Goal: Task Accomplishment & Management: Use online tool/utility

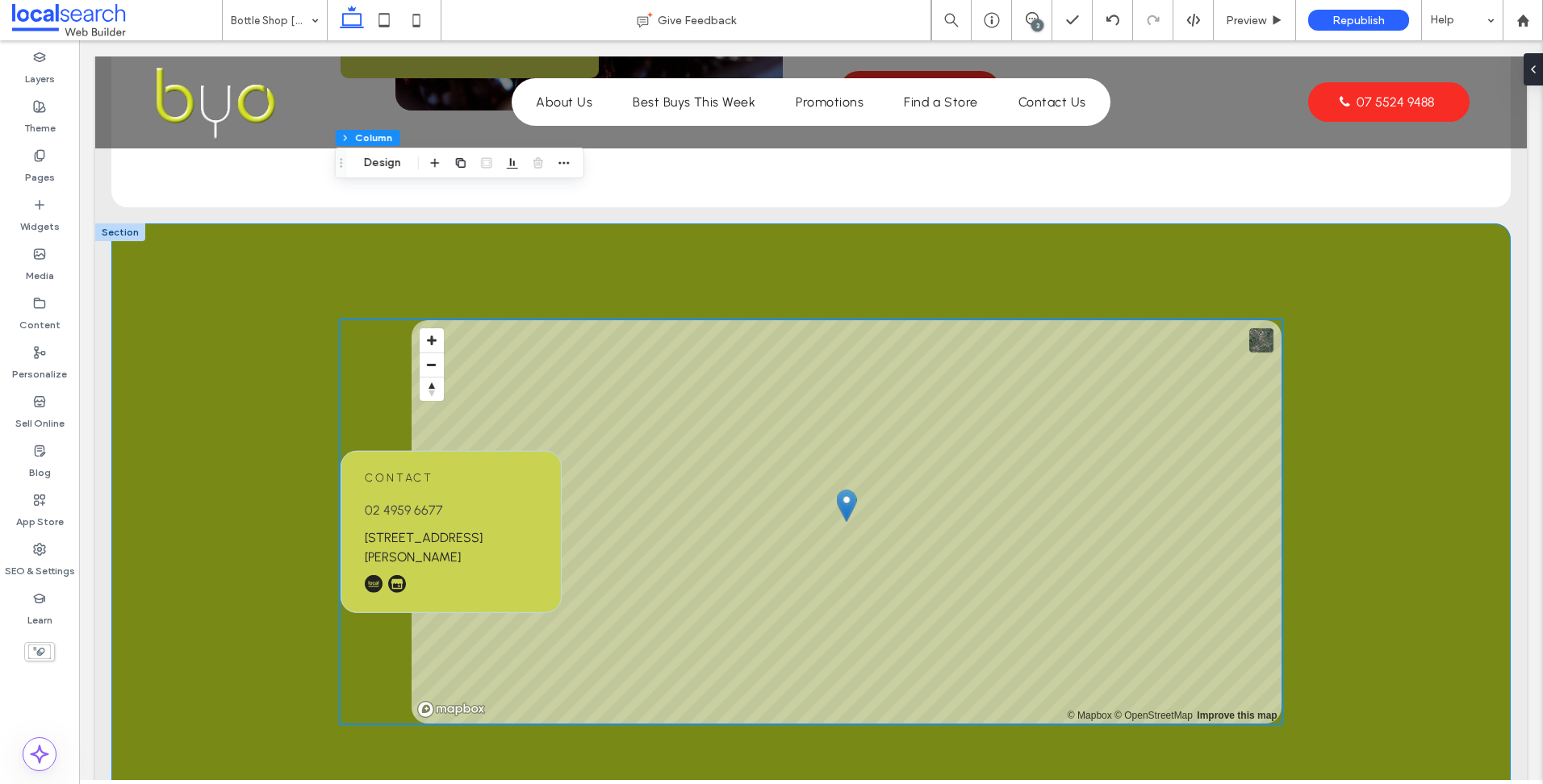
click at [1351, 397] on div "Contact 02 4959 6677 270 Main Road, FENNELL BAY, NSW © Mapbox © OpenStreetMap I…" at bounding box center [812, 522] width 1400 height 597
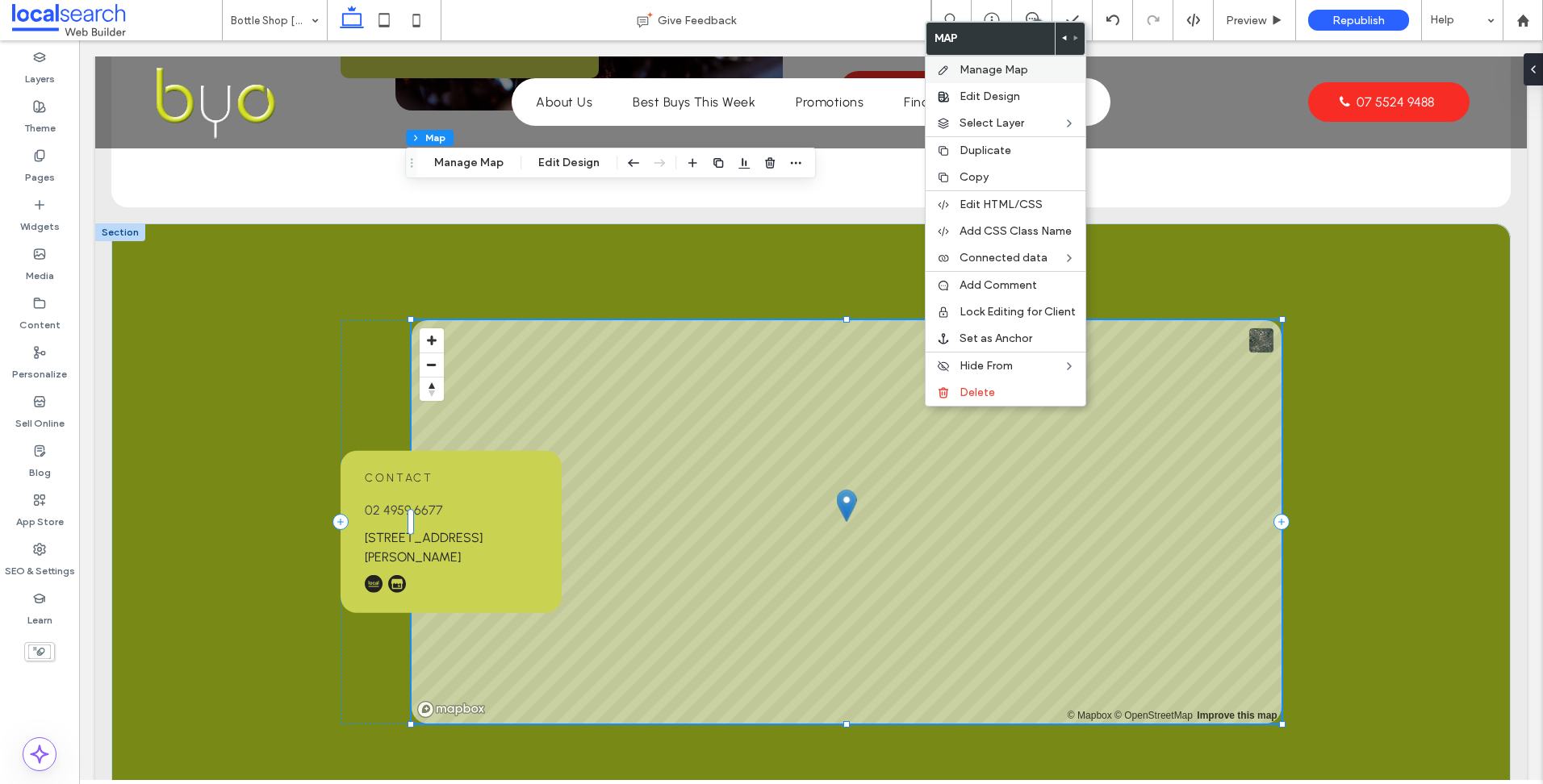
click at [1003, 71] on span "Manage Map" at bounding box center [993, 69] width 69 height 14
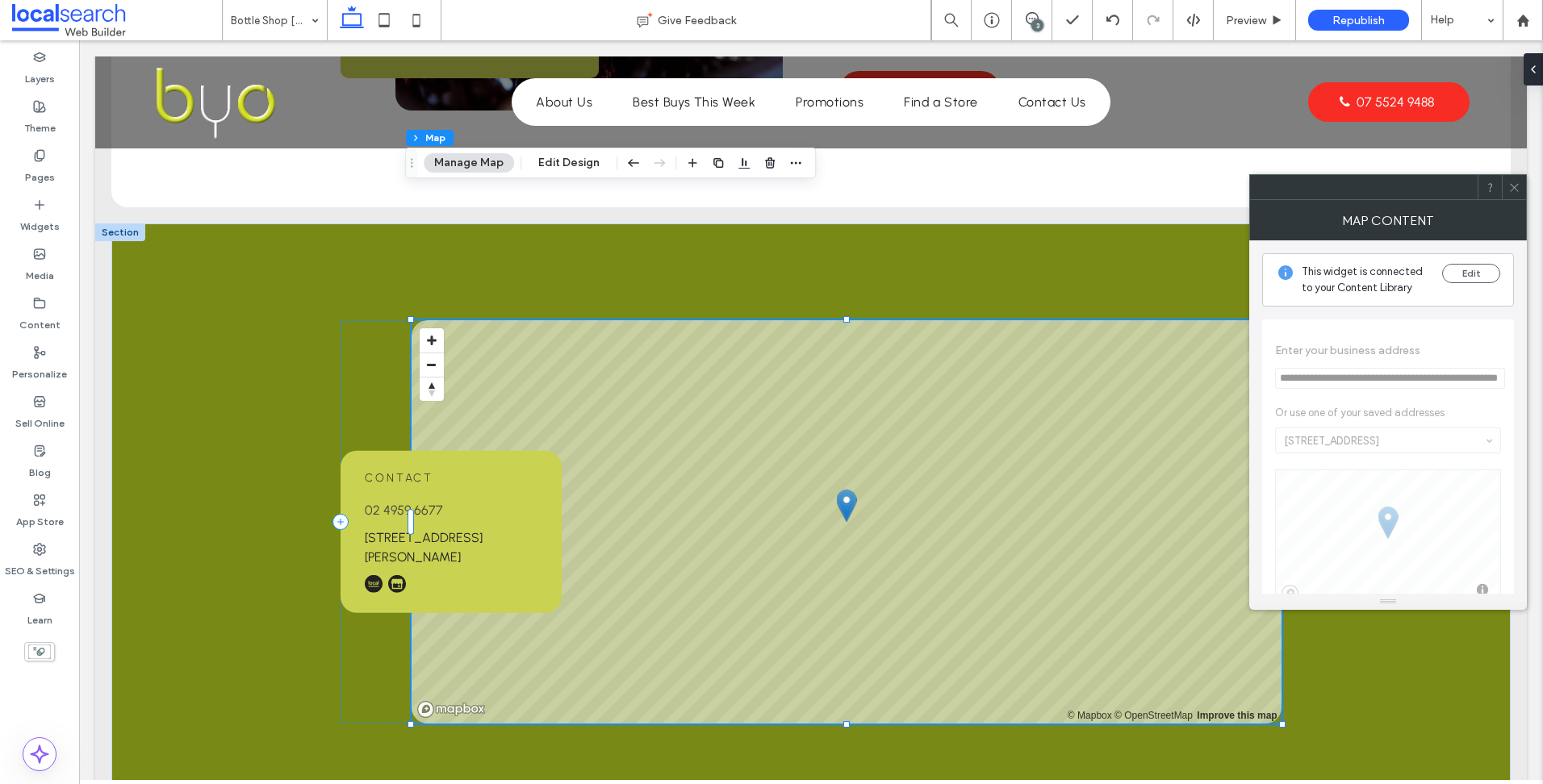
click at [1516, 188] on icon at bounding box center [1514, 188] width 12 height 12
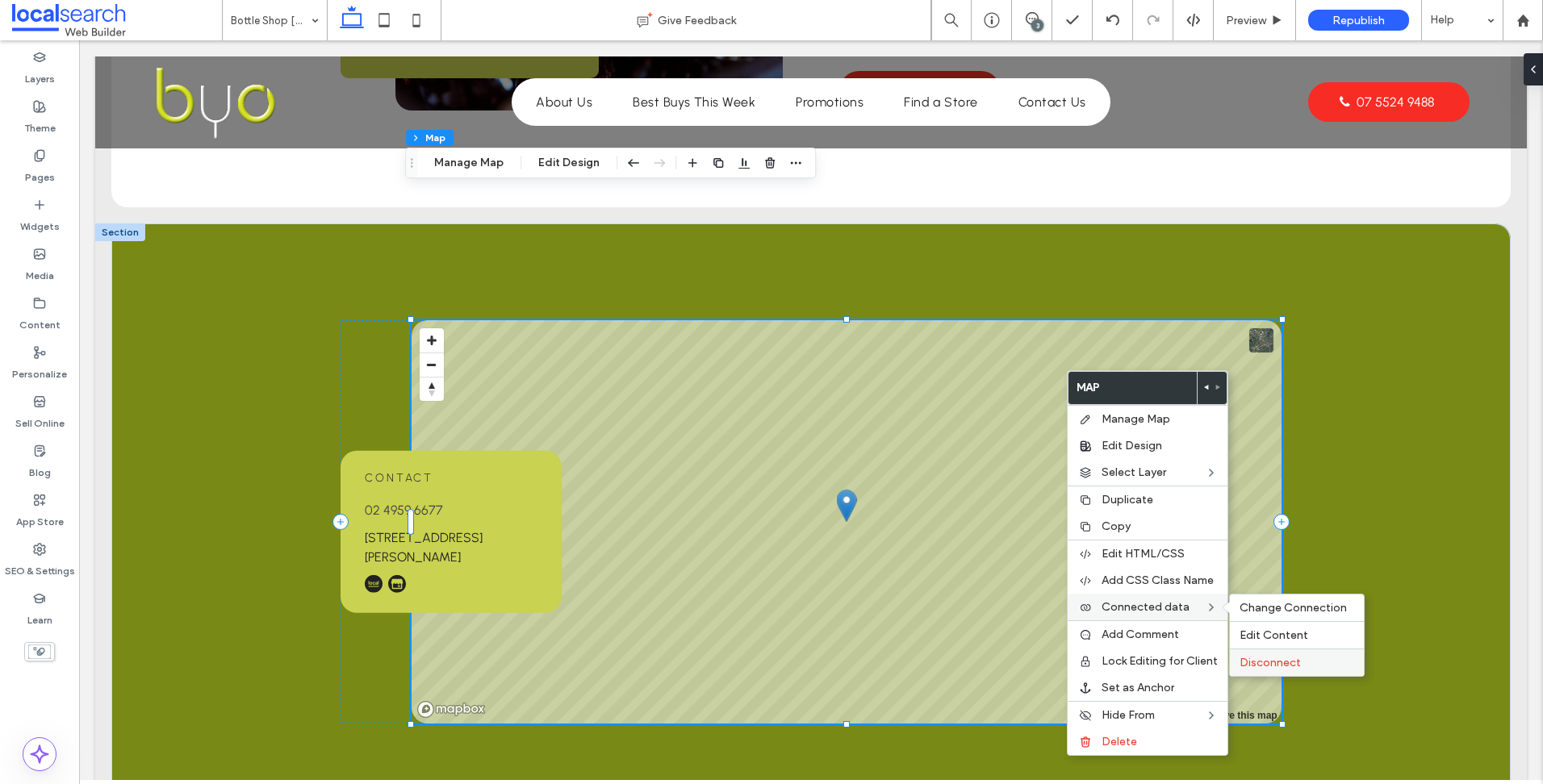
drag, startPoint x: 1287, startPoint y: 653, endPoint x: 1165, endPoint y: 609, distance: 129.7
click at [1287, 653] on div "Disconnect" at bounding box center [1297, 662] width 134 height 27
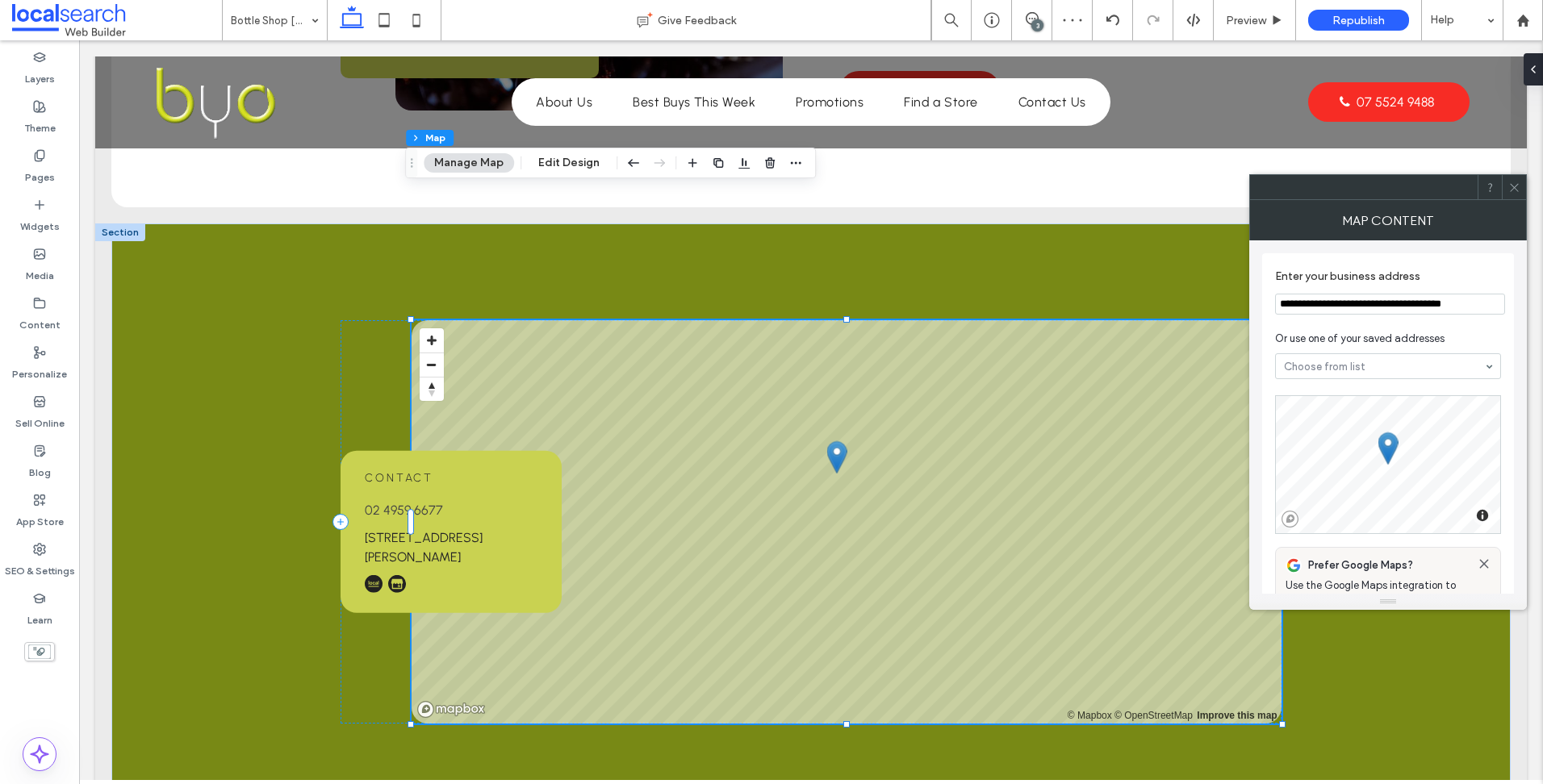
click at [1331, 295] on input "**********" at bounding box center [1390, 304] width 230 height 21
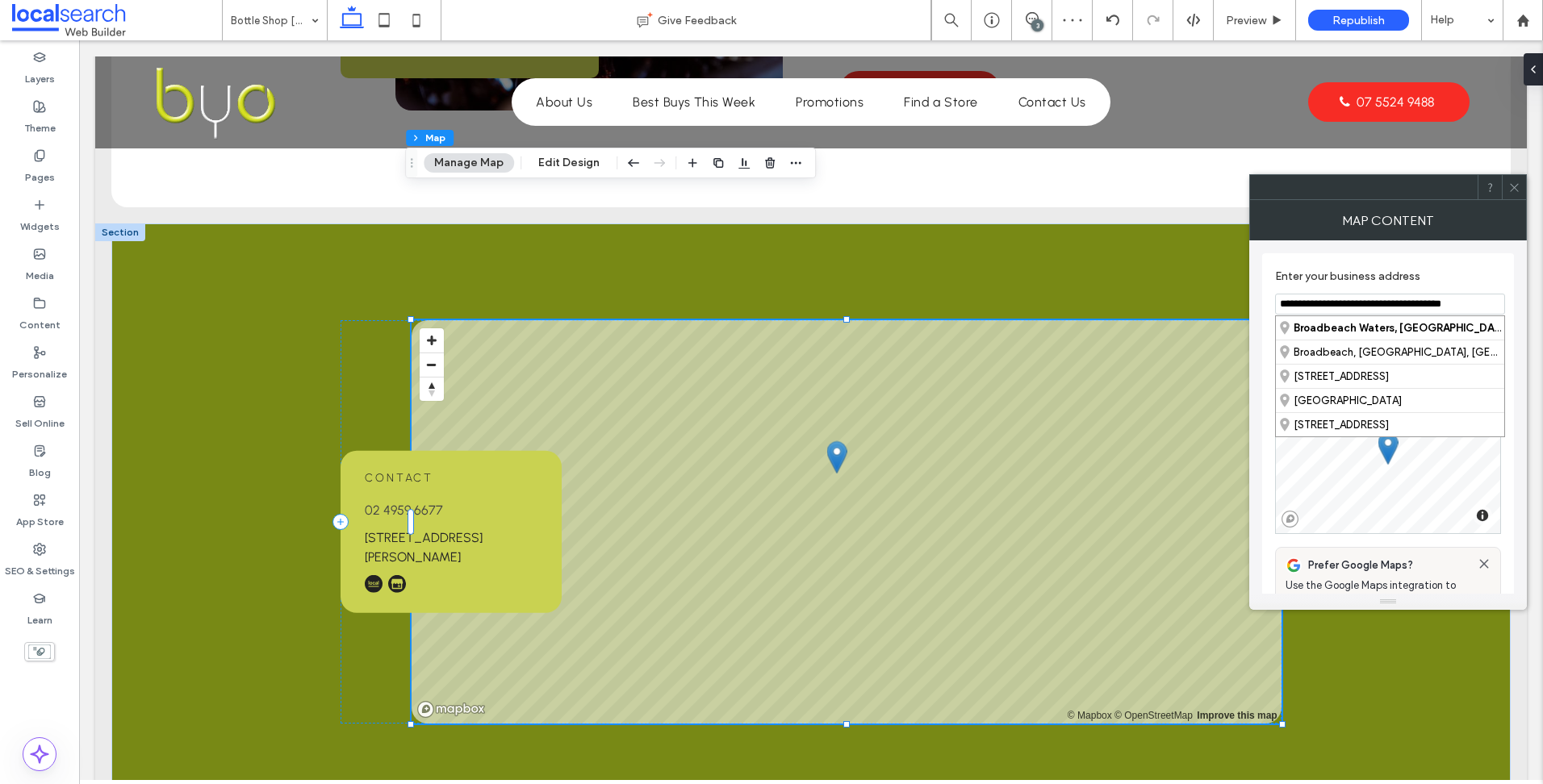
click at [1331, 295] on input "**********" at bounding box center [1390, 304] width 230 height 21
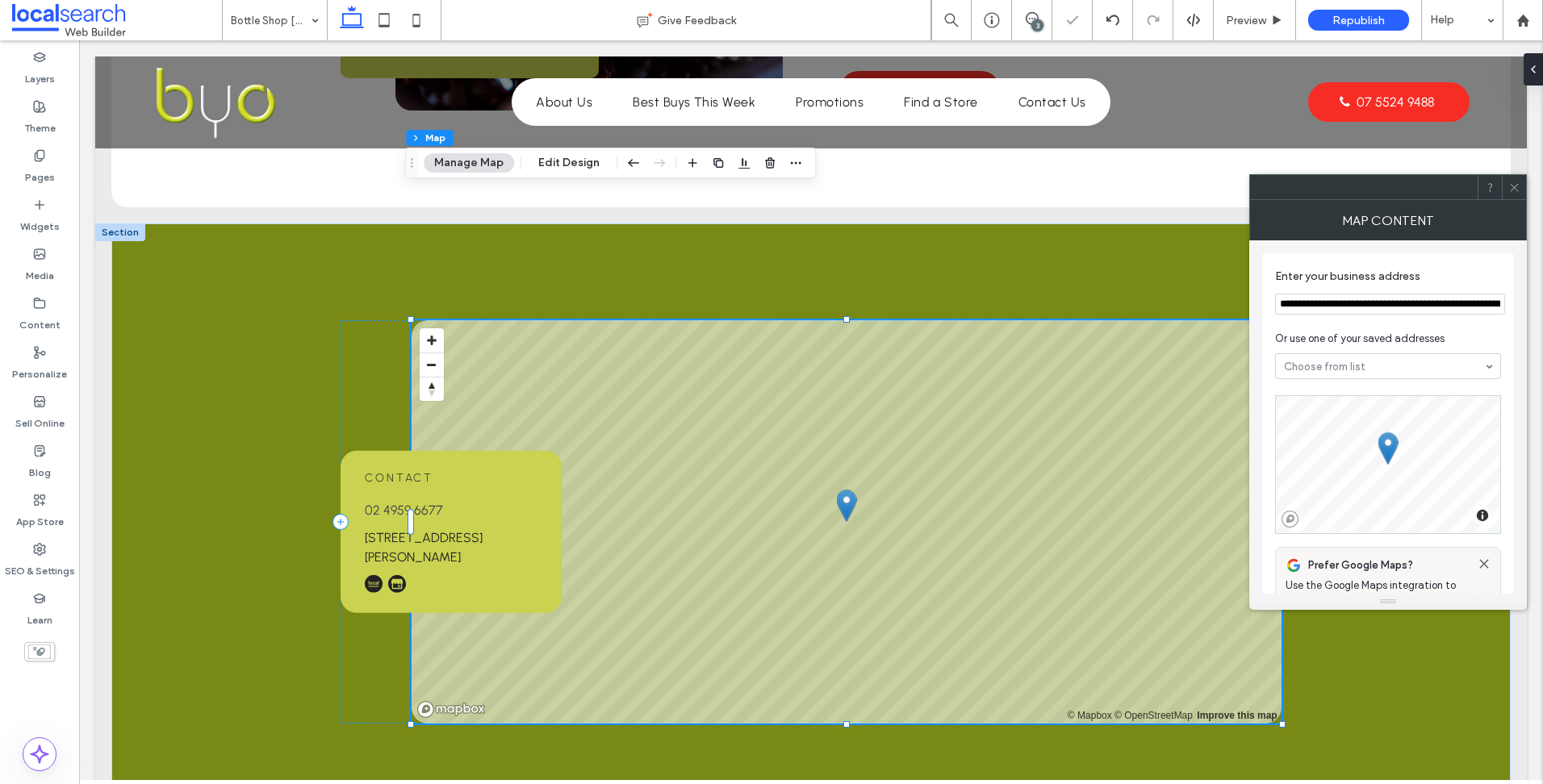
type input "**********"
click at [1515, 192] on icon at bounding box center [1514, 188] width 12 height 12
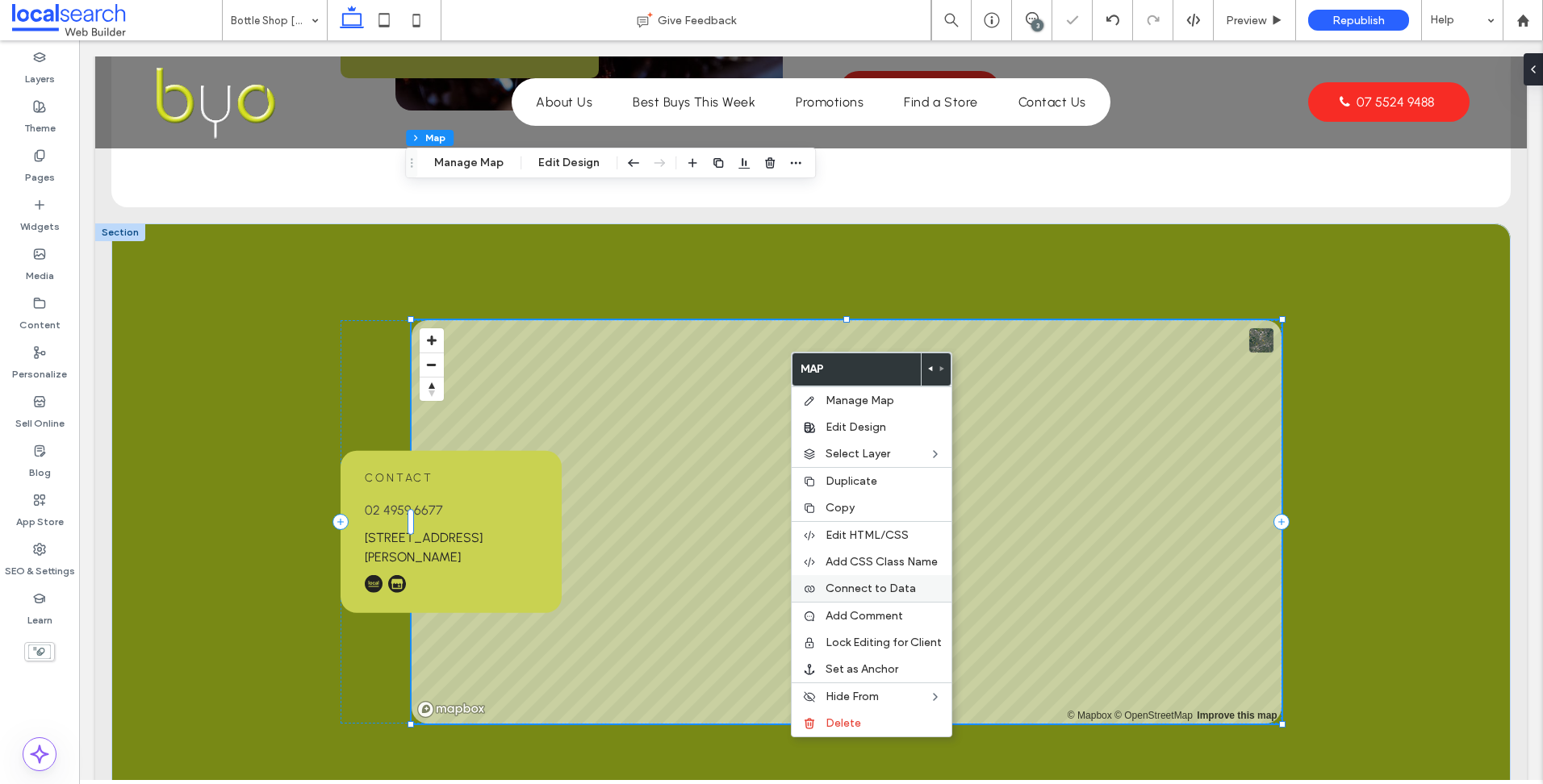
click at [897, 586] on span "Connect to Data" at bounding box center [870, 588] width 90 height 14
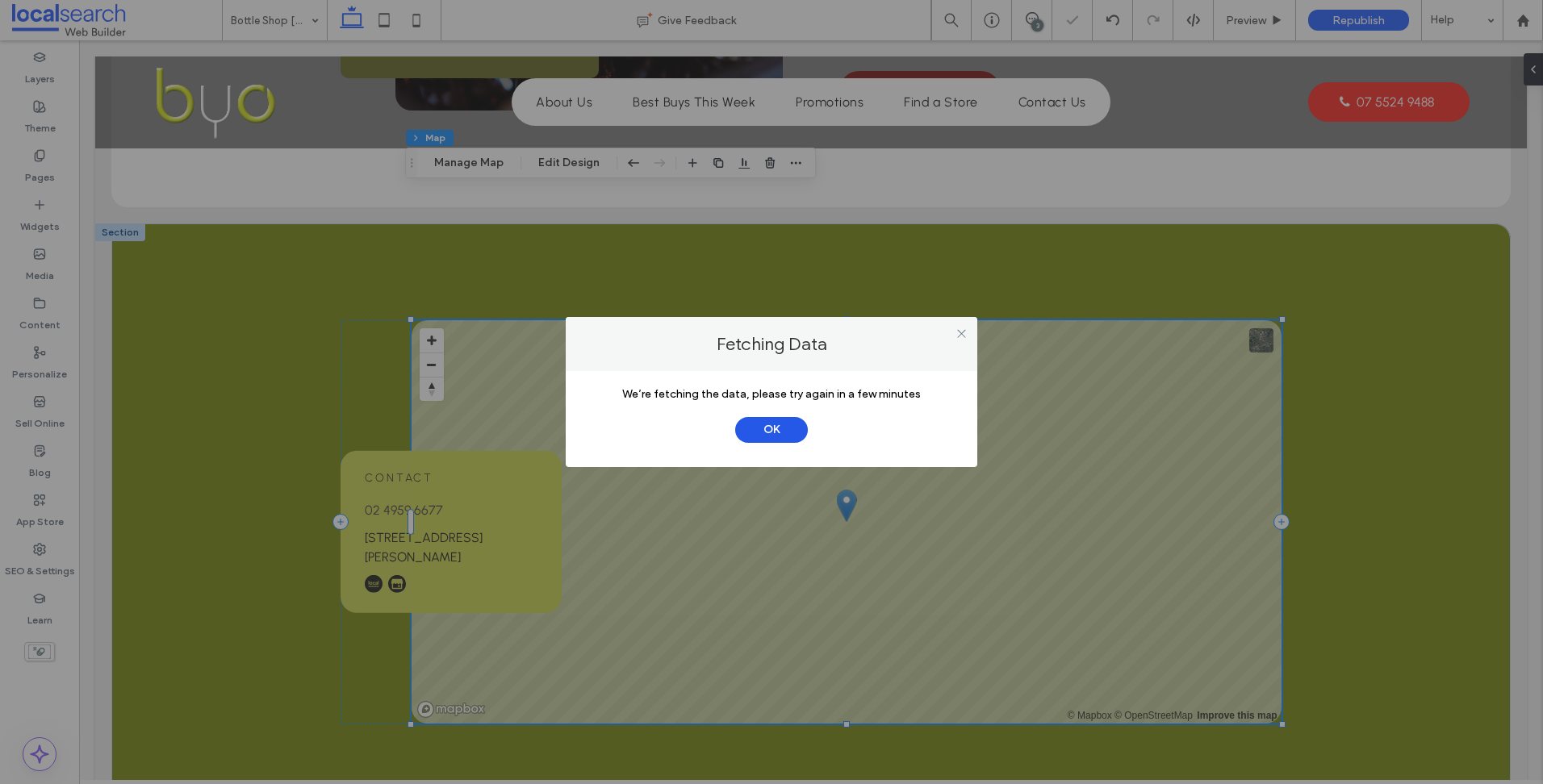
click at [789, 429] on button "OK" at bounding box center [772, 430] width 73 height 26
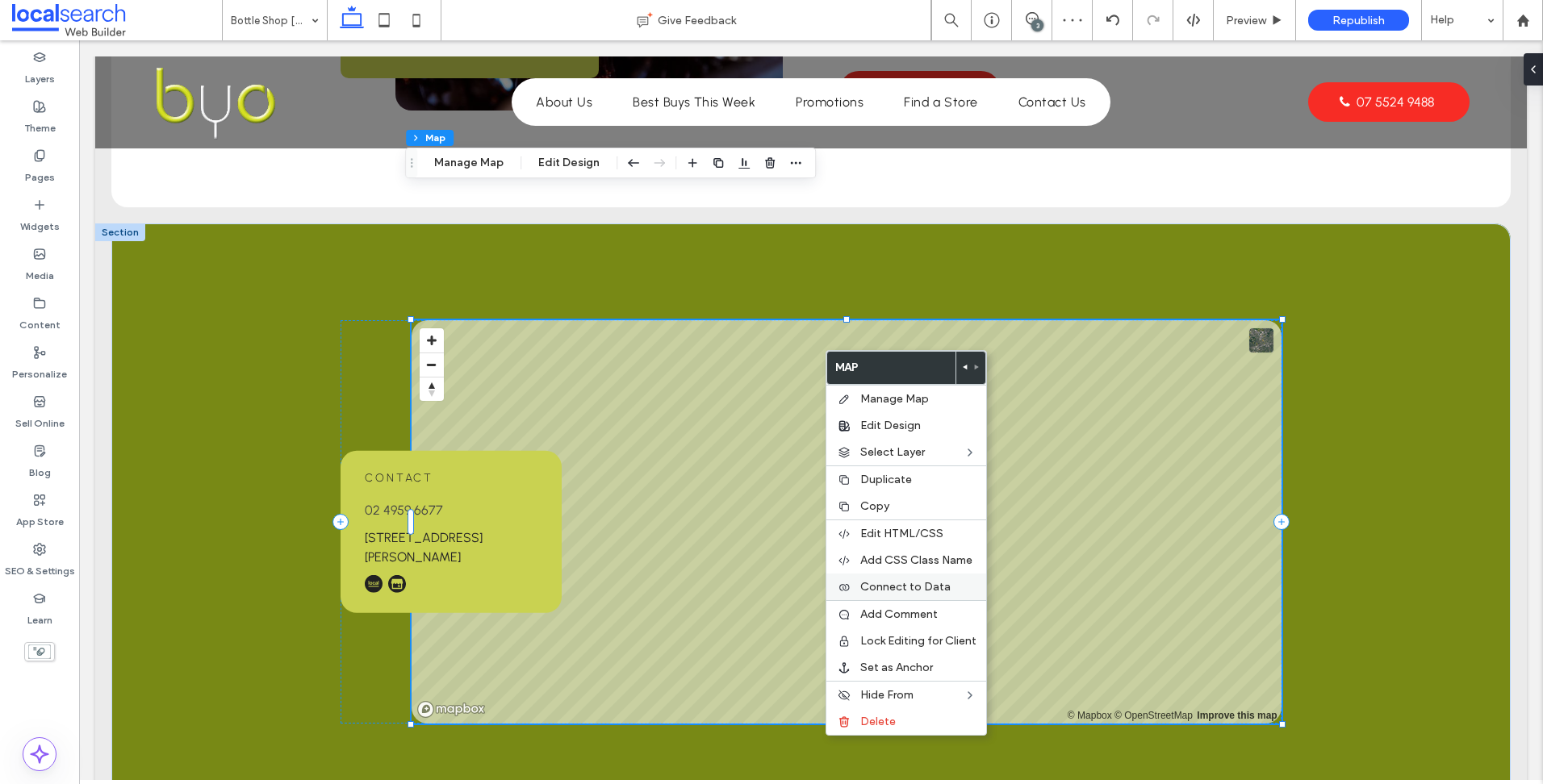
click at [929, 581] on span "Connect to Data" at bounding box center [905, 587] width 90 height 14
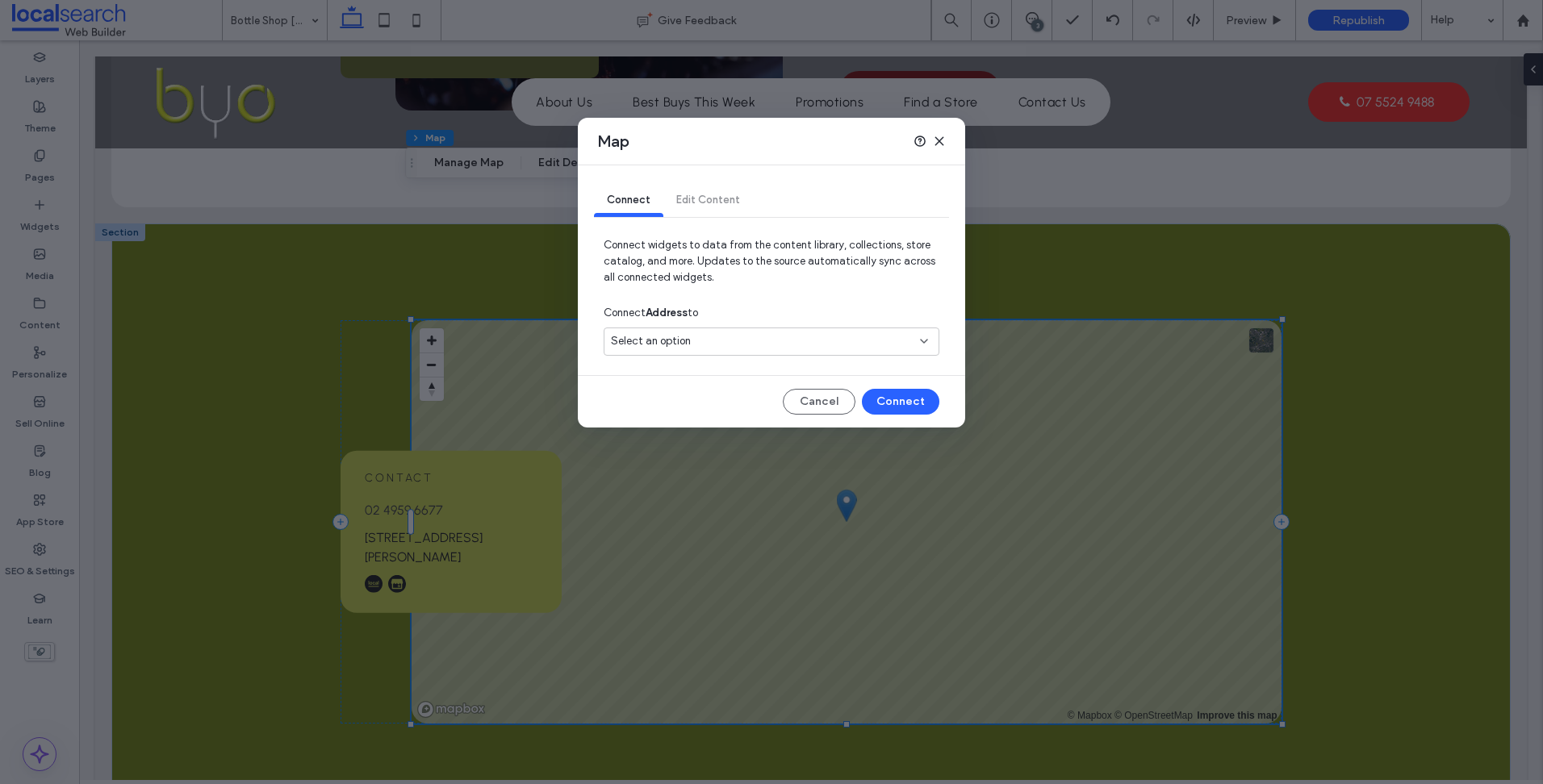
click at [780, 335] on div "Select an option" at bounding box center [761, 341] width 302 height 17
type input "***"
click at [773, 385] on div "270 Main Road, Fennell Bay New South Wales 2283, Australia" at bounding box center [772, 398] width 334 height 28
click at [917, 410] on button "Connect" at bounding box center [901, 402] width 78 height 26
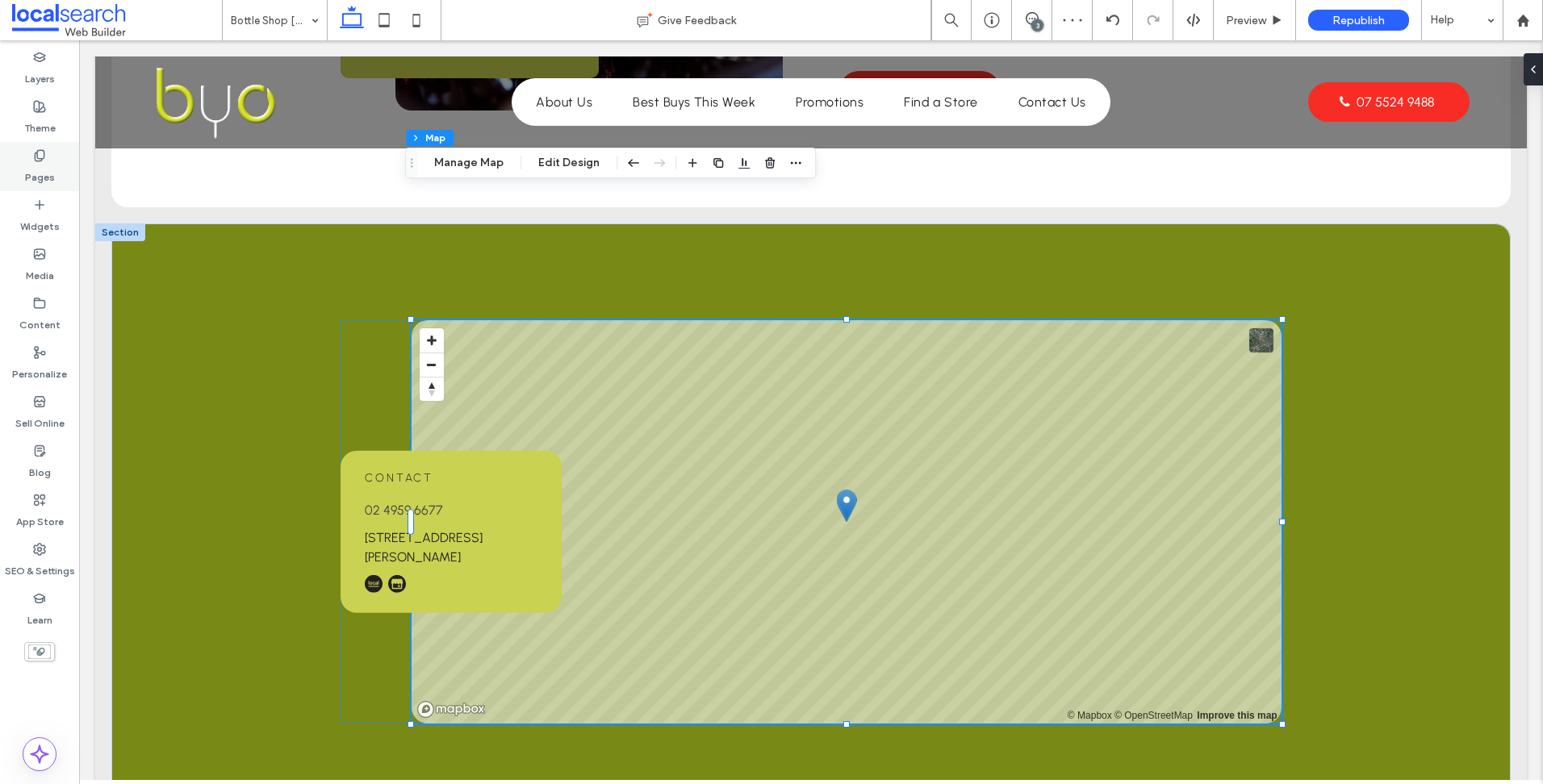
click at [36, 183] on label "Pages" at bounding box center [40, 173] width 30 height 22
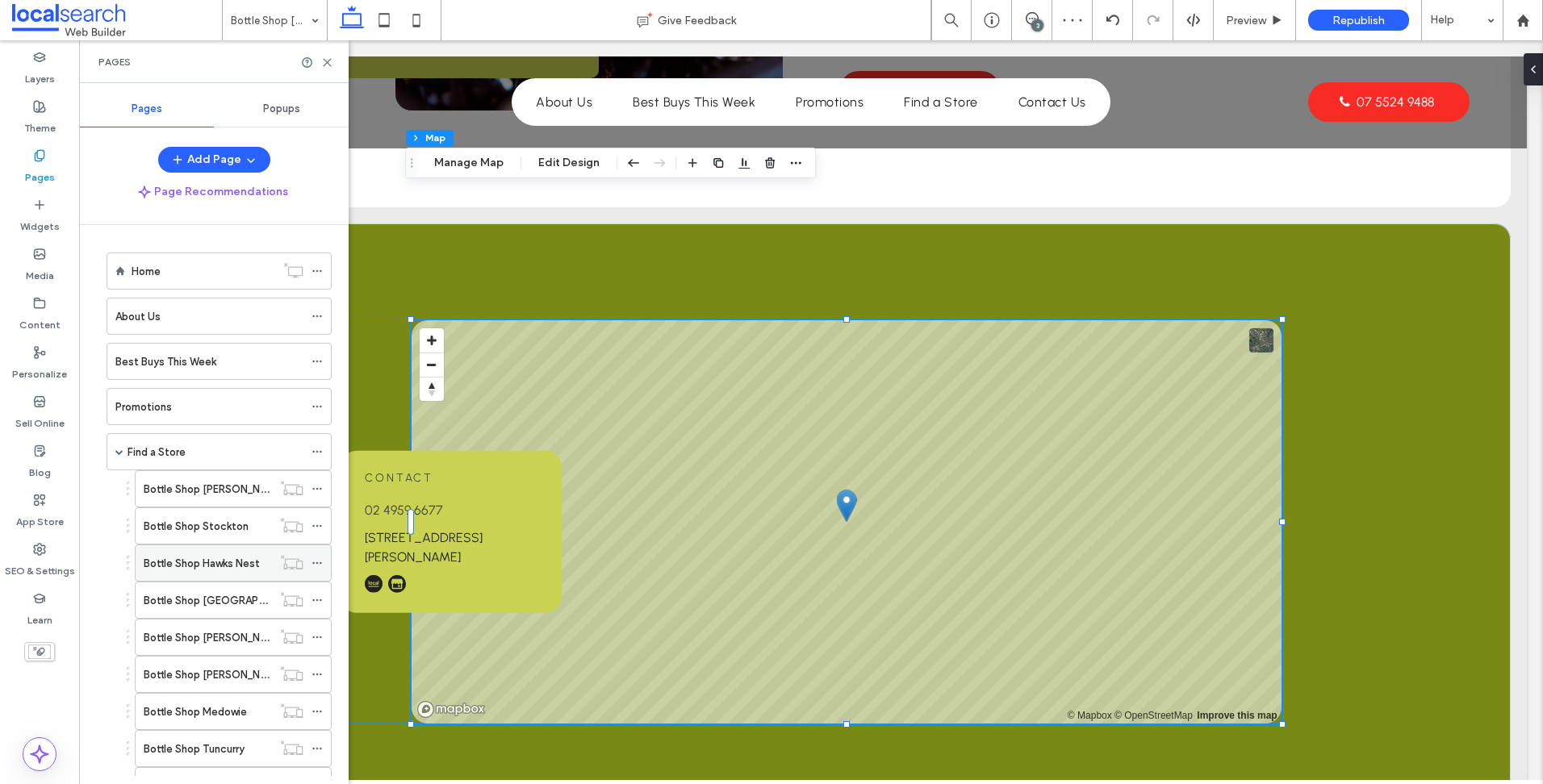
scroll to position [485, 0]
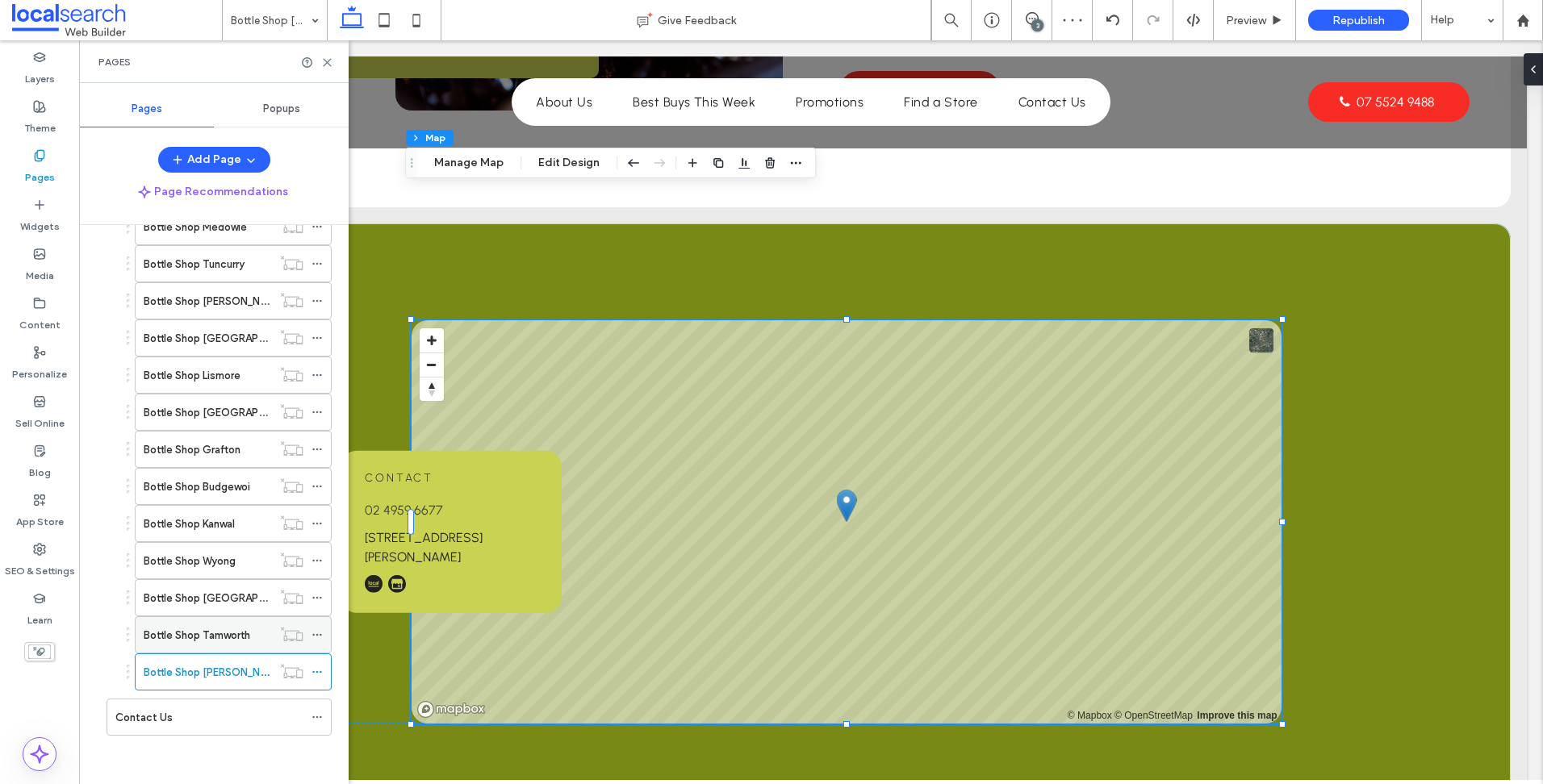
click at [245, 629] on label "Bottle Shop Tamworth" at bounding box center [197, 635] width 107 height 28
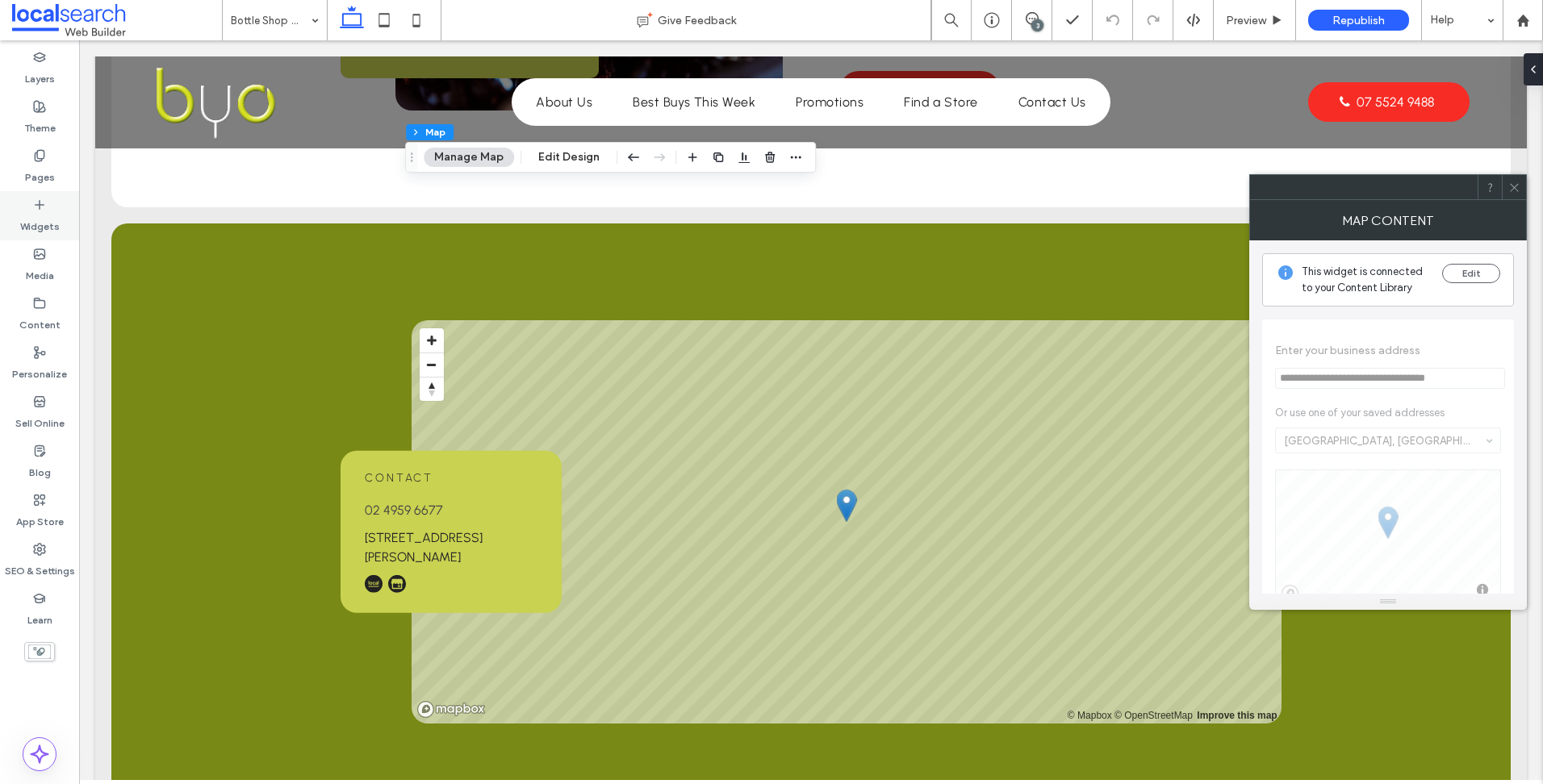
click at [32, 209] on div "Widgets" at bounding box center [40, 216] width 79 height 50
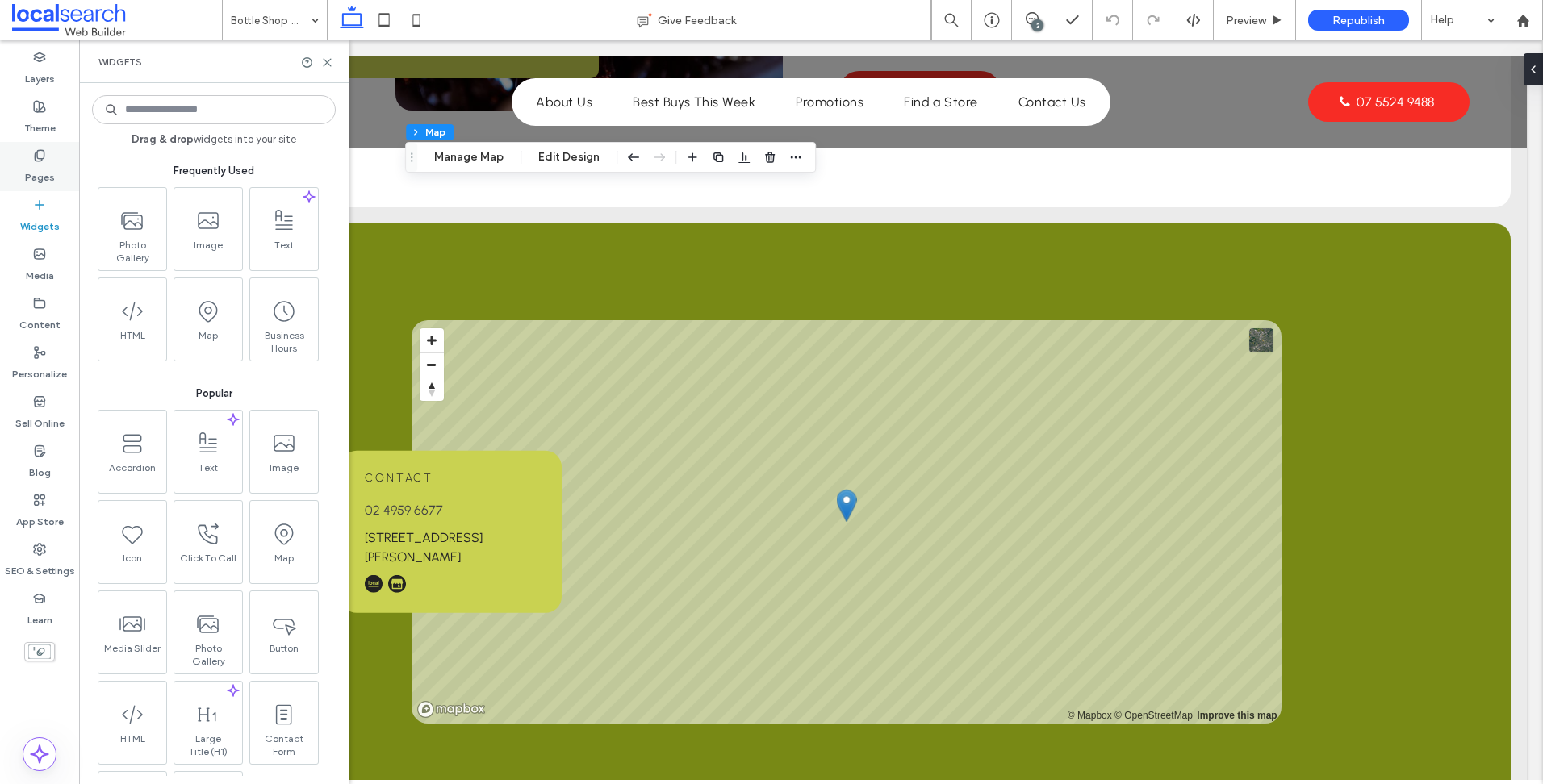
click at [41, 162] on label "Pages" at bounding box center [40, 173] width 30 height 22
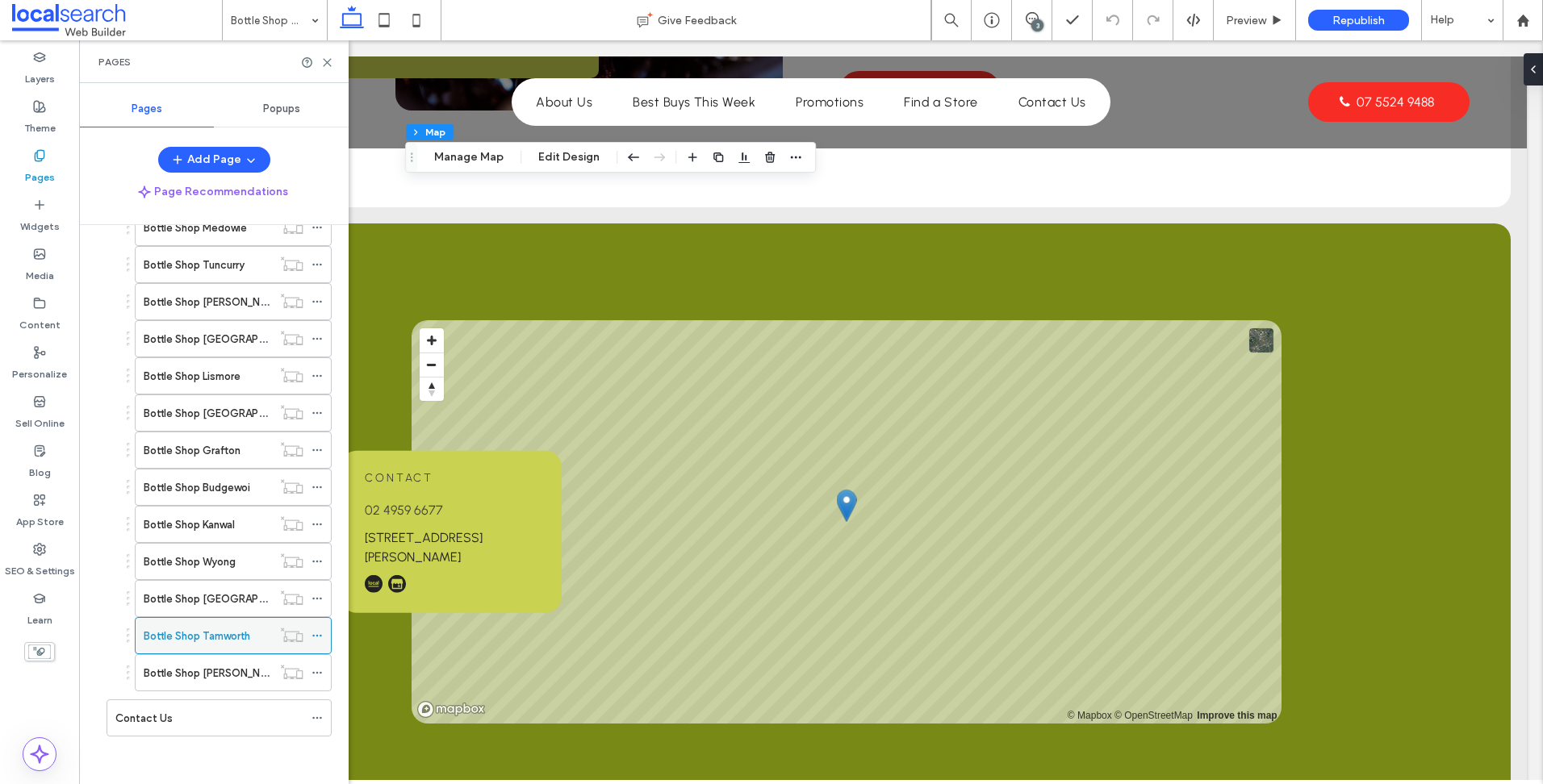
scroll to position [485, 0]
click at [260, 592] on label "Bottle Shop [GEOGRAPHIC_DATA]" at bounding box center [227, 598] width 167 height 28
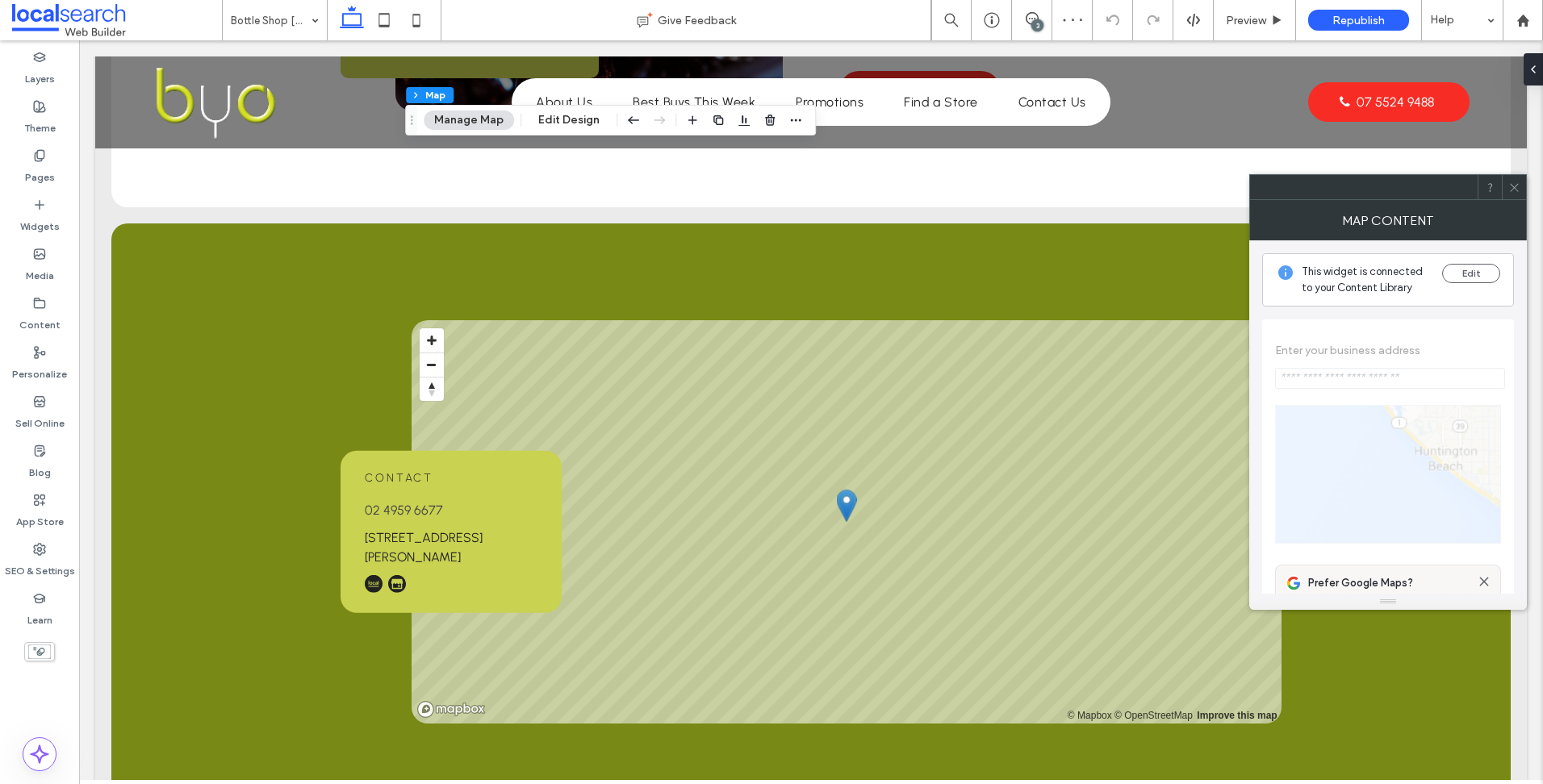
type input "**********"
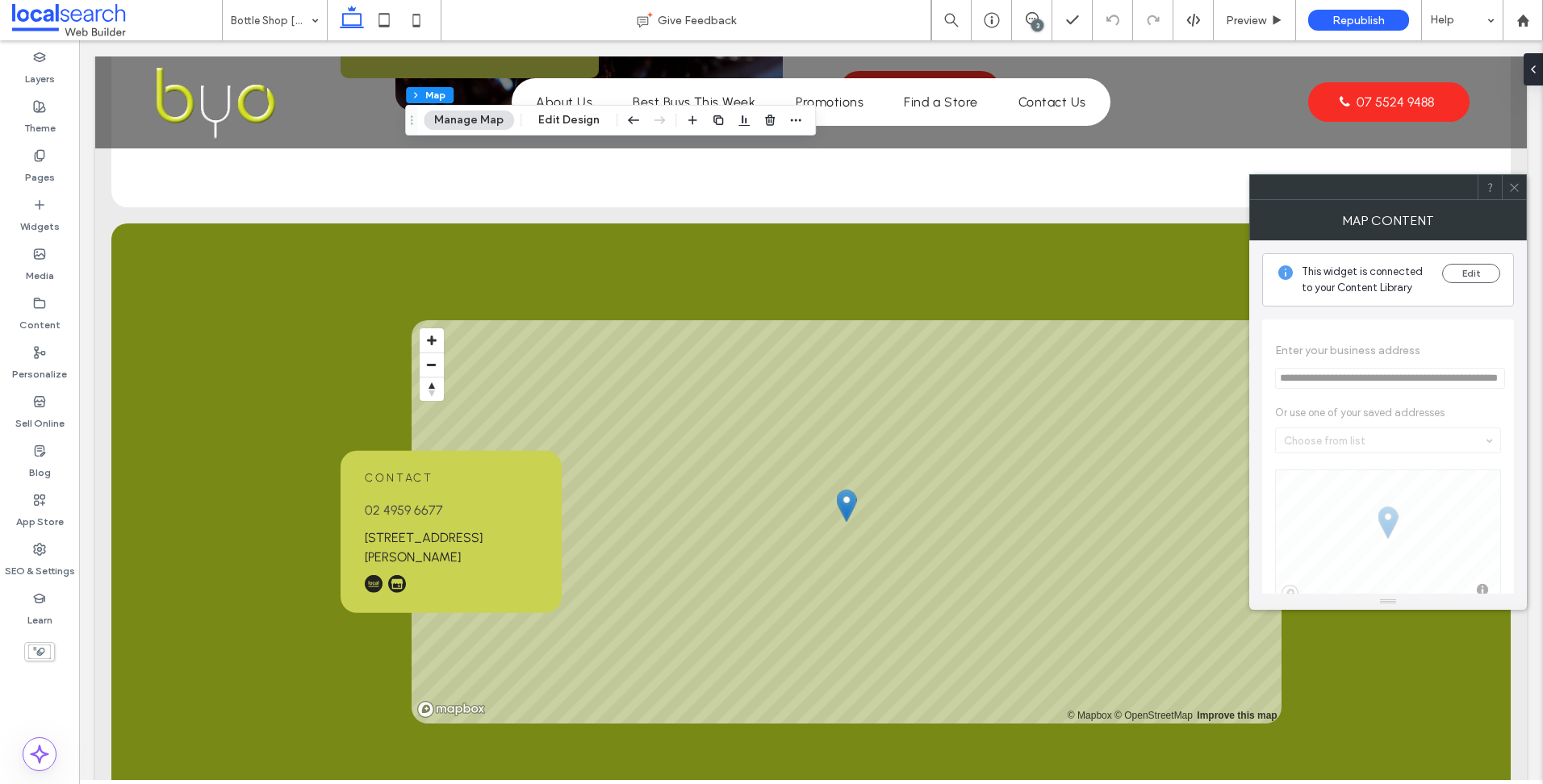
click at [1512, 185] on use at bounding box center [1514, 188] width 8 height 8
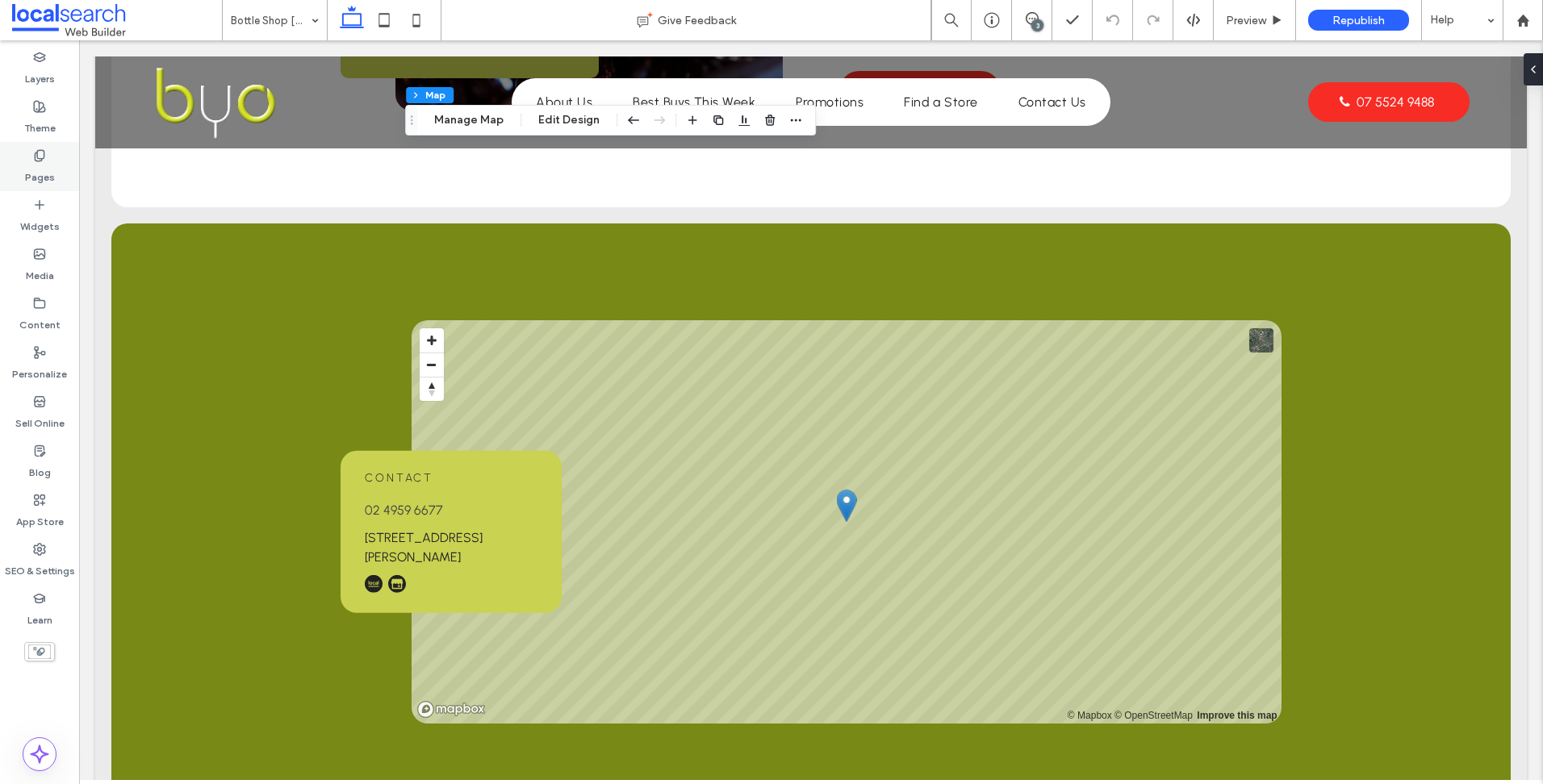
click at [61, 185] on div "Pages" at bounding box center [40, 167] width 79 height 50
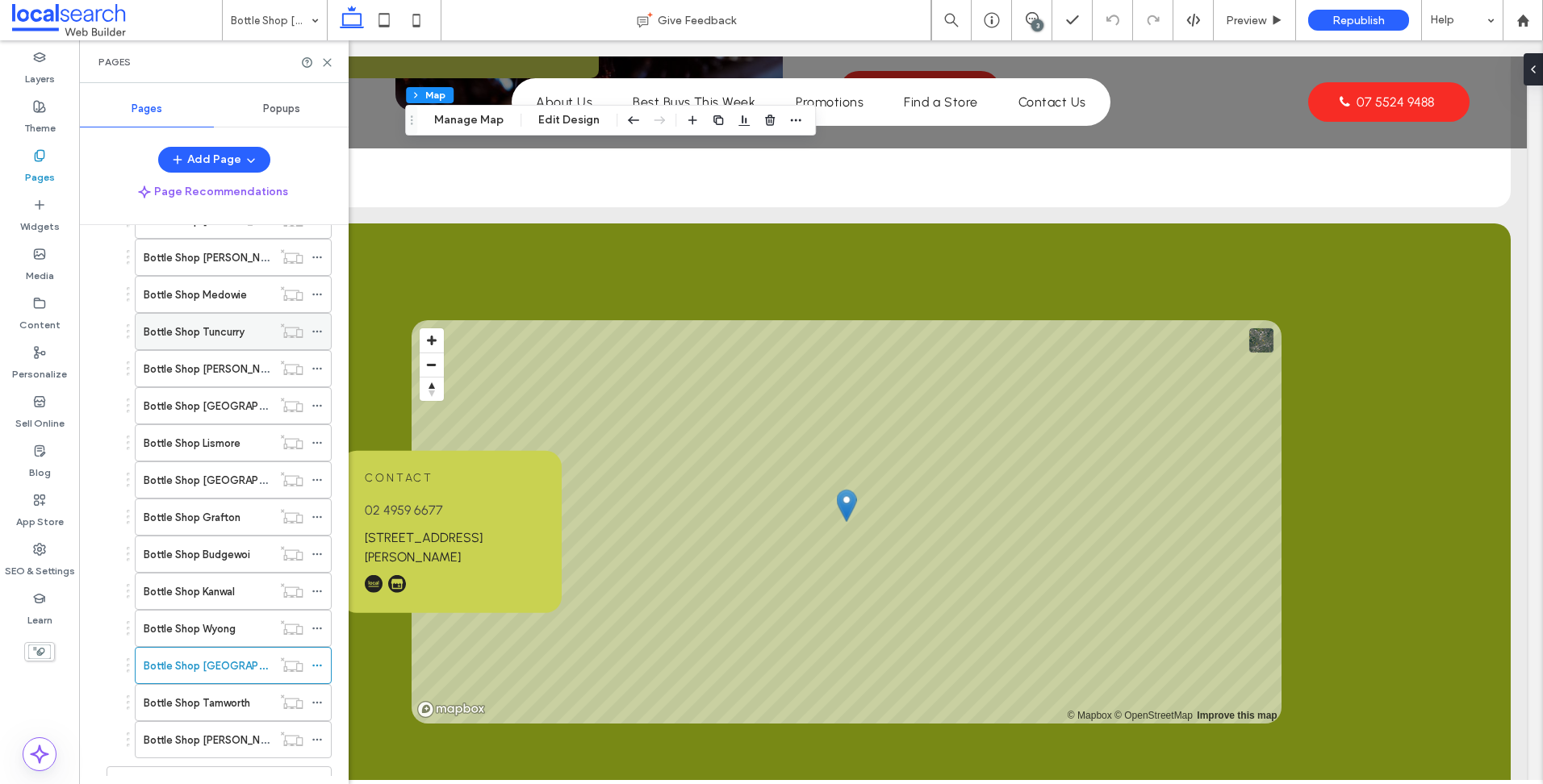
scroll to position [485, 0]
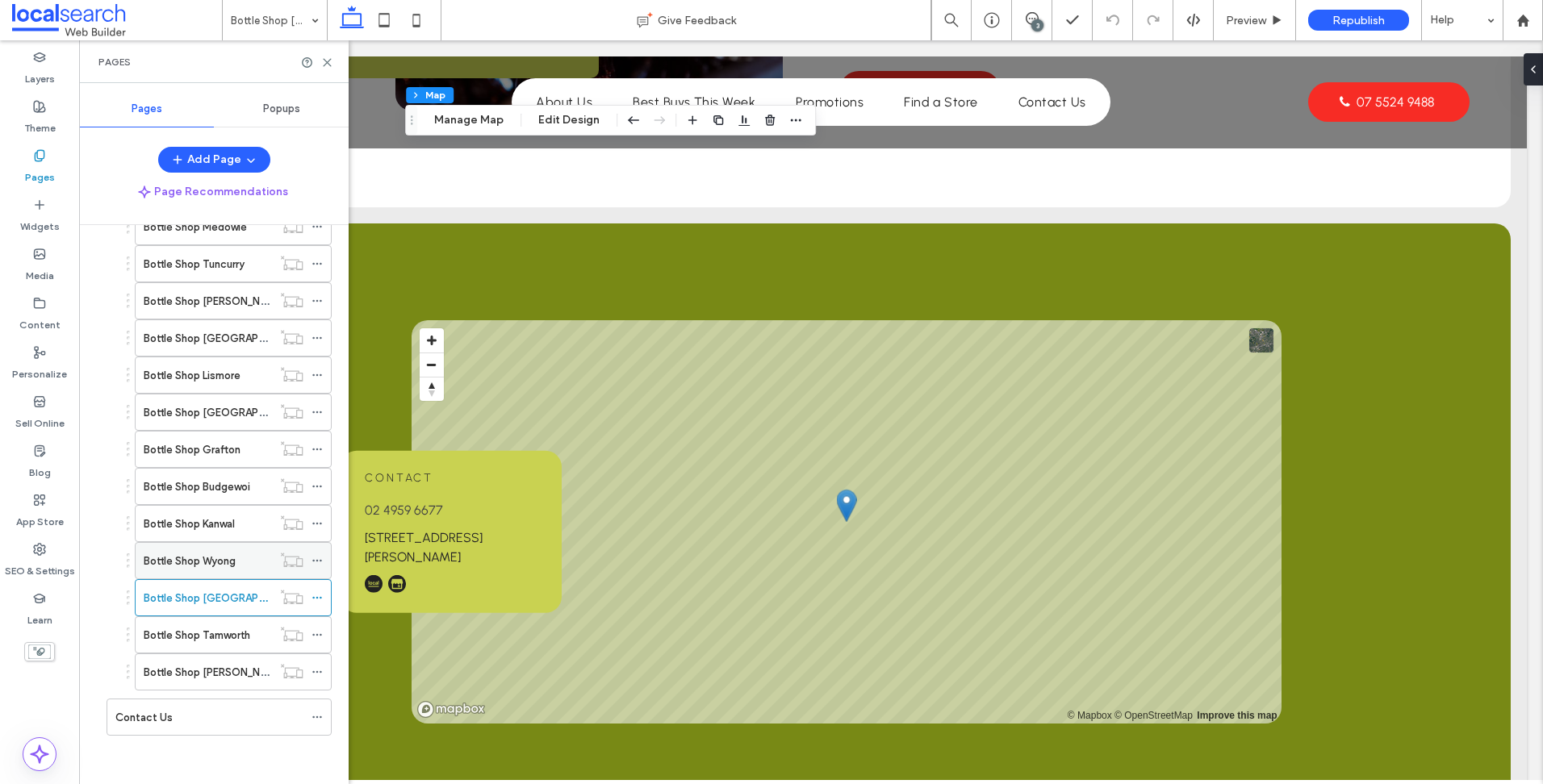
click at [275, 572] on div "Bottle Shop Wyong" at bounding box center [233, 560] width 197 height 37
click at [216, 567] on label "Bottle Shop Wyong" at bounding box center [189, 561] width 92 height 28
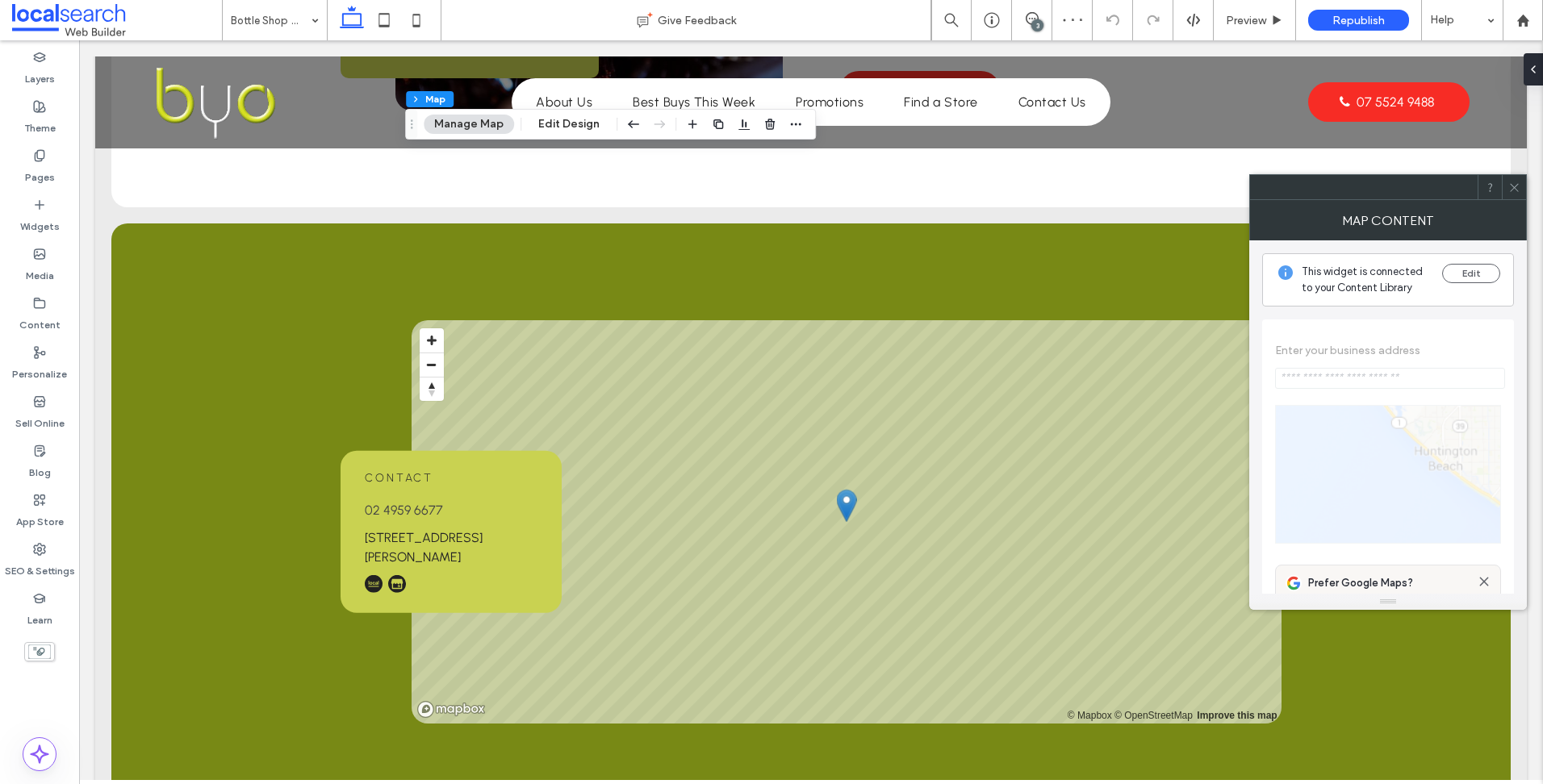
type input "**********"
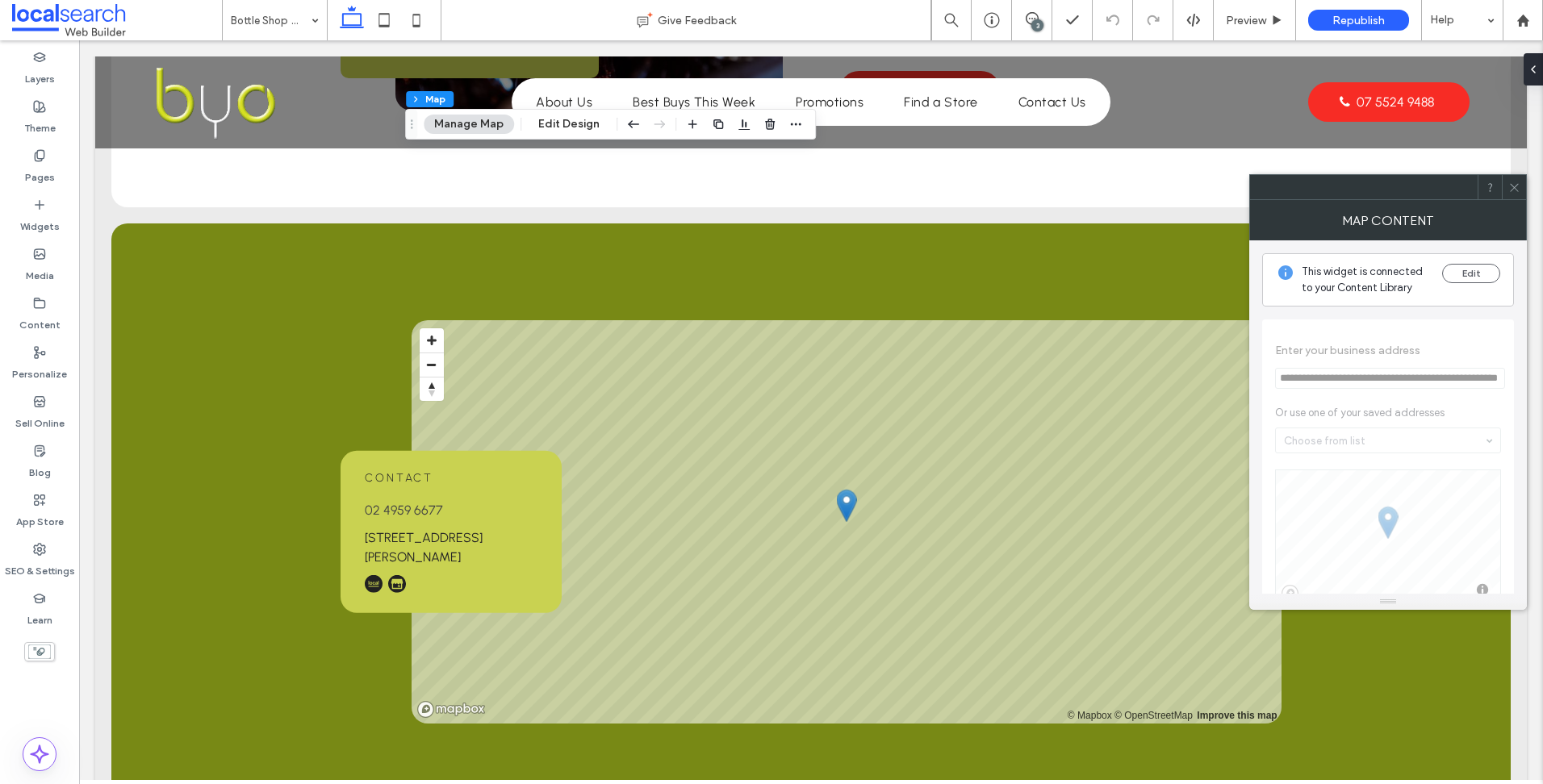
click at [1521, 193] on div at bounding box center [1514, 187] width 24 height 24
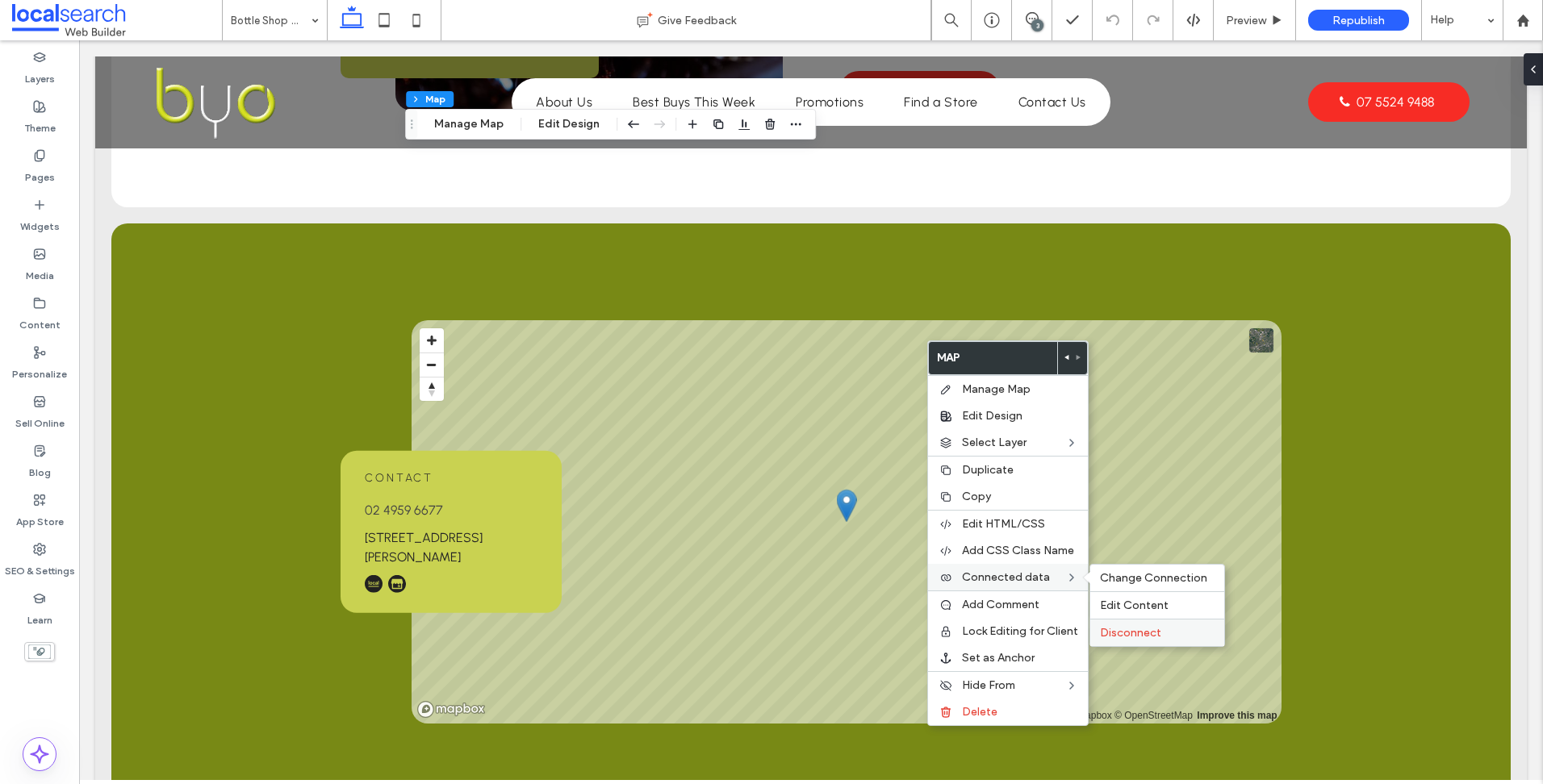
click at [1138, 643] on div "Disconnect" at bounding box center [1157, 632] width 134 height 27
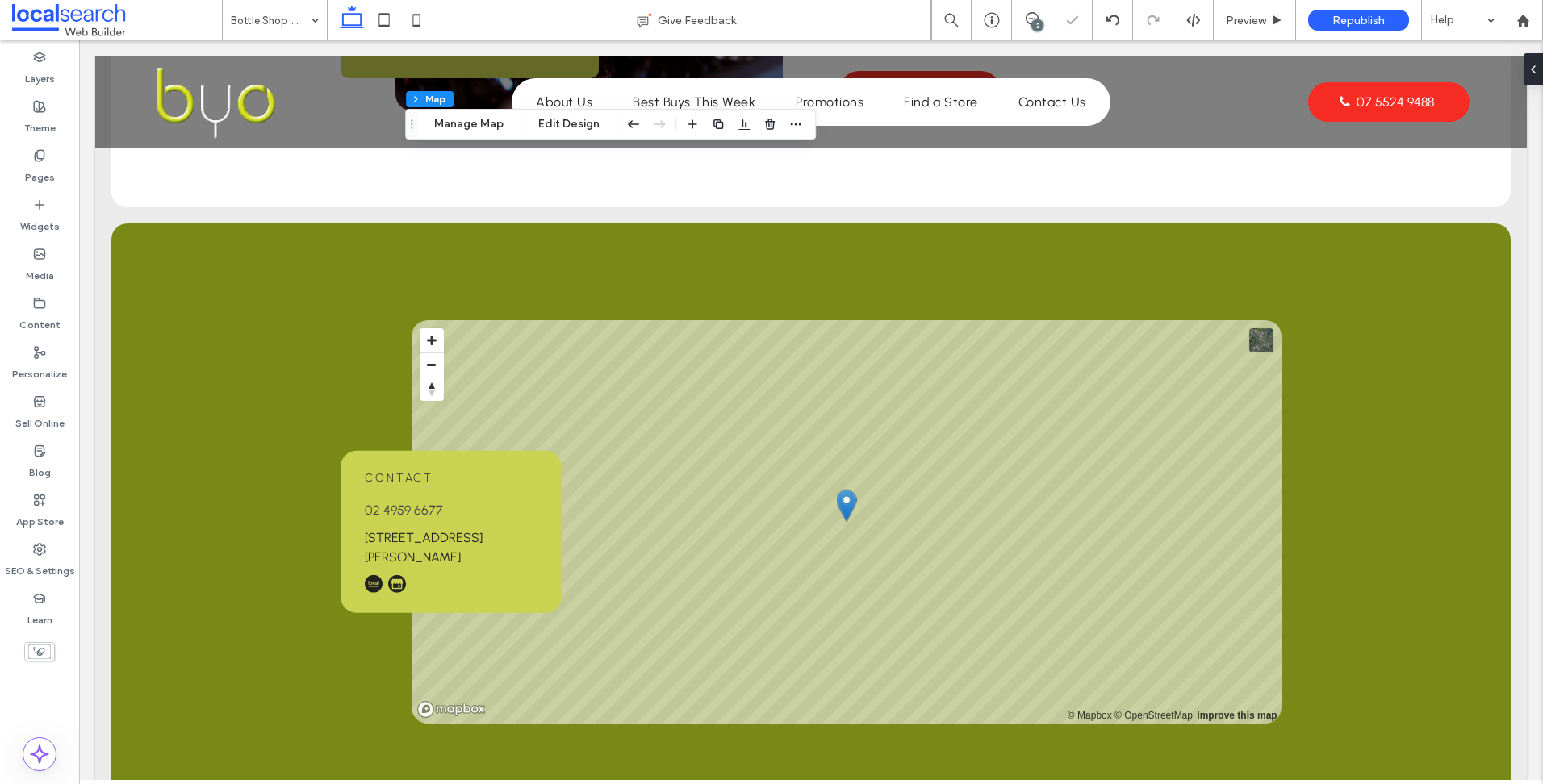
click at [482, 136] on div "Section Column Map Manage Map Edit Design" at bounding box center [610, 124] width 411 height 31
click at [483, 127] on button "Manage Map" at bounding box center [469, 124] width 90 height 19
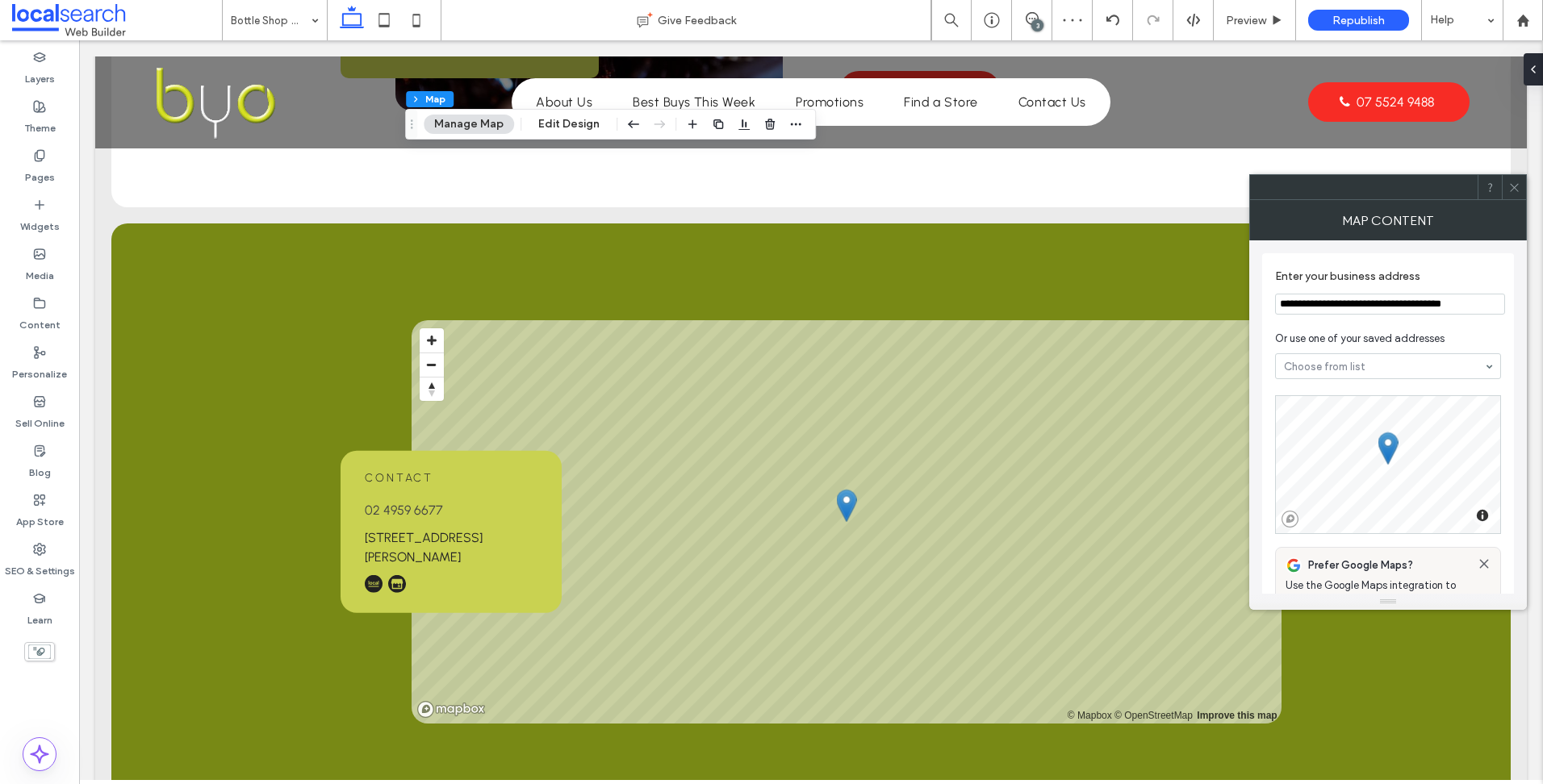
click at [1385, 317] on section "**********" at bounding box center [1388, 292] width 226 height 61
click at [1386, 301] on input "**********" at bounding box center [1390, 304] width 230 height 21
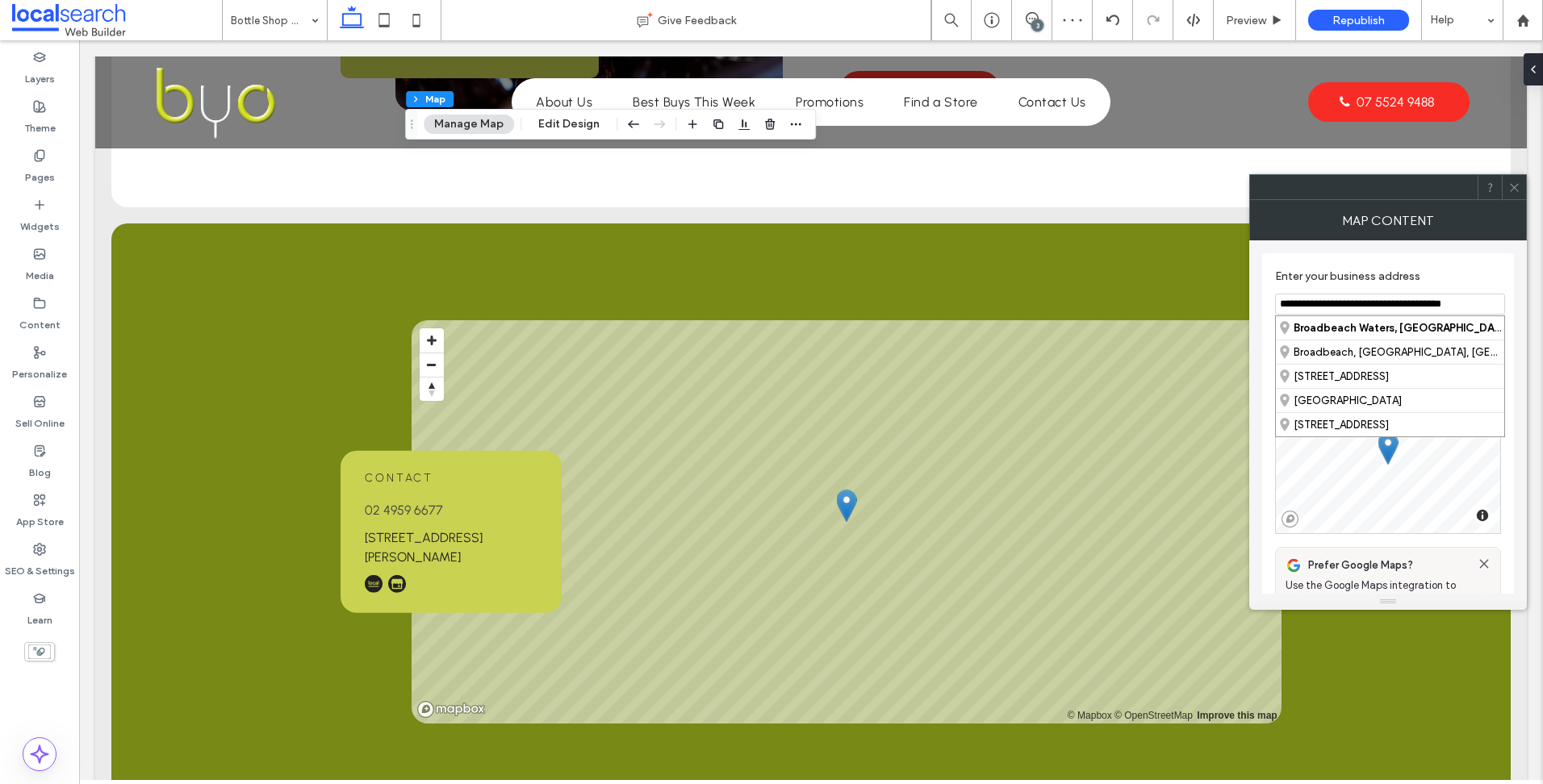
click at [1386, 301] on input "**********" at bounding box center [1390, 304] width 230 height 21
click at [1366, 322] on div "30 Pacific Highway, Wyong New South Wales 2259, Australia" at bounding box center [1390, 328] width 228 height 23
type input "**********"
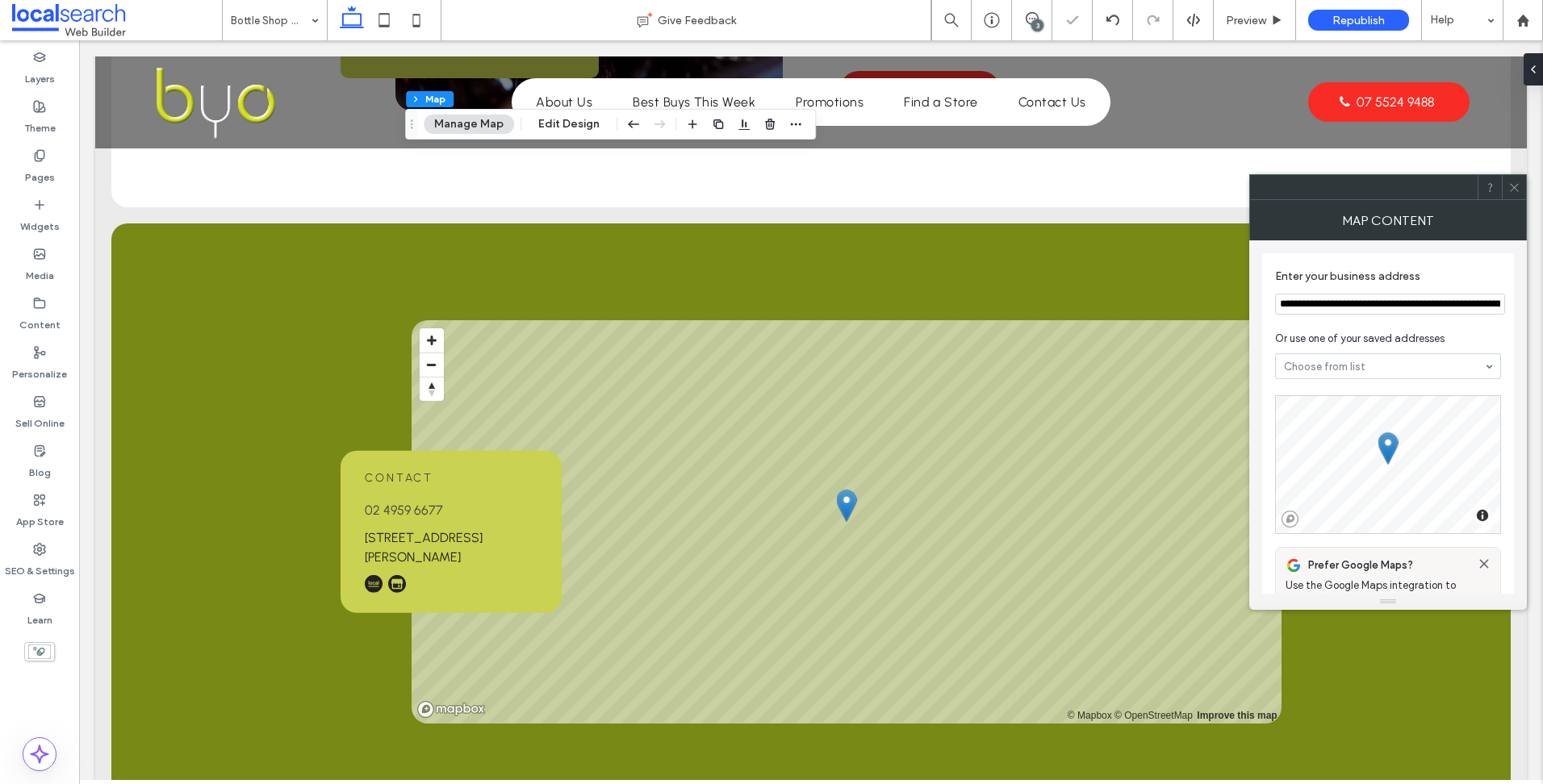
click at [1510, 188] on icon at bounding box center [1514, 188] width 12 height 12
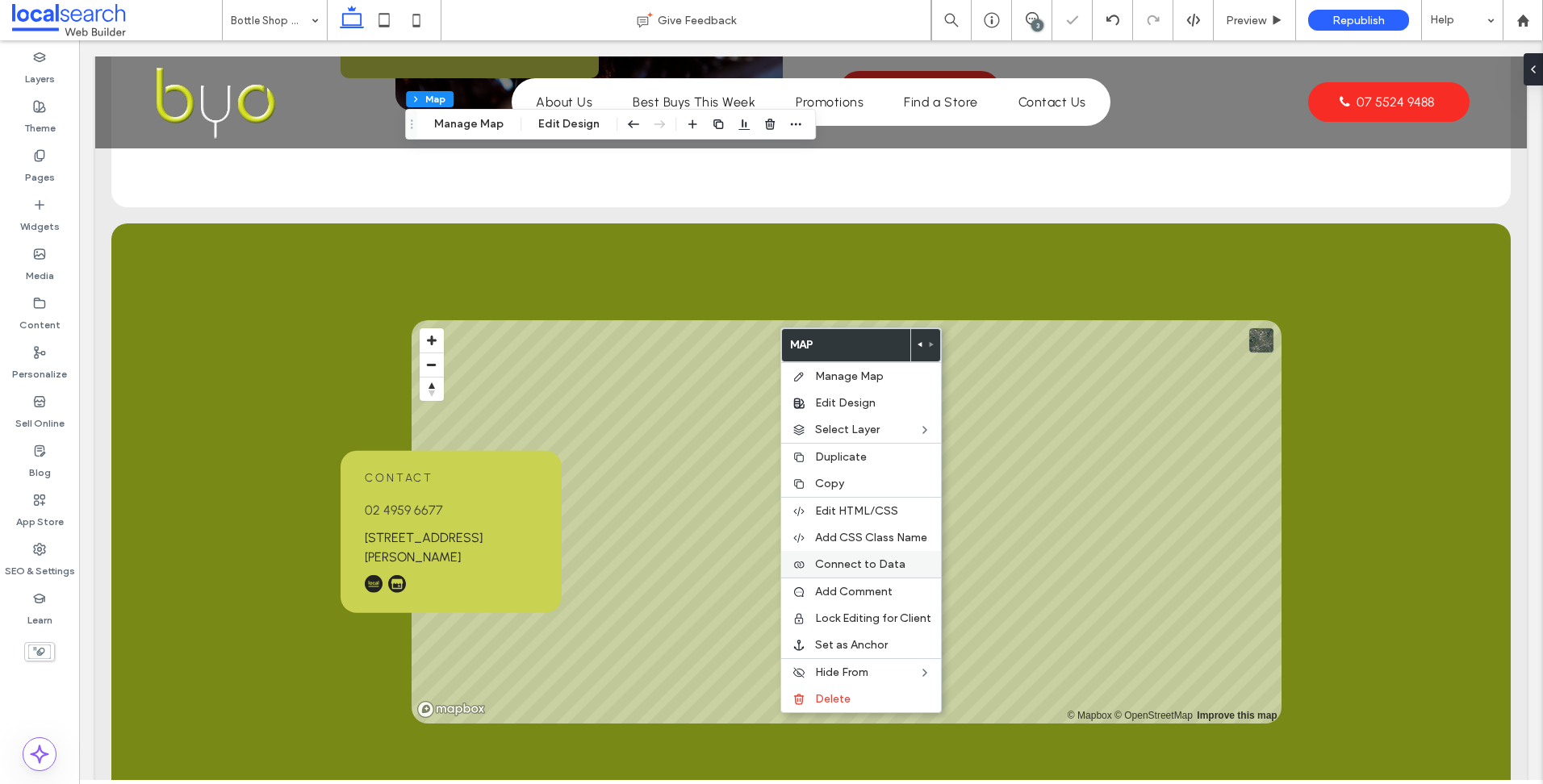
click at [881, 565] on span "Connect to Data" at bounding box center [860, 564] width 90 height 14
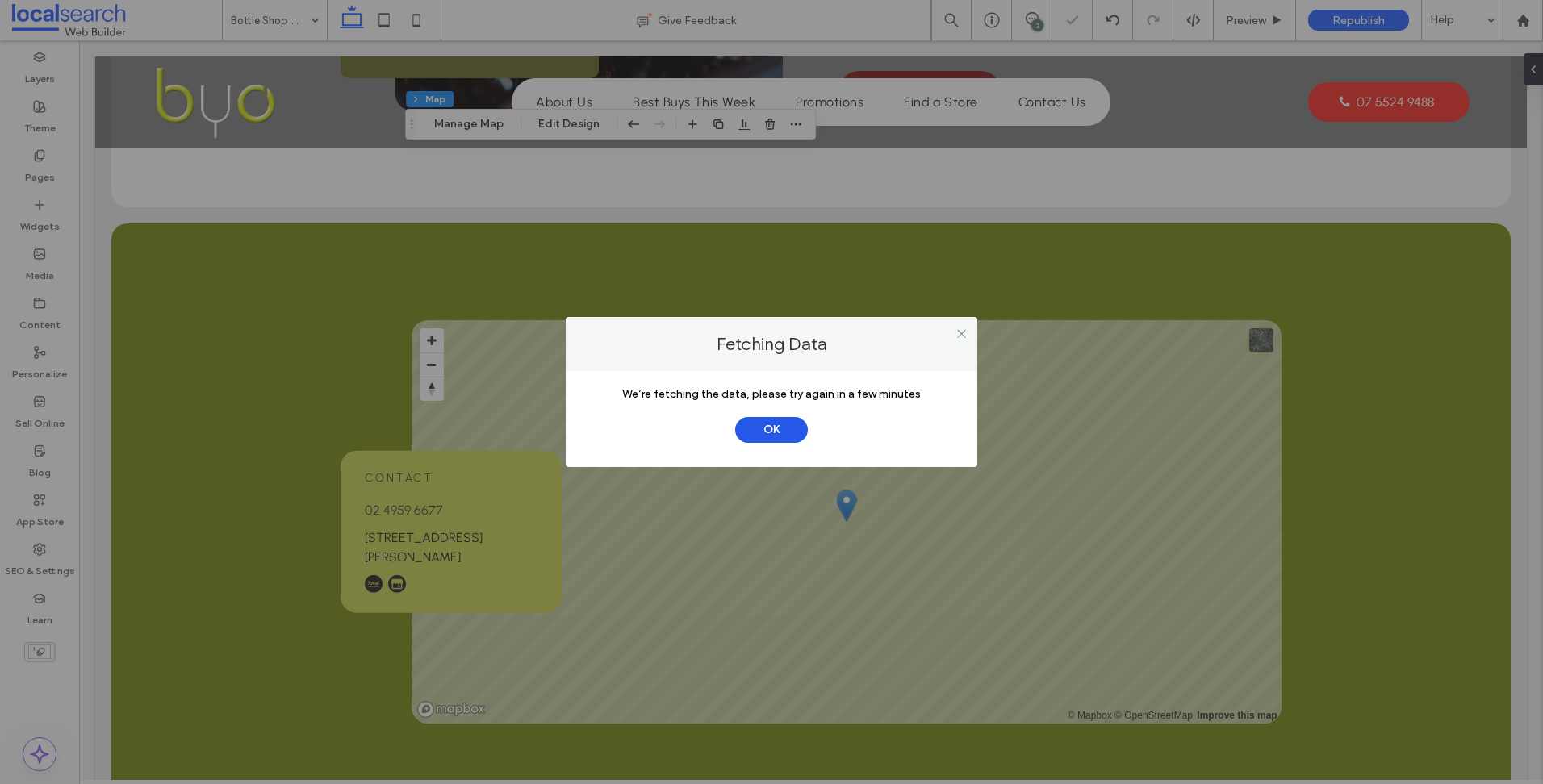
click at [769, 430] on button "OK" at bounding box center [772, 430] width 73 height 26
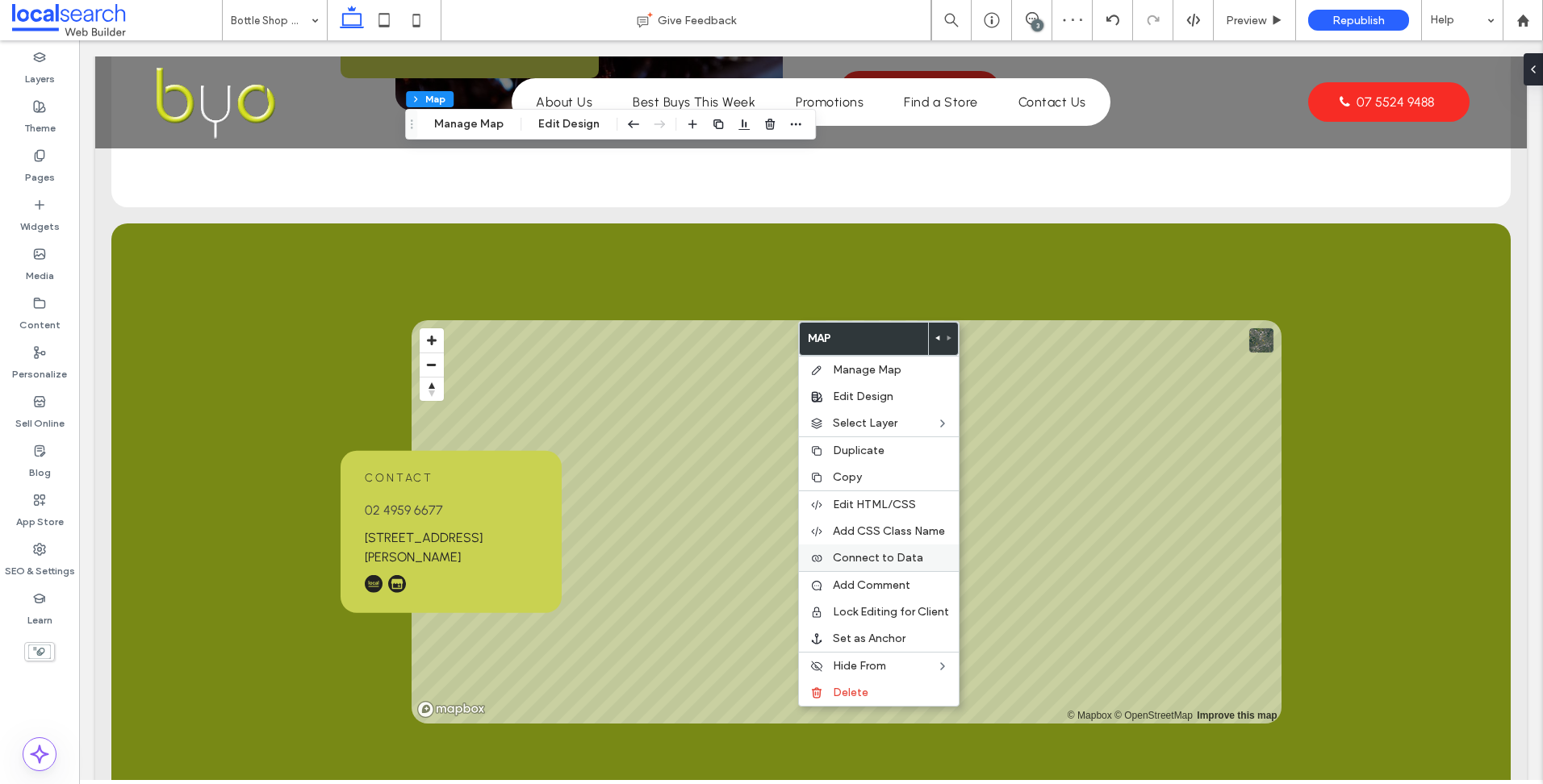
click at [925, 560] on label "Connect to Data" at bounding box center [891, 558] width 117 height 14
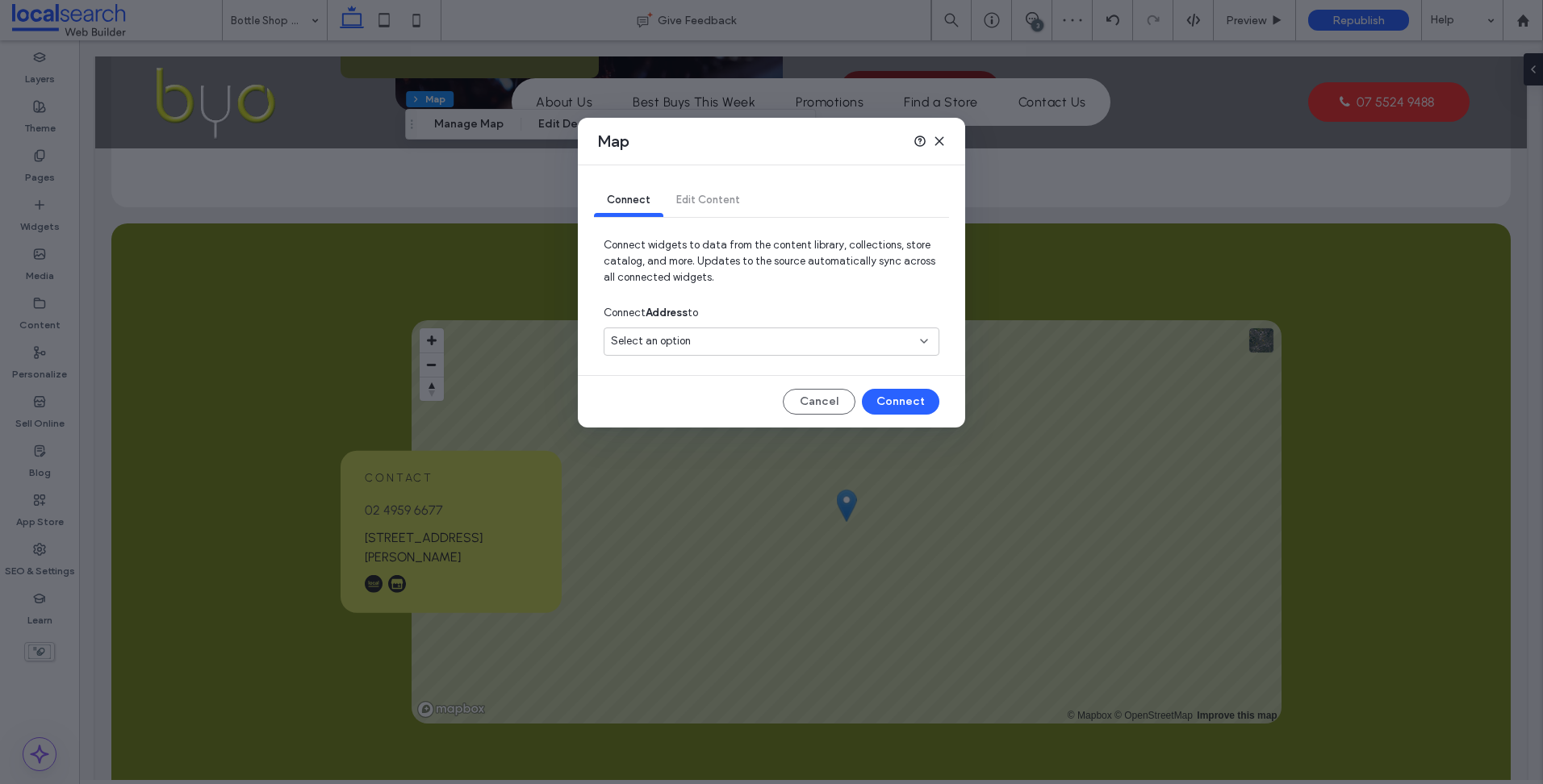
click at [847, 339] on div "Select an option" at bounding box center [761, 341] width 302 height 17
type input "**"
click at [736, 398] on span "30 Pacific Highway, Wyong New South Wales 2259, Australia" at bounding box center [688, 399] width 96 height 17
click at [915, 400] on button "Connect" at bounding box center [901, 402] width 78 height 26
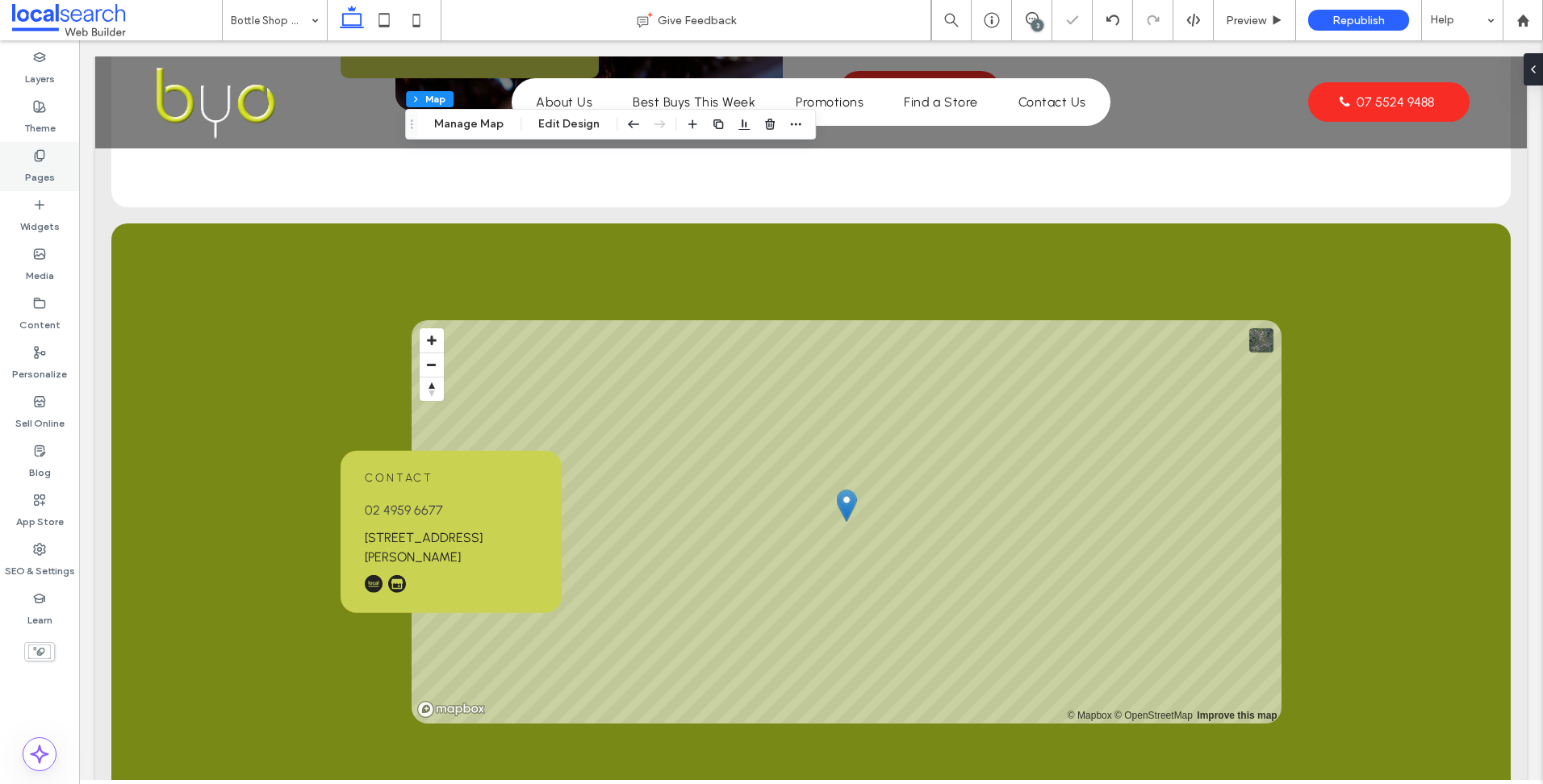
click at [56, 158] on div "Pages" at bounding box center [40, 167] width 79 height 50
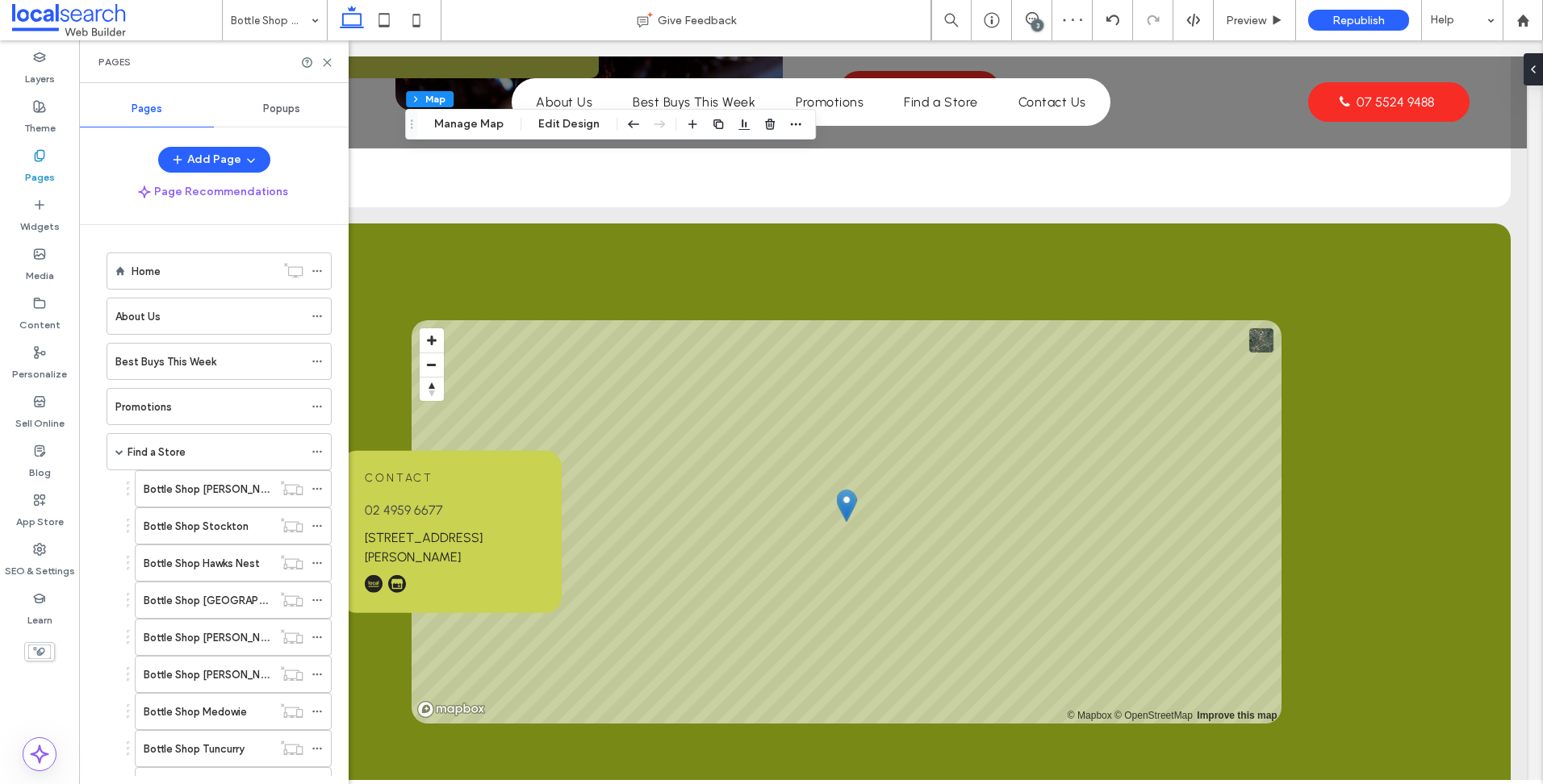
scroll to position [485, 0]
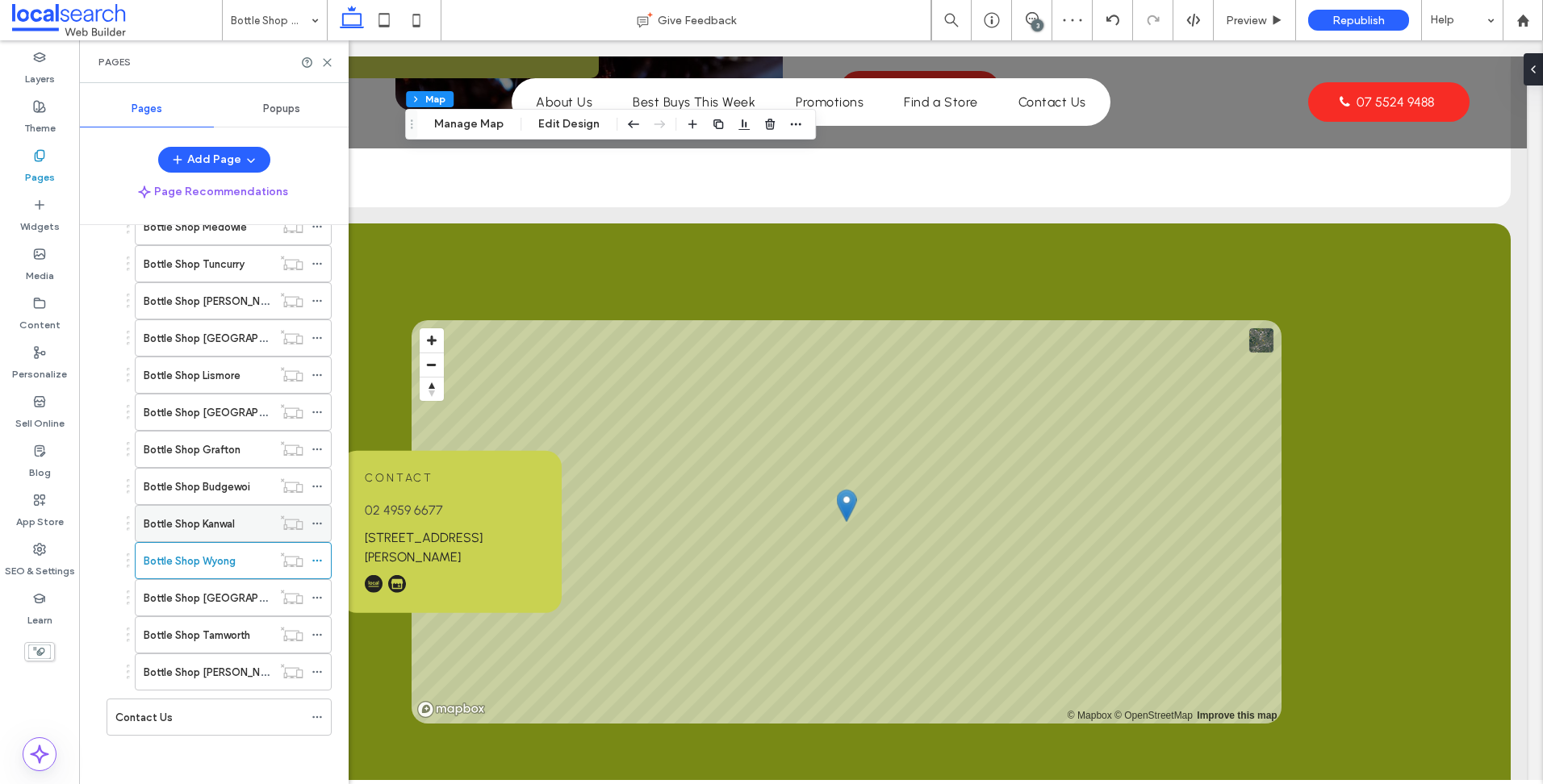
click at [237, 511] on div "Bottle Shop Kanwal" at bounding box center [207, 523] width 128 height 36
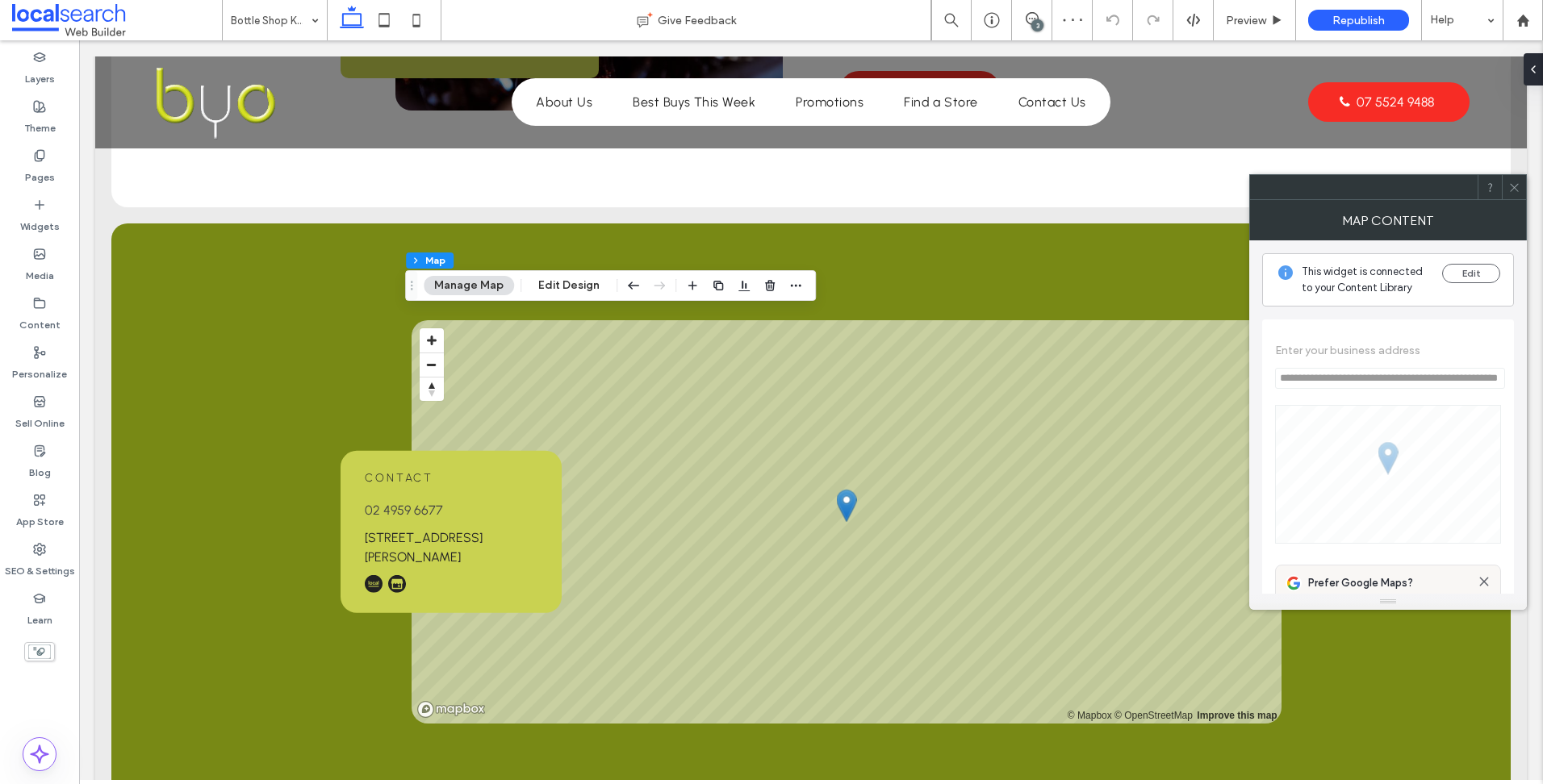
type input "**********"
click at [1508, 182] on icon at bounding box center [1514, 188] width 12 height 12
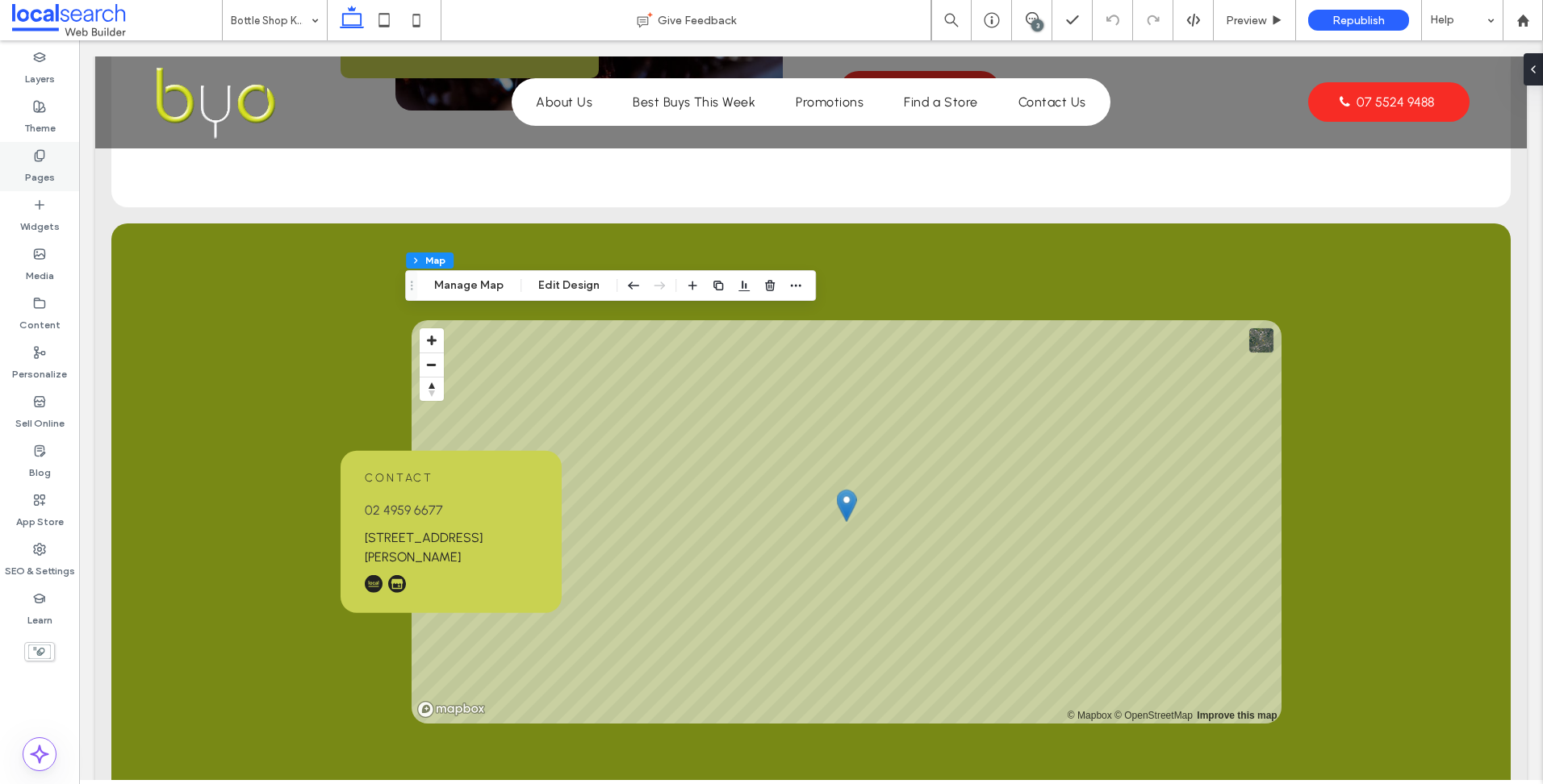
click at [60, 170] on div "Pages" at bounding box center [40, 167] width 79 height 50
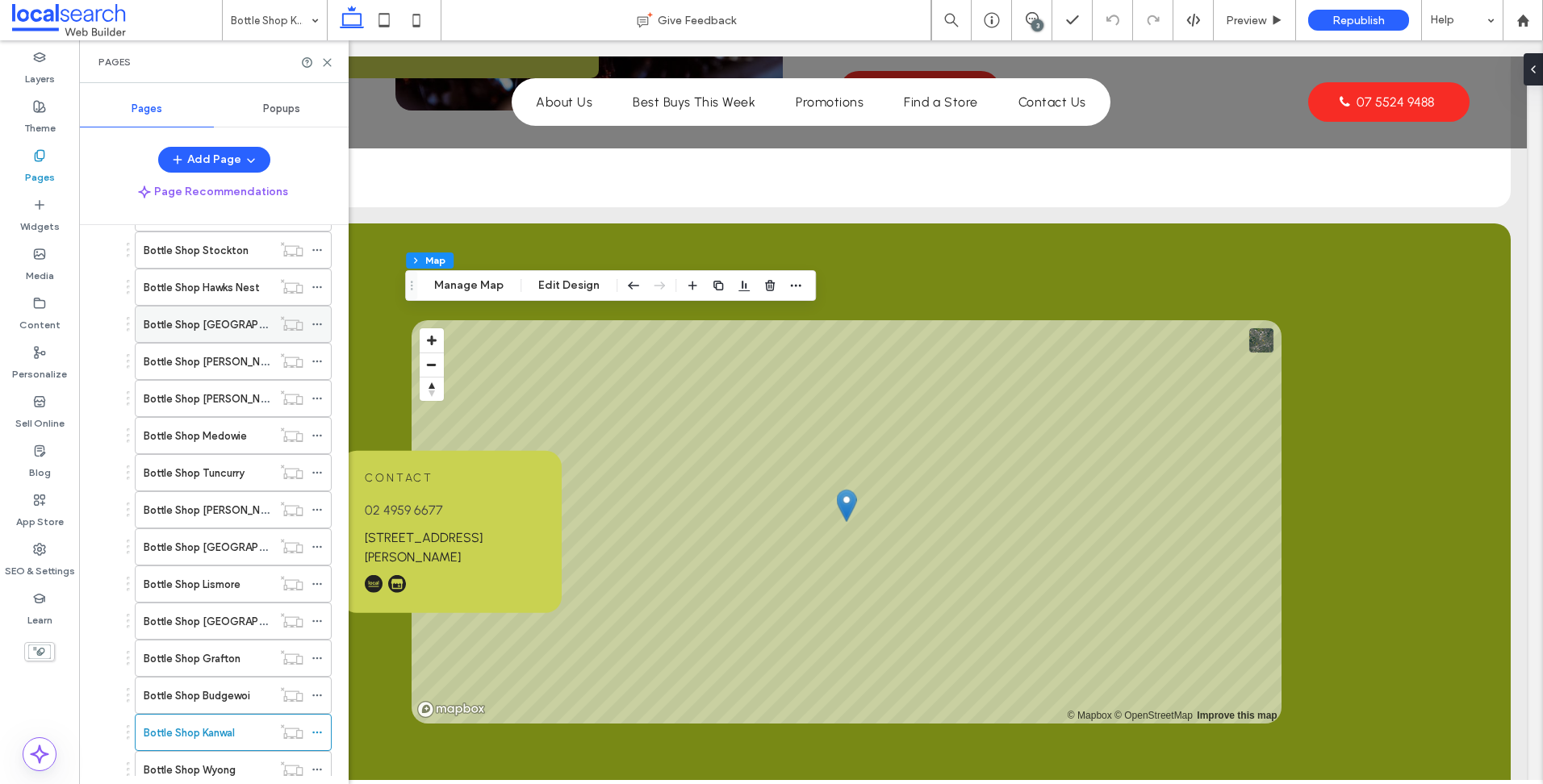
scroll to position [485, 0]
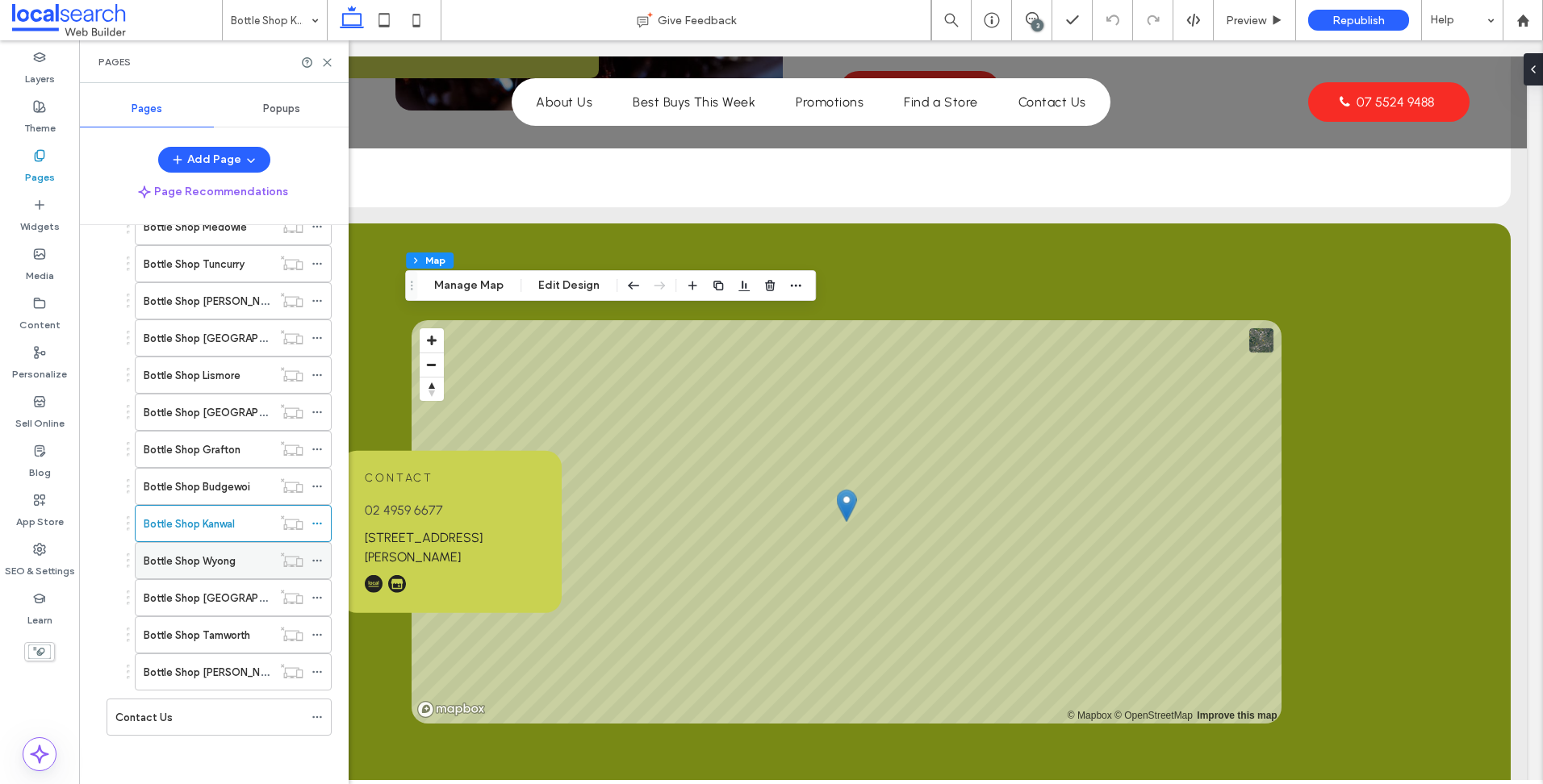
click at [239, 563] on div "Bottle Shop Wyong" at bounding box center [207, 561] width 128 height 17
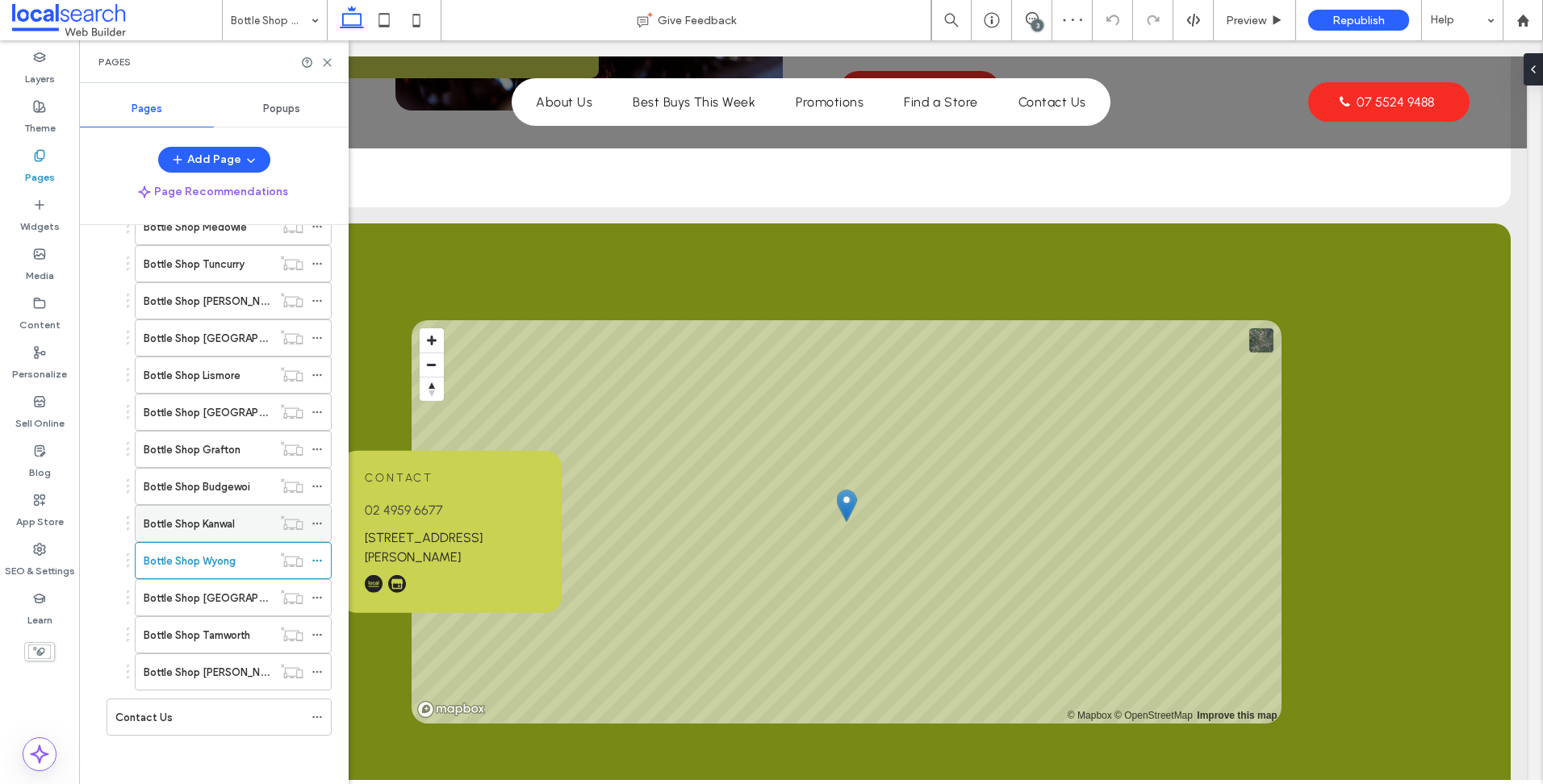
click at [217, 530] on label "Bottle Shop Kanwal" at bounding box center [189, 524] width 91 height 28
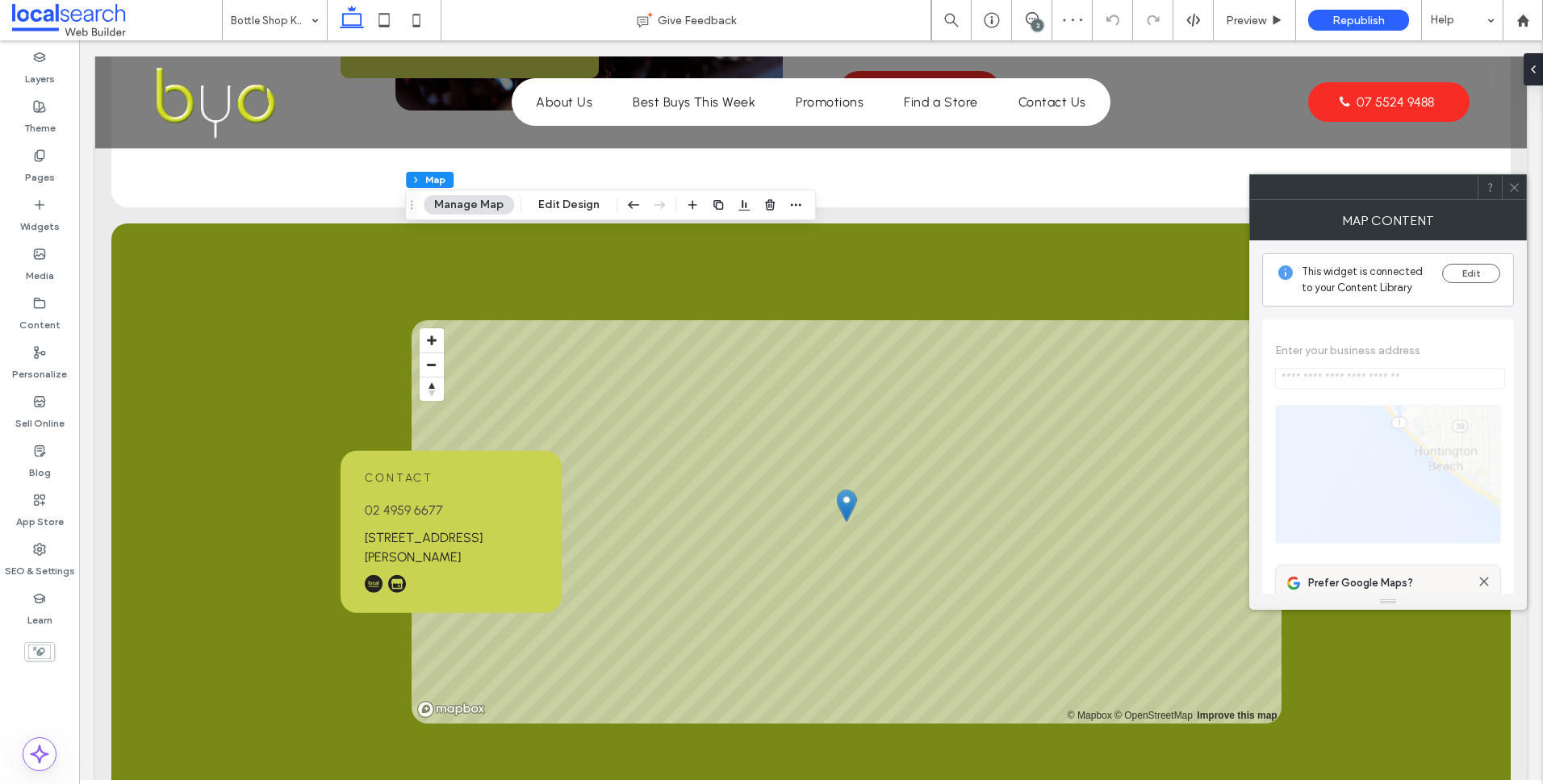
type input "**********"
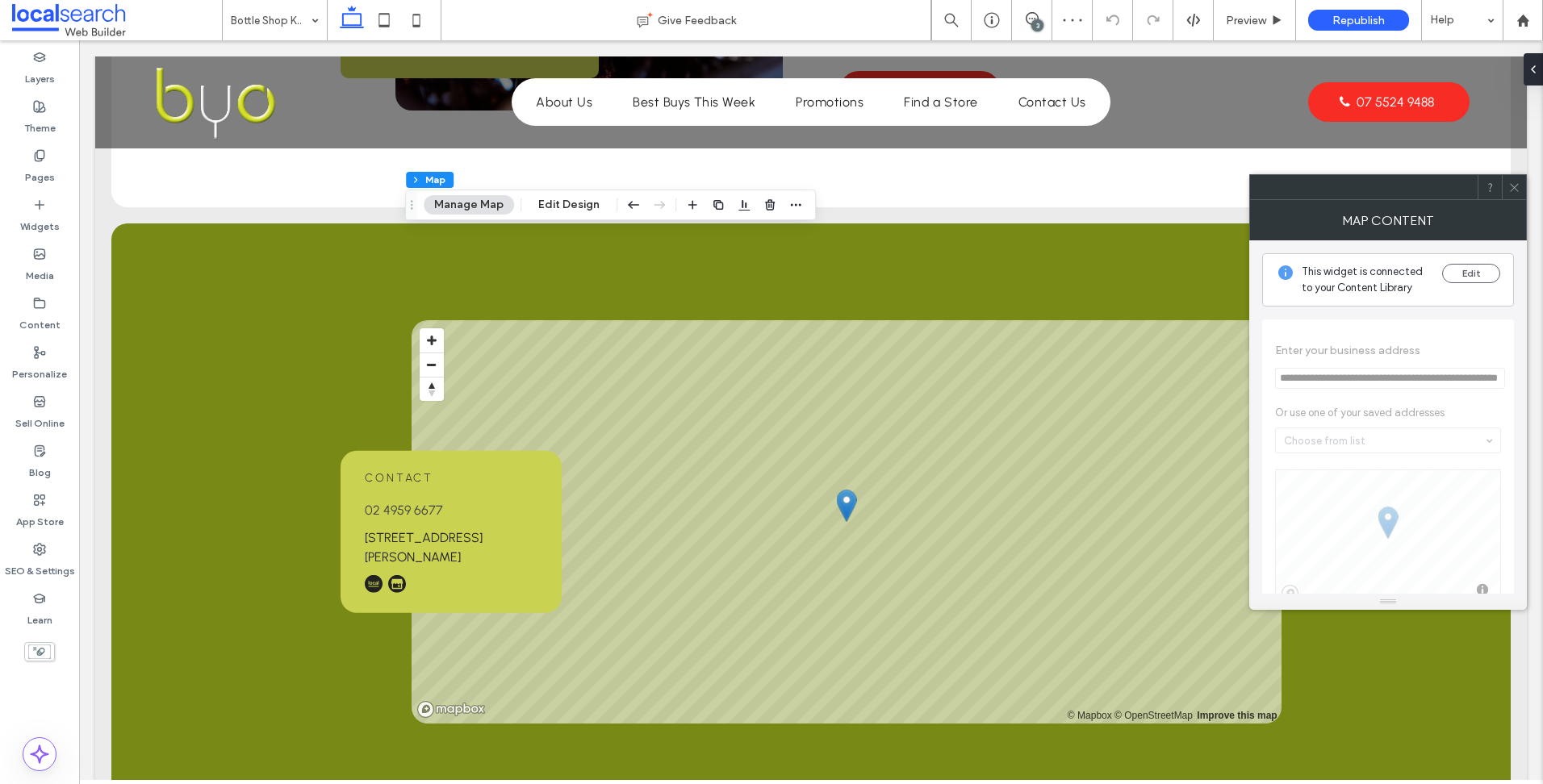
click at [1525, 183] on div at bounding box center [1514, 187] width 24 height 24
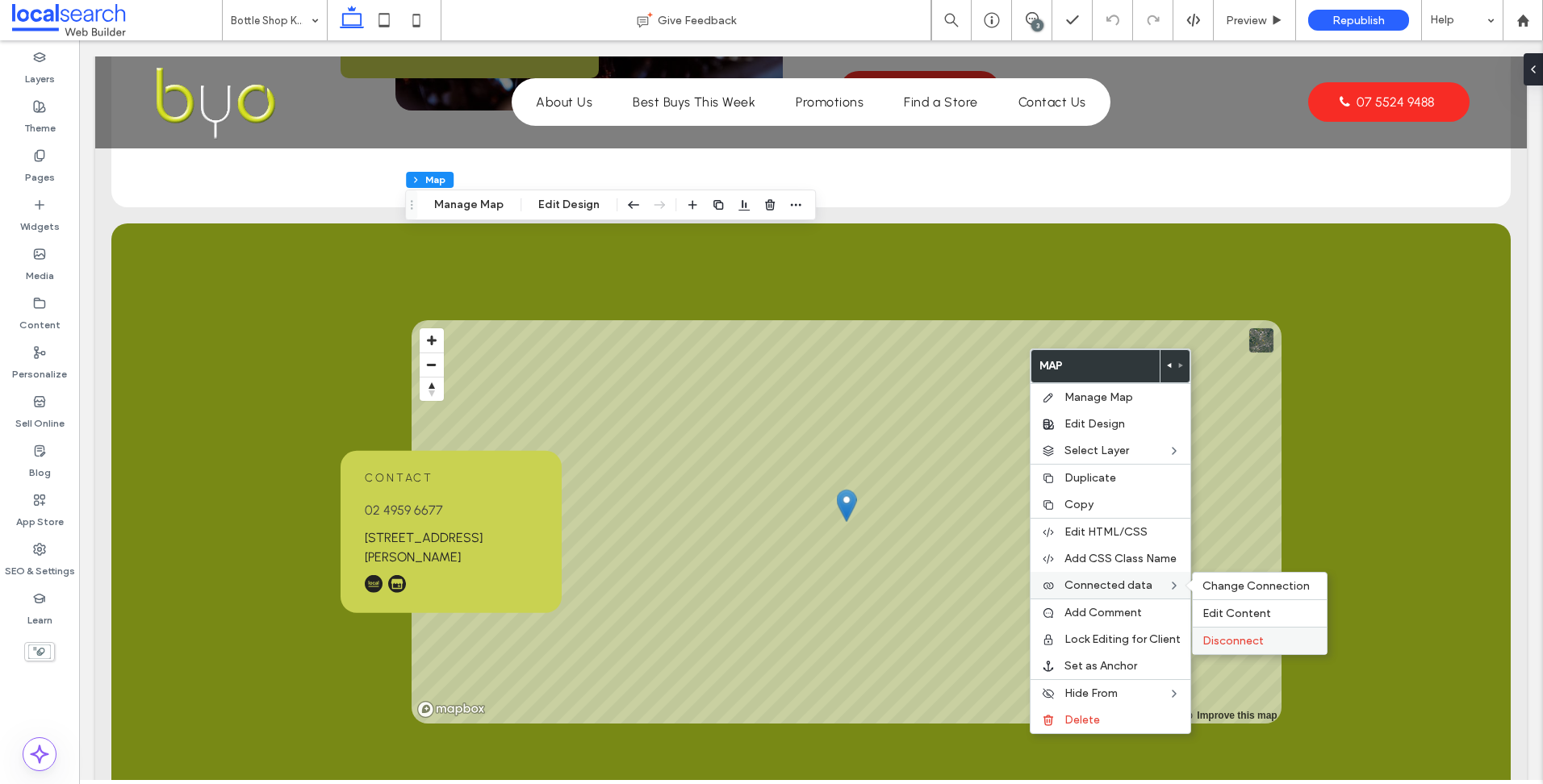
click at [1231, 639] on span "Disconnect" at bounding box center [1233, 641] width 61 height 14
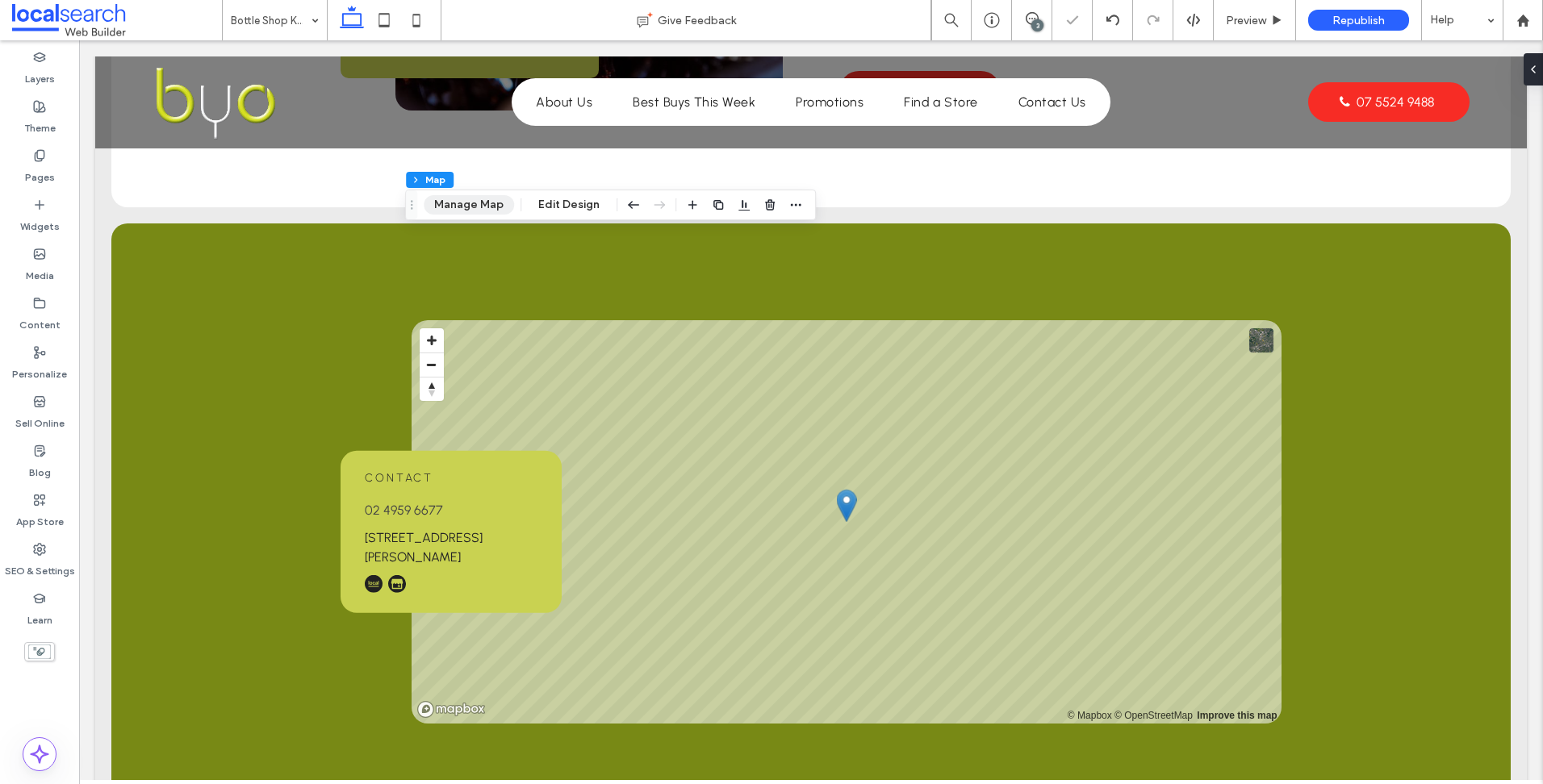
click at [492, 208] on button "Manage Map" at bounding box center [469, 204] width 90 height 19
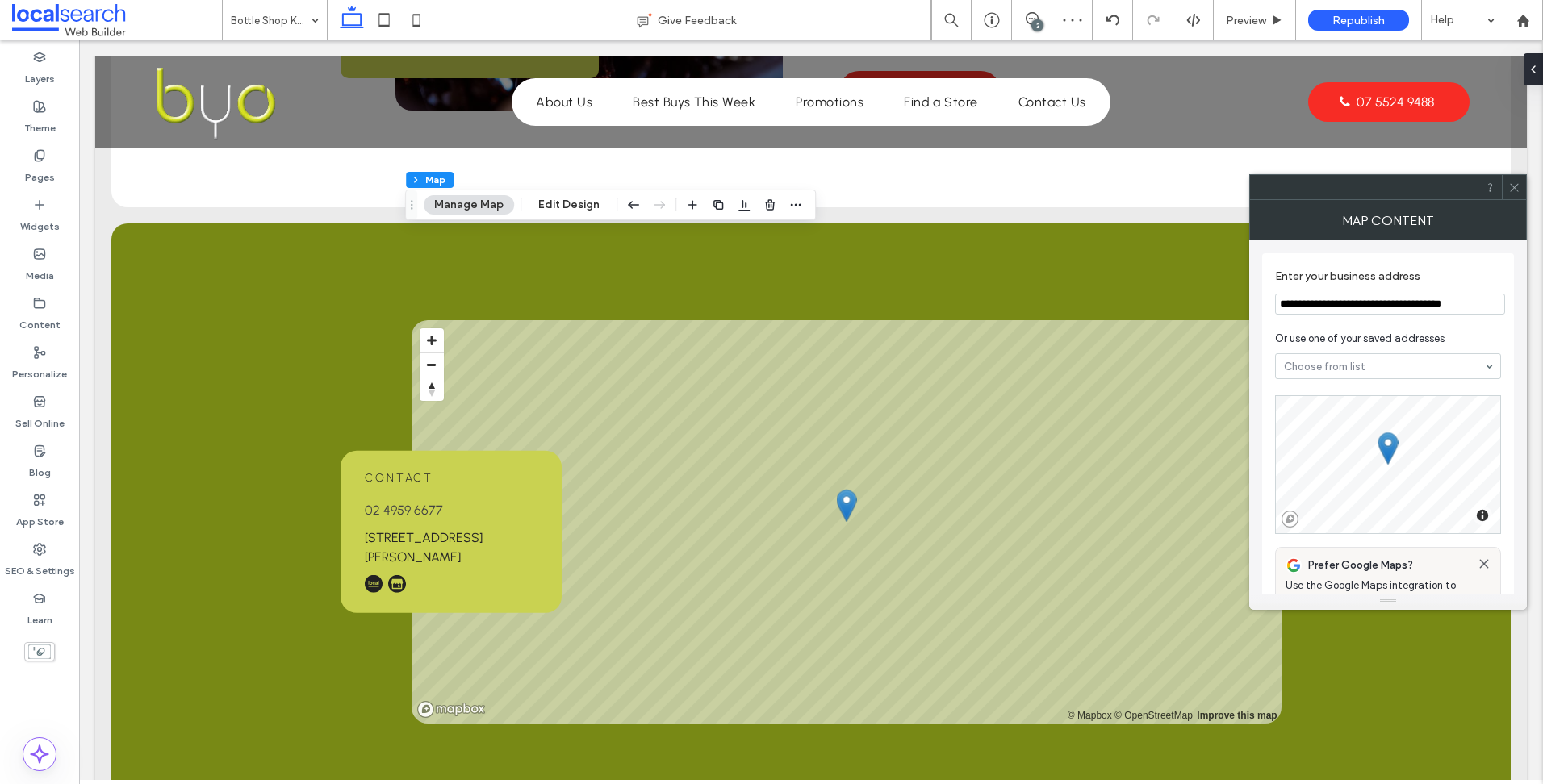
click at [1424, 307] on input "**********" at bounding box center [1390, 304] width 230 height 21
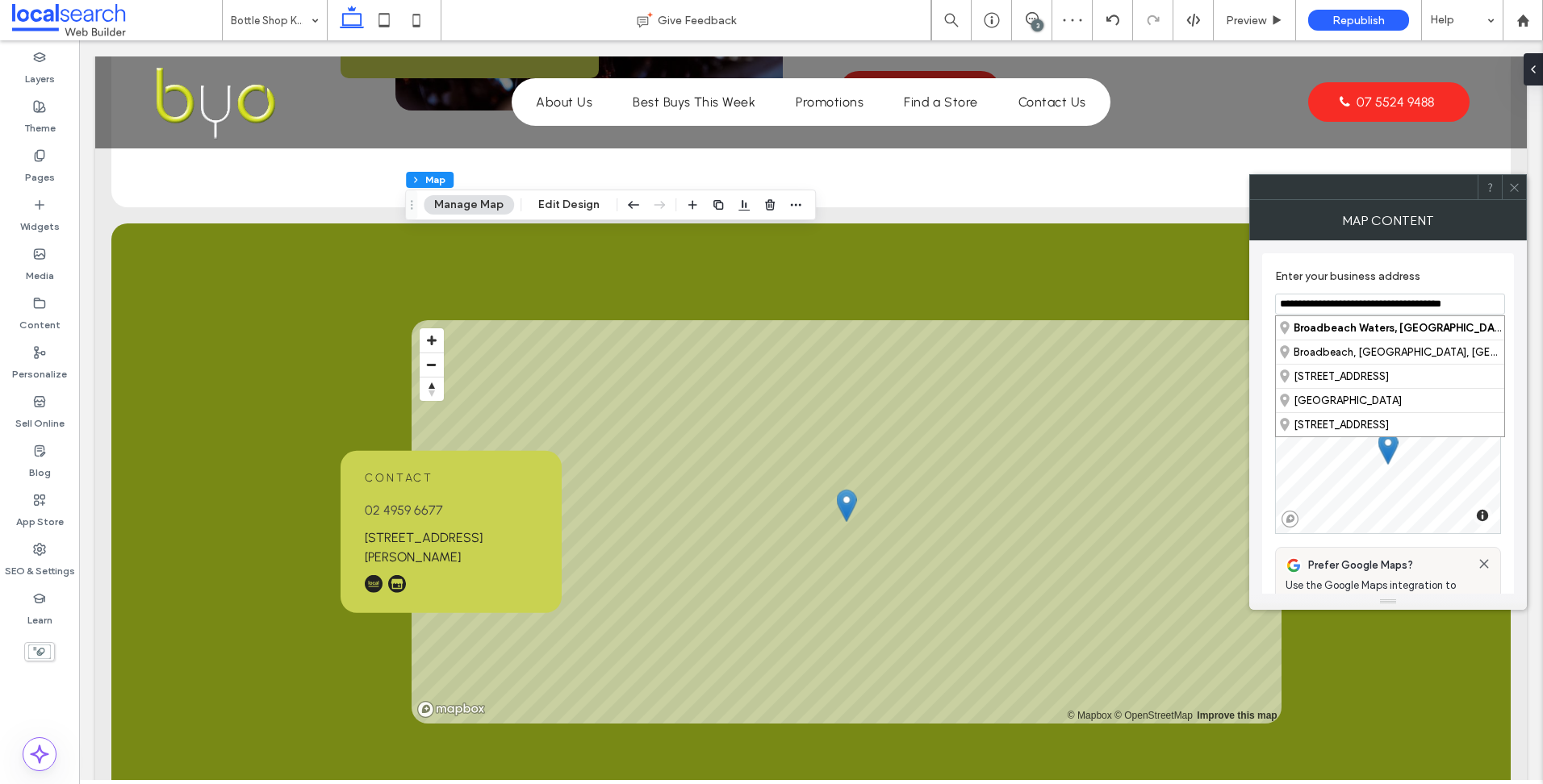
click at [1424, 307] on input "**********" at bounding box center [1390, 304] width 230 height 21
click at [1365, 324] on div "Kanwal, New South Wales, Australia" at bounding box center [1390, 328] width 228 height 23
type input "**********"
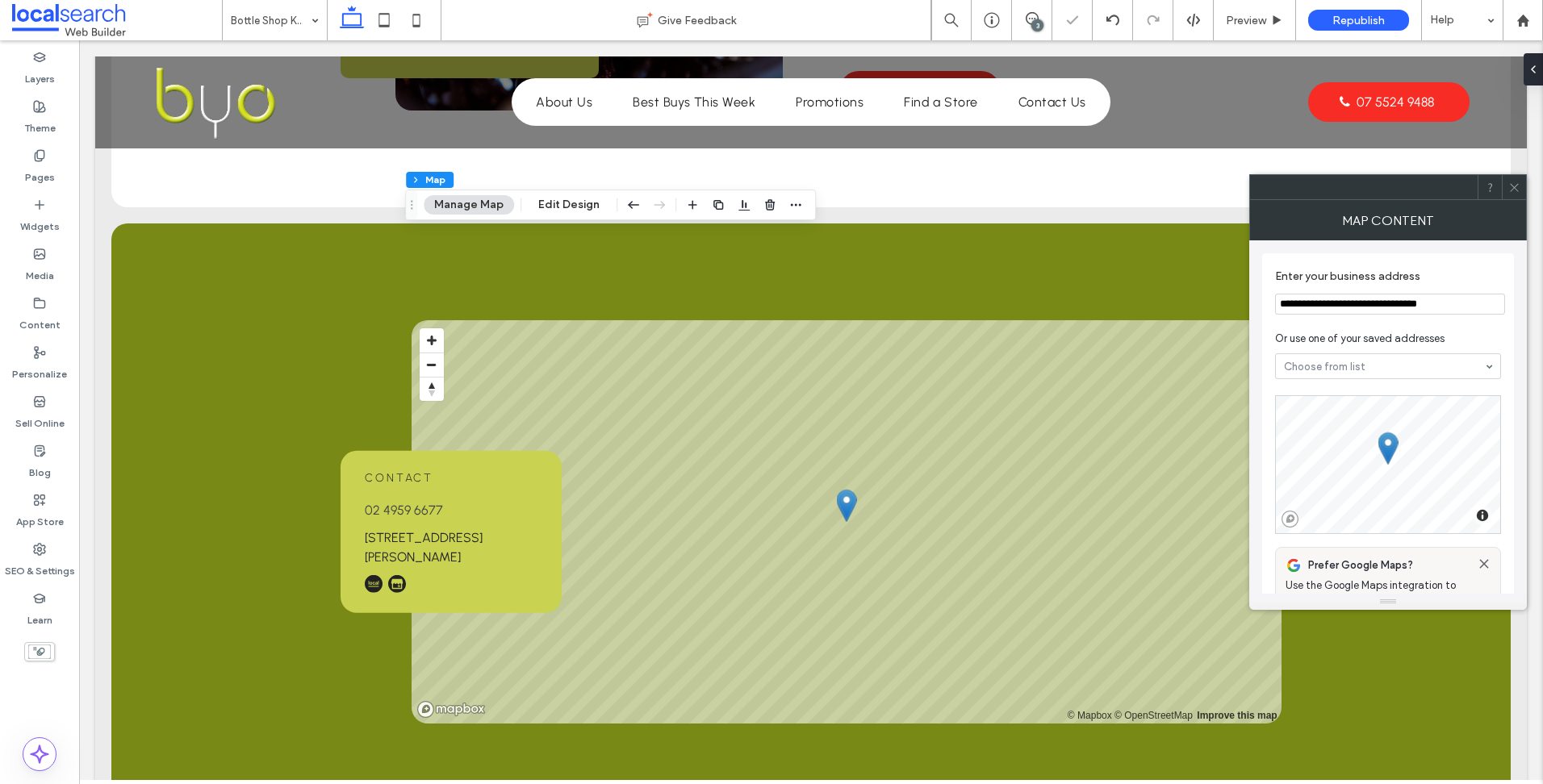
click at [1516, 184] on icon at bounding box center [1514, 188] width 12 height 12
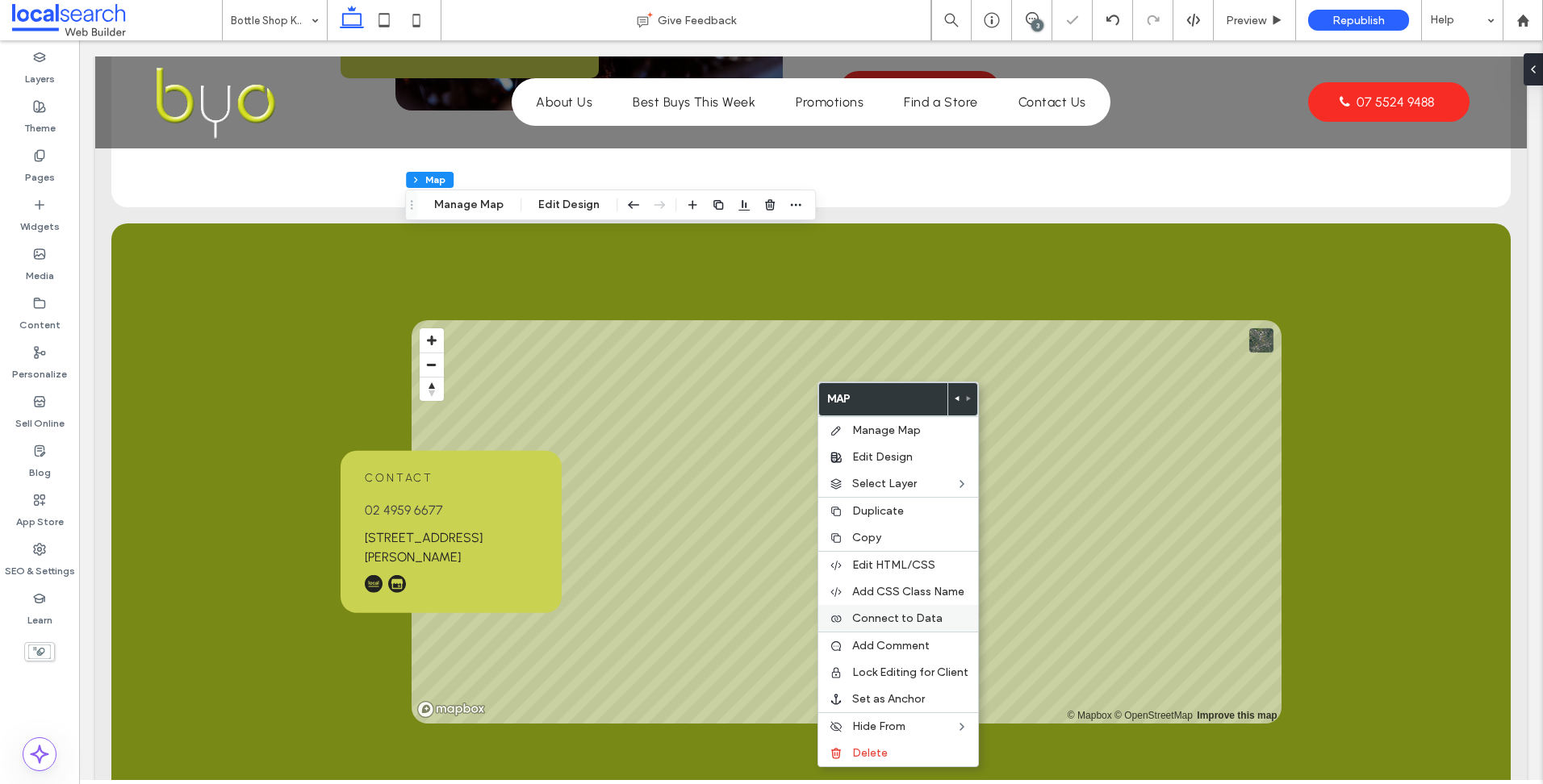
click at [926, 614] on span "Connect to Data" at bounding box center [897, 618] width 90 height 14
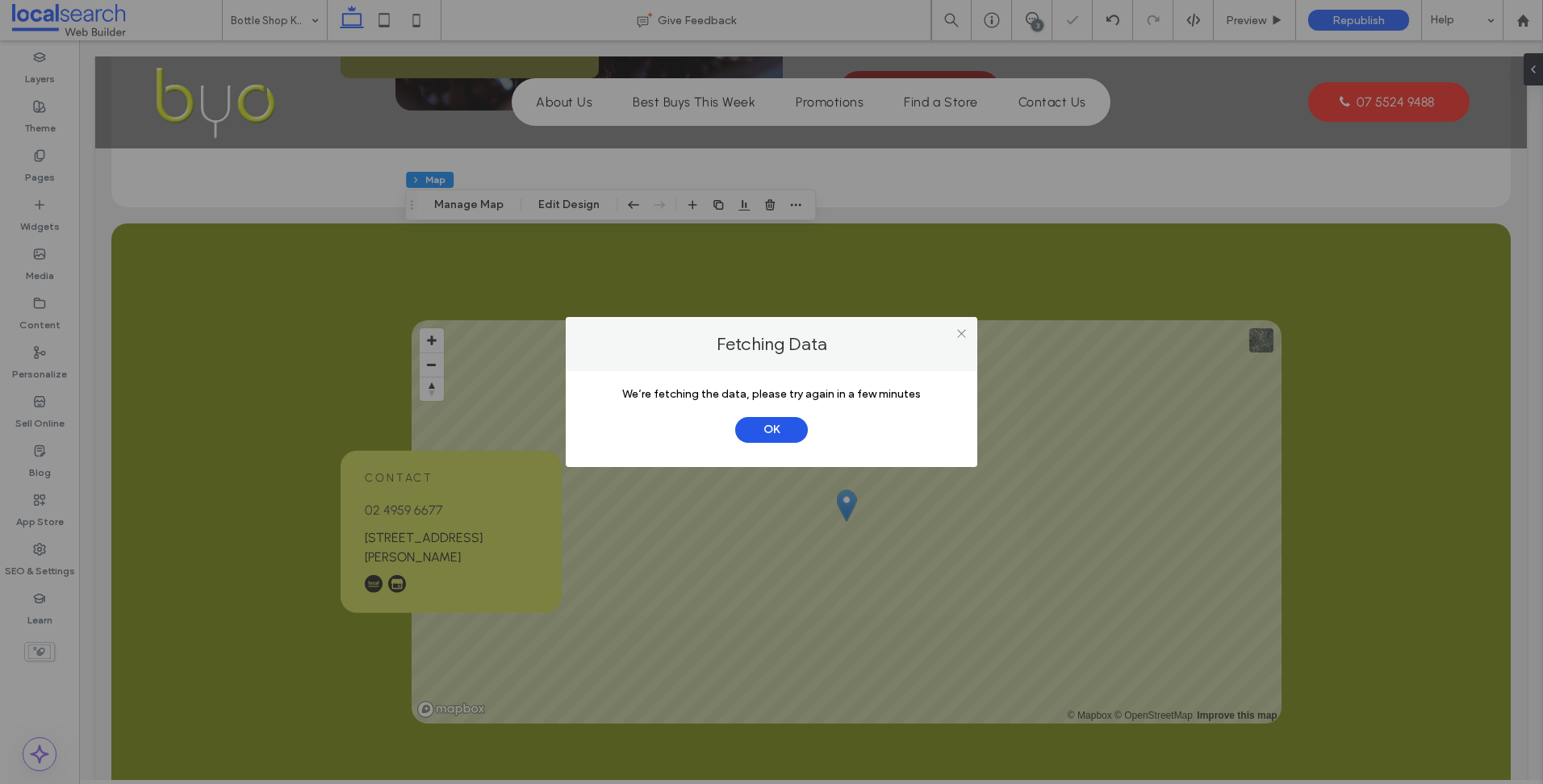
click at [752, 425] on button "OK" at bounding box center [772, 430] width 73 height 26
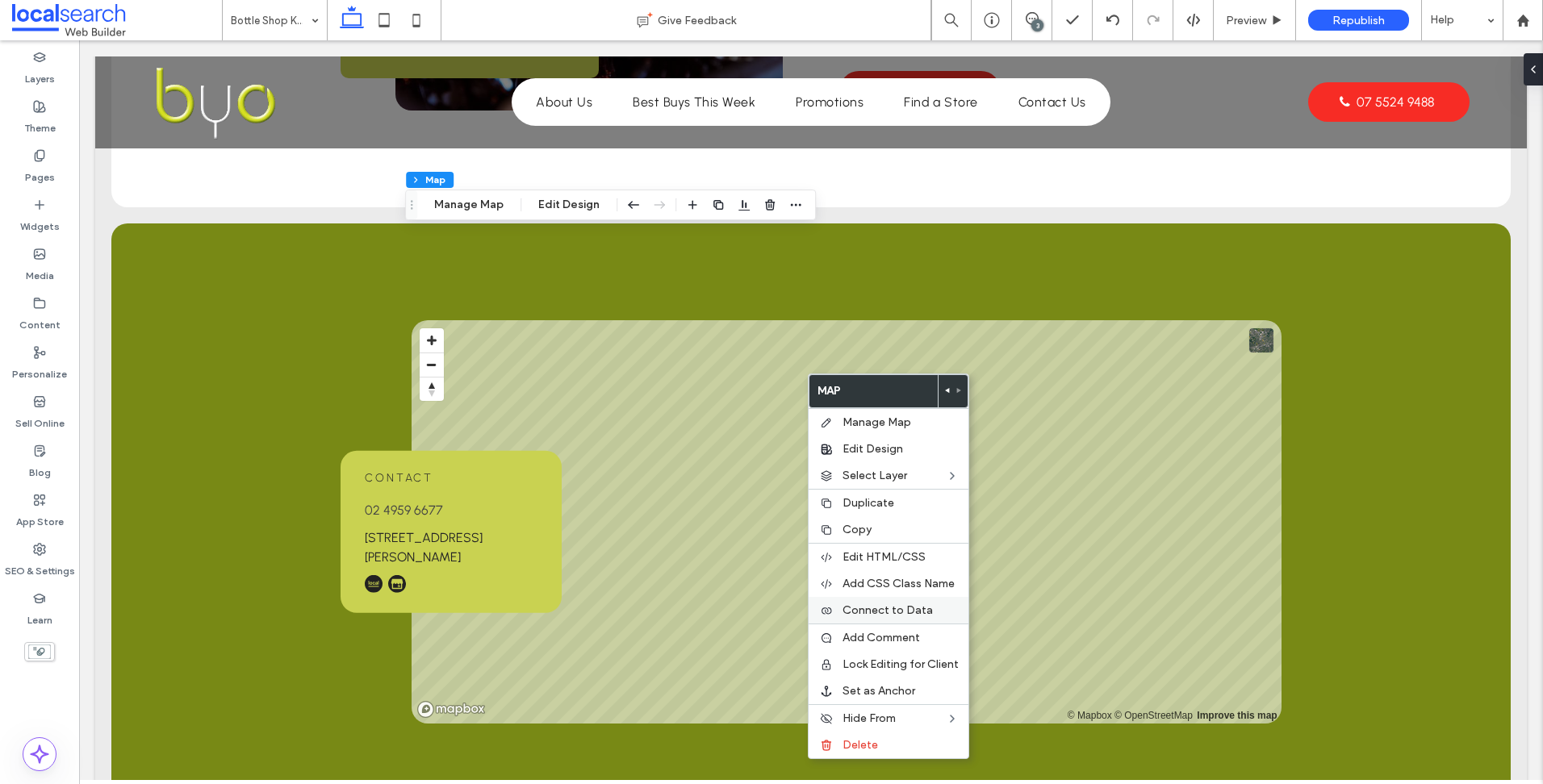
click at [925, 607] on span "Connect to Data" at bounding box center [888, 611] width 90 height 14
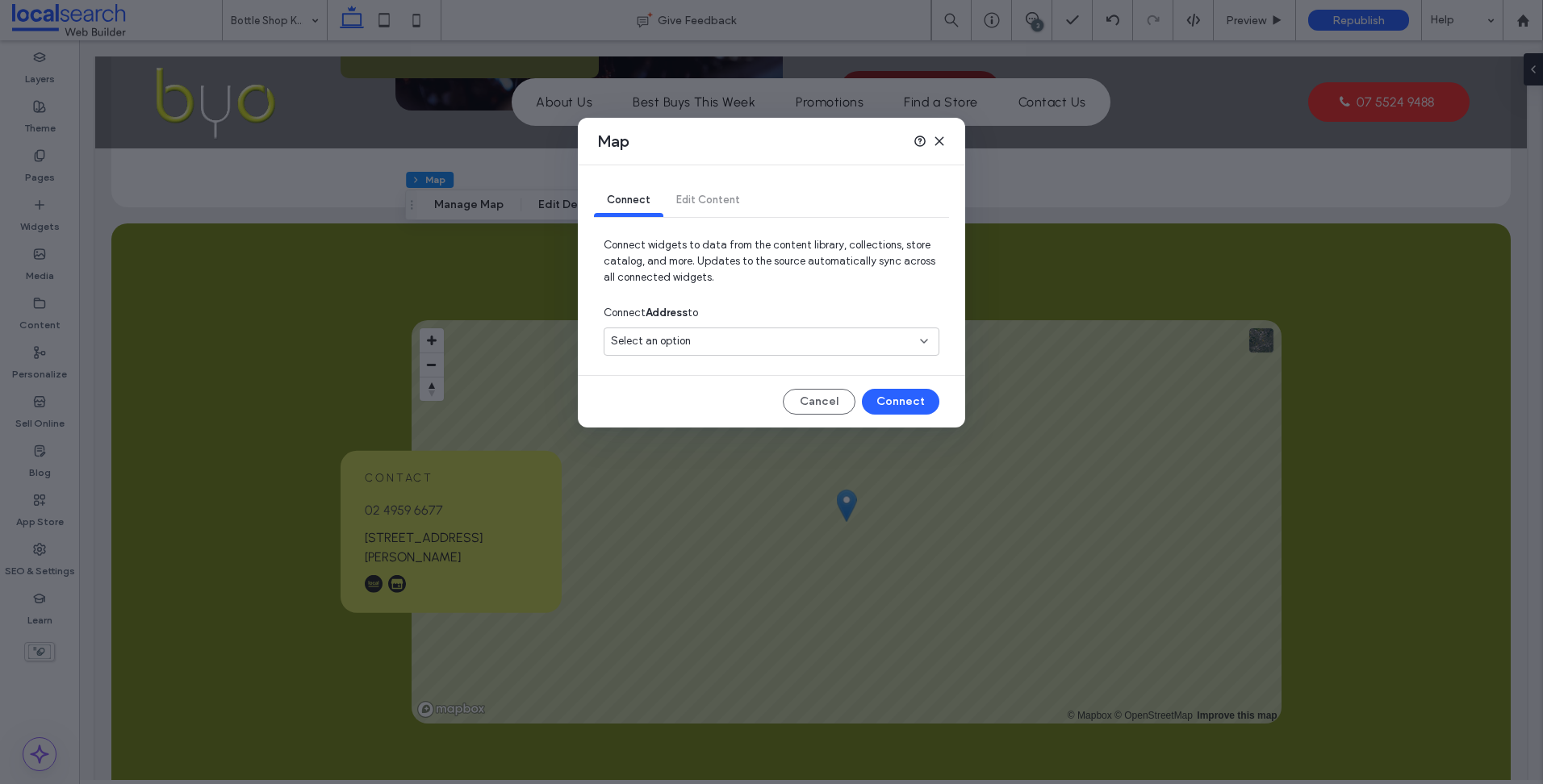
click at [812, 333] on div "Select an option" at bounding box center [761, 341] width 302 height 17
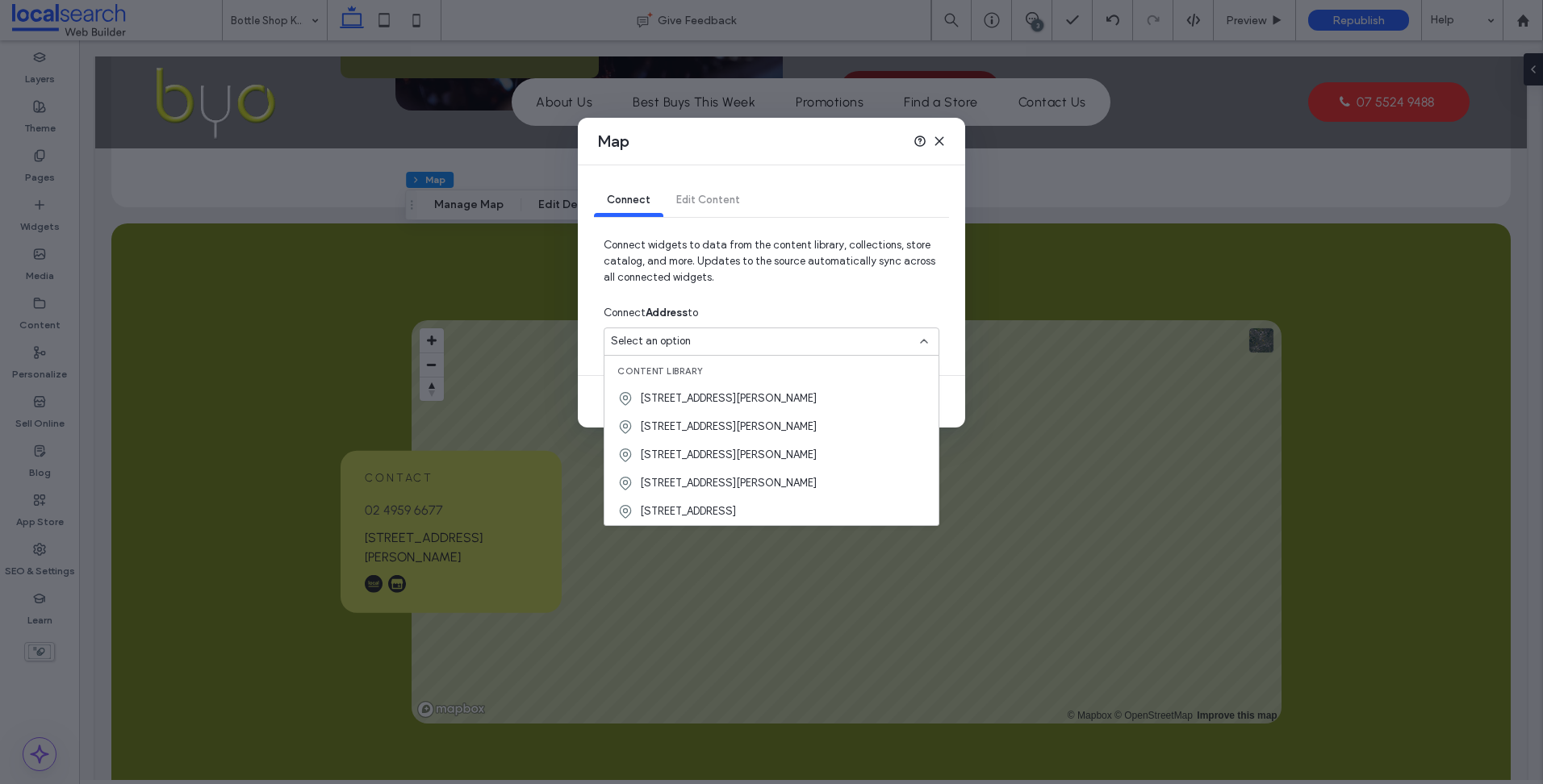
click at [733, 346] on div "Select an option" at bounding box center [761, 341] width 302 height 17
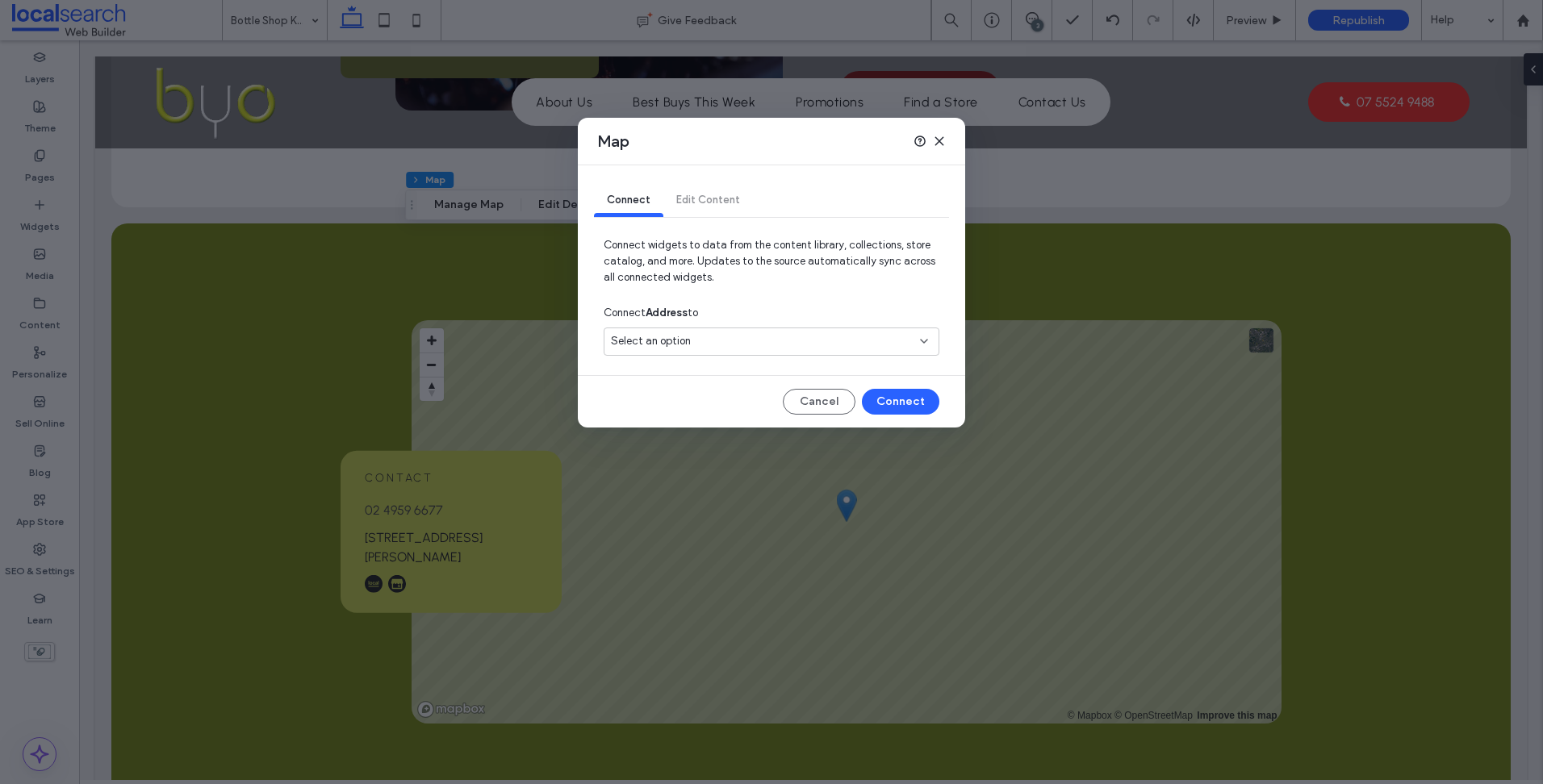
click at [733, 346] on div "Select an option" at bounding box center [761, 341] width 302 height 17
type input "******"
click at [737, 380] on div "Content library" at bounding box center [772, 370] width 334 height 28
click at [748, 392] on span "Kanwal, New South Wales, Australia" at bounding box center [783, 399] width 286 height 17
click at [912, 406] on button "Connect" at bounding box center [901, 402] width 78 height 26
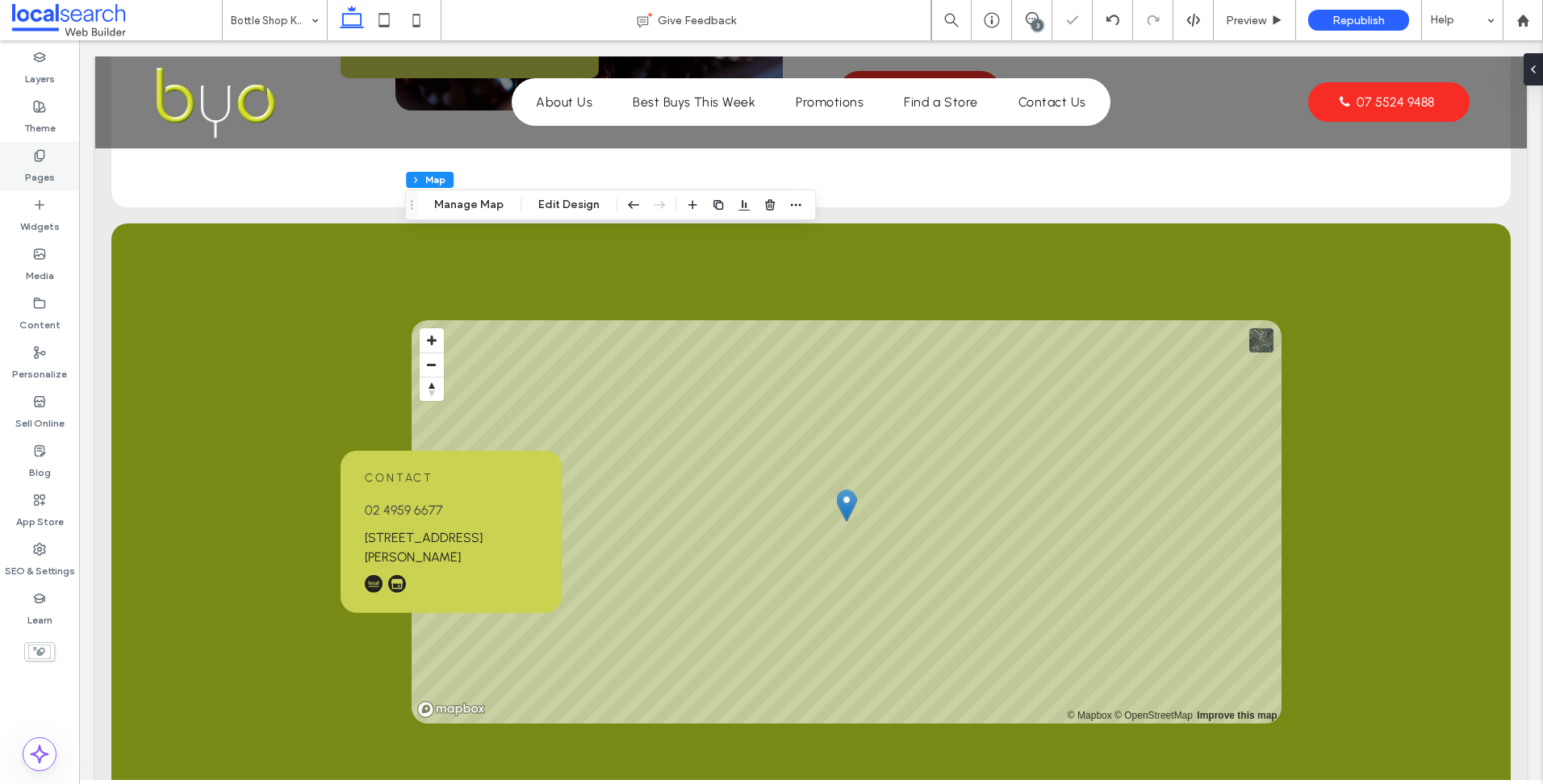
click at [45, 169] on label "Pages" at bounding box center [40, 173] width 30 height 22
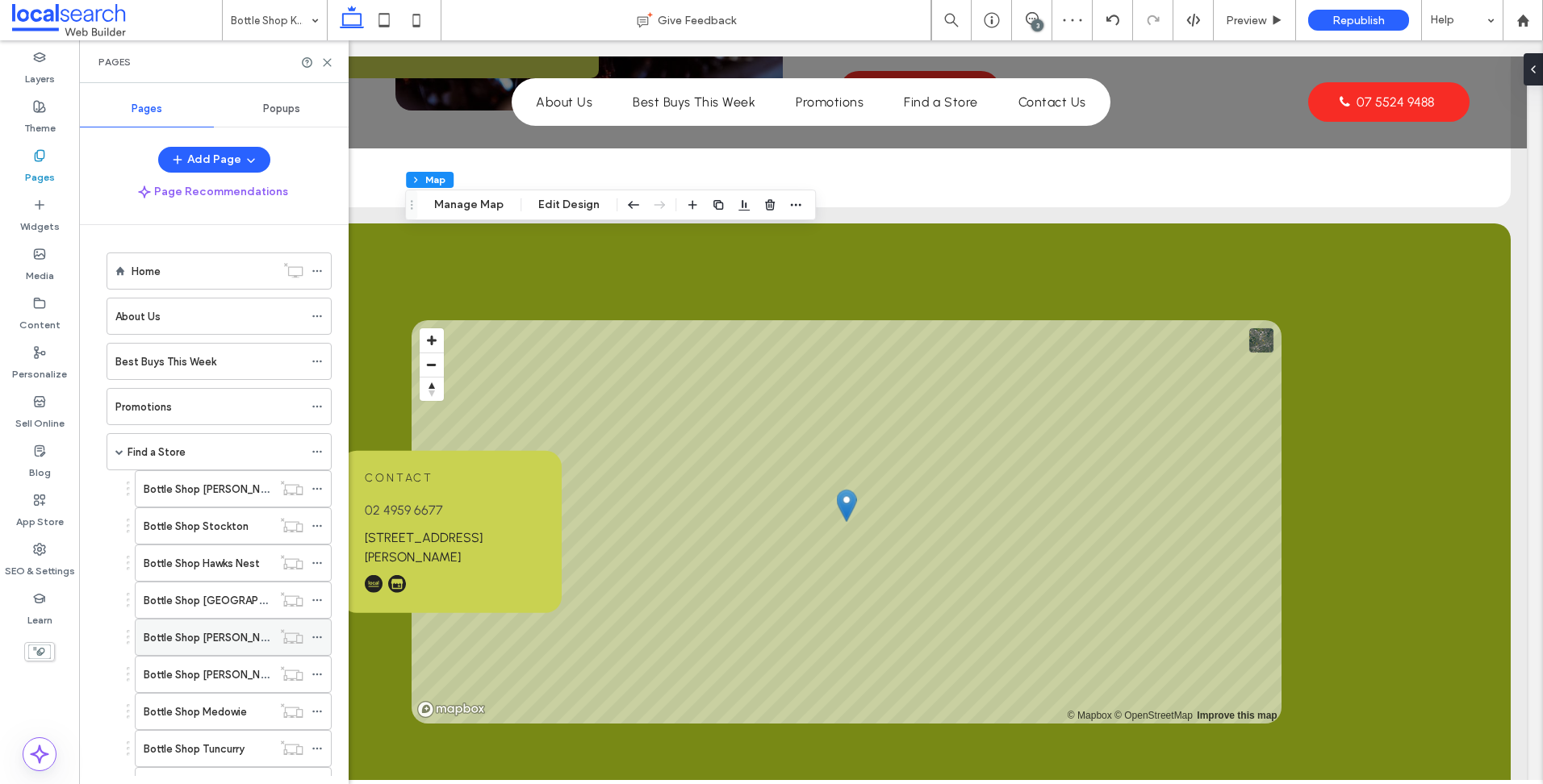
scroll to position [323, 0]
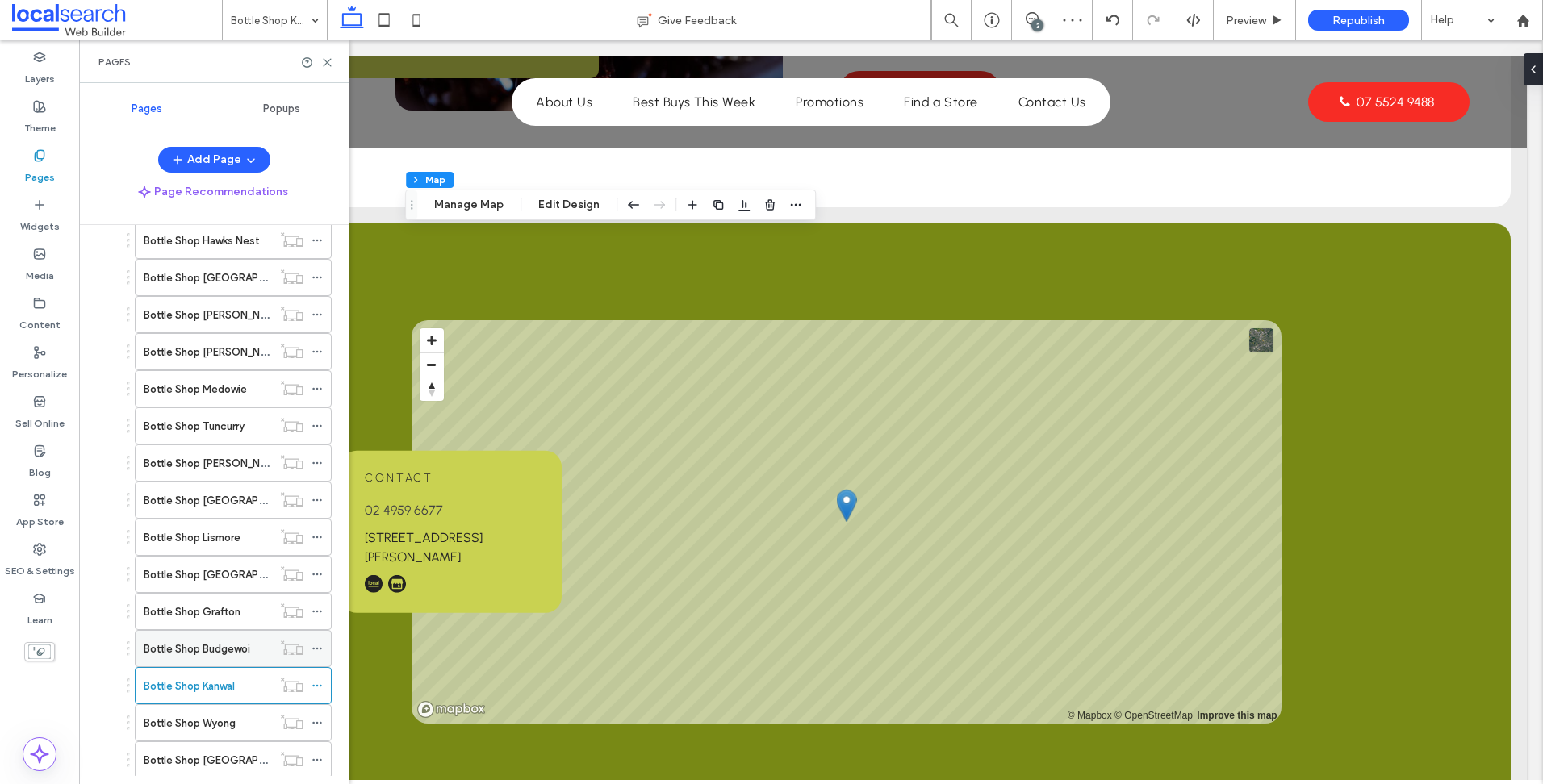
click at [228, 646] on label "Bottle Shop Budgewoi" at bounding box center [197, 649] width 107 height 28
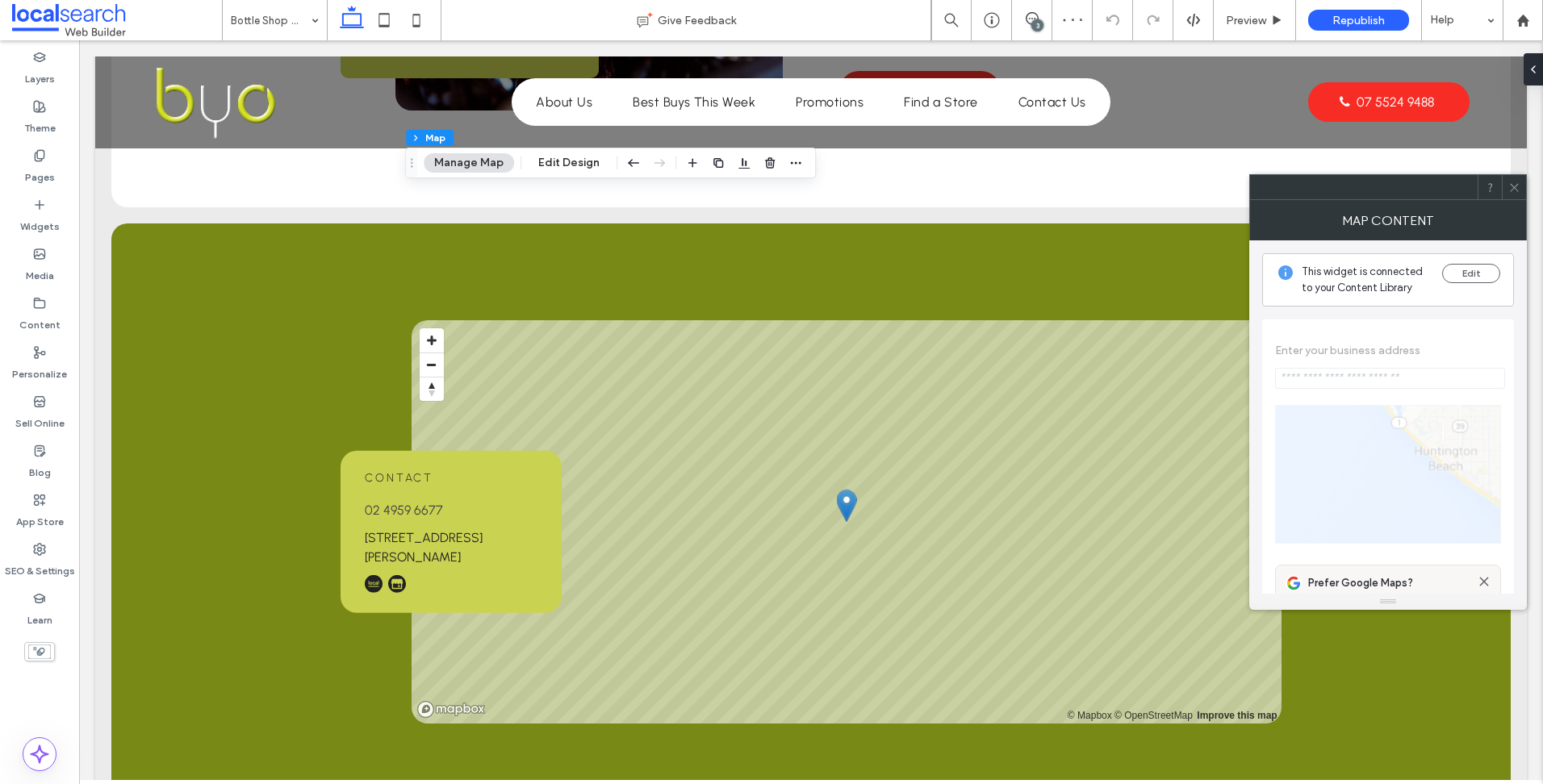
type input "**********"
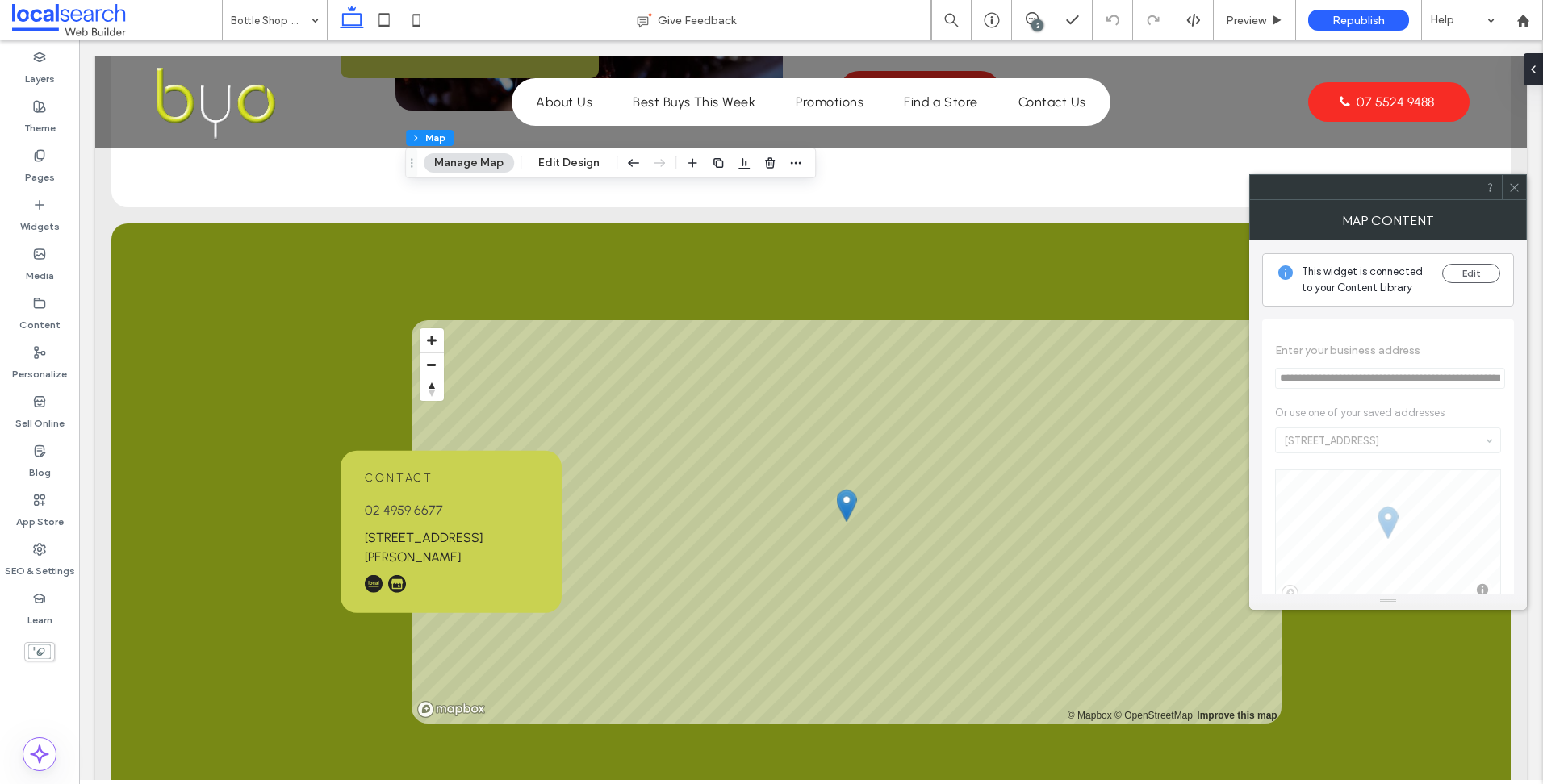
click at [1520, 182] on icon at bounding box center [1514, 188] width 12 height 12
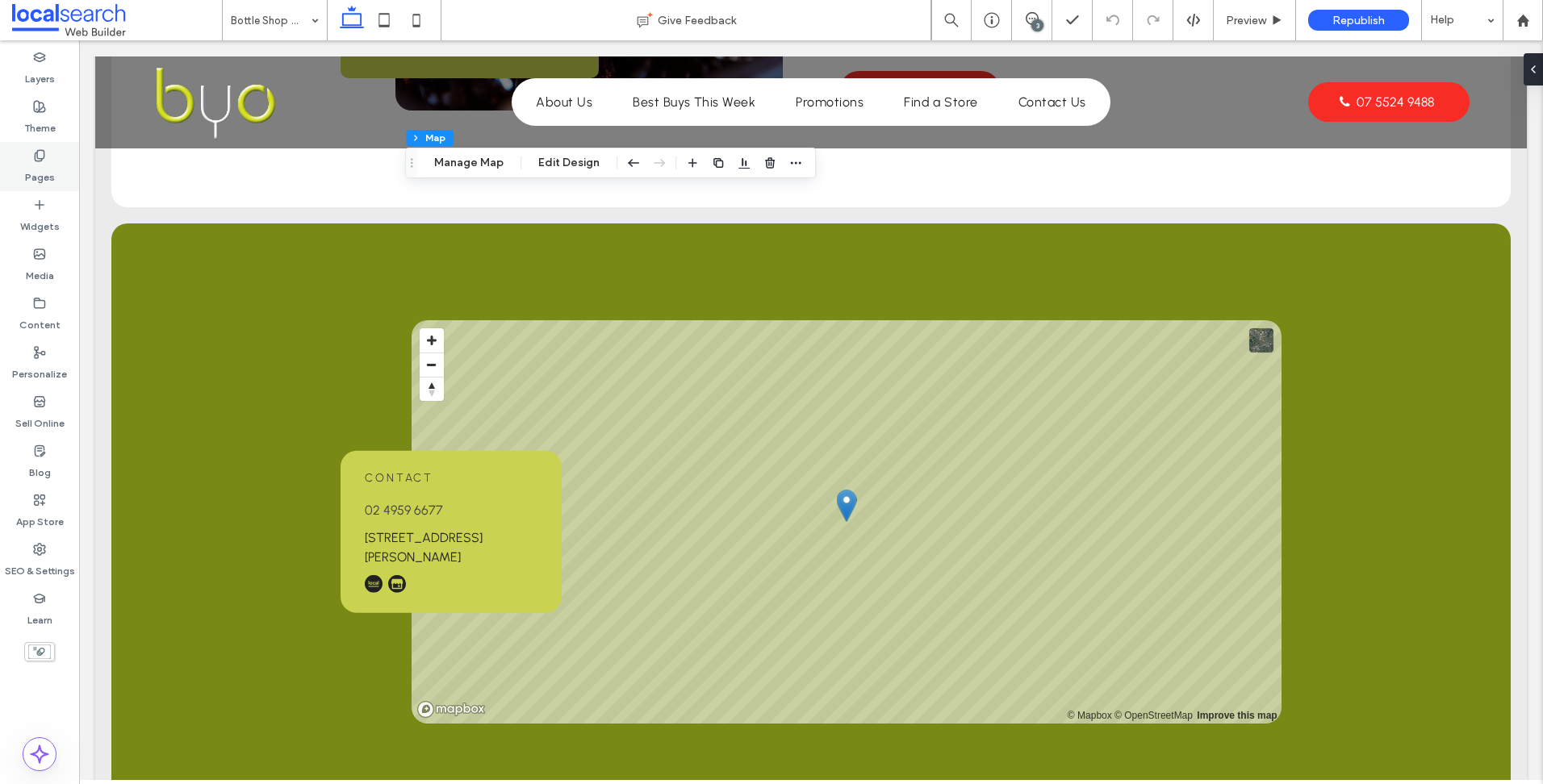
click at [53, 155] on div "Pages" at bounding box center [40, 167] width 79 height 50
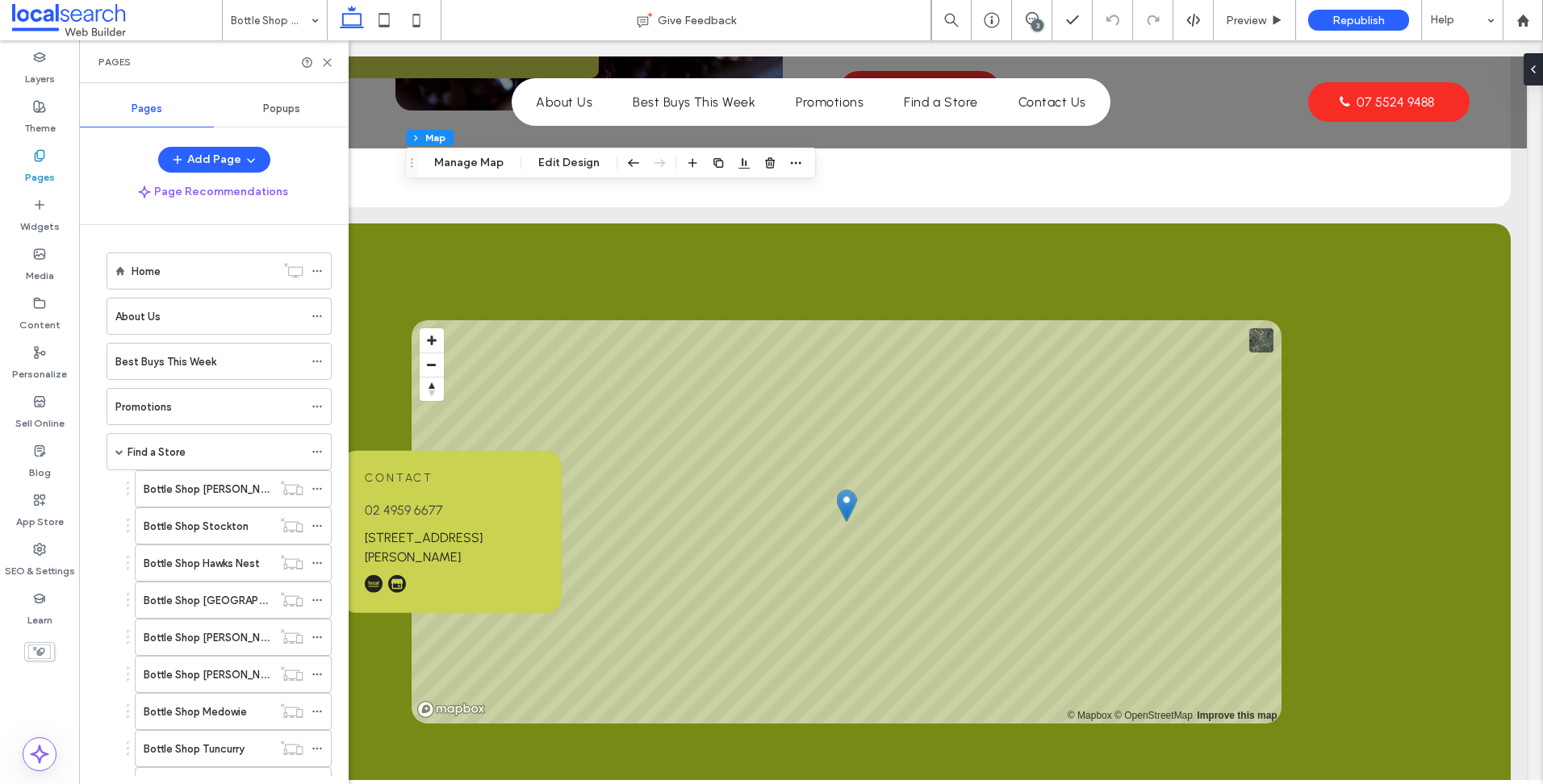
scroll to position [485, 0]
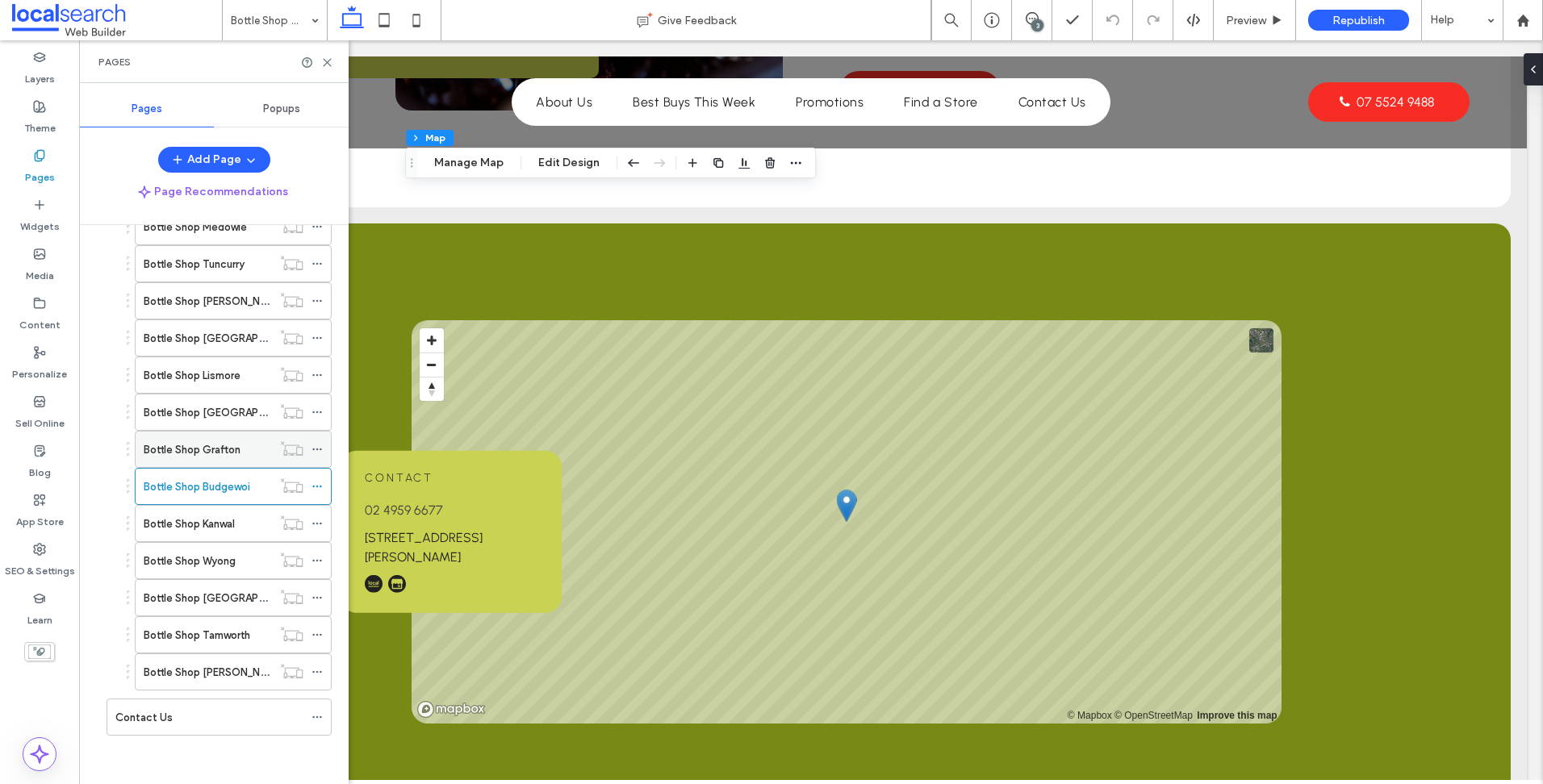
click at [240, 459] on div "Bottle Shop Grafton" at bounding box center [207, 449] width 128 height 36
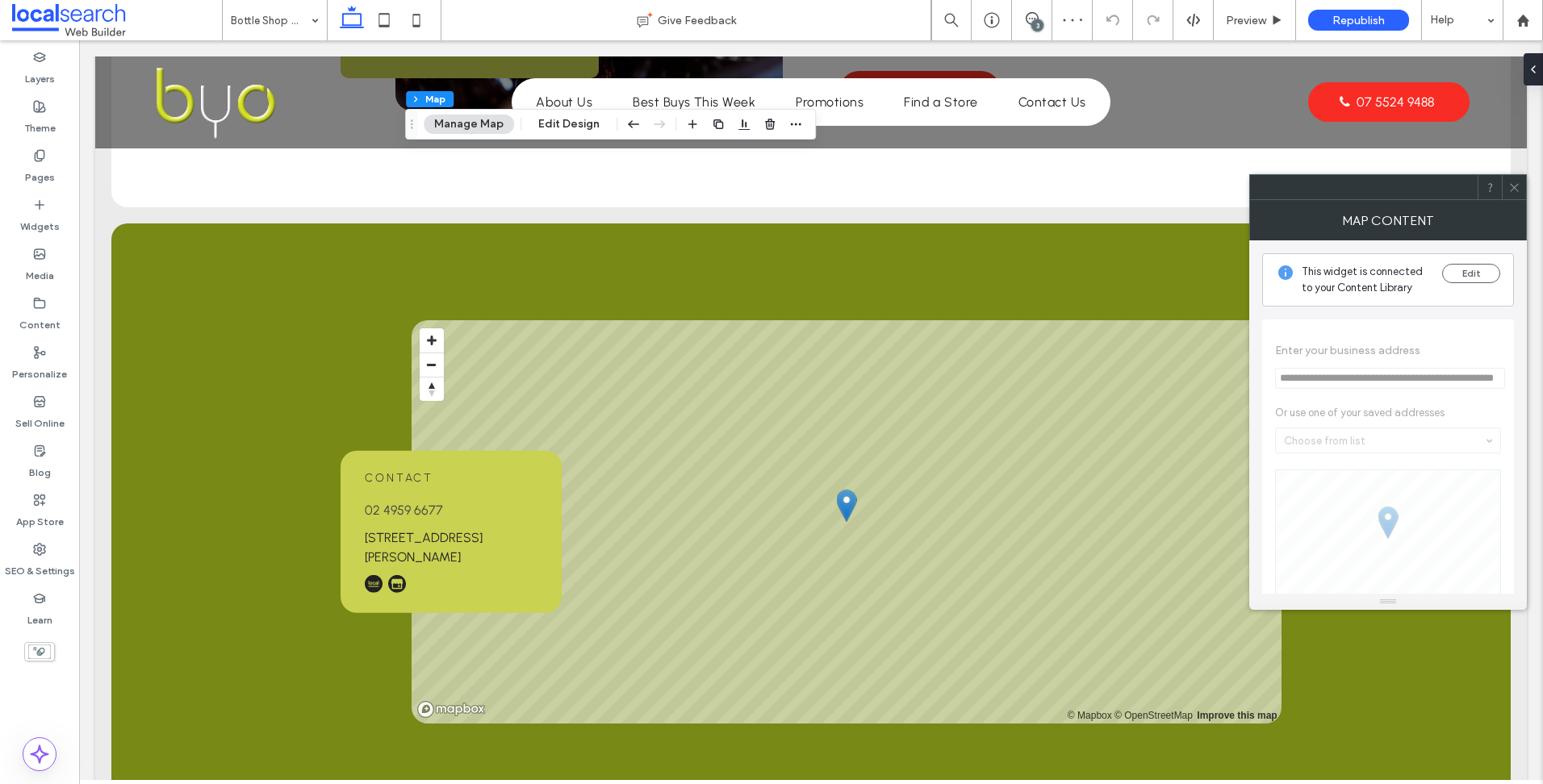
type input "**********"
click at [1503, 181] on div at bounding box center [1514, 187] width 24 height 24
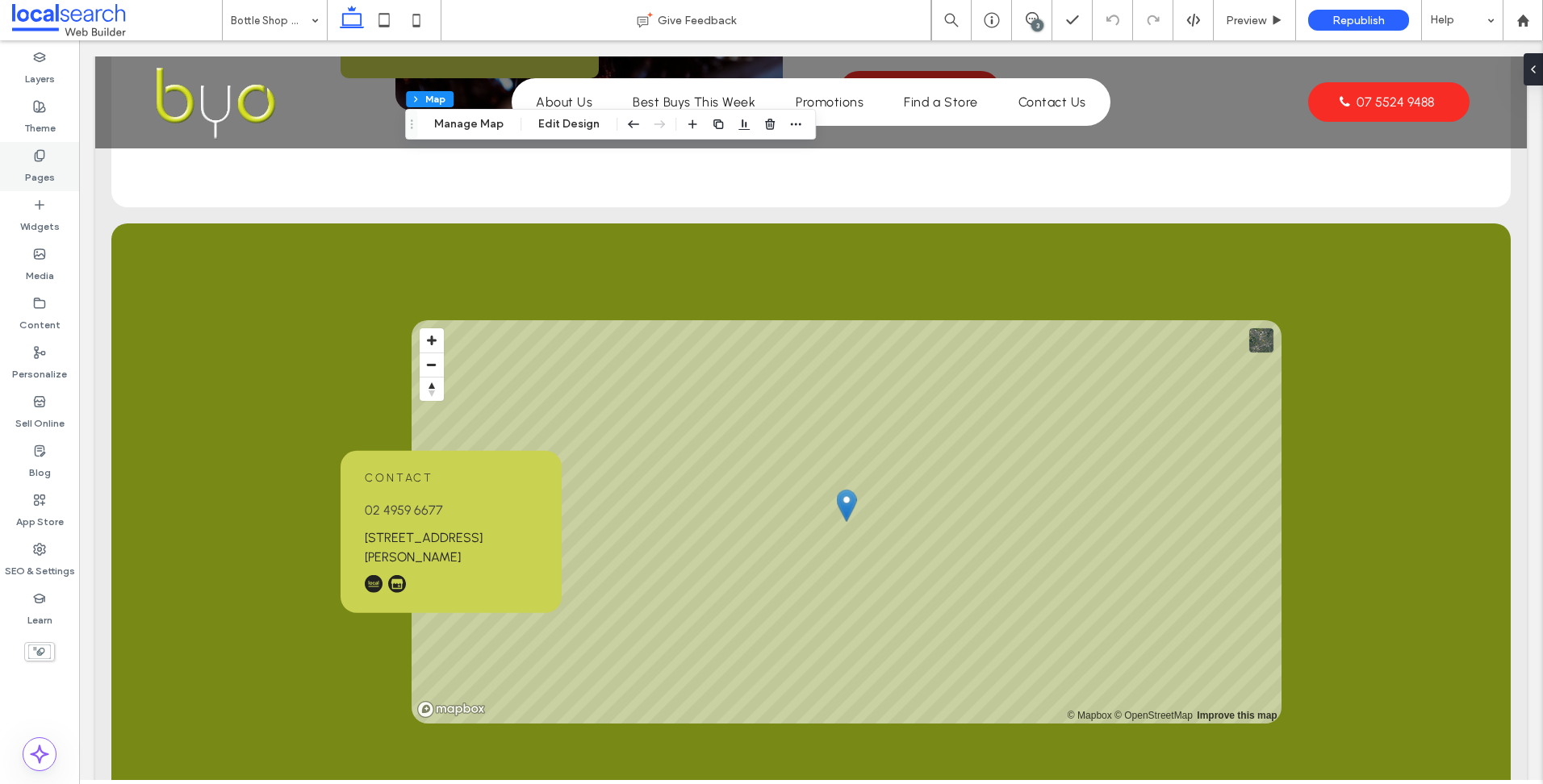
click at [33, 167] on label "Pages" at bounding box center [40, 173] width 30 height 22
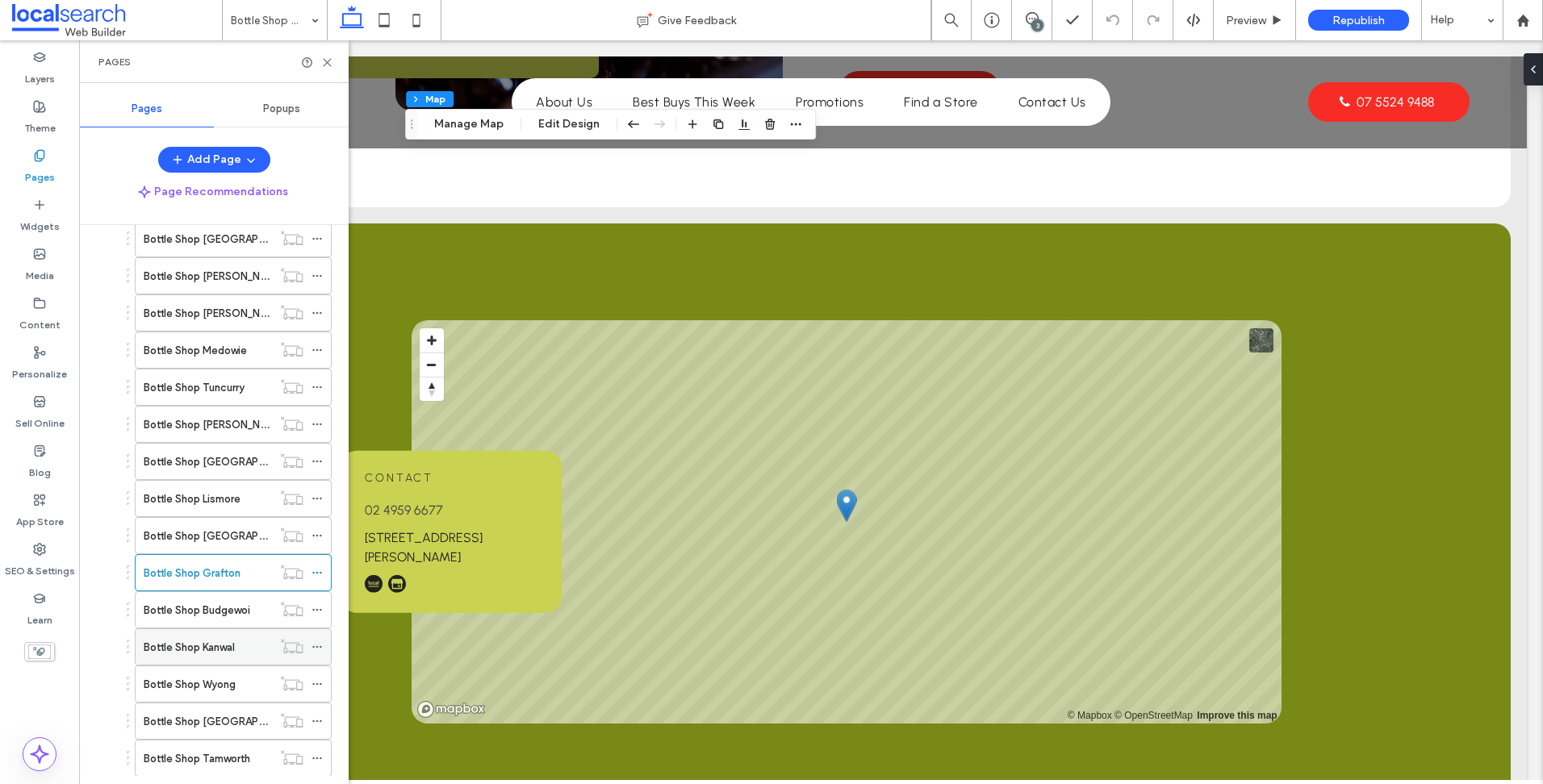
scroll to position [485, 0]
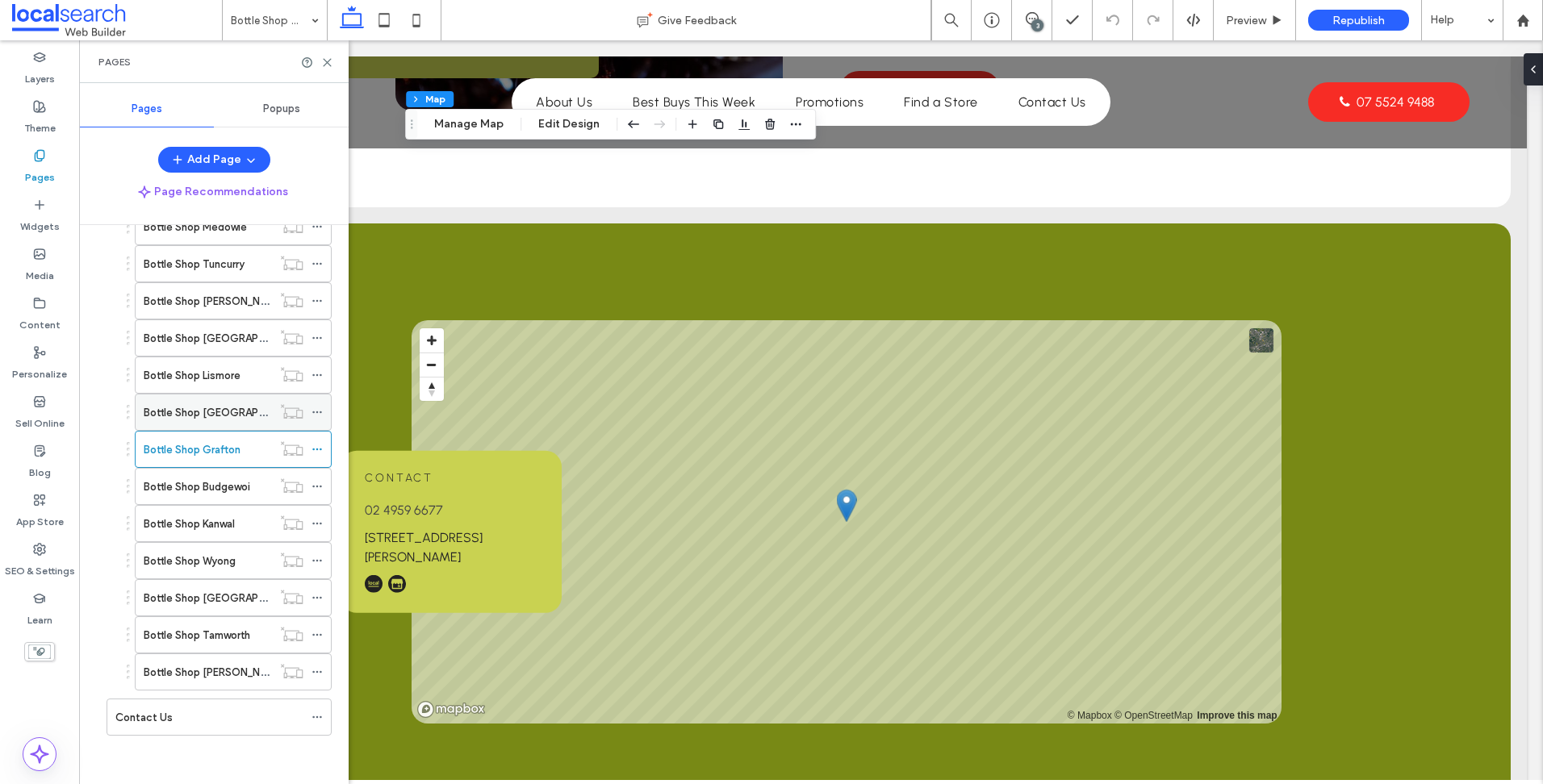
click at [246, 411] on label "Bottle Shop [GEOGRAPHIC_DATA]" at bounding box center [227, 412] width 167 height 28
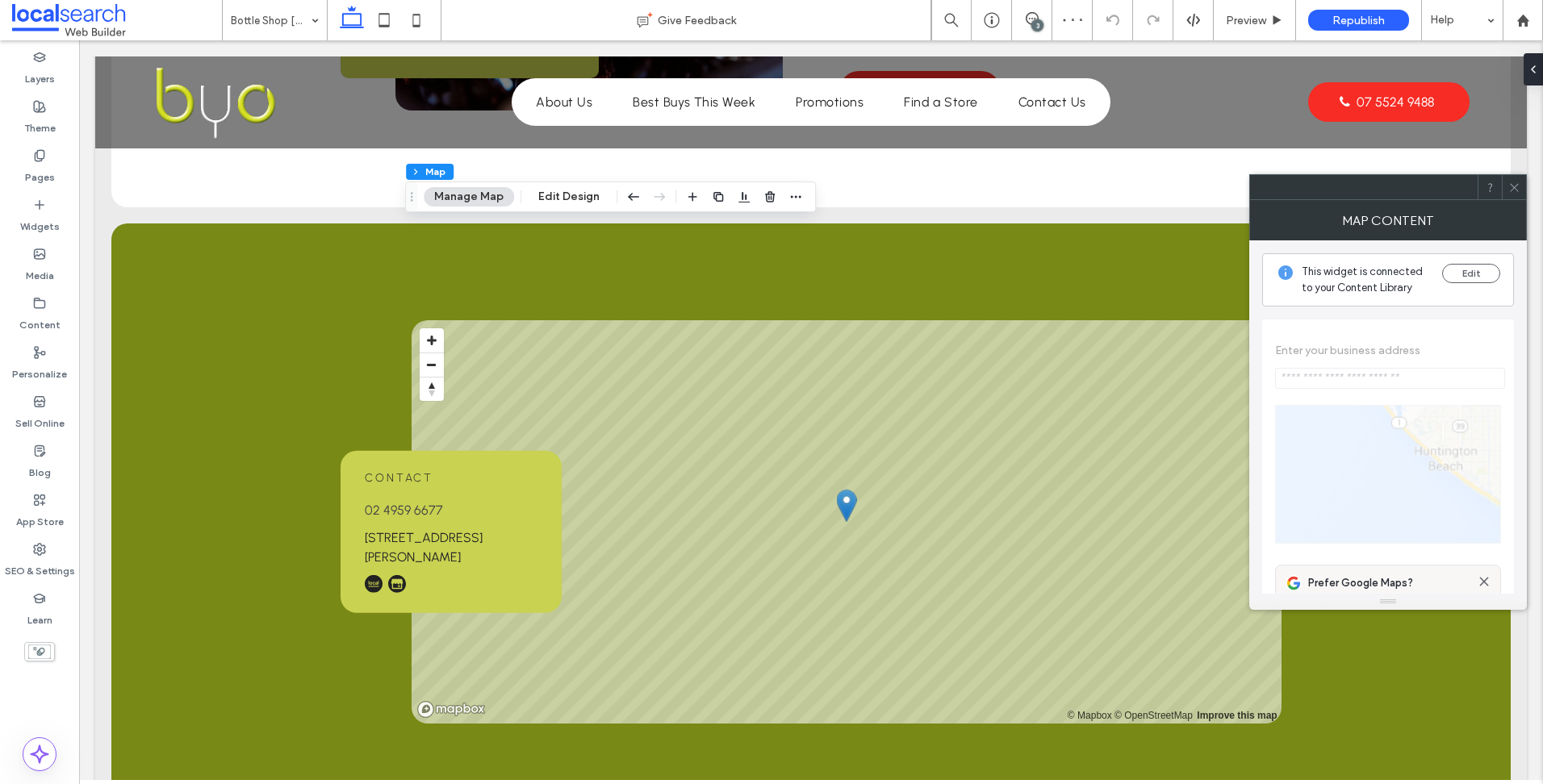
type input "**********"
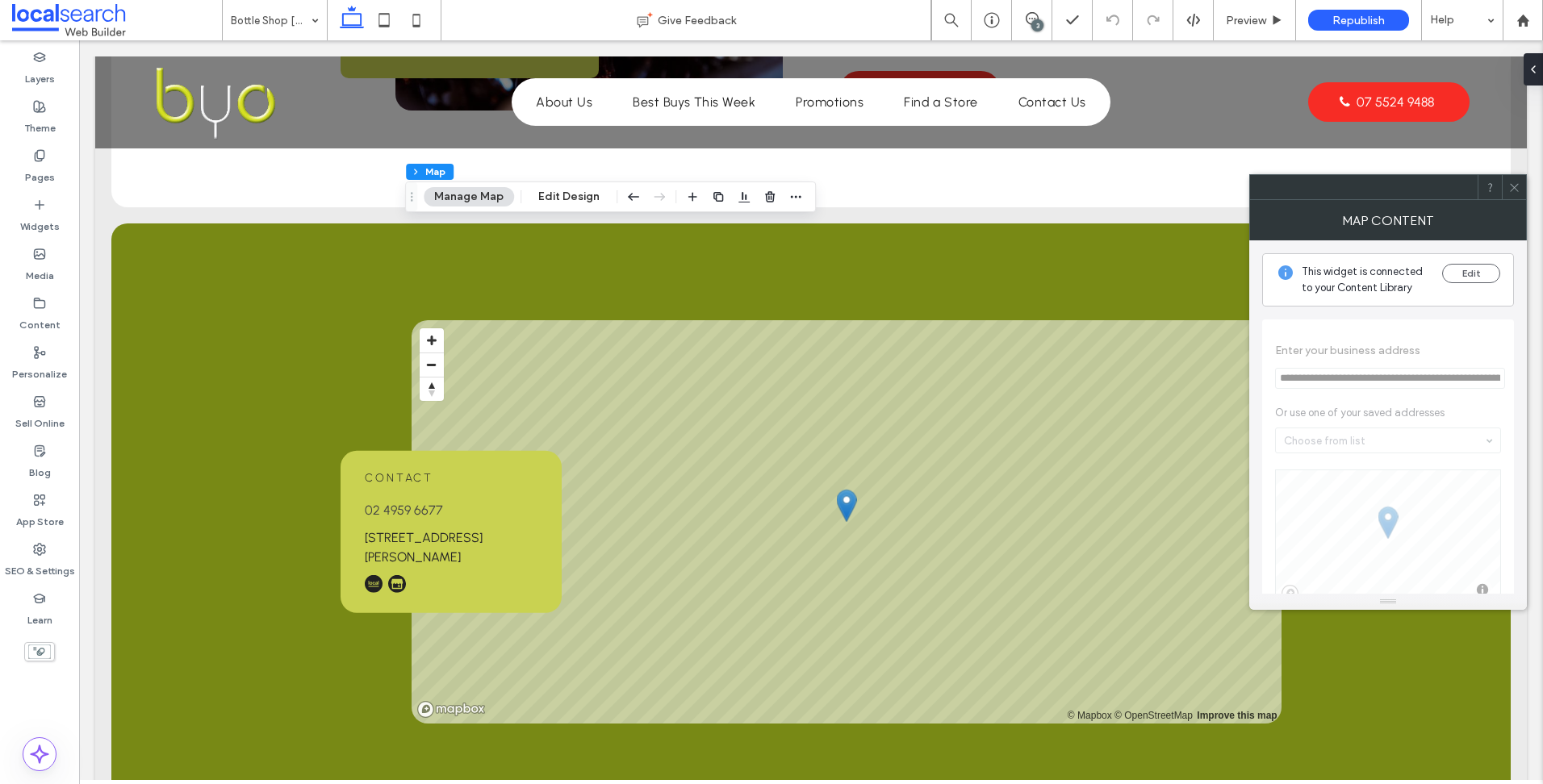
click at [1514, 192] on icon at bounding box center [1514, 188] width 12 height 12
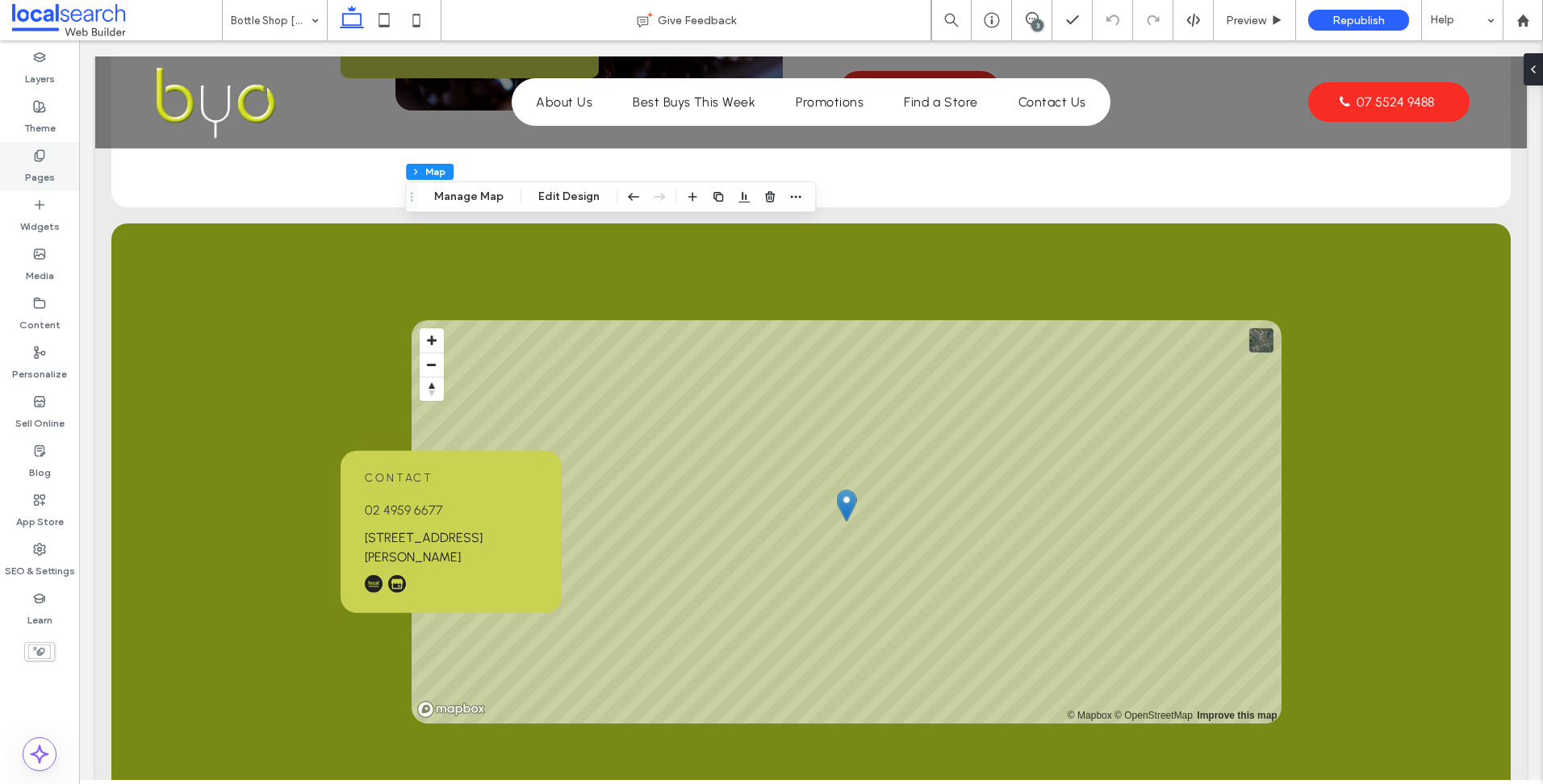
click at [56, 159] on div "Pages" at bounding box center [40, 167] width 79 height 50
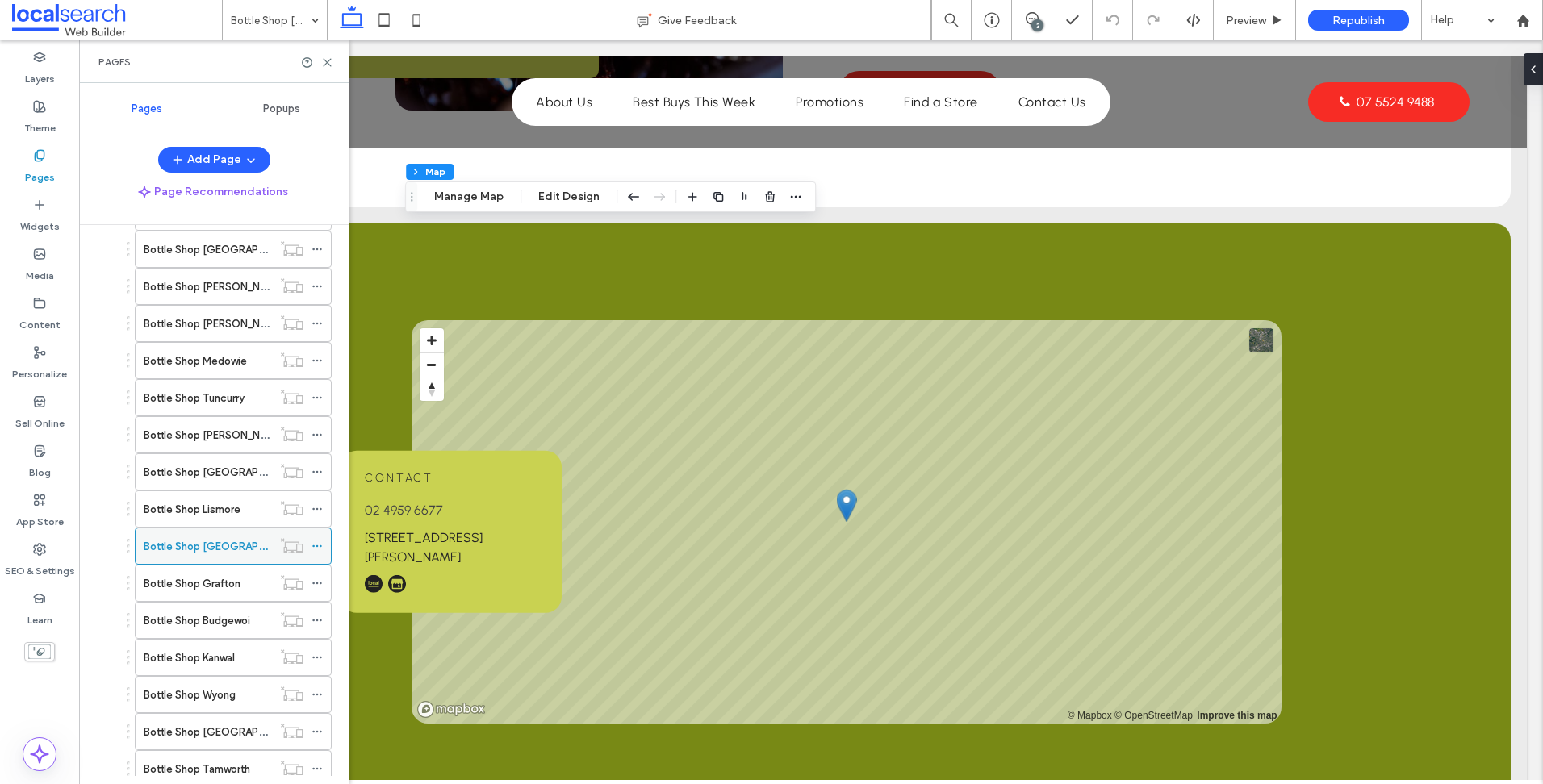
scroll to position [403, 0]
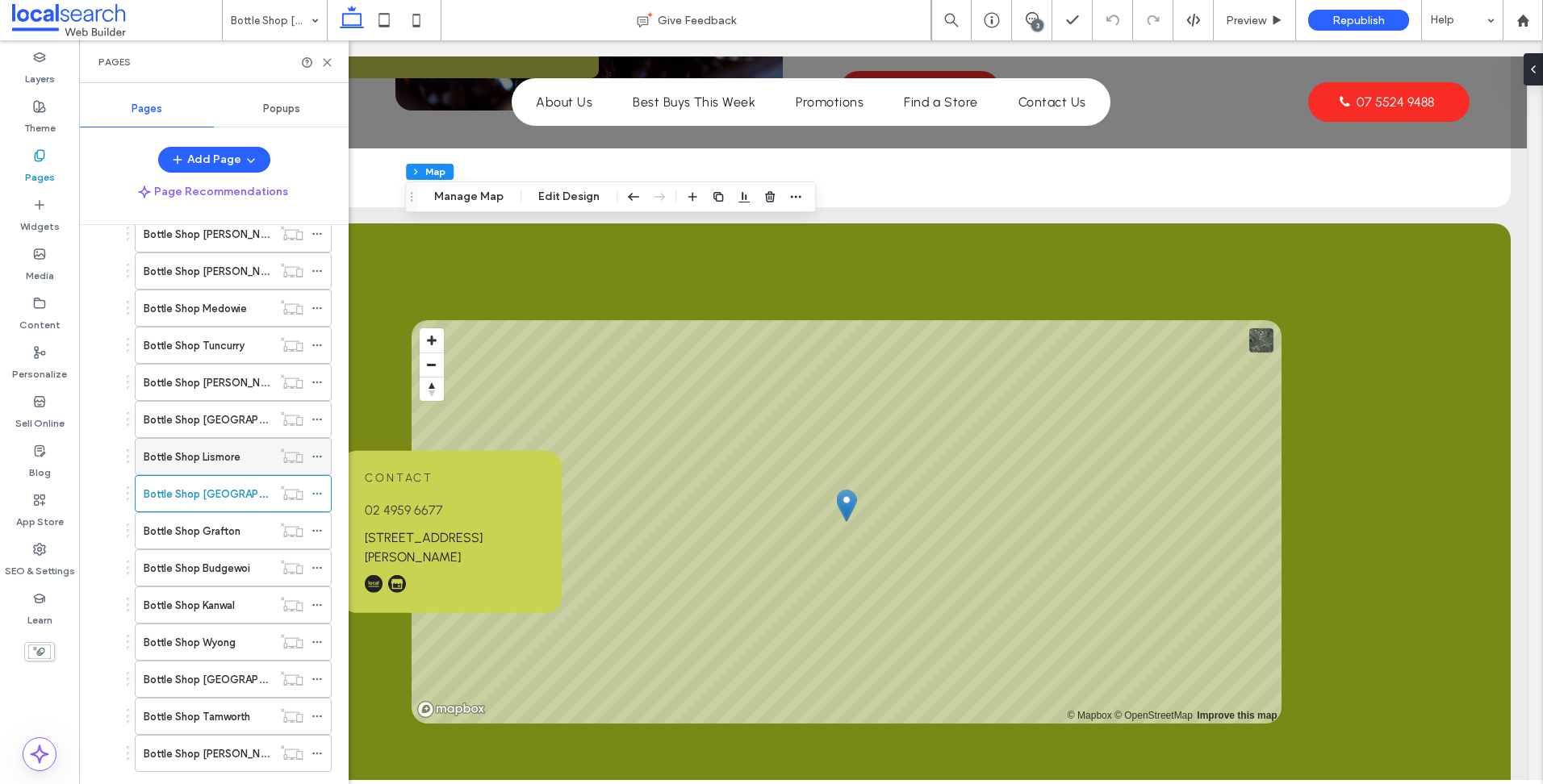
click at [250, 464] on div "Bottle Shop Lismore" at bounding box center [207, 457] width 128 height 17
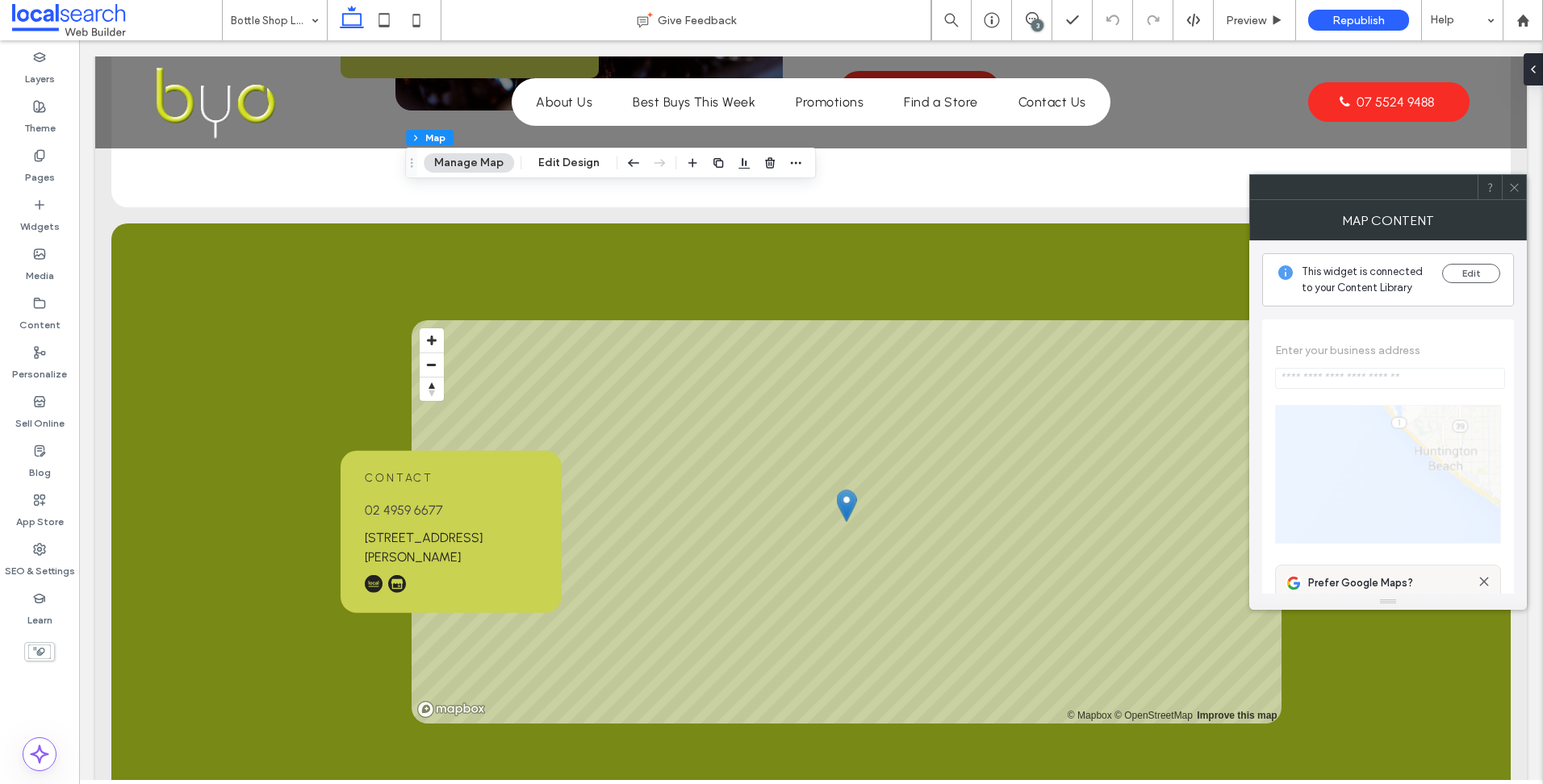
type input "**********"
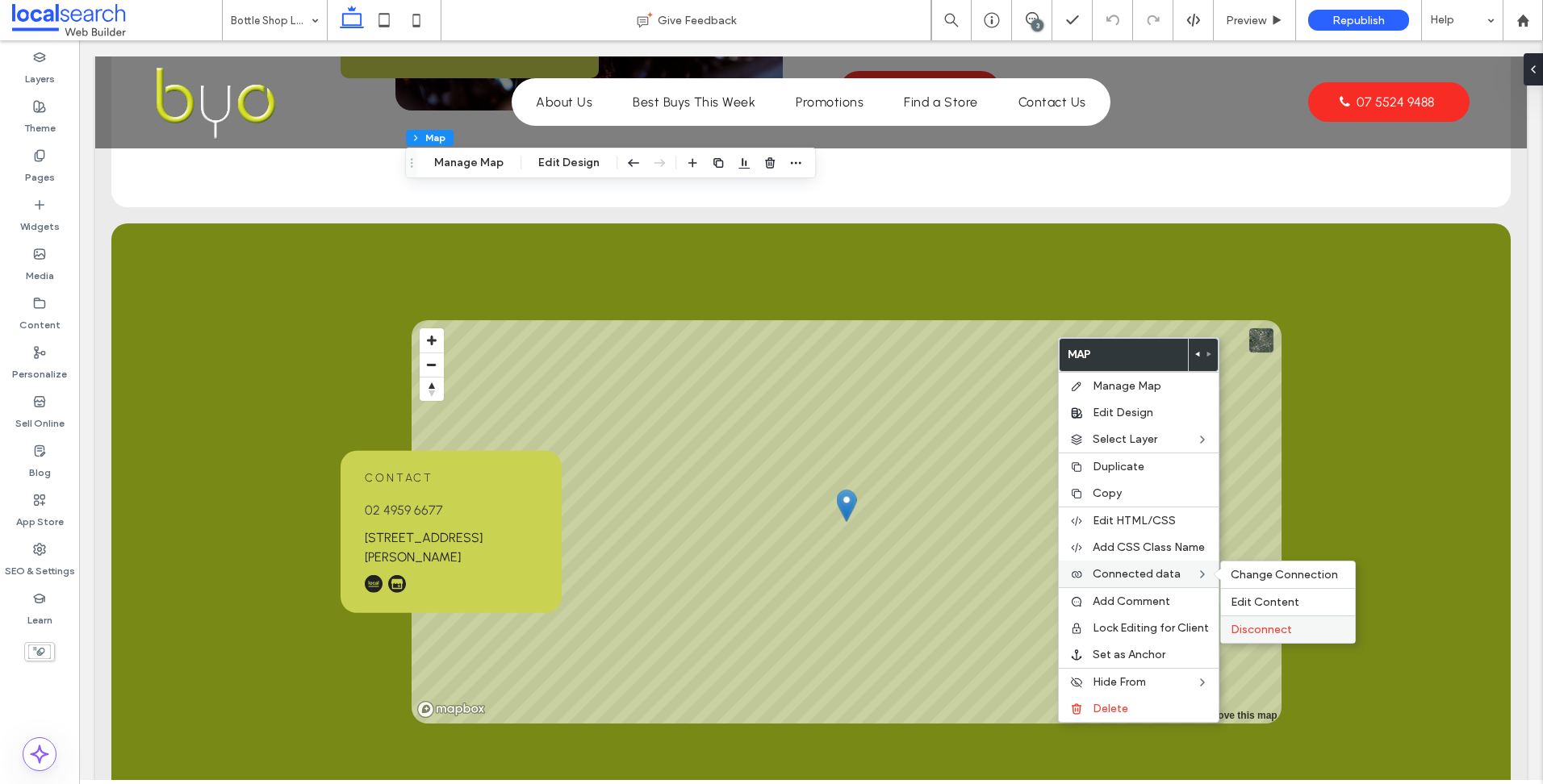
click at [1281, 626] on span "Disconnect" at bounding box center [1261, 630] width 61 height 14
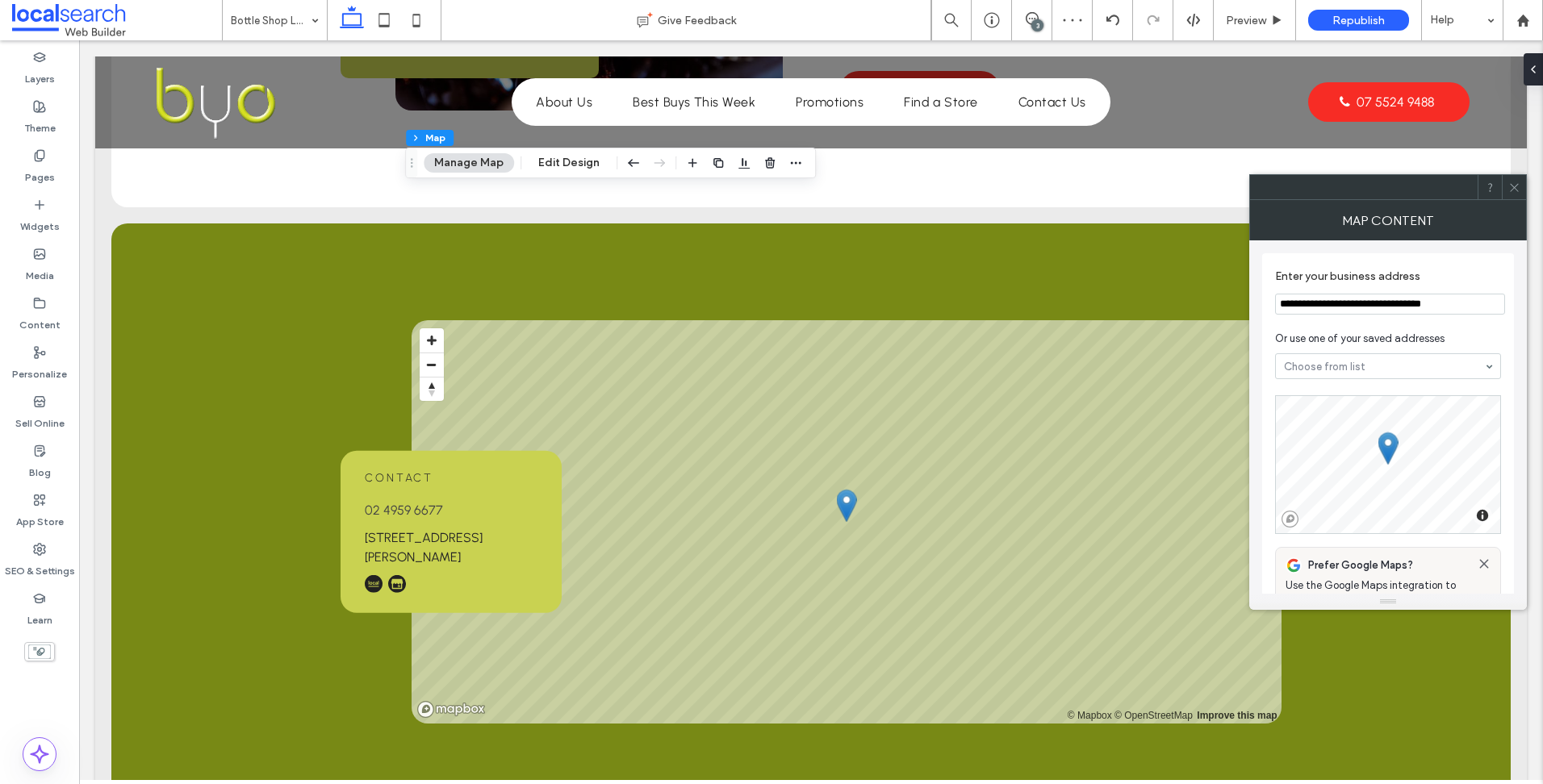
click at [1303, 304] on input "**********" at bounding box center [1390, 304] width 230 height 21
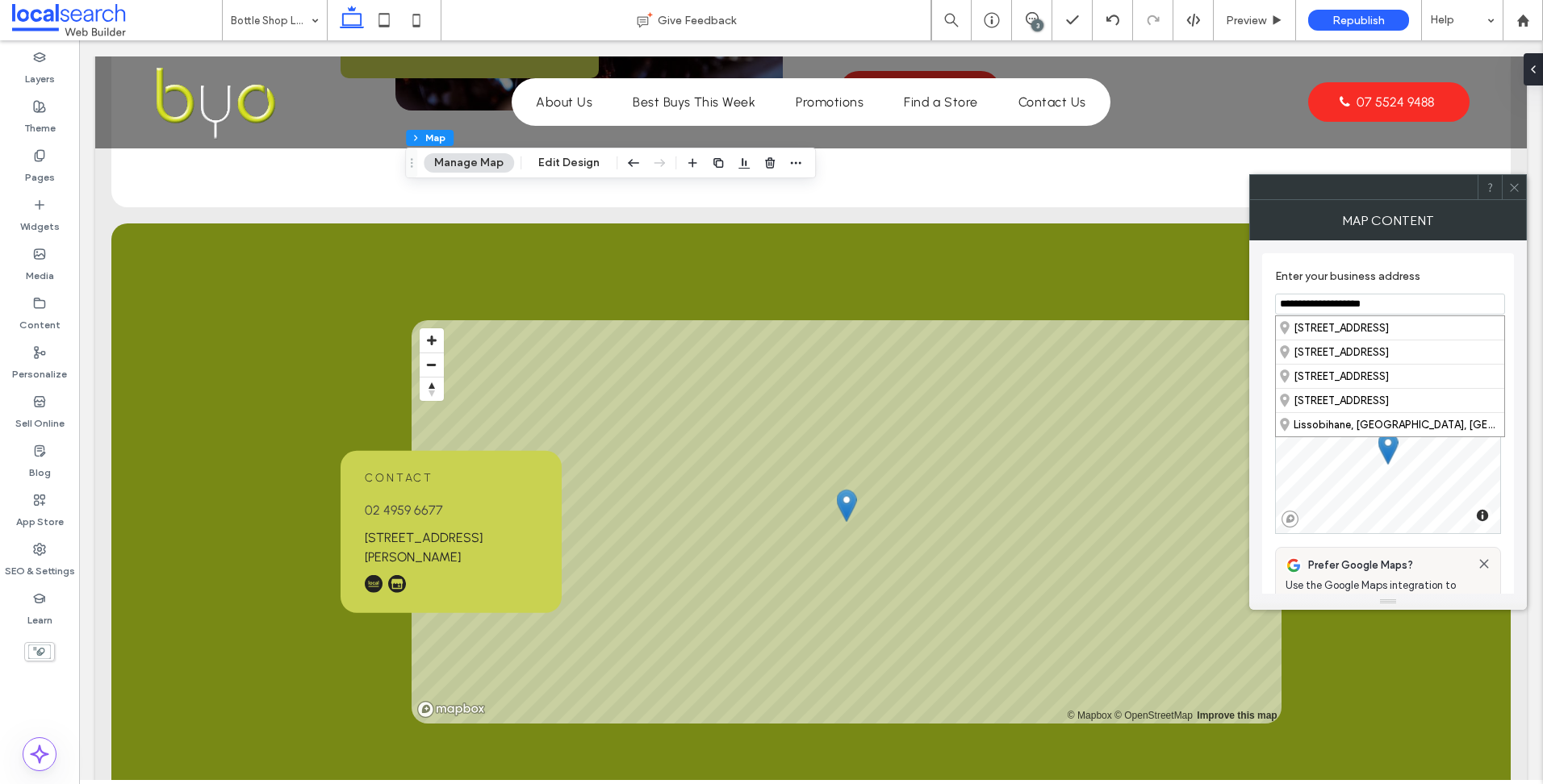
type input "**********"
type input "*"
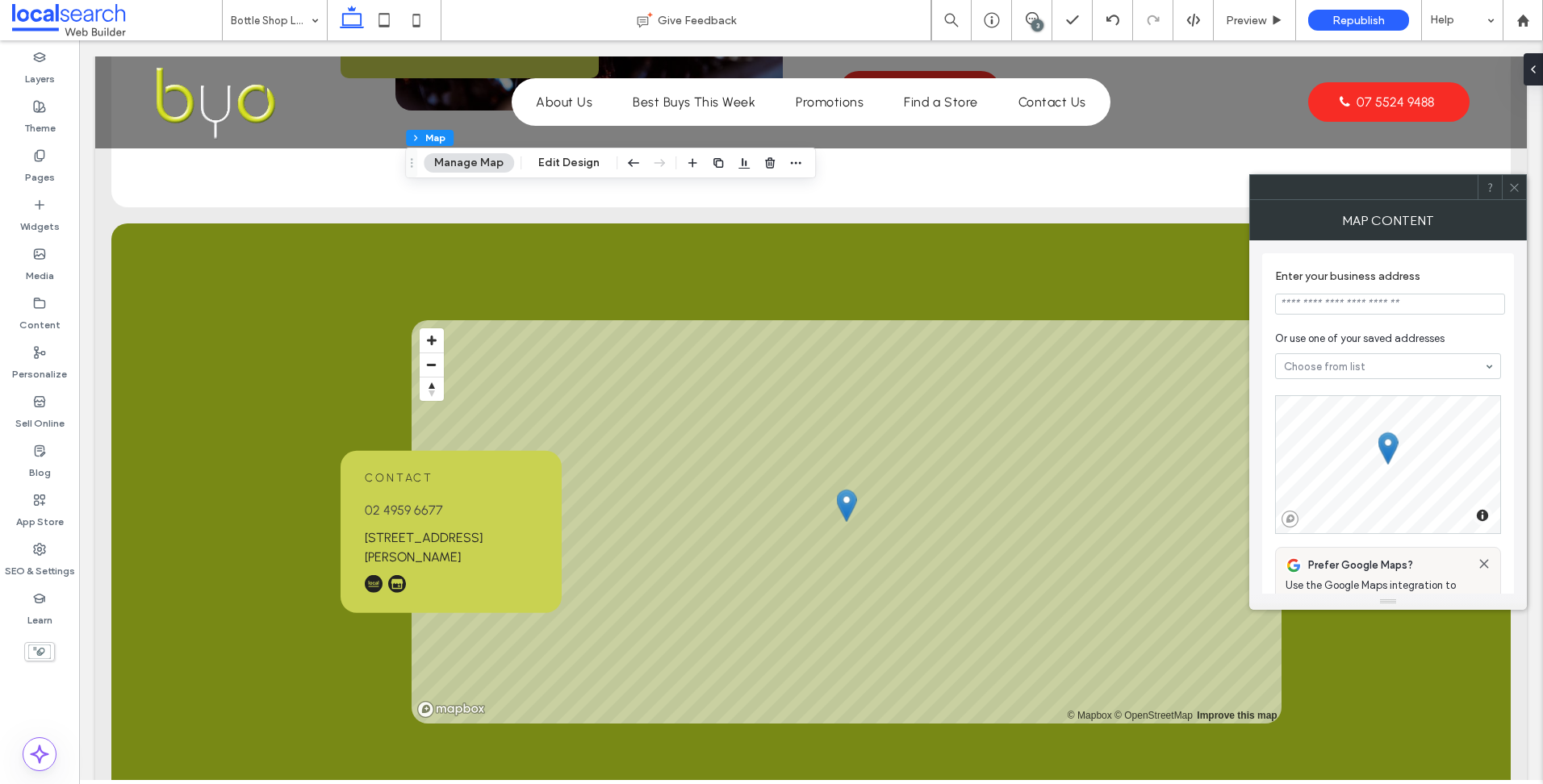
click at [1520, 184] on icon at bounding box center [1514, 188] width 12 height 12
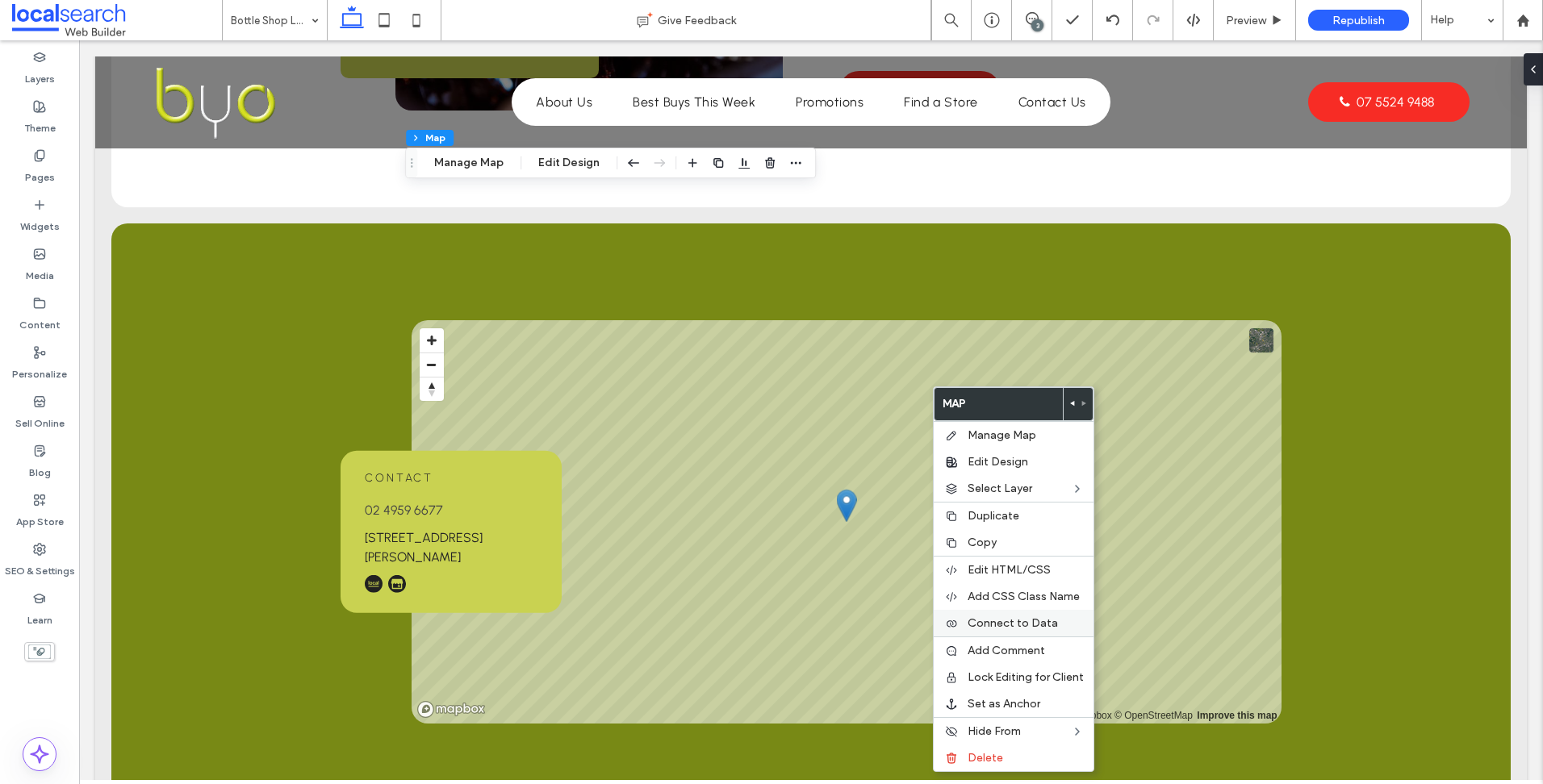
click at [1039, 617] on span "Connect to Data" at bounding box center [1012, 623] width 90 height 14
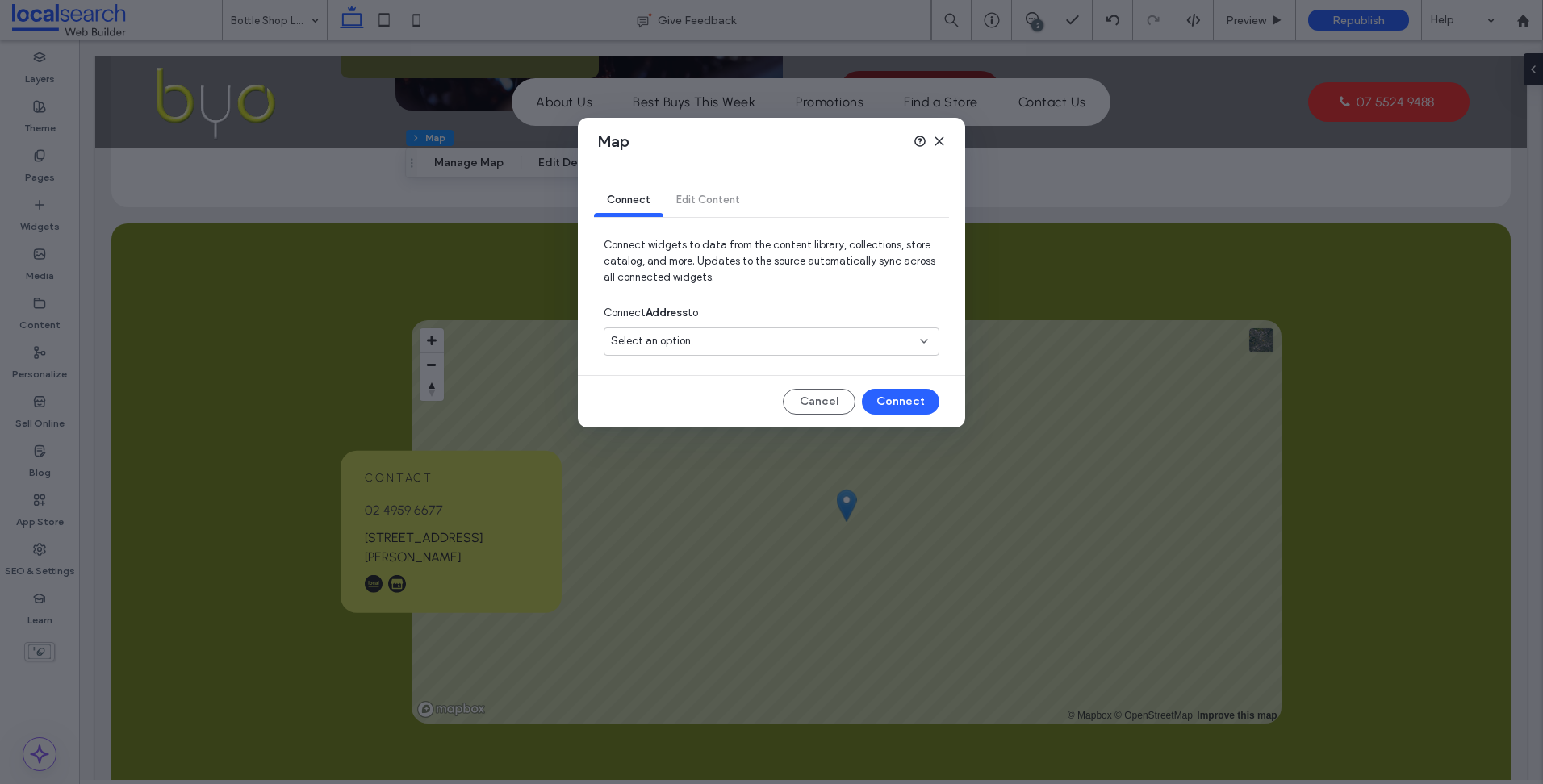
click at [748, 325] on div "Connect Address to" at bounding box center [772, 312] width 336 height 29
click at [745, 338] on div "Select an option" at bounding box center [761, 341] width 302 height 17
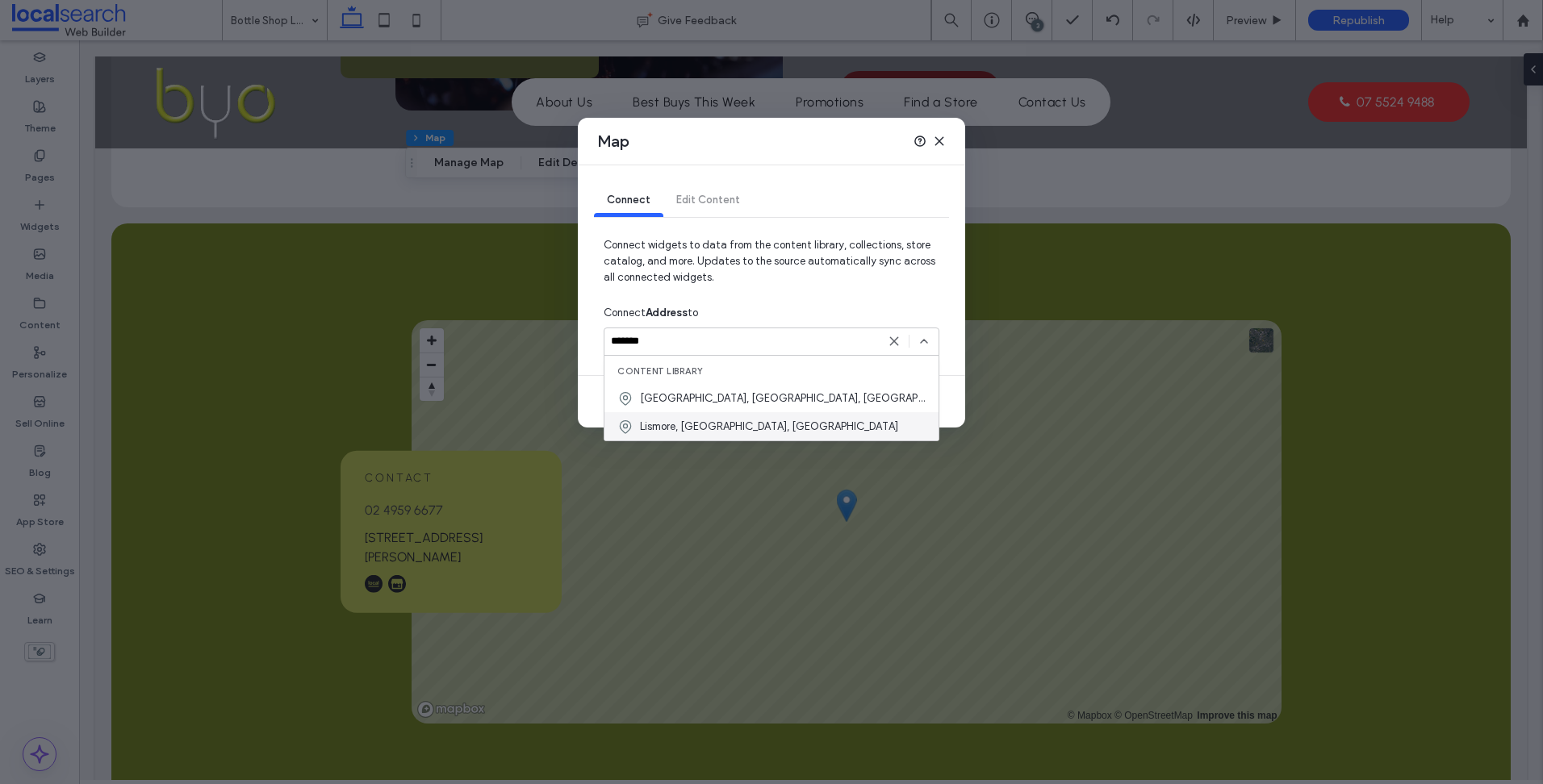
type input "*******"
click at [768, 432] on span "Lismore, New South Wales, Australia" at bounding box center [769, 427] width 259 height 17
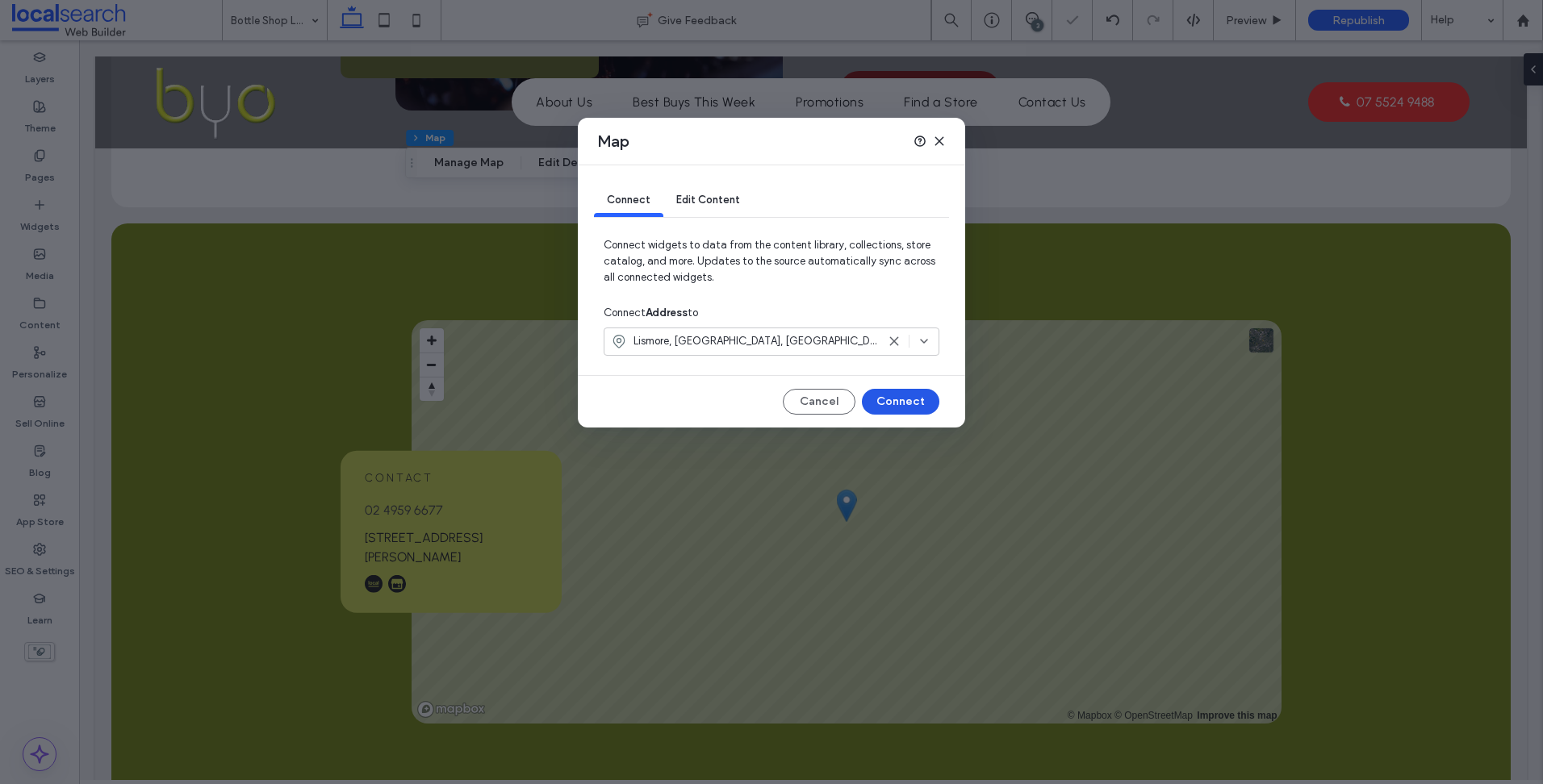
click at [922, 407] on button "Connect" at bounding box center [901, 402] width 78 height 26
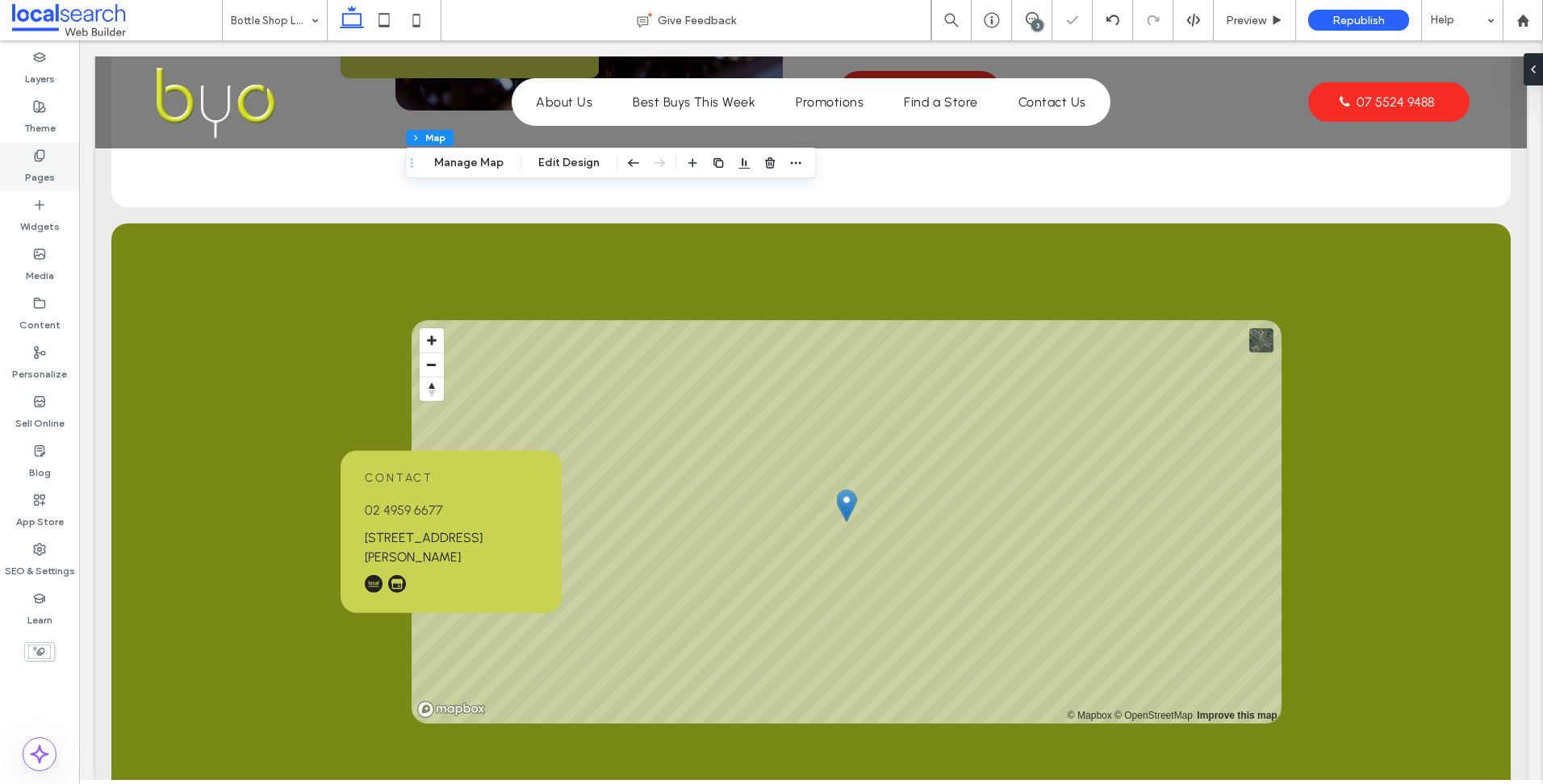
click at [47, 170] on label "Pages" at bounding box center [40, 173] width 30 height 22
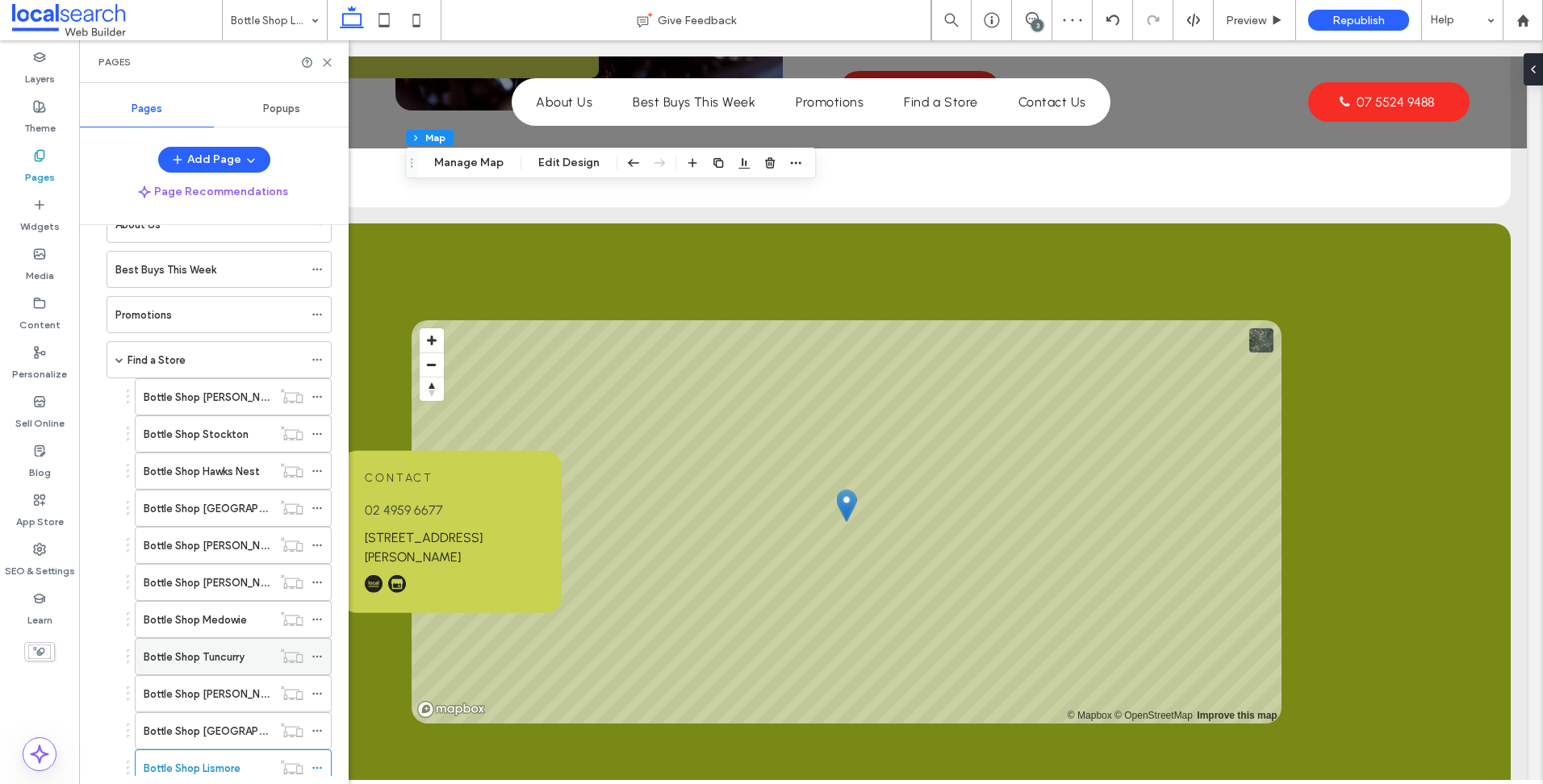
scroll to position [242, 0]
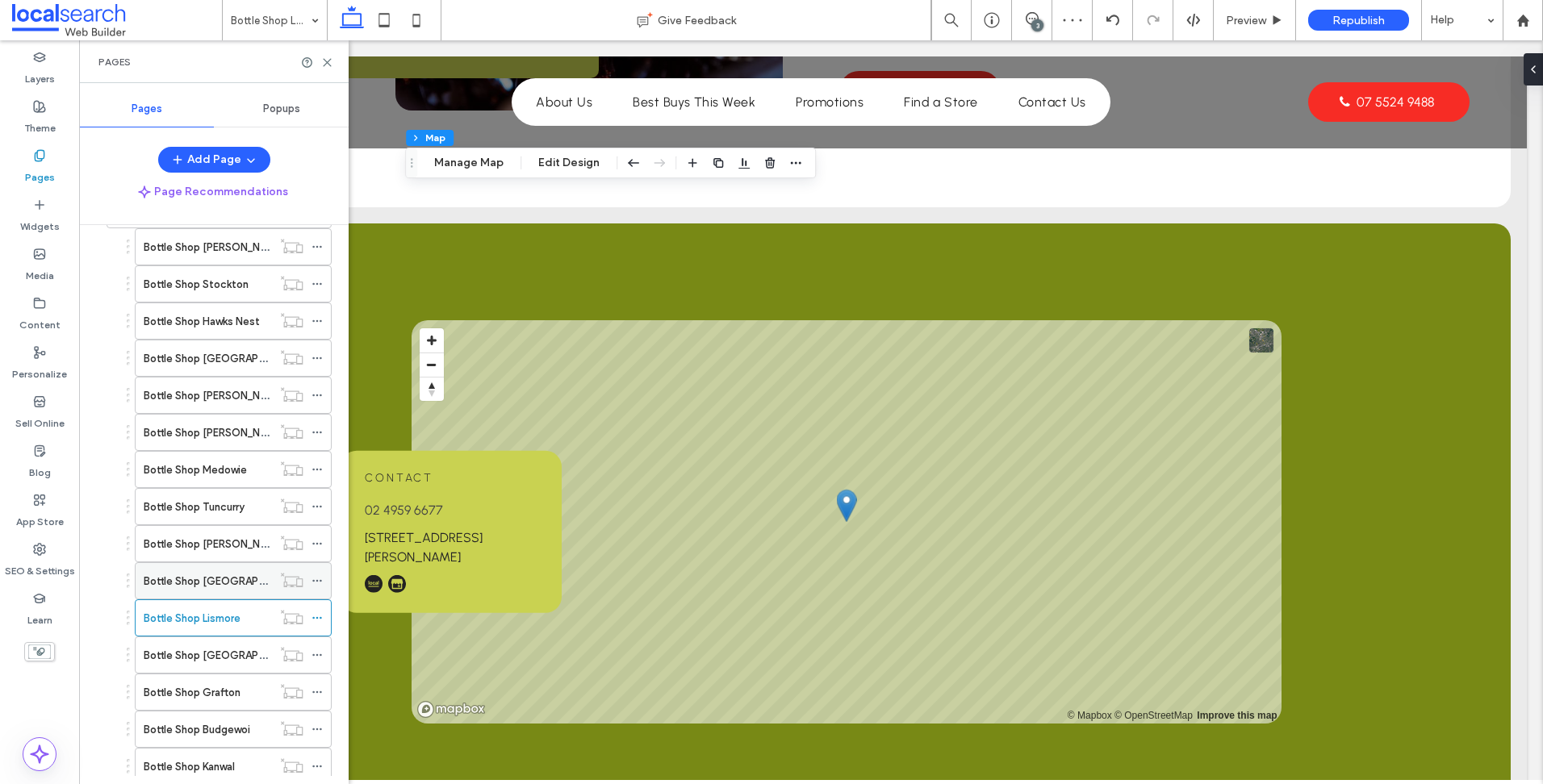
click at [249, 577] on label "Bottle Shop [GEOGRAPHIC_DATA]" at bounding box center [227, 582] width 167 height 28
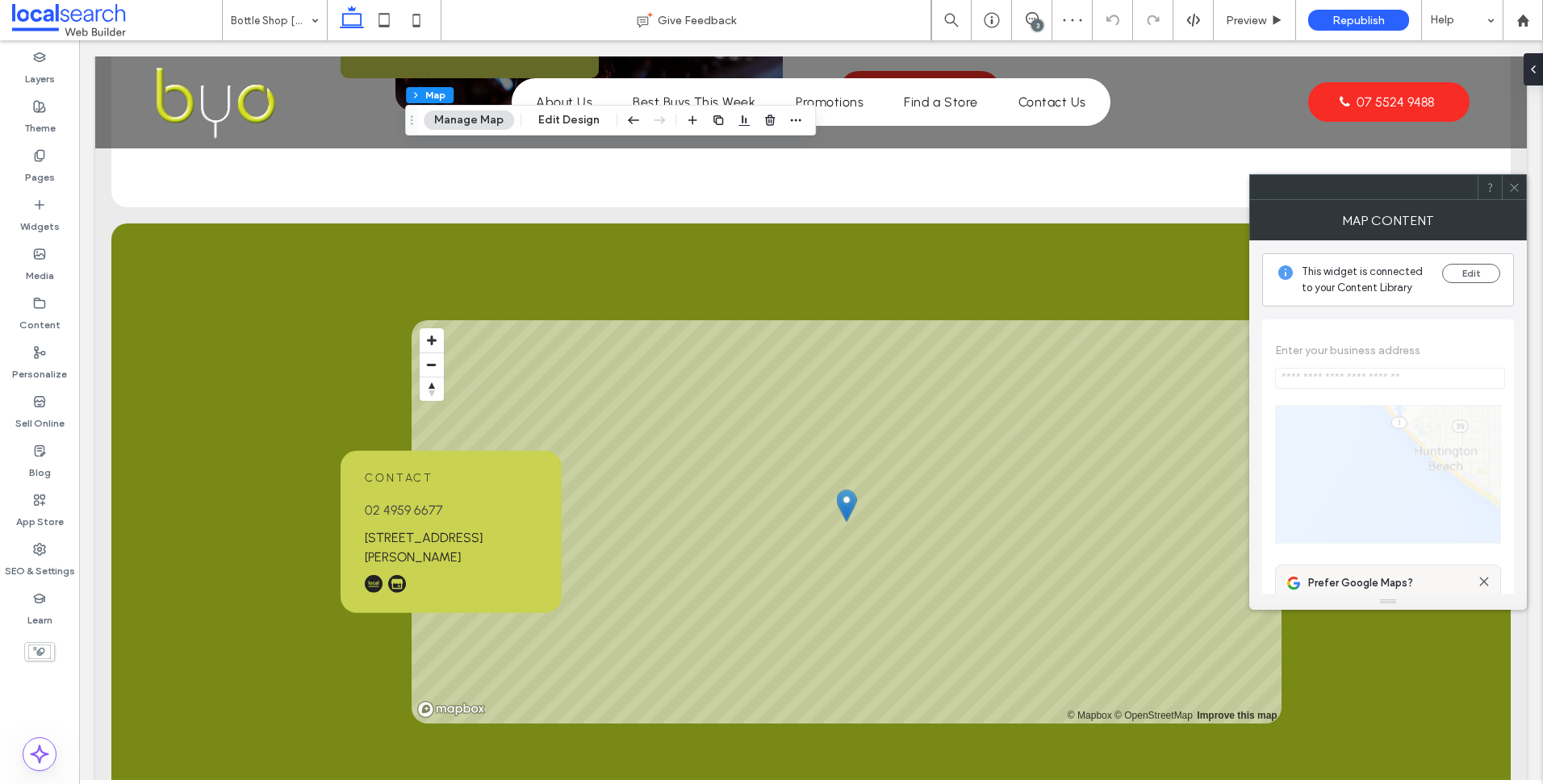
type input "**********"
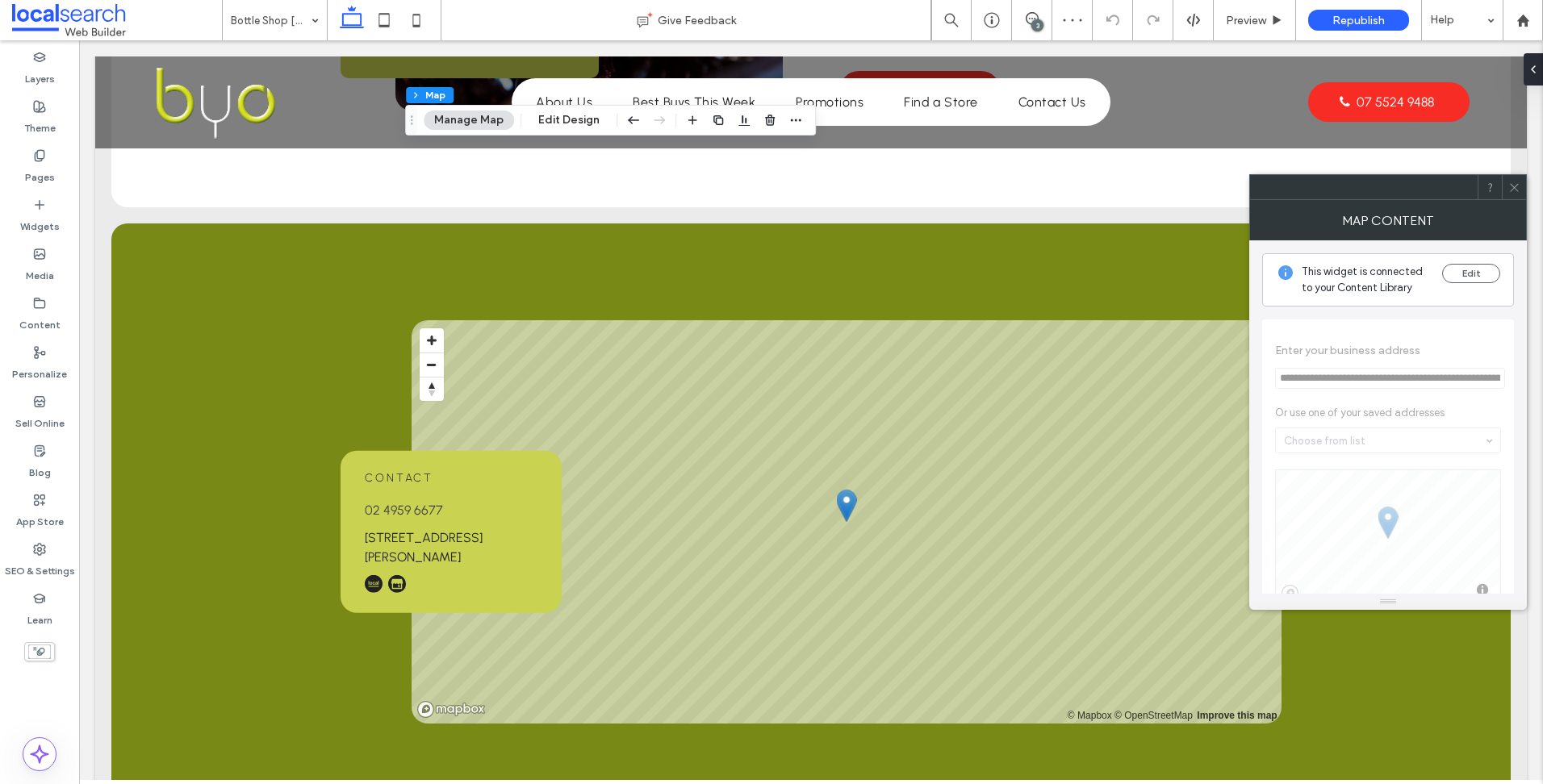
click at [1520, 189] on icon at bounding box center [1514, 188] width 12 height 12
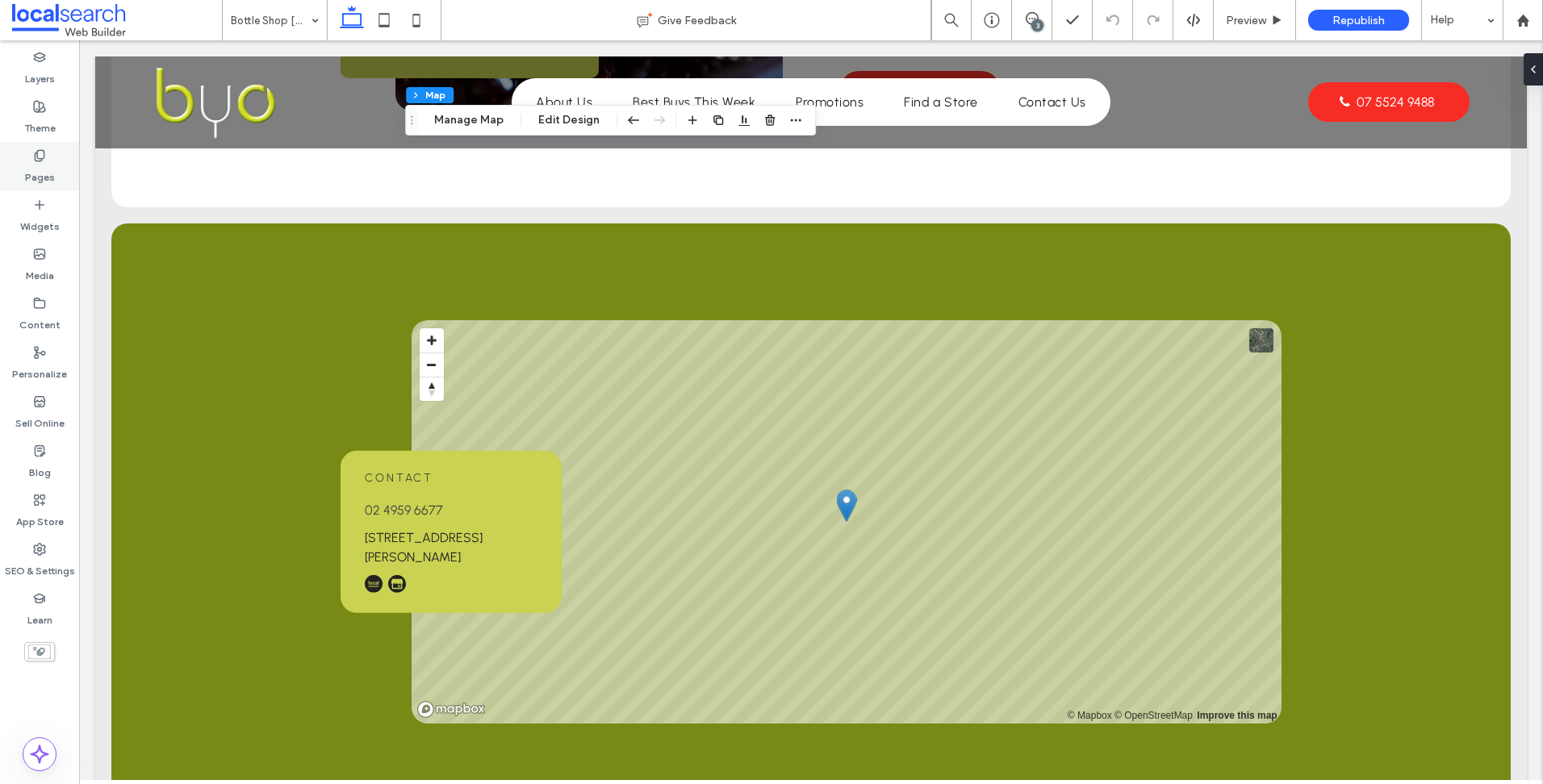
click at [29, 171] on label "Pages" at bounding box center [40, 173] width 30 height 22
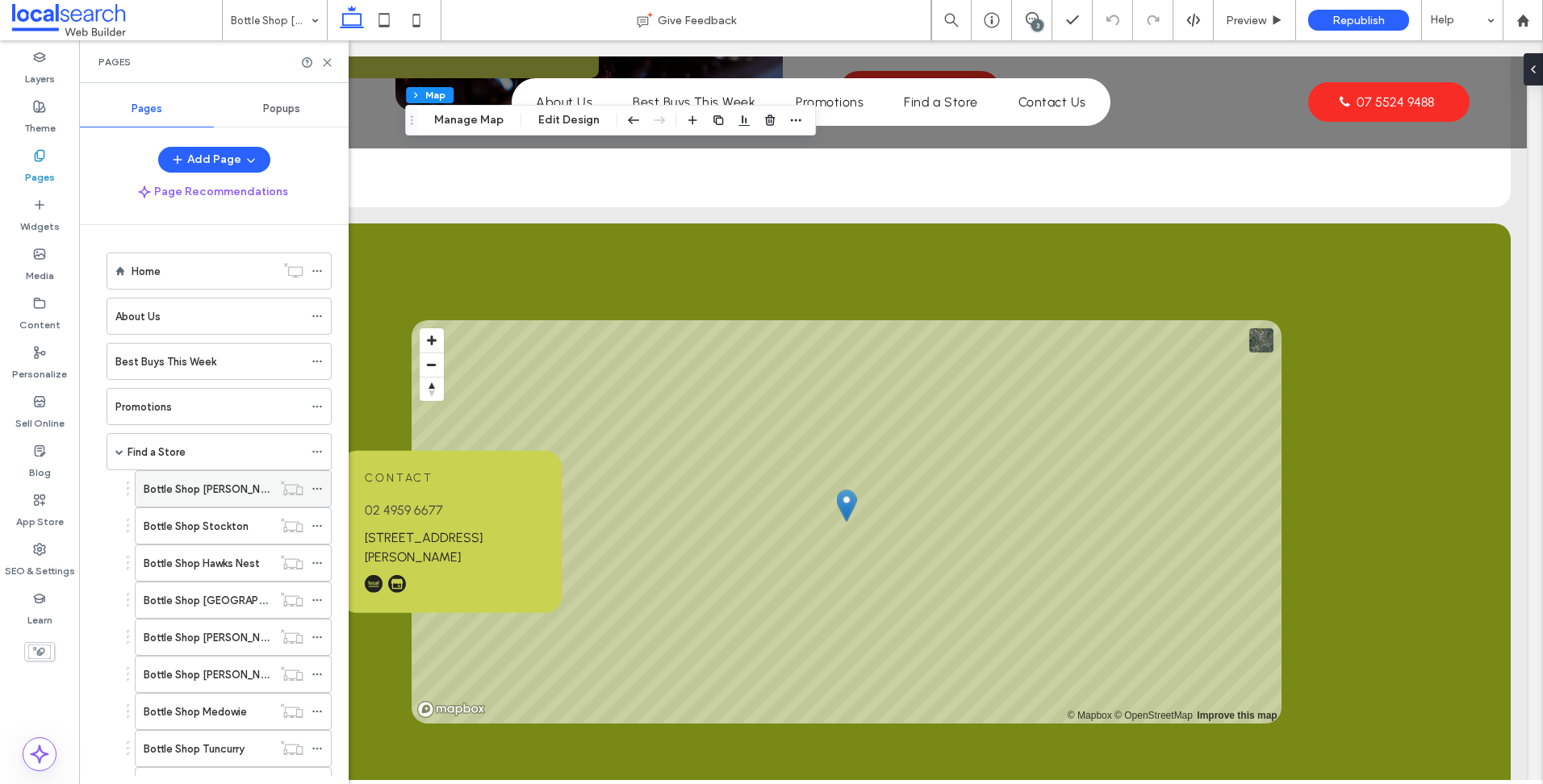
scroll to position [485, 0]
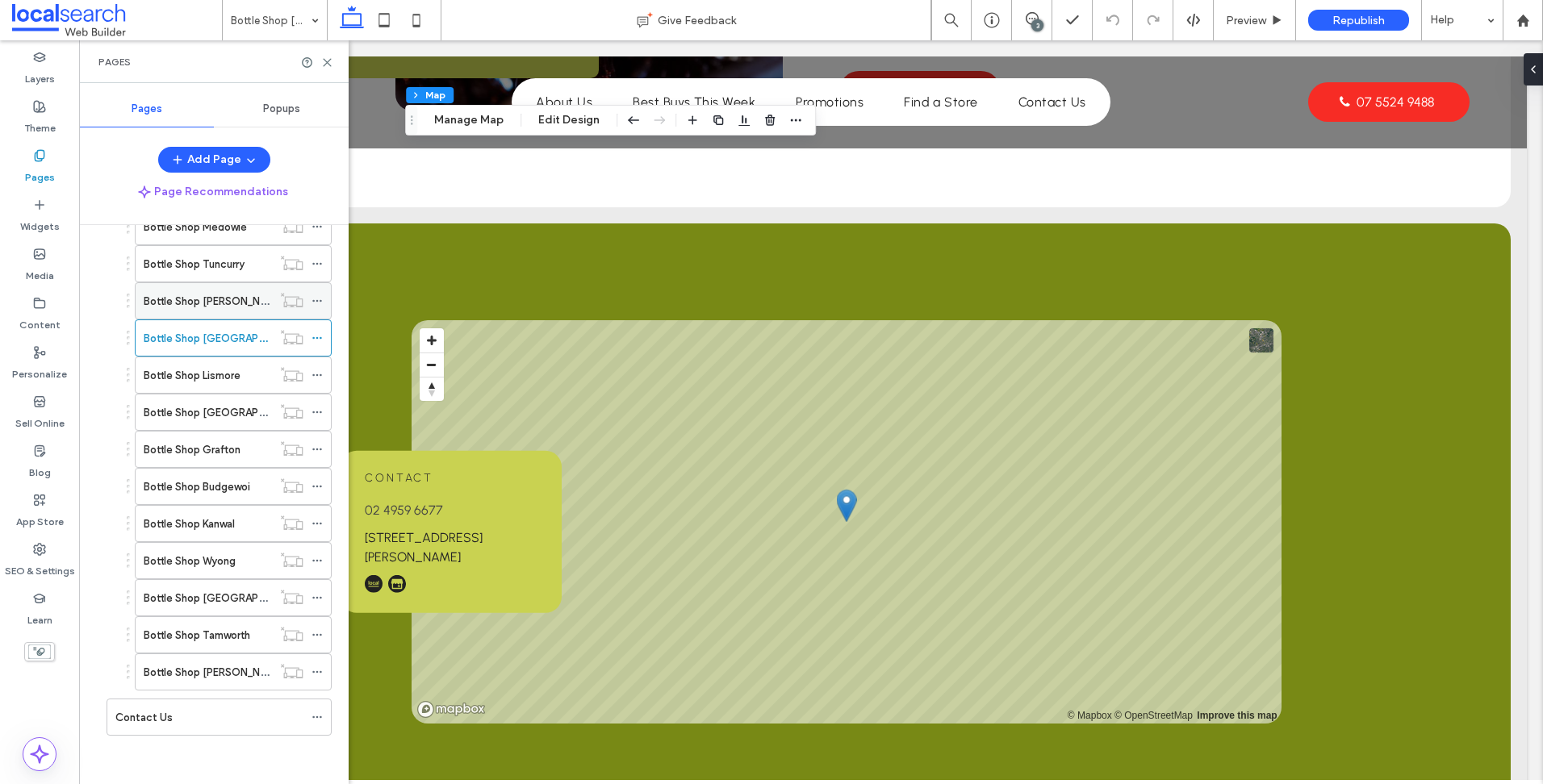
click at [255, 294] on div "Bottle Shop [PERSON_NAME]" at bounding box center [207, 302] width 128 height 17
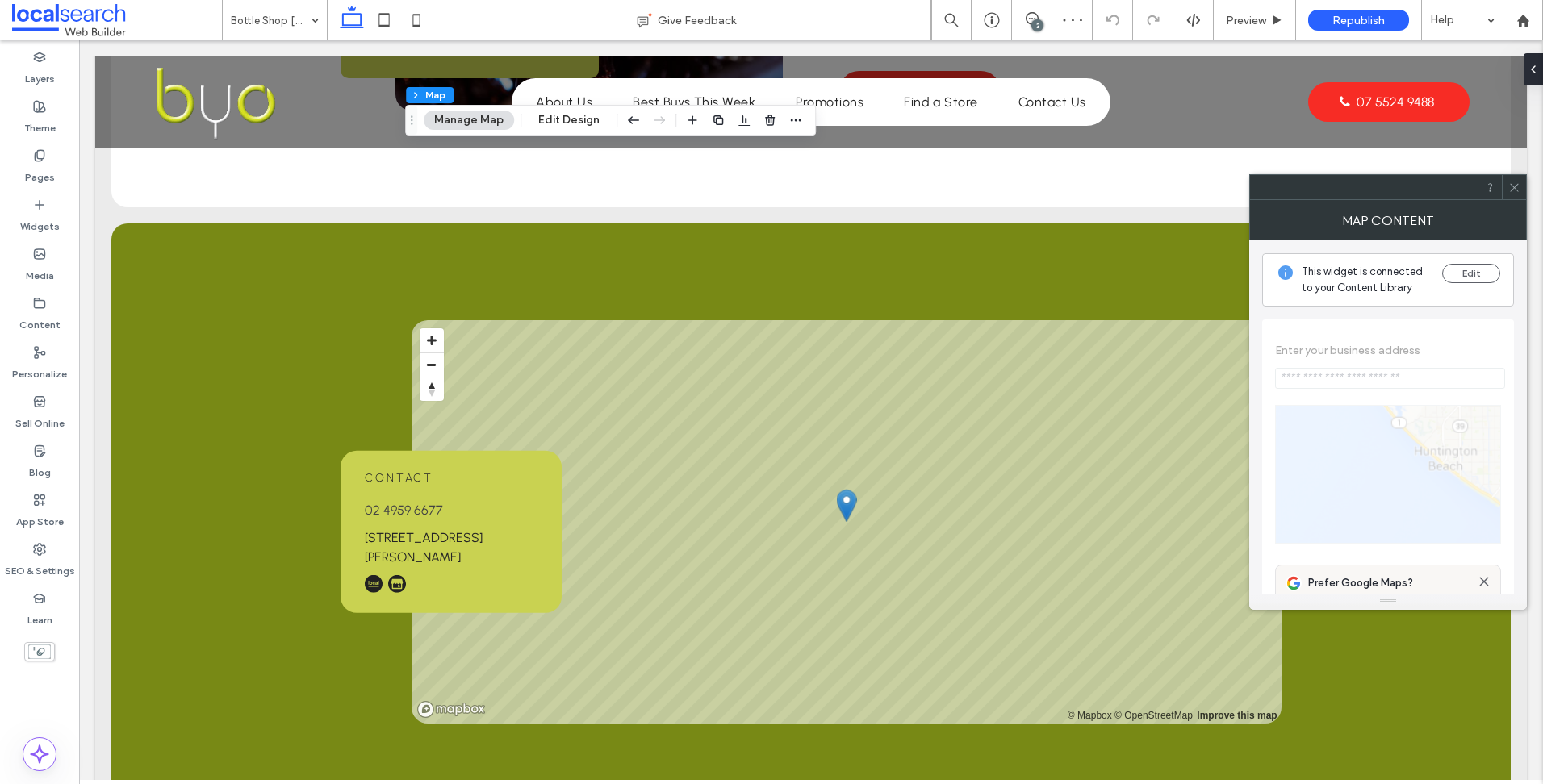
type input "**********"
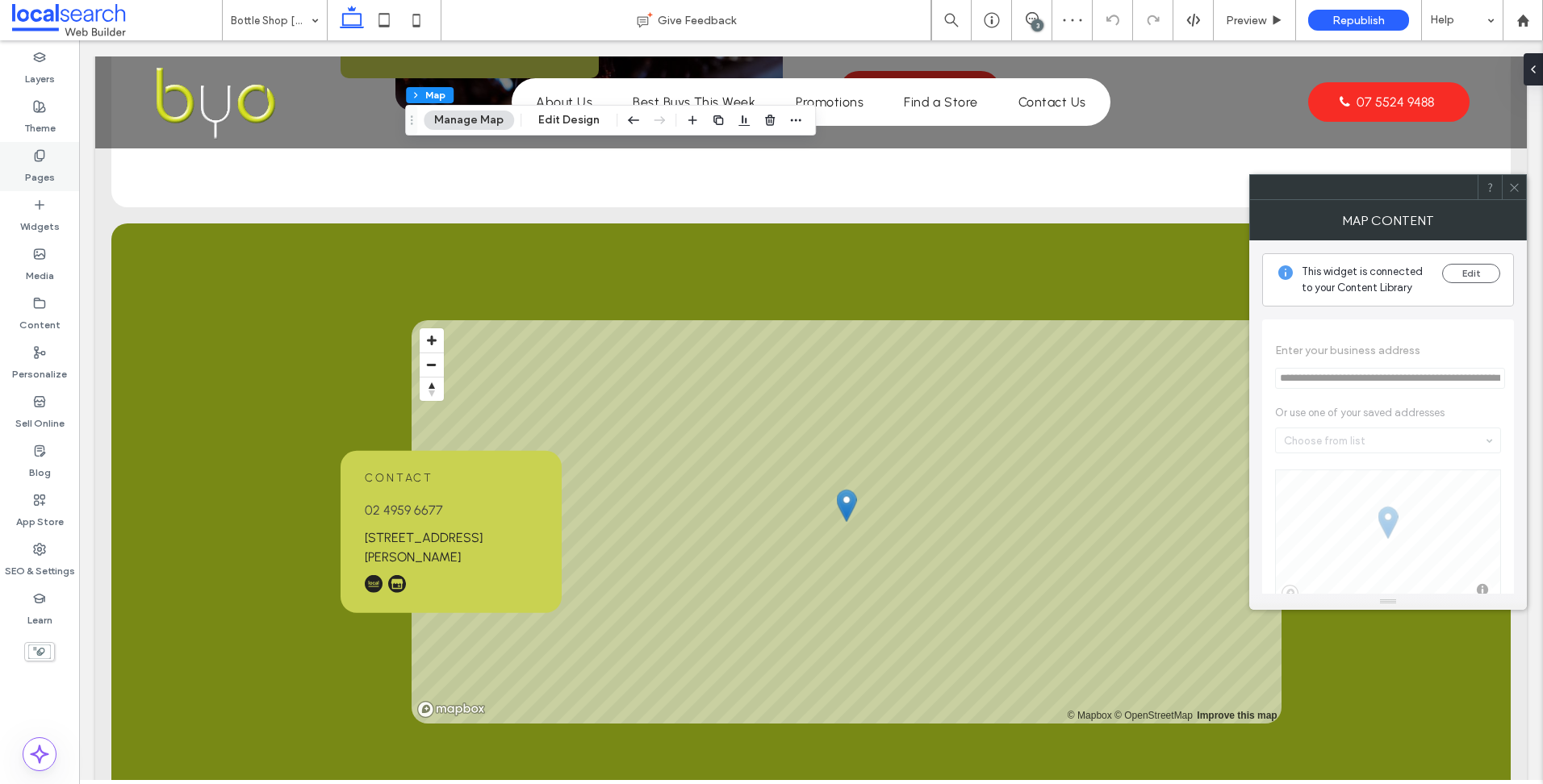
click at [36, 169] on label "Pages" at bounding box center [40, 173] width 30 height 22
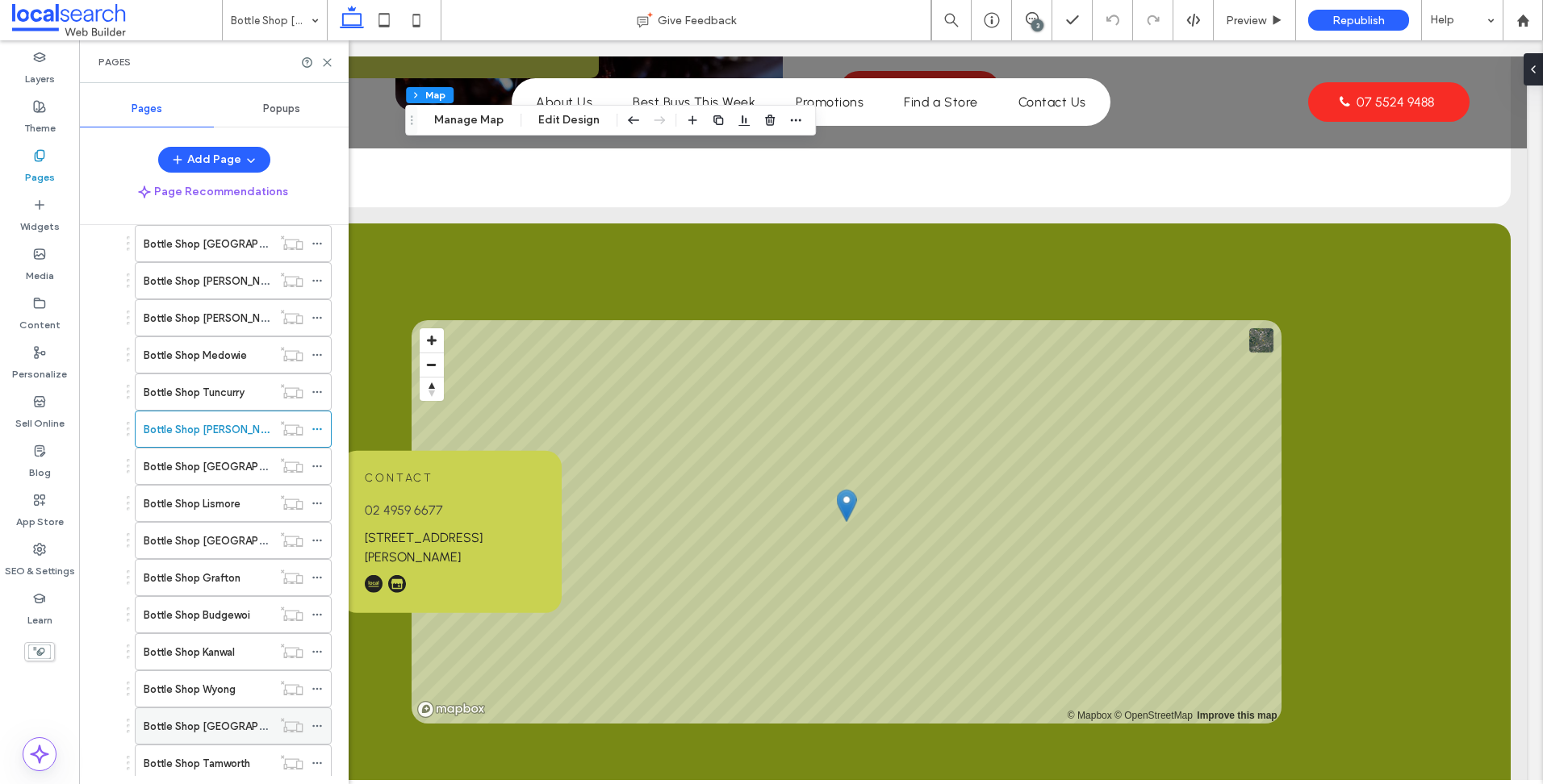
scroll to position [485, 0]
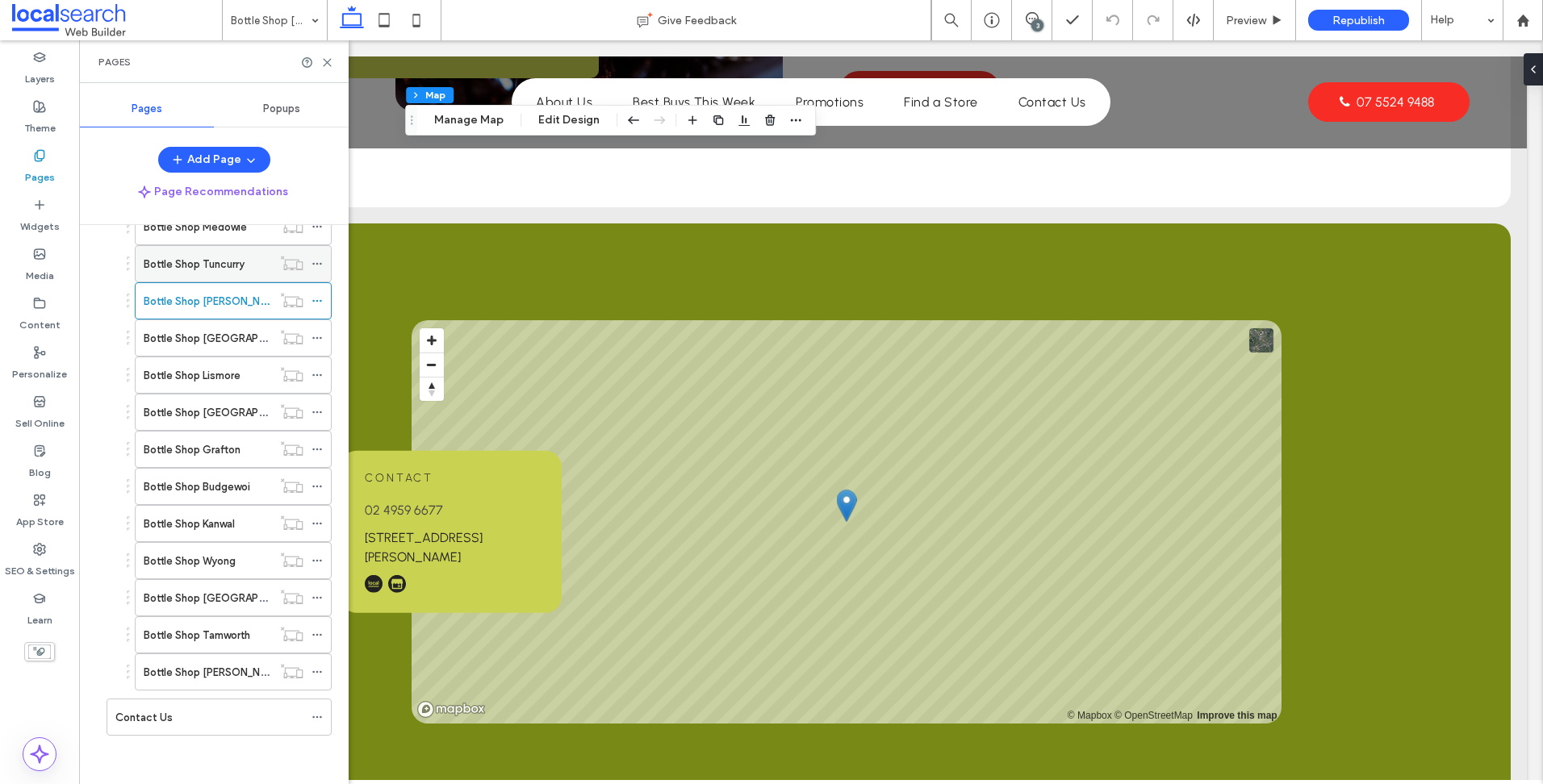
click at [222, 274] on div "Bottle Shop Tuncurry" at bounding box center [207, 264] width 128 height 36
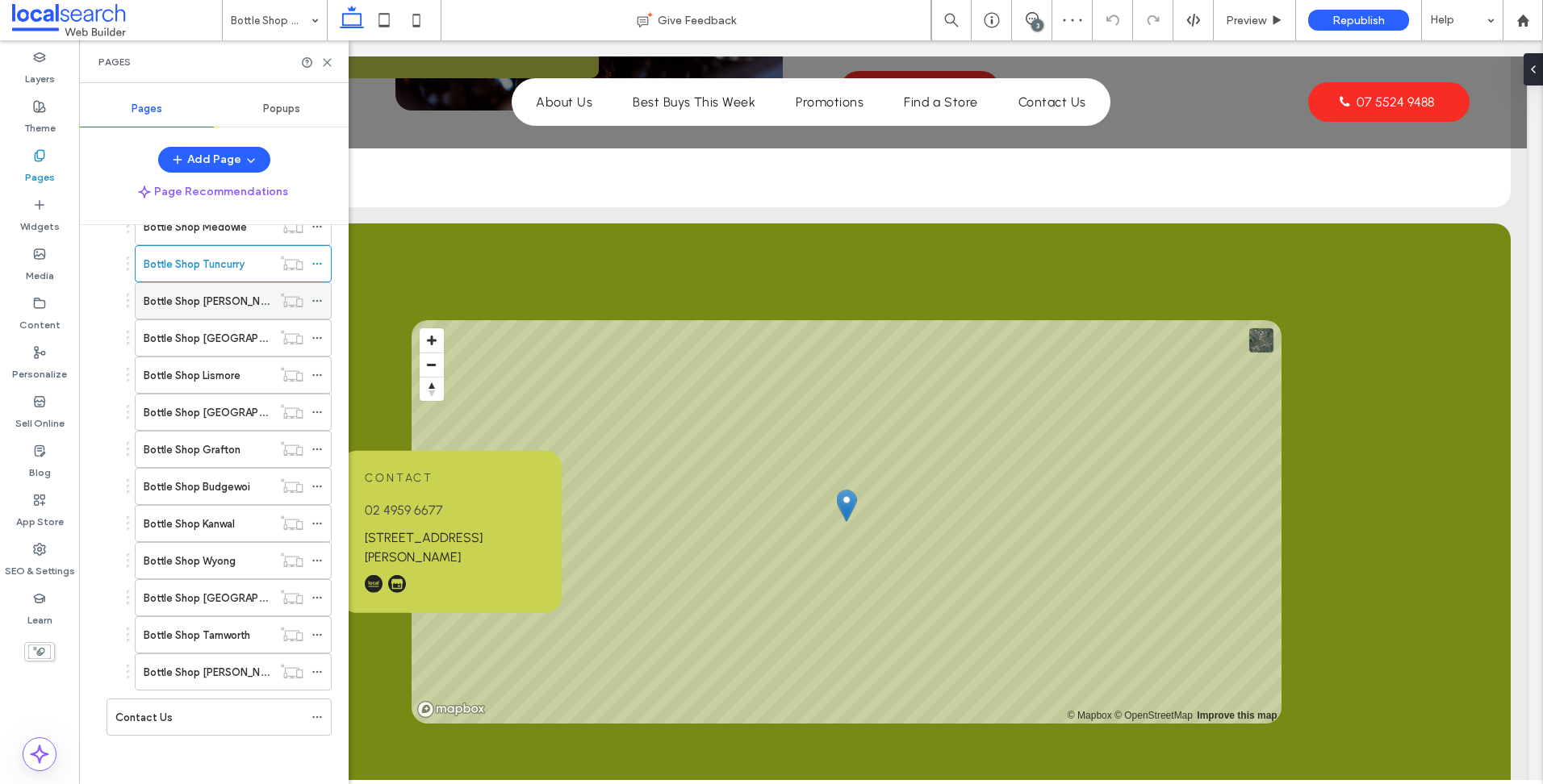
click at [250, 294] on div "Bottle Shop [PERSON_NAME]" at bounding box center [207, 302] width 128 height 17
click at [244, 266] on label "Bottle Shop Tuncurry" at bounding box center [194, 264] width 101 height 28
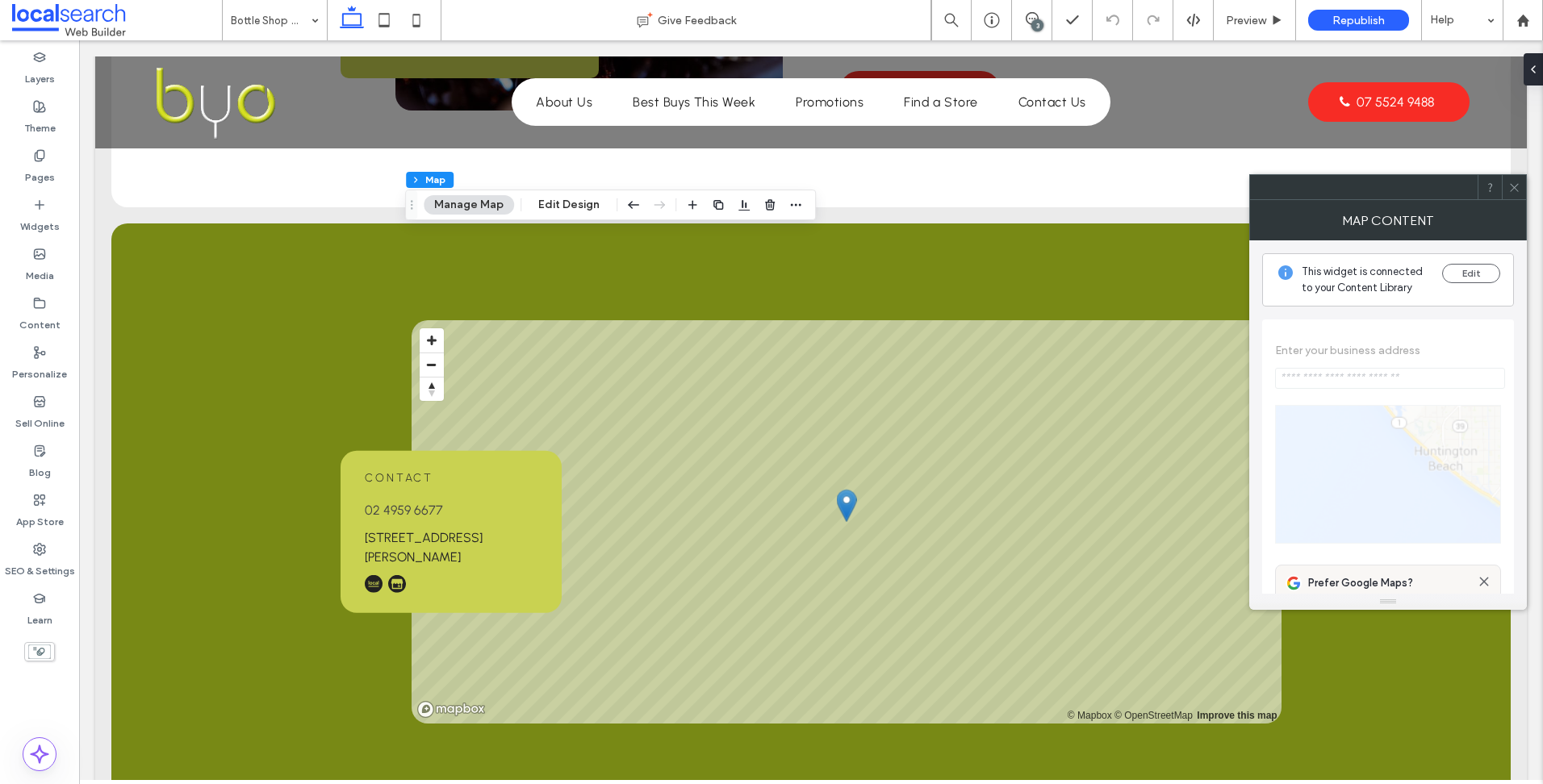
type input "**********"
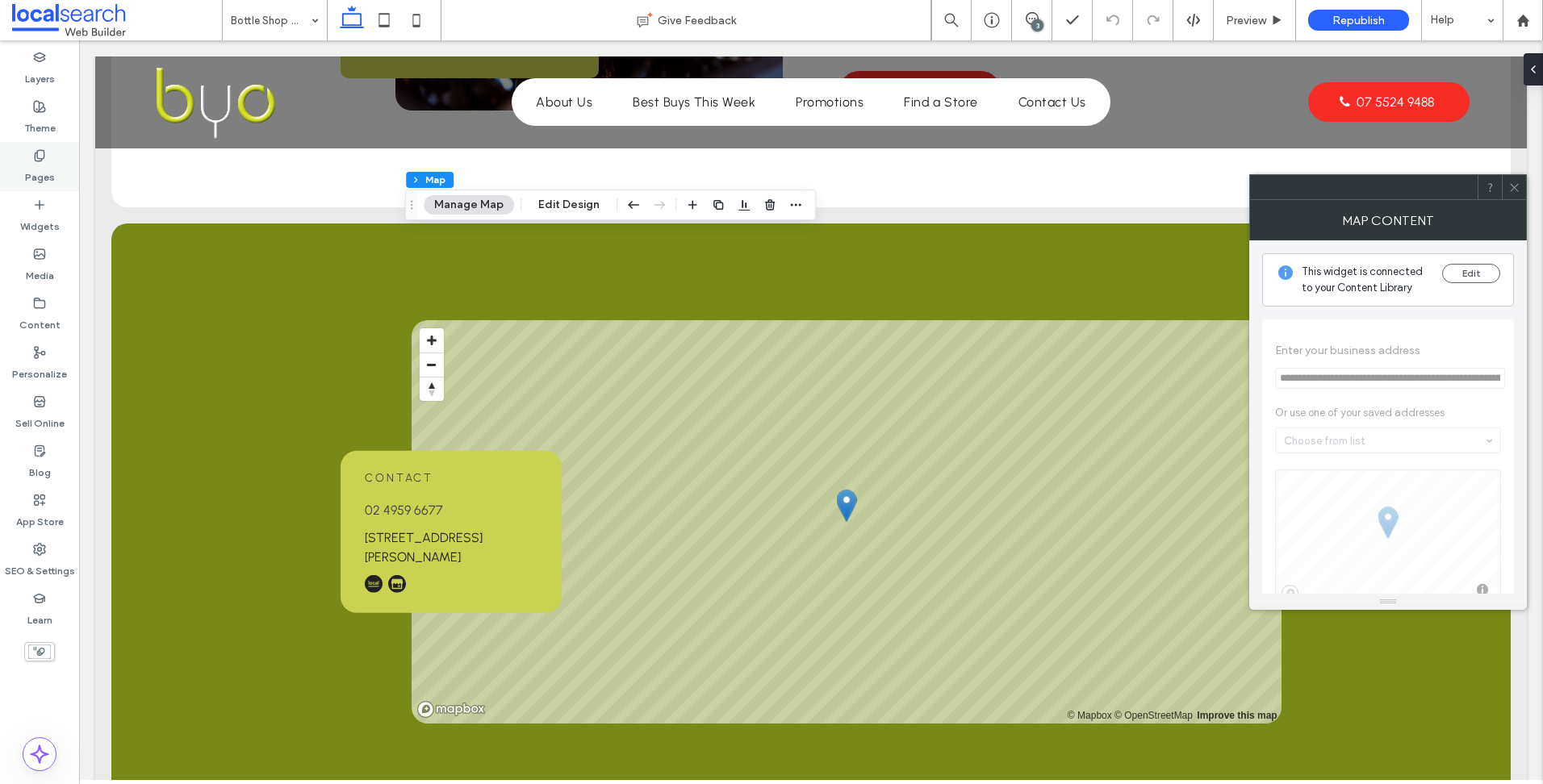
click at [17, 173] on div "Pages" at bounding box center [40, 167] width 79 height 50
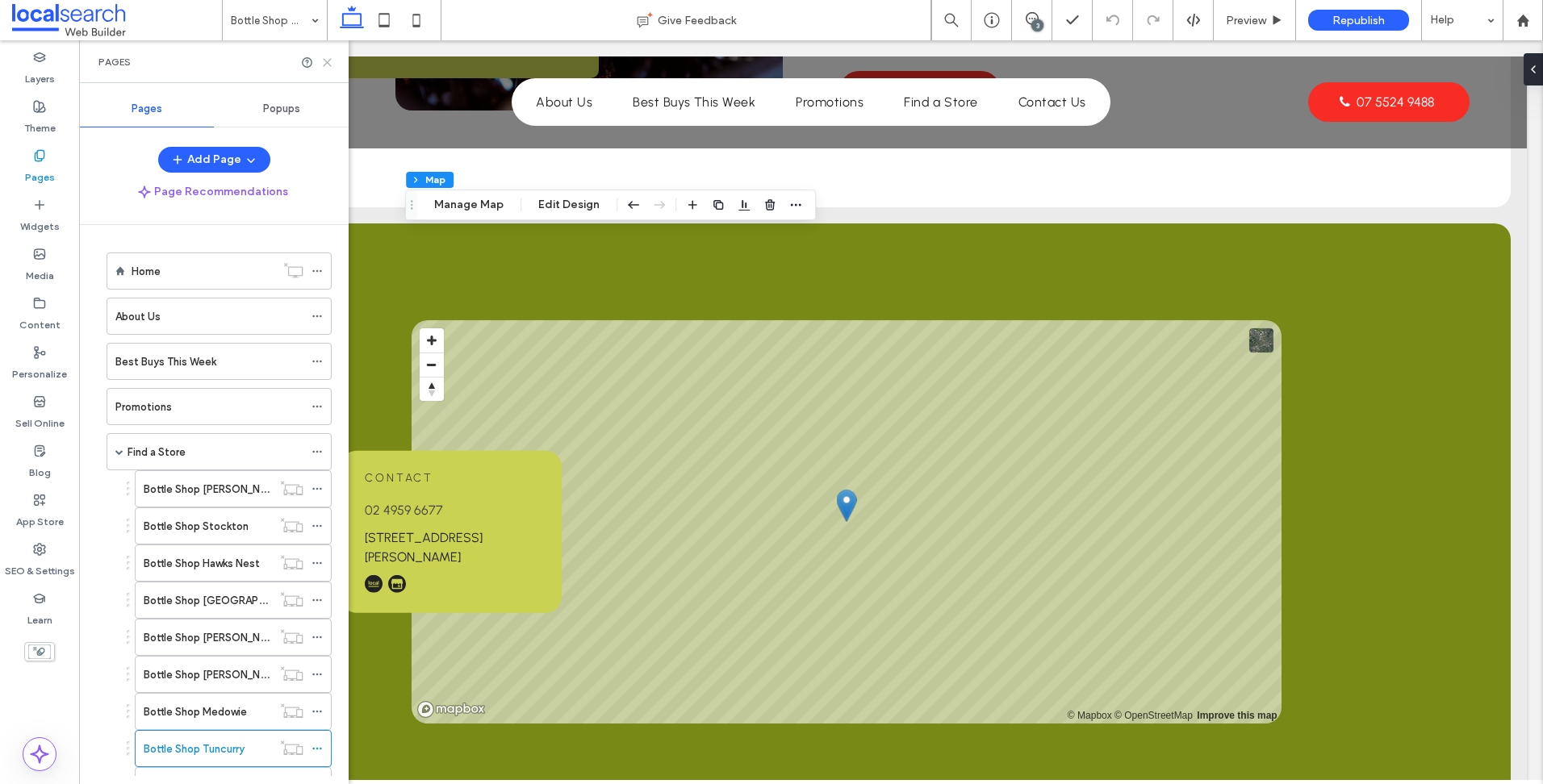
click at [325, 67] on icon at bounding box center [327, 62] width 12 height 12
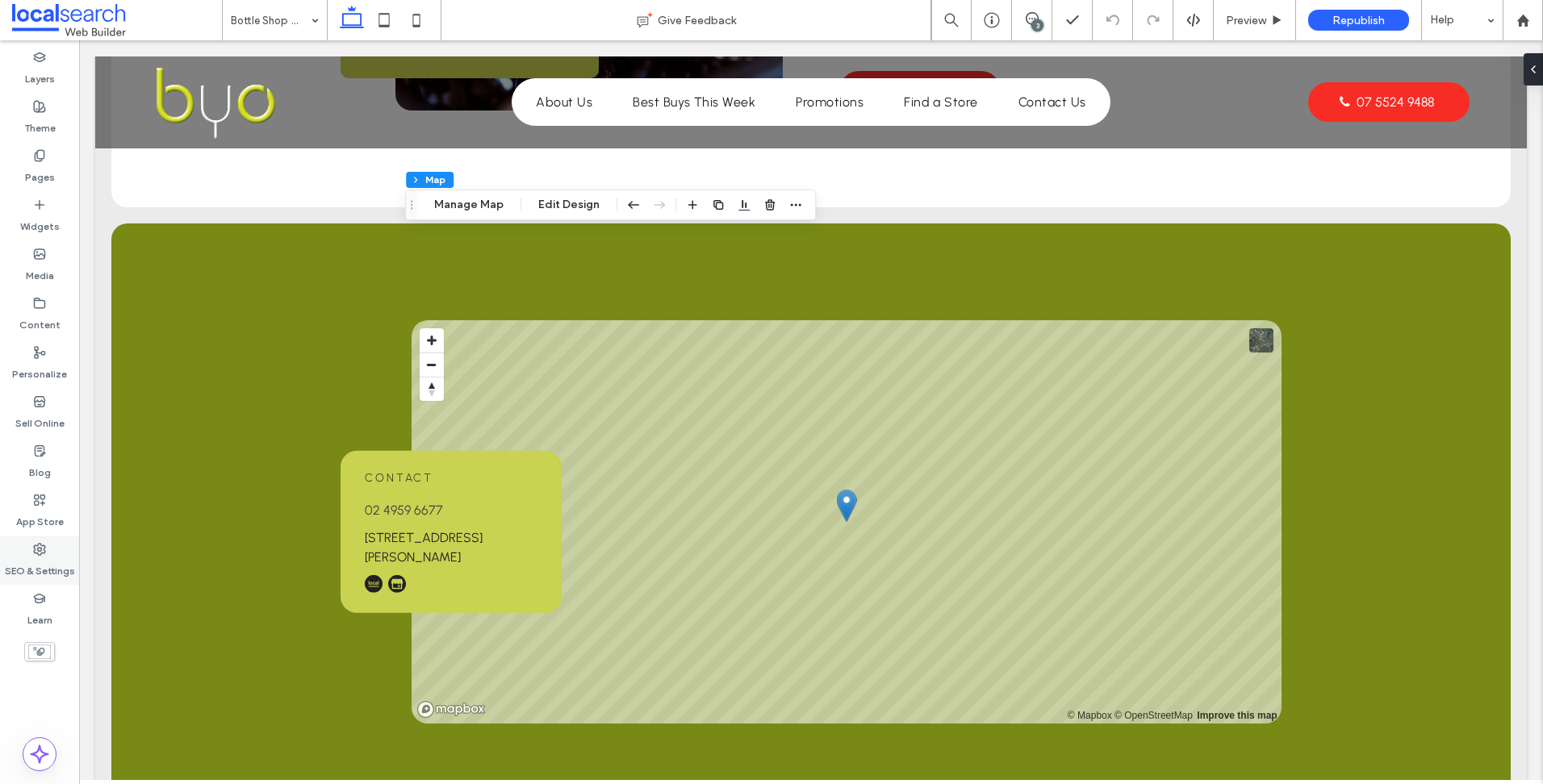
click at [29, 566] on label "SEO & Settings" at bounding box center [40, 567] width 70 height 22
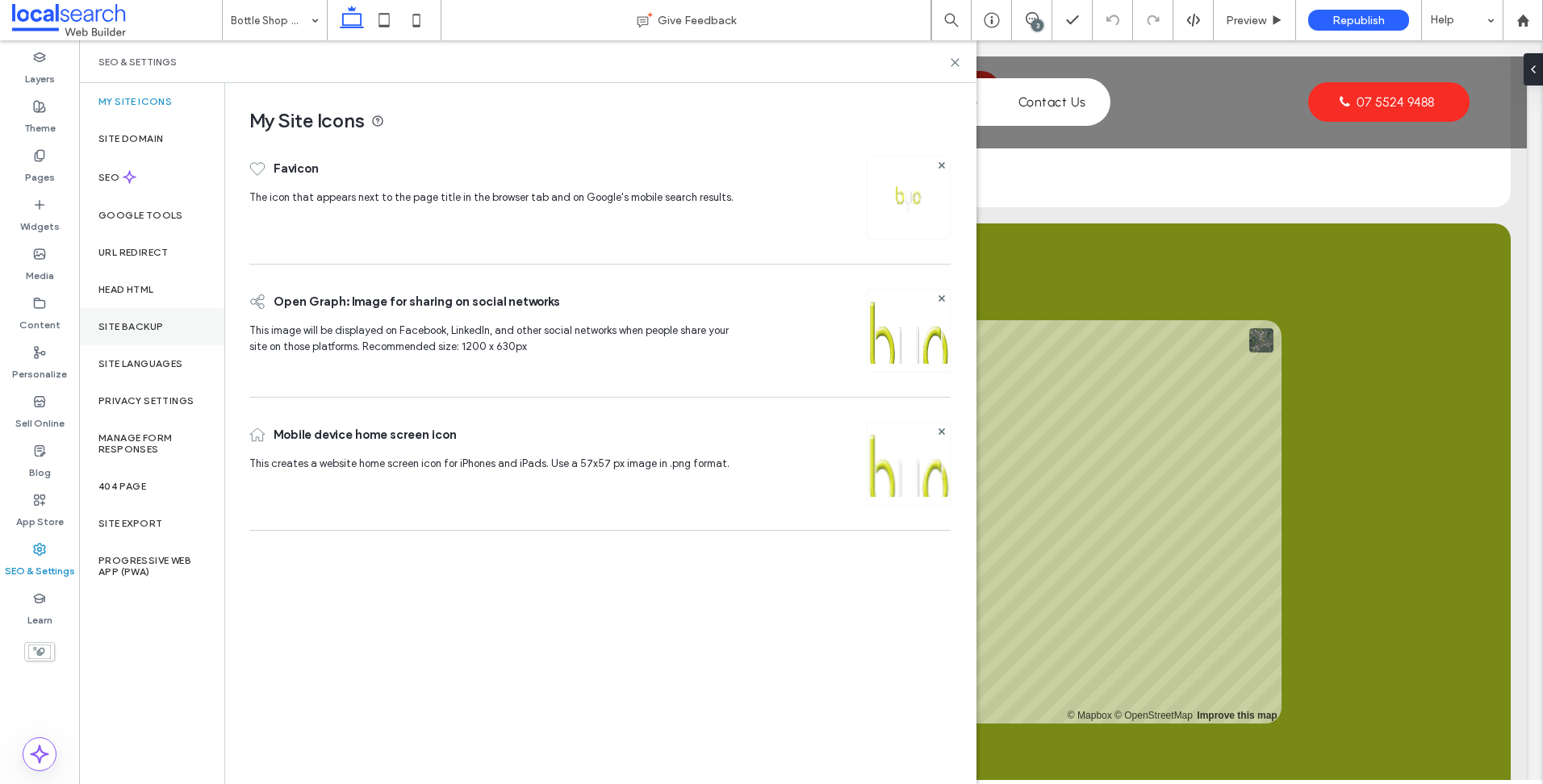
click at [172, 330] on div "Site Backup" at bounding box center [152, 326] width 145 height 37
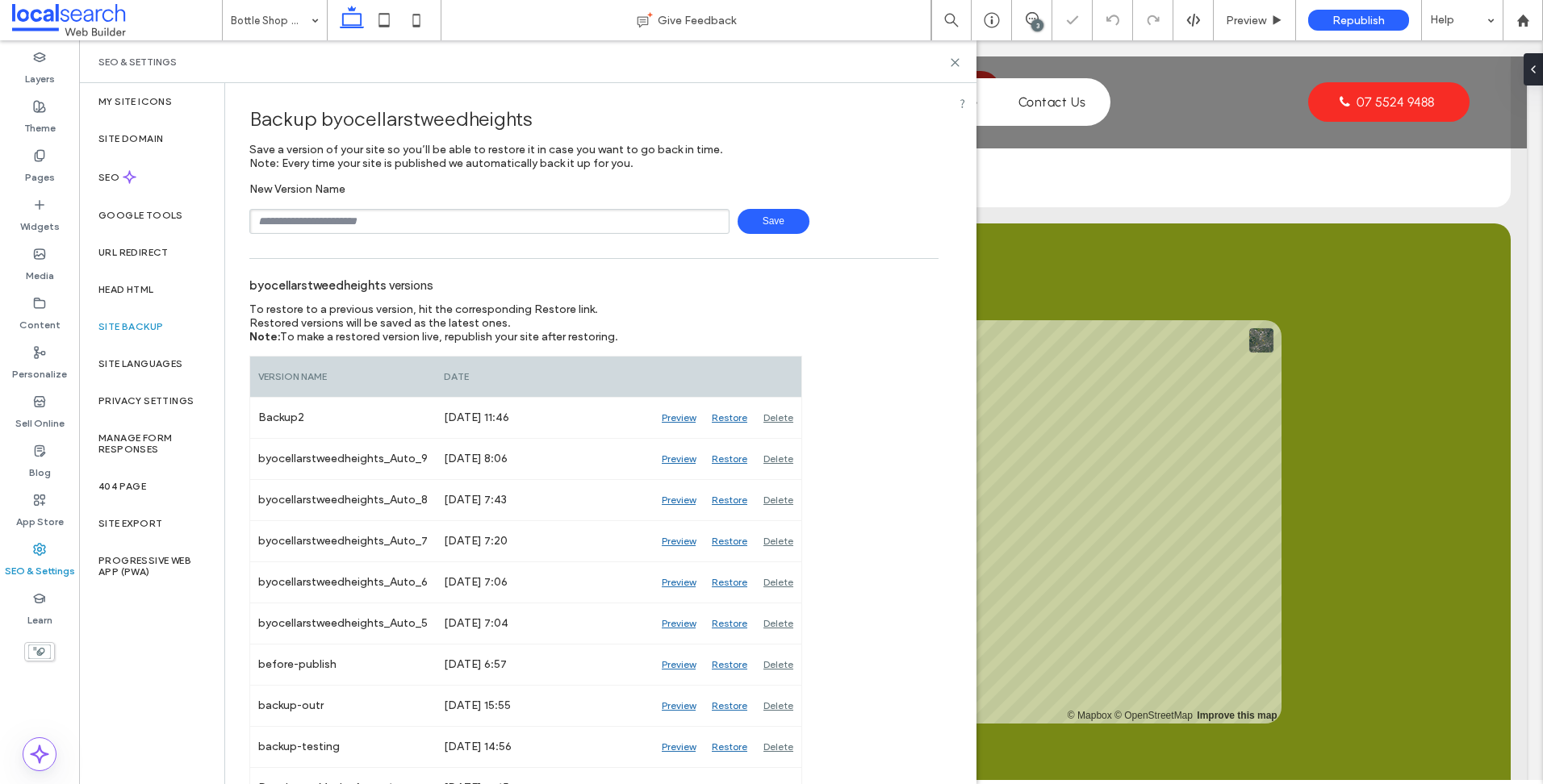
click at [557, 221] on input "text" at bounding box center [489, 221] width 480 height 25
type input "**********"
click at [961, 57] on div "SEO & Settings" at bounding box center [528, 62] width 898 height 43
click at [955, 60] on icon at bounding box center [955, 62] width 12 height 12
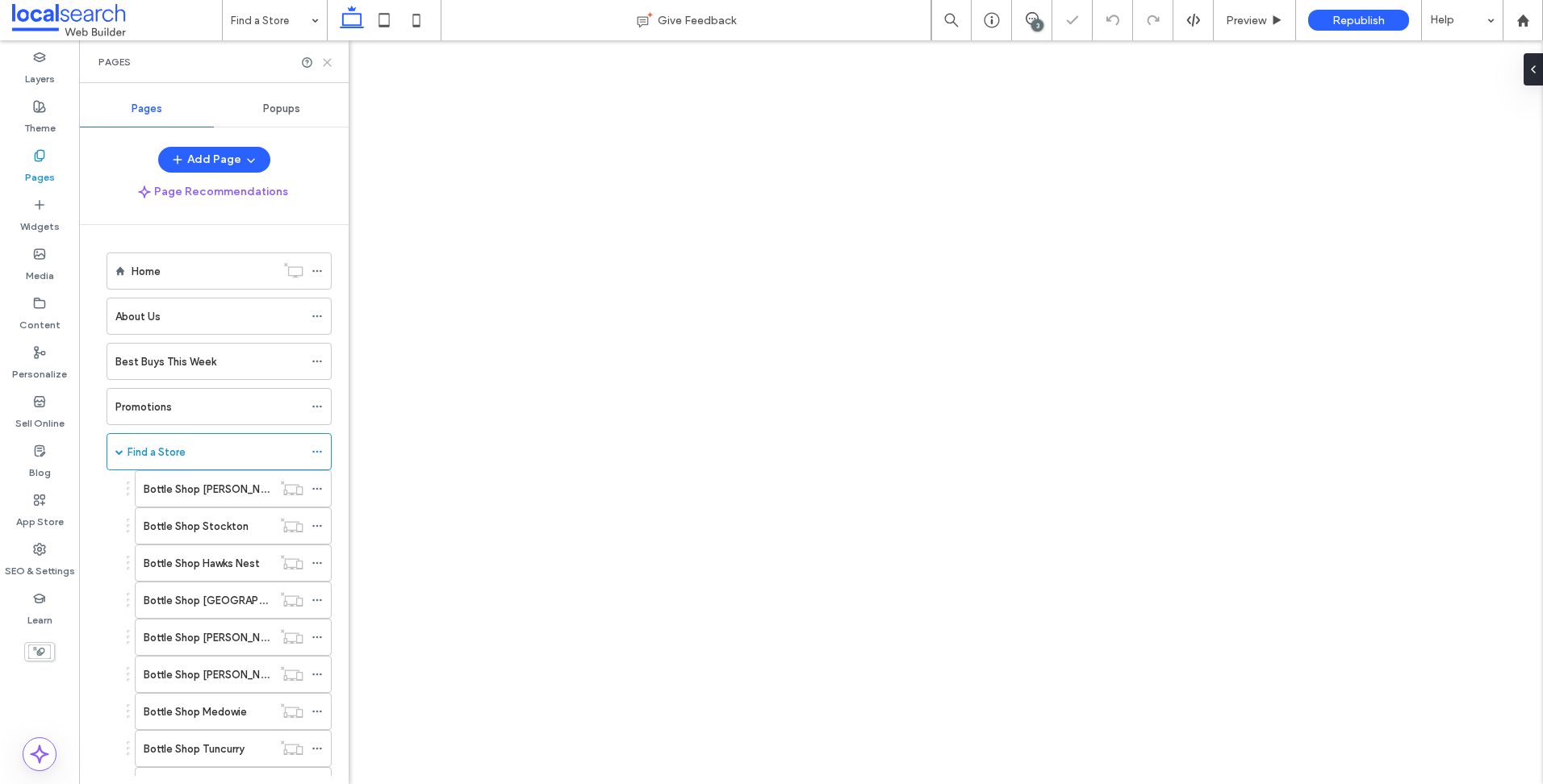
click at [328, 63] on use at bounding box center [327, 62] width 7 height 7
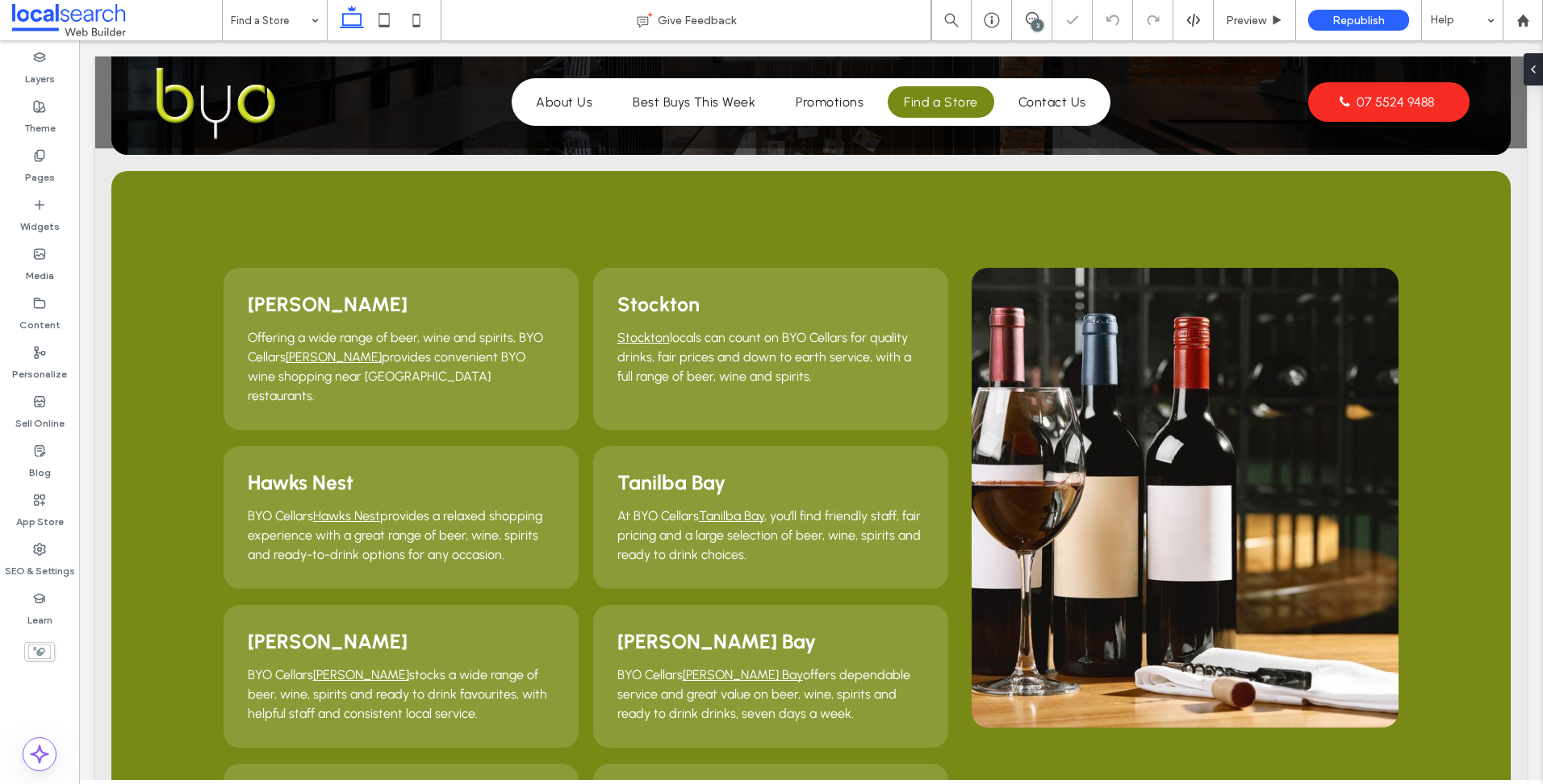
scroll to position [323, 0]
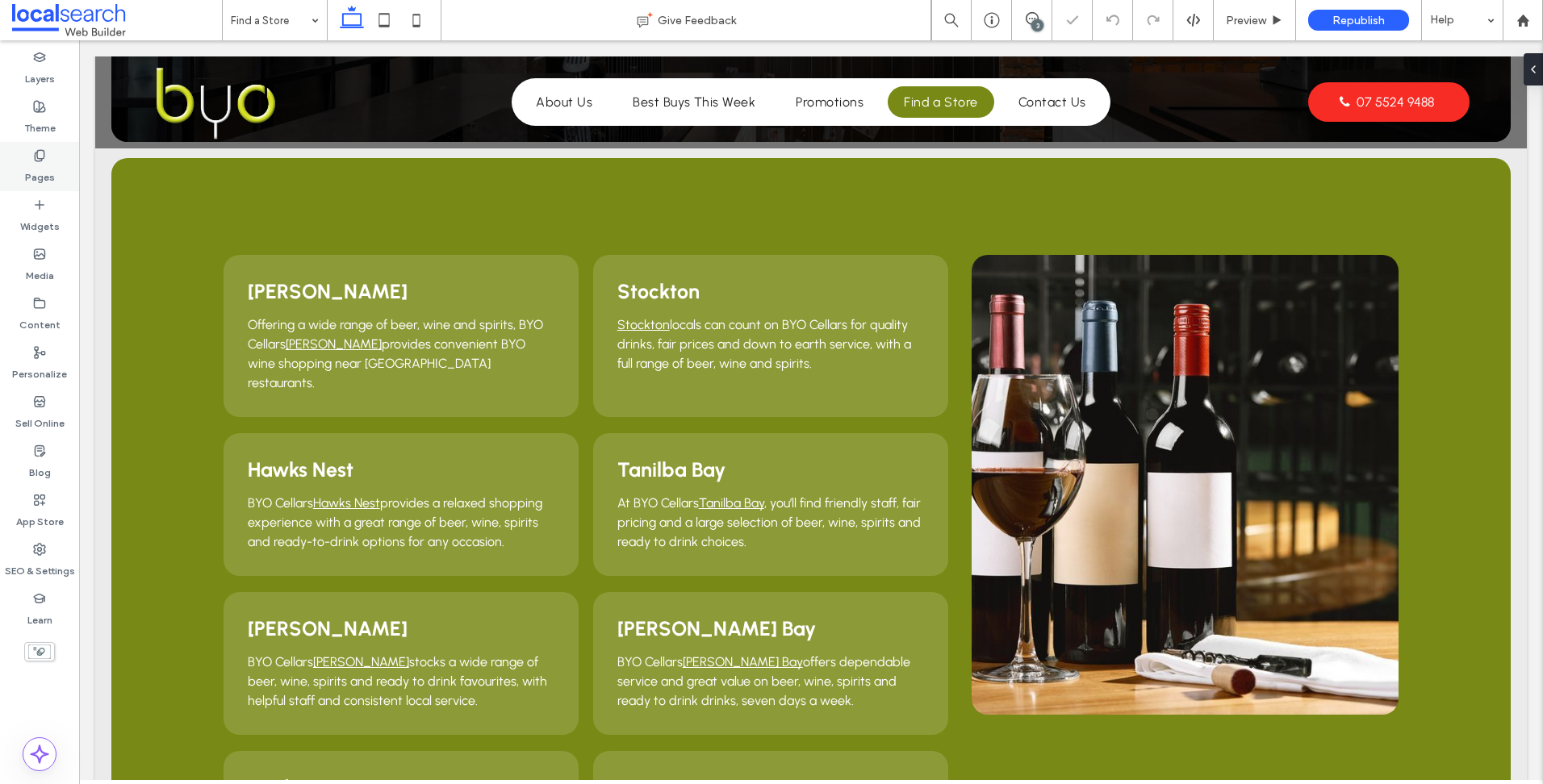
click at [40, 154] on icon at bounding box center [40, 156] width 13 height 13
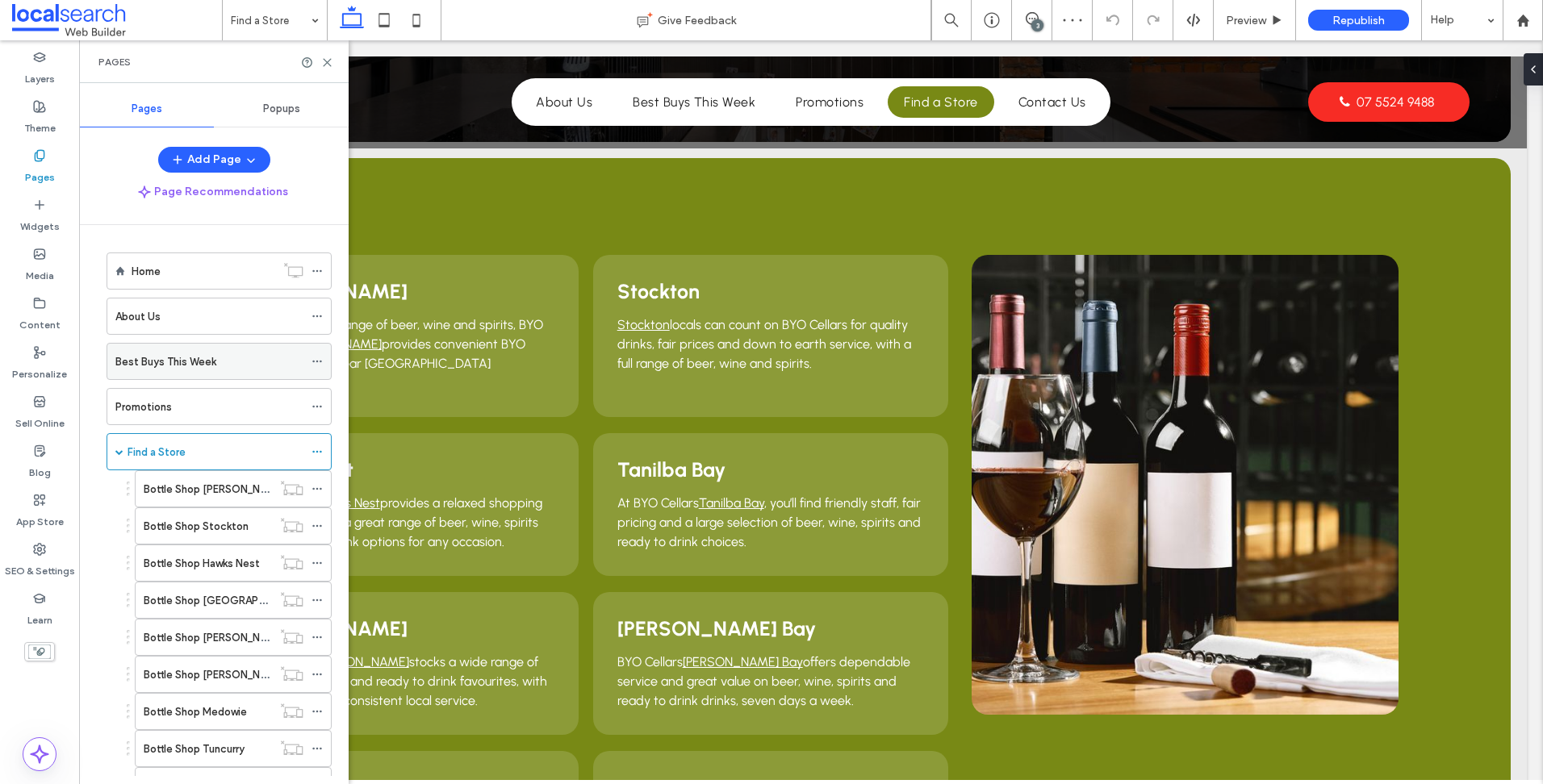
click at [254, 359] on div "Best Buys This Week" at bounding box center [210, 362] width 188 height 17
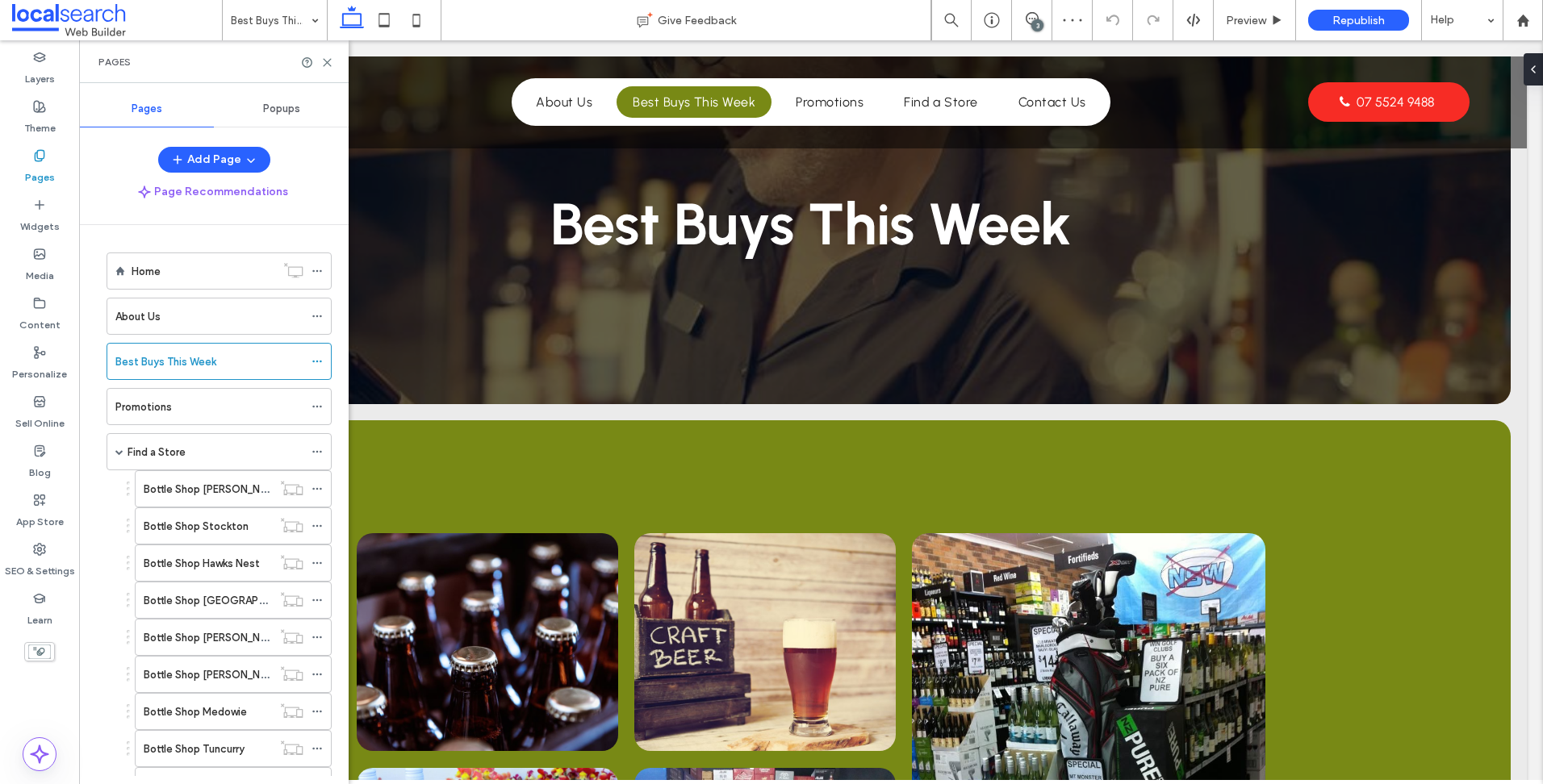
scroll to position [645, 0]
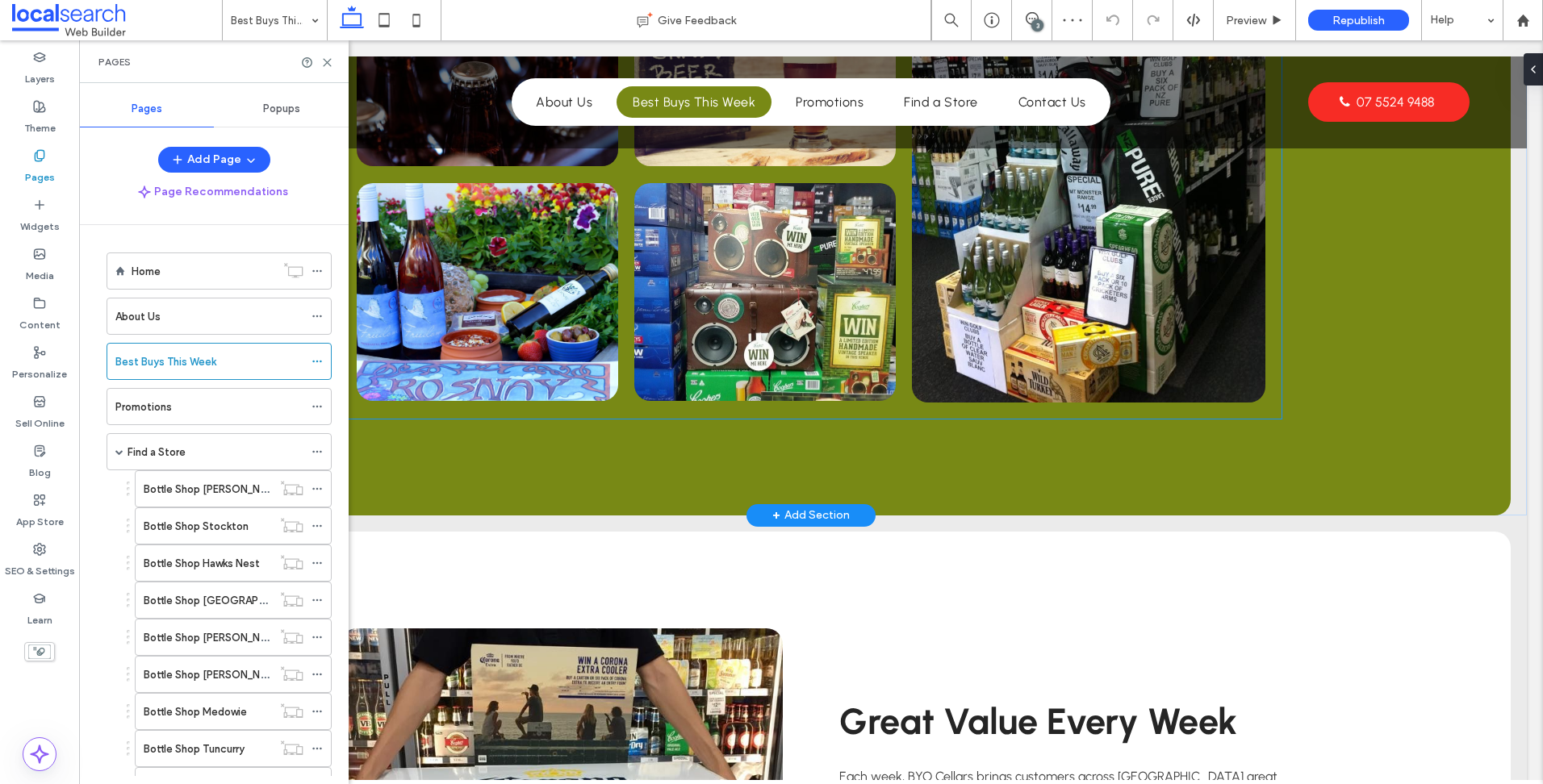
click at [766, 284] on link at bounding box center [765, 292] width 261 height 218
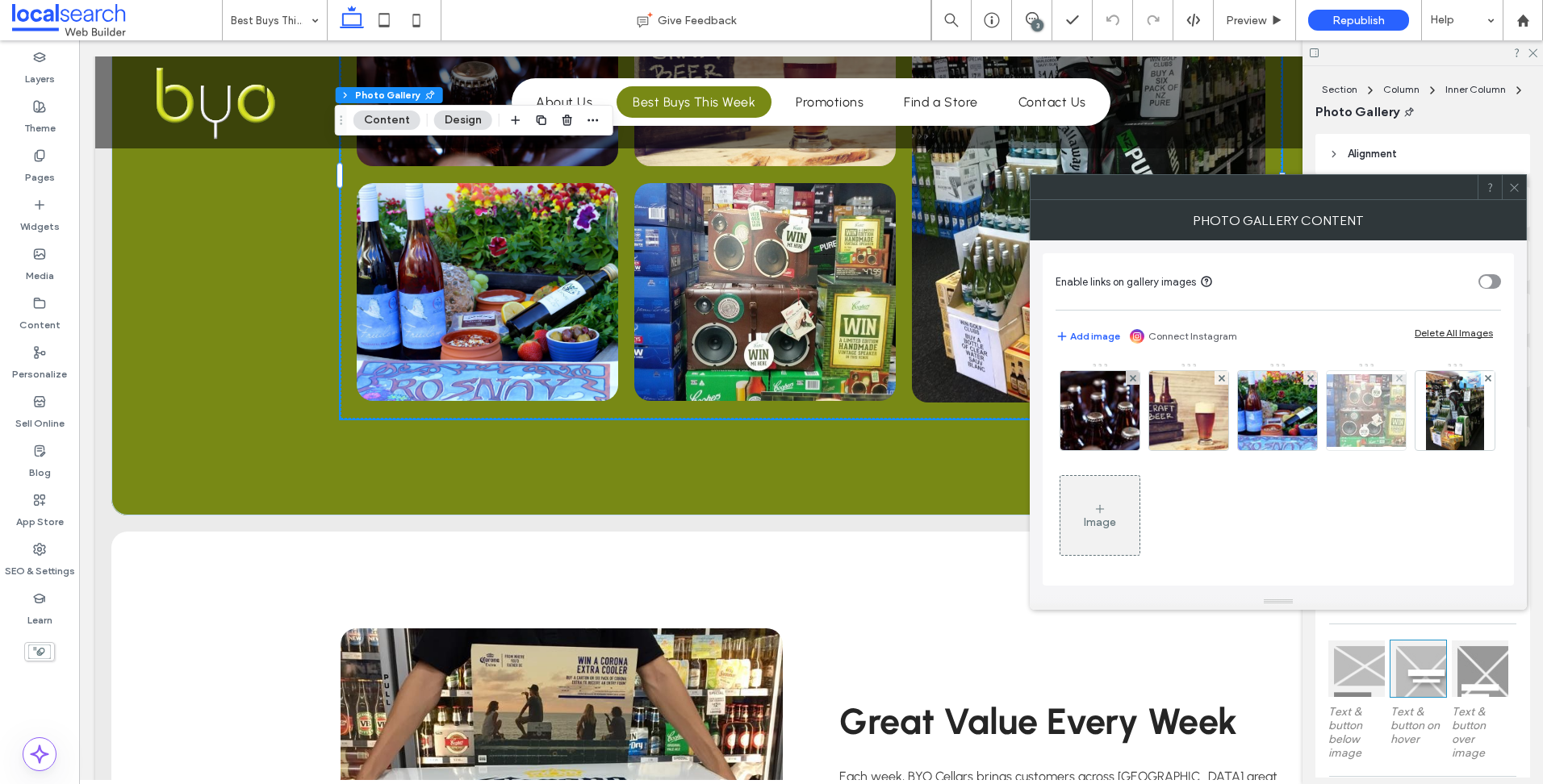
click at [1343, 410] on img at bounding box center [1366, 411] width 129 height 73
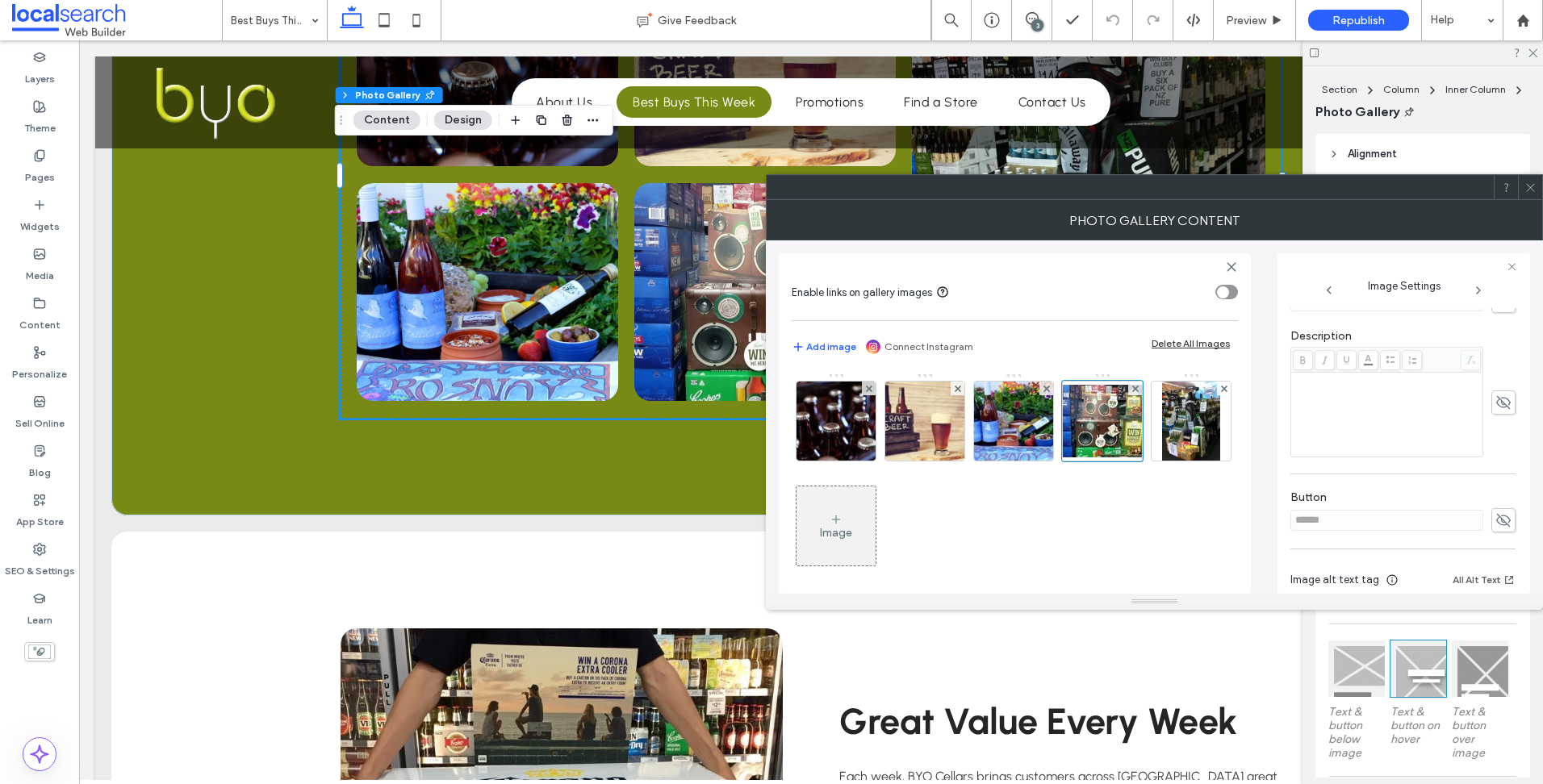
scroll to position [430, 0]
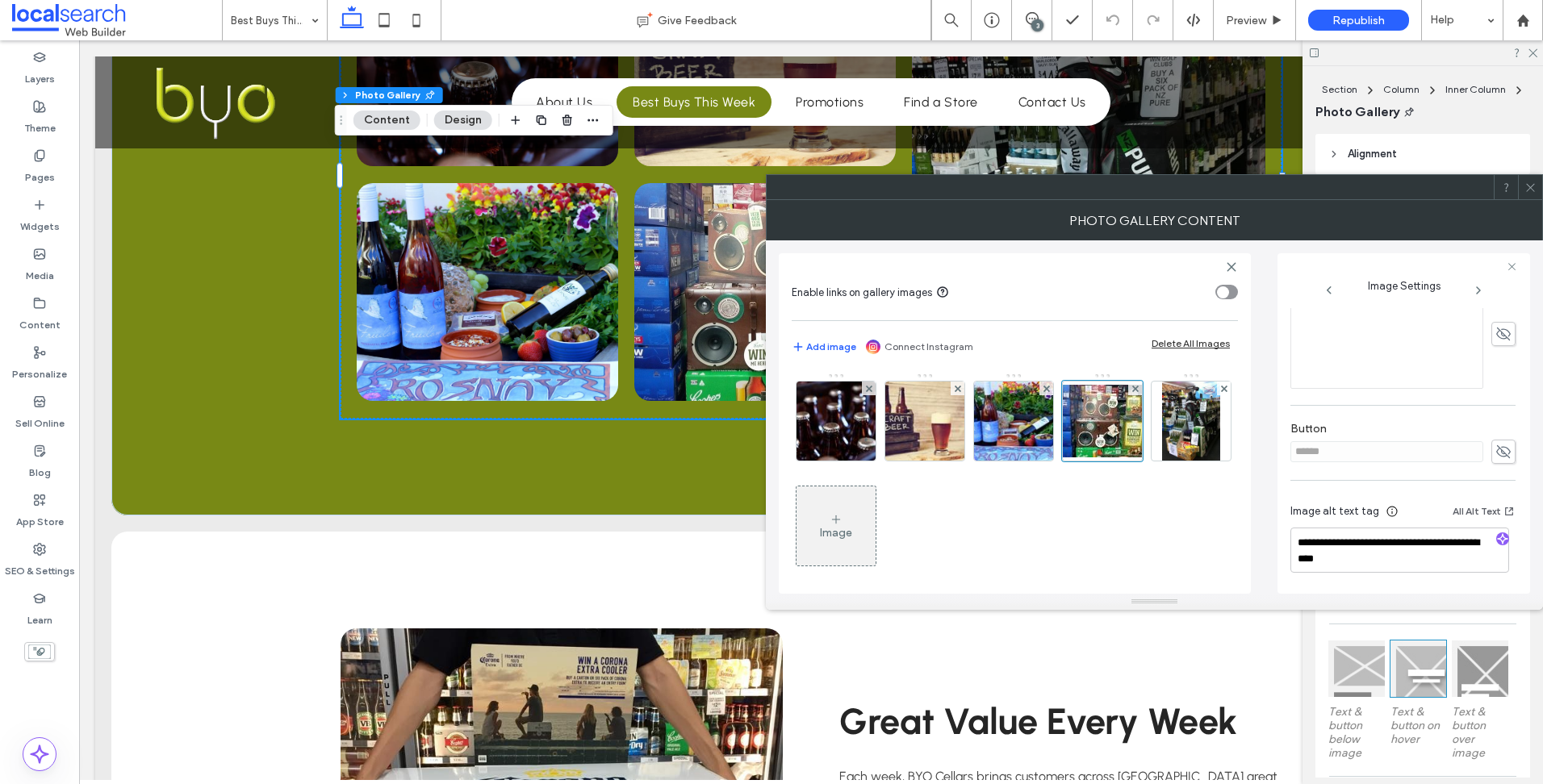
click at [1381, 576] on div "**********" at bounding box center [1403, 540] width 225 height 103
click at [1383, 570] on textarea "**********" at bounding box center [1400, 550] width 219 height 45
click at [1531, 184] on icon at bounding box center [1531, 188] width 12 height 12
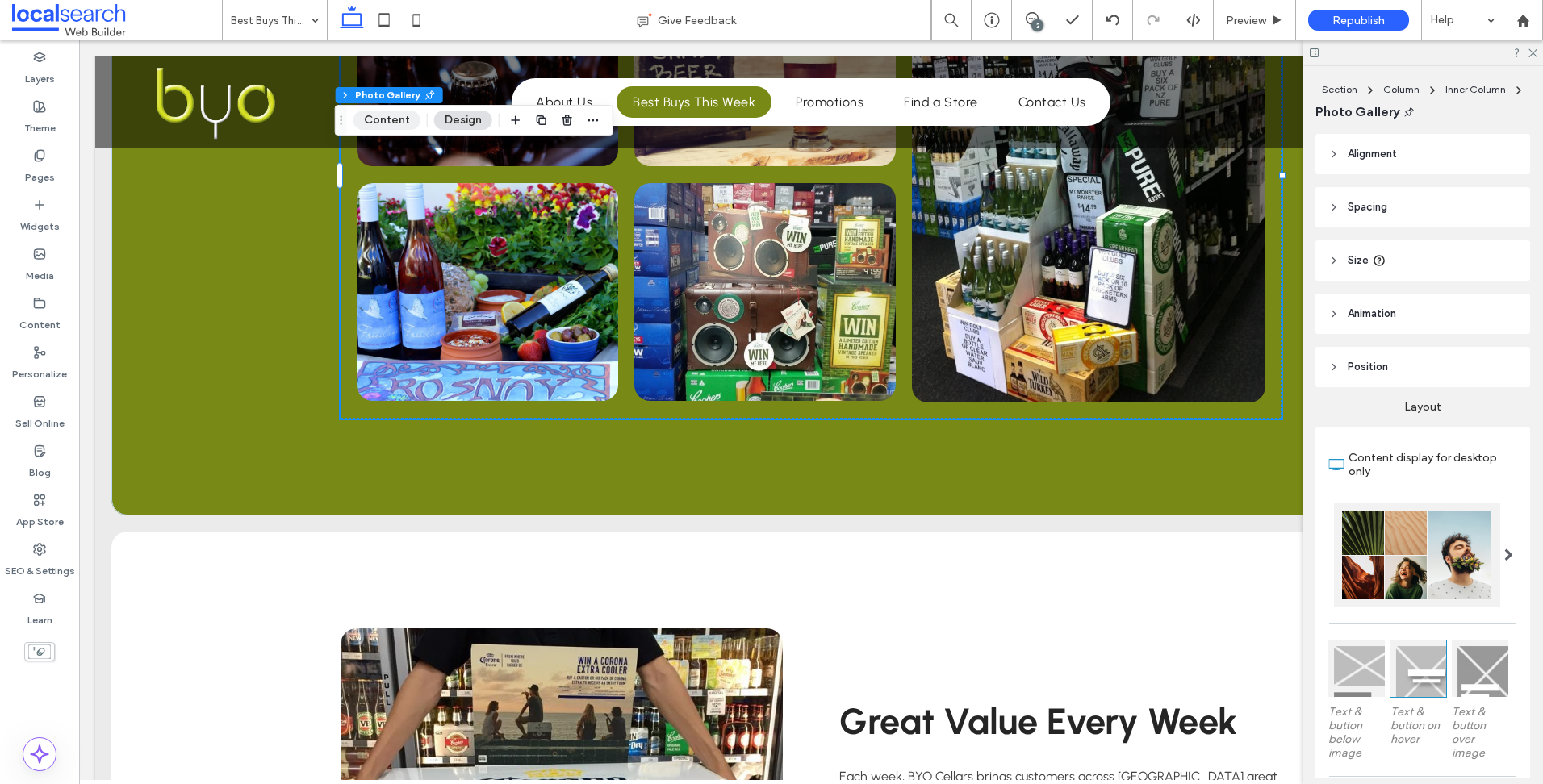
click at [395, 121] on button "Content" at bounding box center [387, 120] width 67 height 19
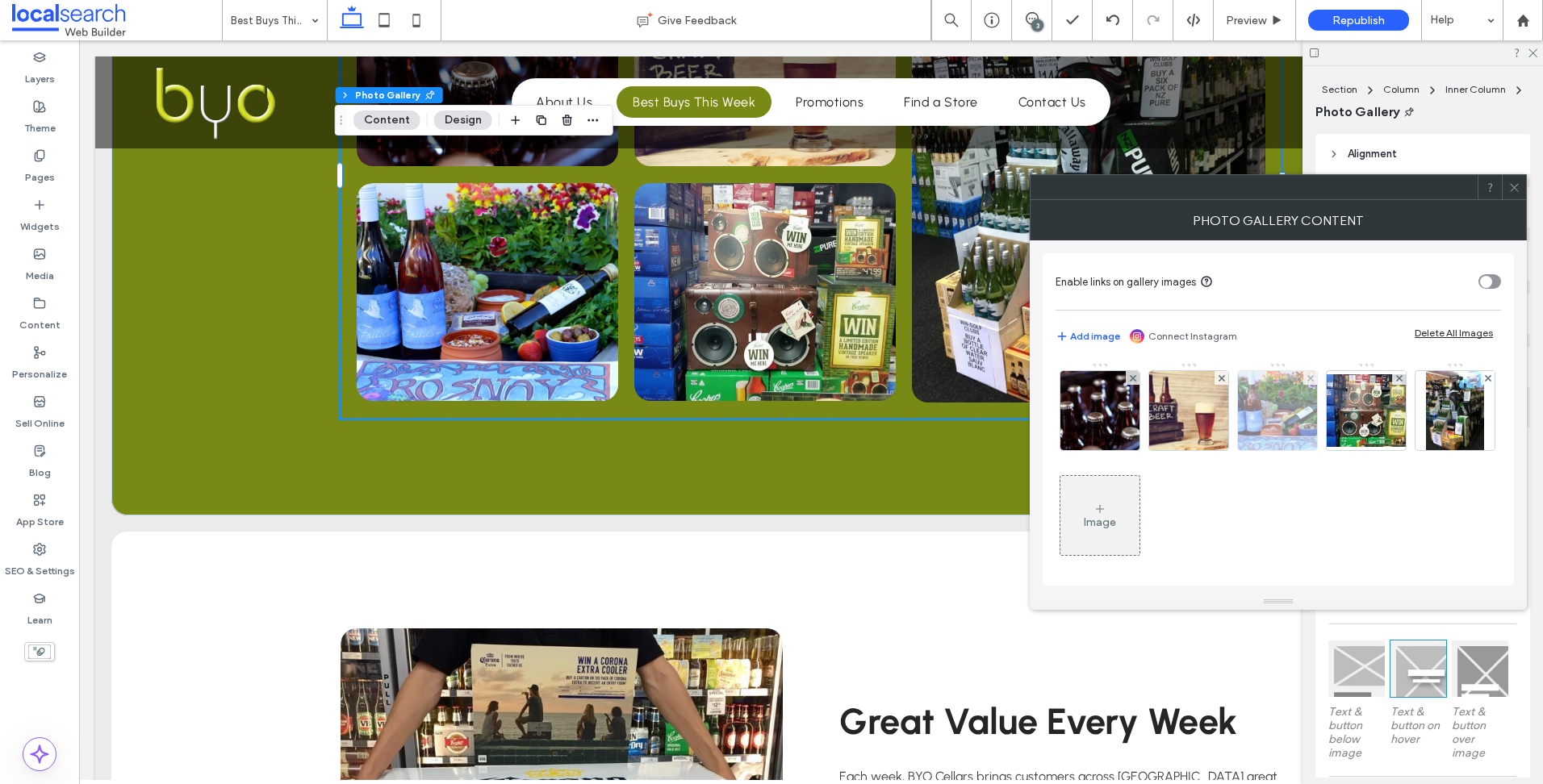
click at [1304, 425] on img at bounding box center [1278, 411] width 121 height 79
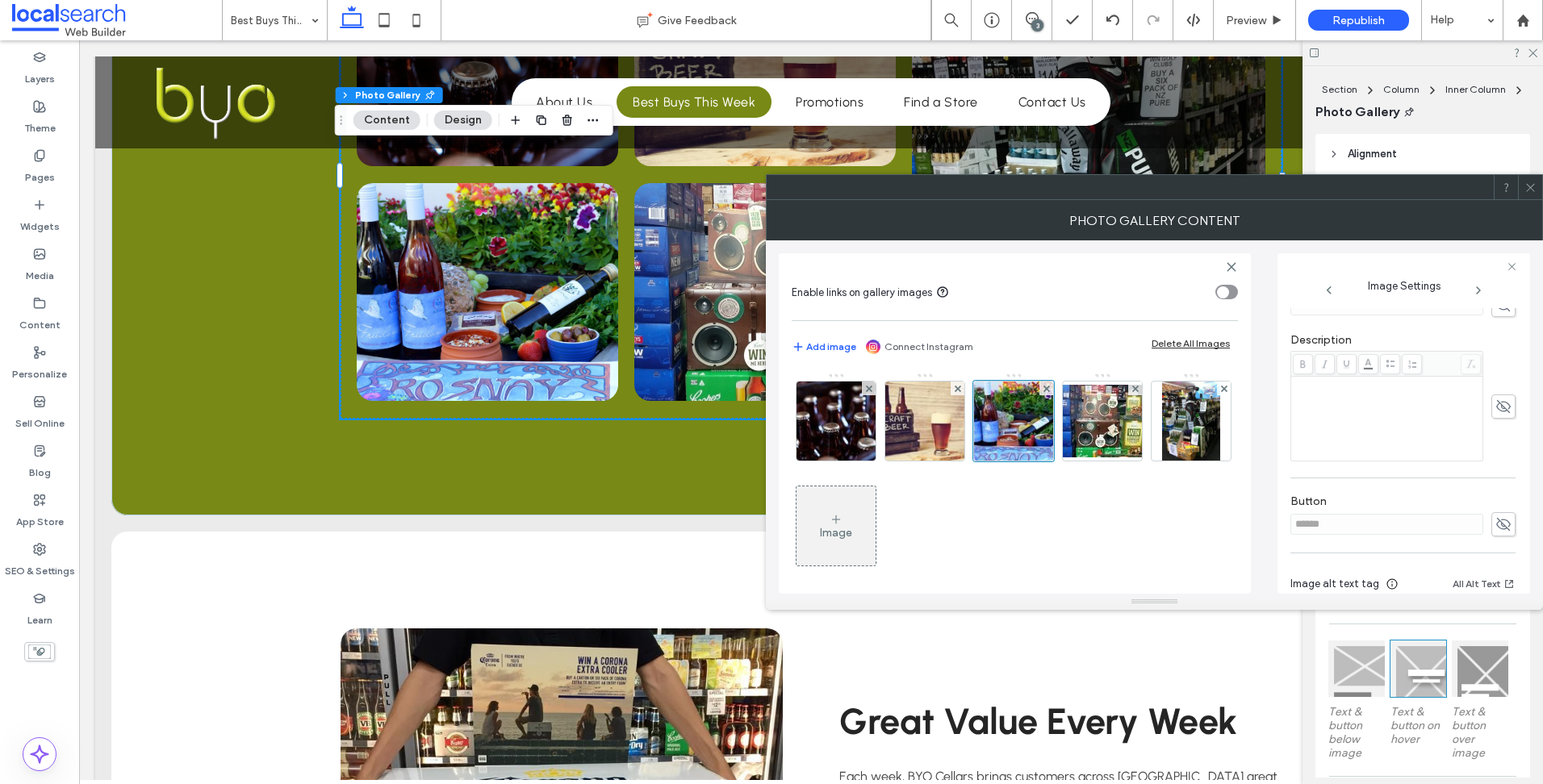
scroll to position [446, 0]
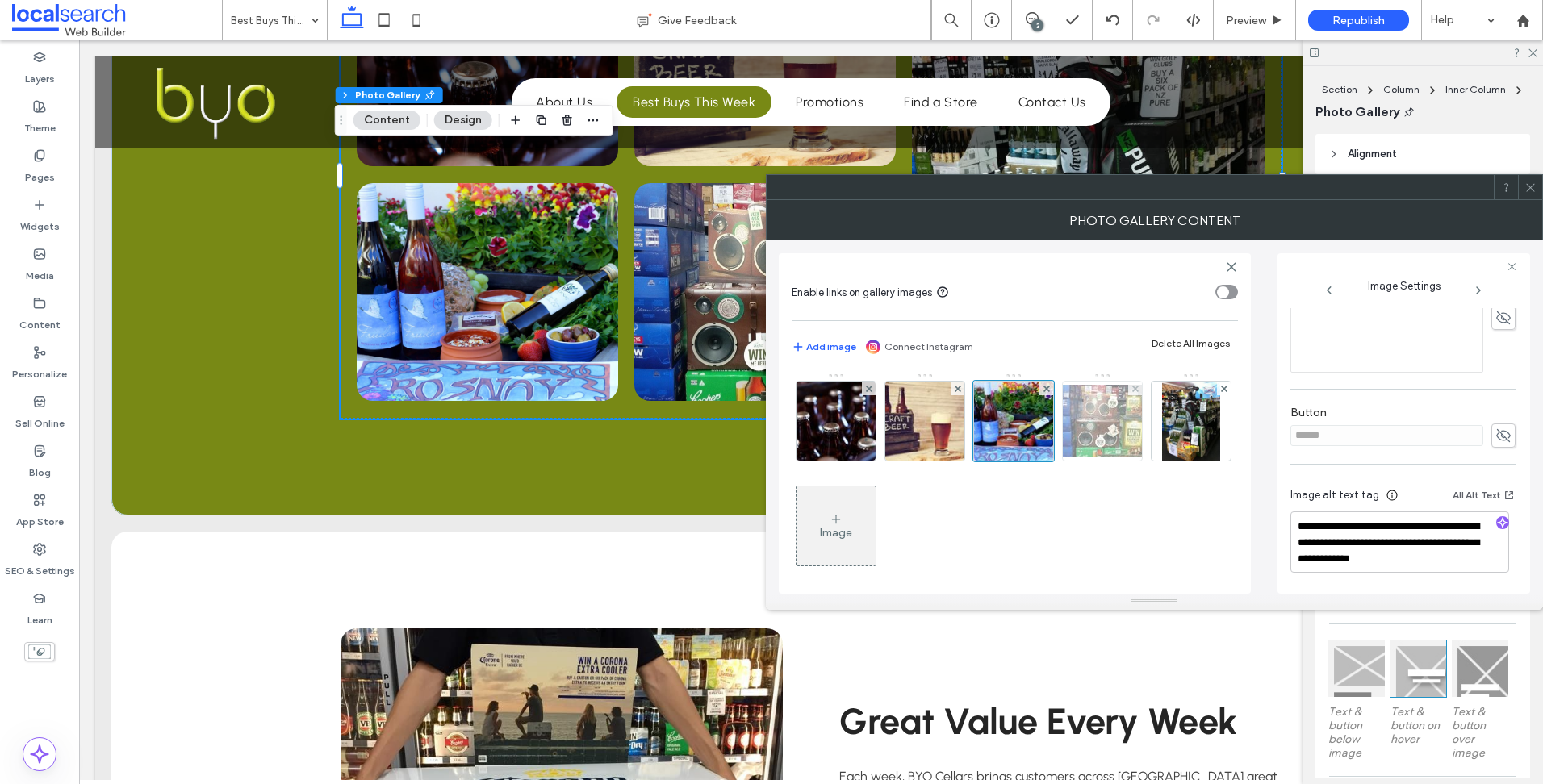
click at [1074, 425] on img at bounding box center [1102, 421] width 129 height 73
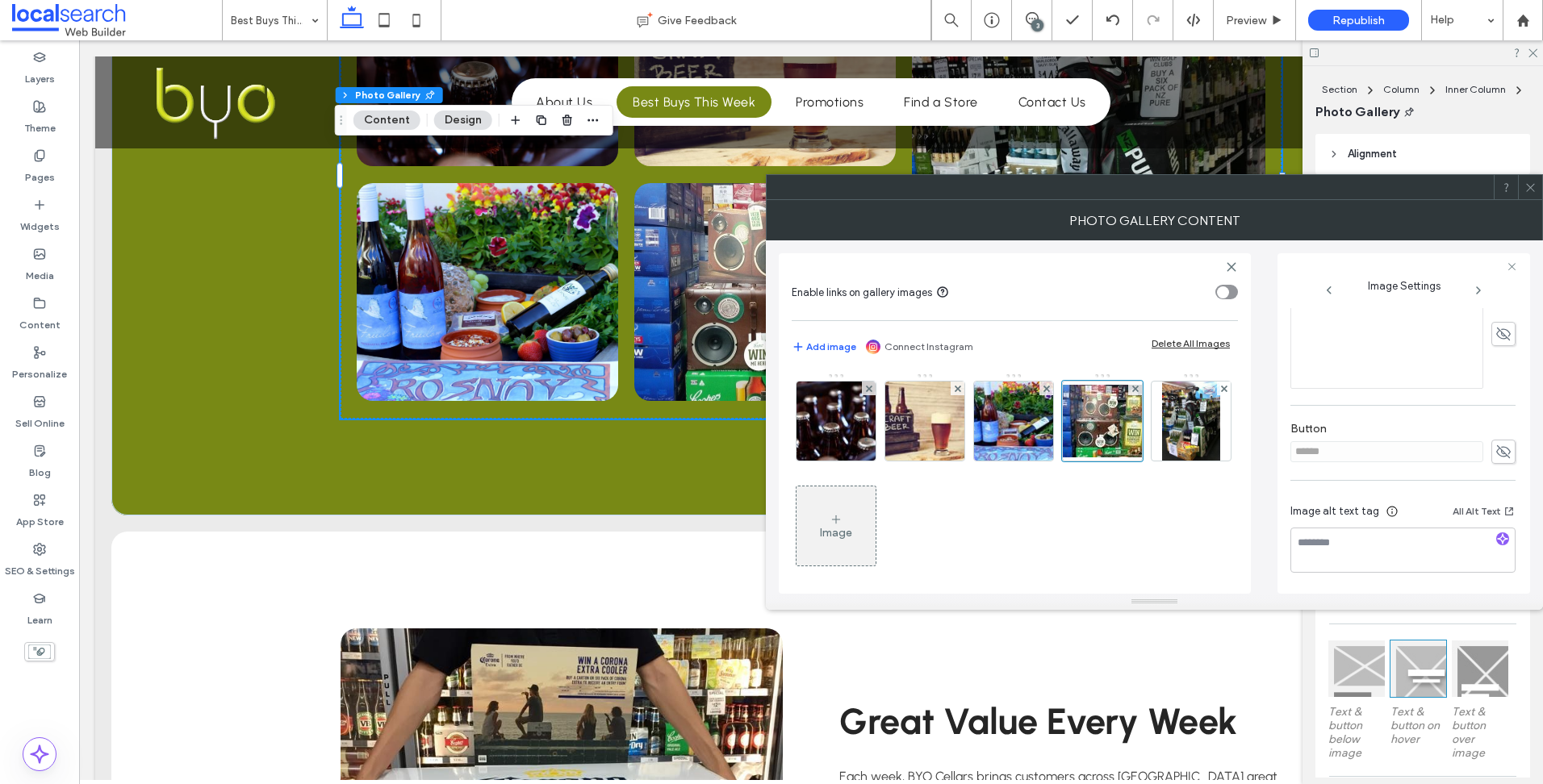
scroll to position [430, 0]
click at [1498, 542] on icon "button" at bounding box center [1503, 539] width 12 height 12
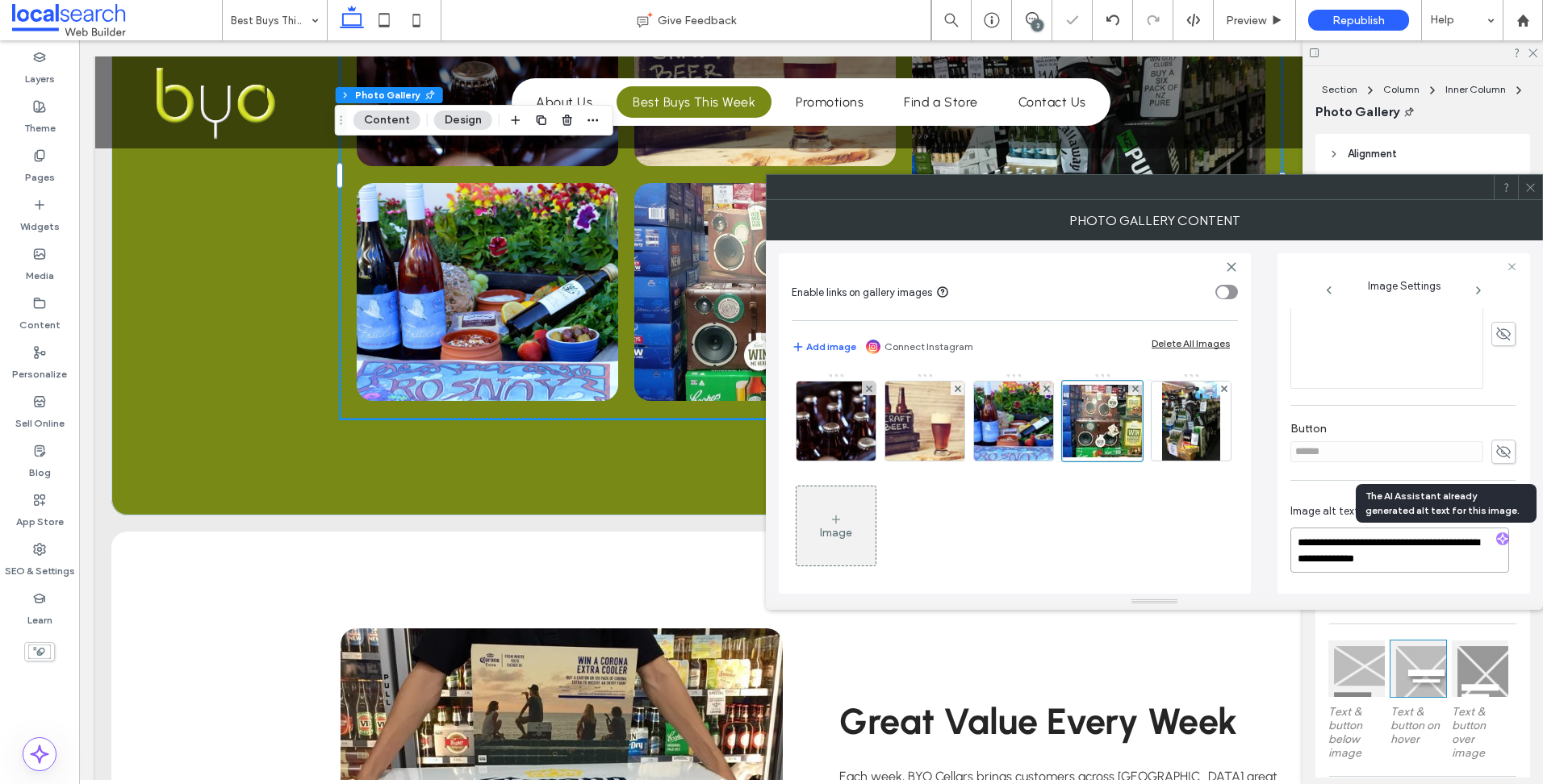
click at [1453, 562] on textarea "**********" at bounding box center [1400, 550] width 219 height 45
type textarea "**********"
click at [1039, 421] on img at bounding box center [1013, 421] width 121 height 79
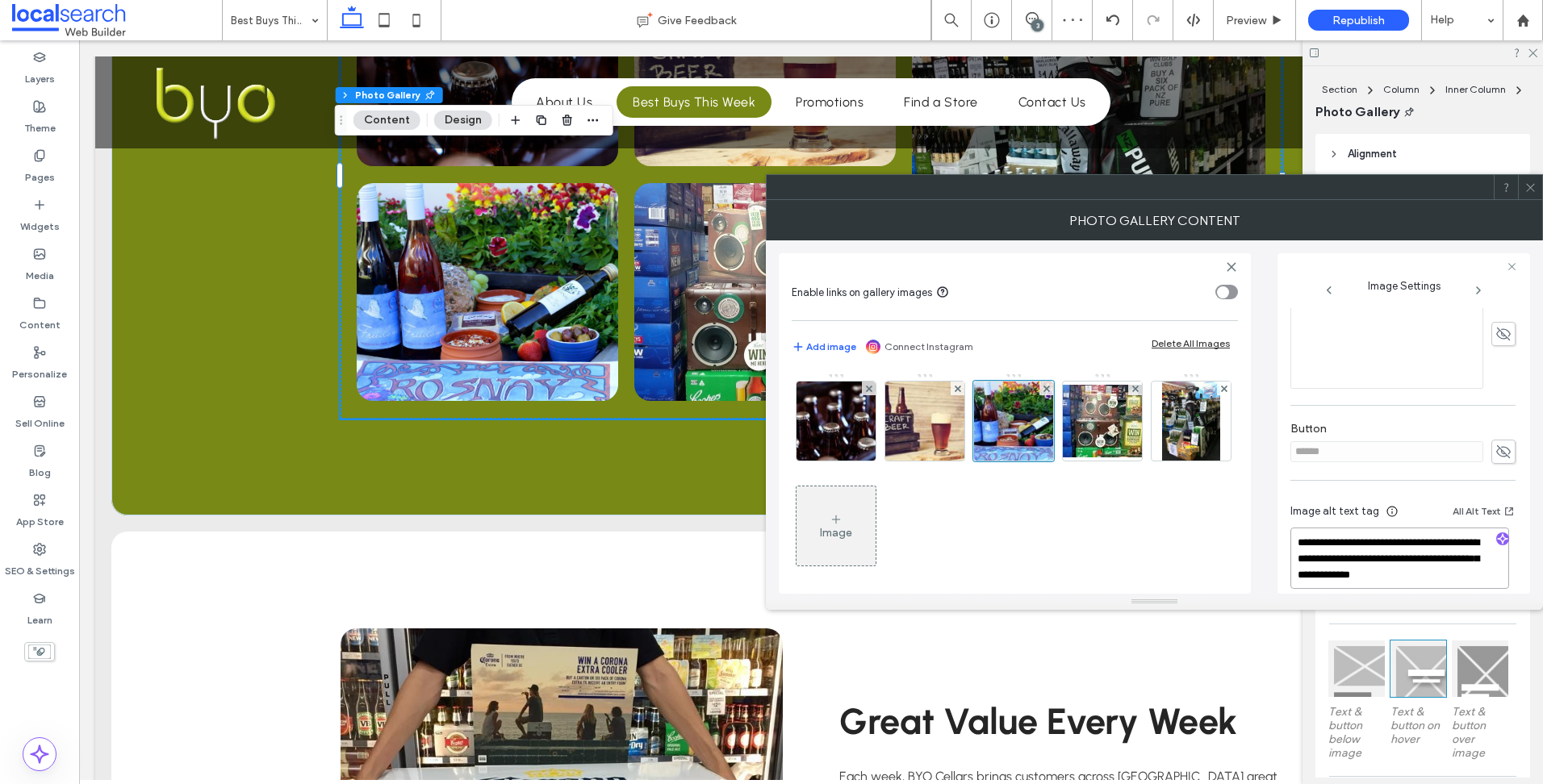
drag, startPoint x: 1470, startPoint y: 577, endPoint x: 1386, endPoint y: 564, distance: 85.0
click at [1386, 564] on textarea "**********" at bounding box center [1400, 558] width 219 height 61
click at [1107, 435] on img at bounding box center [1102, 421] width 129 height 73
click at [1454, 562] on textarea "**********" at bounding box center [1400, 550] width 219 height 45
paste textarea "**********"
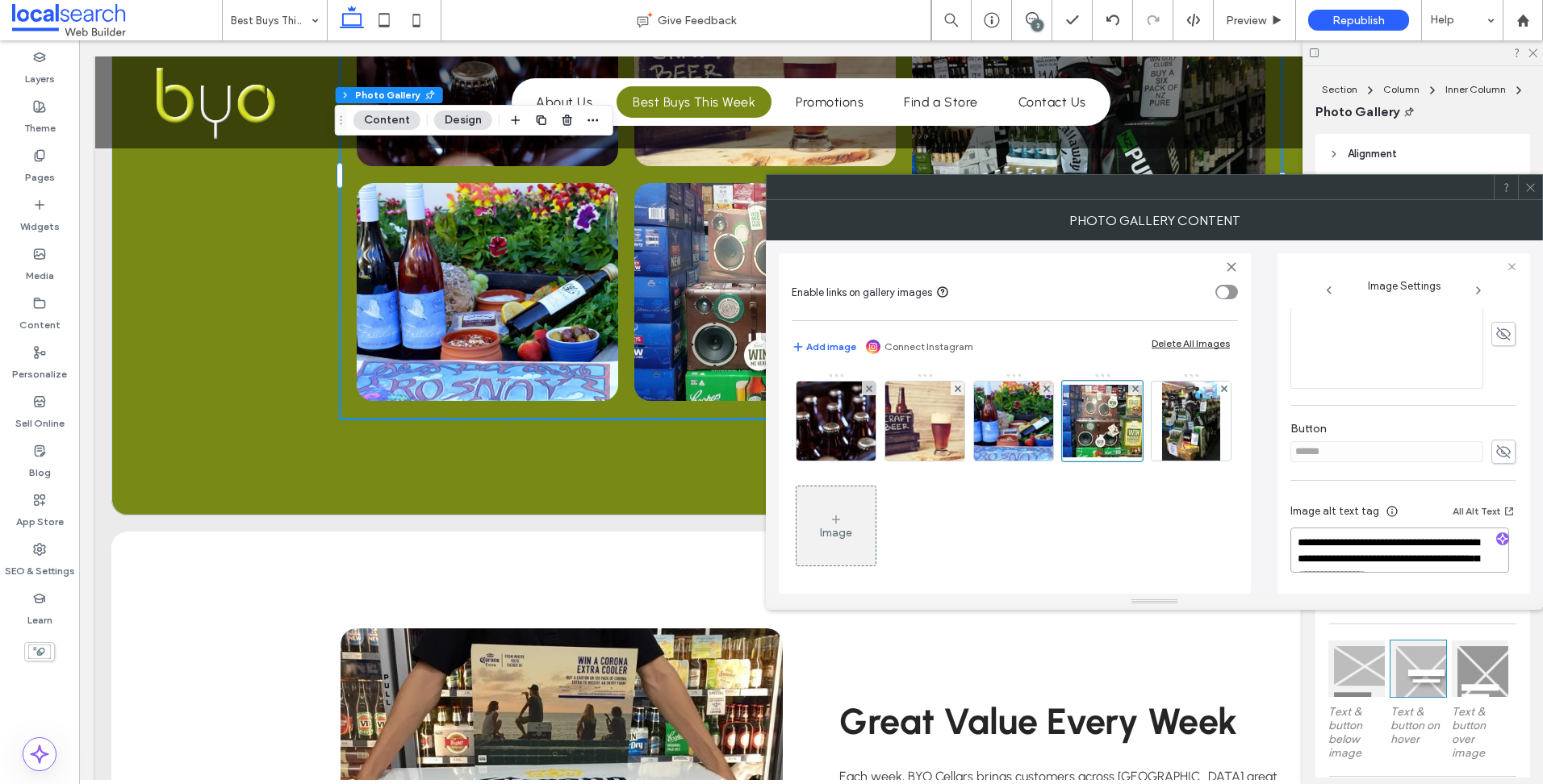
scroll to position [2, 0]
type textarea "**********"
click at [1529, 183] on icon at bounding box center [1531, 188] width 12 height 12
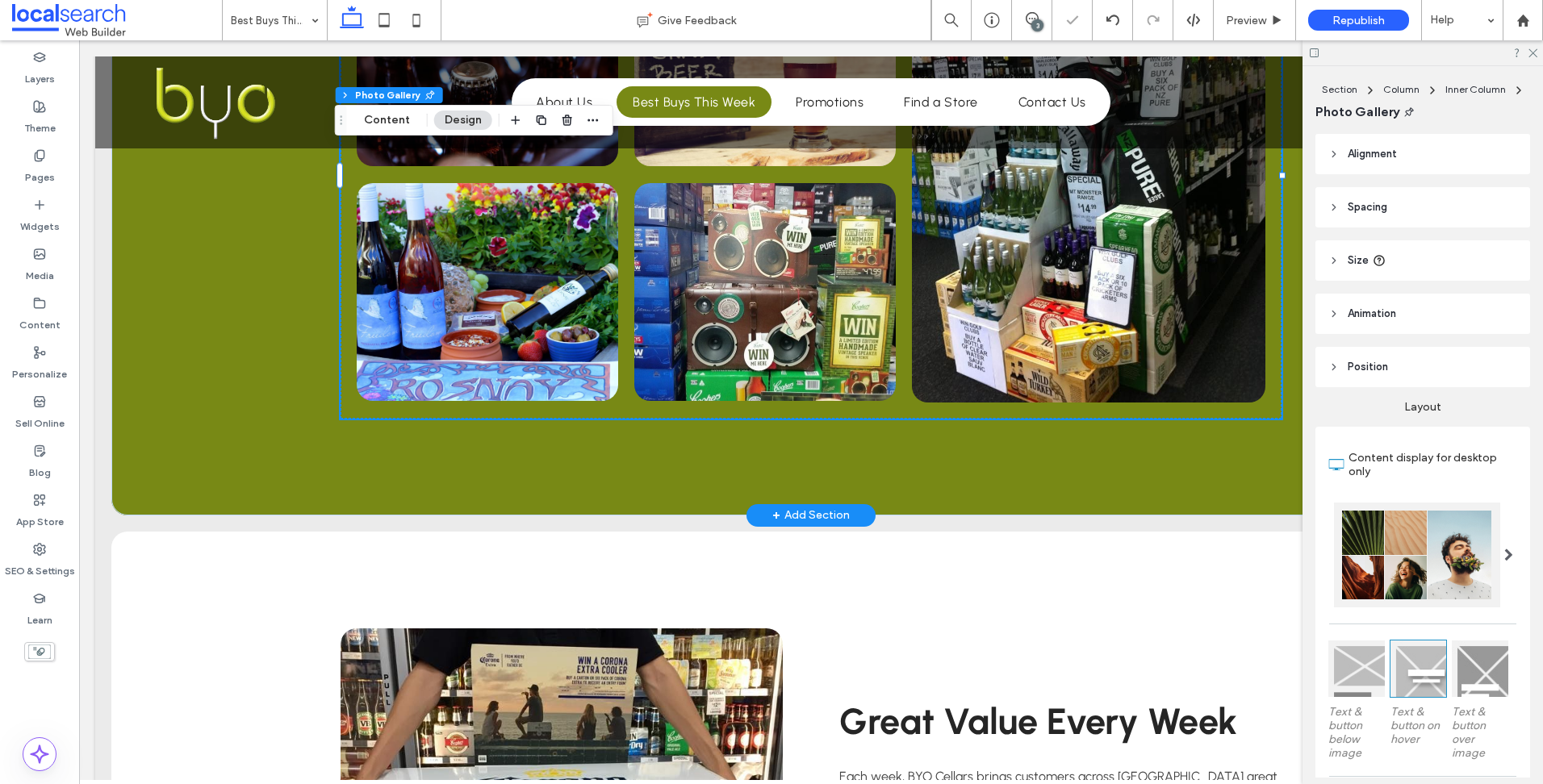
click at [807, 335] on link at bounding box center [765, 292] width 261 height 218
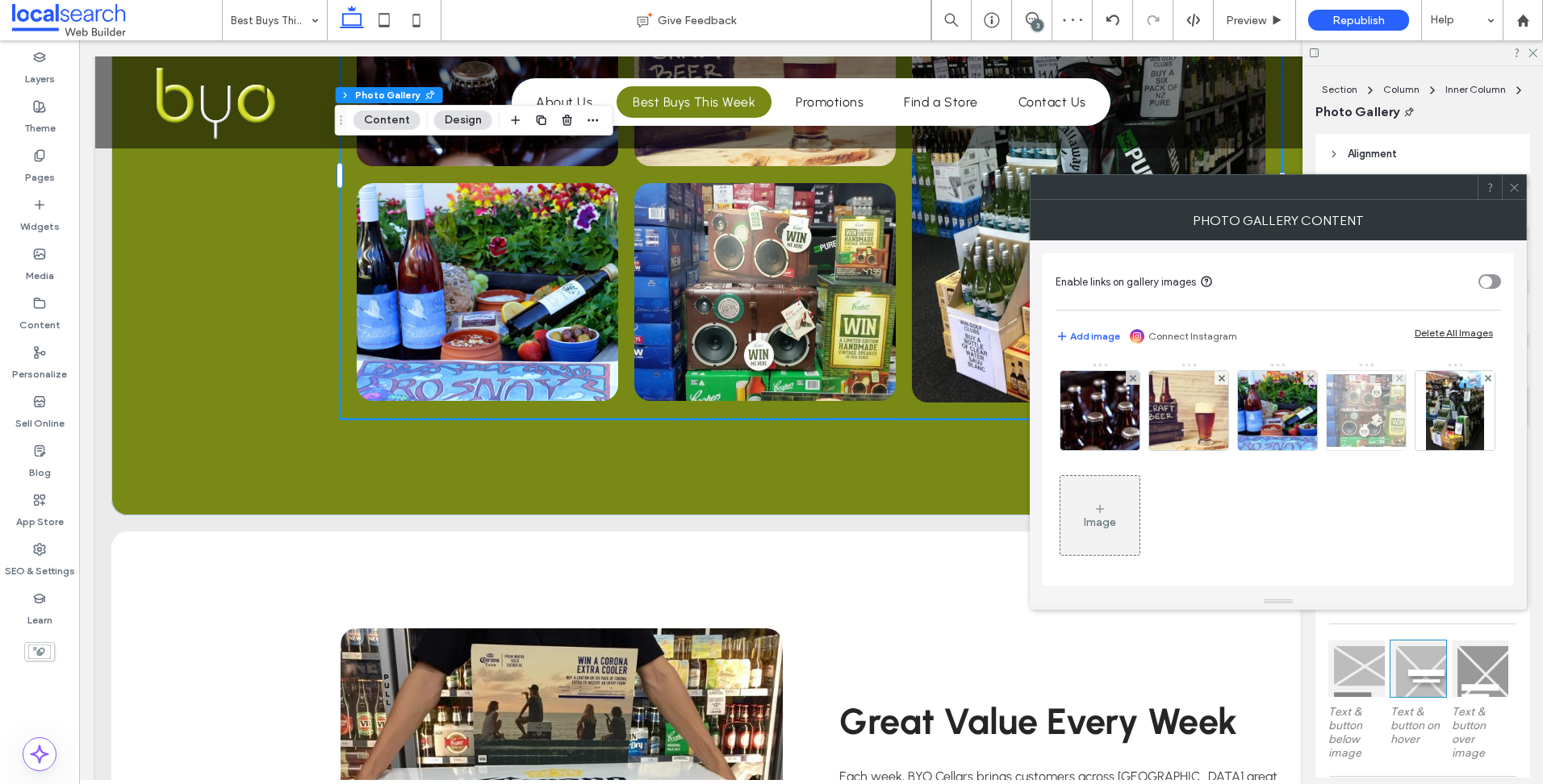
click at [1357, 432] on img at bounding box center [1366, 411] width 129 height 73
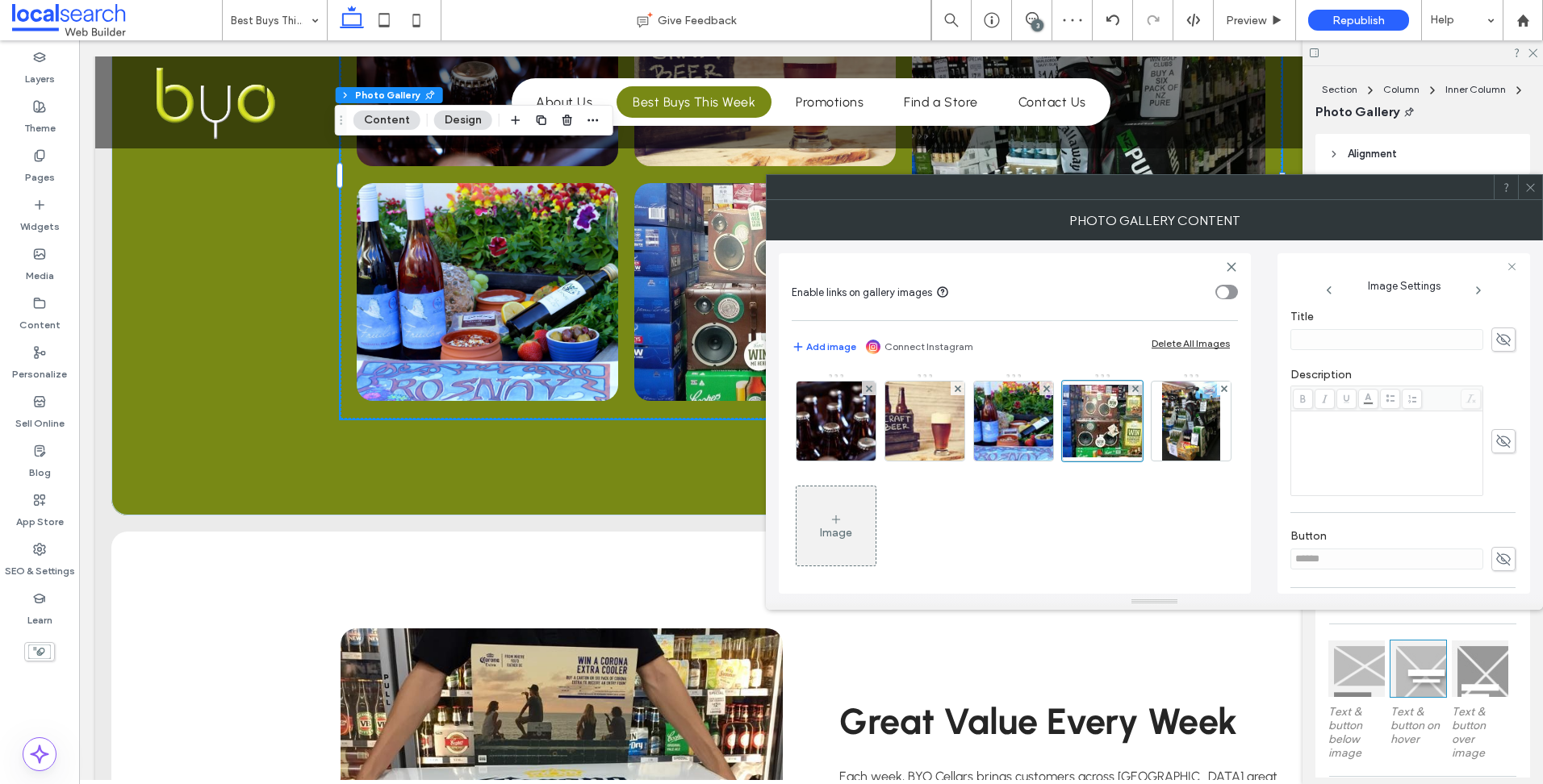
scroll to position [463, 0]
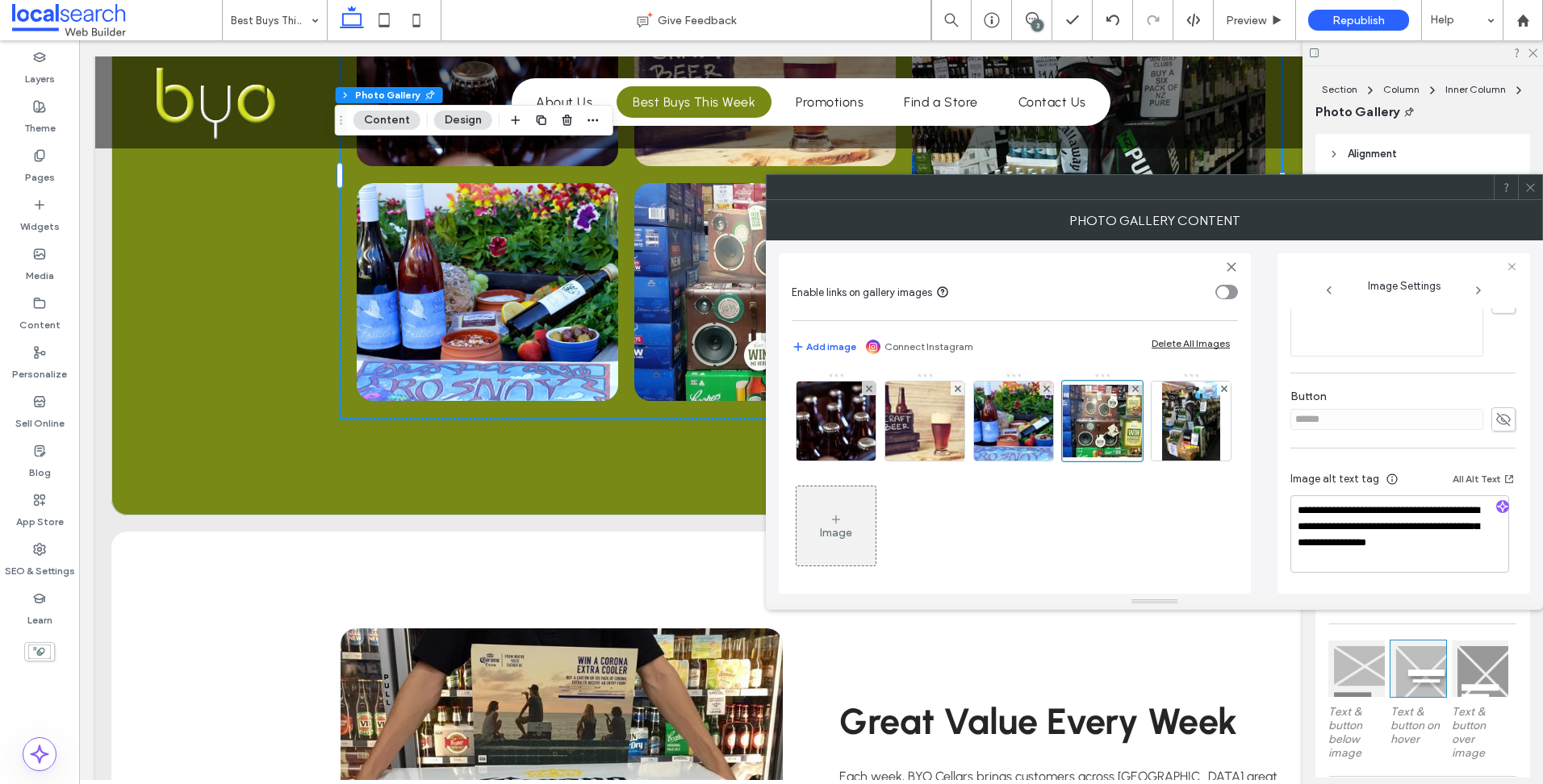
click at [1534, 190] on icon at bounding box center [1531, 188] width 12 height 12
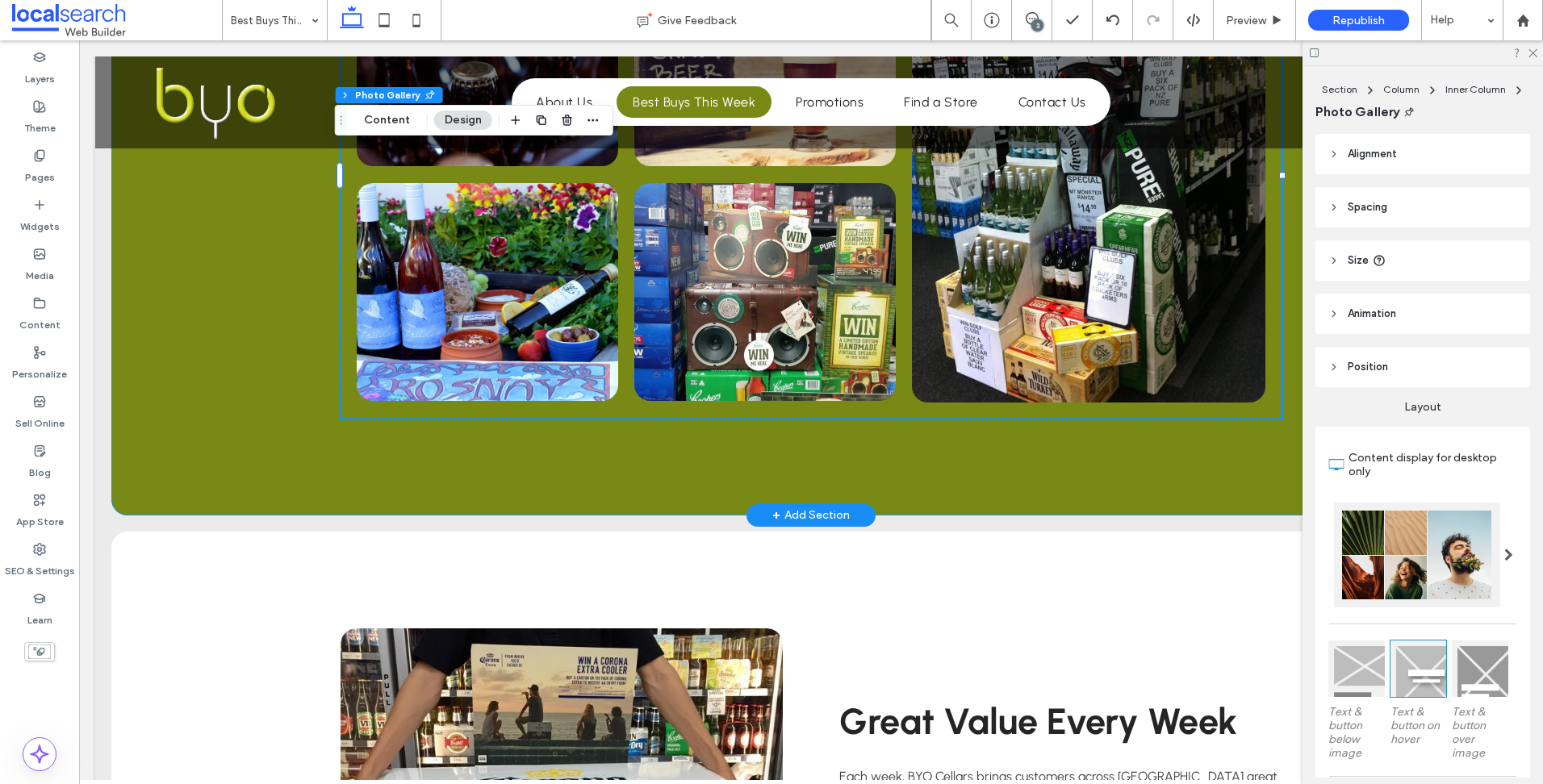
click at [833, 463] on div "Button Button Button Button" at bounding box center [812, 175] width 969 height 680
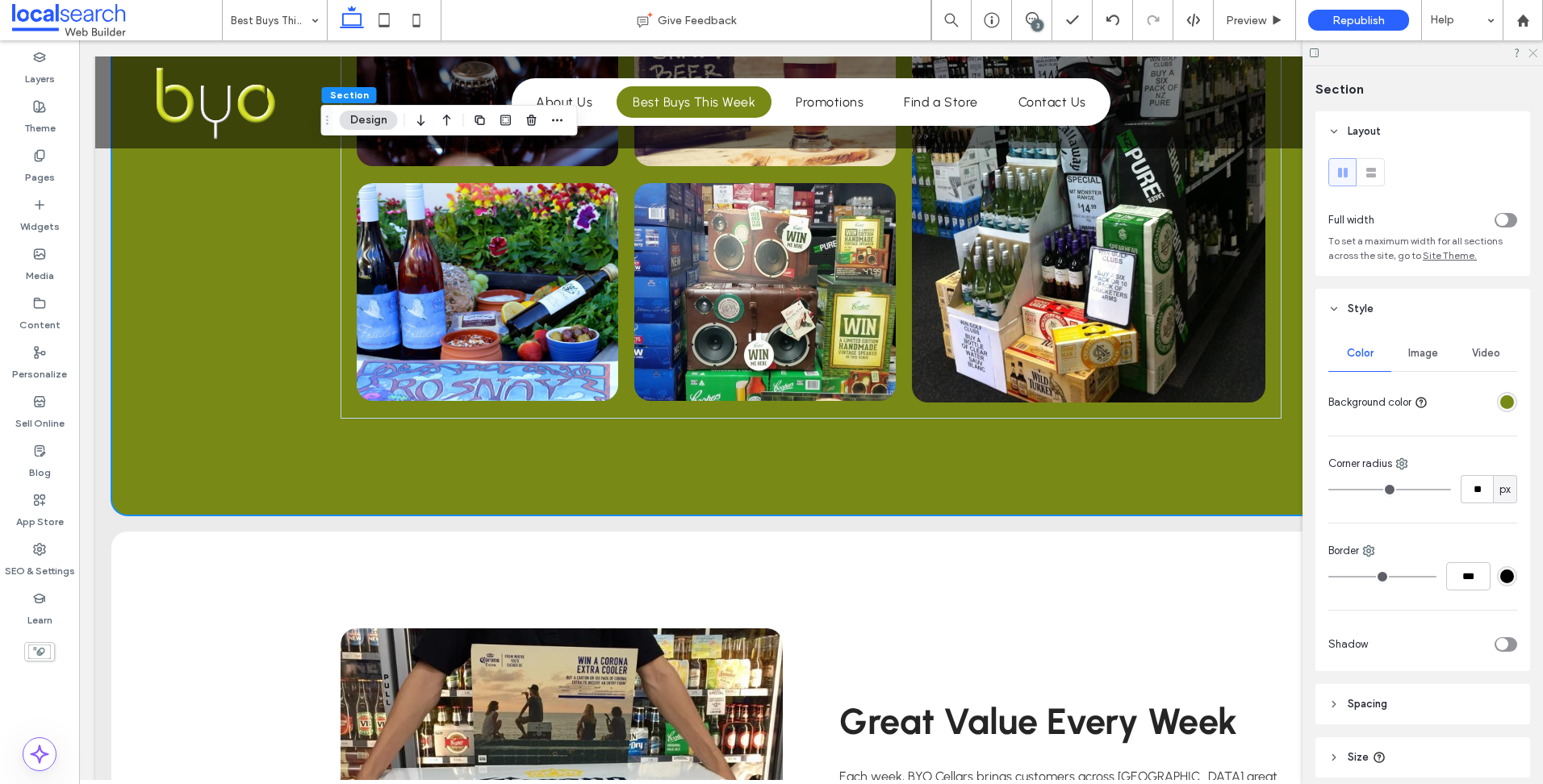
click at [1527, 52] on icon at bounding box center [1532, 52] width 11 height 11
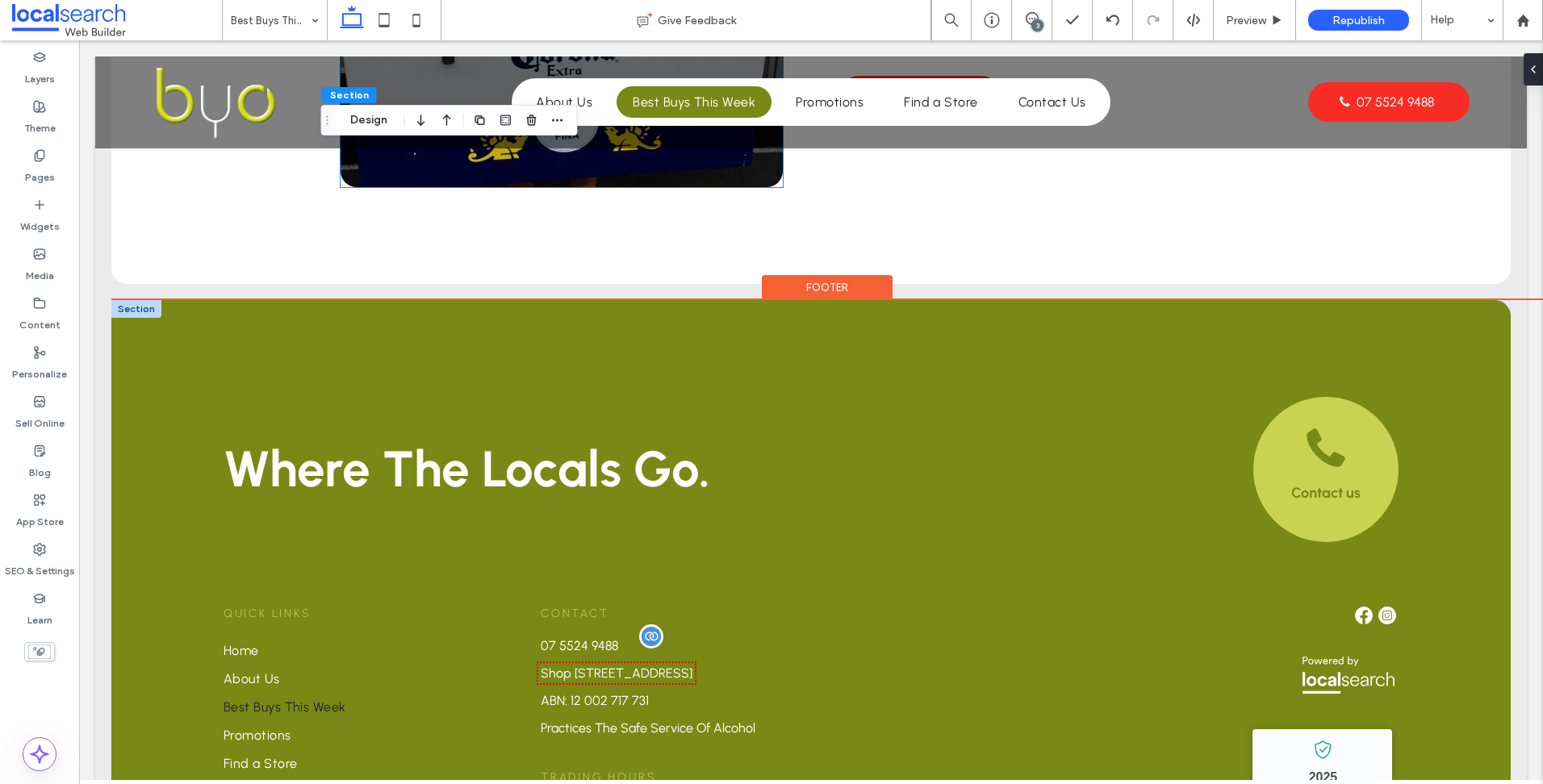
scroll to position [1663, 0]
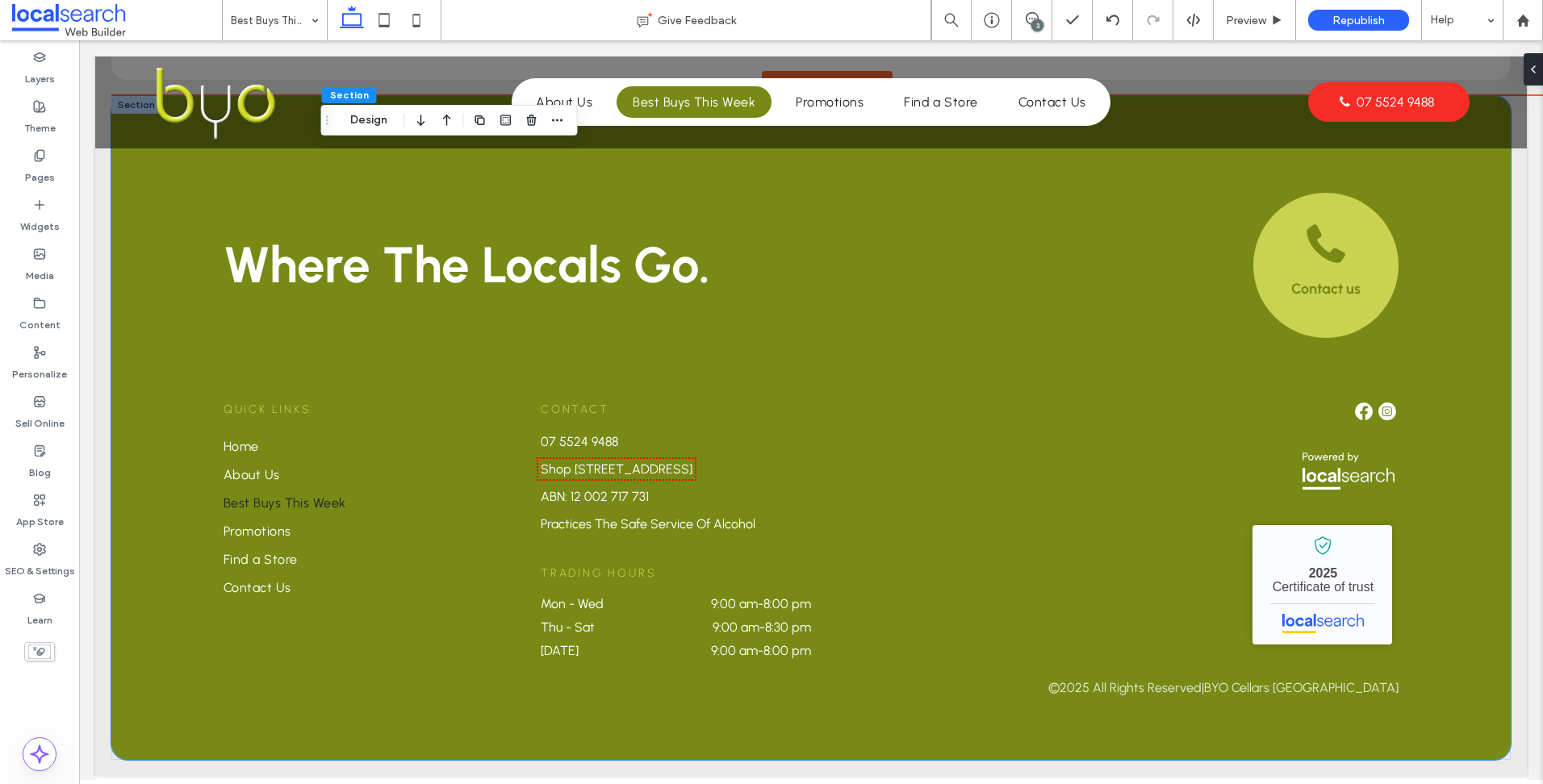
click at [162, 620] on div "Where The Locals Go. Contact us Quick Links Home About Us Best Buys This Week P…" at bounding box center [812, 428] width 1400 height 665
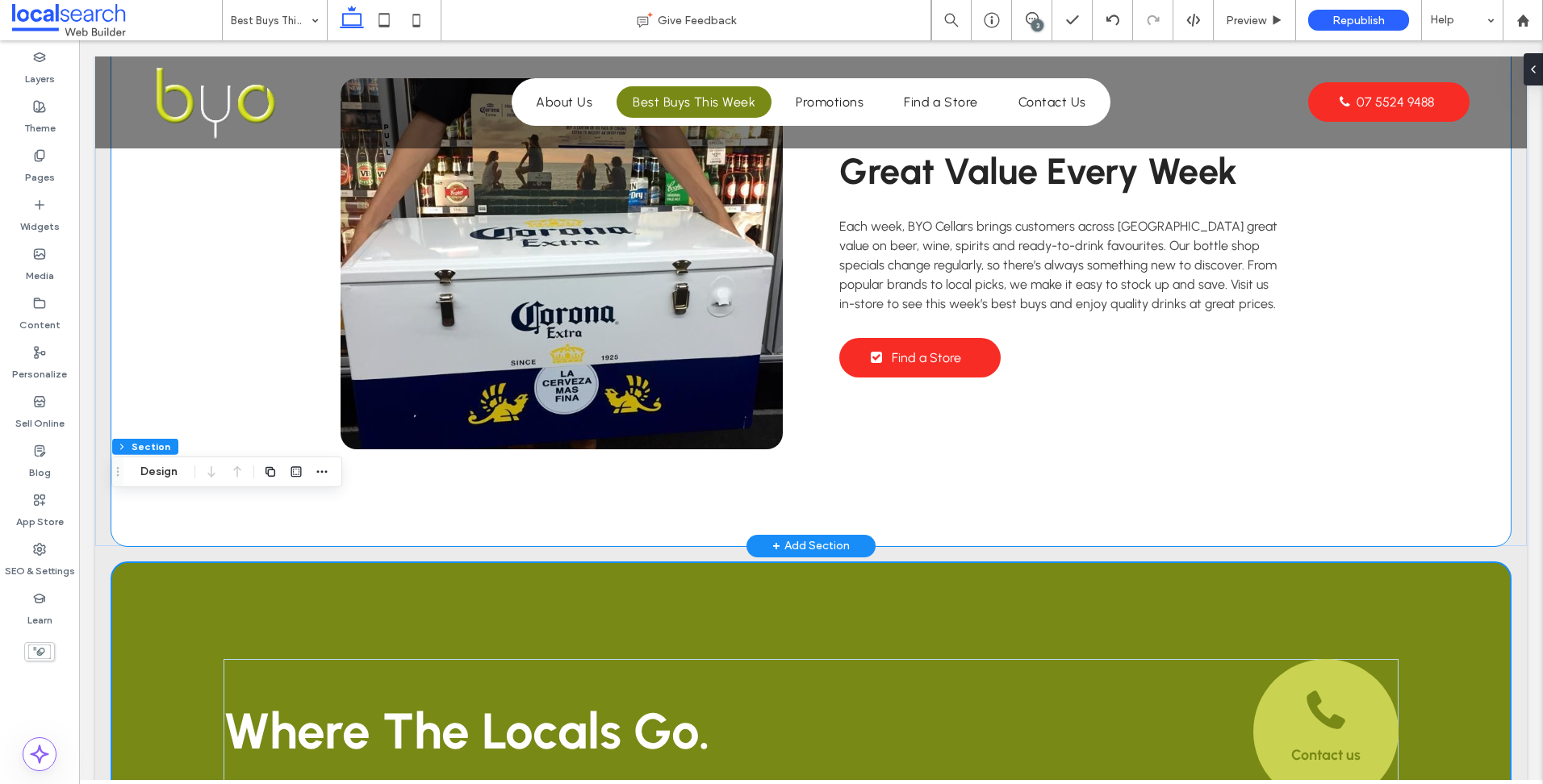
scroll to position [856, 0]
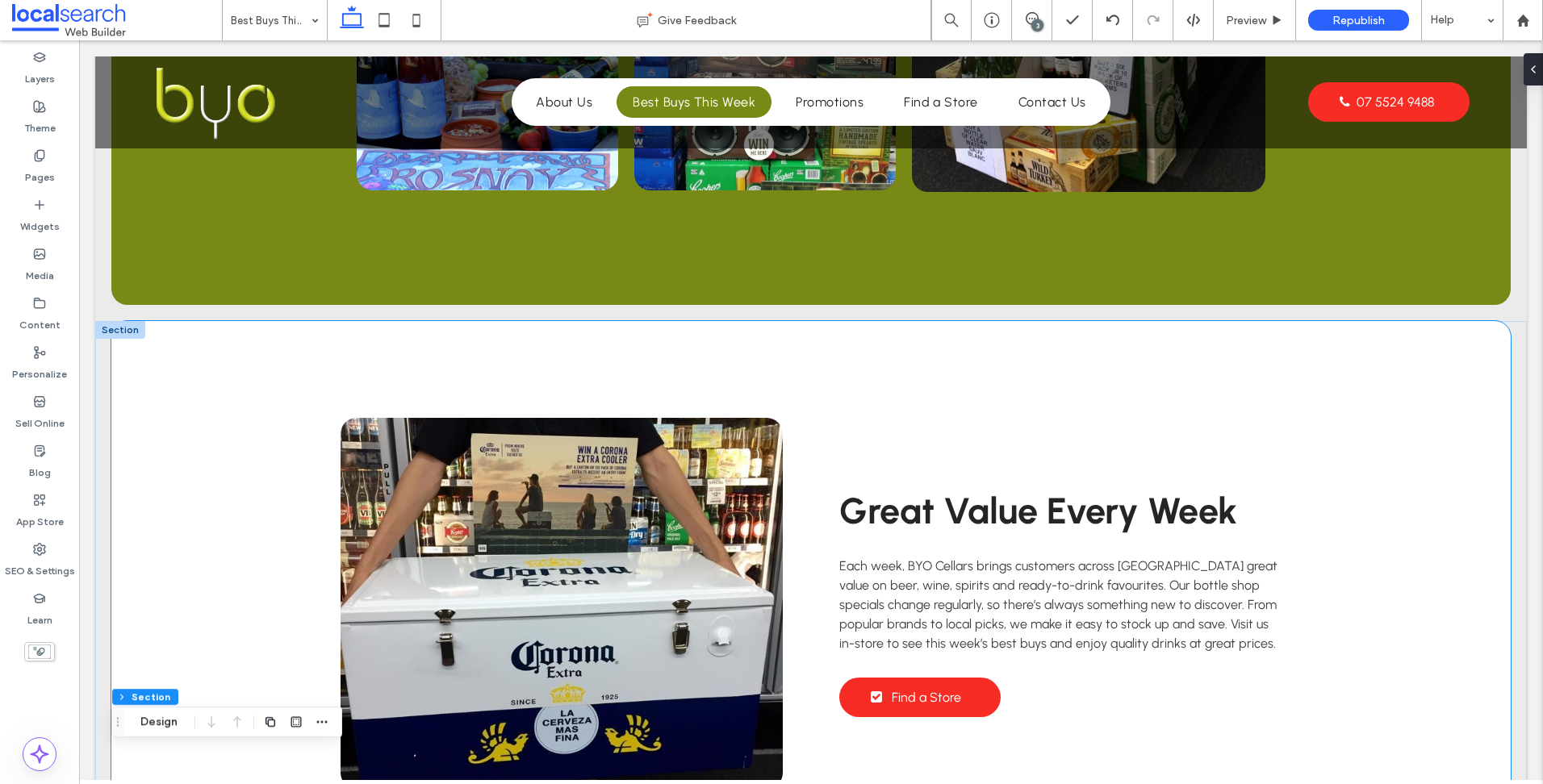
click at [223, 525] on div "Great Value Every Week Each week, BYO Cellars brings customers across [GEOGRAPH…" at bounding box center [812, 604] width 1400 height 565
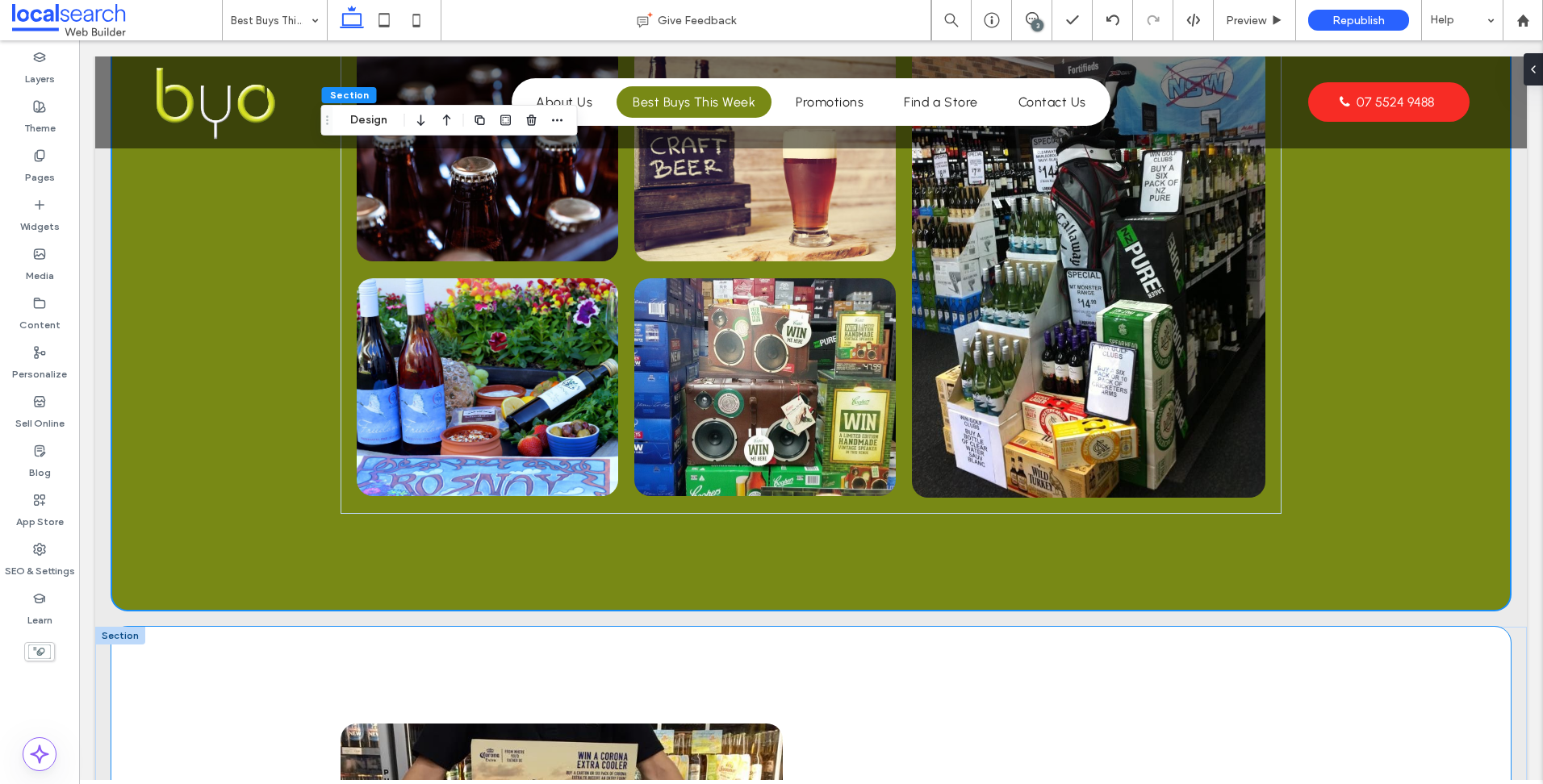
scroll to position [534, 0]
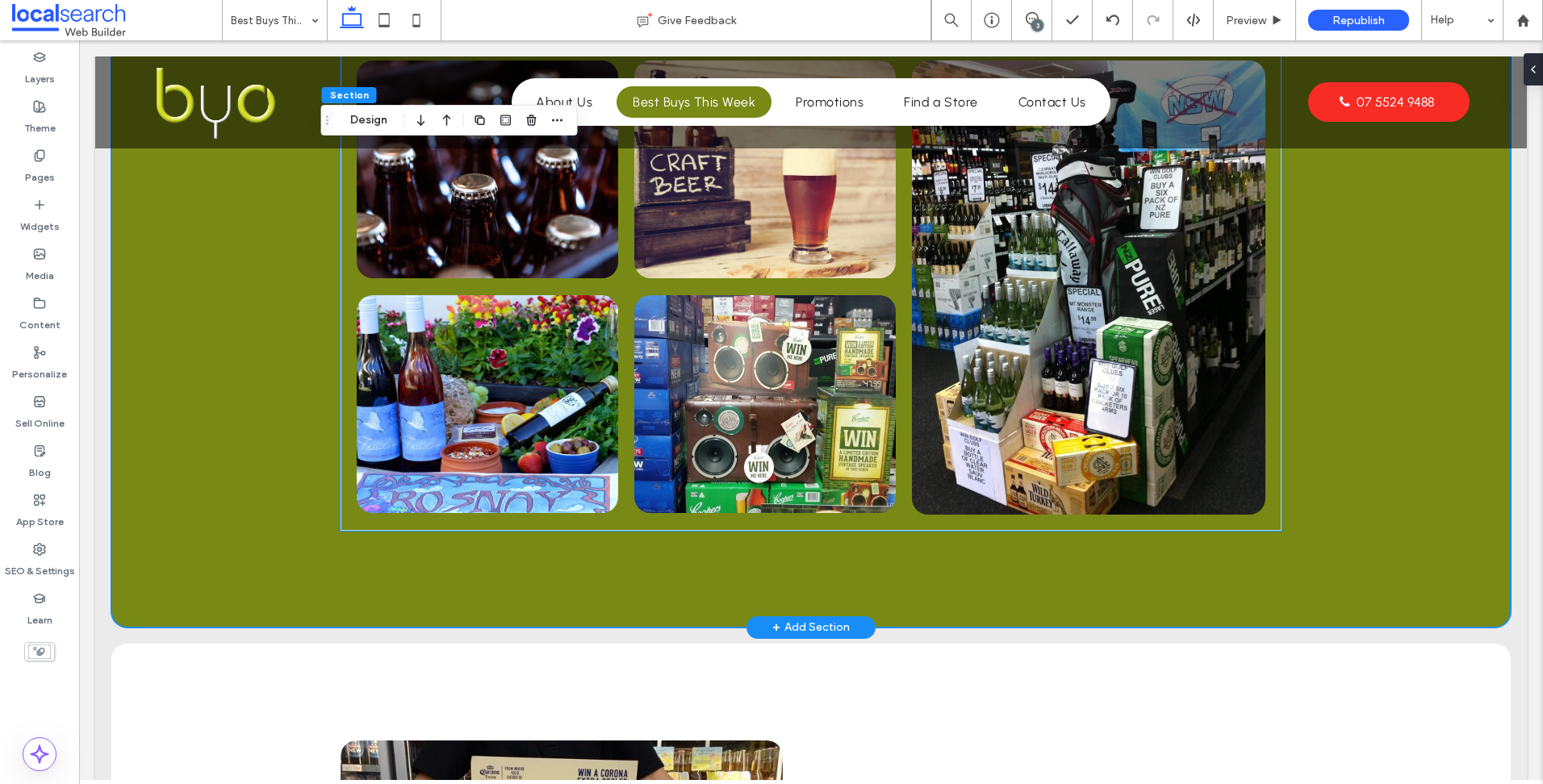
click at [526, 356] on link at bounding box center [488, 404] width 261 height 218
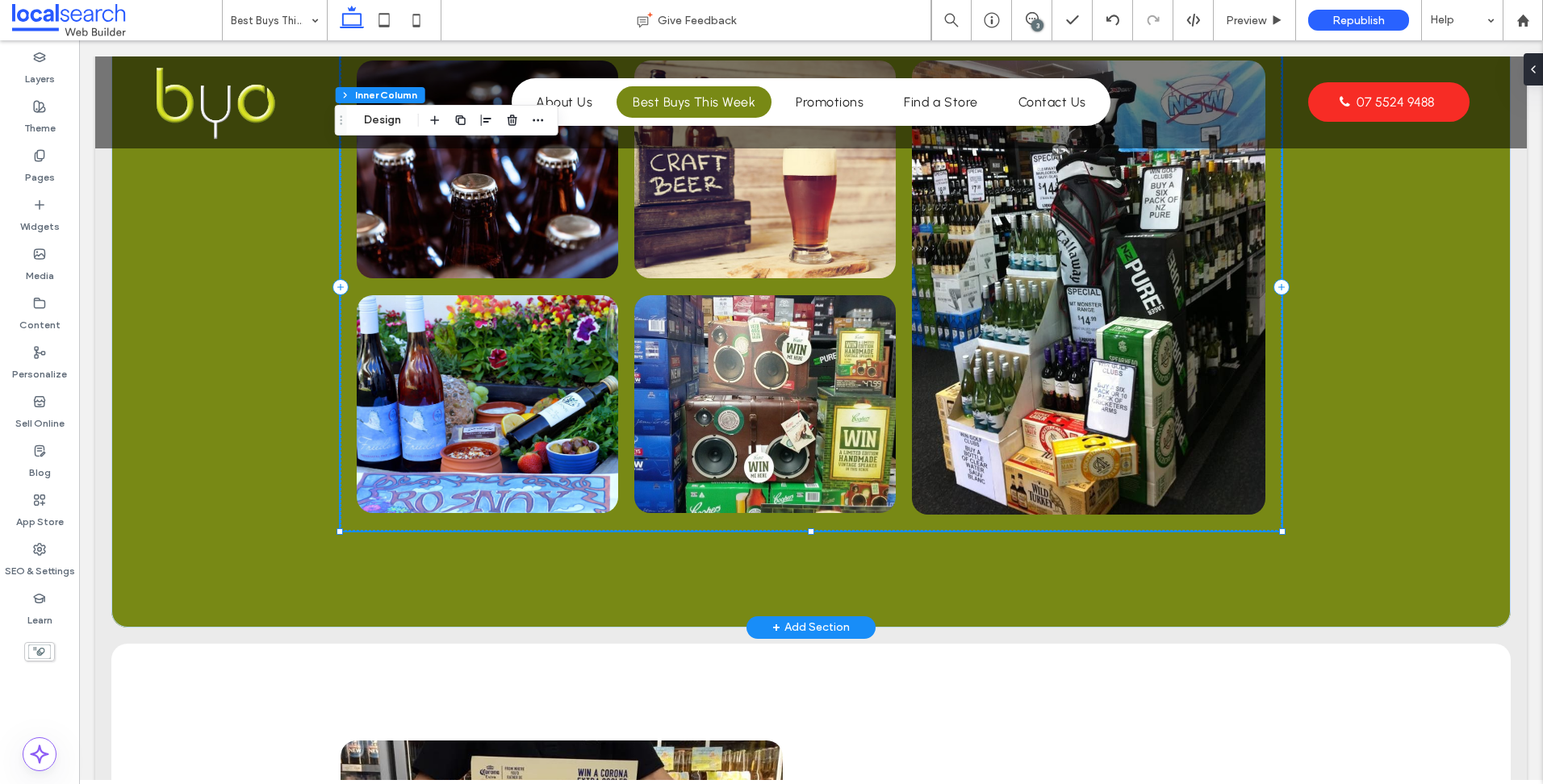
click at [509, 368] on link at bounding box center [488, 404] width 261 height 218
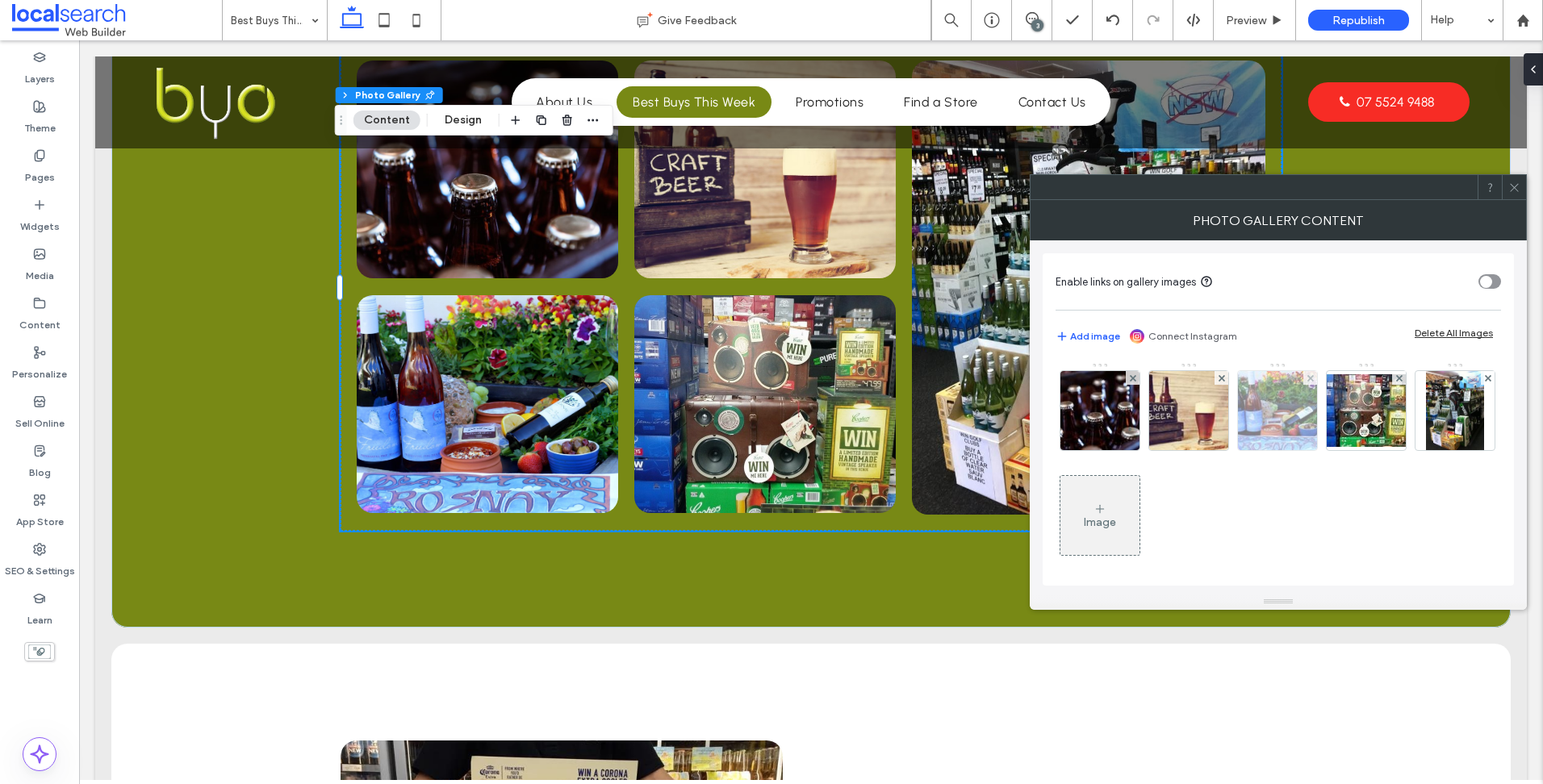
scroll to position [4, 0]
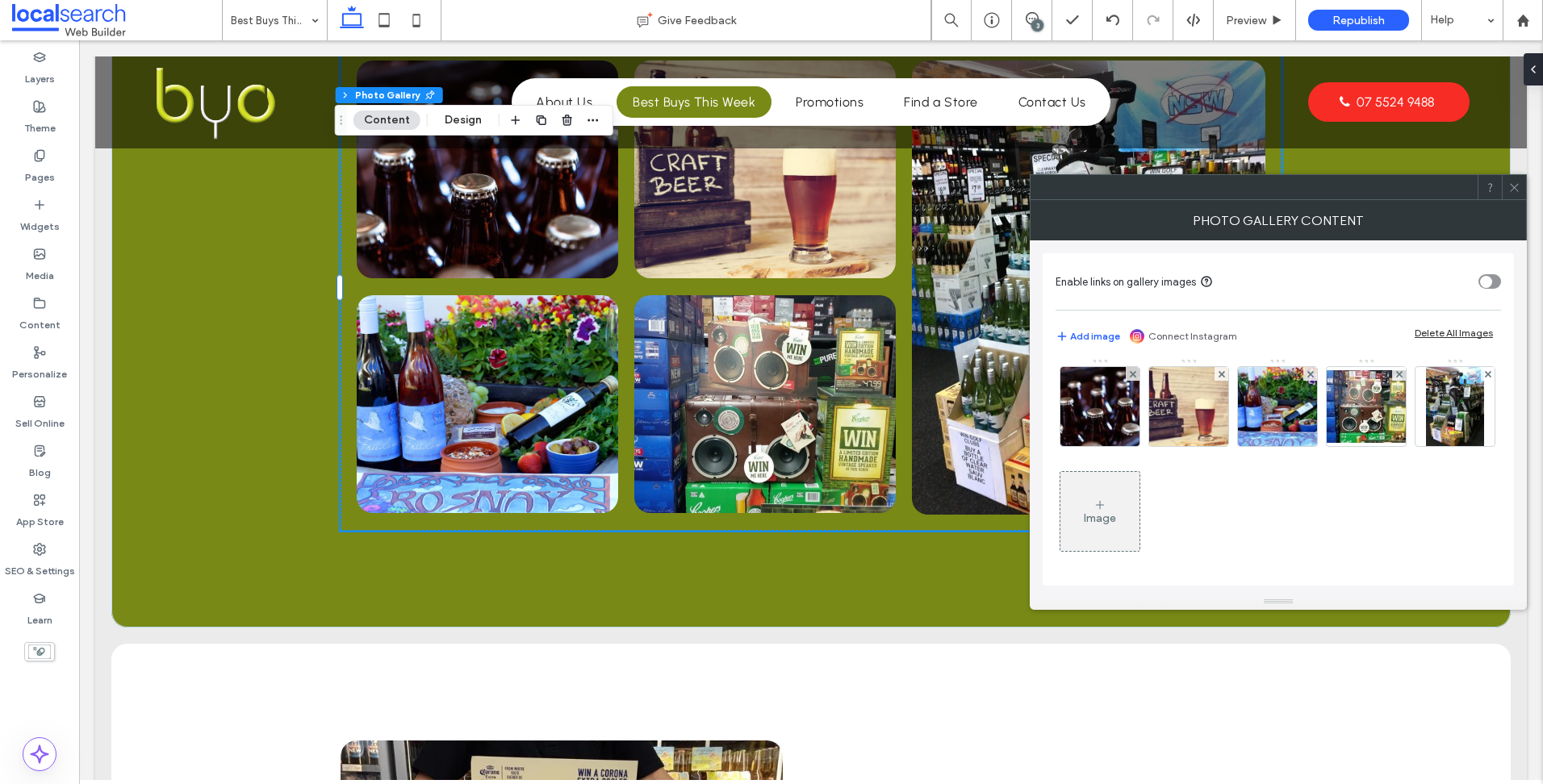
click at [1521, 174] on div at bounding box center [1279, 187] width 498 height 26
click at [1516, 179] on span at bounding box center [1514, 187] width 12 height 24
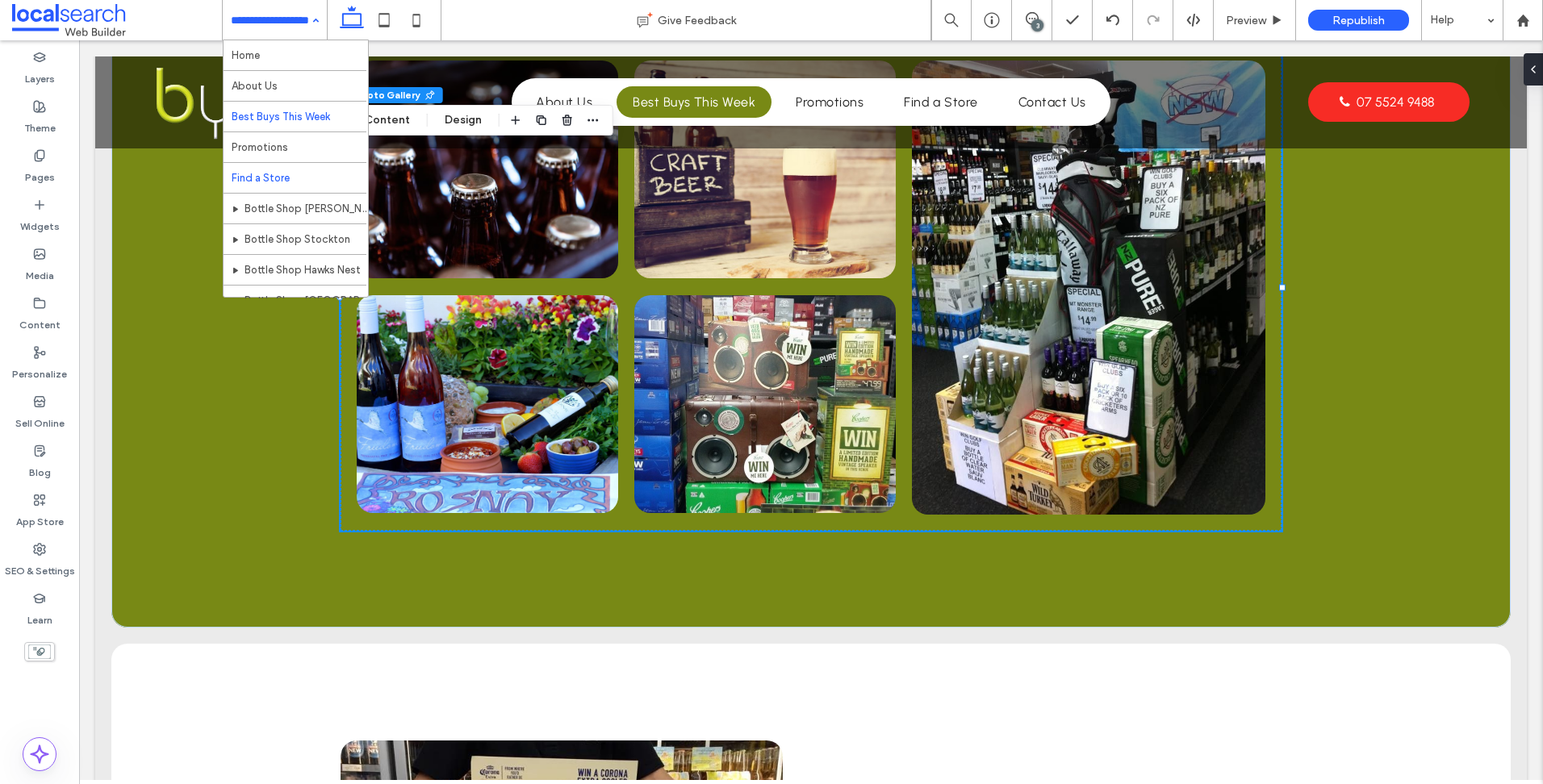
scroll to position [81, 0]
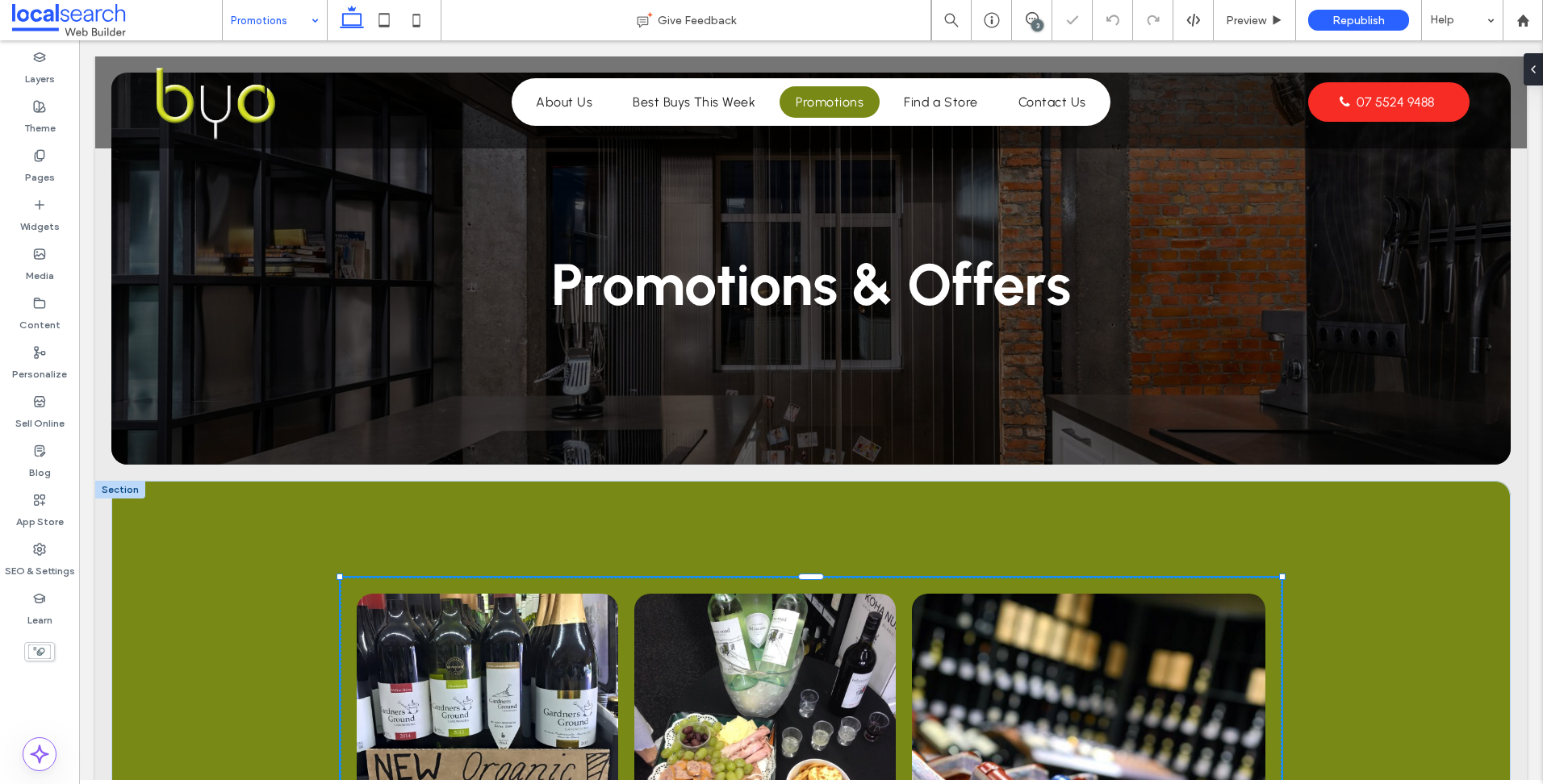
click at [782, 594] on link at bounding box center [765, 703] width 261 height 218
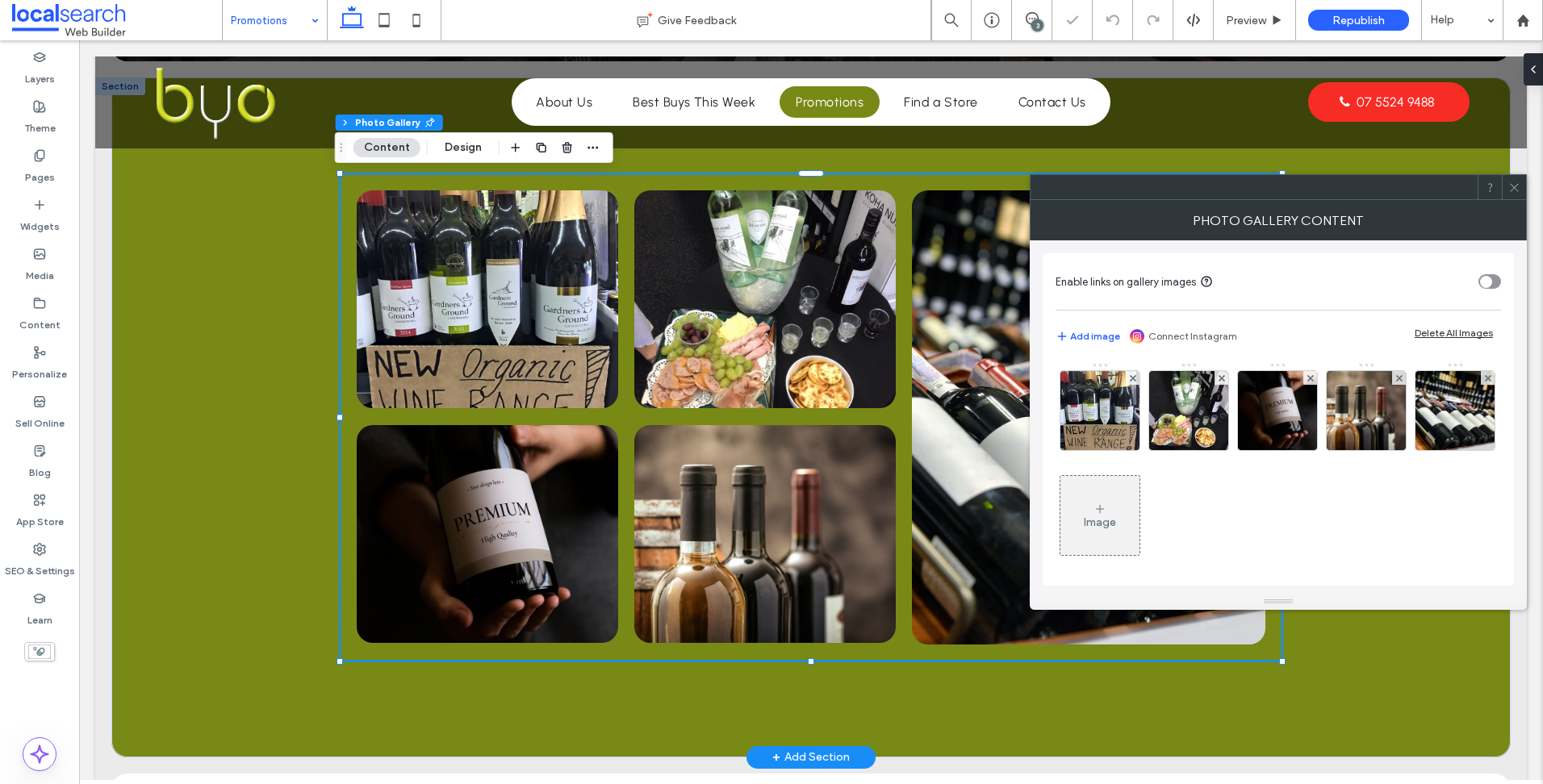
scroll to position [403, 0]
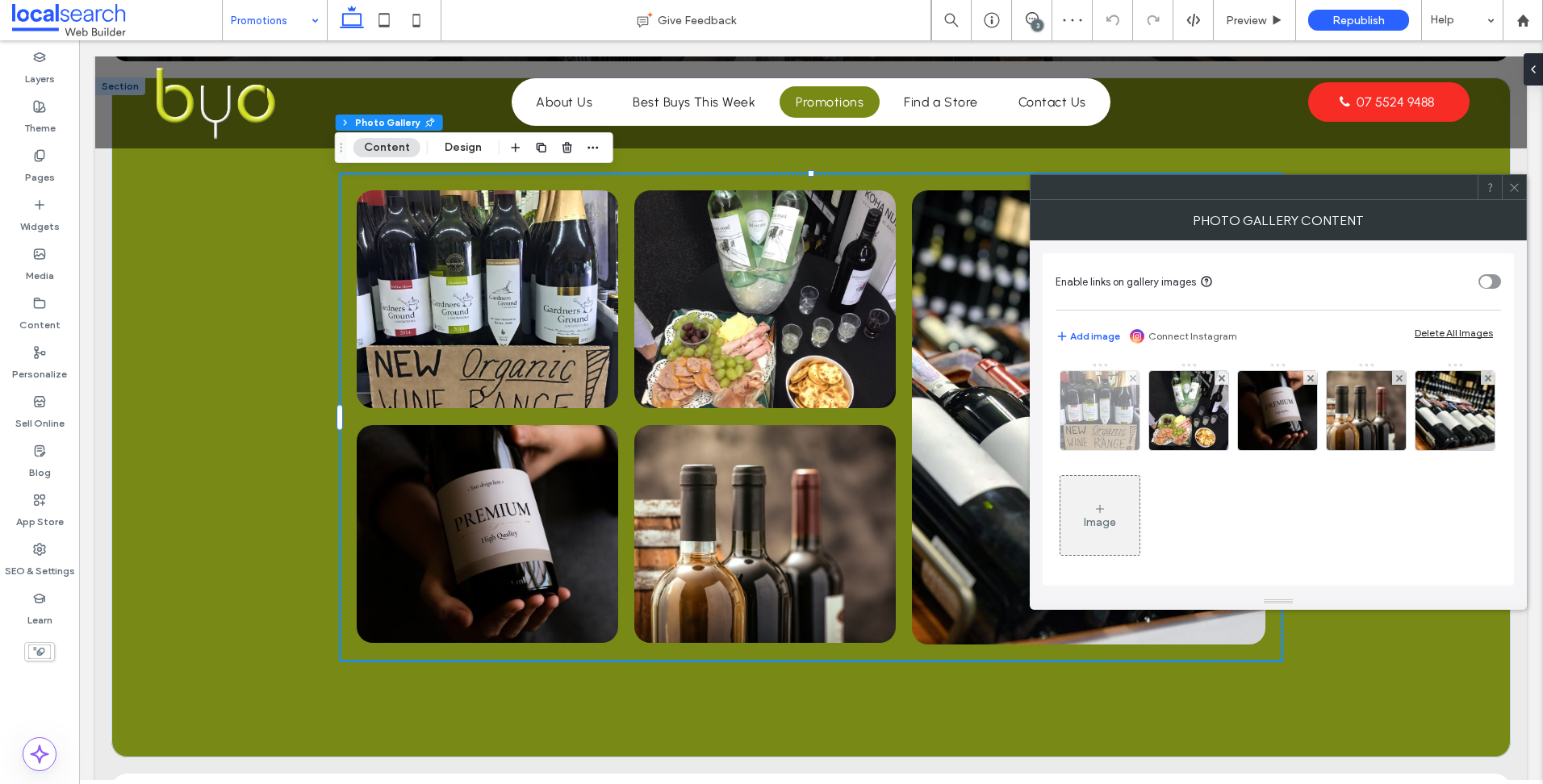
click at [1117, 415] on img at bounding box center [1100, 411] width 79 height 79
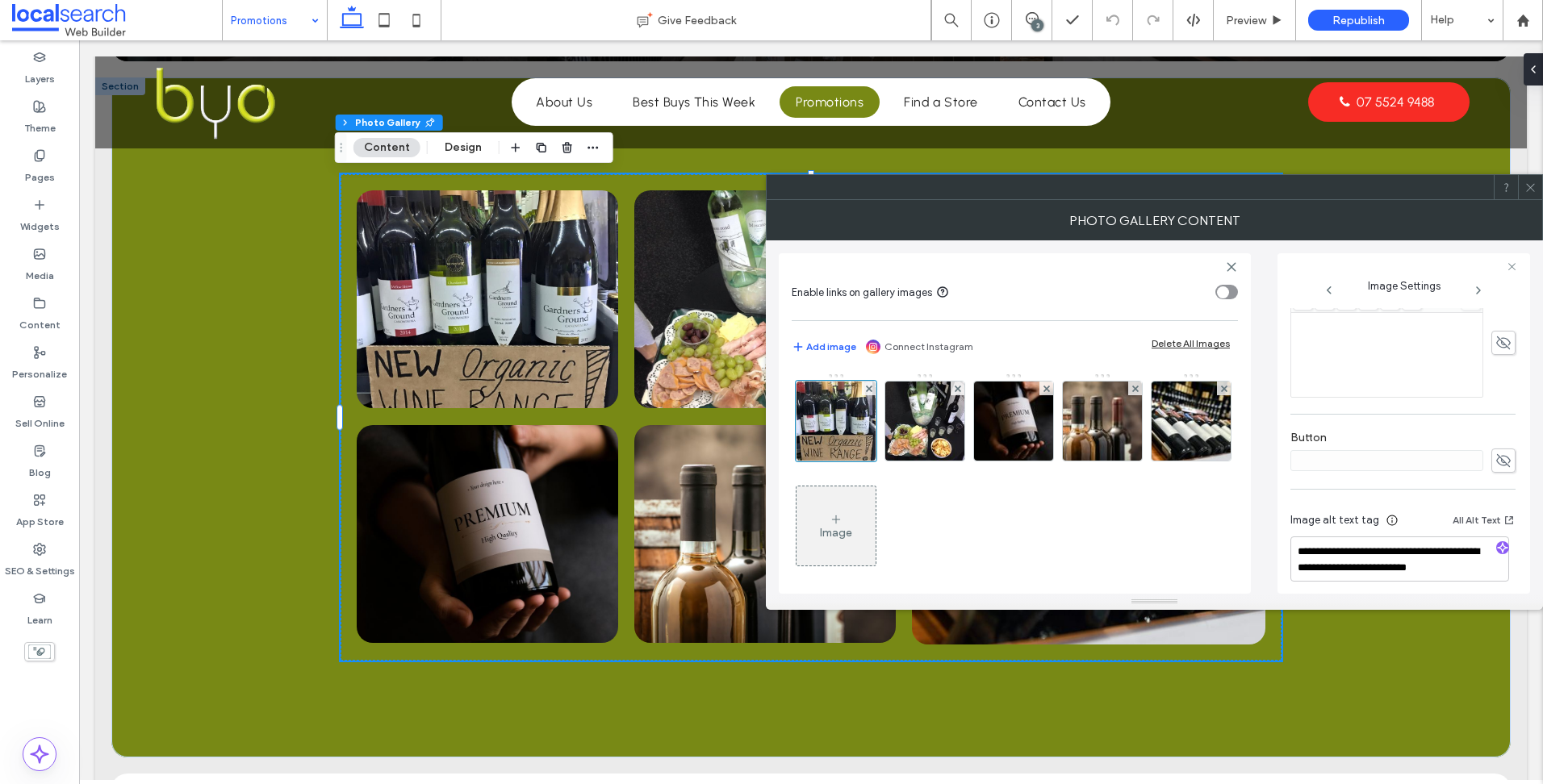
scroll to position [430, 0]
drag, startPoint x: 1405, startPoint y: 544, endPoint x: 1286, endPoint y: 545, distance: 119.0
click at [1286, 545] on div "**********" at bounding box center [1404, 424] width 253 height 340
click at [1391, 536] on textarea "**********" at bounding box center [1400, 550] width 219 height 45
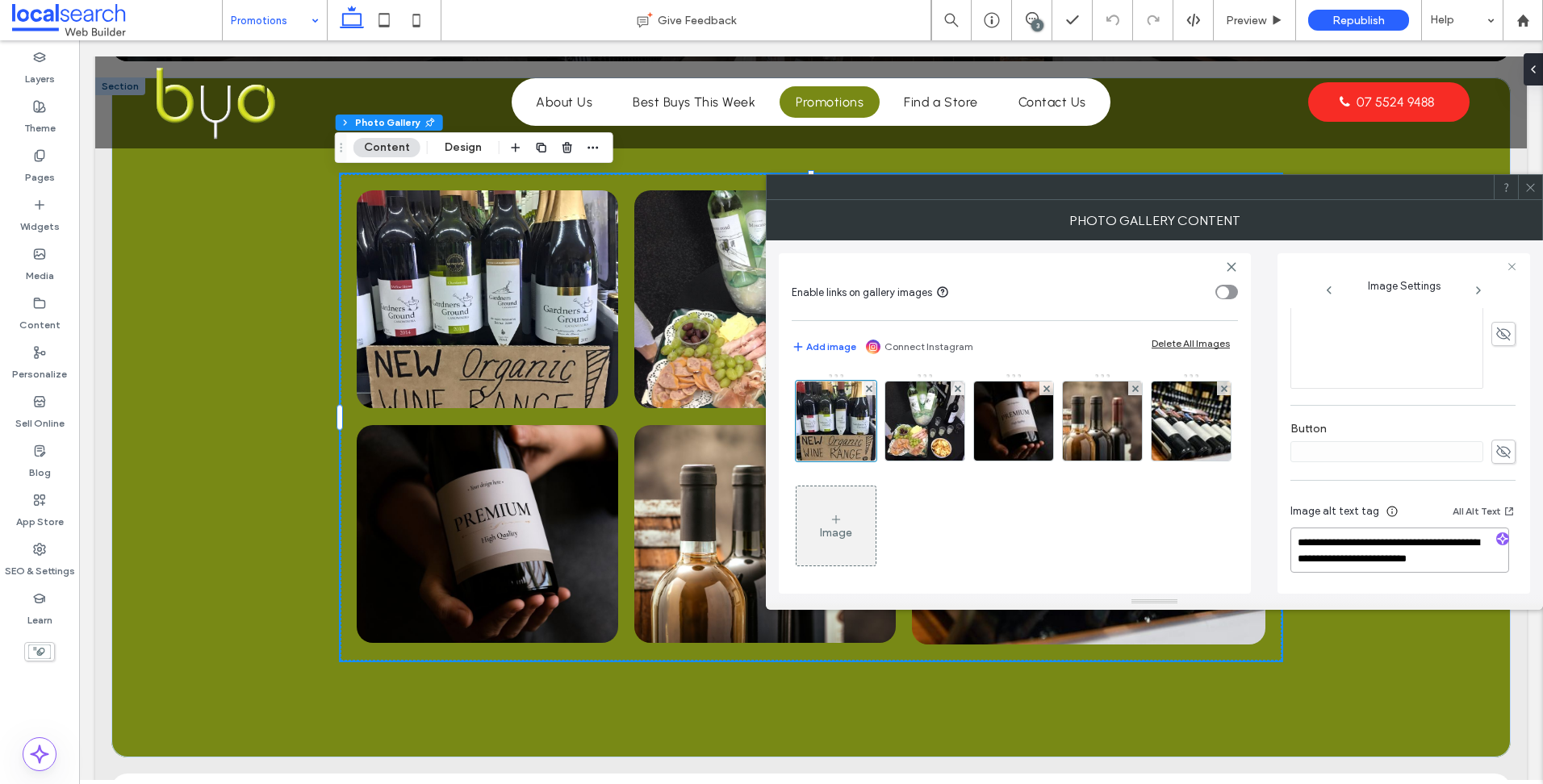
click at [1391, 536] on textarea "**********" at bounding box center [1400, 550] width 219 height 45
click at [1044, 333] on div "Add image Connect Instagram Delete All Images" at bounding box center [1015, 346] width 446 height 36
click at [1529, 182] on icon at bounding box center [1531, 188] width 12 height 12
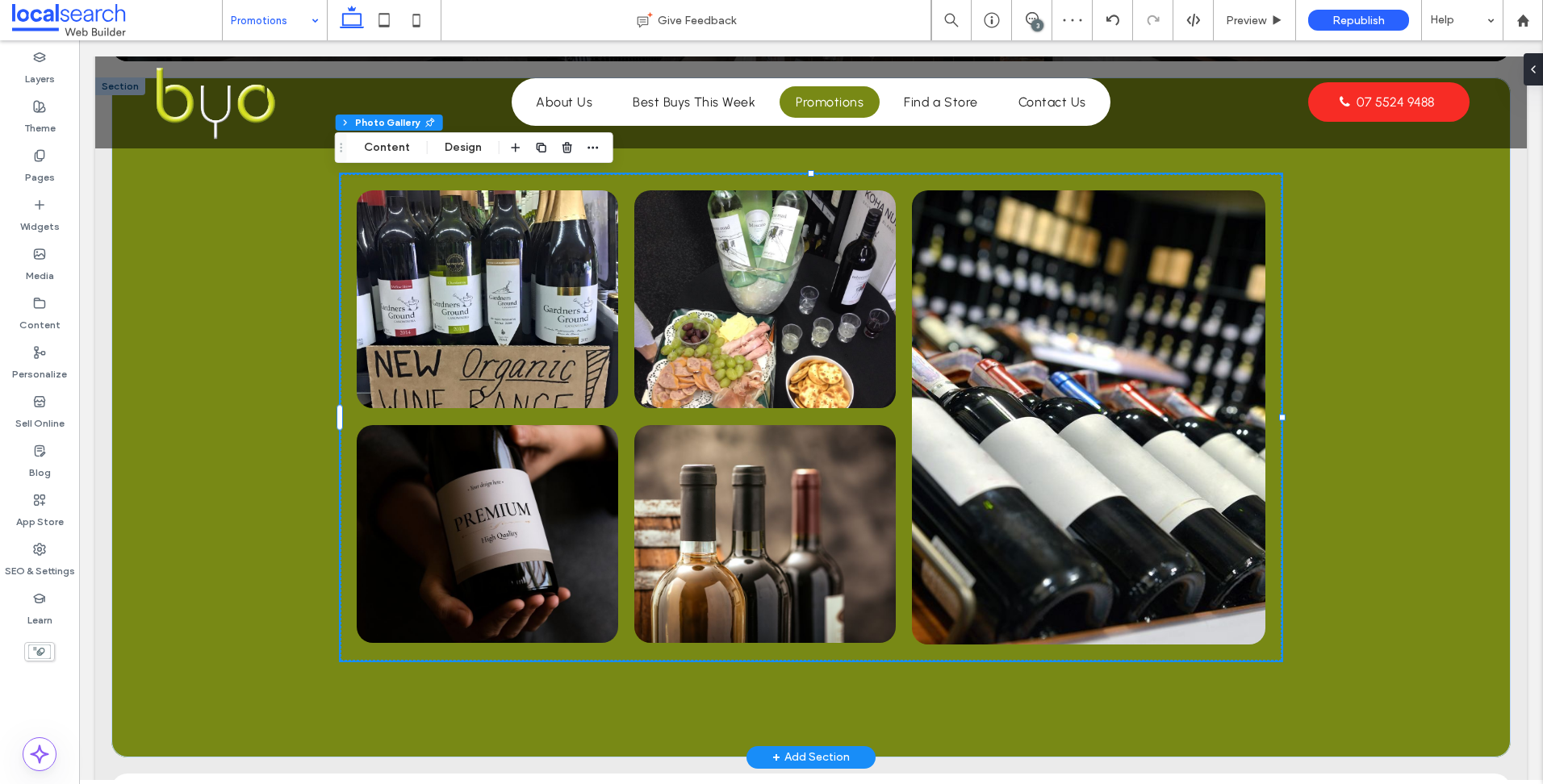
click at [858, 389] on link at bounding box center [765, 299] width 261 height 218
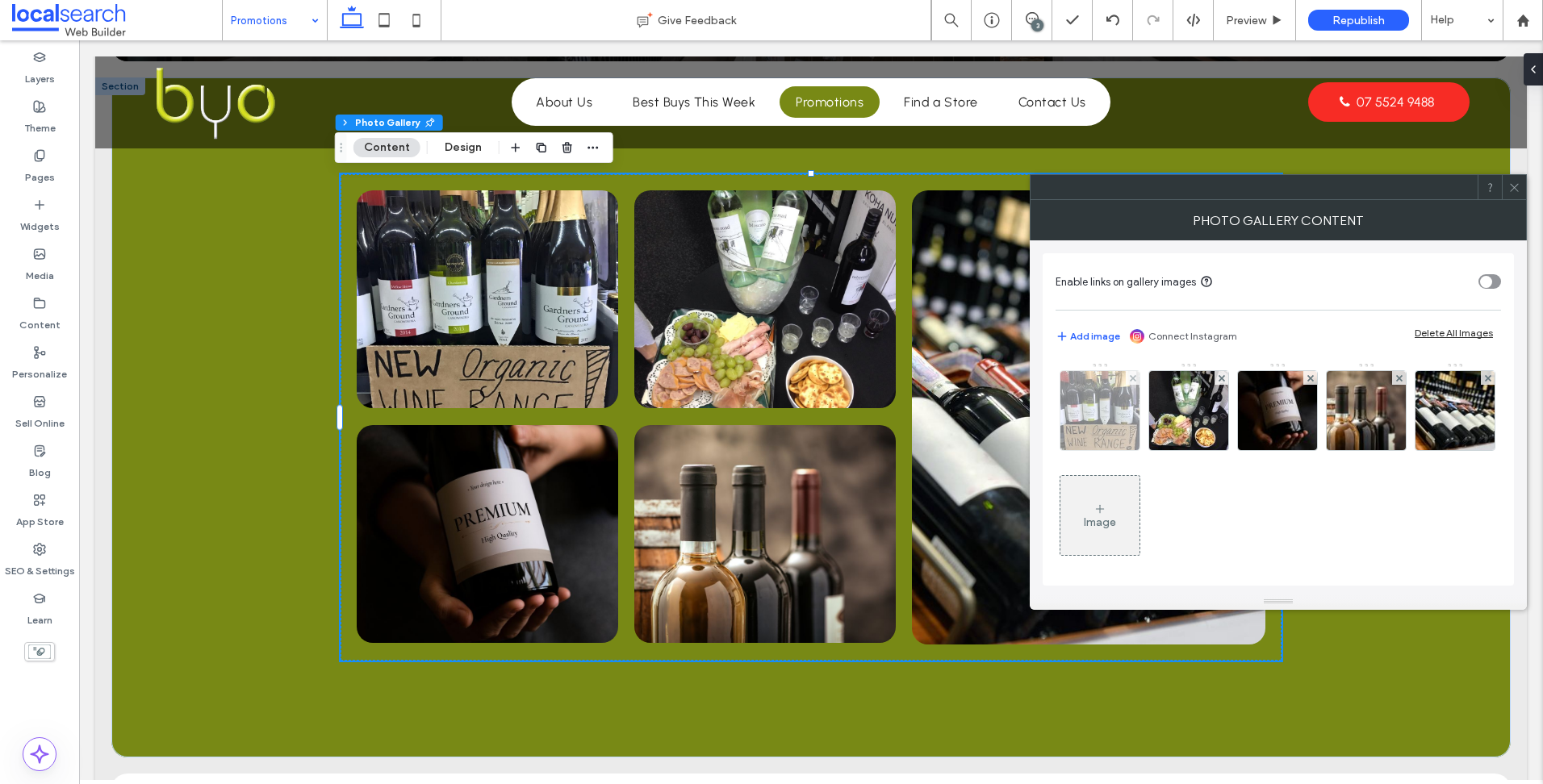
click at [1095, 416] on img at bounding box center [1100, 411] width 79 height 79
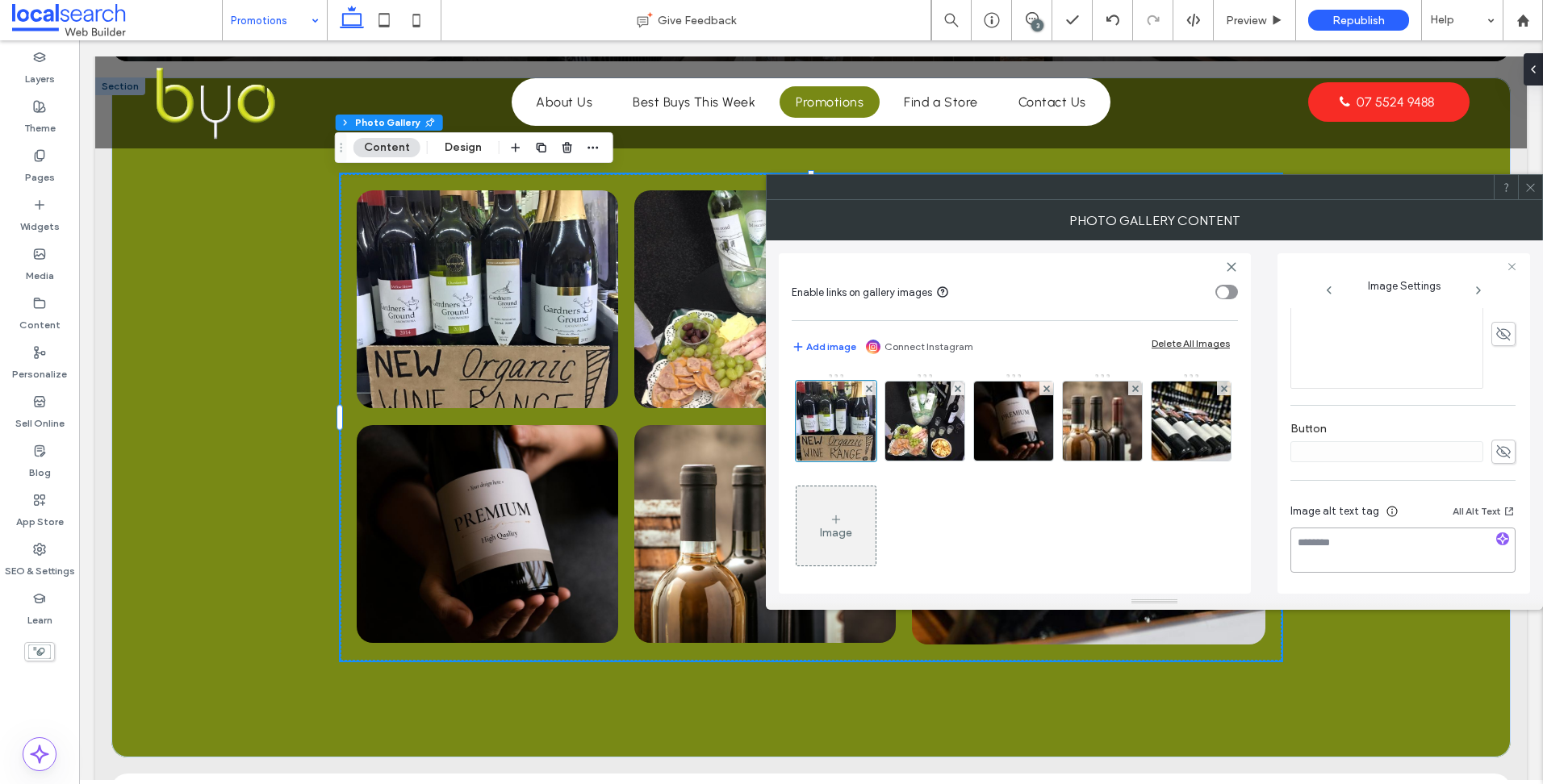
click at [1335, 547] on textarea at bounding box center [1403, 550] width 225 height 45
paste textarea "**********"
drag, startPoint x: 1407, startPoint y: 544, endPoint x: 1296, endPoint y: 544, distance: 111.0
click at [1296, 544] on textarea "**********" at bounding box center [1400, 550] width 219 height 45
type textarea "**********"
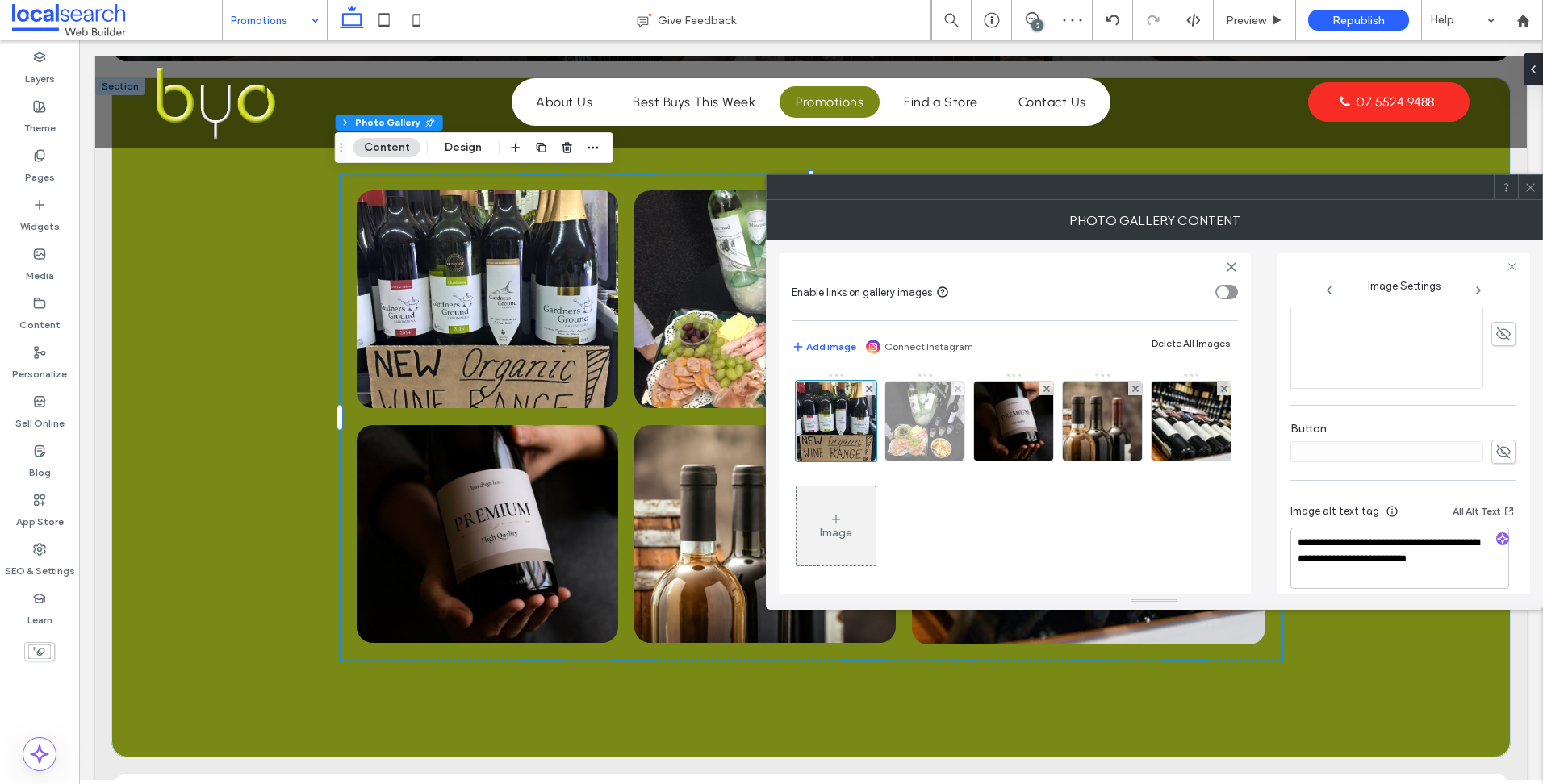
click at [912, 423] on img at bounding box center [925, 421] width 79 height 79
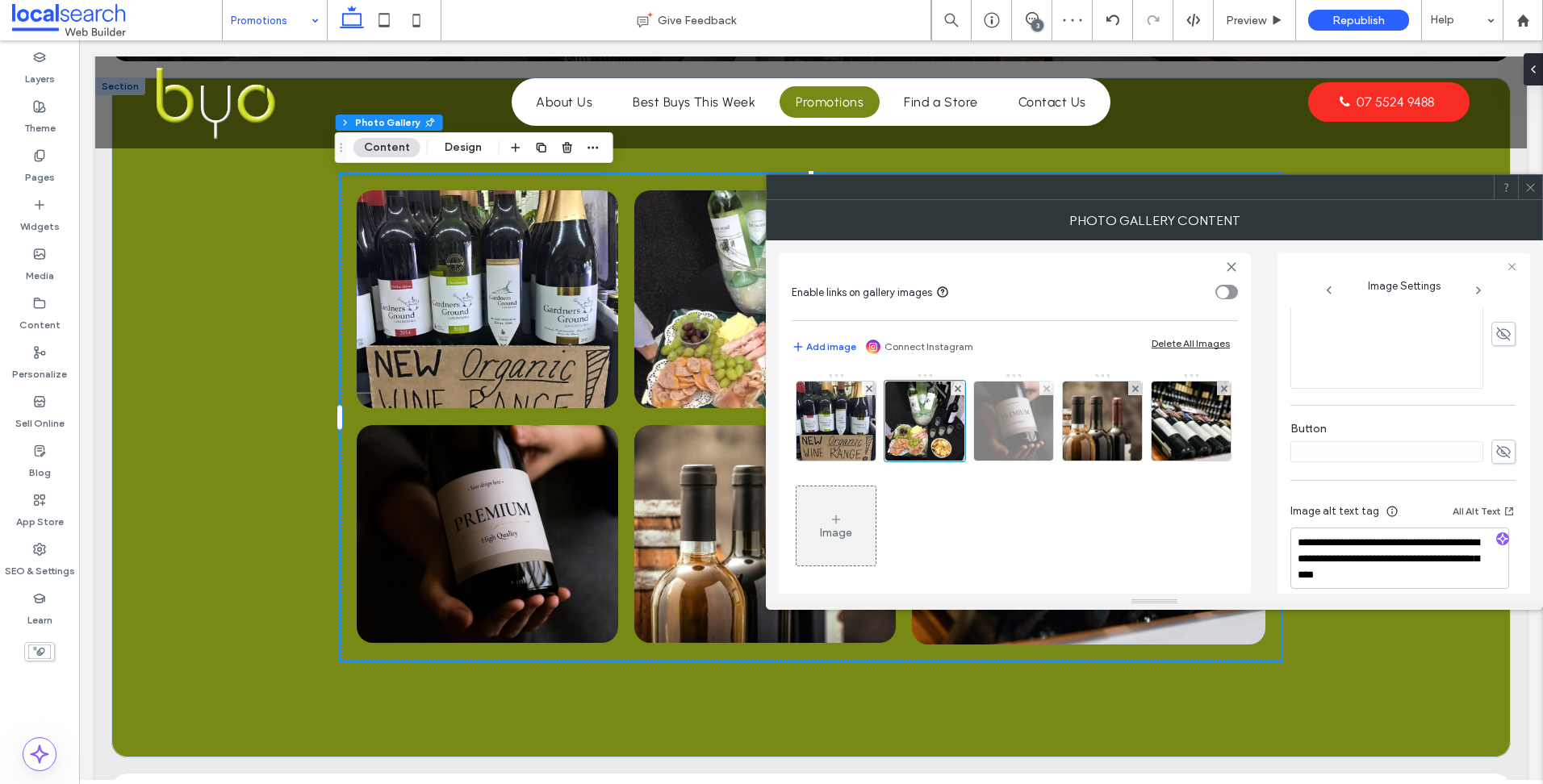
click at [986, 422] on img at bounding box center [1013, 421] width 120 height 79
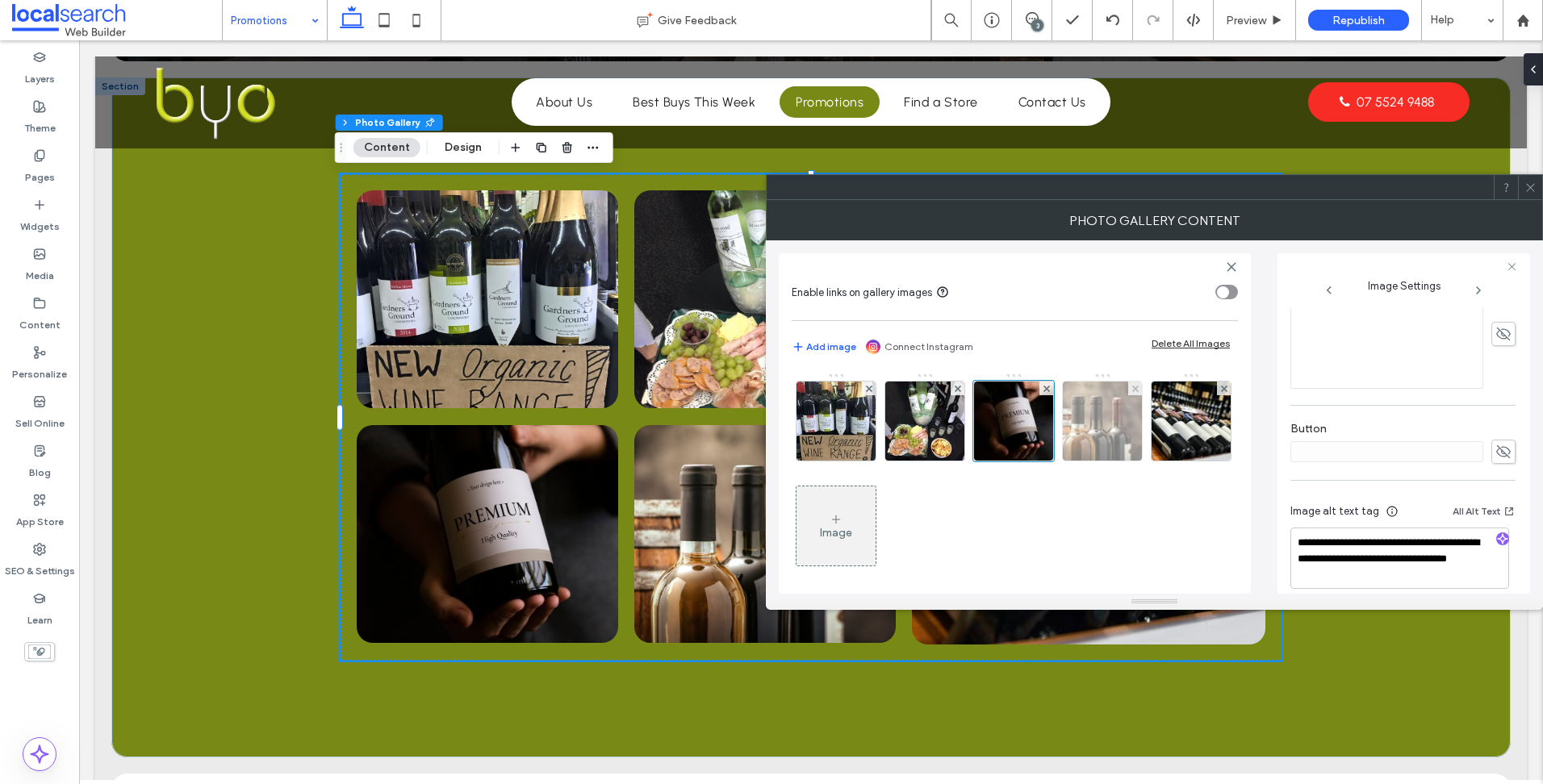
click at [1115, 416] on img at bounding box center [1102, 421] width 120 height 79
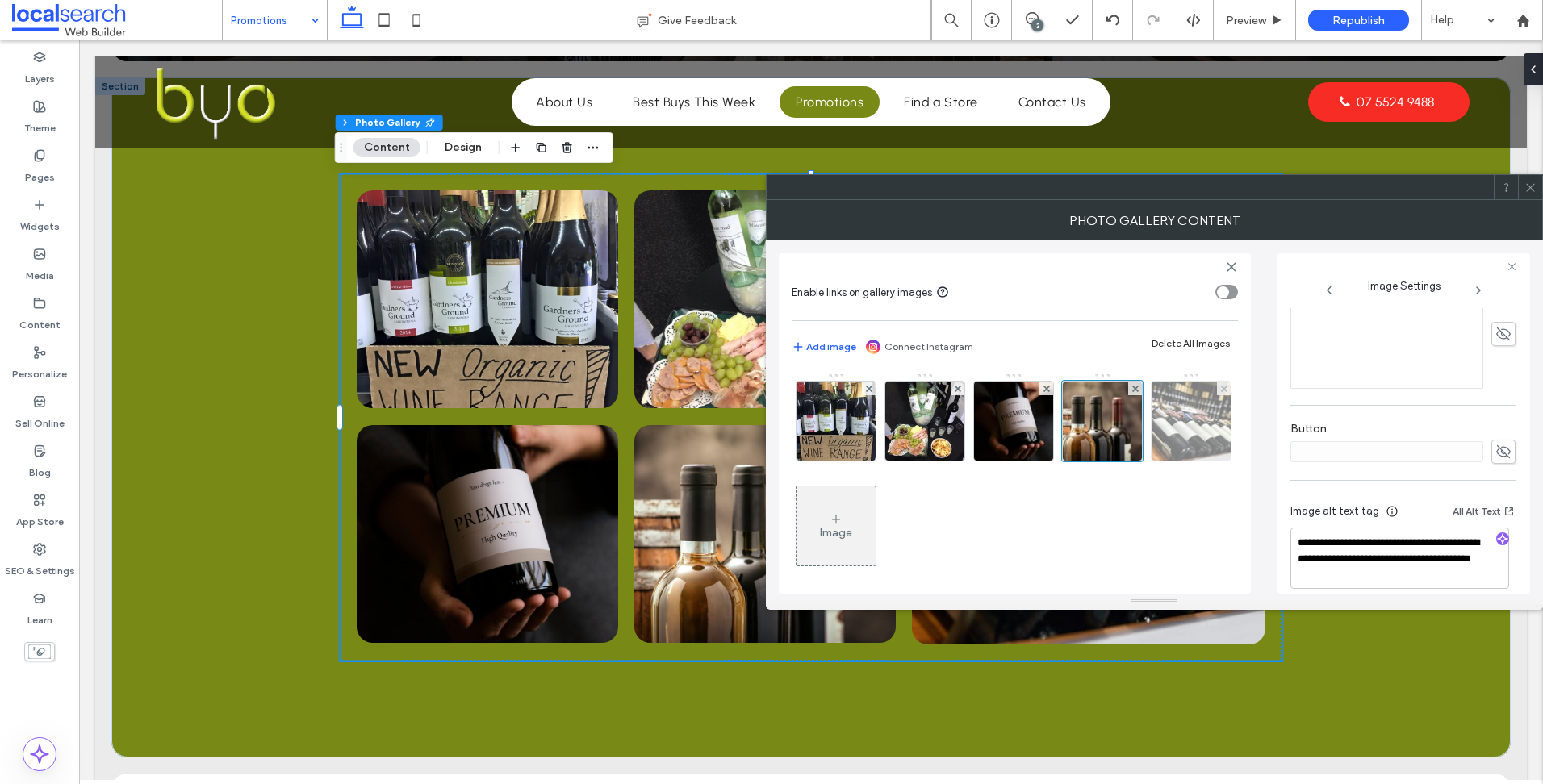
click at [1131, 461] on img at bounding box center [1191, 421] width 120 height 79
click at [1535, 186] on icon at bounding box center [1531, 188] width 12 height 12
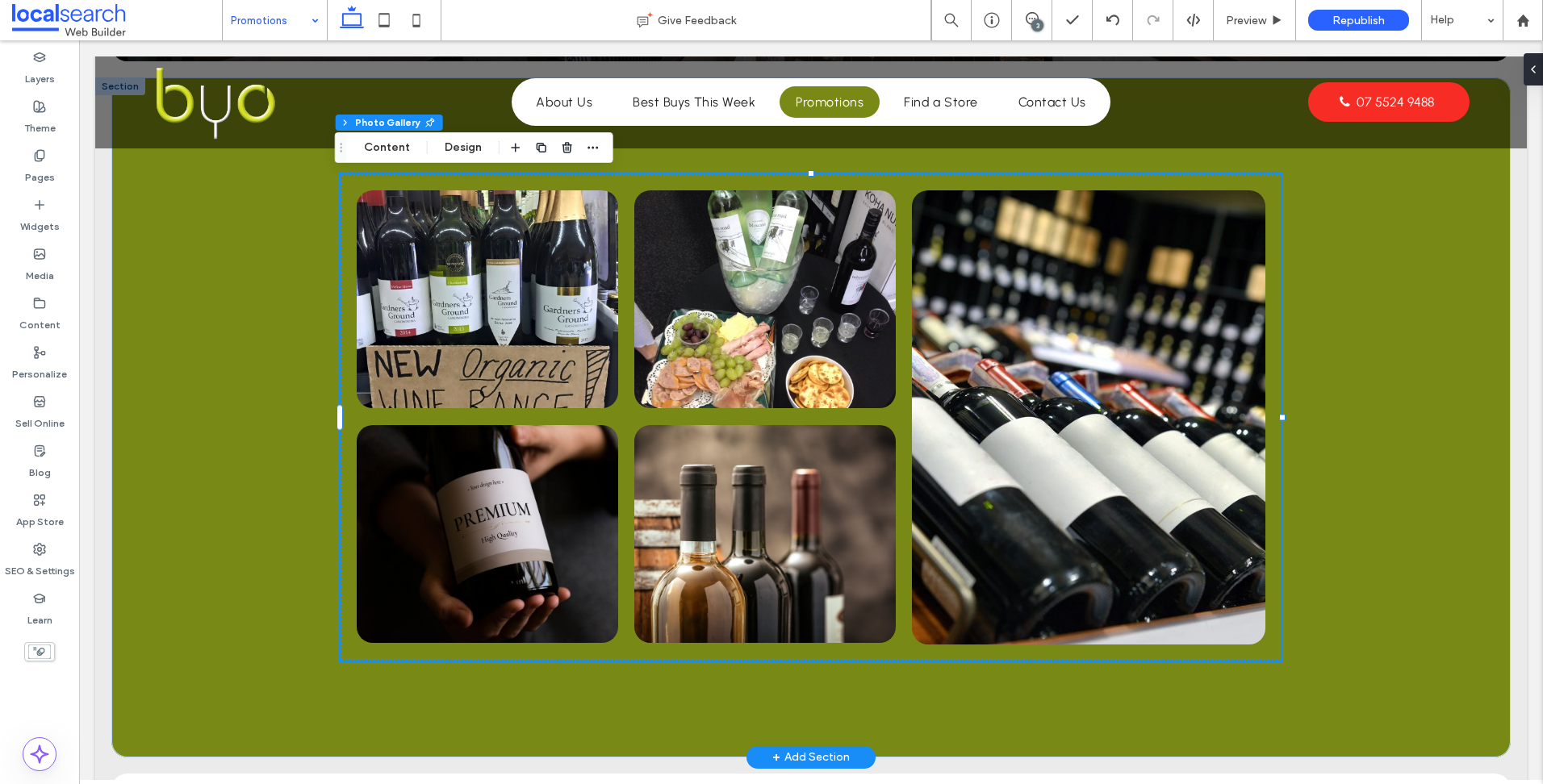
click at [535, 282] on link at bounding box center [488, 299] width 261 height 218
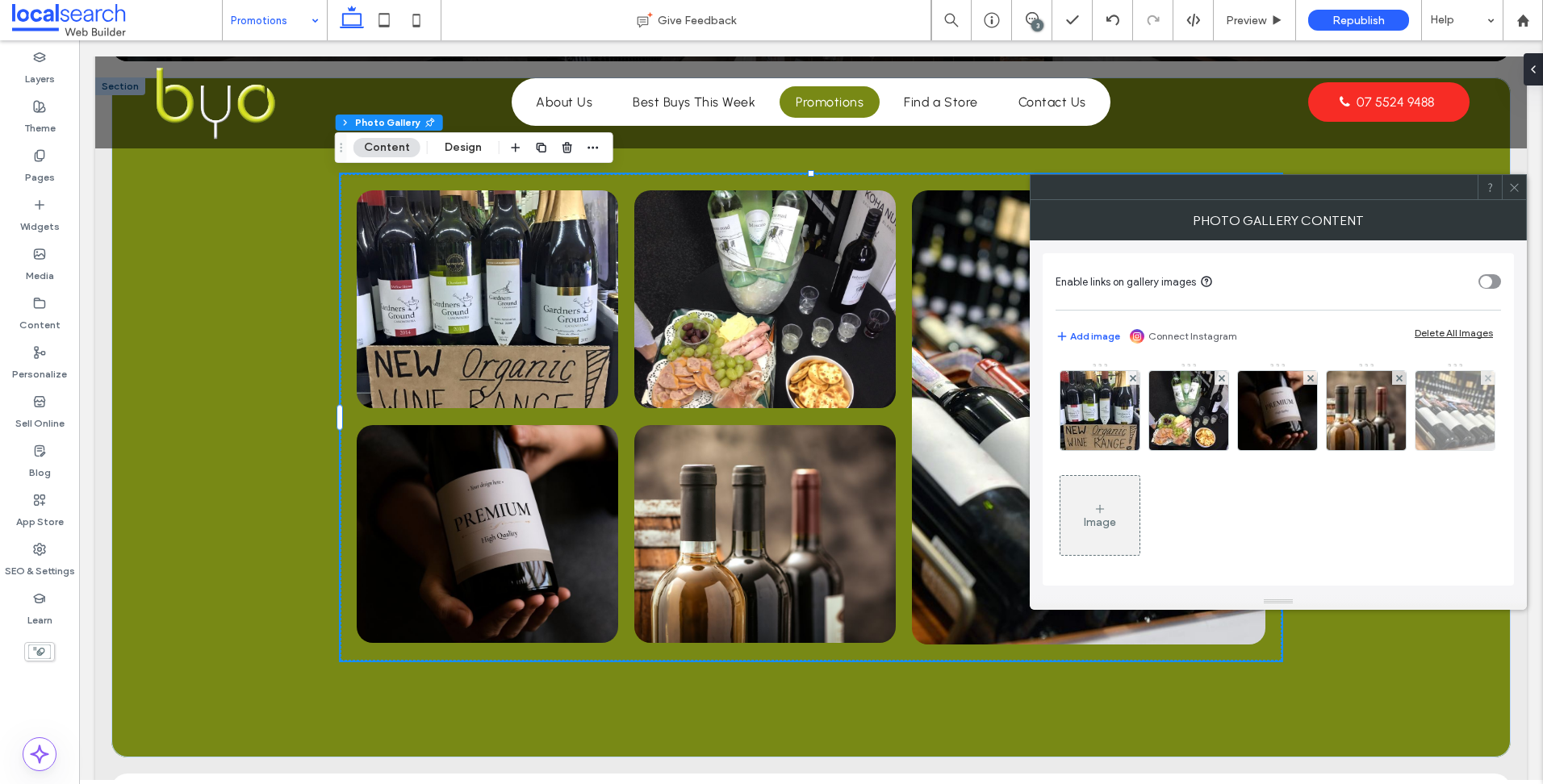
click at [1396, 450] on img at bounding box center [1455, 411] width 120 height 79
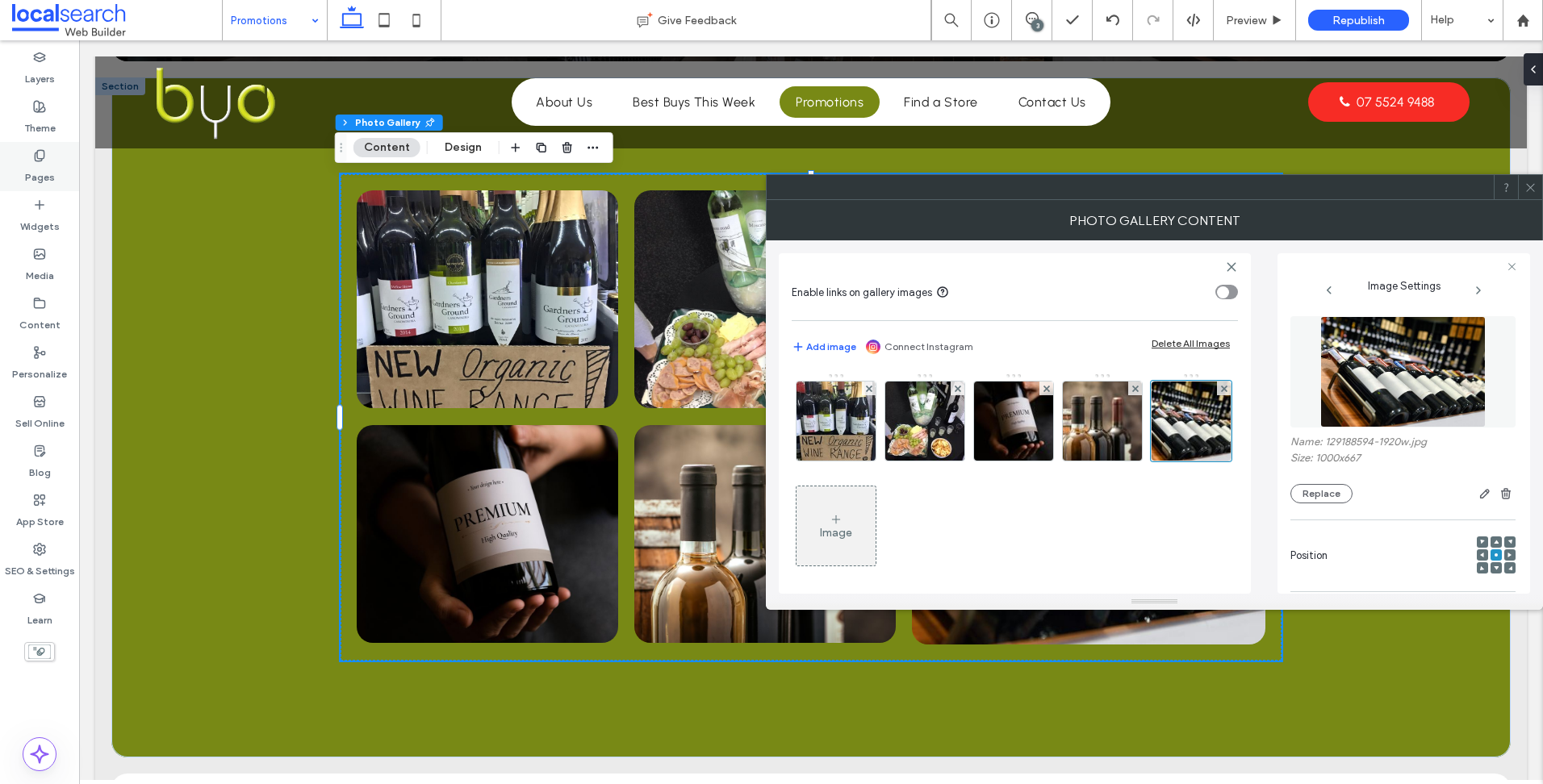
click at [39, 180] on label "Pages" at bounding box center [40, 173] width 30 height 22
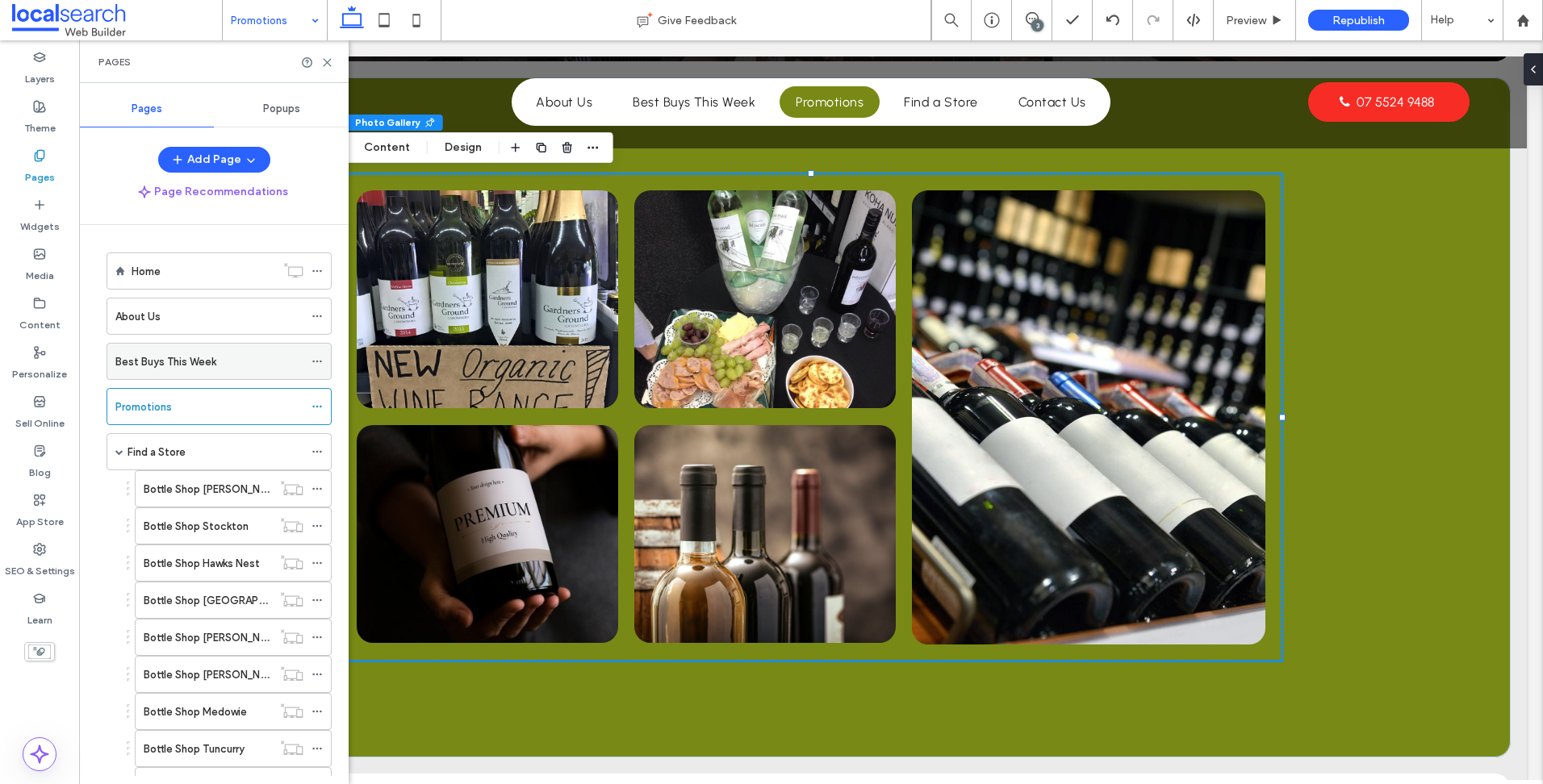
click at [213, 355] on label "Best Buys This Week" at bounding box center [166, 362] width 101 height 28
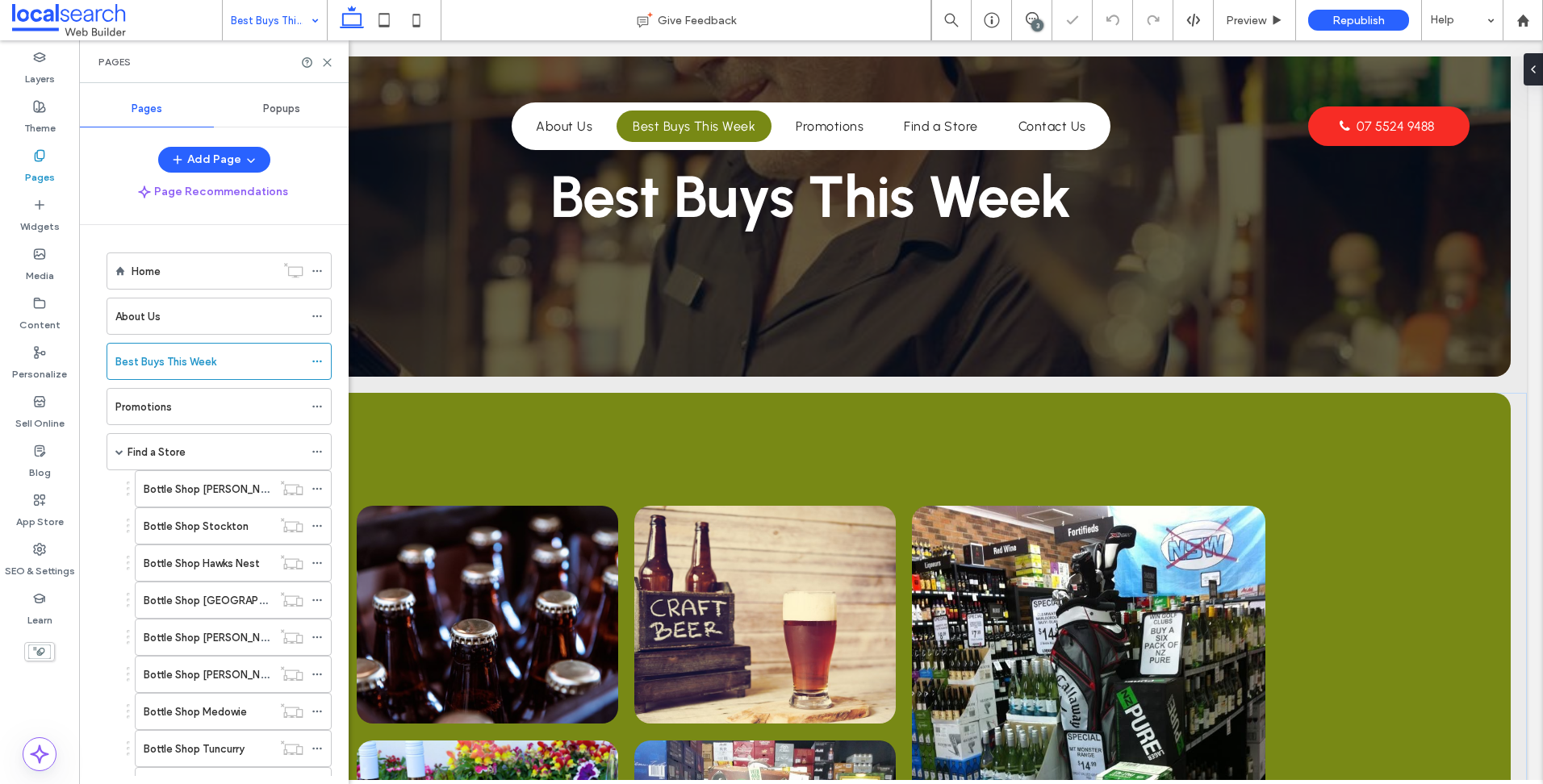
scroll to position [484, 0]
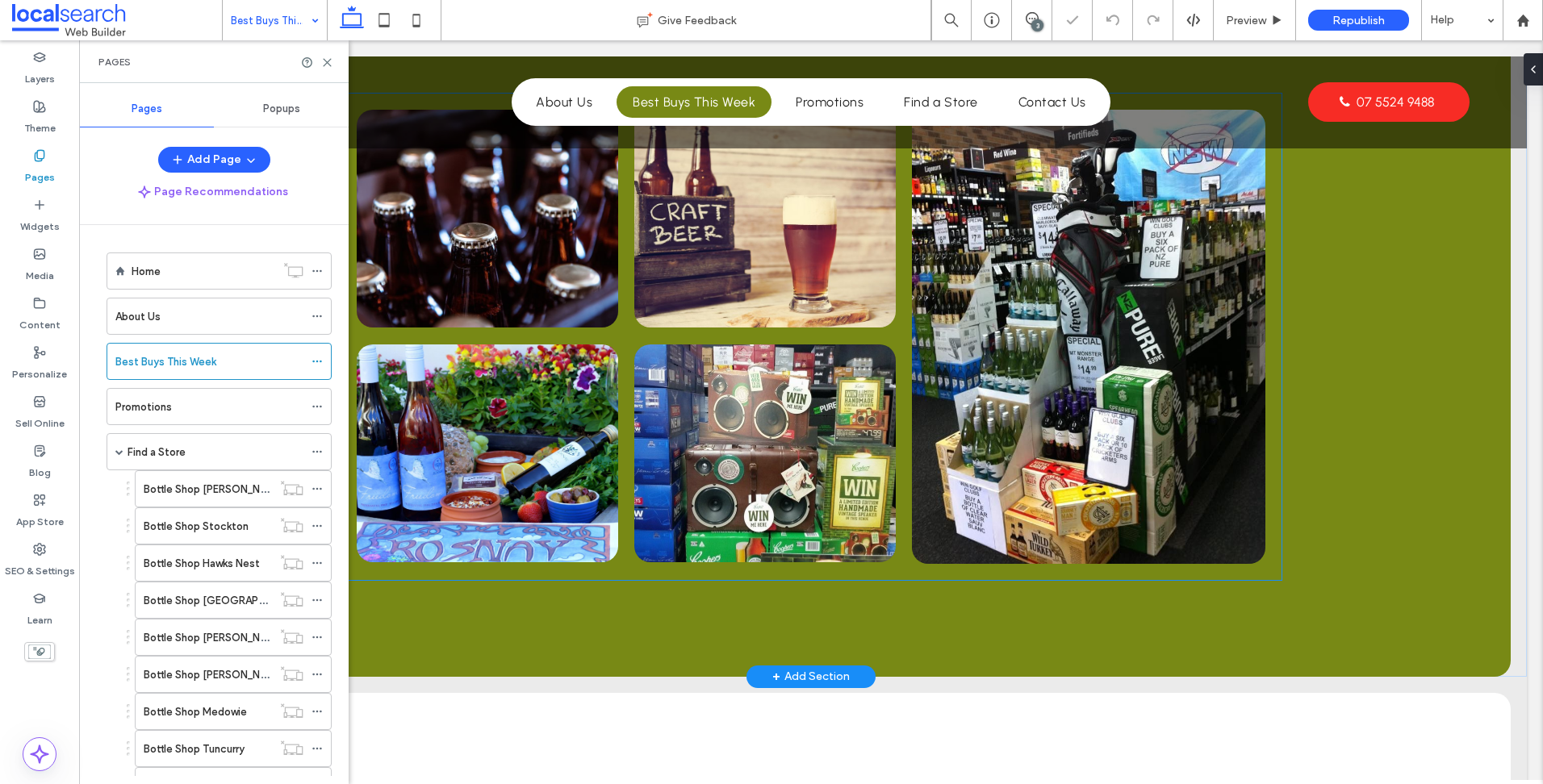
click at [546, 260] on link at bounding box center [488, 219] width 261 height 218
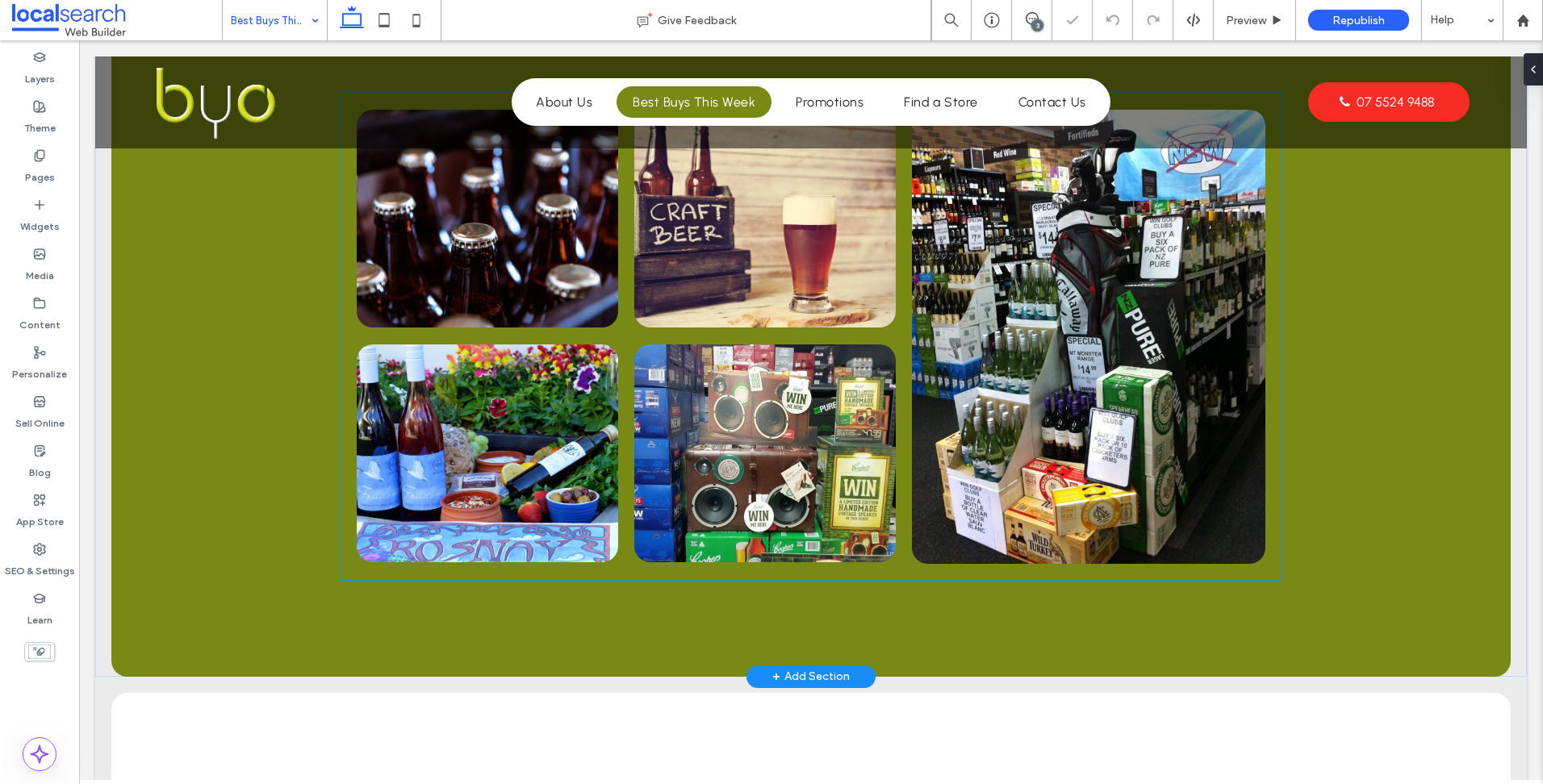
click at [546, 260] on link at bounding box center [488, 219] width 261 height 218
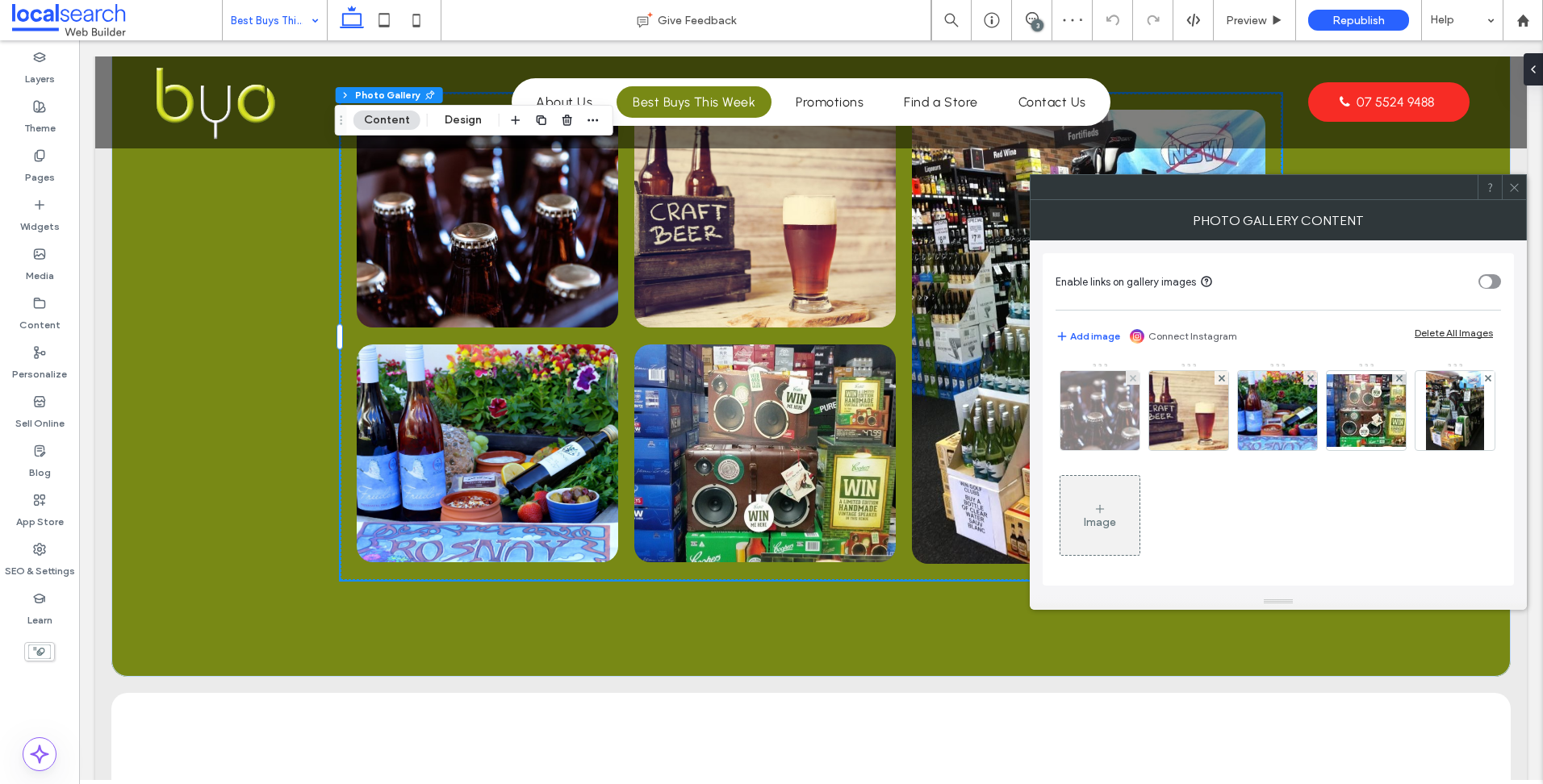
click at [1109, 427] on img at bounding box center [1100, 411] width 120 height 79
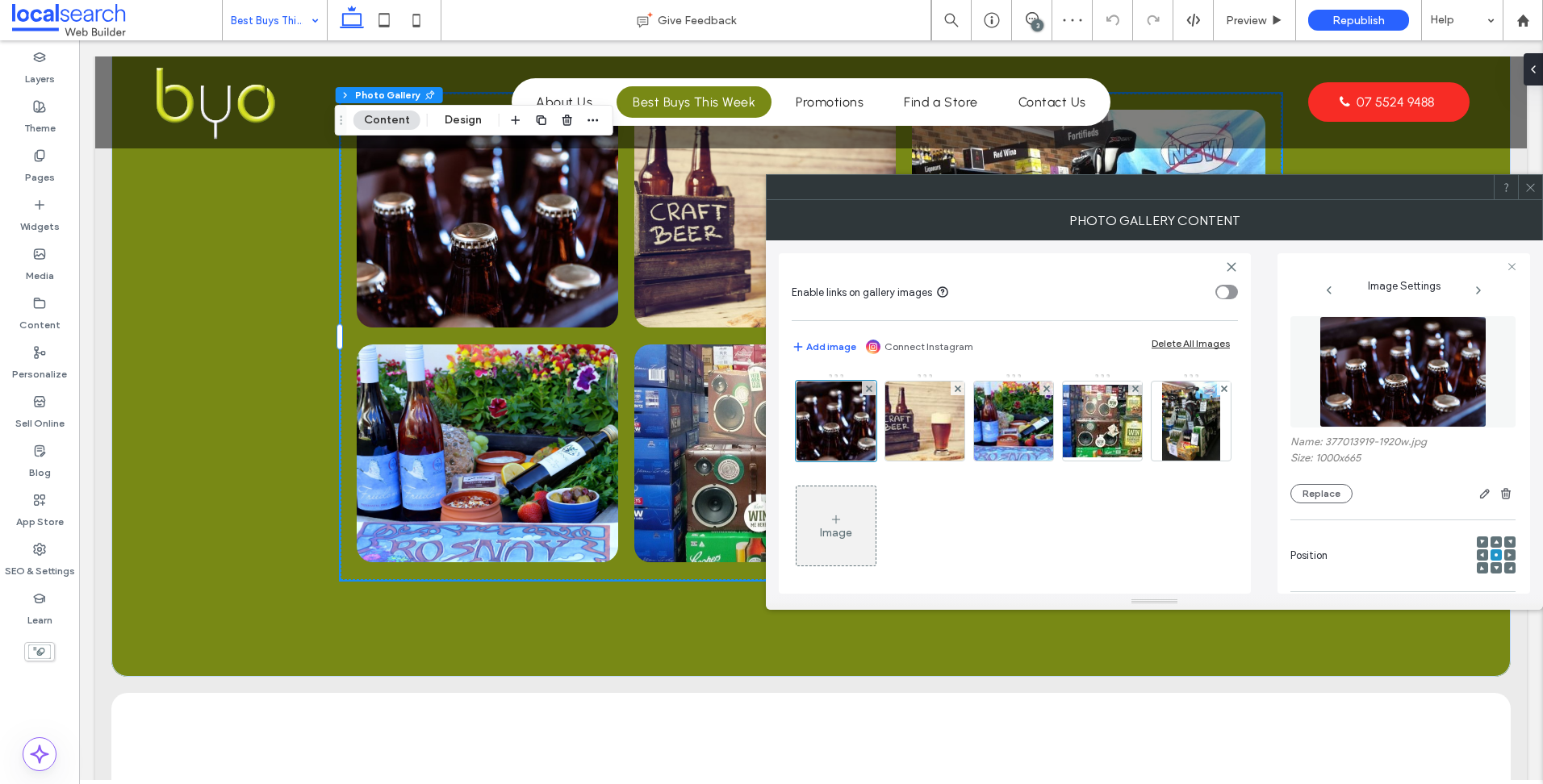
scroll to position [323, 0]
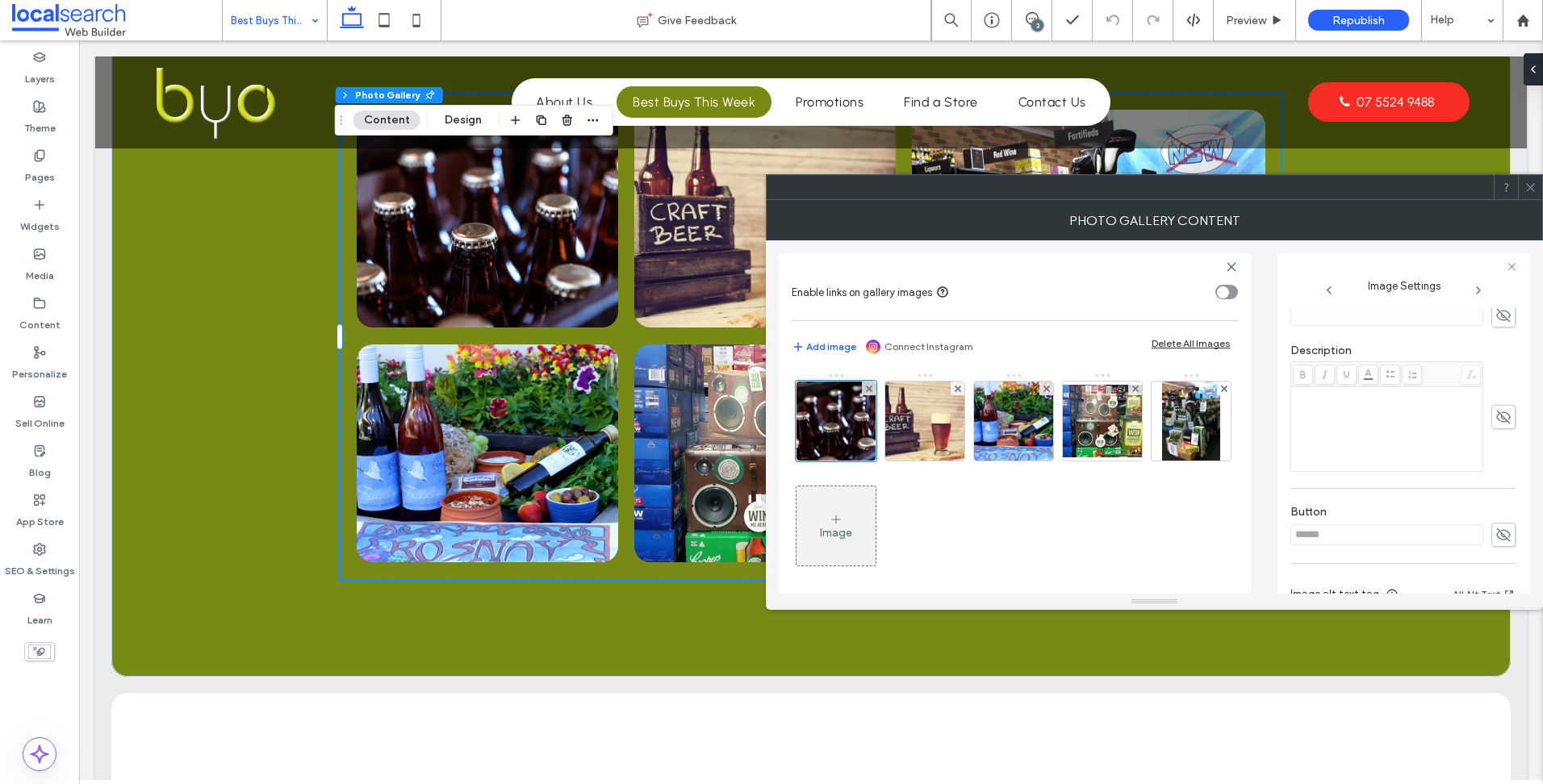
drag, startPoint x: 1372, startPoint y: 451, endPoint x: 1509, endPoint y: 535, distance: 160.7
click at [1509, 535] on div "**********" at bounding box center [1404, 451] width 226 height 286
click at [1507, 535] on span at bounding box center [1503, 535] width 24 height 24
click at [1403, 528] on input "******" at bounding box center [1387, 535] width 193 height 21
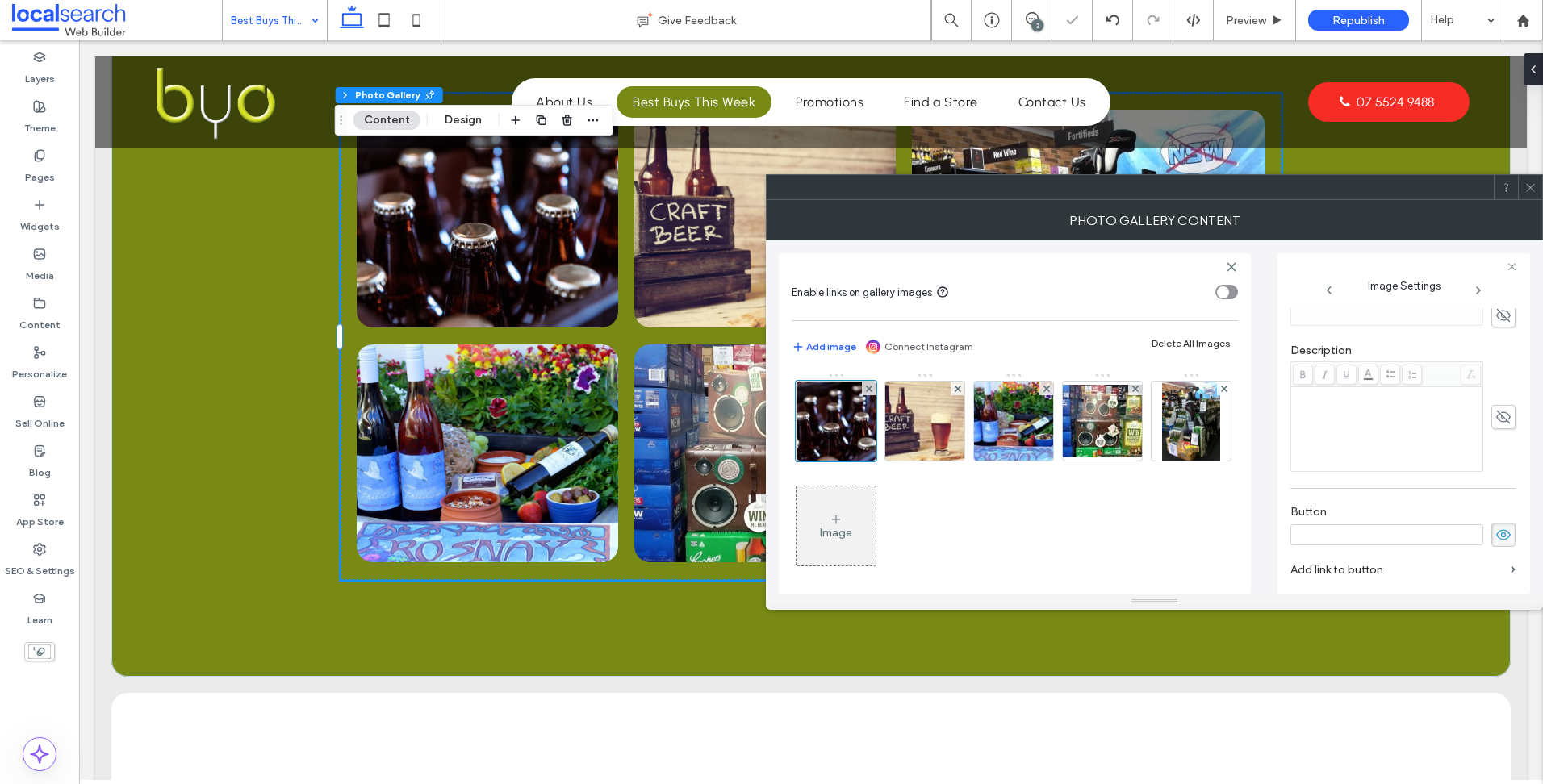
click at [1497, 542] on icon at bounding box center [1504, 535] width 17 height 17
click at [888, 430] on img at bounding box center [925, 421] width 120 height 79
click at [1496, 530] on icon at bounding box center [1504, 535] width 17 height 17
click at [1468, 530] on input "******" at bounding box center [1387, 535] width 193 height 21
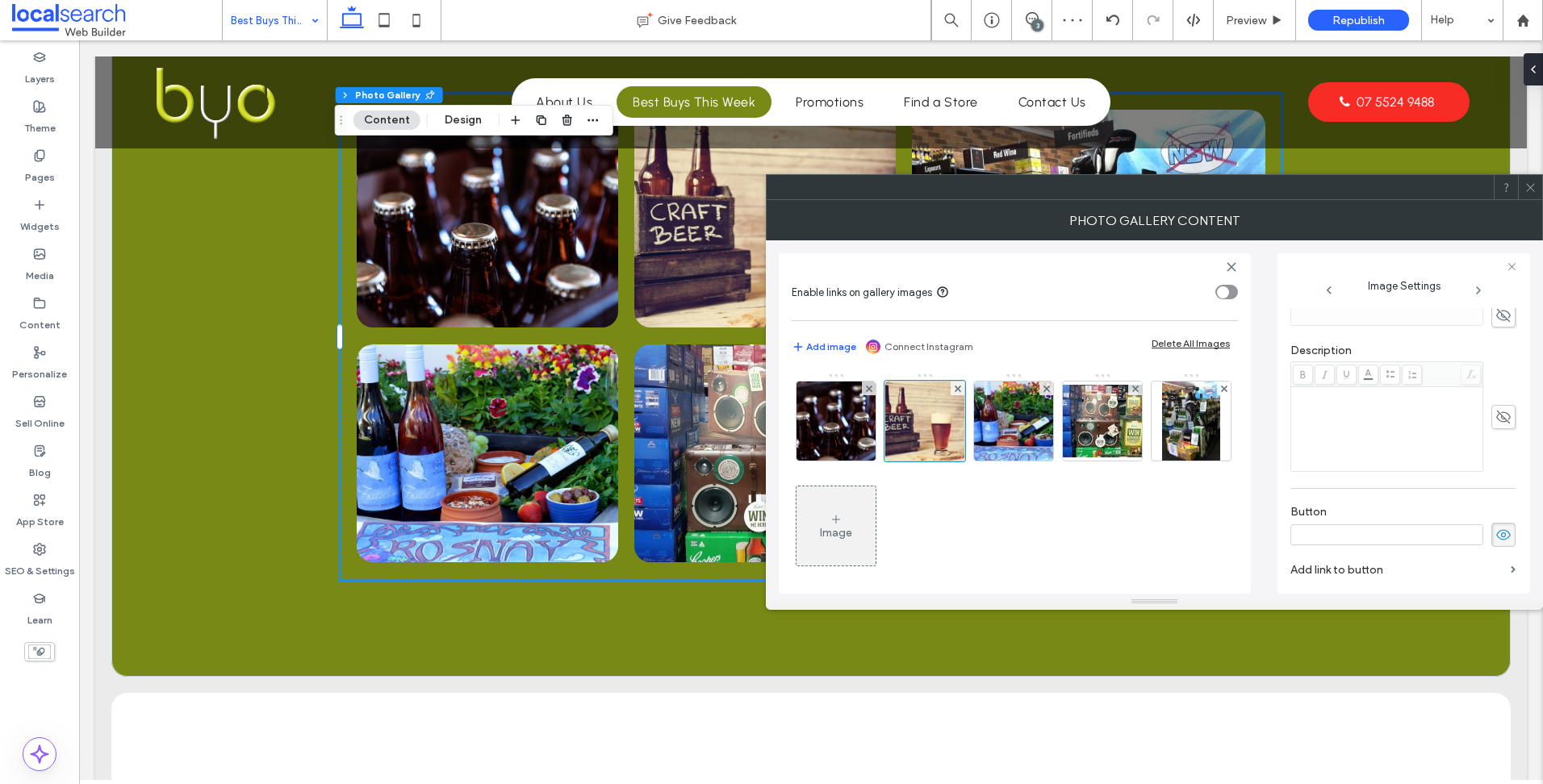
click at [1505, 528] on span at bounding box center [1503, 535] width 24 height 24
click at [1031, 436] on img at bounding box center [1013, 421] width 121 height 79
click at [1496, 529] on icon at bounding box center [1504, 535] width 17 height 17
click at [1466, 530] on input "******" at bounding box center [1387, 535] width 193 height 21
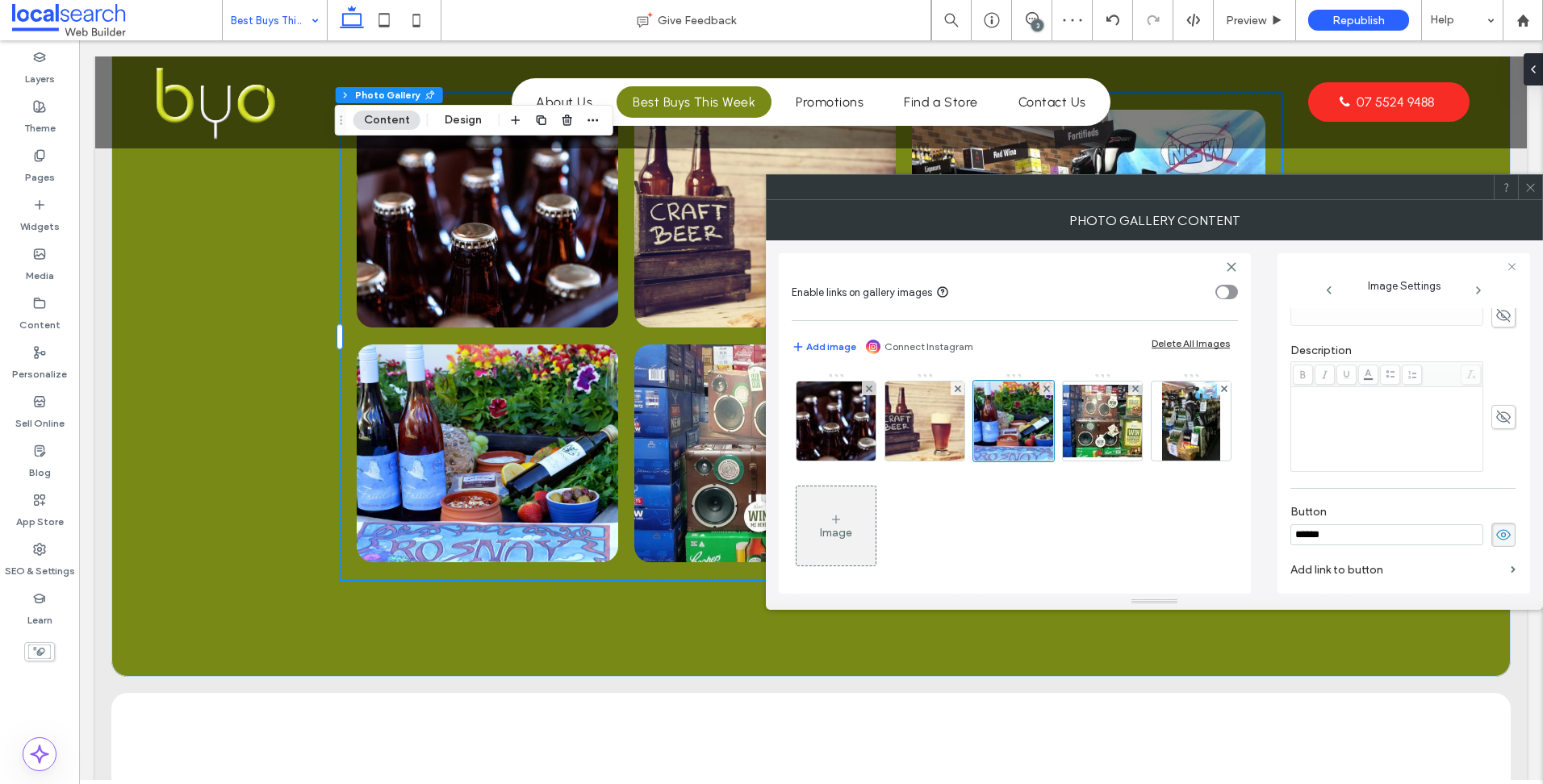
click at [1466, 530] on input "******" at bounding box center [1387, 535] width 193 height 21
click at [1503, 530] on icon at bounding box center [1504, 535] width 17 height 17
click at [1083, 434] on img at bounding box center [1102, 421] width 129 height 73
click at [1496, 535] on icon at bounding box center [1504, 535] width 17 height 17
click at [1381, 537] on input "******" at bounding box center [1387, 535] width 193 height 21
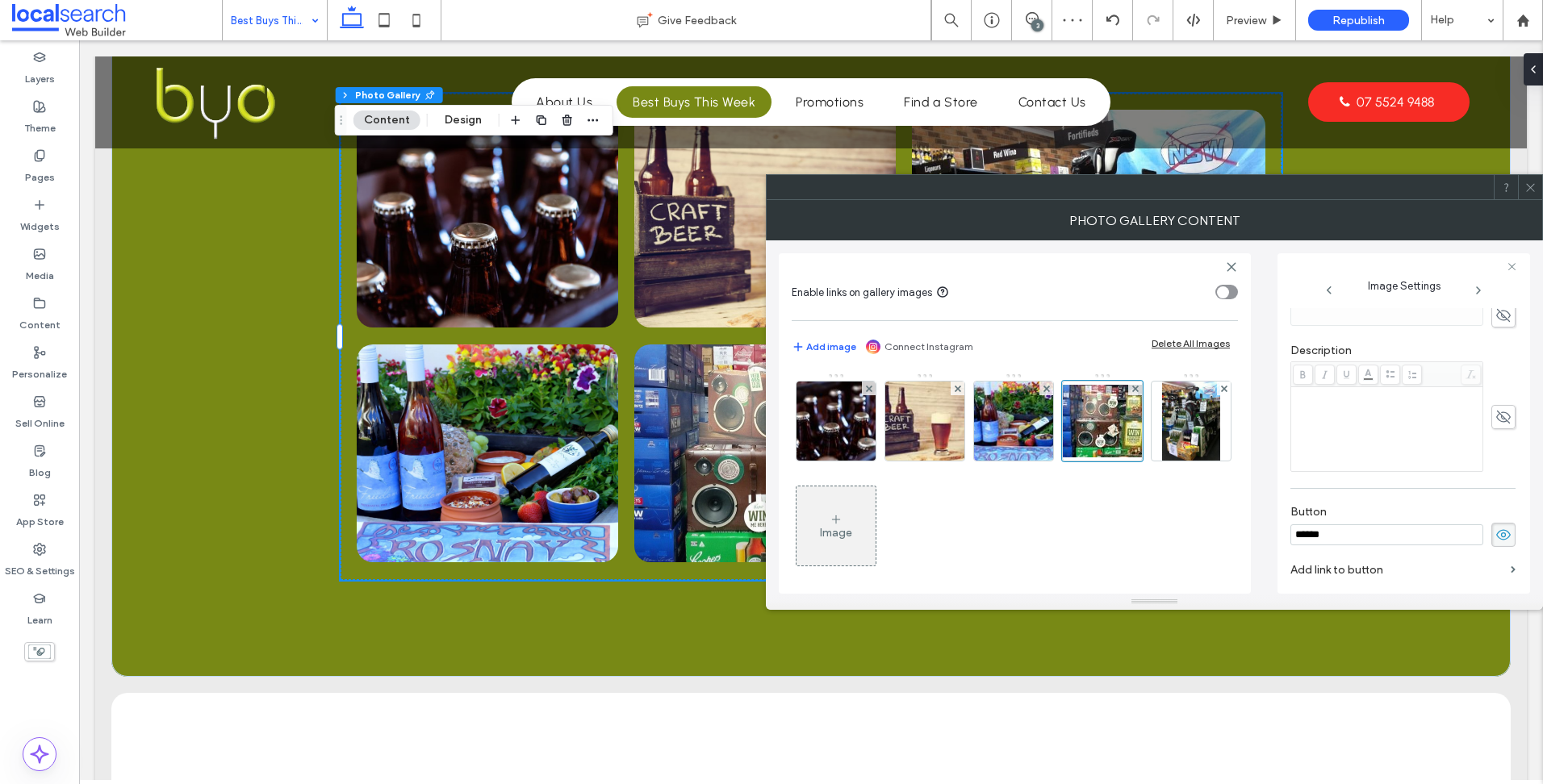
click at [1381, 537] on input "******" at bounding box center [1387, 535] width 193 height 21
click at [1496, 534] on icon at bounding box center [1504, 535] width 17 height 17
click at [1162, 461] on img at bounding box center [1191, 421] width 58 height 79
click at [1104, 400] on img at bounding box center [1102, 421] width 129 height 73
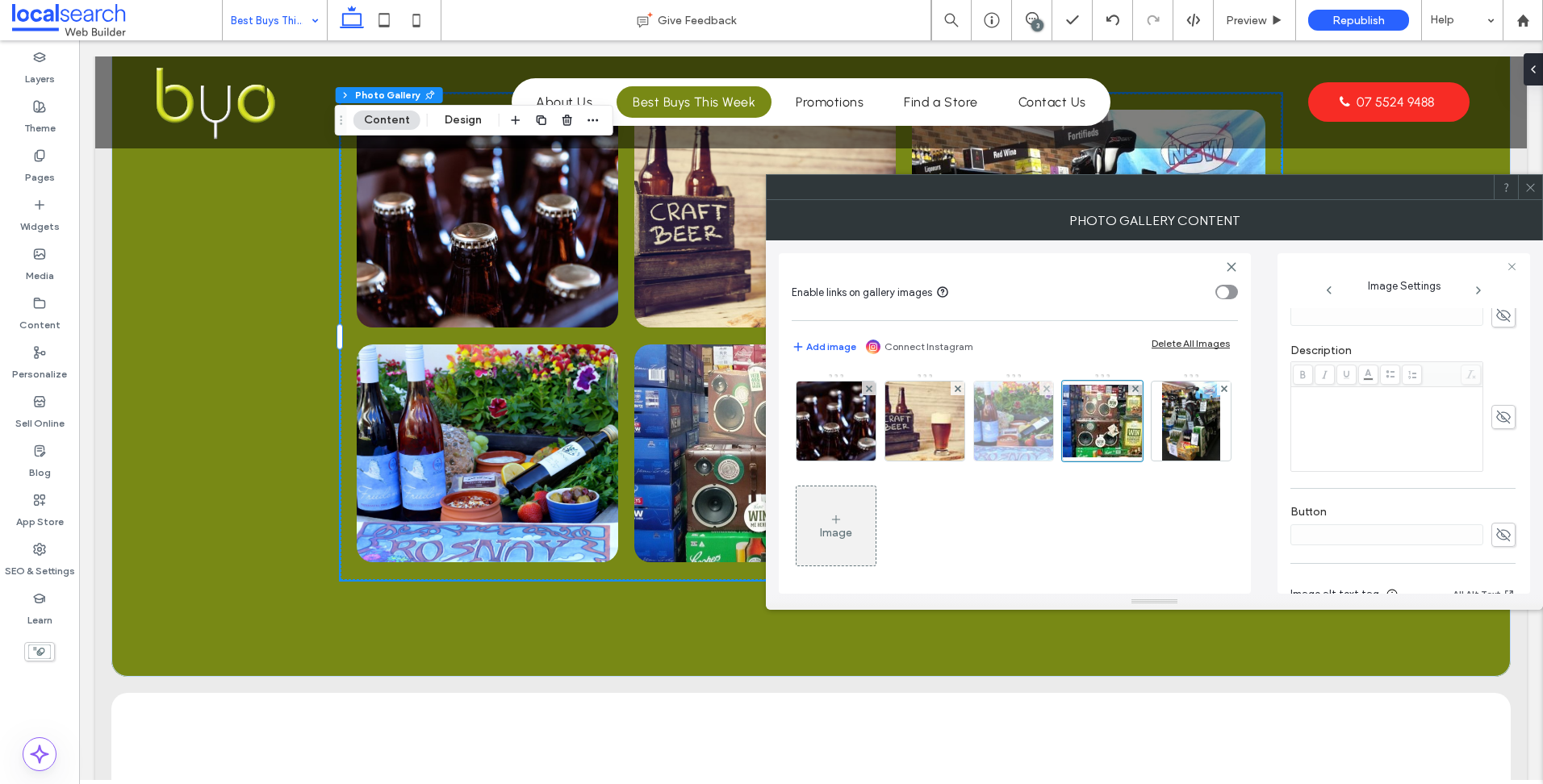
click at [1014, 418] on img at bounding box center [1013, 421] width 121 height 79
click at [898, 424] on img at bounding box center [925, 421] width 120 height 79
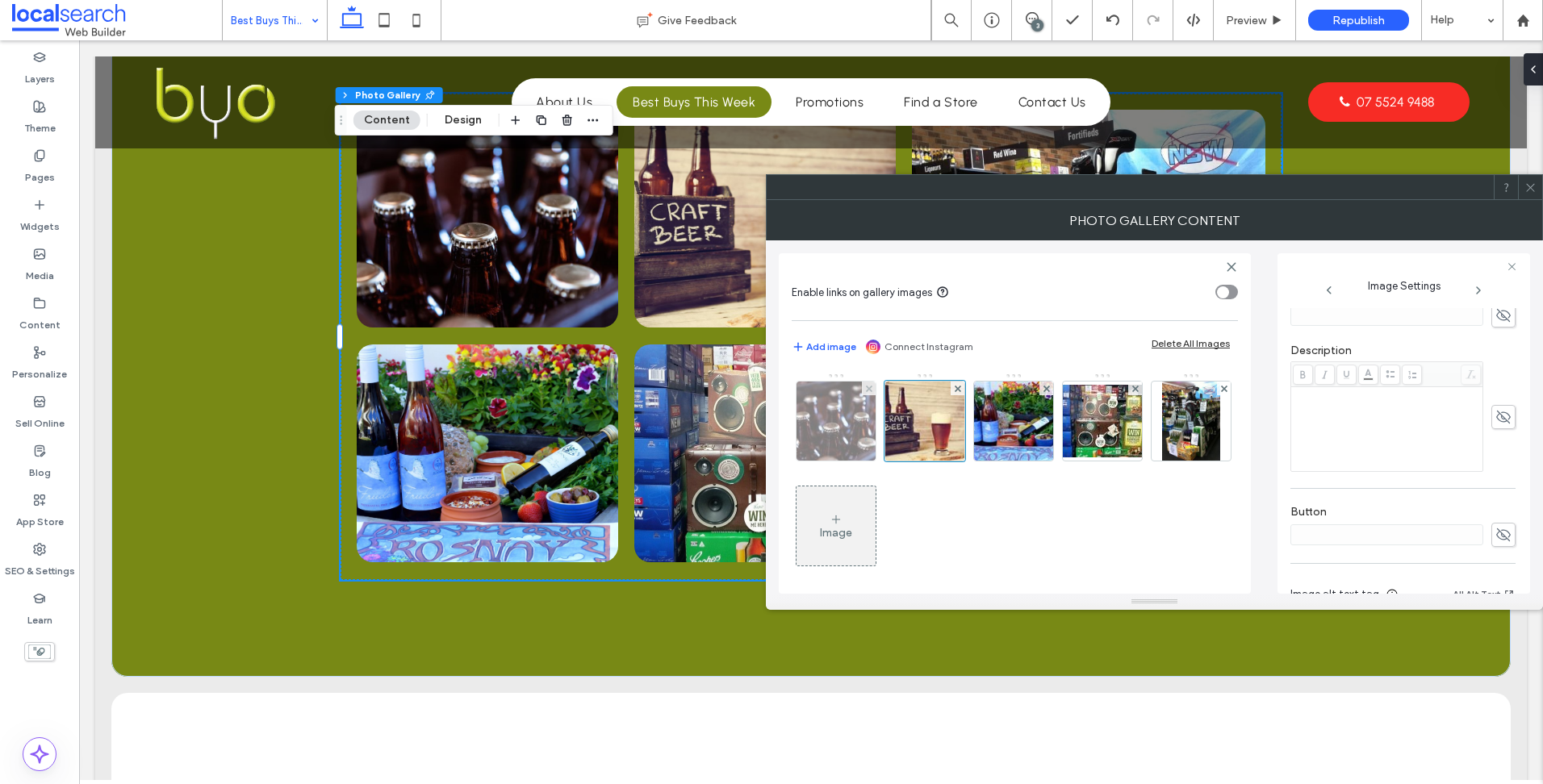
click at [856, 425] on img at bounding box center [836, 421] width 120 height 79
click at [1162, 461] on img at bounding box center [1191, 421] width 58 height 79
click at [1528, 189] on icon at bounding box center [1531, 188] width 12 height 12
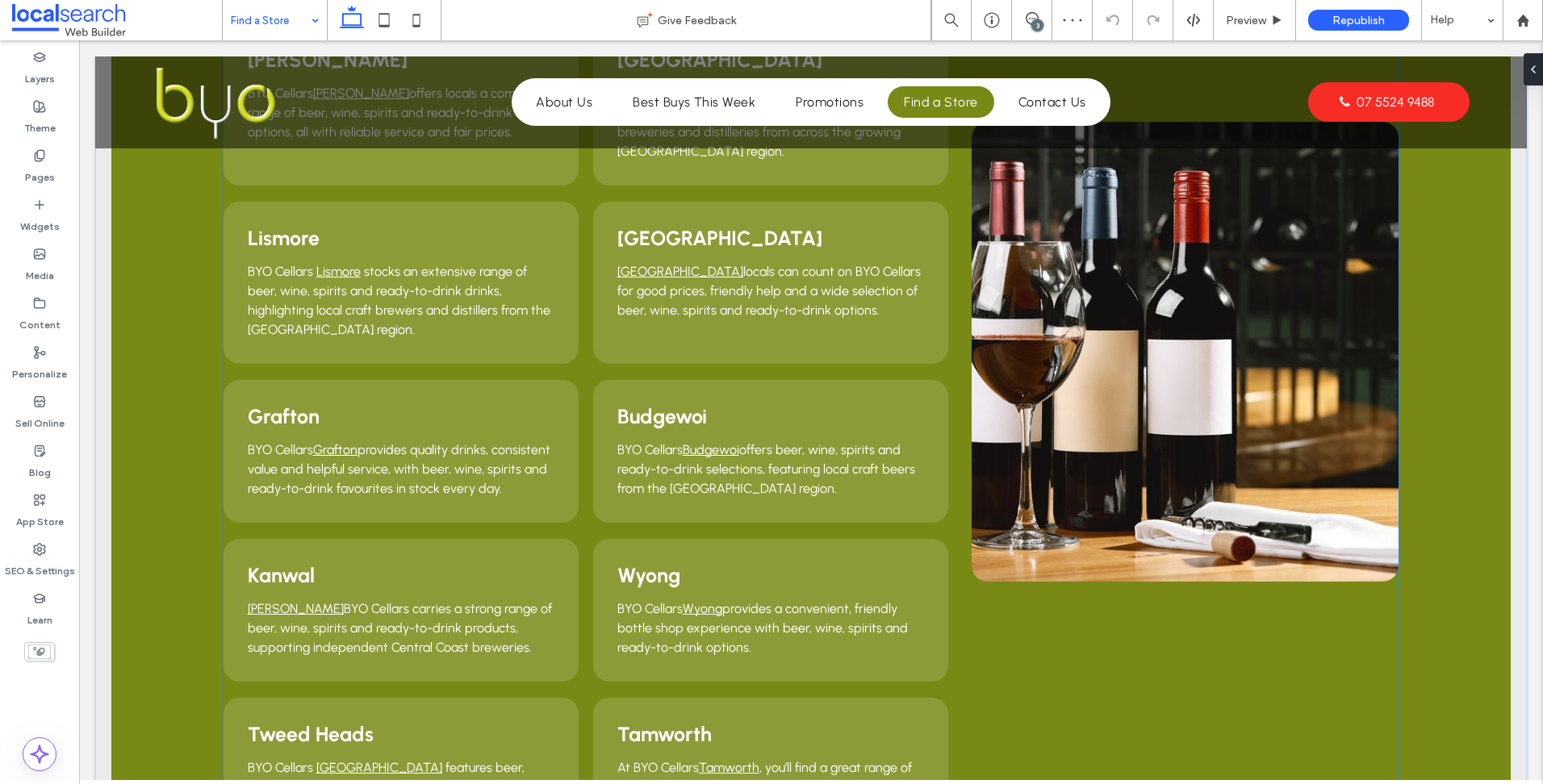
scroll to position [1210, 0]
click at [1188, 411] on link at bounding box center [1185, 351] width 427 height 460
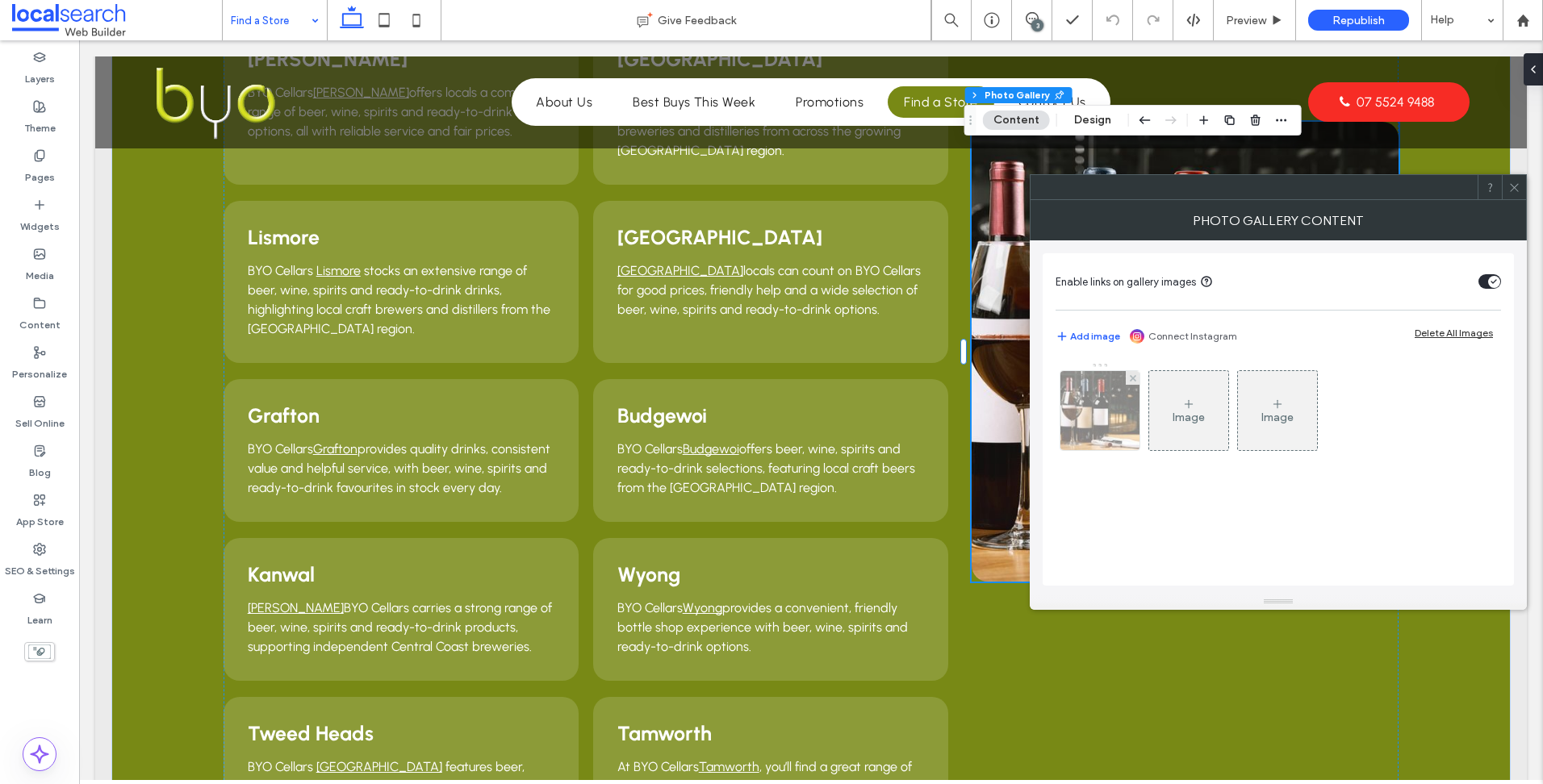
click at [1069, 397] on img at bounding box center [1100, 411] width 120 height 79
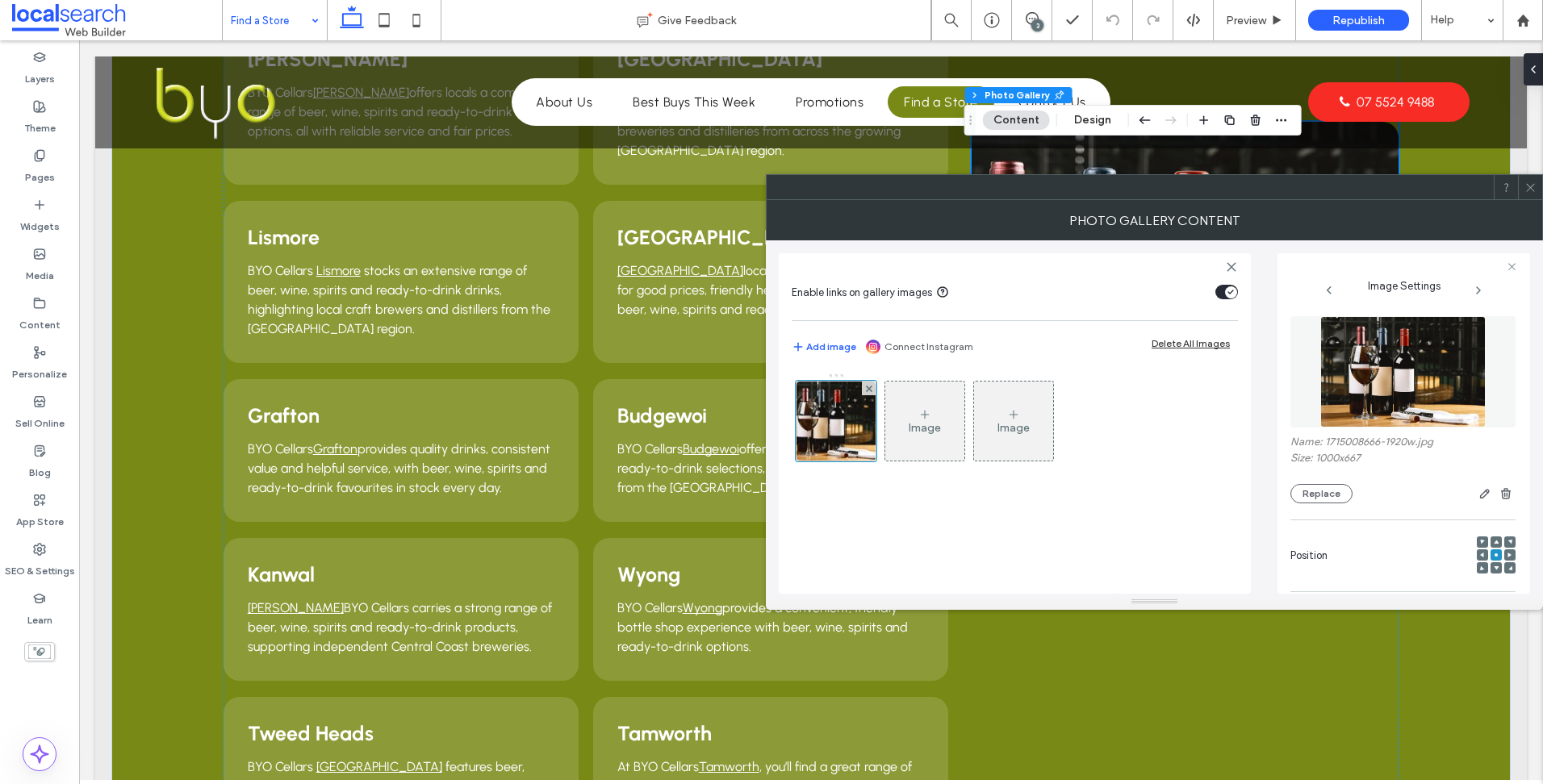
scroll to position [477, 0]
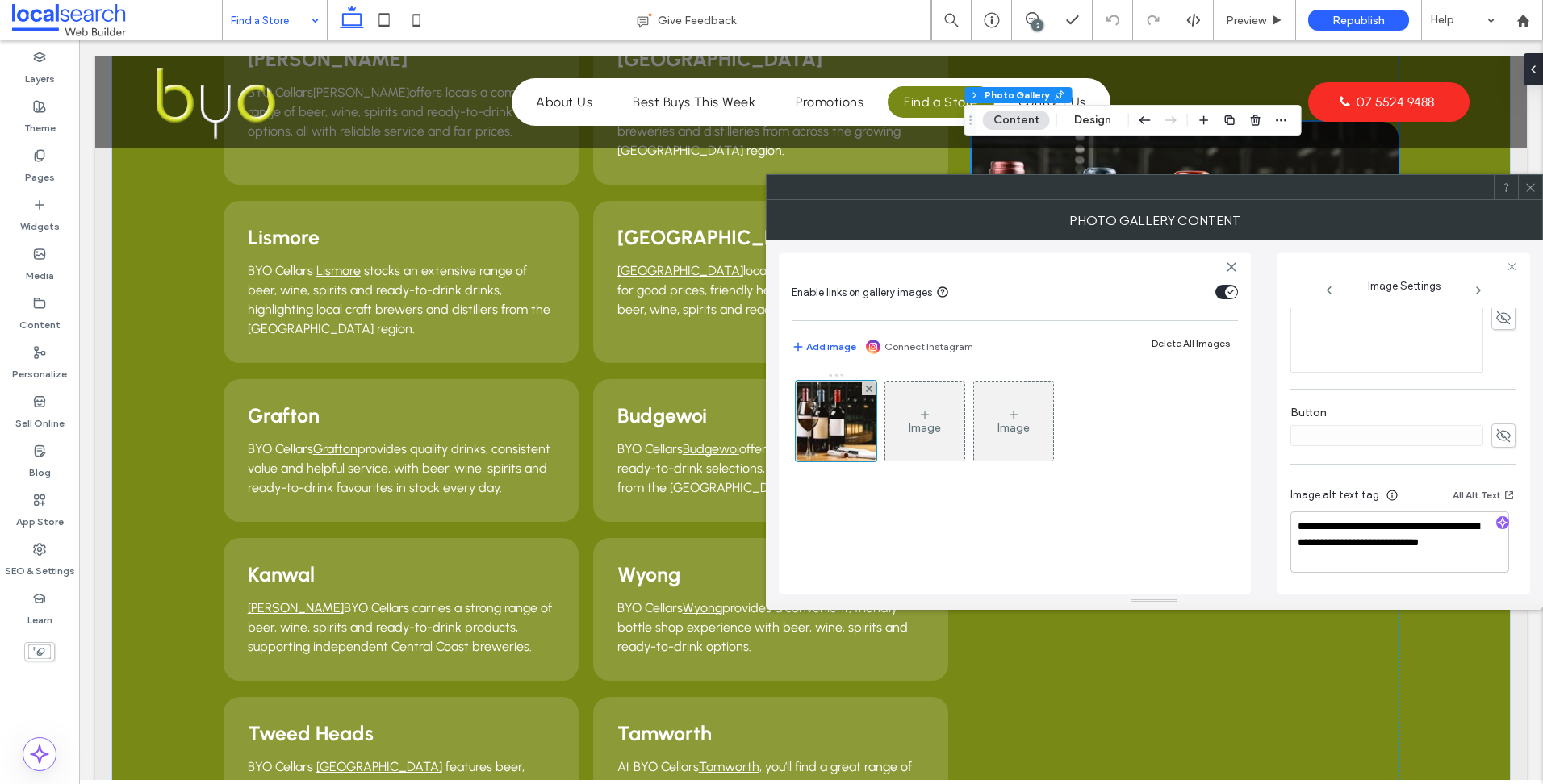
click at [1529, 182] on icon at bounding box center [1531, 188] width 12 height 12
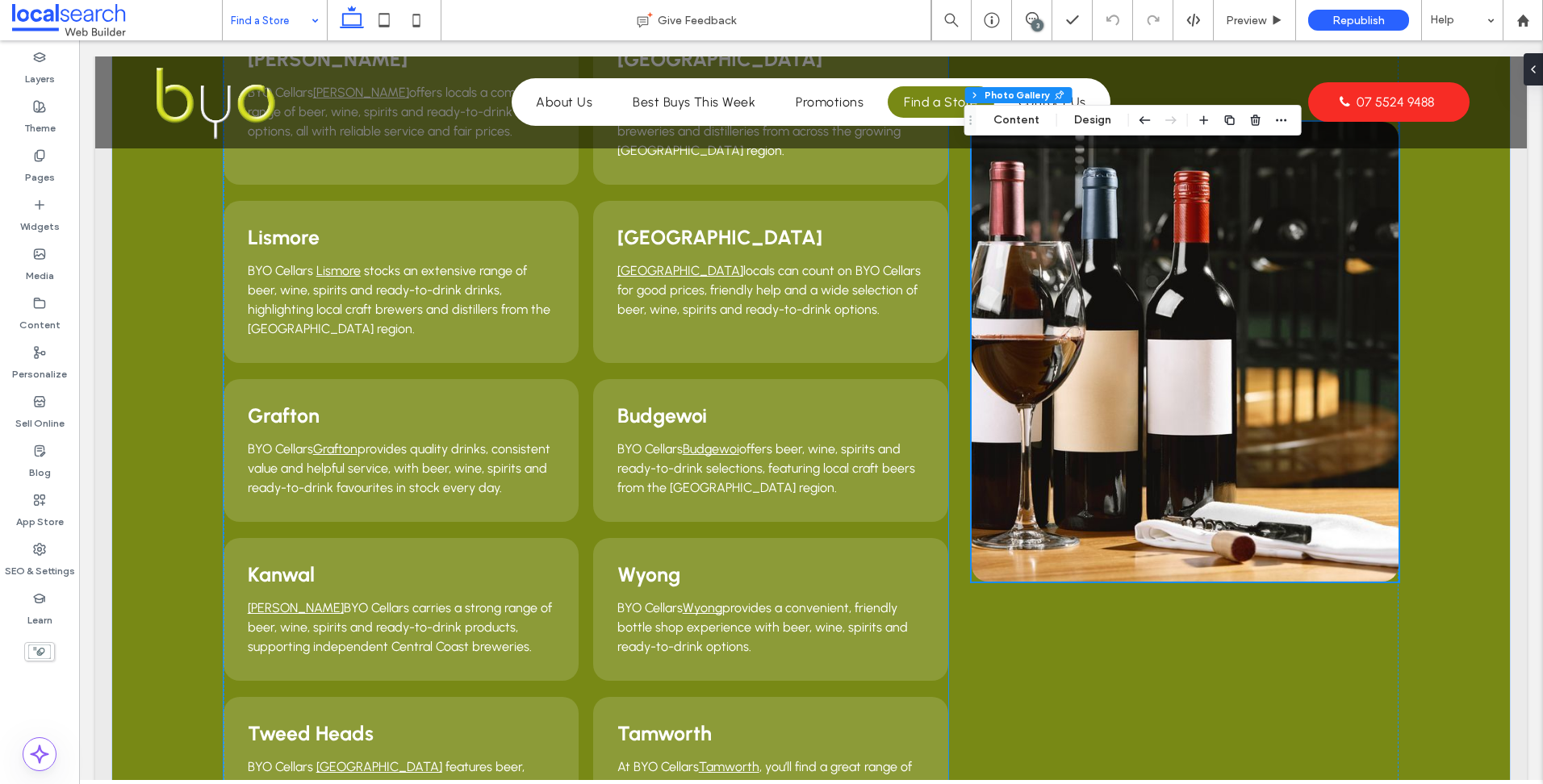
scroll to position [1855, 0]
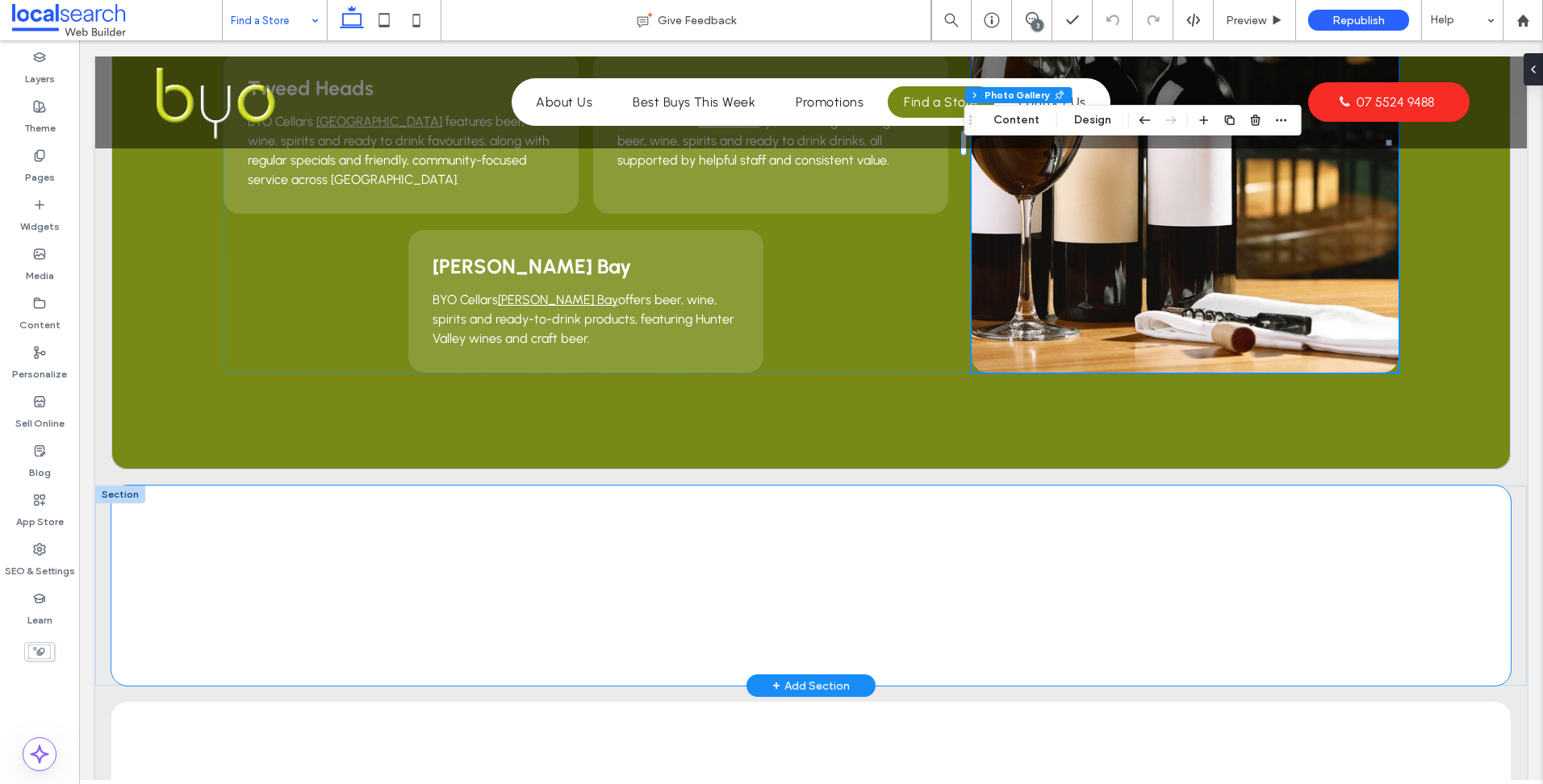
drag, startPoint x: 1173, startPoint y: 543, endPoint x: 1036, endPoint y: 525, distance: 138.2
click at [1173, 543] on div at bounding box center [812, 586] width 969 height 200
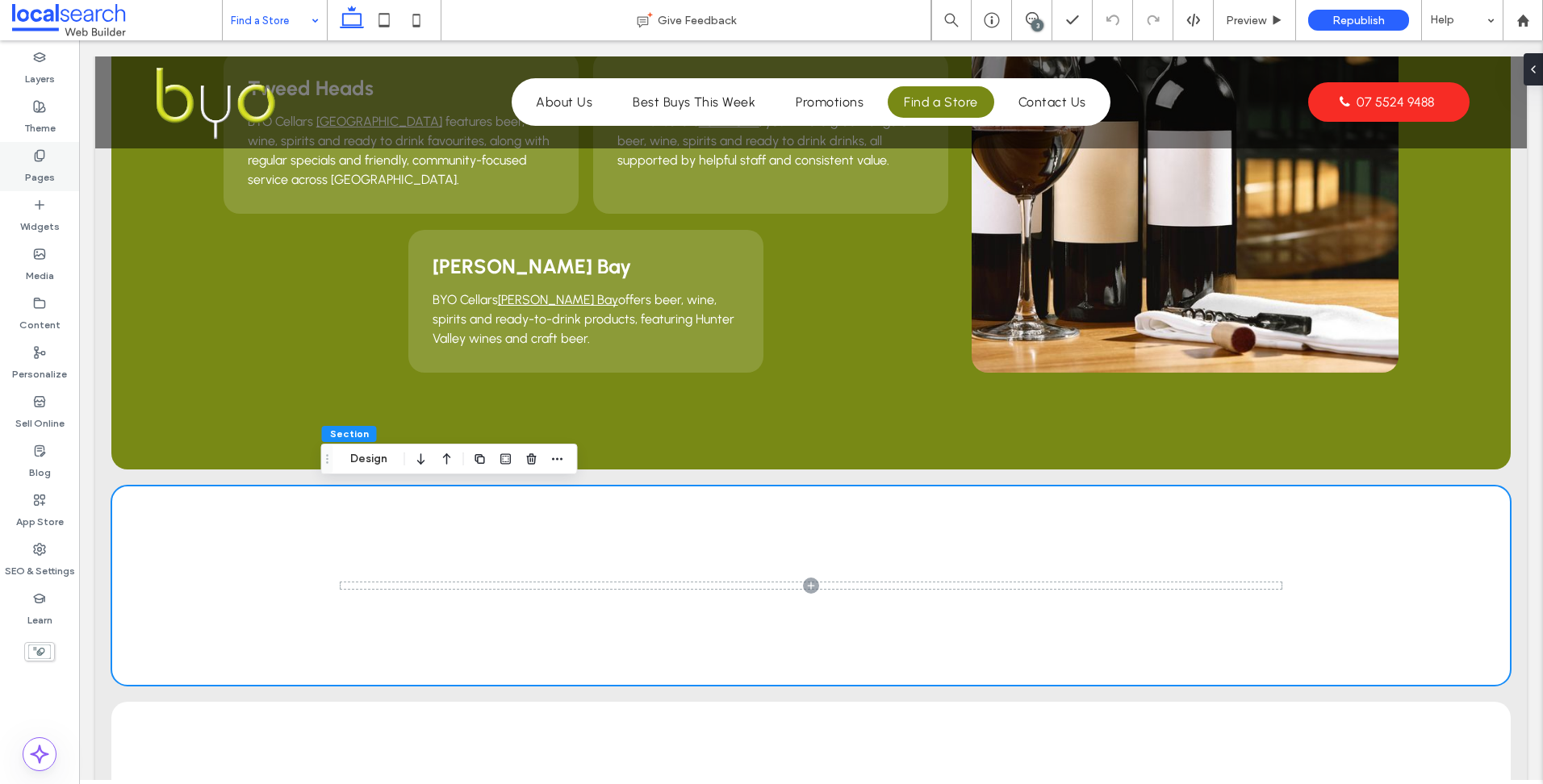
click at [38, 158] on use at bounding box center [39, 155] width 9 height 11
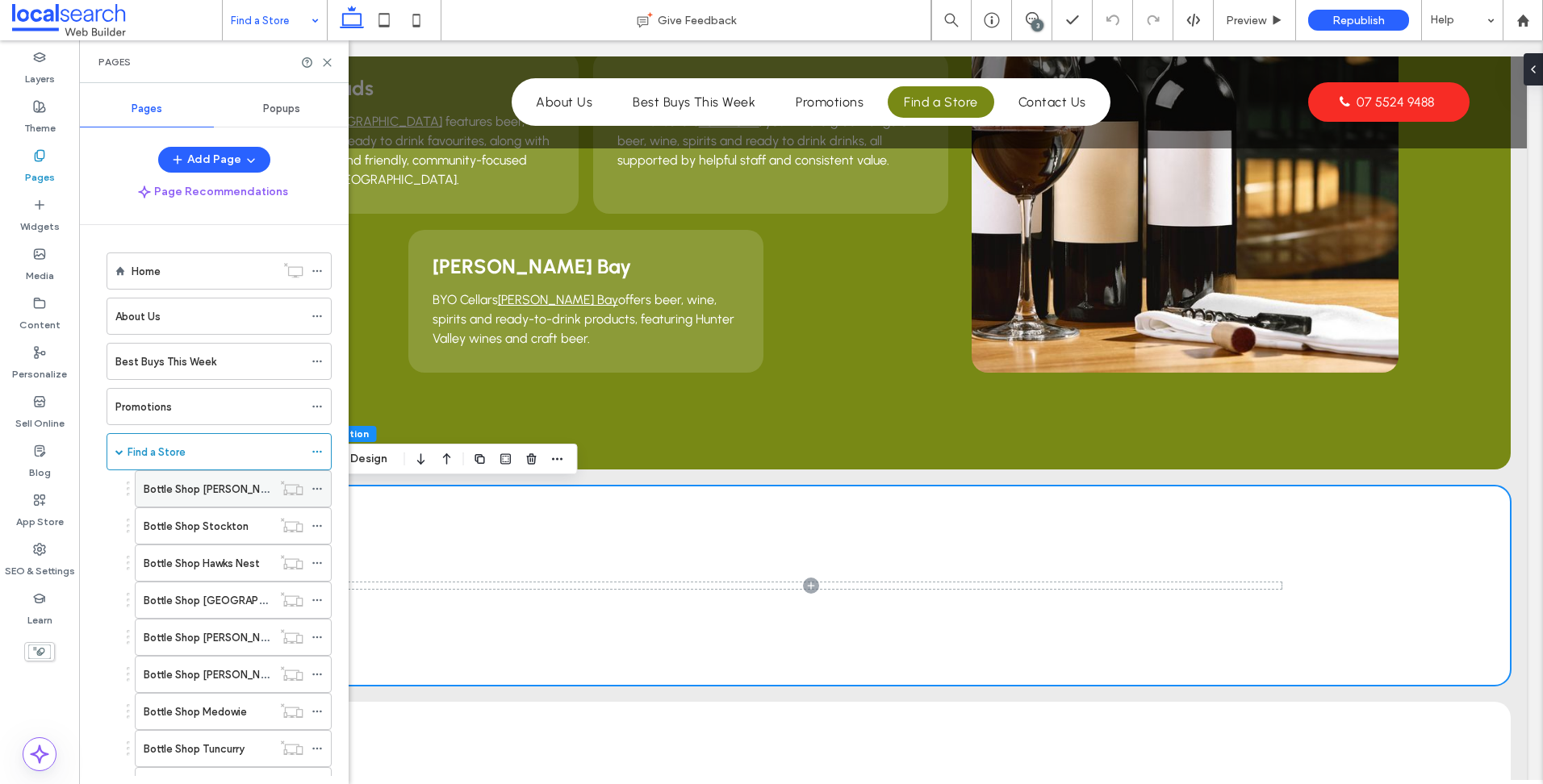
click at [231, 497] on label "Bottle Shop [PERSON_NAME]" at bounding box center [214, 489] width 140 height 28
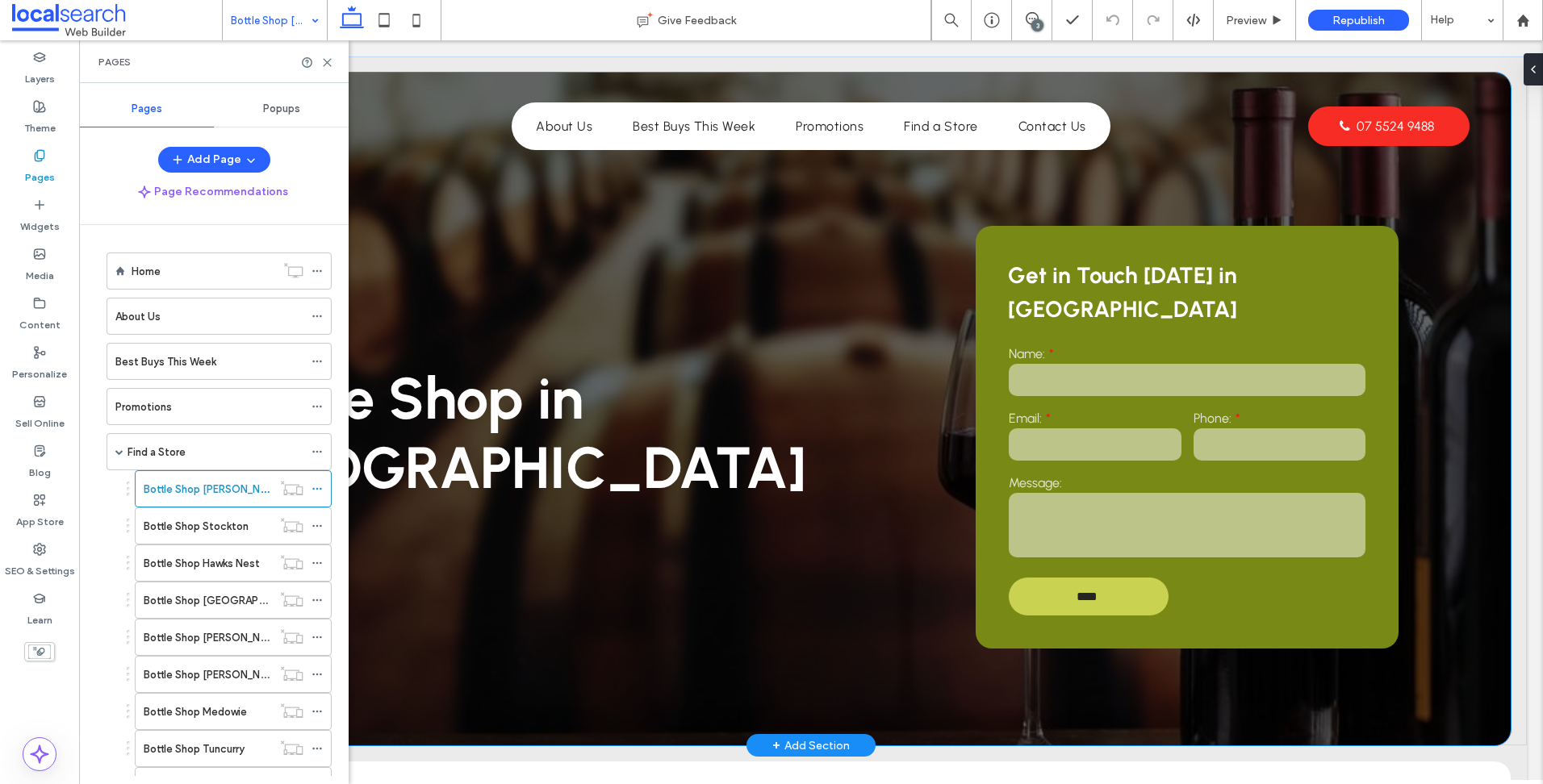
click at [839, 644] on div "Bottle Shop in [GEOGRAPHIC_DATA] Get in Touch [DATE] in [GEOGRAPHIC_DATA] Name:…" at bounding box center [812, 409] width 1400 height 673
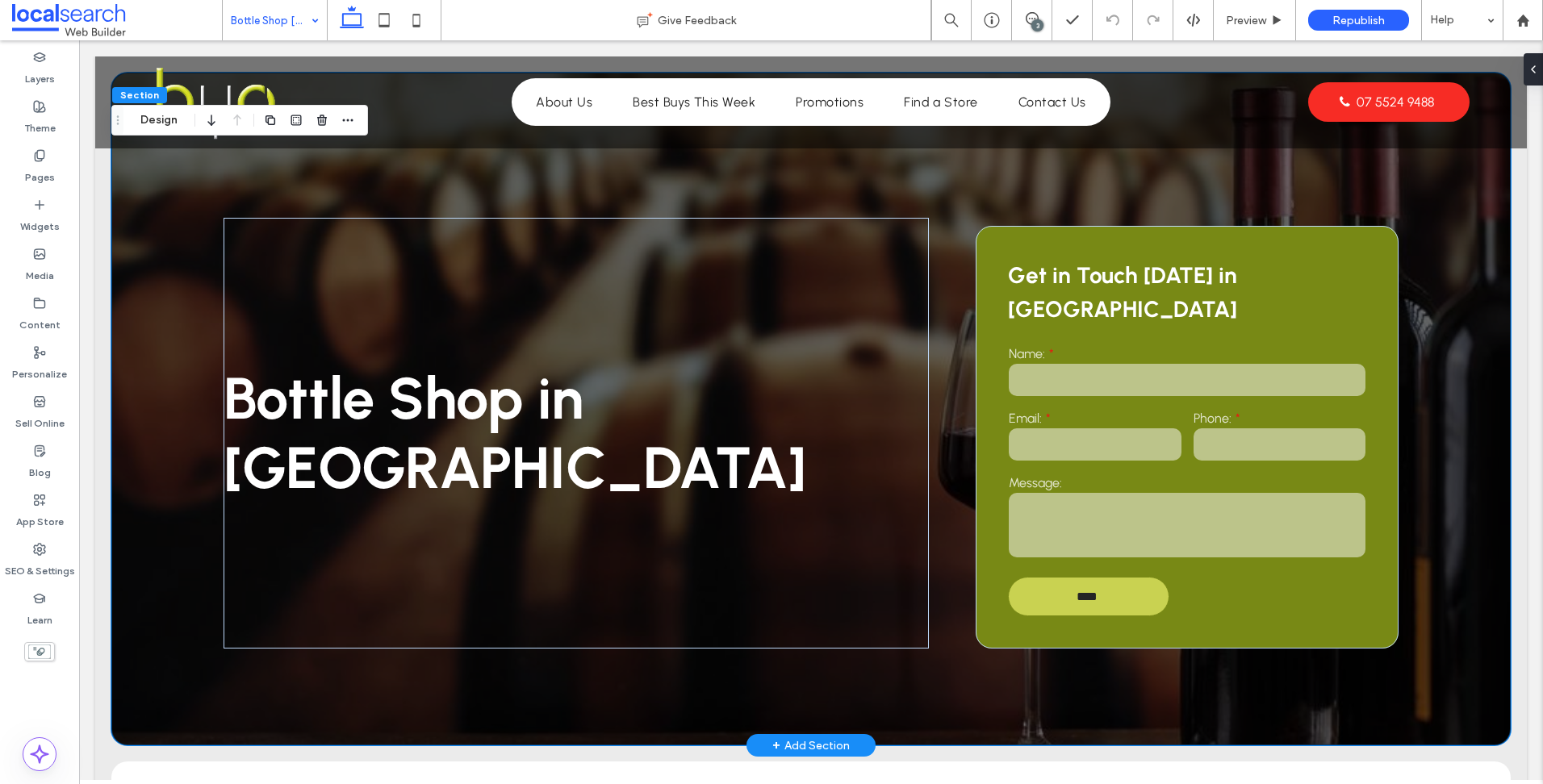
scroll to position [645, 0]
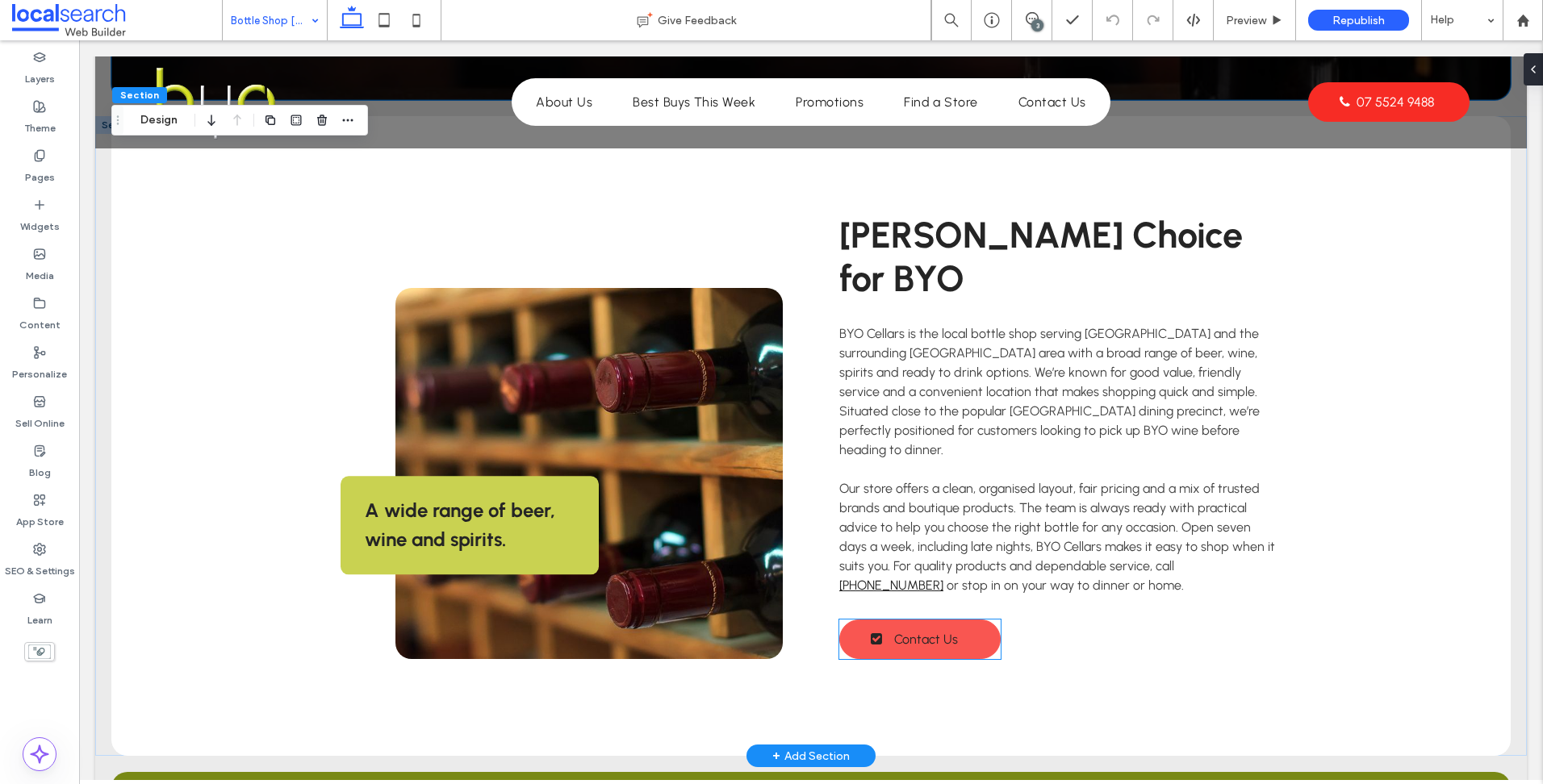
click at [894, 624] on span "Contact Us" at bounding box center [926, 639] width 64 height 31
click at [893, 620] on div "Contact Us" at bounding box center [920, 639] width 161 height 40
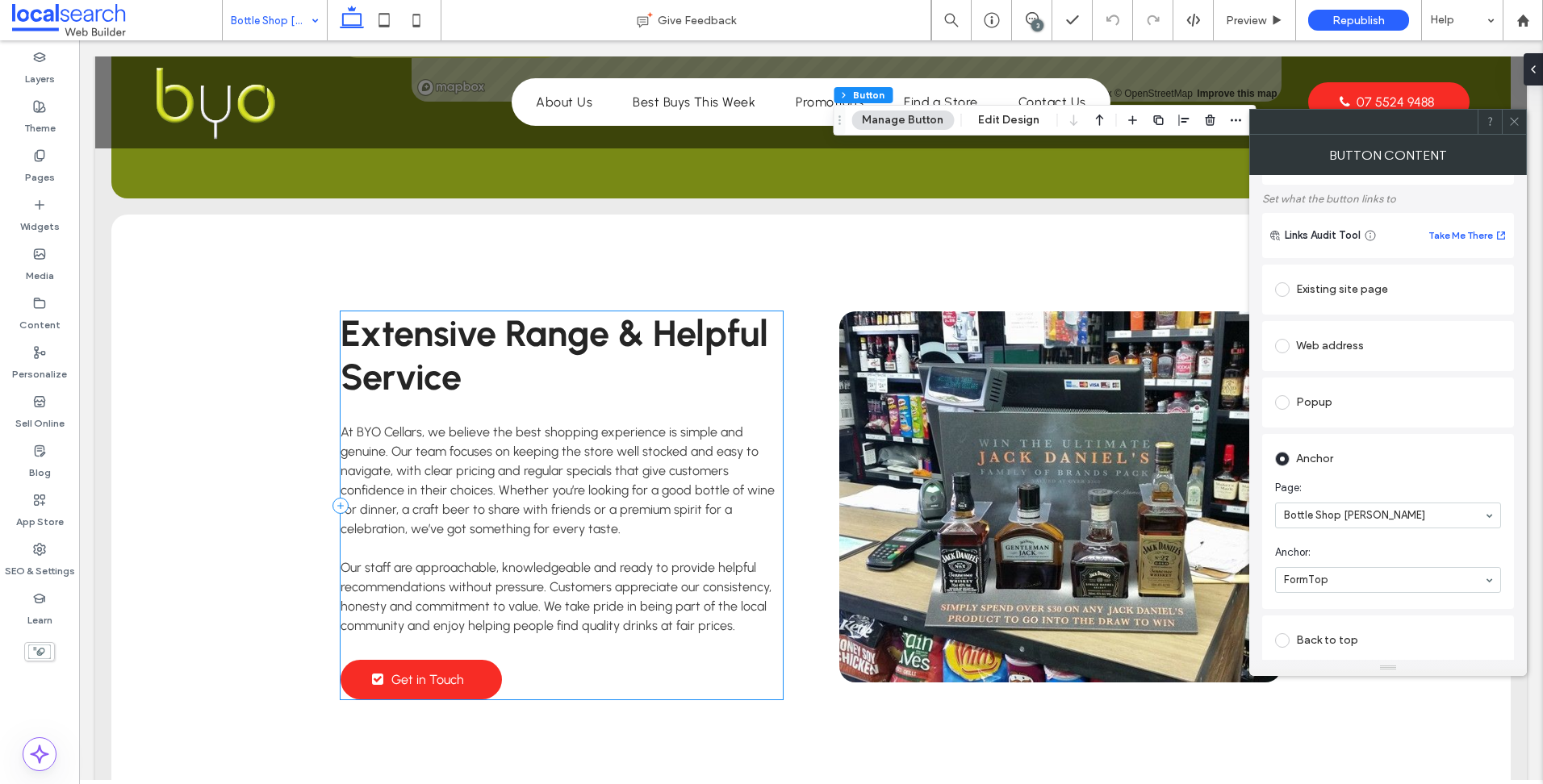
scroll to position [2017, 0]
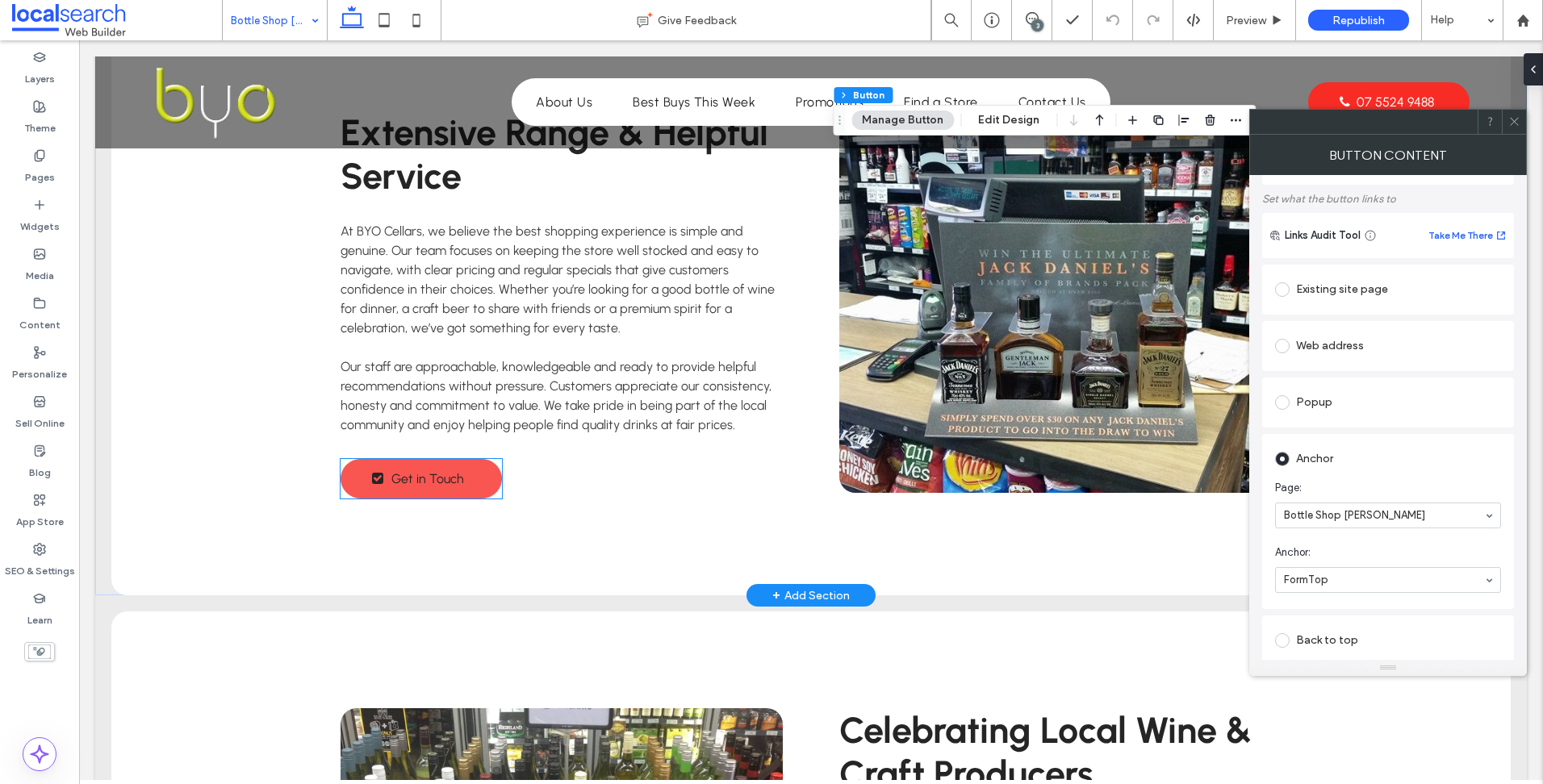
click at [415, 463] on span "Get in Touch" at bounding box center [428, 479] width 73 height 31
click at [415, 459] on div "Get in Touch" at bounding box center [421, 479] width 161 height 40
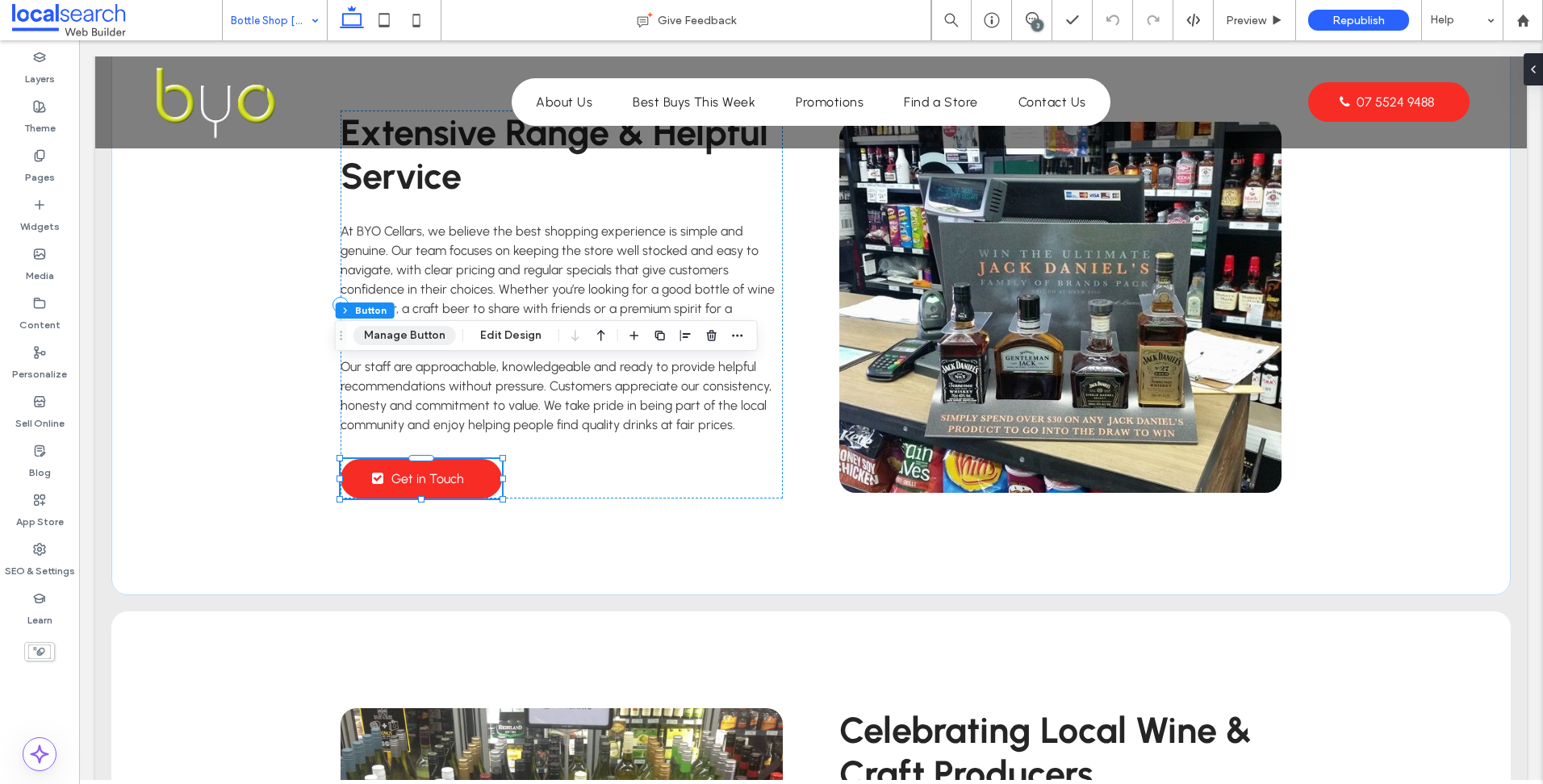
click at [402, 326] on button "Manage Button" at bounding box center [405, 335] width 102 height 19
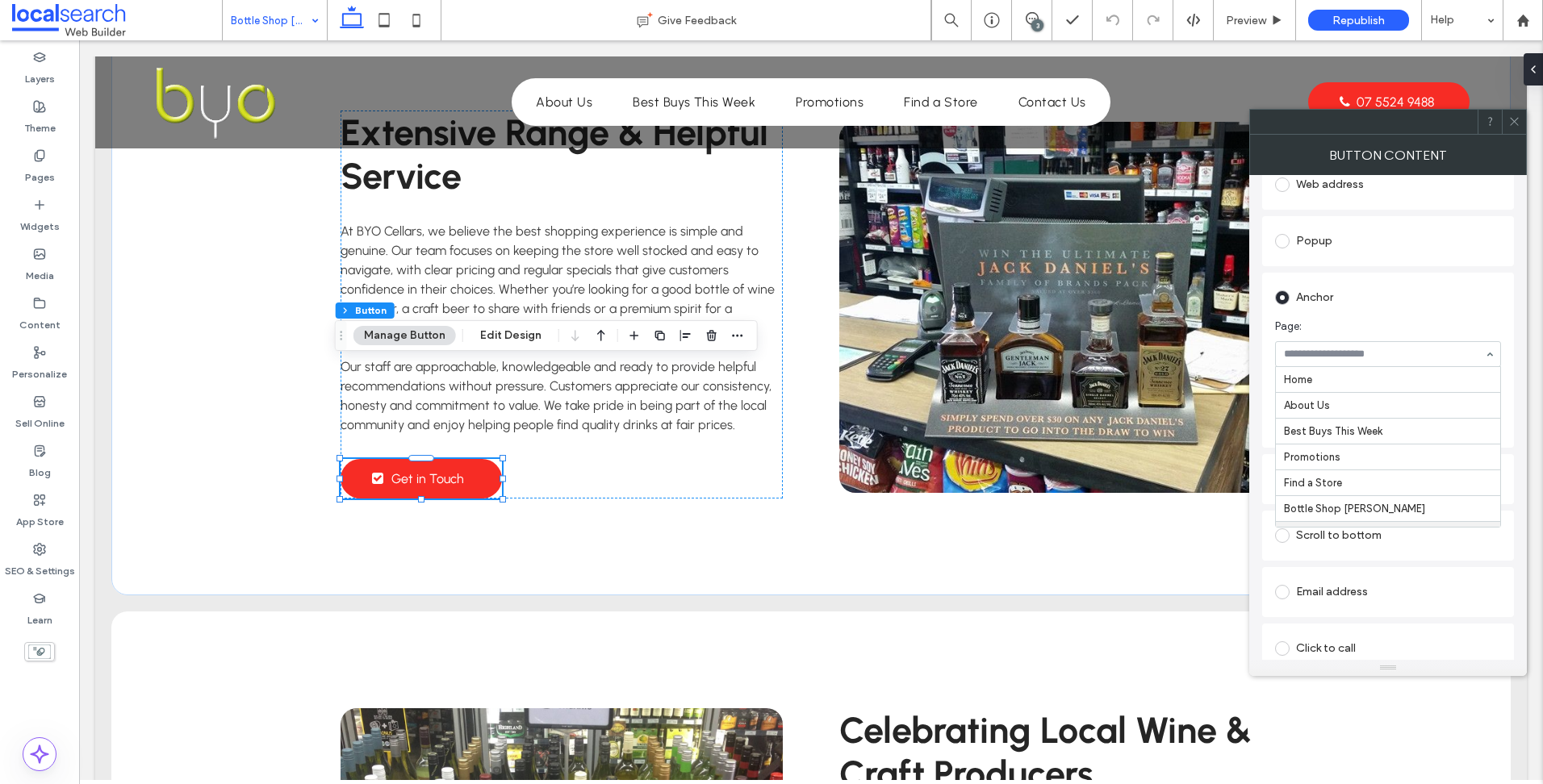
scroll to position [155, 0]
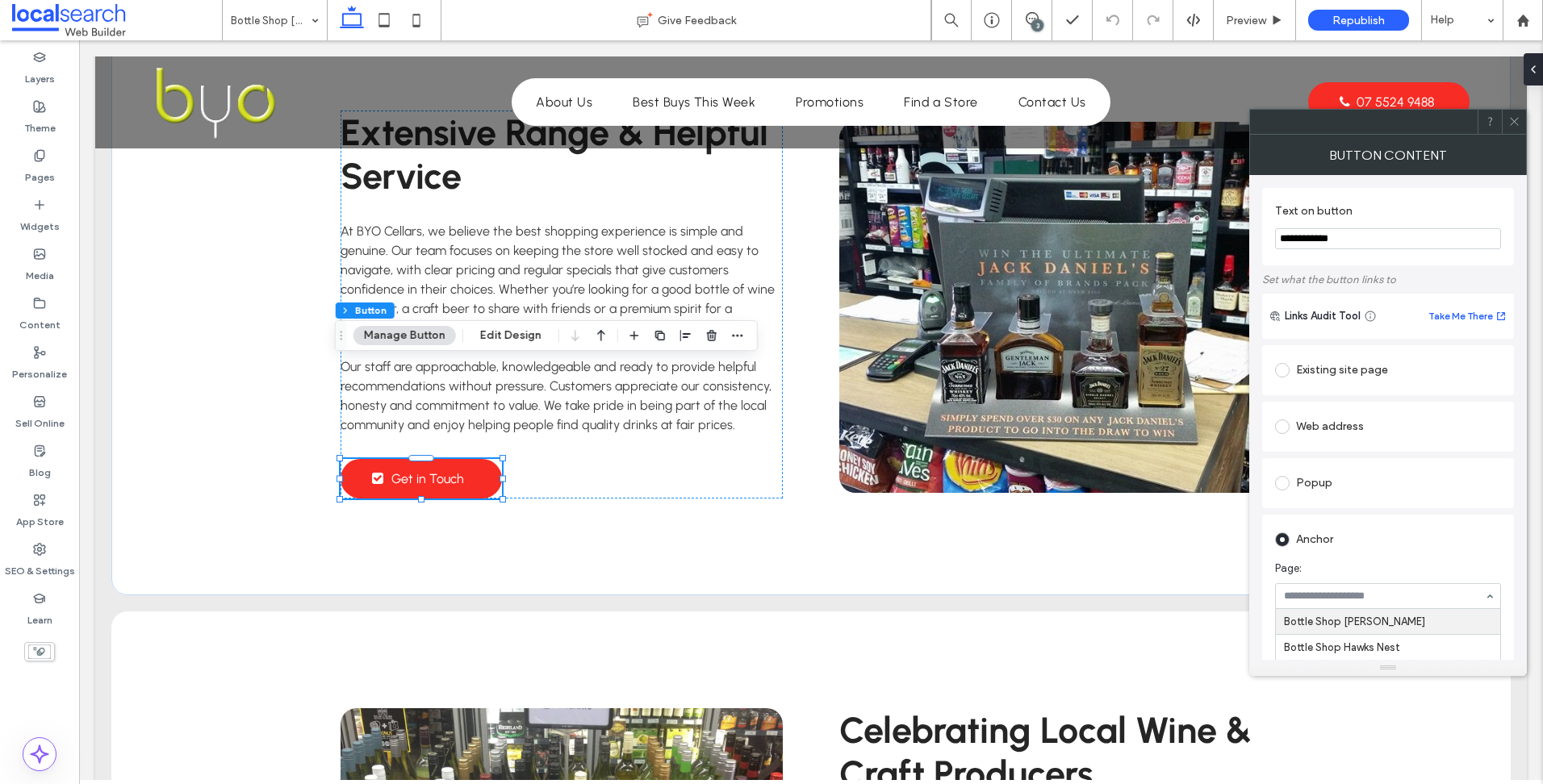
scroll to position [242, 0]
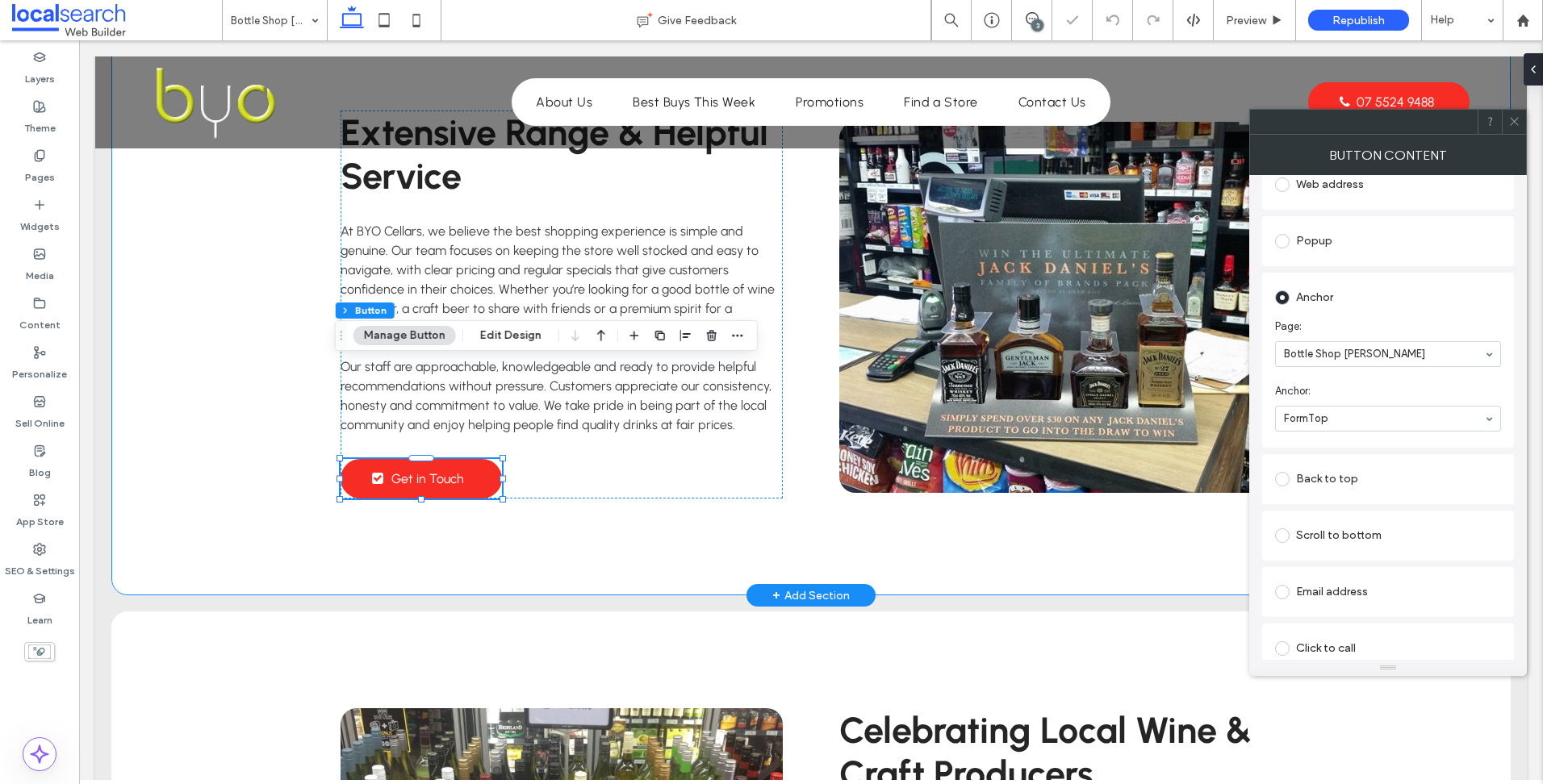
click at [830, 458] on div "Extensive Range & Helpful Service At BYO Cellars, we believe the best shopping …" at bounding box center [812, 305] width 969 height 582
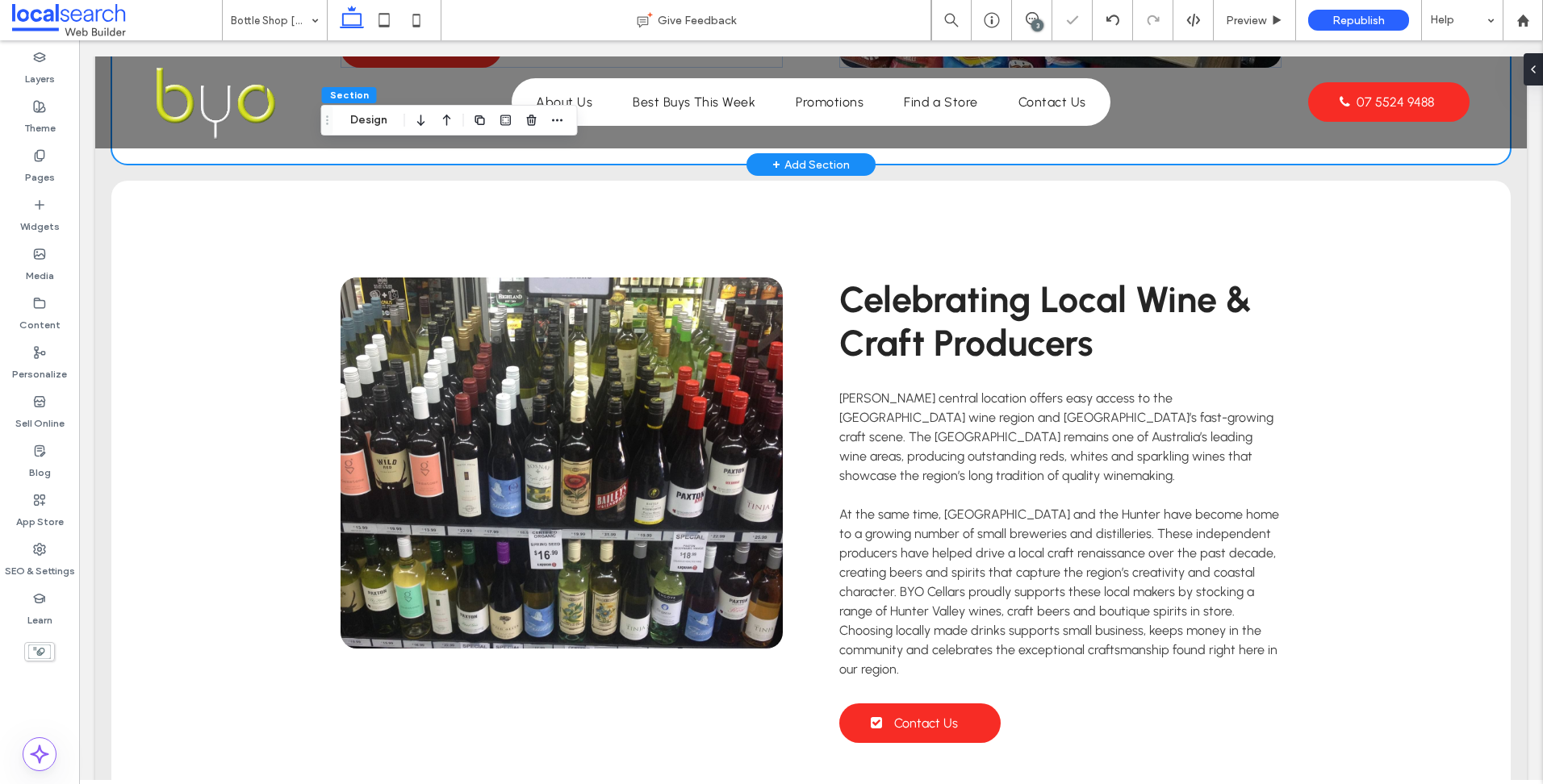
scroll to position [2663, 0]
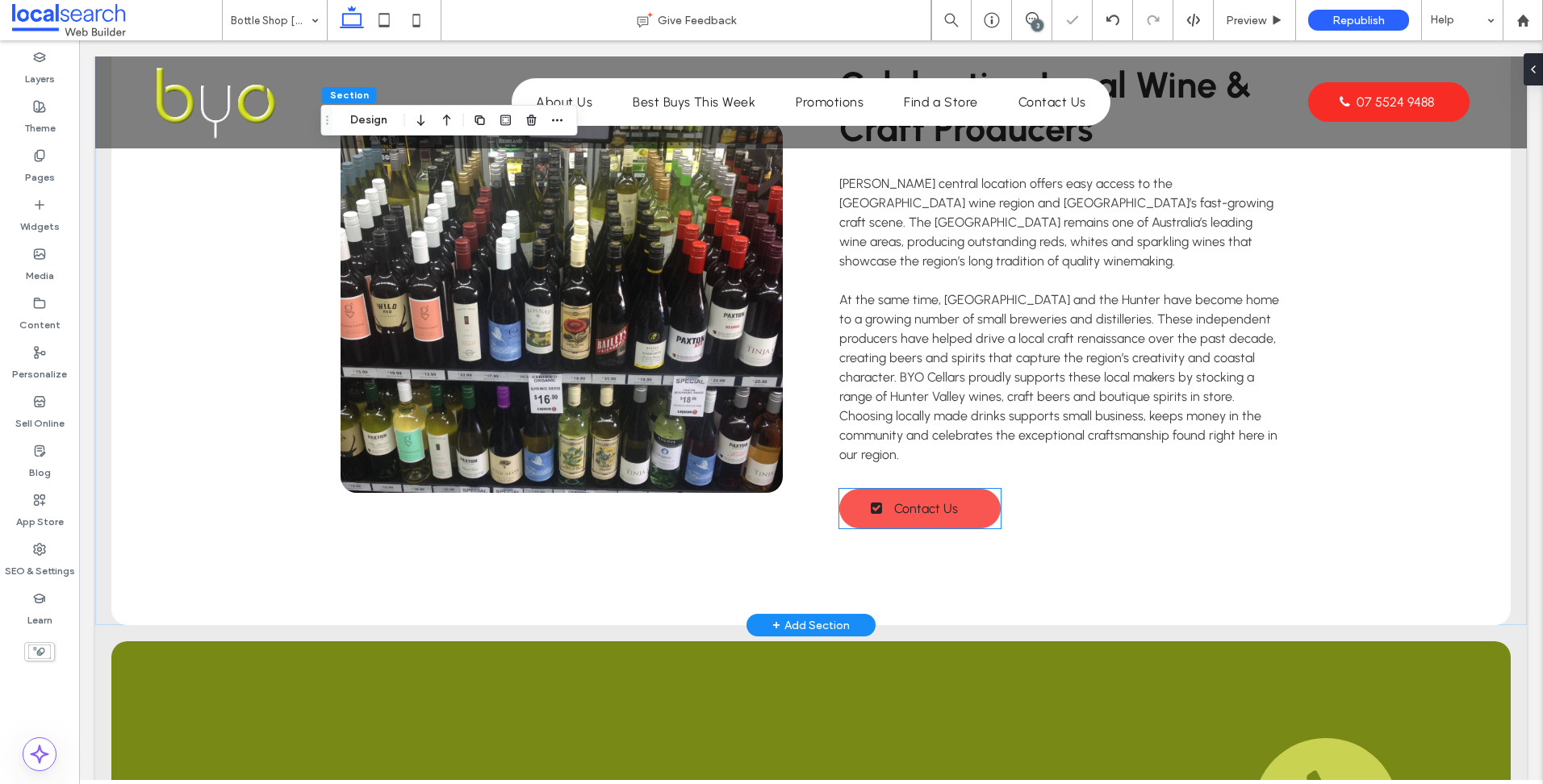
click at [921, 493] on span "Contact Us" at bounding box center [926, 509] width 64 height 31
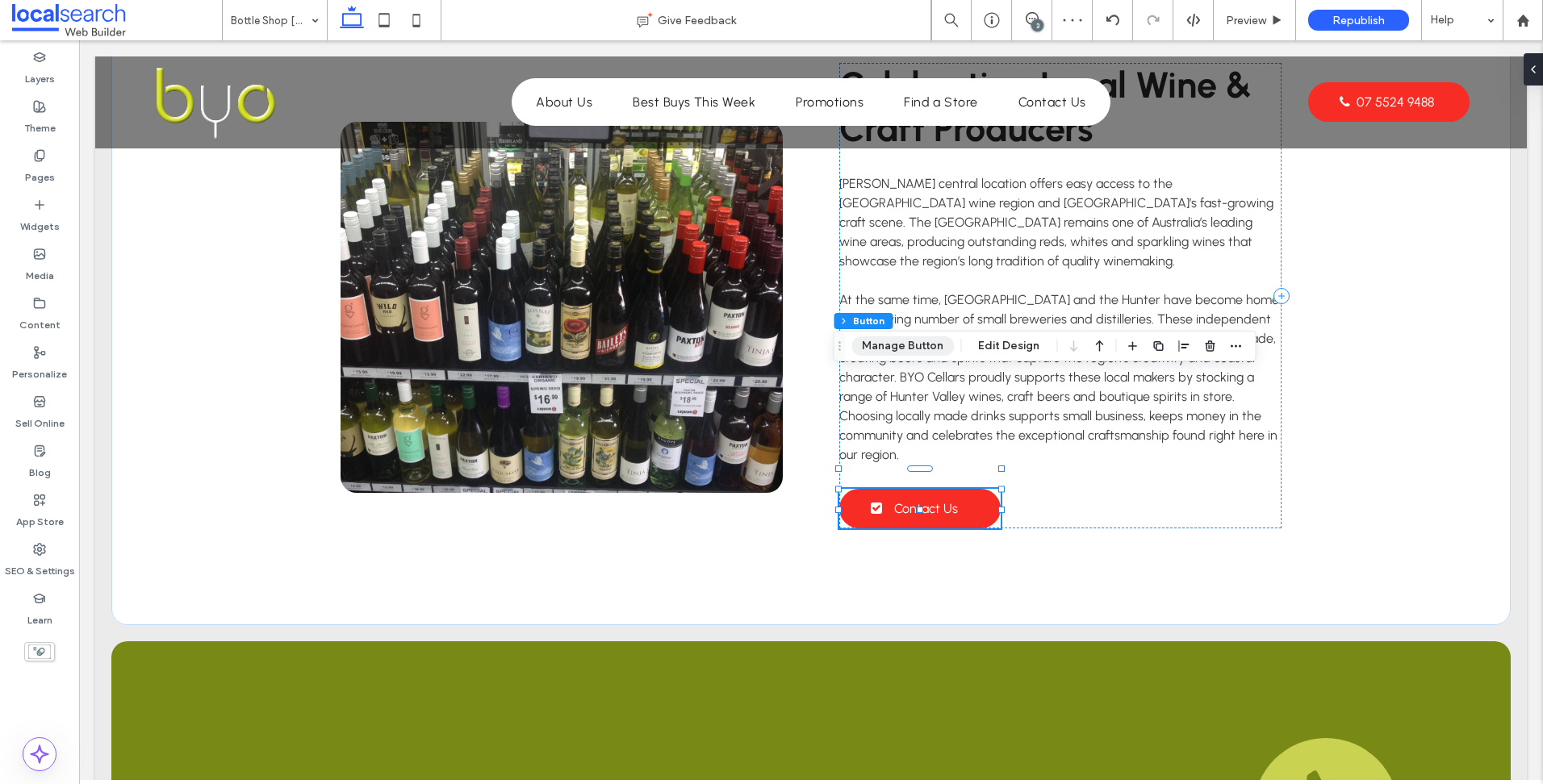
click at [934, 354] on button "Manage Button" at bounding box center [902, 345] width 102 height 19
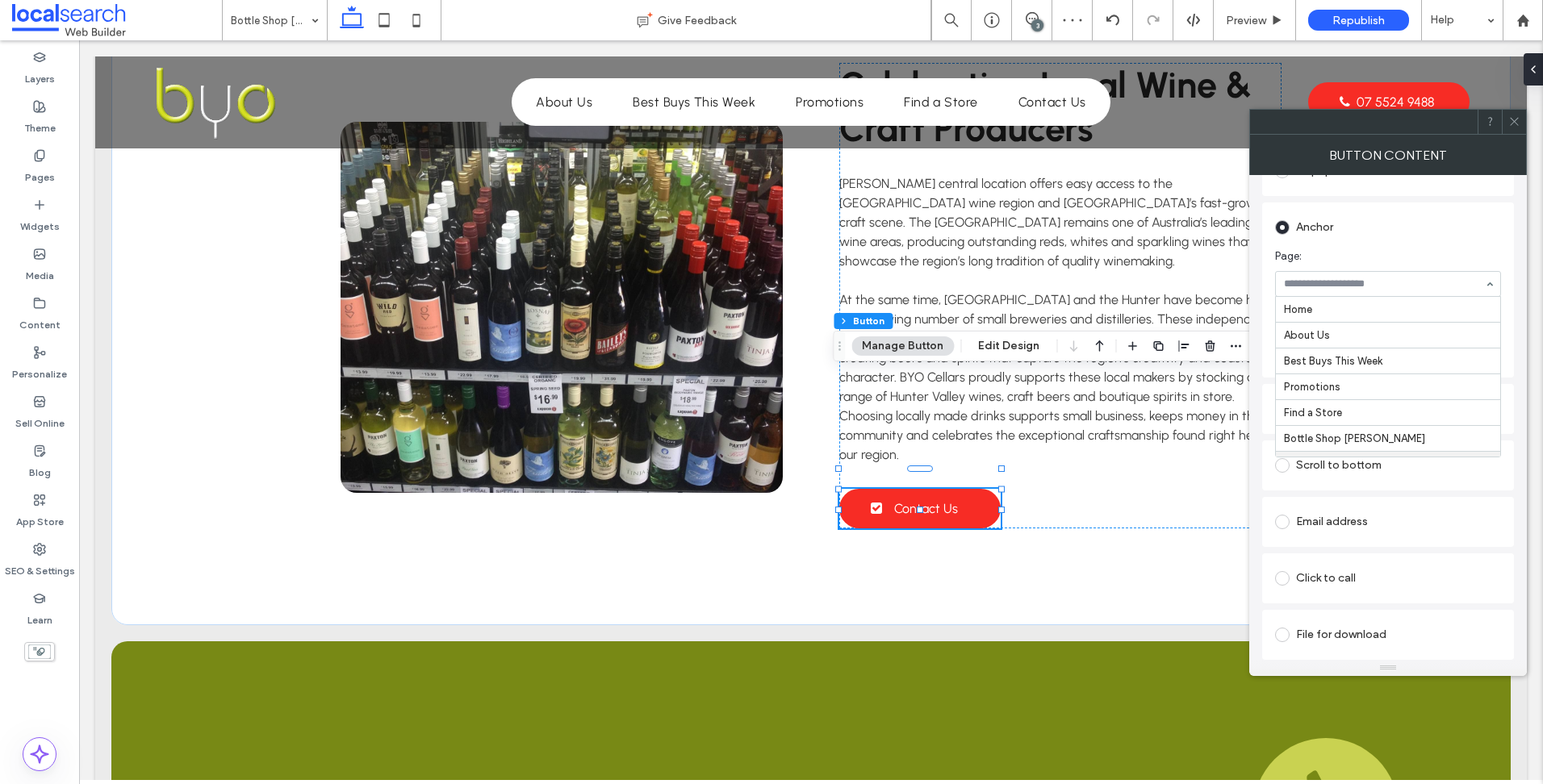
scroll to position [155, 0]
type input "**"
click at [937, 473] on div "Celebrating Local Wine & Craft Producers Hamilton’s central location offers eas…" at bounding box center [812, 296] width 969 height 659
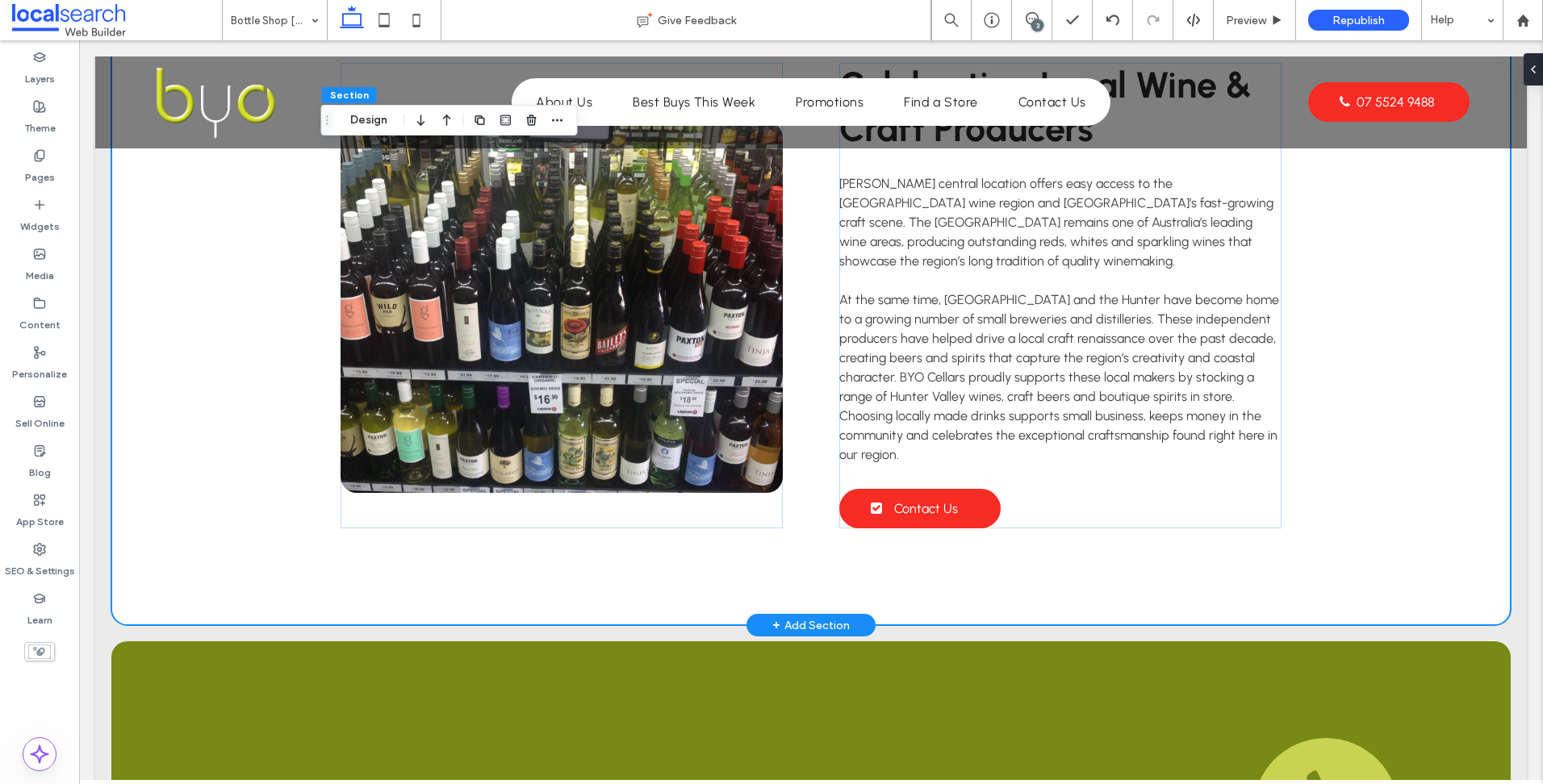
scroll to position [194, 0]
type input "*"
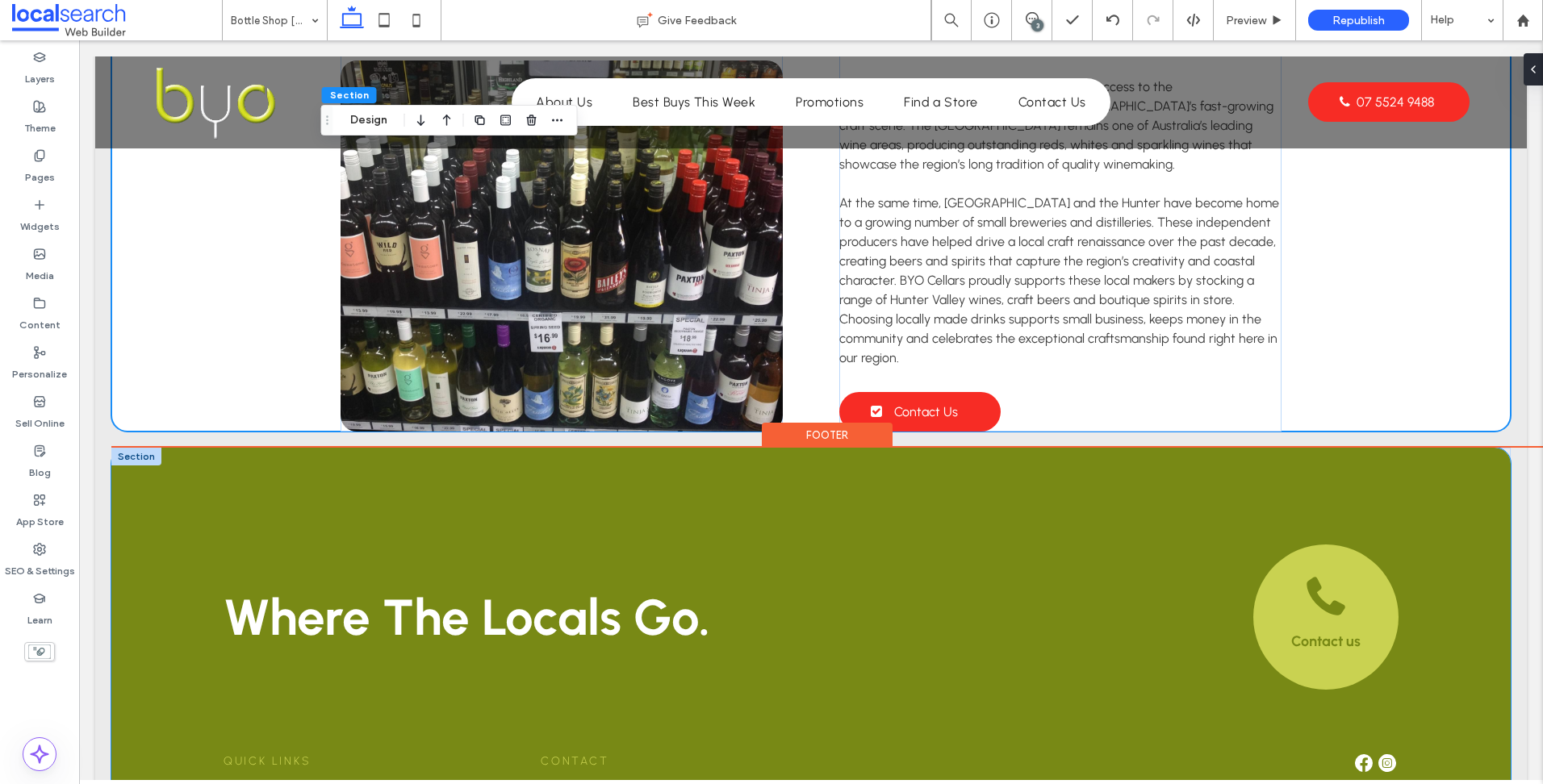
click at [146, 448] on div "Where The Locals Go. Contact us Quick Links Home About Us Best Buys This Week P…" at bounding box center [812, 780] width 1400 height 665
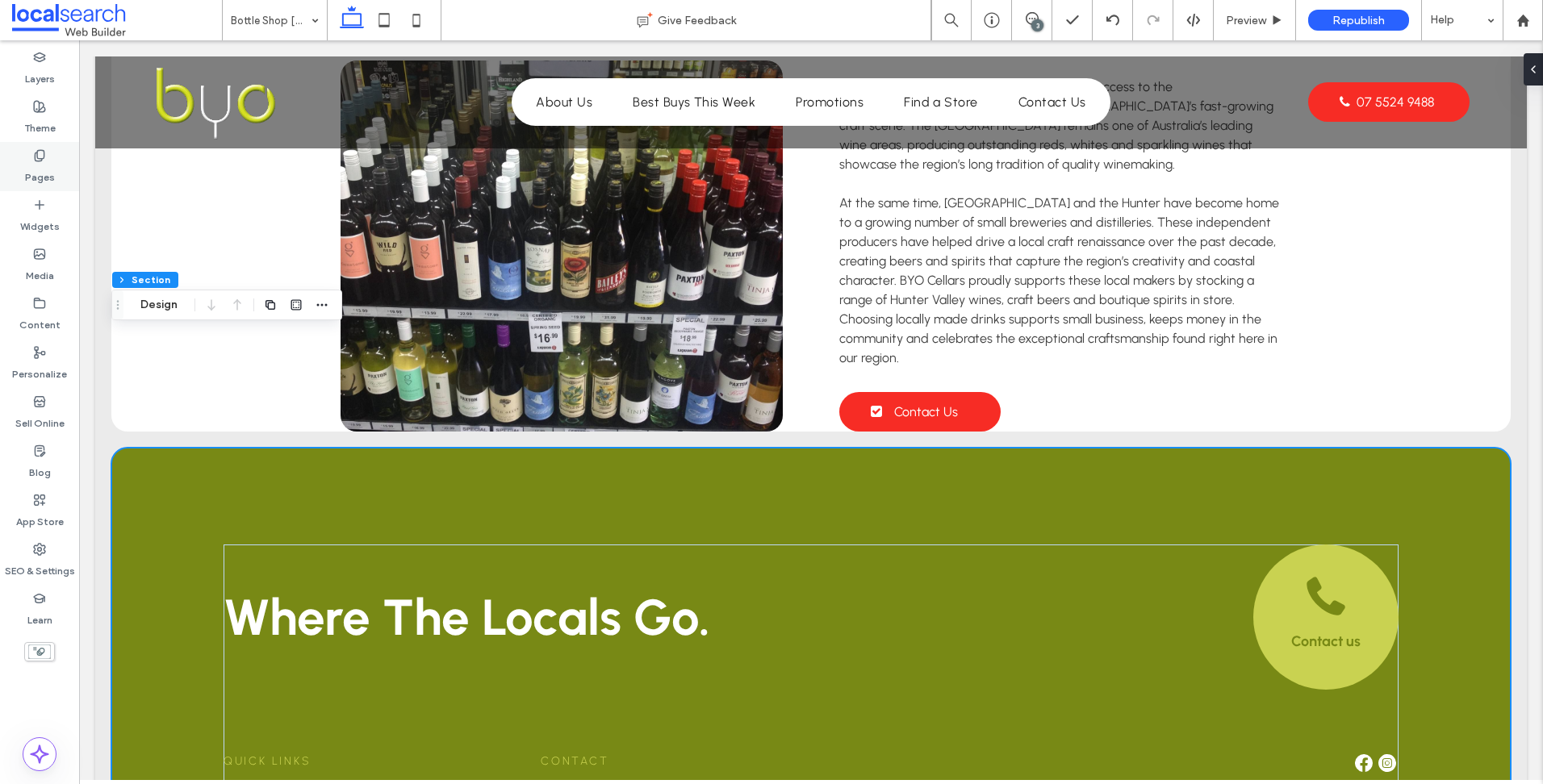
click at [41, 173] on label "Pages" at bounding box center [40, 173] width 30 height 22
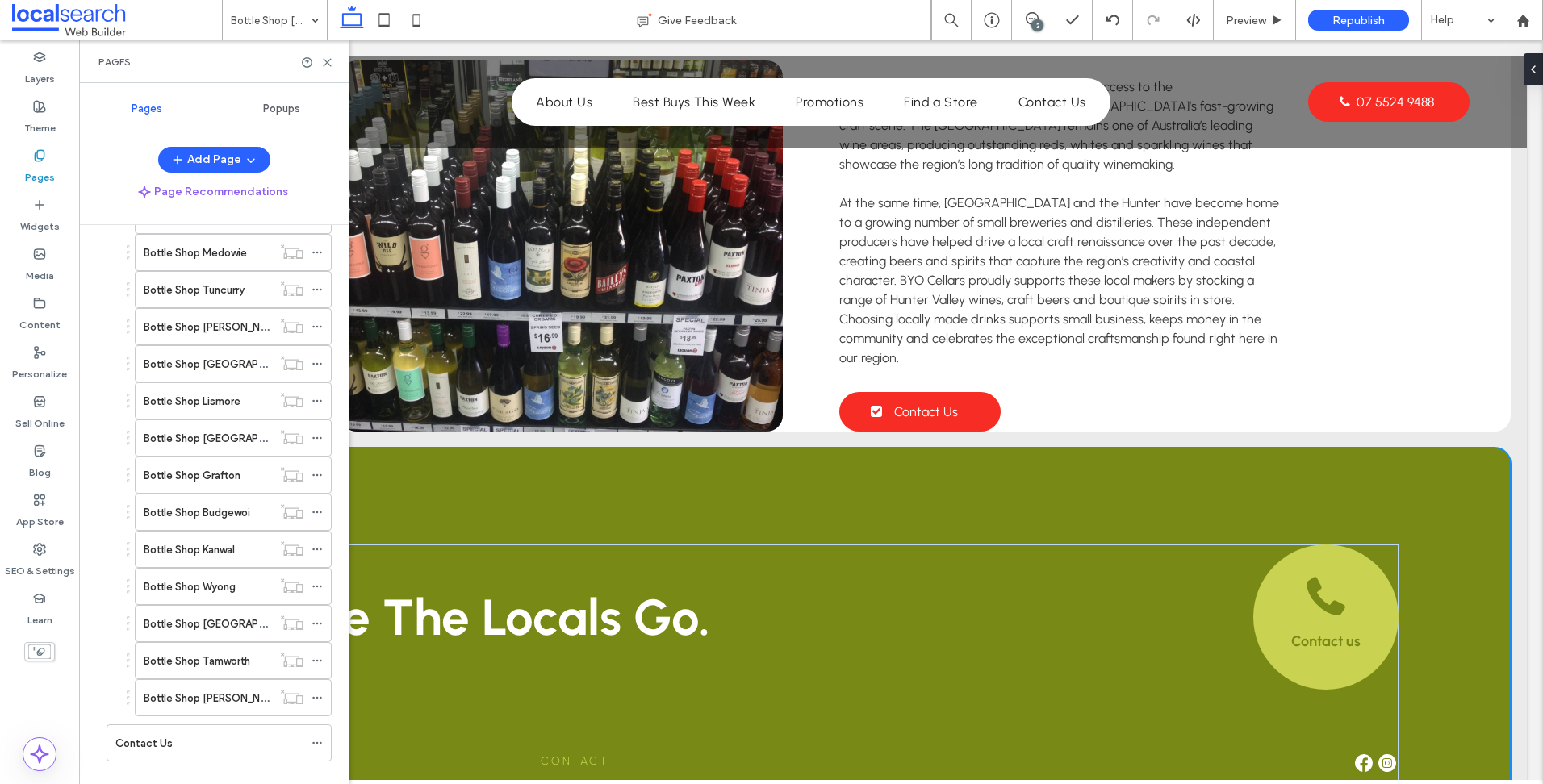
scroll to position [485, 0]
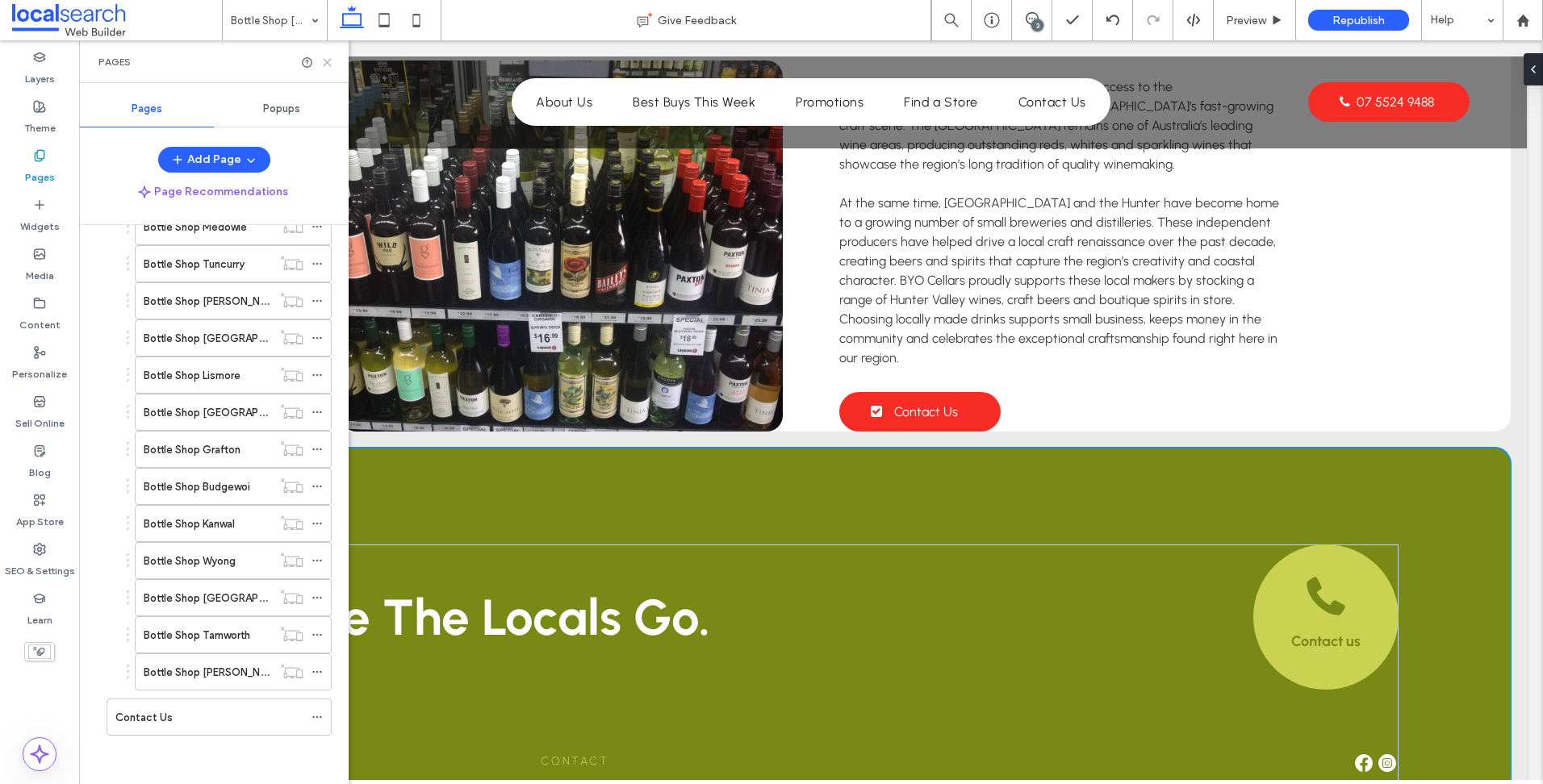
click at [328, 60] on icon at bounding box center [327, 62] width 12 height 12
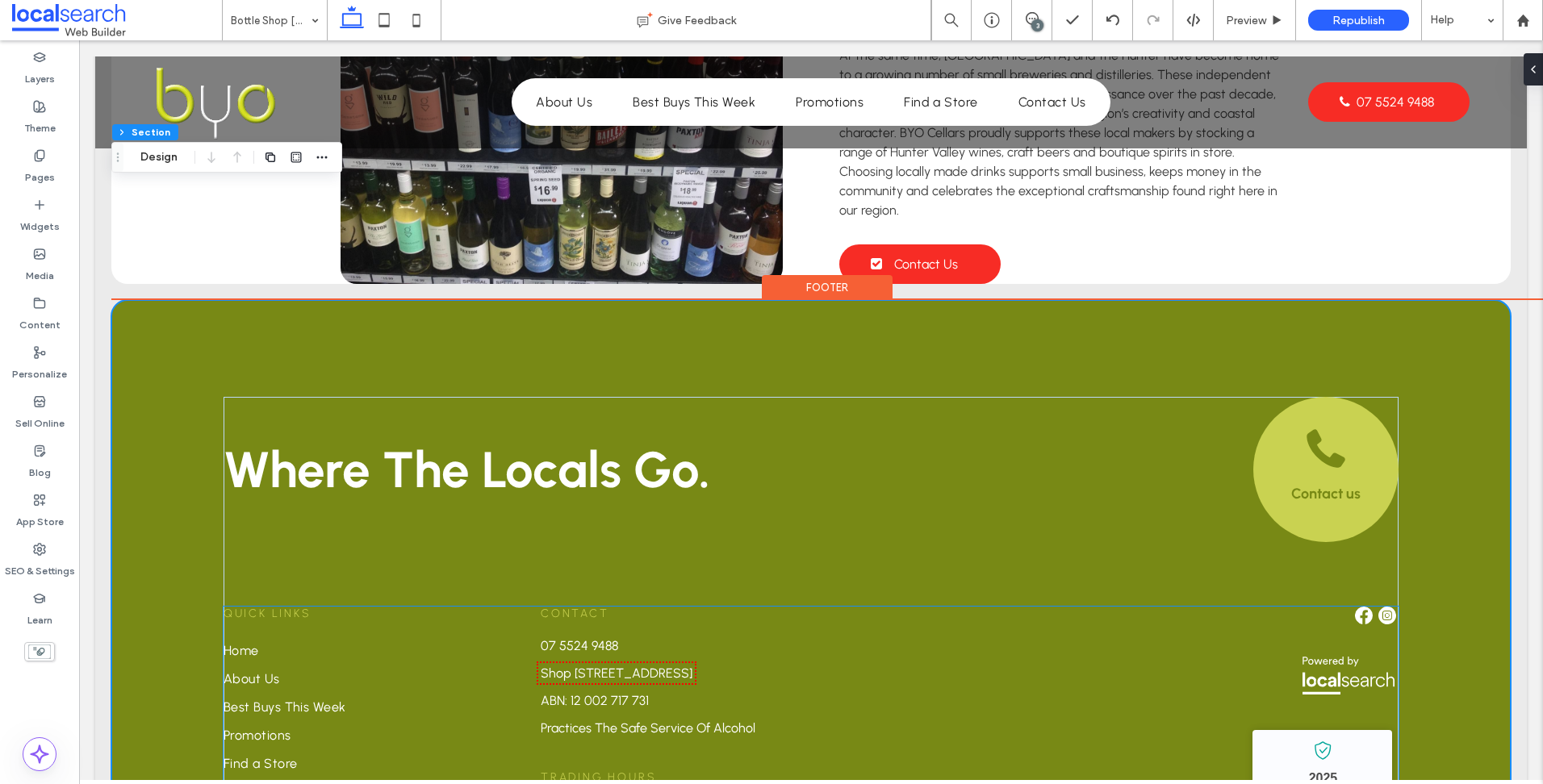
scroll to position [2899, 0]
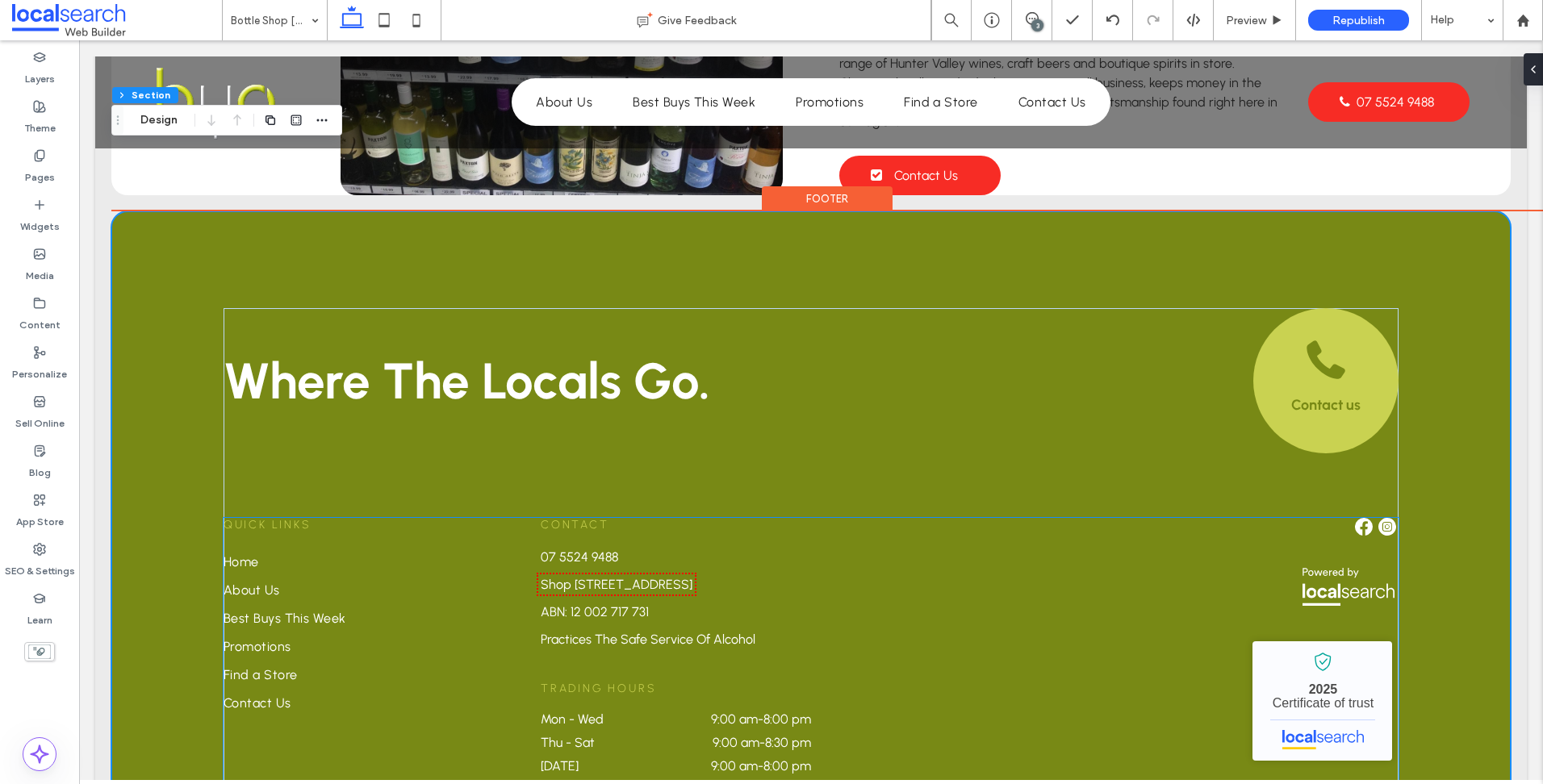
click at [308, 518] on span "Quick Links" at bounding box center [267, 525] width 87 height 14
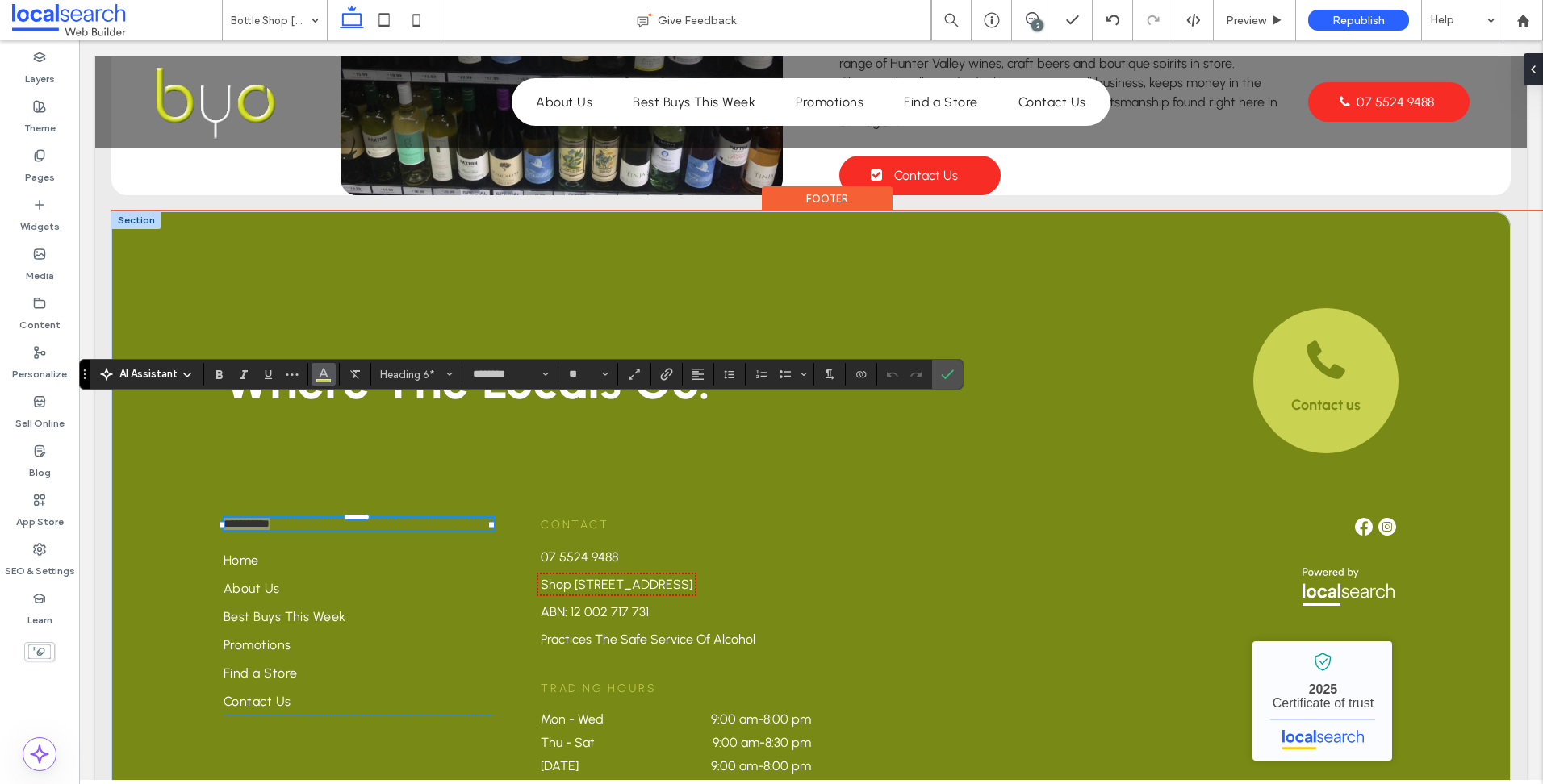
click at [333, 372] on button "Color" at bounding box center [323, 373] width 24 height 22
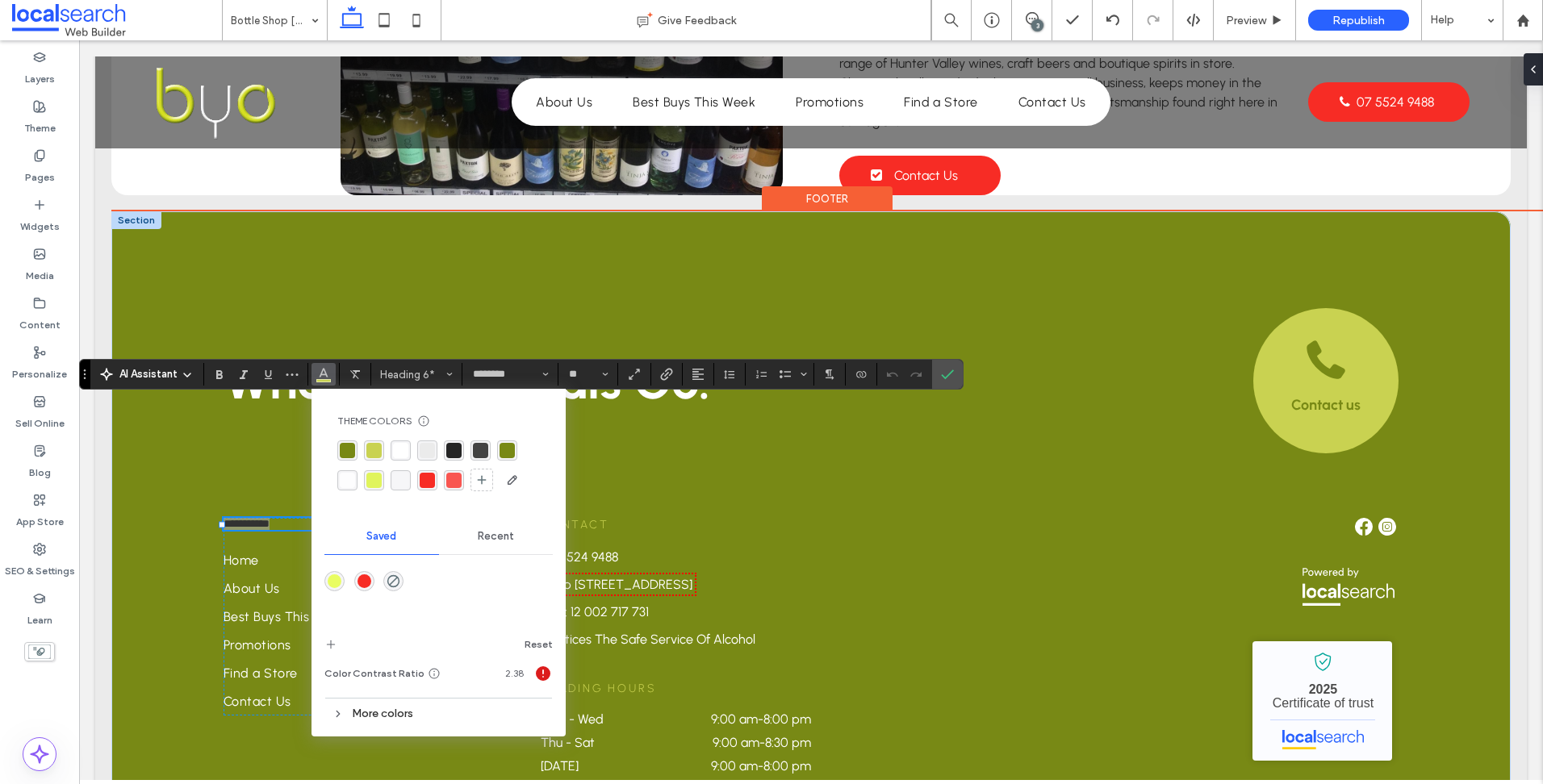
click at [402, 457] on div "rgba(255, 255, 255, 1)" at bounding box center [401, 450] width 16 height 16
click at [293, 374] on use "More" at bounding box center [293, 374] width 12 height 2
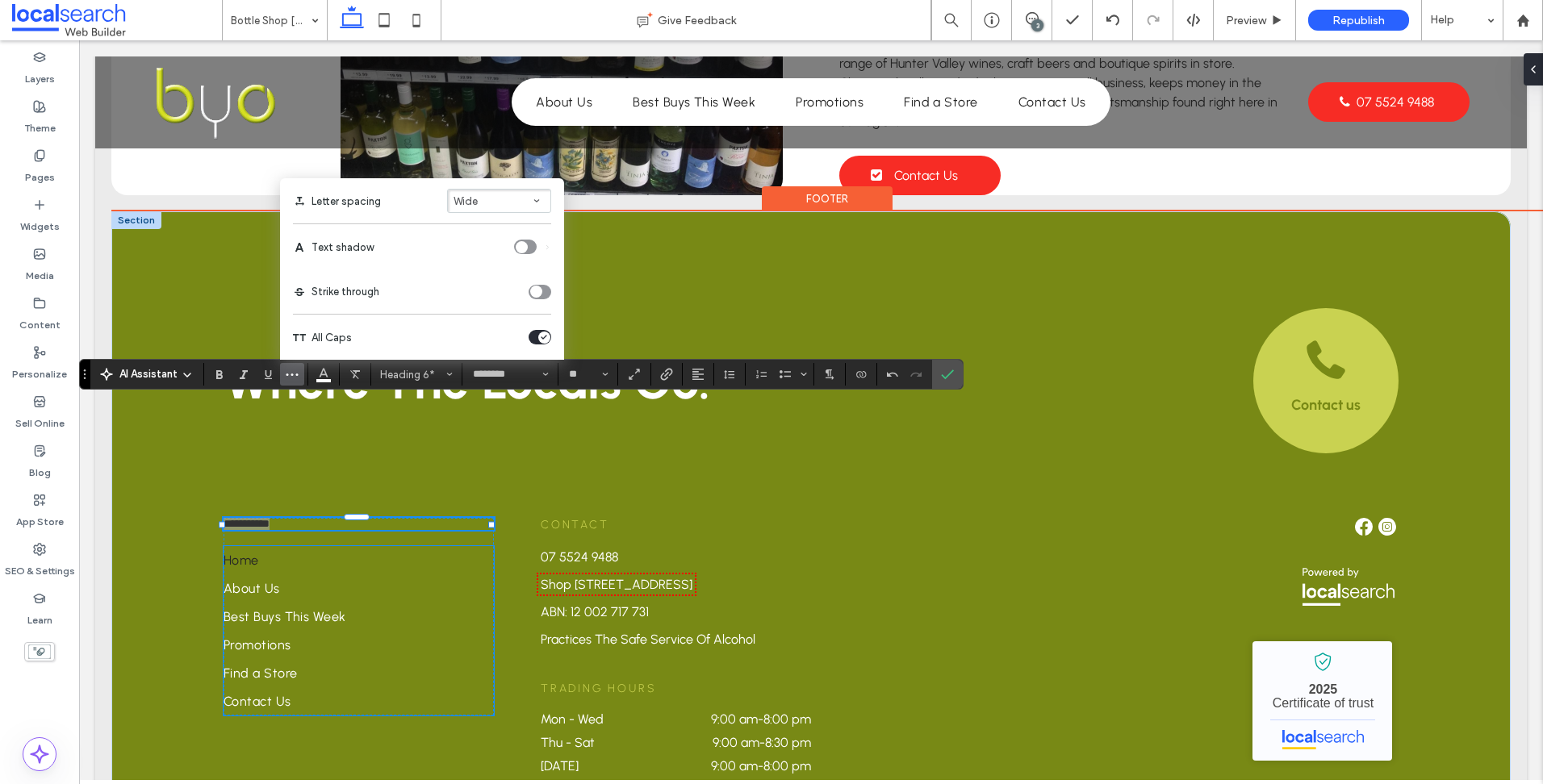
click at [364, 546] on link "Home" at bounding box center [359, 560] width 270 height 28
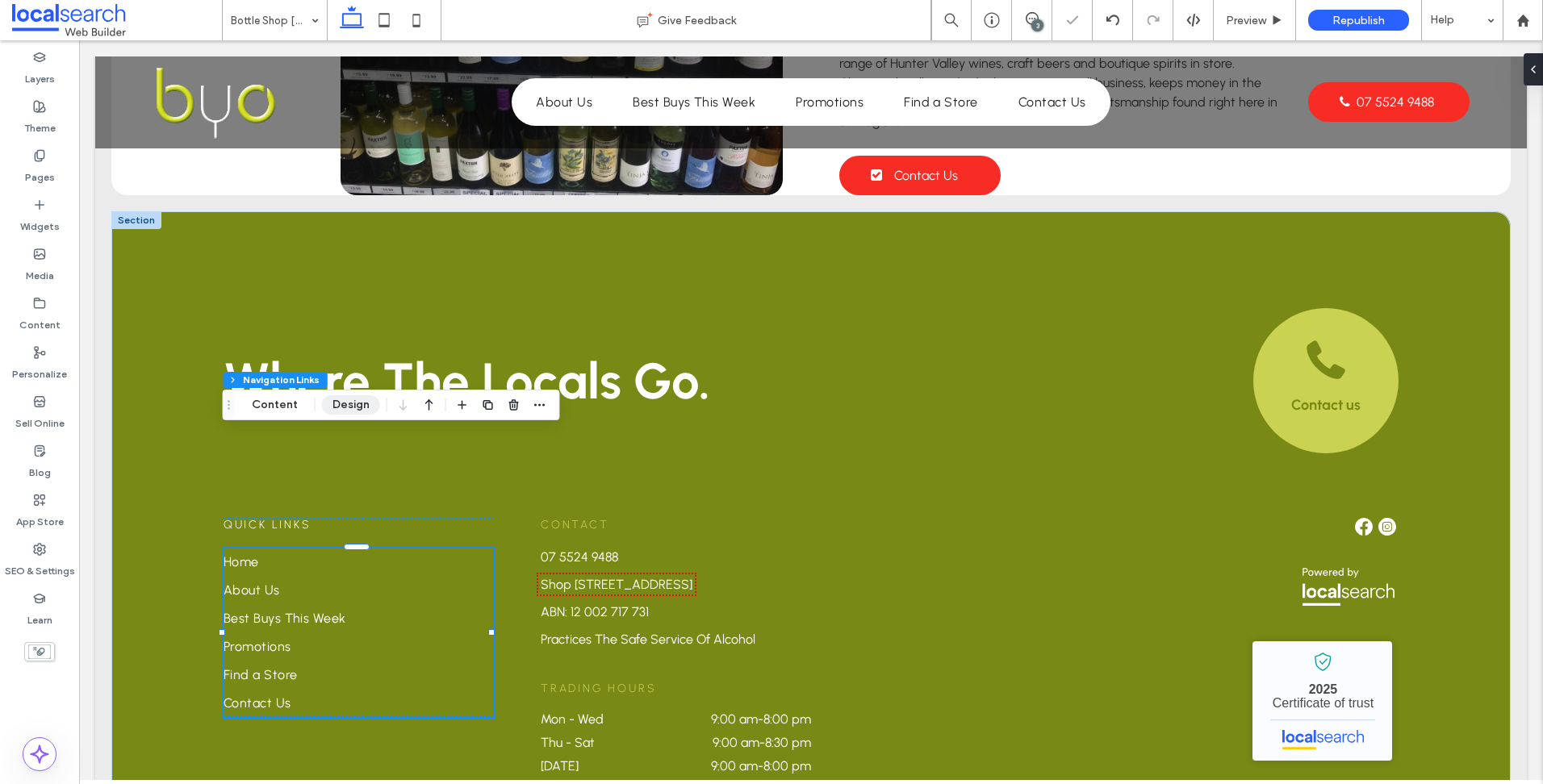
type input "***"
type input "****"
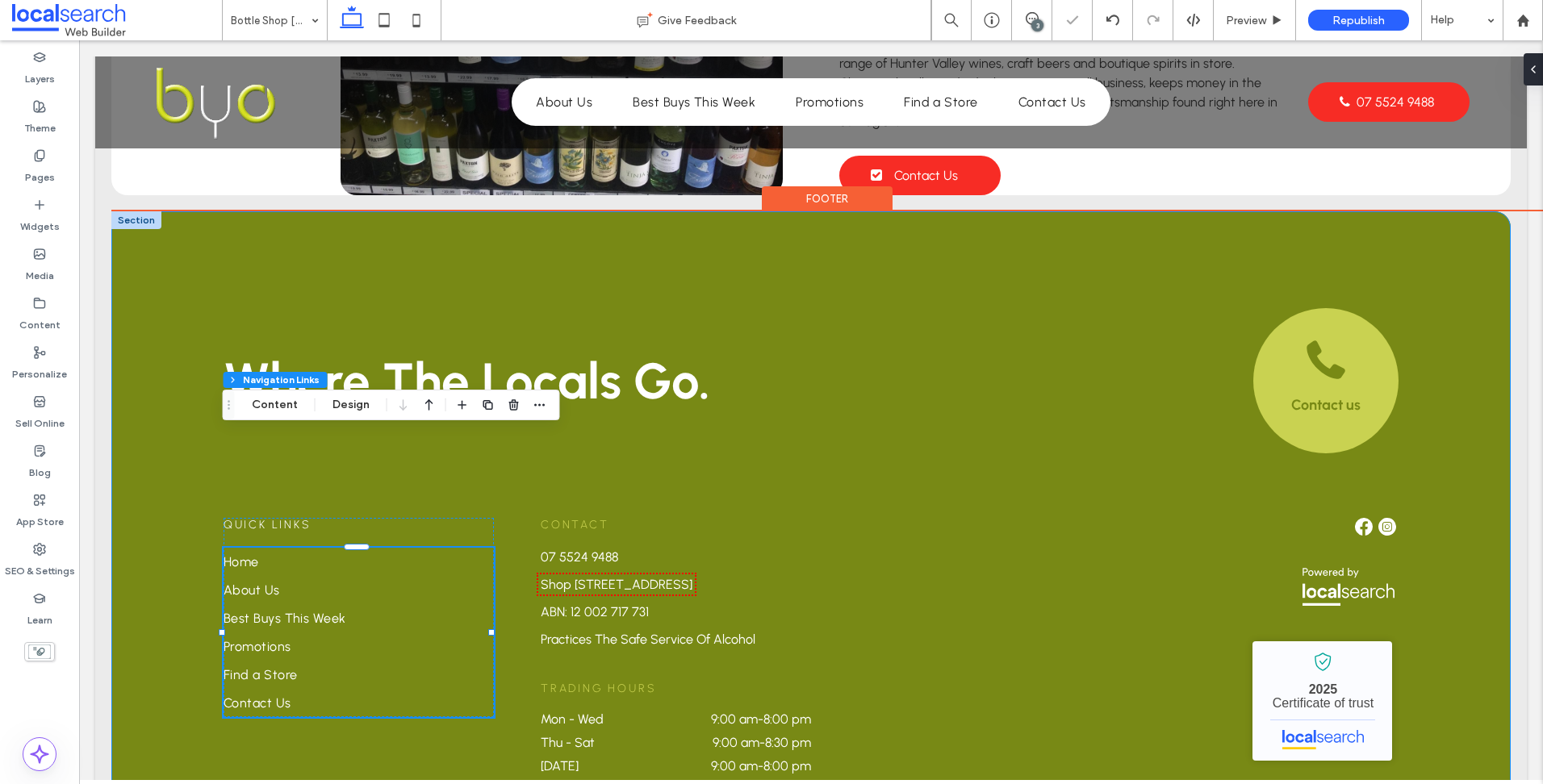
click at [179, 370] on div "Where The Locals Go. Contact us Quick Links Home About Us Best Buys This Week P…" at bounding box center [812, 544] width 1400 height 665
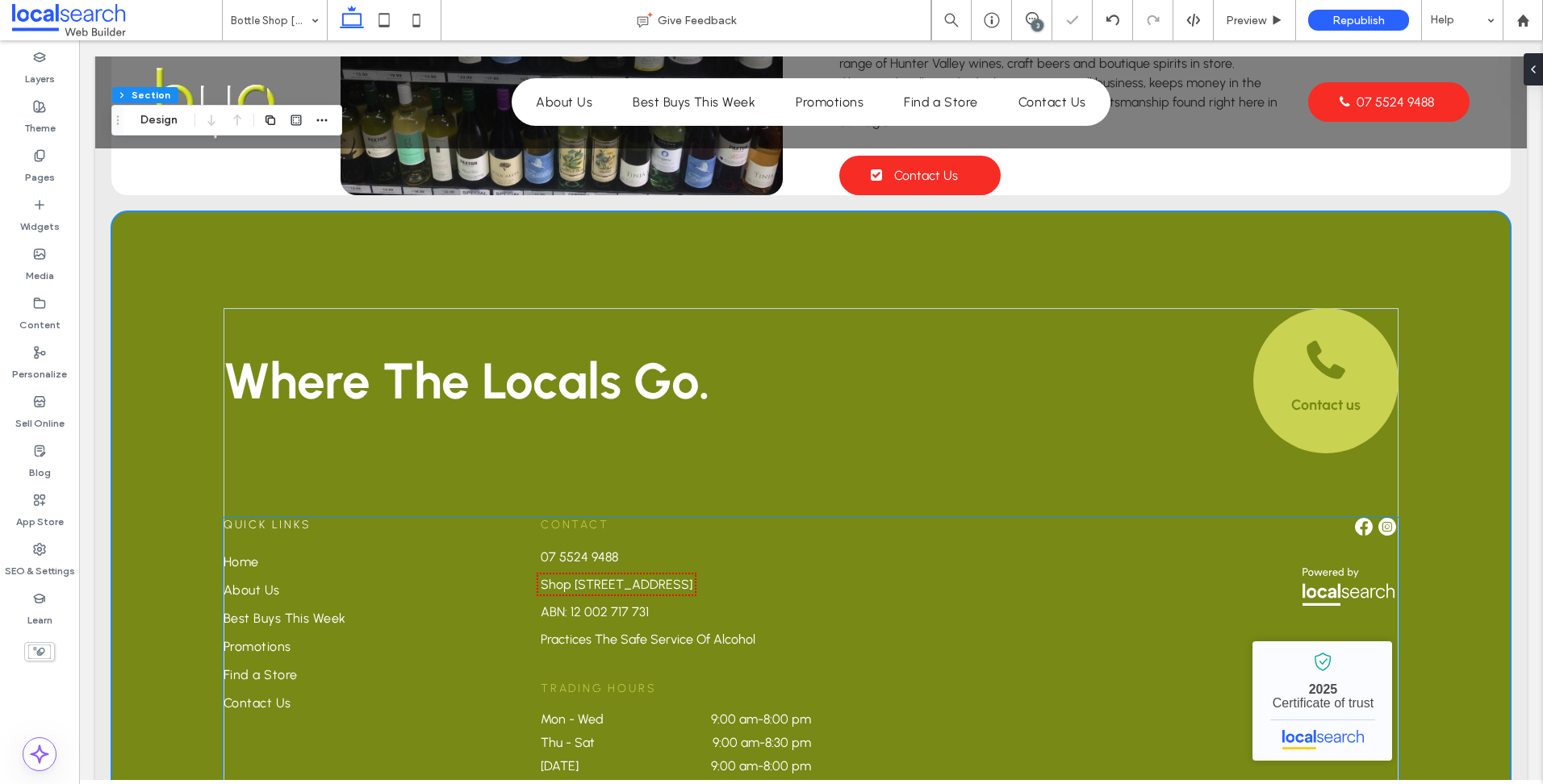
click at [290, 518] on span "Quick Links" at bounding box center [267, 525] width 87 height 14
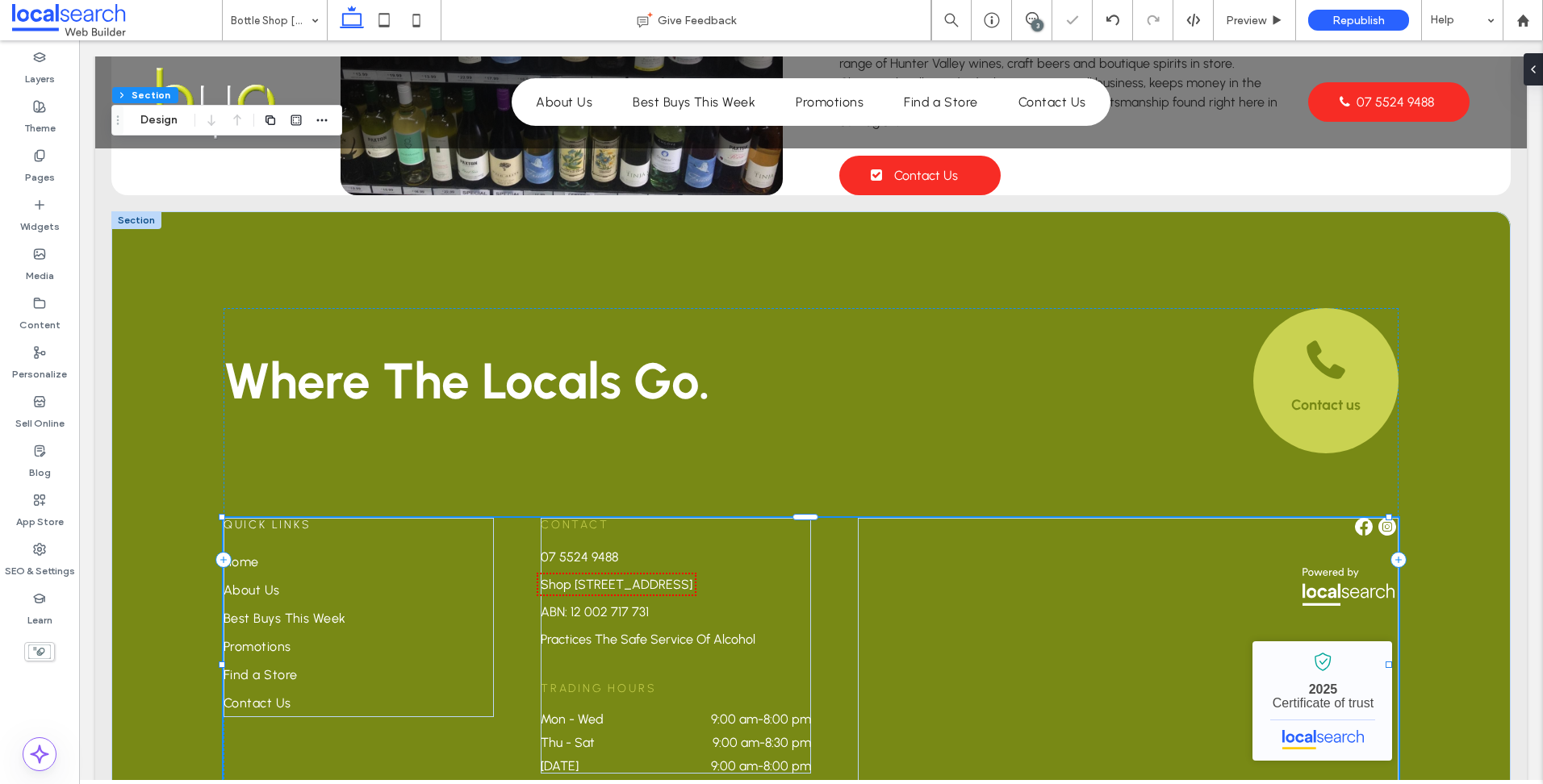
click at [290, 518] on span "Quick Links" at bounding box center [267, 525] width 87 height 14
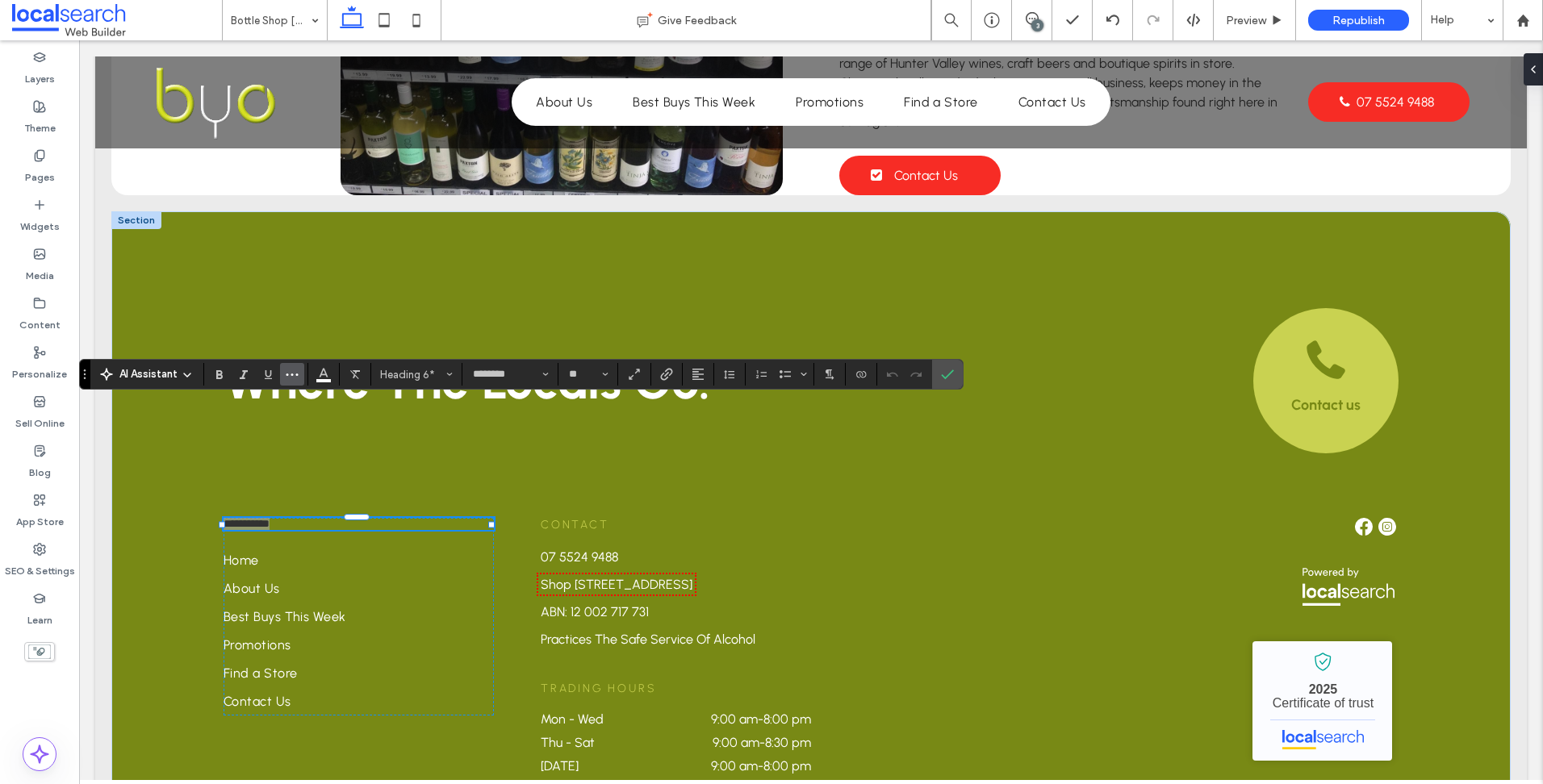
click at [297, 377] on icon "More" at bounding box center [293, 374] width 13 height 13
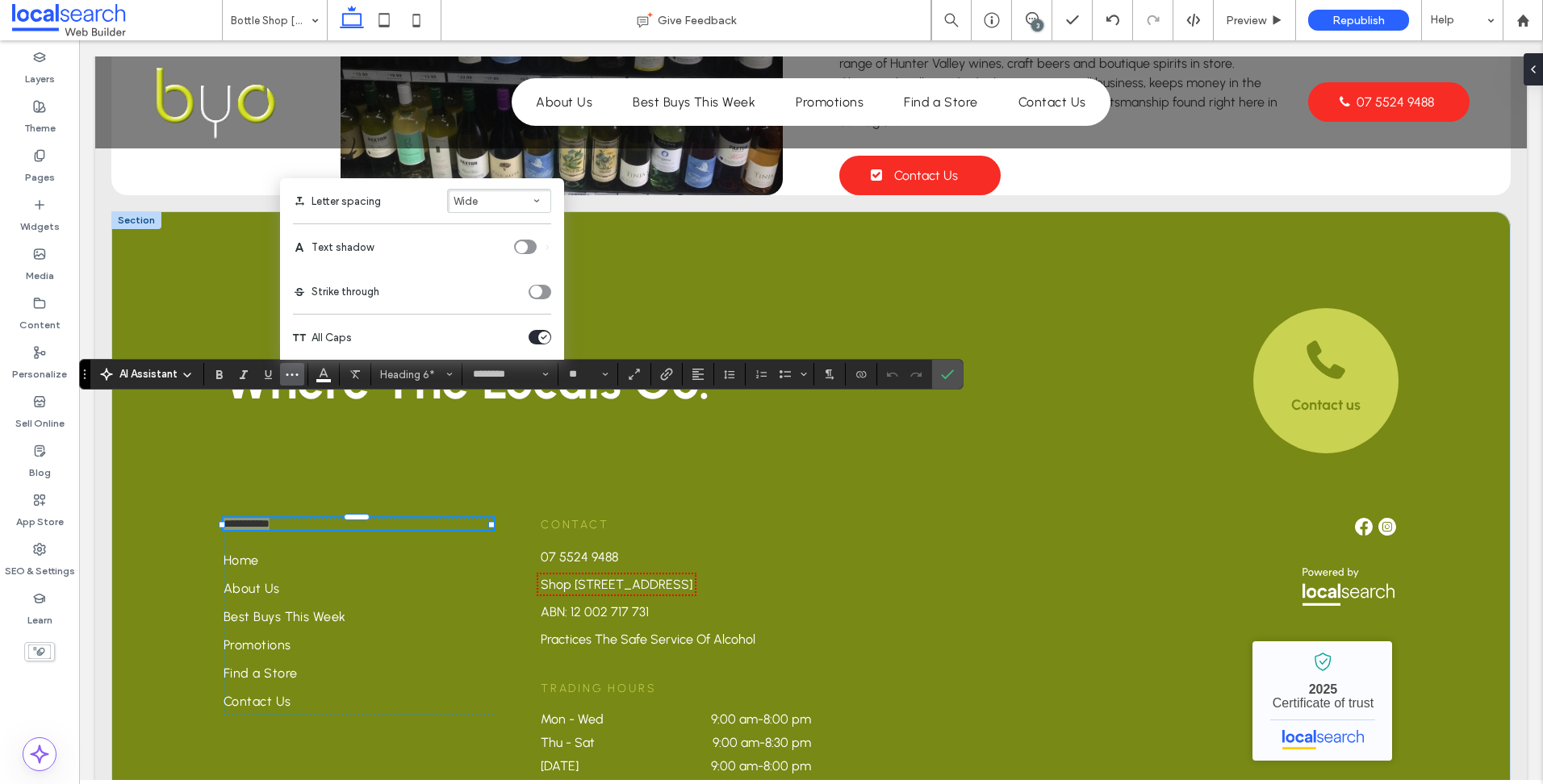
click at [518, 207] on button "Wide" at bounding box center [499, 201] width 104 height 24
click at [527, 201] on button "Wide" at bounding box center [499, 201] width 104 height 24
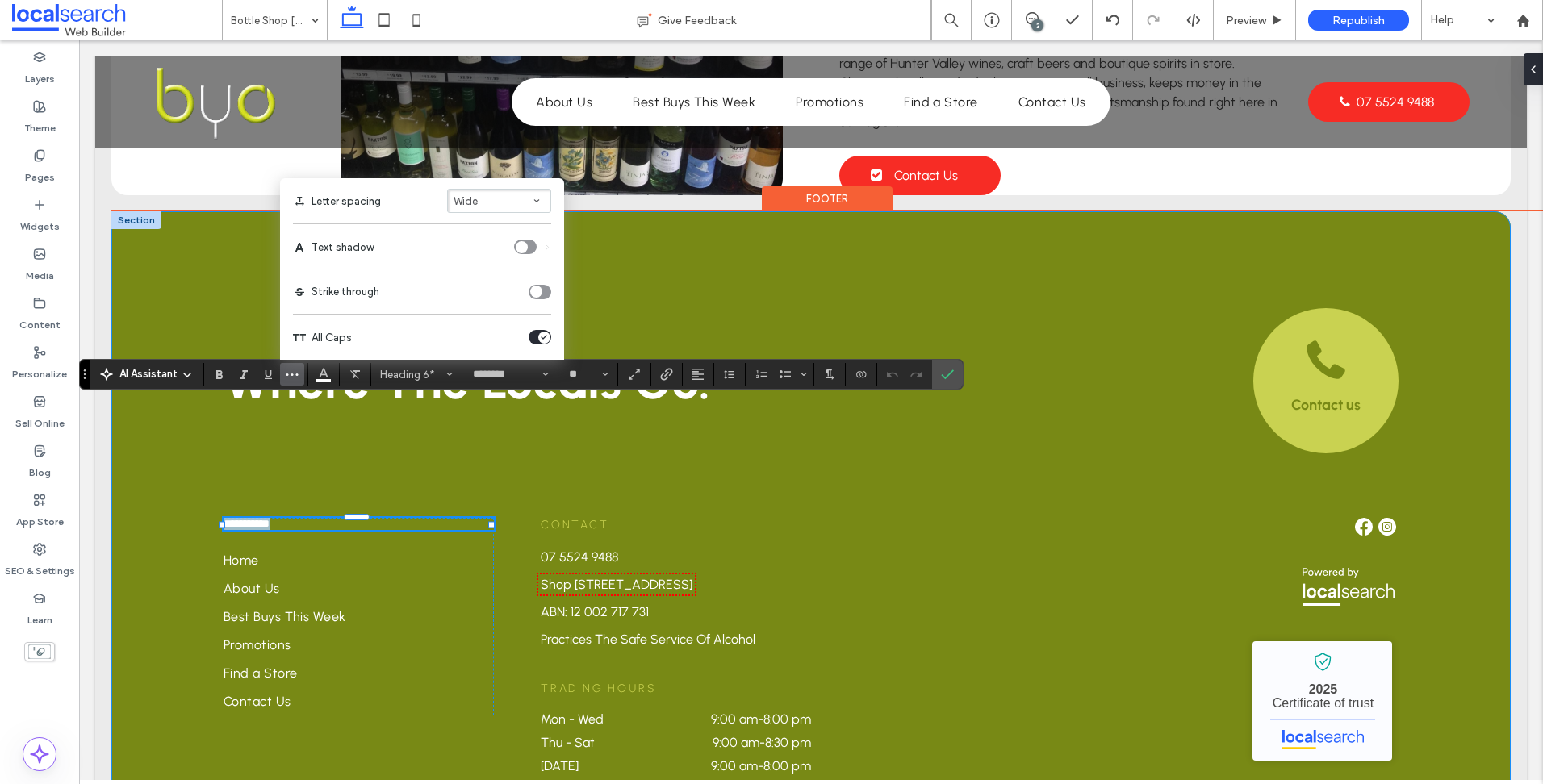
drag, startPoint x: 202, startPoint y: 408, endPoint x: 287, endPoint y: 424, distance: 86.5
click at [202, 408] on div "**********" at bounding box center [812, 544] width 1400 height 665
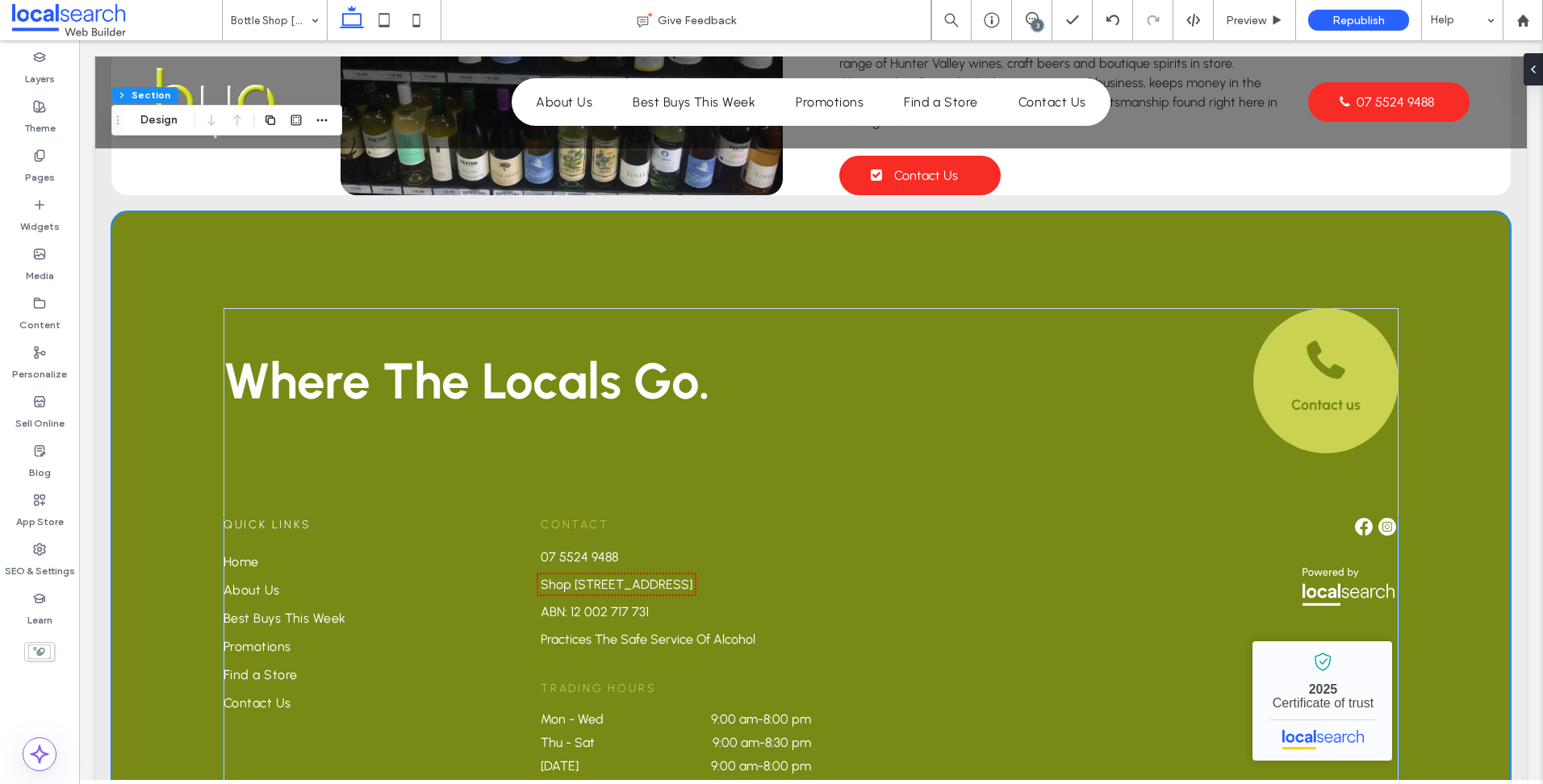
click at [271, 518] on span "Quick Links" at bounding box center [267, 525] width 87 height 14
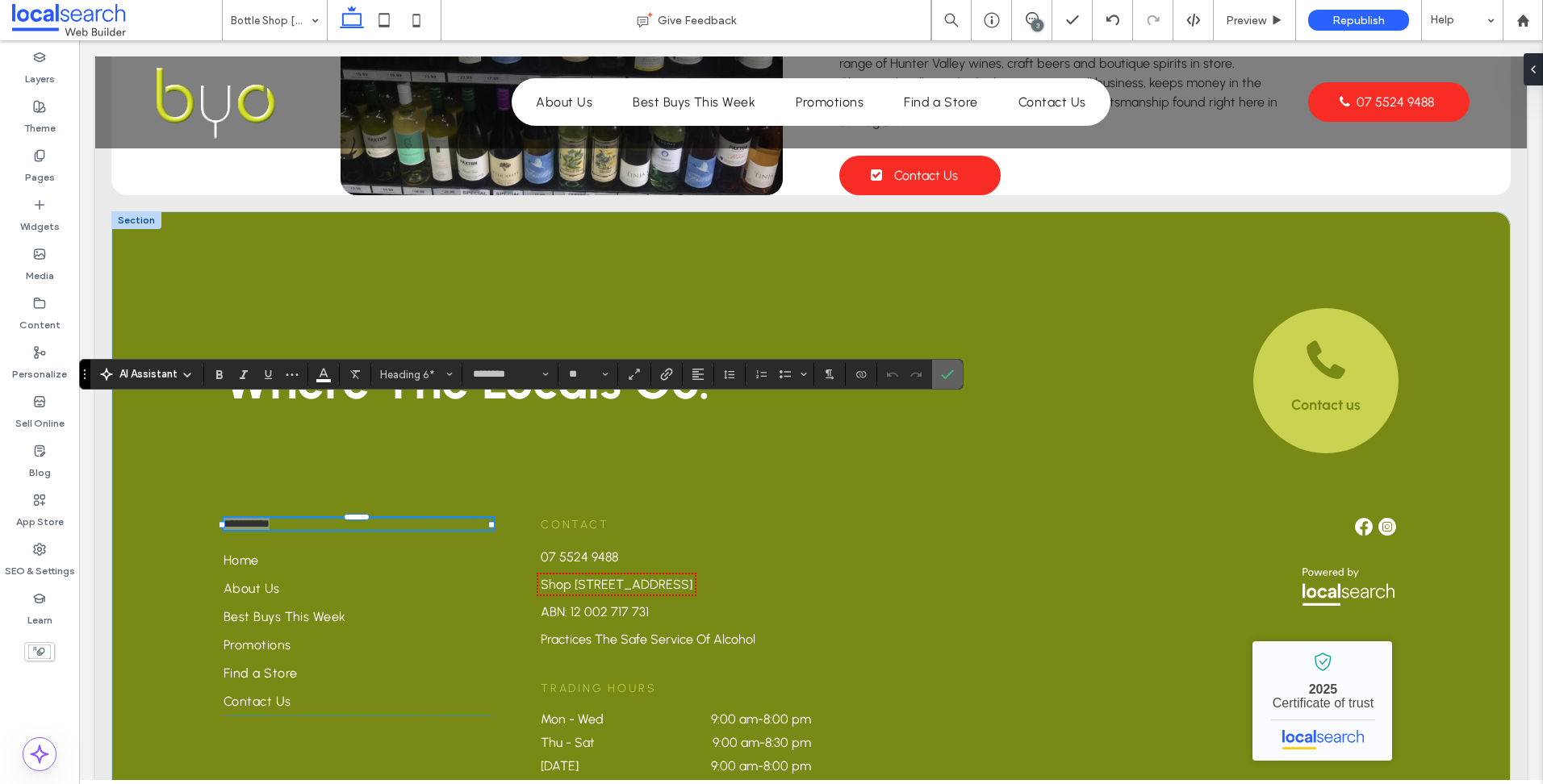
click at [936, 373] on label "Confirm" at bounding box center [947, 374] width 24 height 29
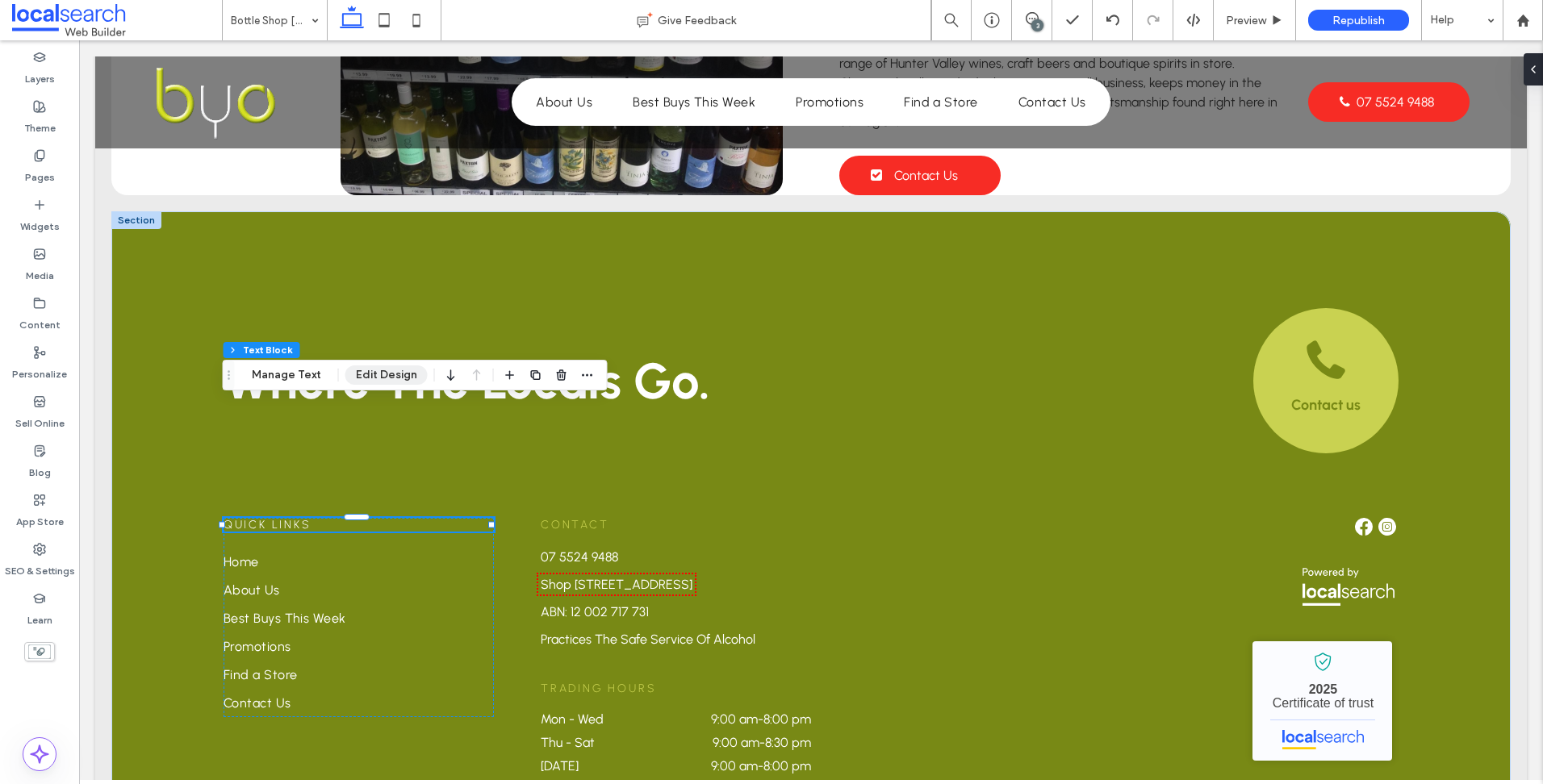
click at [402, 368] on button "Edit Design" at bounding box center [387, 374] width 83 height 19
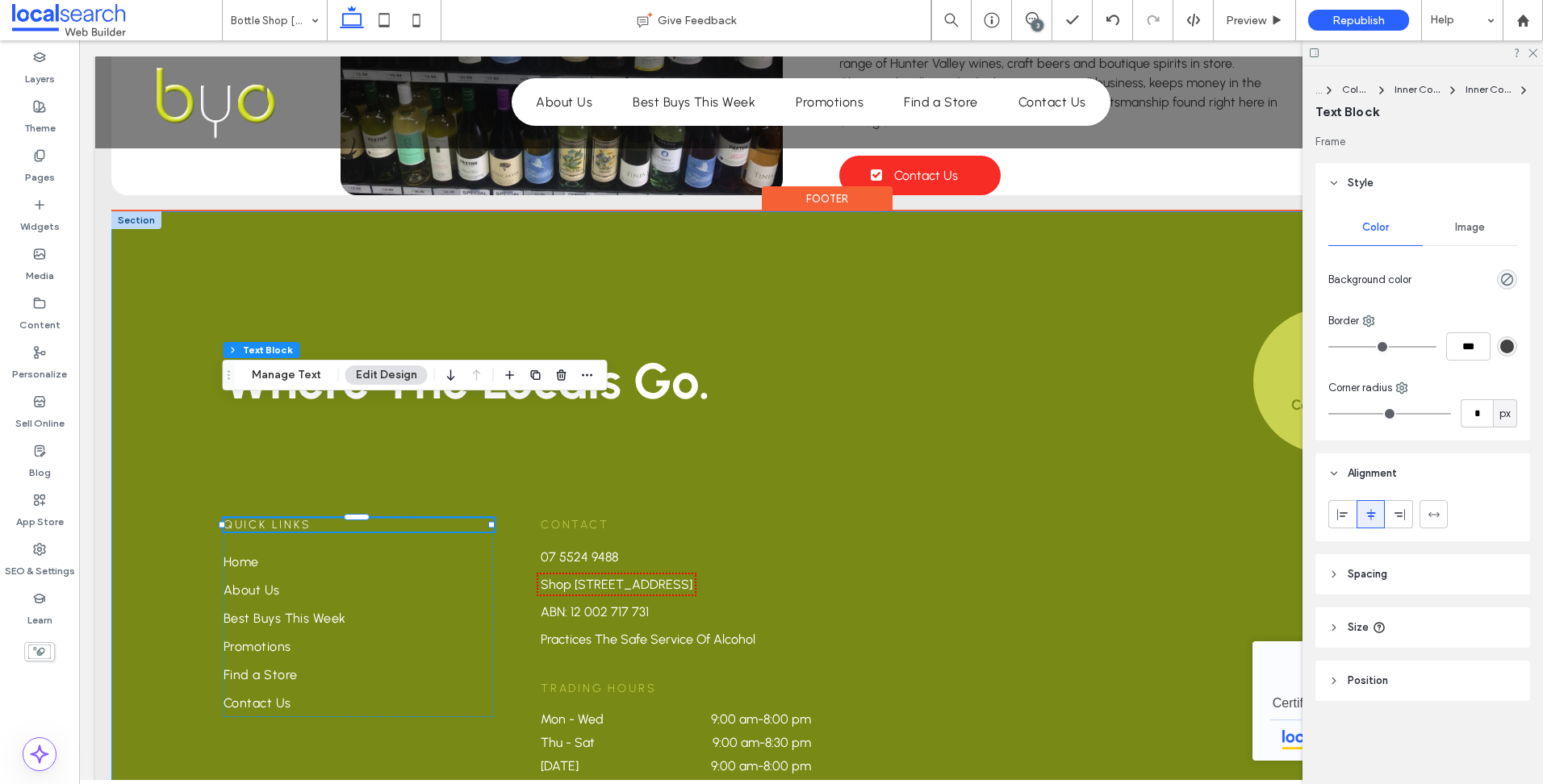
click at [190, 436] on div "Where The Locals Go. Contact us Quick Links Home About Us Best Buys This Week P…" at bounding box center [812, 544] width 1400 height 665
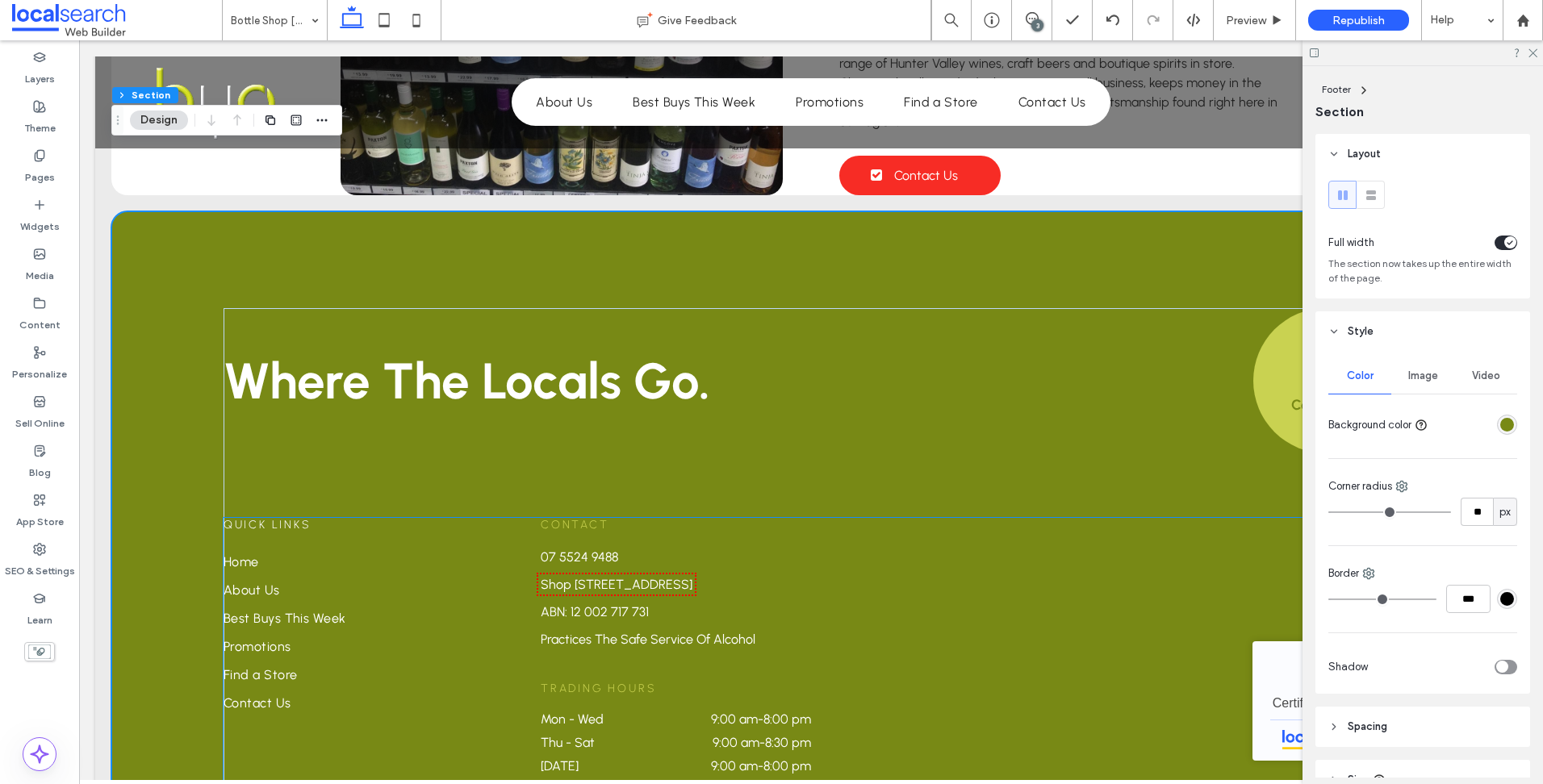
click at [290, 518] on span "Quick Links" at bounding box center [267, 525] width 87 height 14
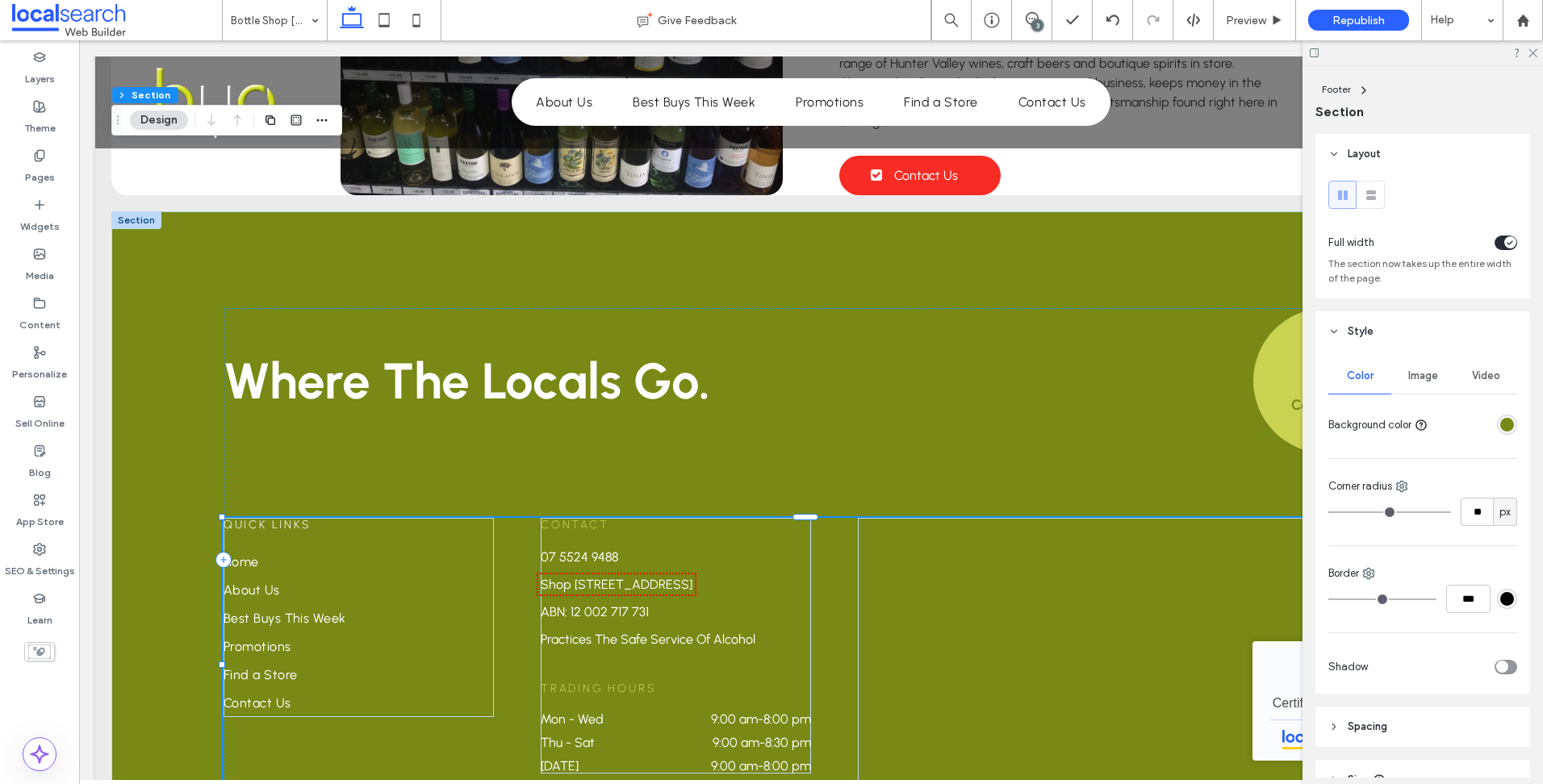
click at [290, 518] on span "Quick Links" at bounding box center [267, 525] width 87 height 14
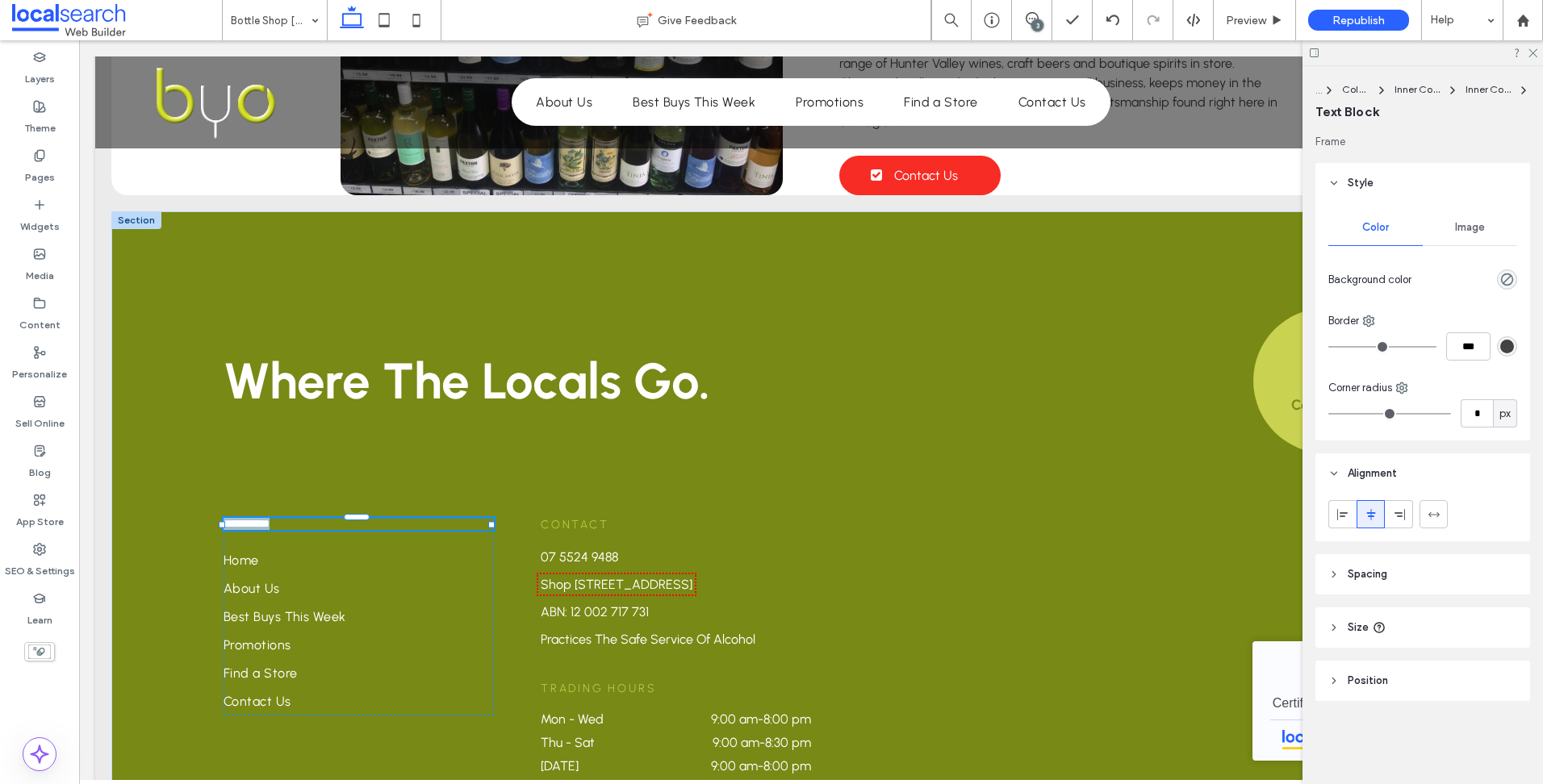
type input "********"
type input "**"
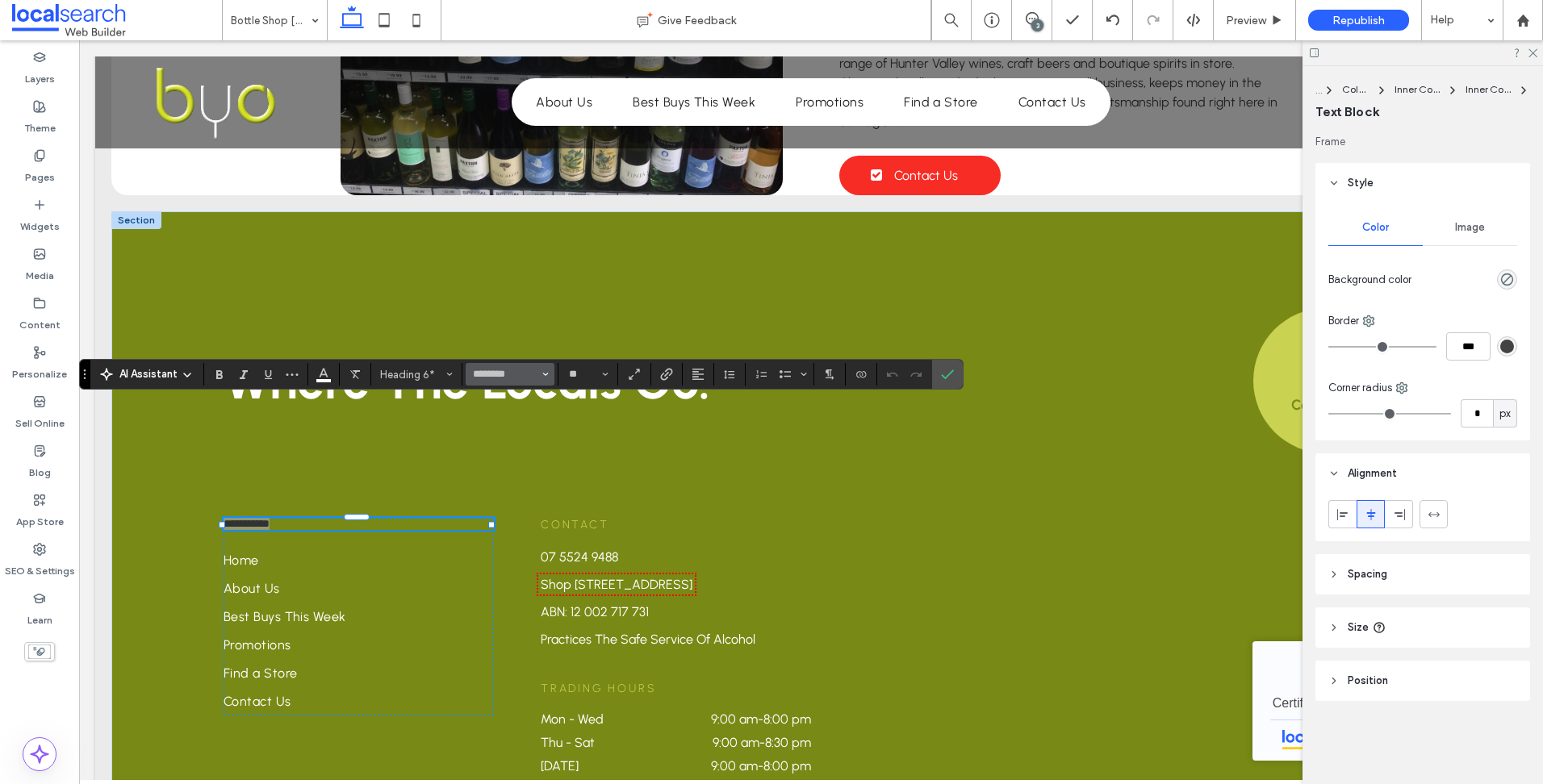
click at [546, 374] on use "Font & Font weight" at bounding box center [545, 374] width 6 height 3
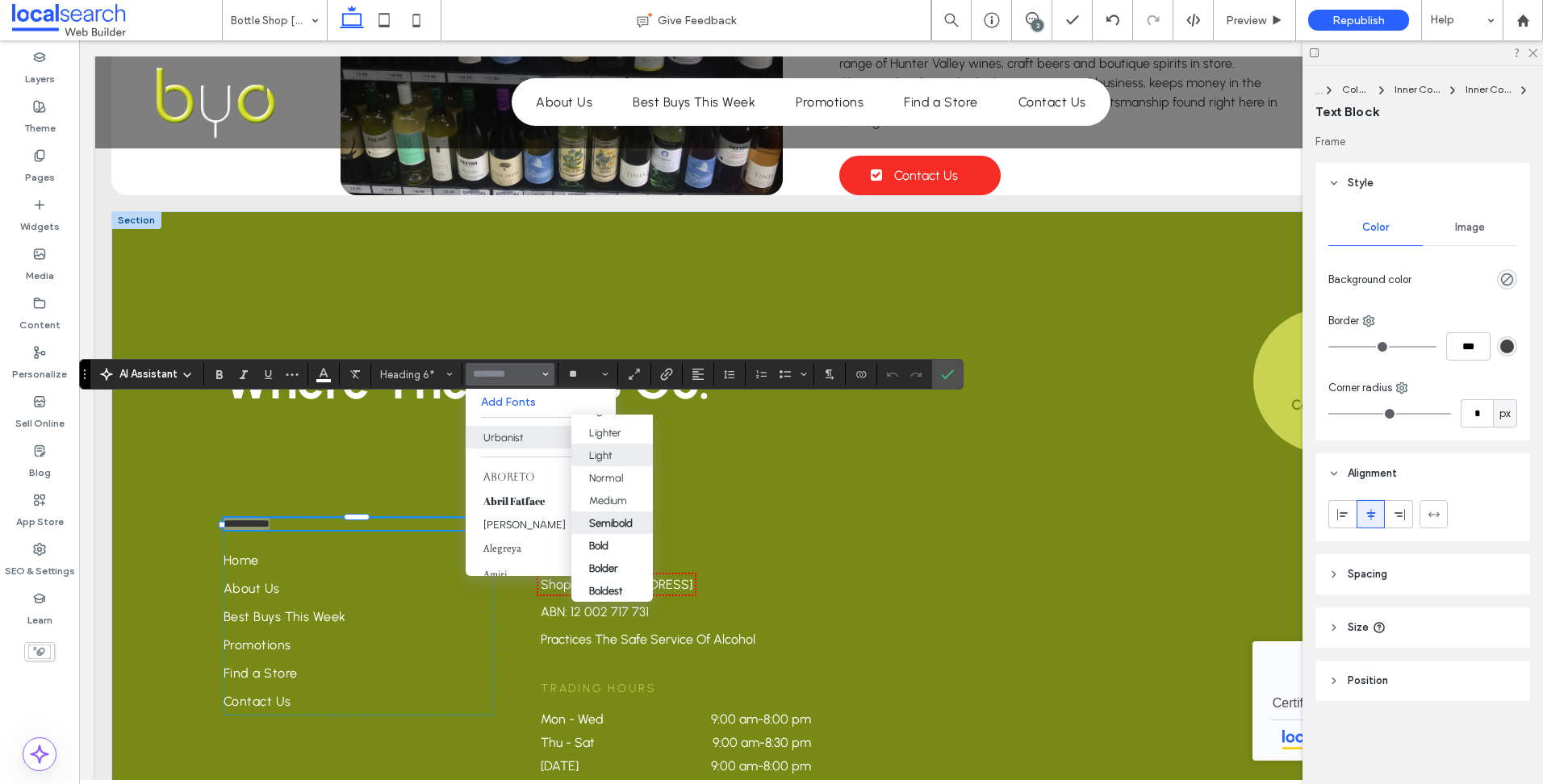
scroll to position [28, 0]
click at [624, 520] on div "Medium" at bounding box center [608, 516] width 38 height 12
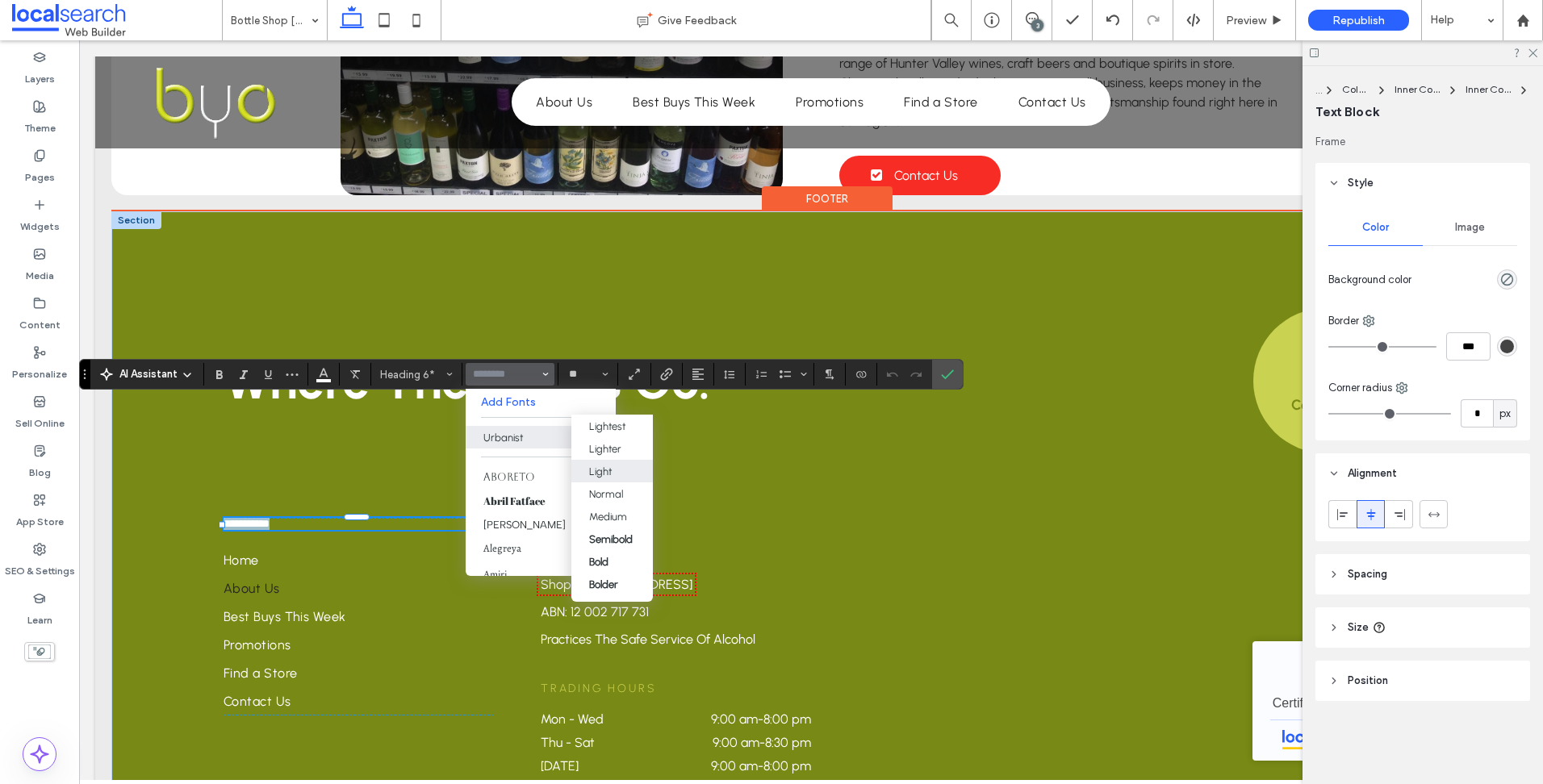
type input "********"
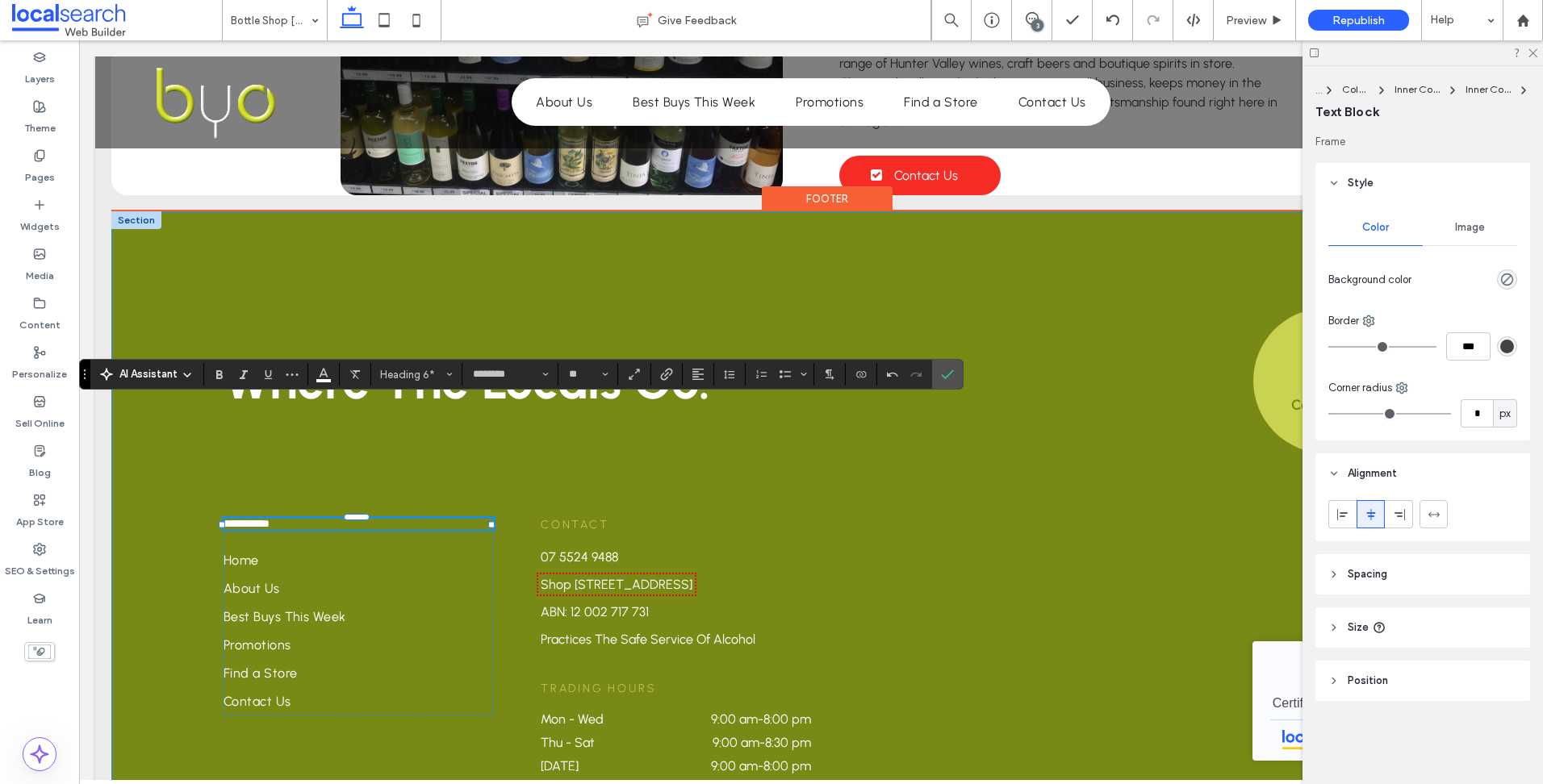
click at [153, 430] on div "**********" at bounding box center [812, 544] width 1400 height 665
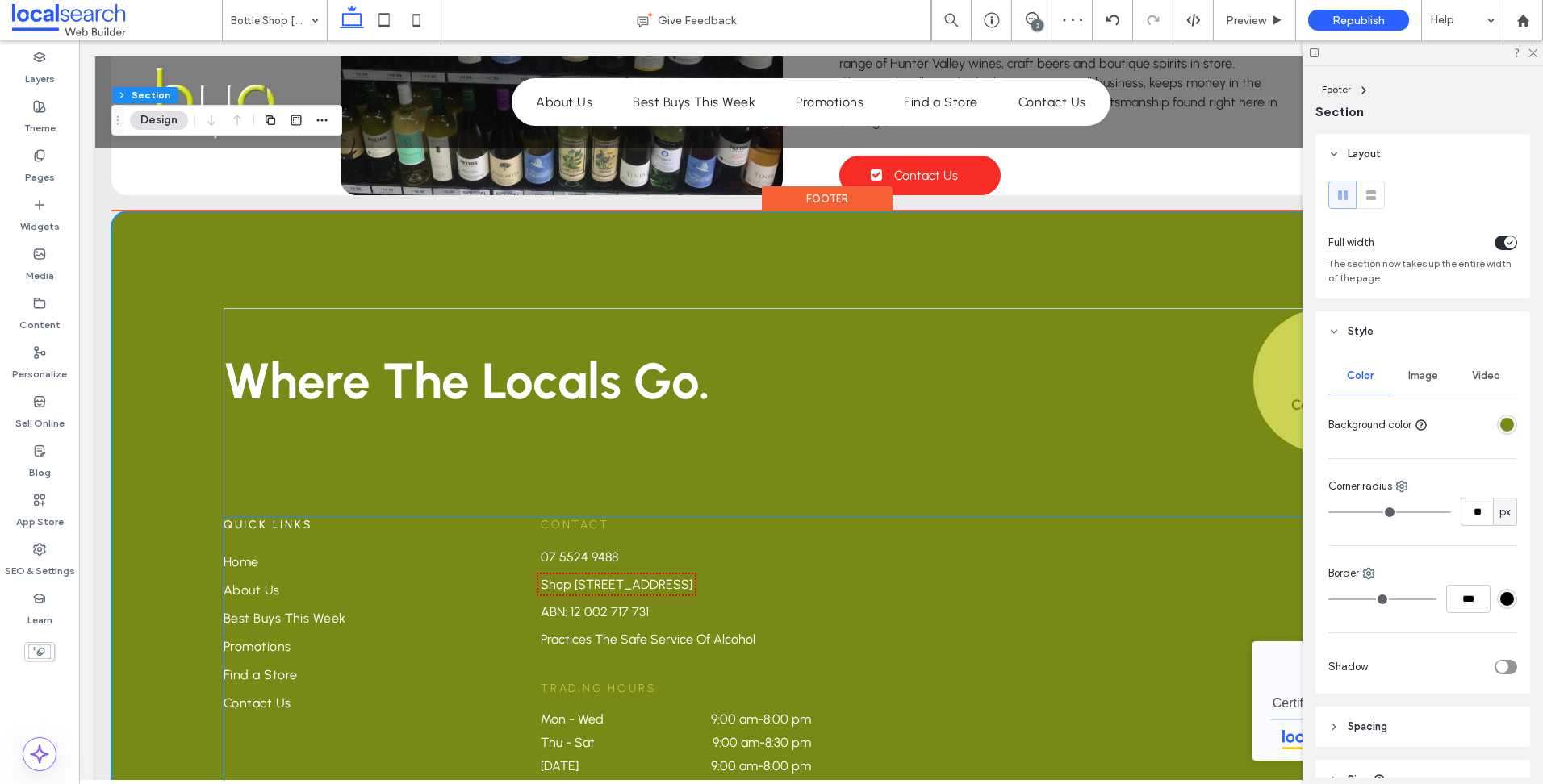
click at [617, 518] on h6 "Contact" at bounding box center [675, 525] width 270 height 14
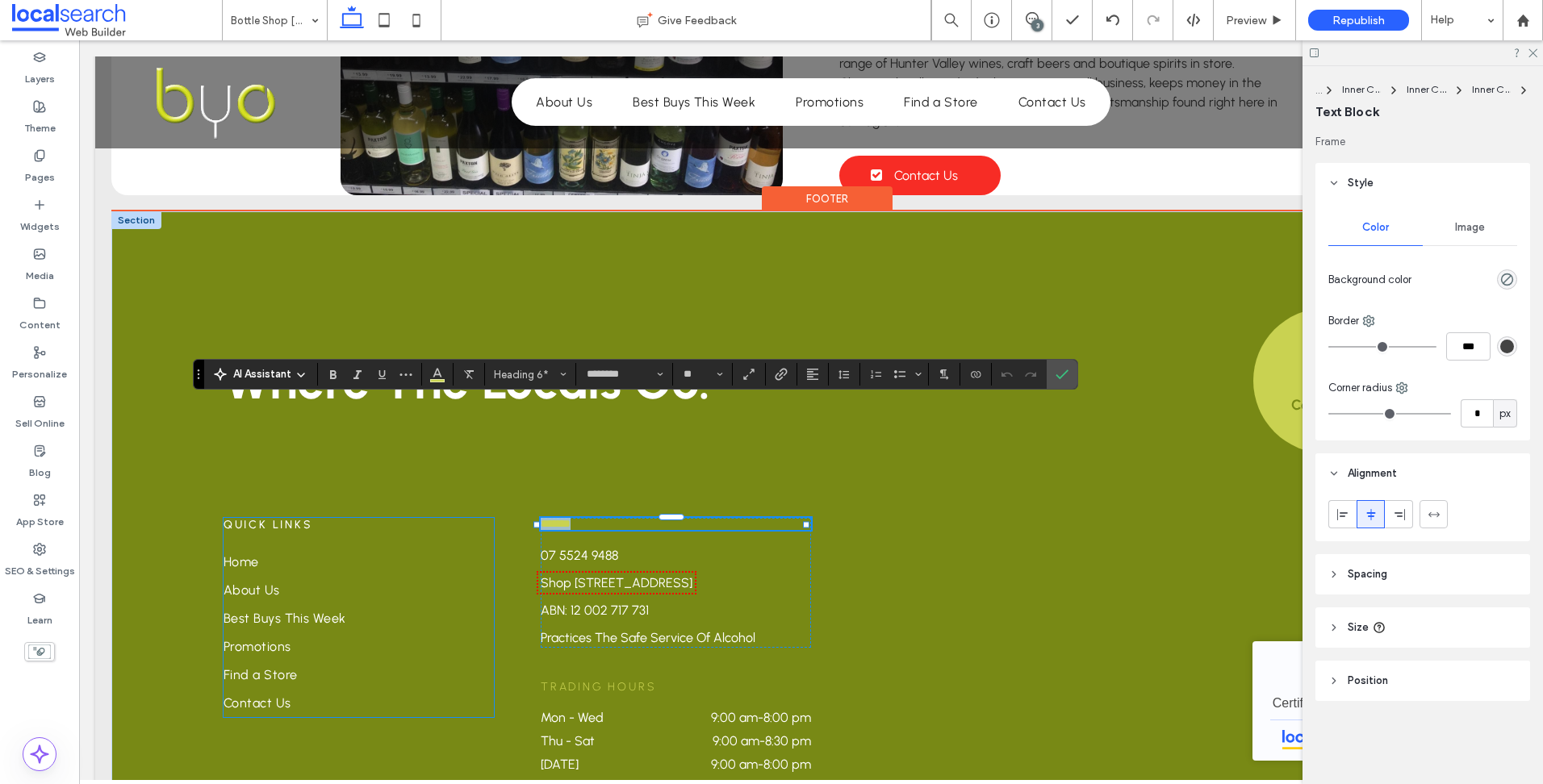
click at [323, 518] on h6 "Quick Links" at bounding box center [359, 525] width 270 height 14
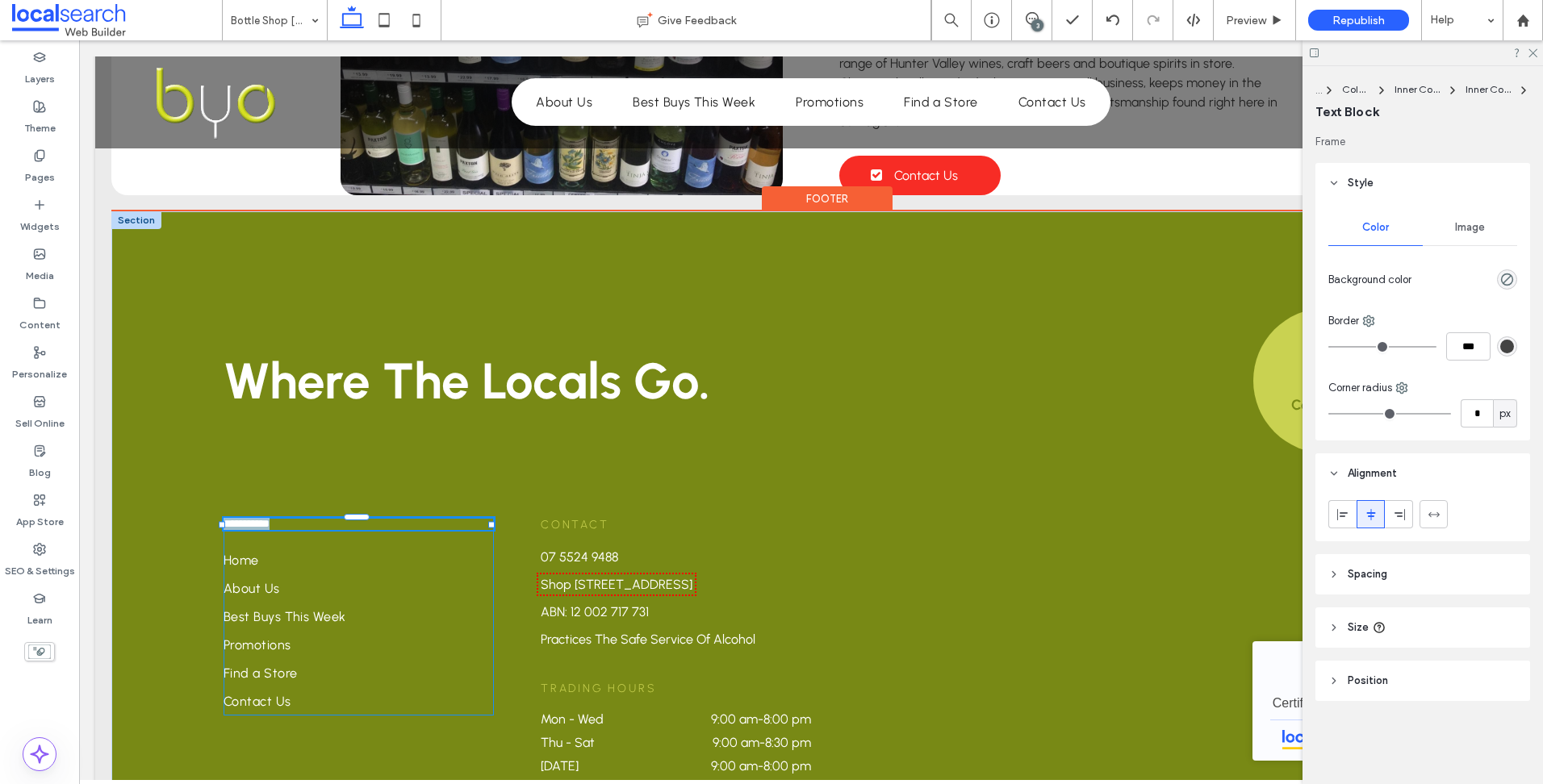
type input "********"
type input "**"
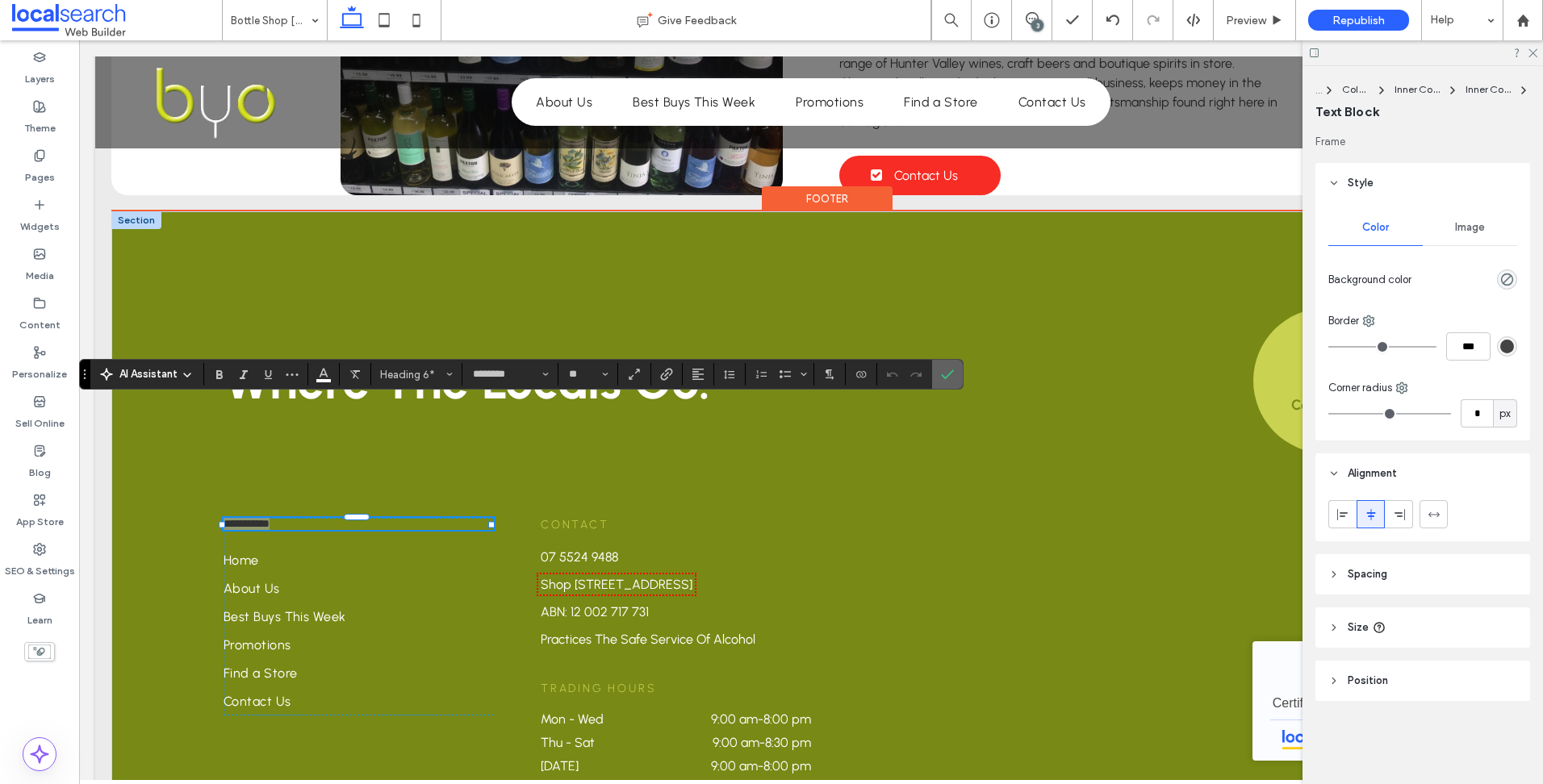
click at [945, 375] on icon "Confirm" at bounding box center [948, 374] width 13 height 13
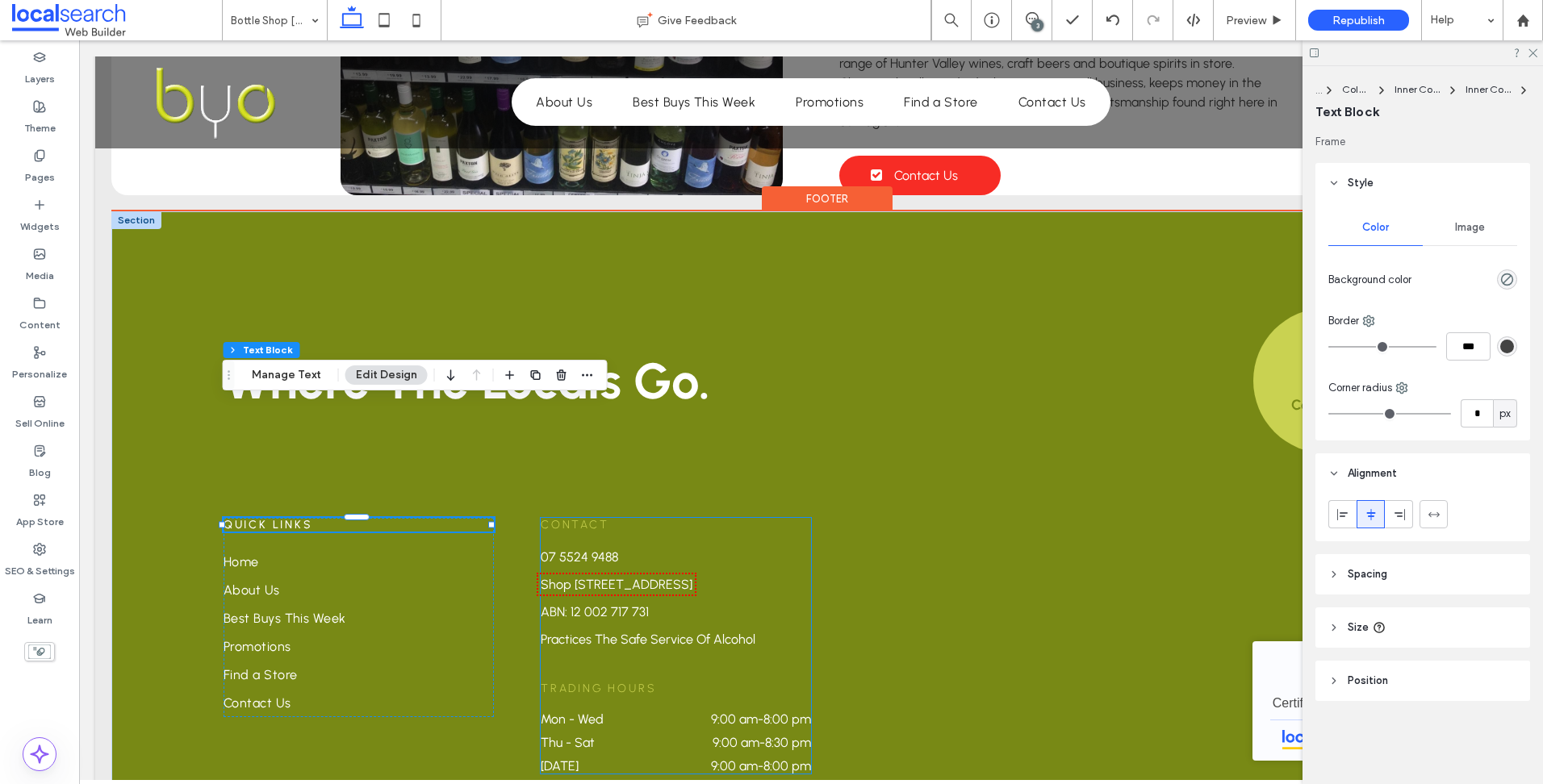
click at [590, 518] on span "Contact" at bounding box center [574, 525] width 69 height 14
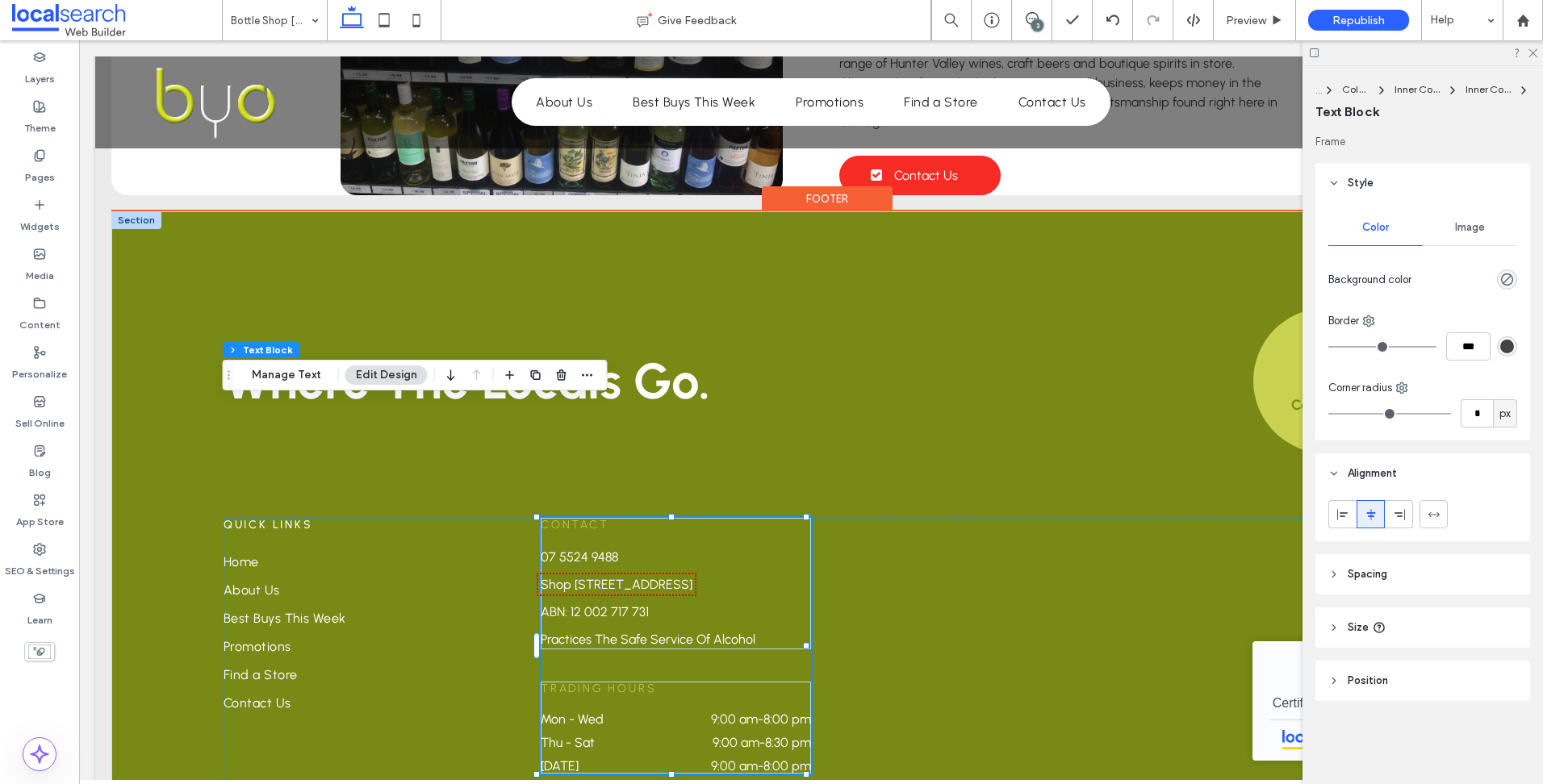
click at [590, 518] on span "Contact" at bounding box center [574, 525] width 69 height 14
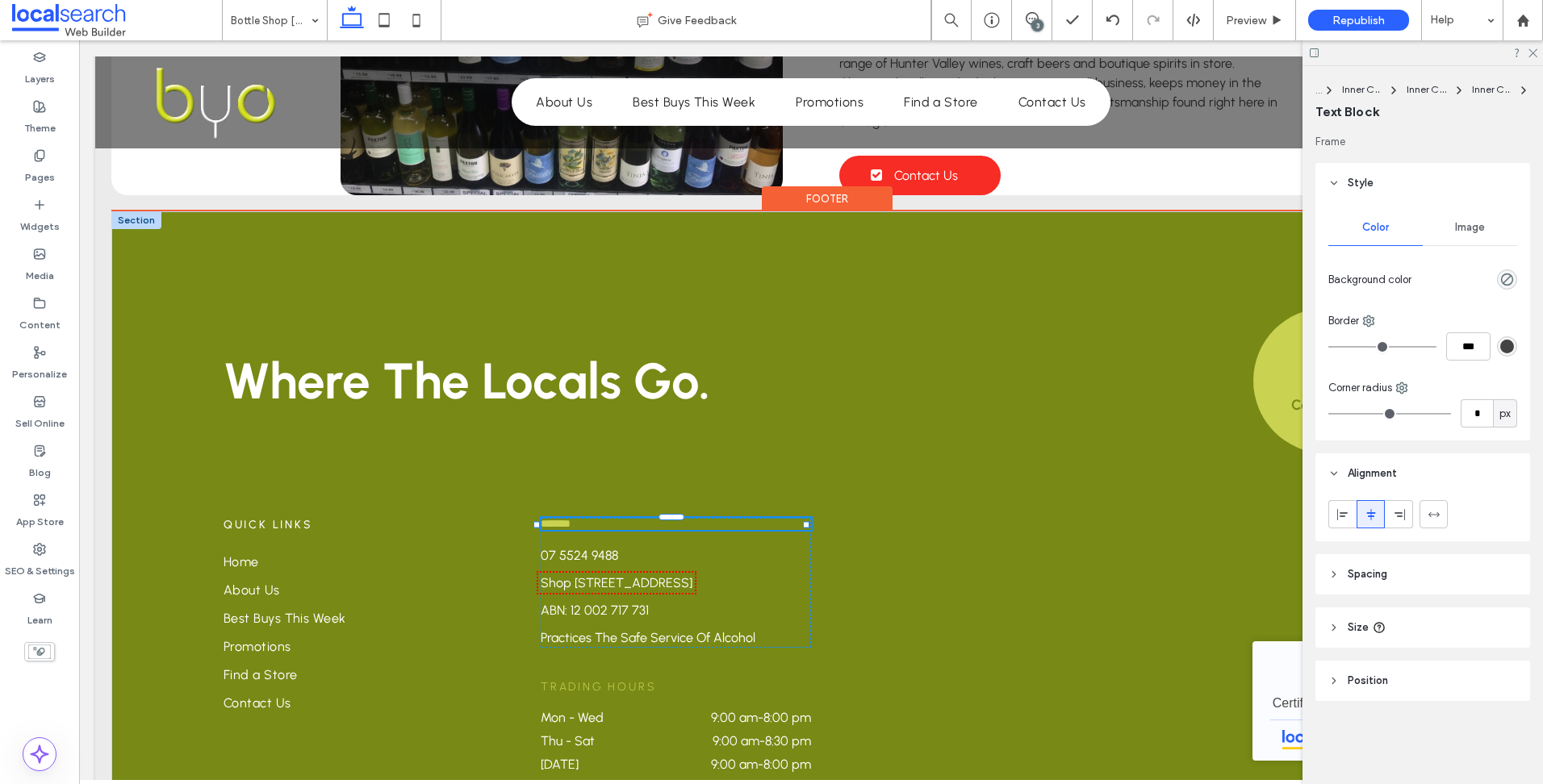
type input "********"
type input "**"
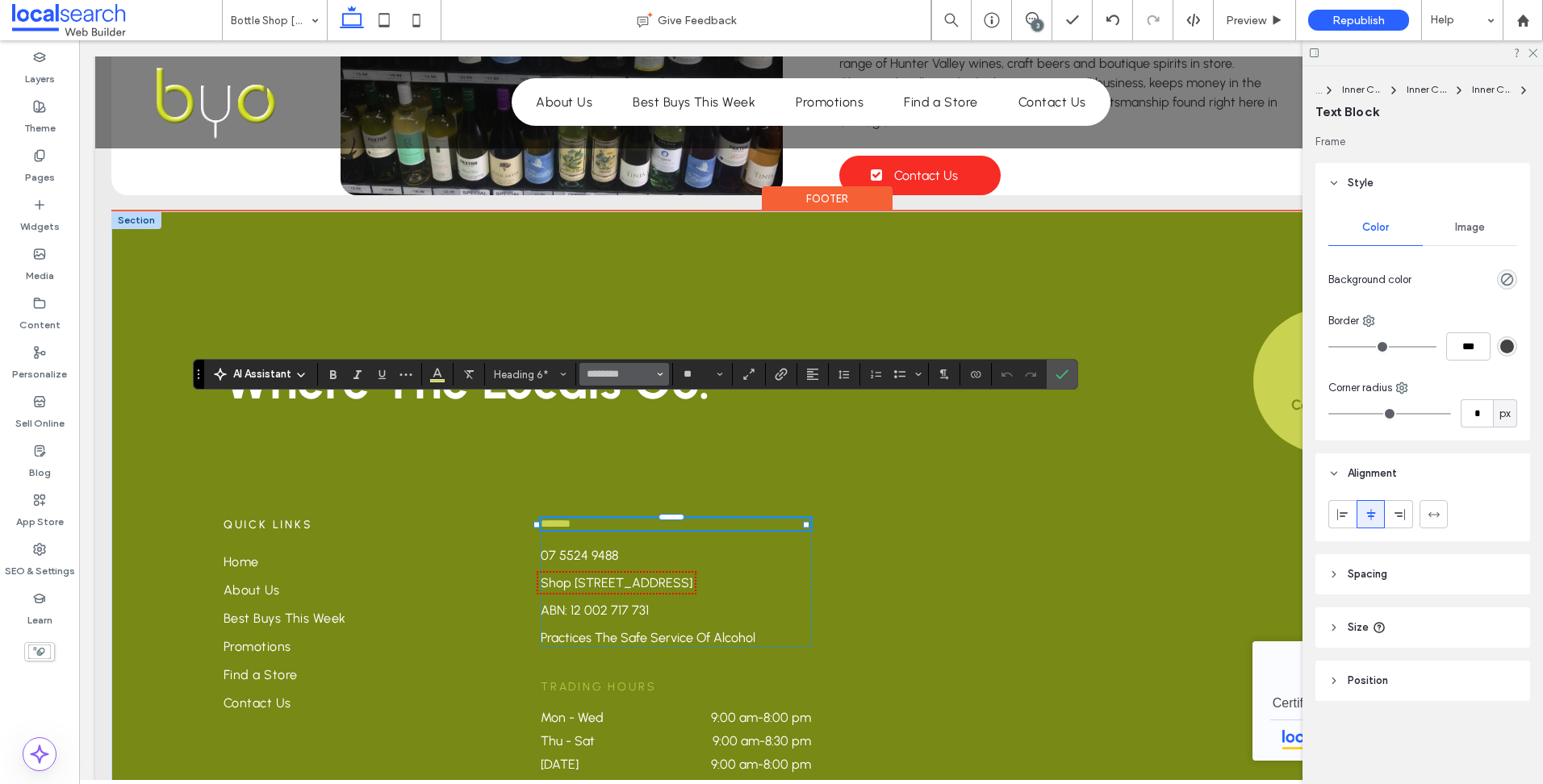
click at [658, 372] on icon "Font & Font weight" at bounding box center [660, 374] width 7 height 7
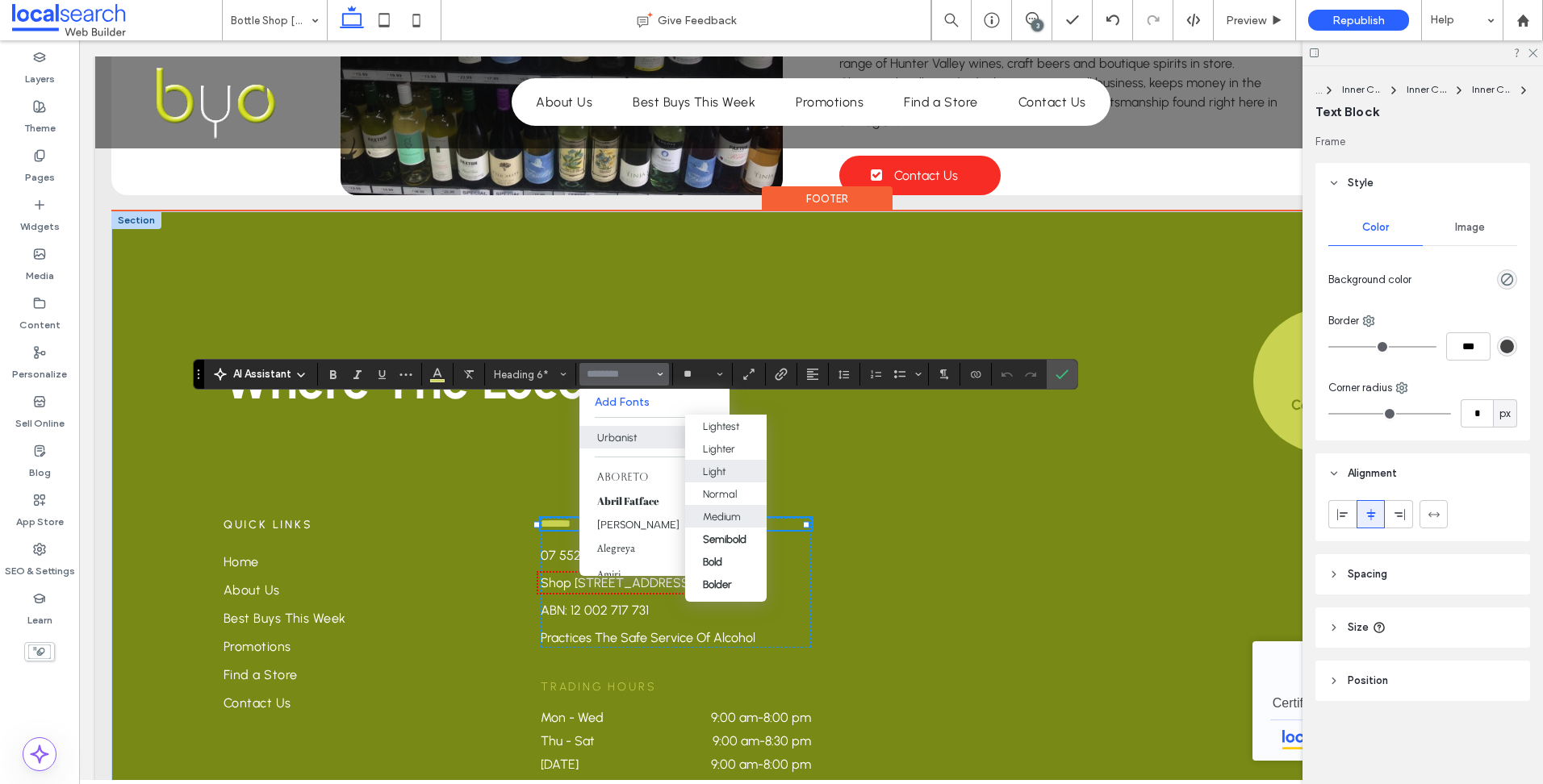
click at [738, 516] on div "Medium" at bounding box center [722, 516] width 38 height 12
type input "********"
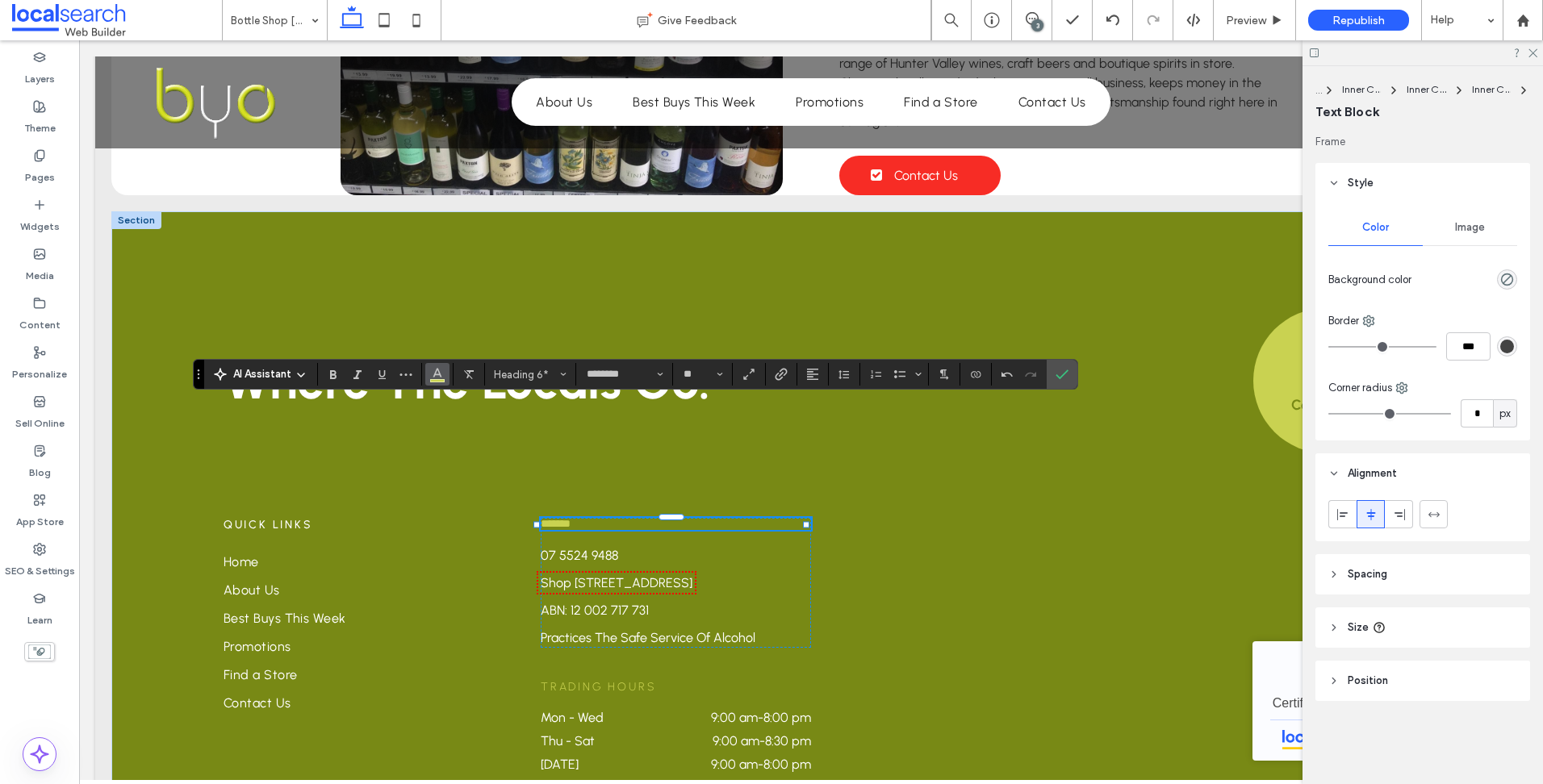
click at [437, 366] on icon "Color" at bounding box center [438, 373] width 13 height 13
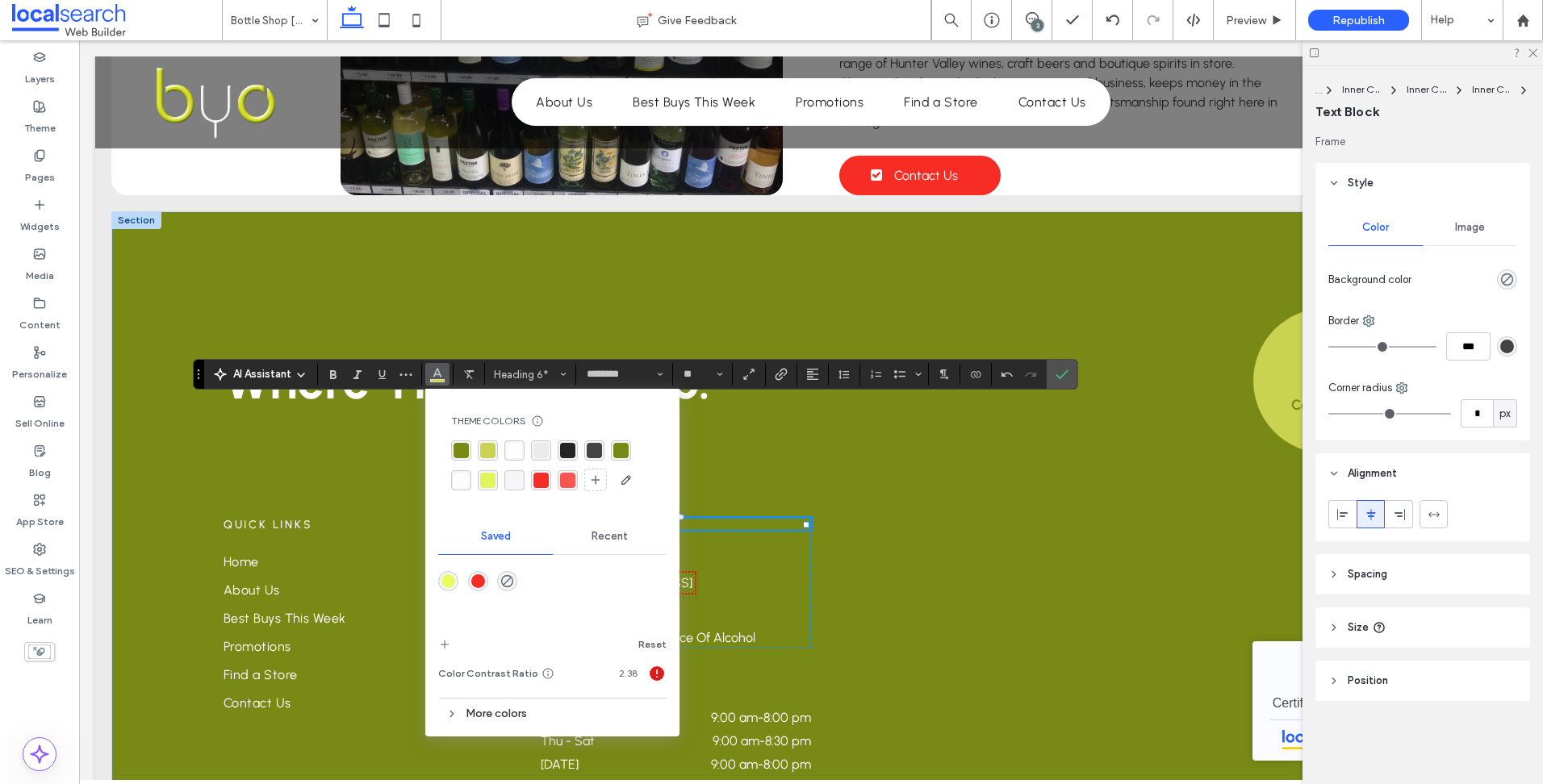
click at [517, 454] on div "rgba(255, 255, 255, 1)" at bounding box center [514, 450] width 16 height 16
click at [1066, 367] on span "Confirm" at bounding box center [1062, 374] width 13 height 27
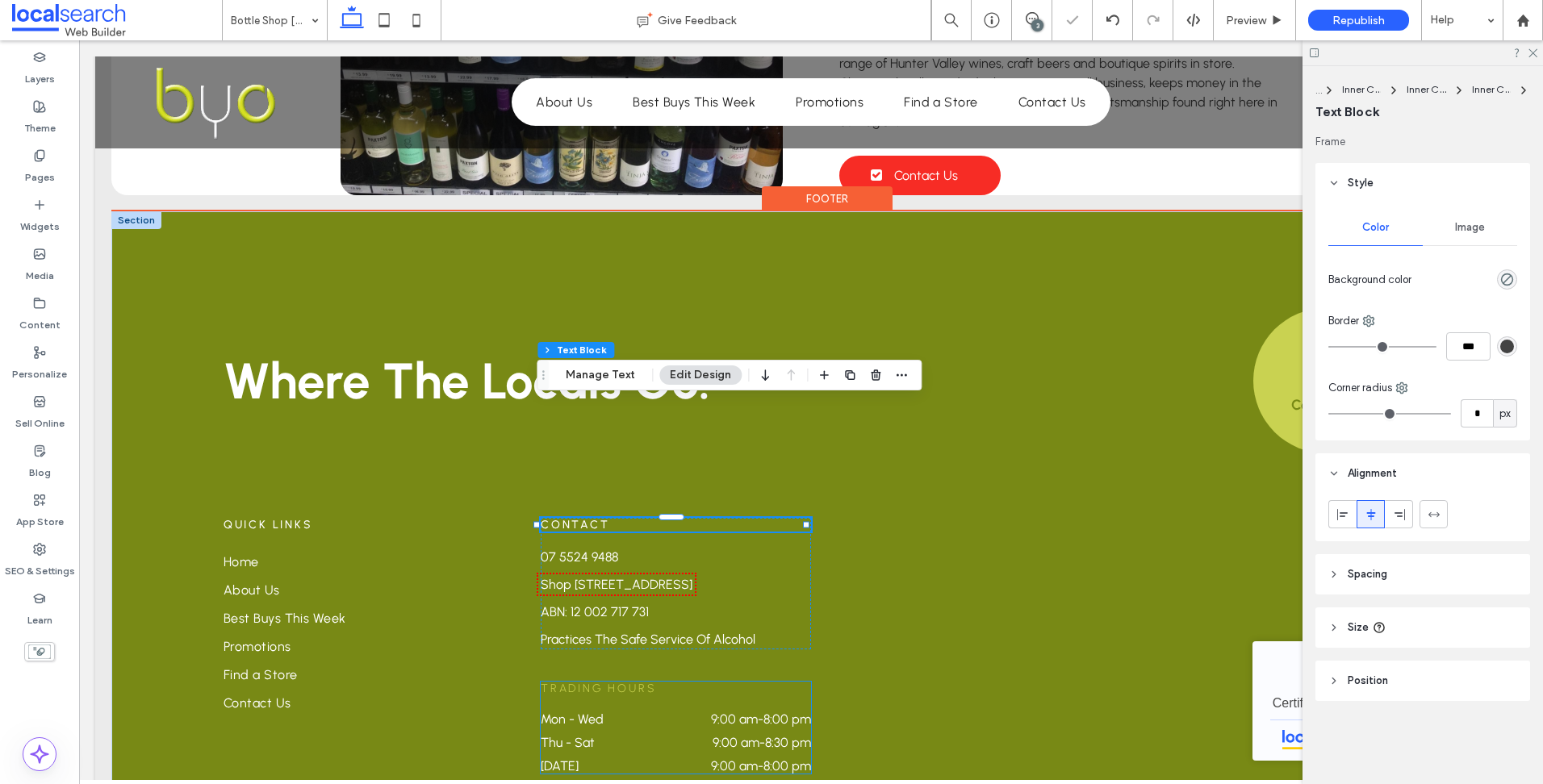
click at [648, 682] on span "Trading Hours" at bounding box center [598, 688] width 115 height 14
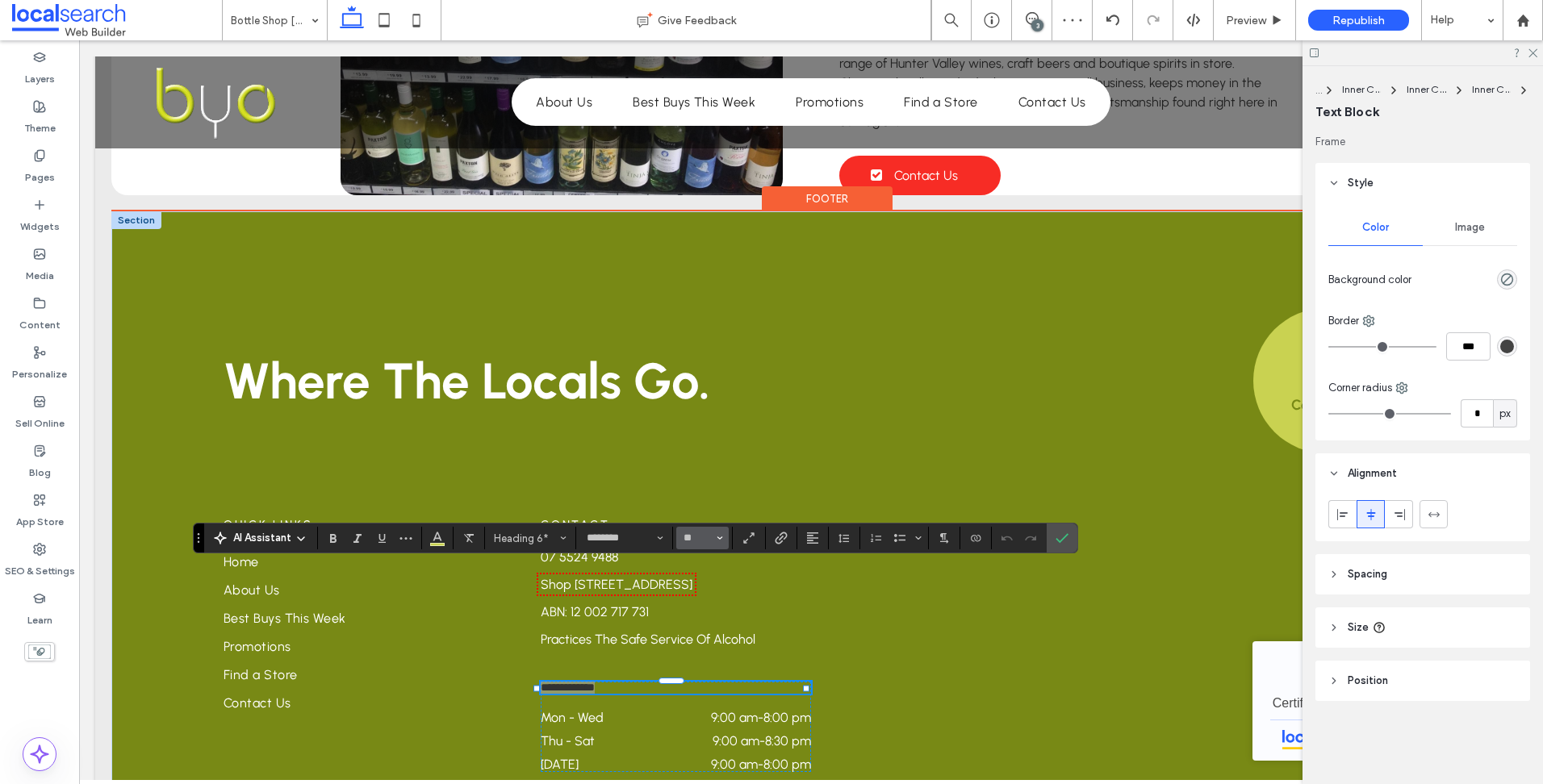
click at [719, 539] on icon "Size" at bounding box center [720, 539] width 7 height 7
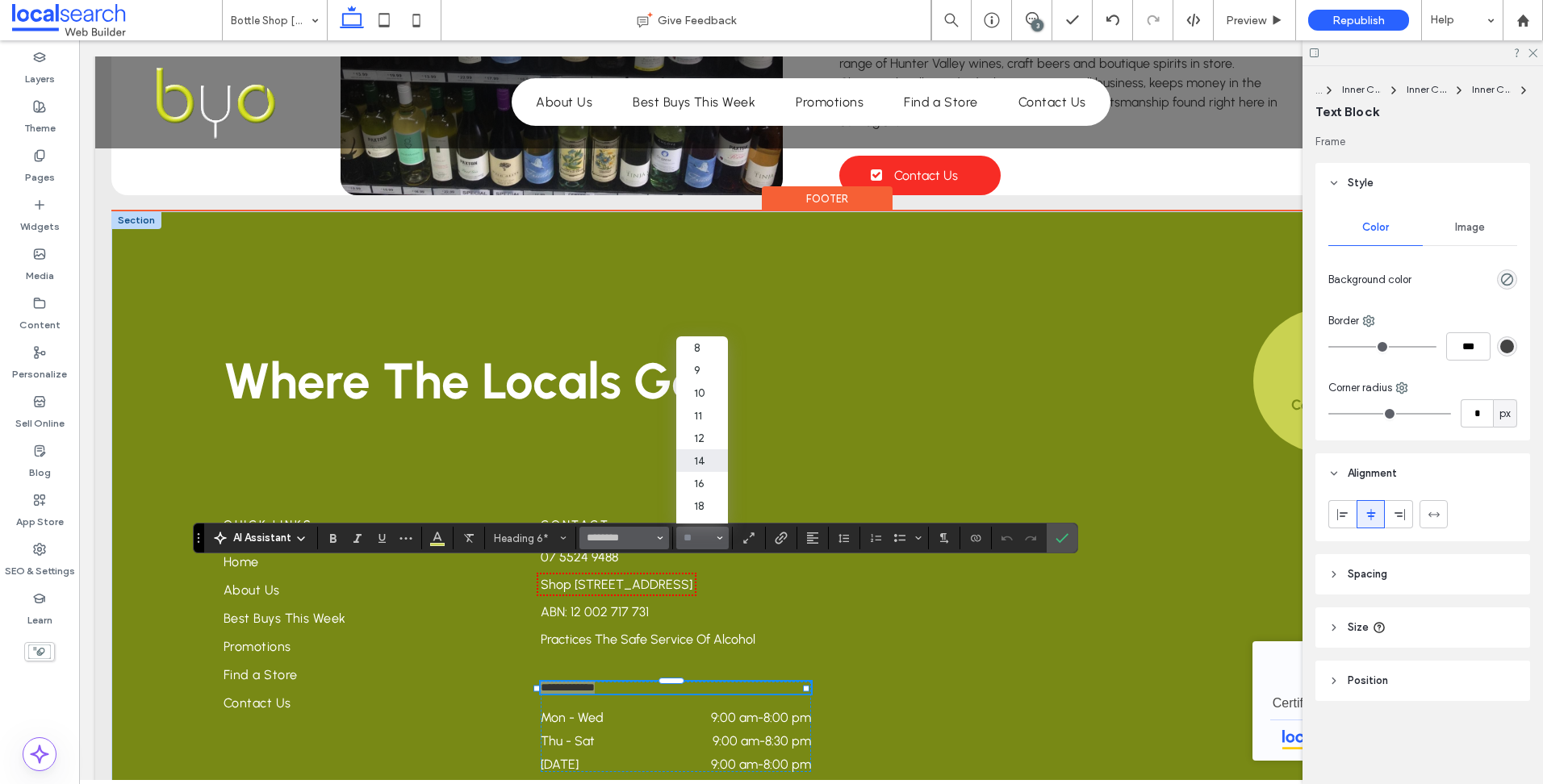
click at [664, 538] on button "********" at bounding box center [623, 538] width 88 height 22
type input "**"
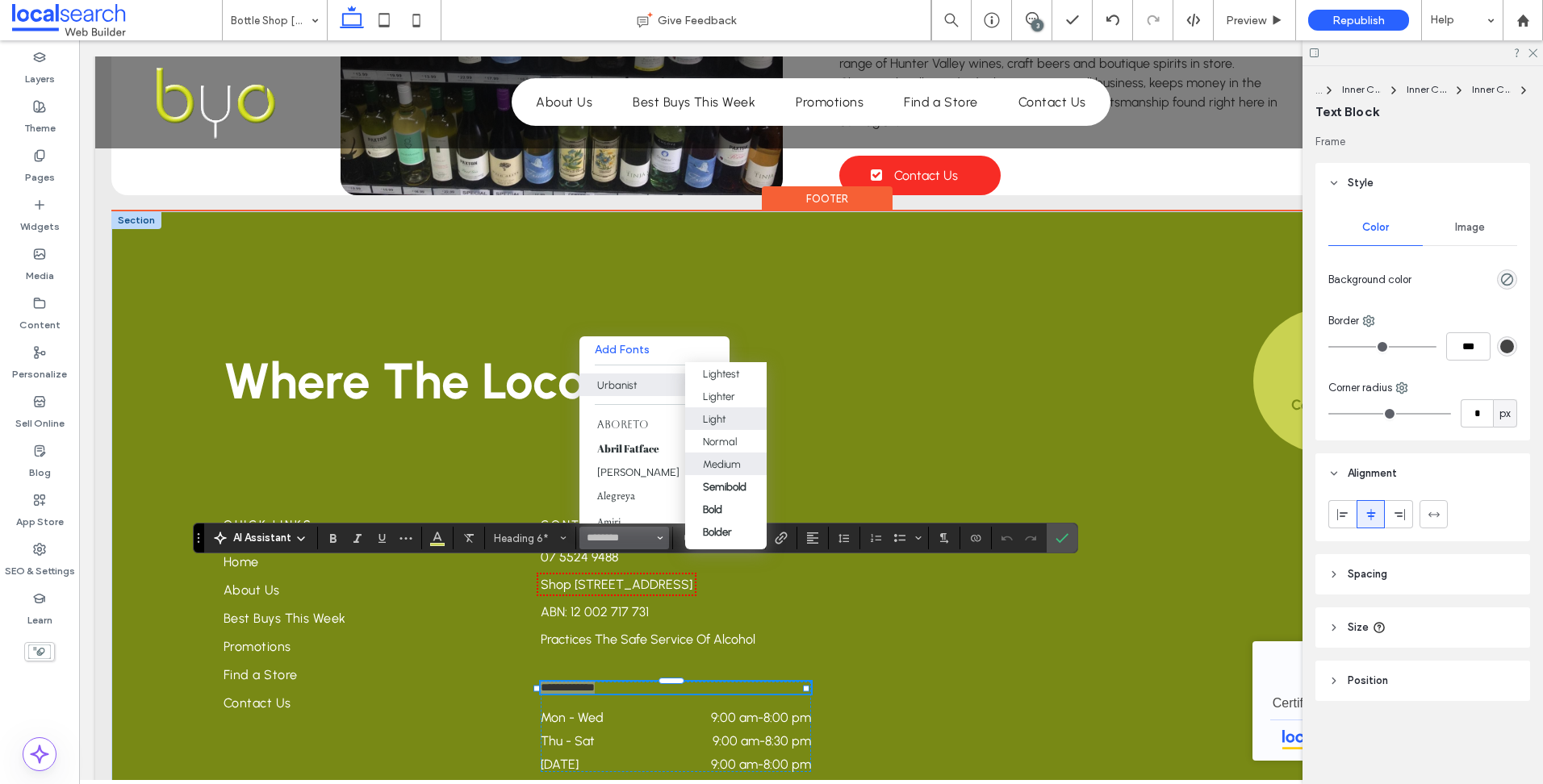
click at [711, 471] on label "Medium" at bounding box center [726, 463] width 82 height 22
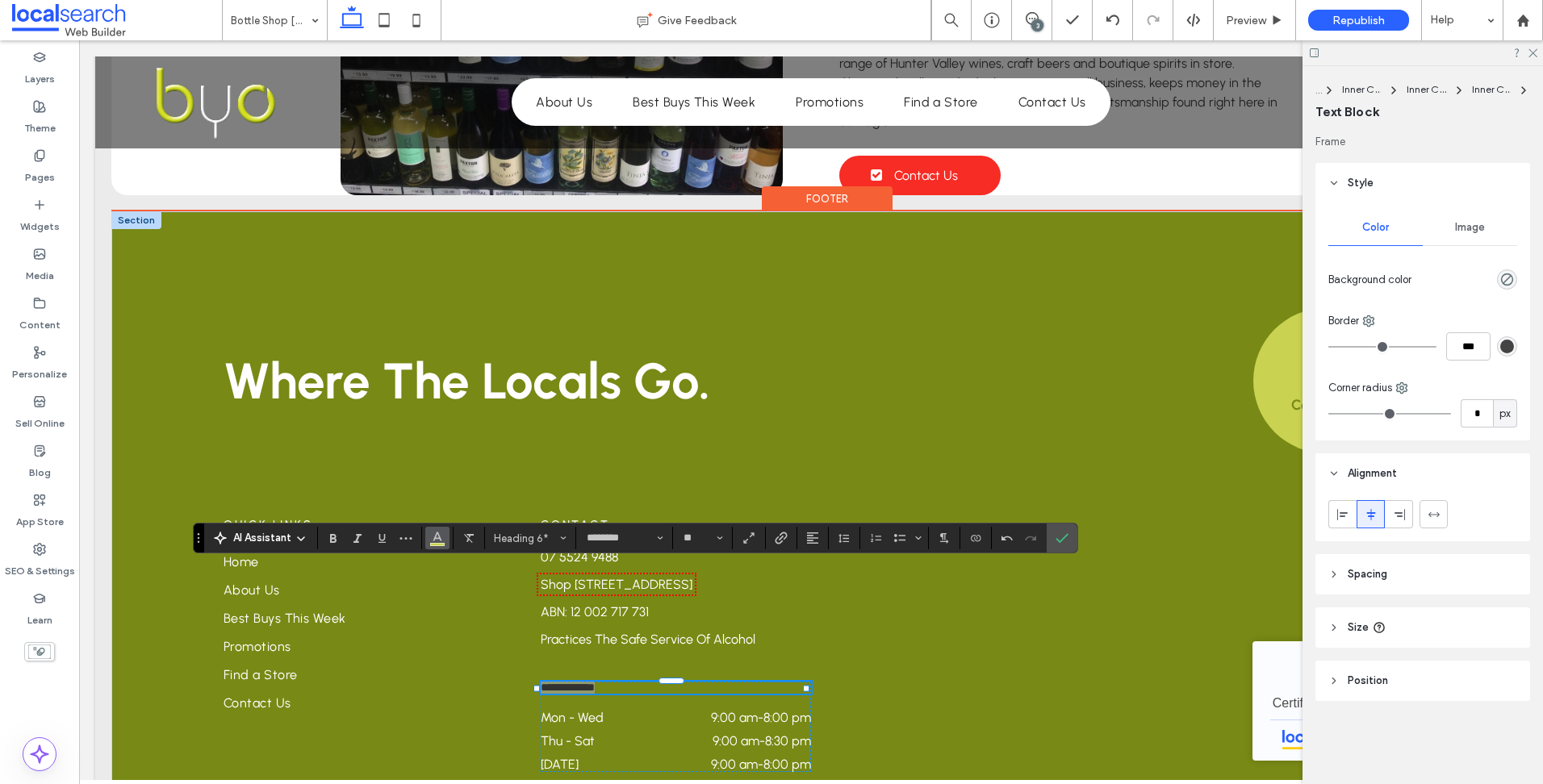
click at [440, 535] on icon "Color" at bounding box center [438, 537] width 13 height 13
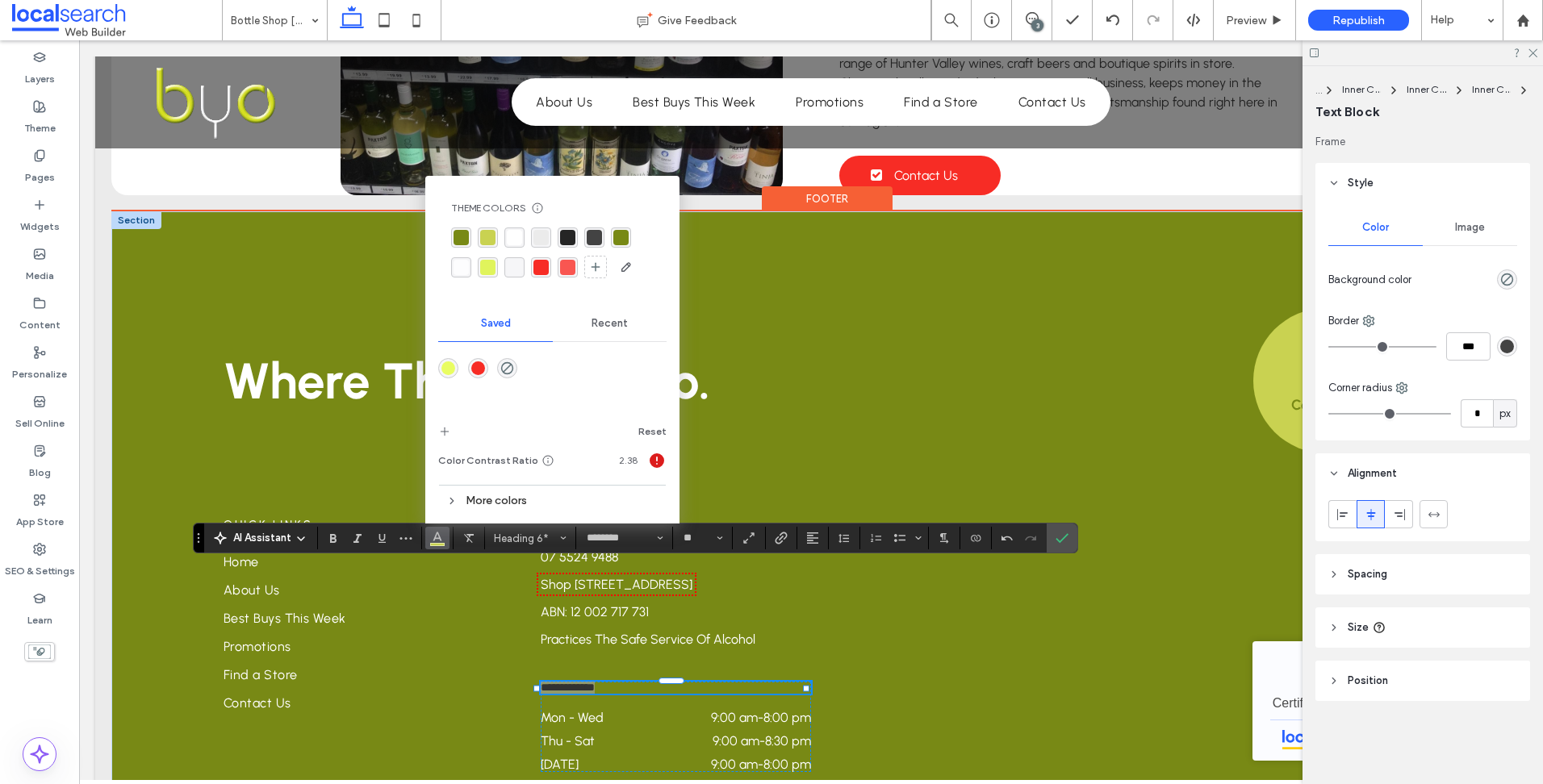
click at [516, 239] on div "rgba(255, 255, 255, 1)" at bounding box center [514, 237] width 16 height 16
click at [1069, 548] on label "Confirm" at bounding box center [1062, 538] width 24 height 29
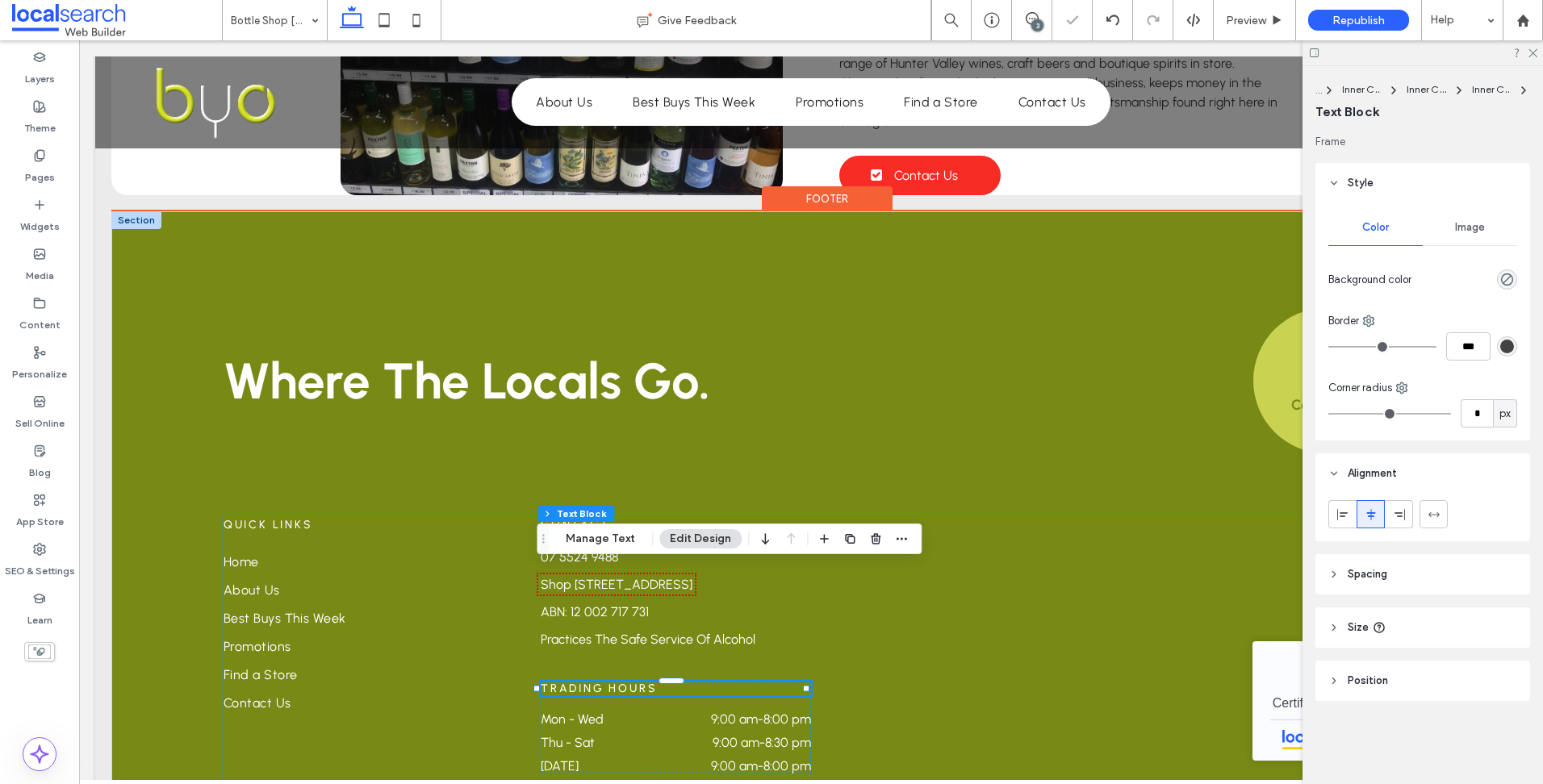
click at [493, 664] on div "Quick Links Home About Us Best Buys This Week Promotions Find a Store Contact U…" at bounding box center [812, 665] width 1176 height 294
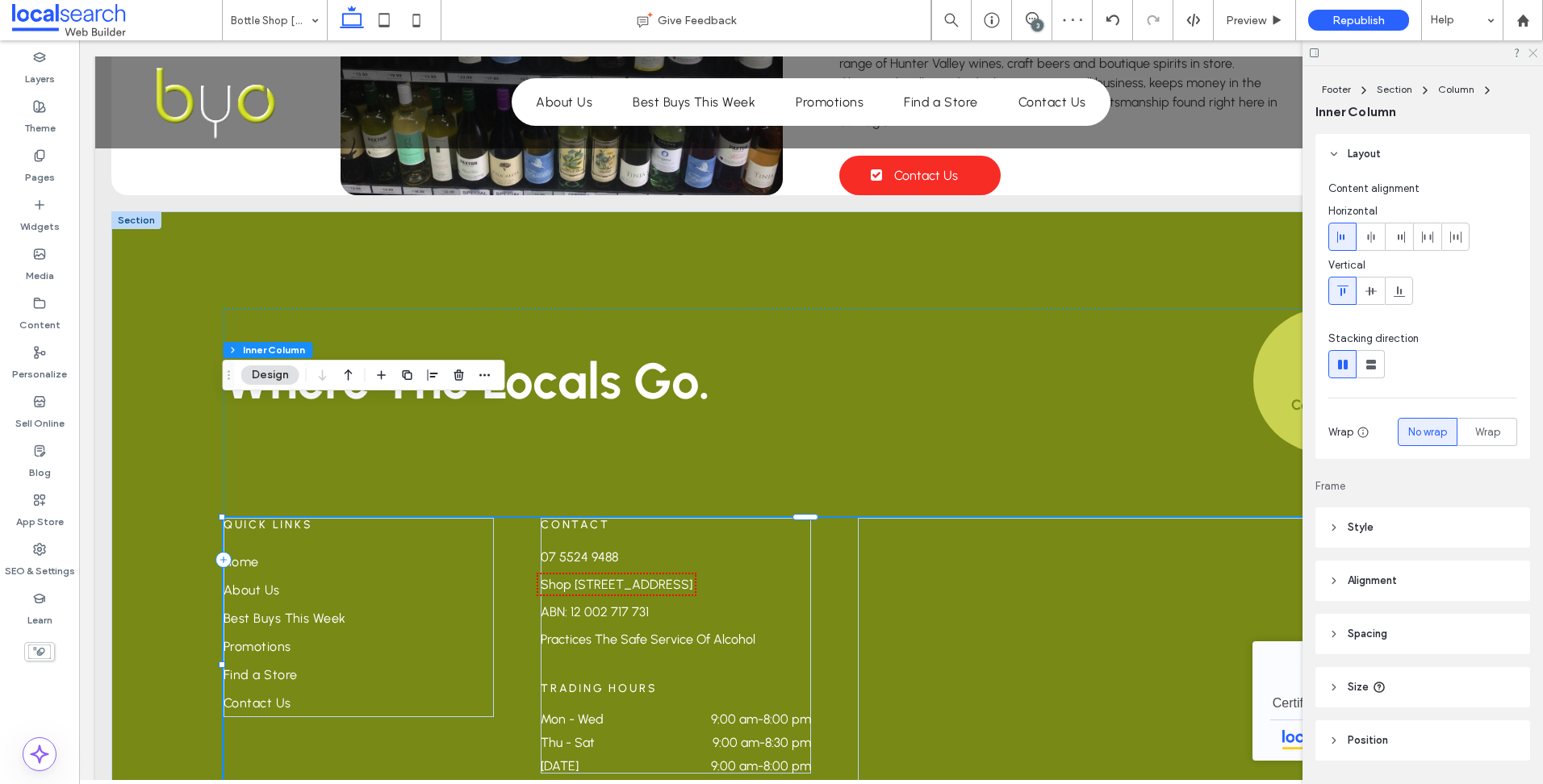
click at [1533, 52] on use at bounding box center [1533, 54] width 9 height 9
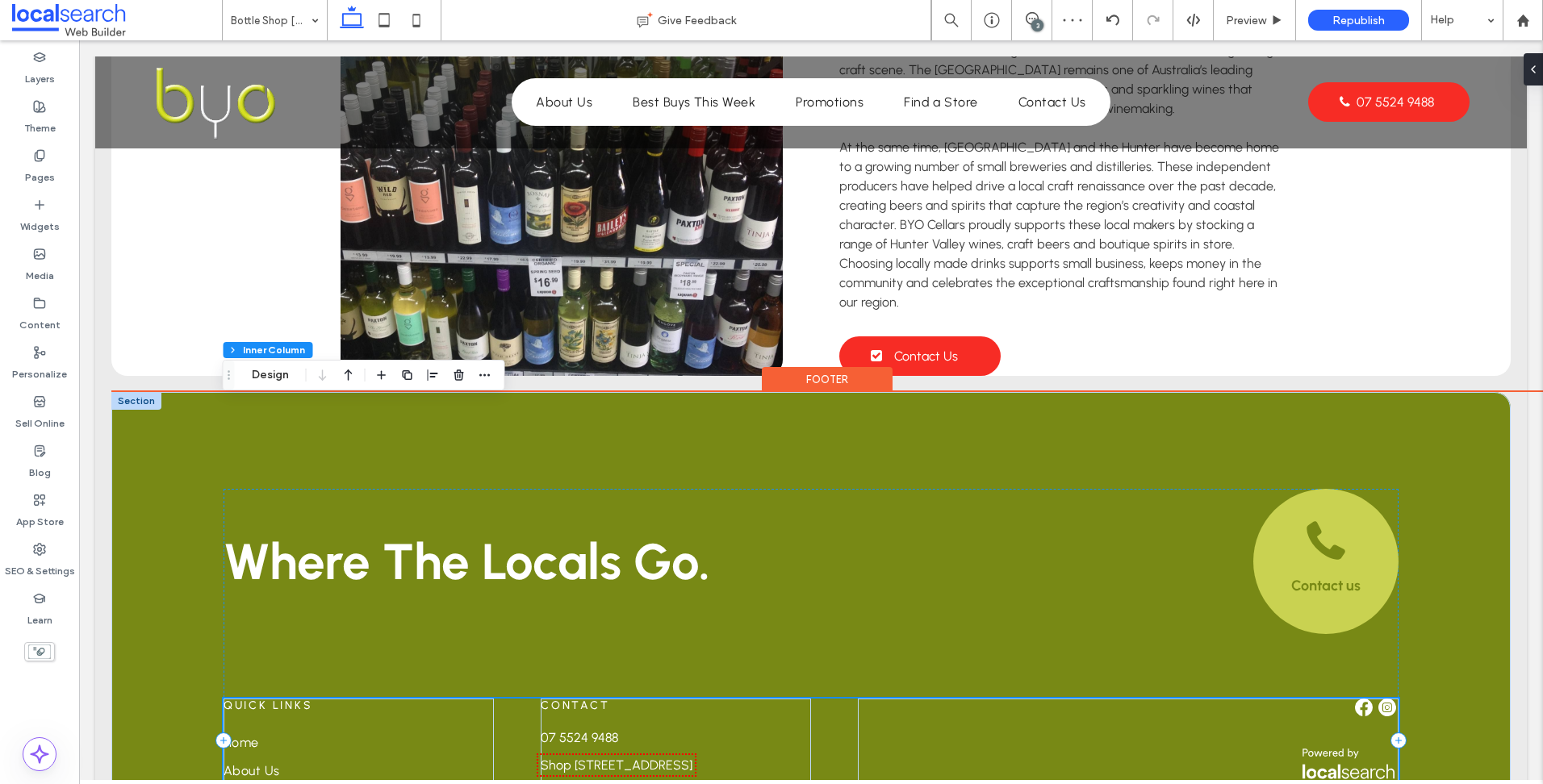
scroll to position [2496, 0]
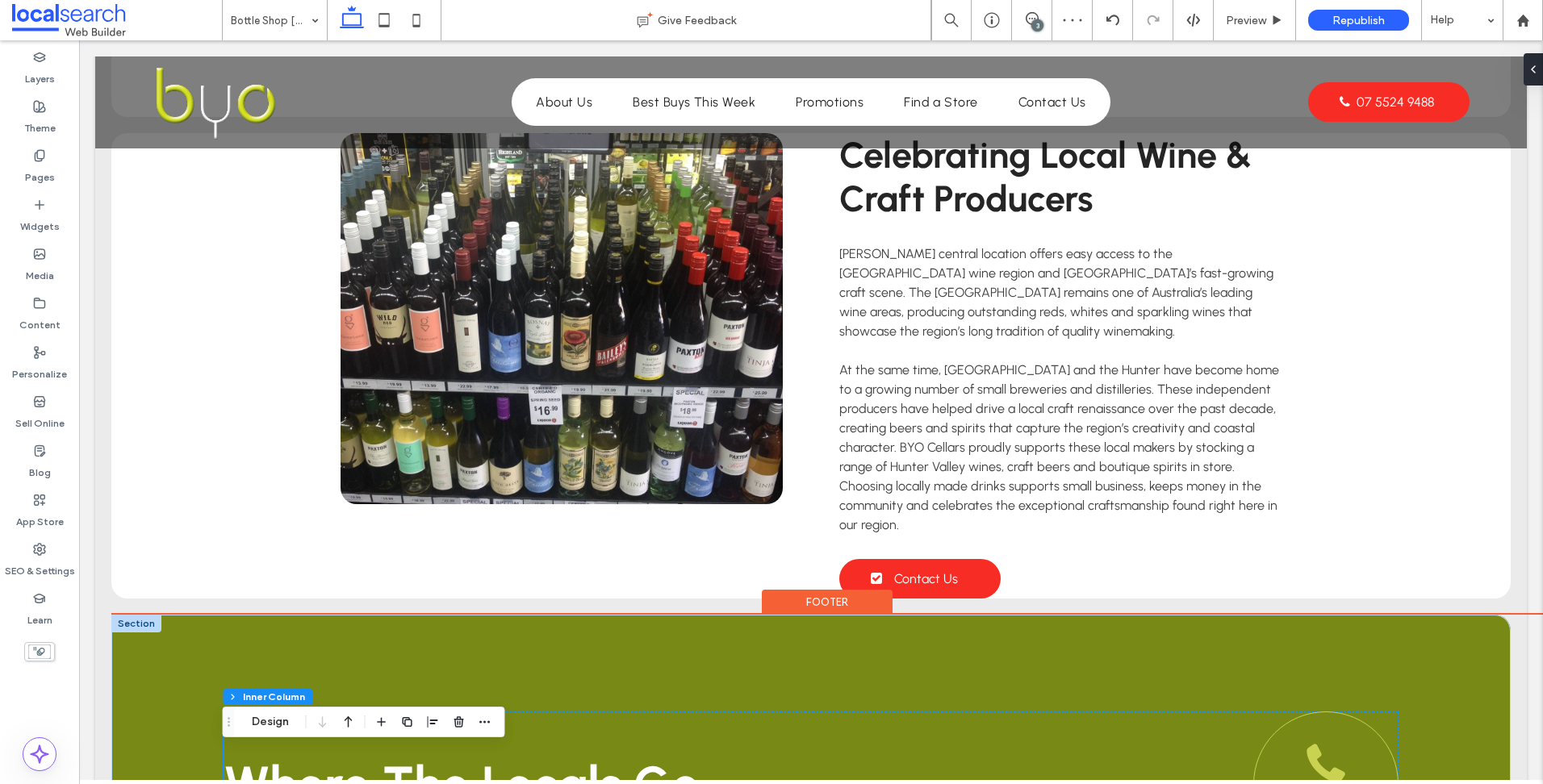
click at [1306, 744] on span at bounding box center [1326, 763] width 40 height 40
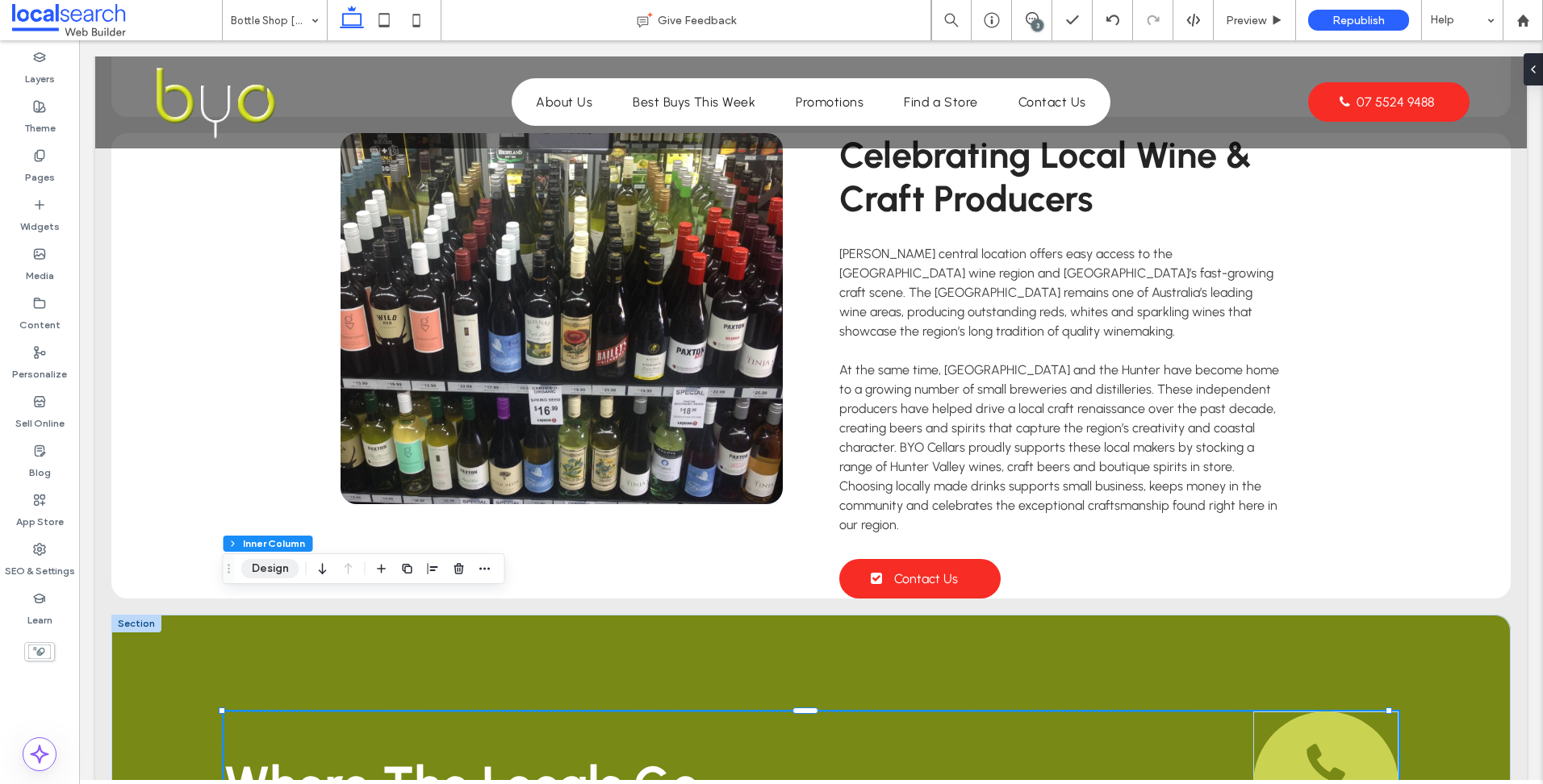
click at [279, 568] on button "Design" at bounding box center [270, 568] width 58 height 19
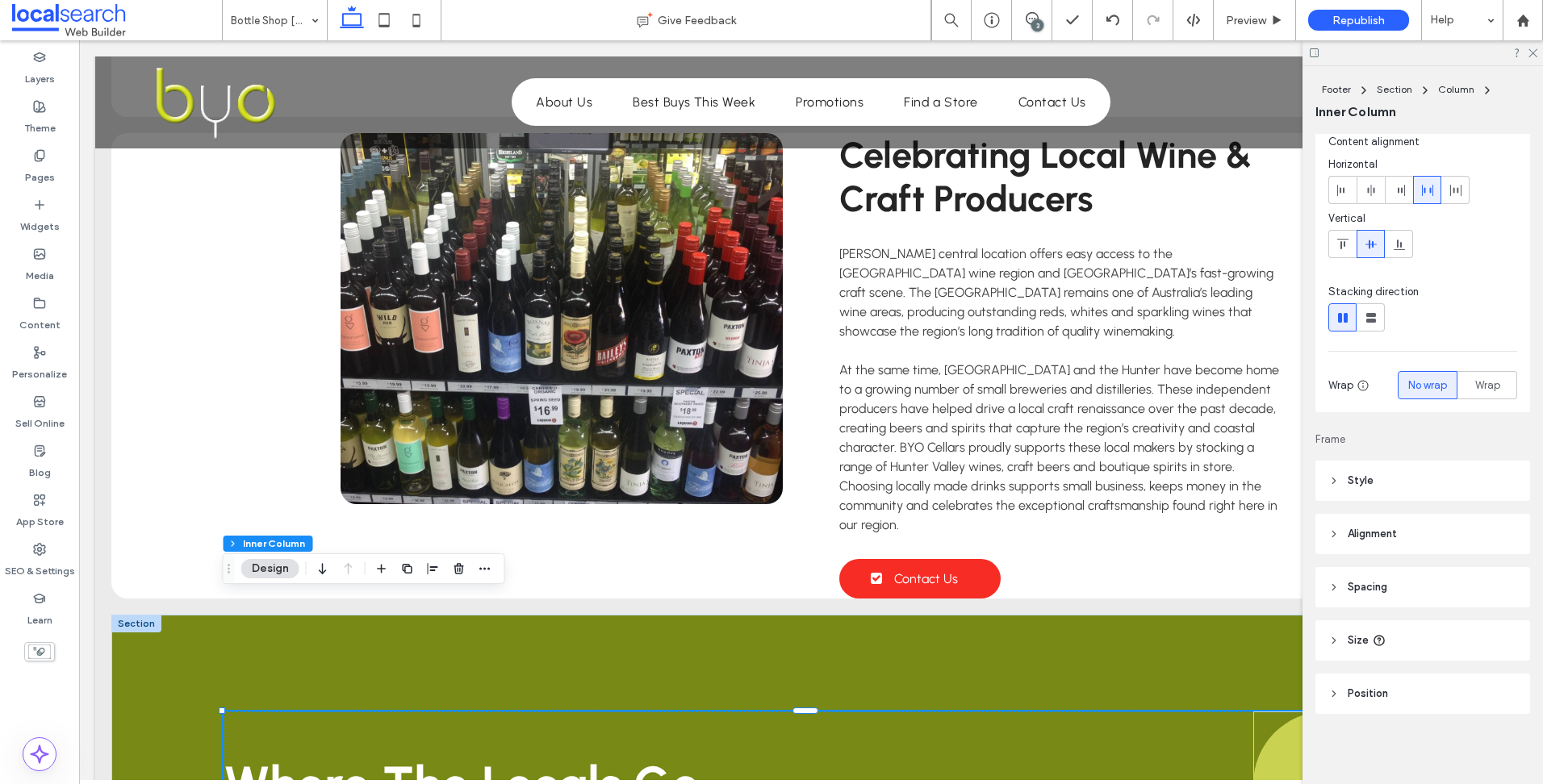
scroll to position [48, 0]
click at [1396, 484] on header "Style" at bounding box center [1423, 480] width 215 height 40
click at [1388, 469] on header "Style" at bounding box center [1423, 480] width 215 height 40
click at [1397, 487] on header "Style" at bounding box center [1423, 480] width 215 height 40
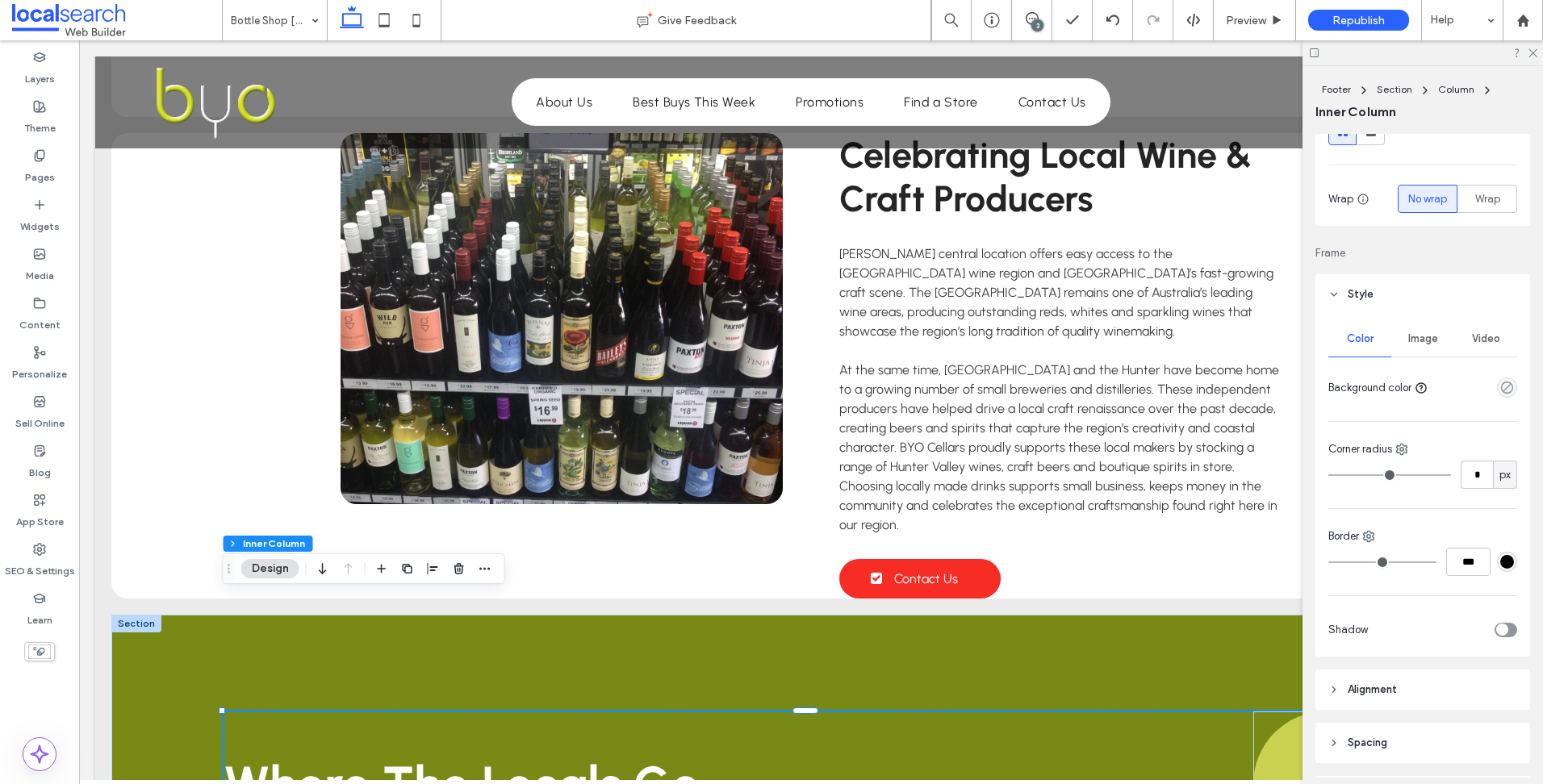
scroll to position [228, 0]
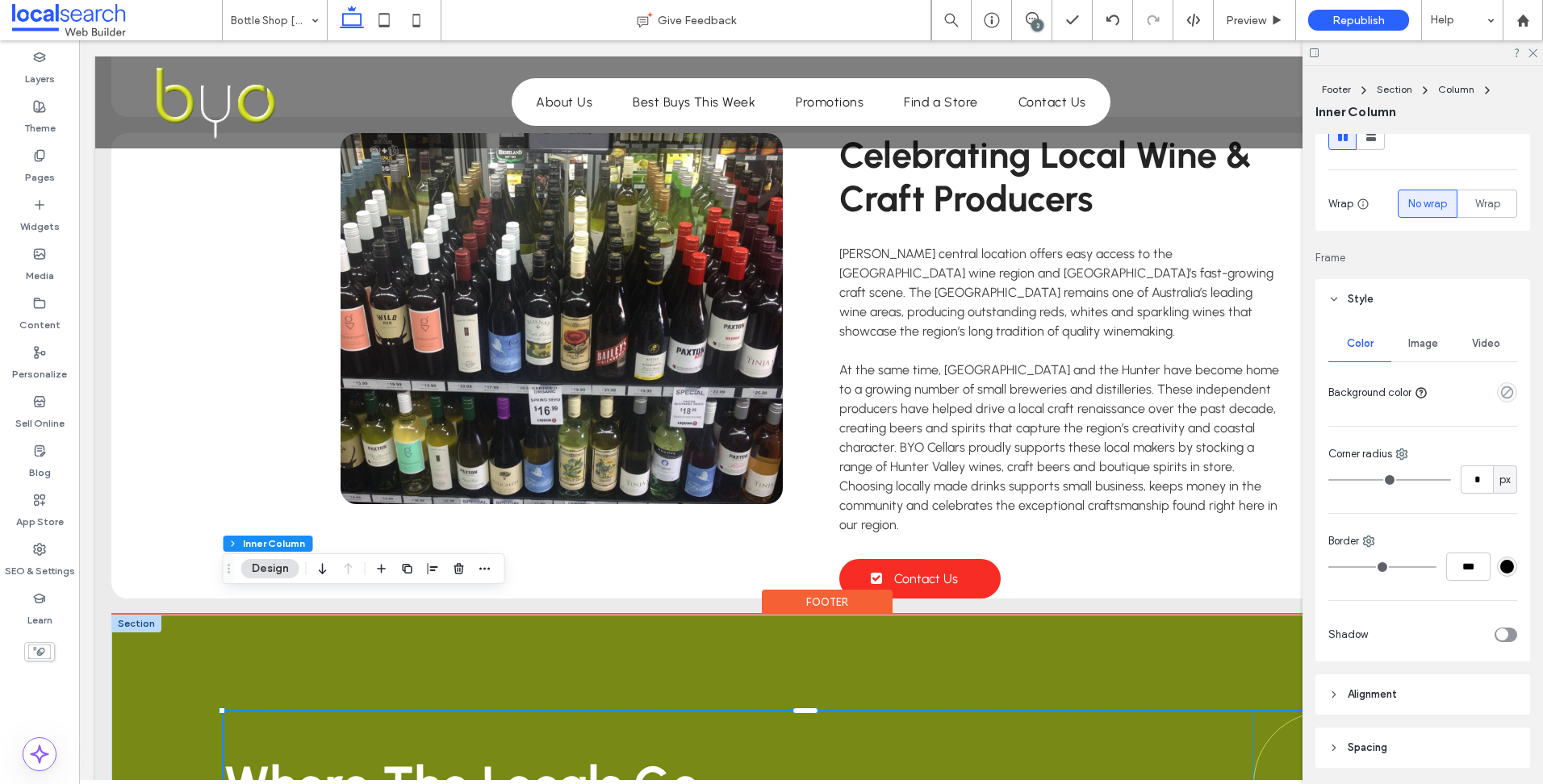
click at [1280, 711] on link "Contact us" at bounding box center [1326, 784] width 145 height 145
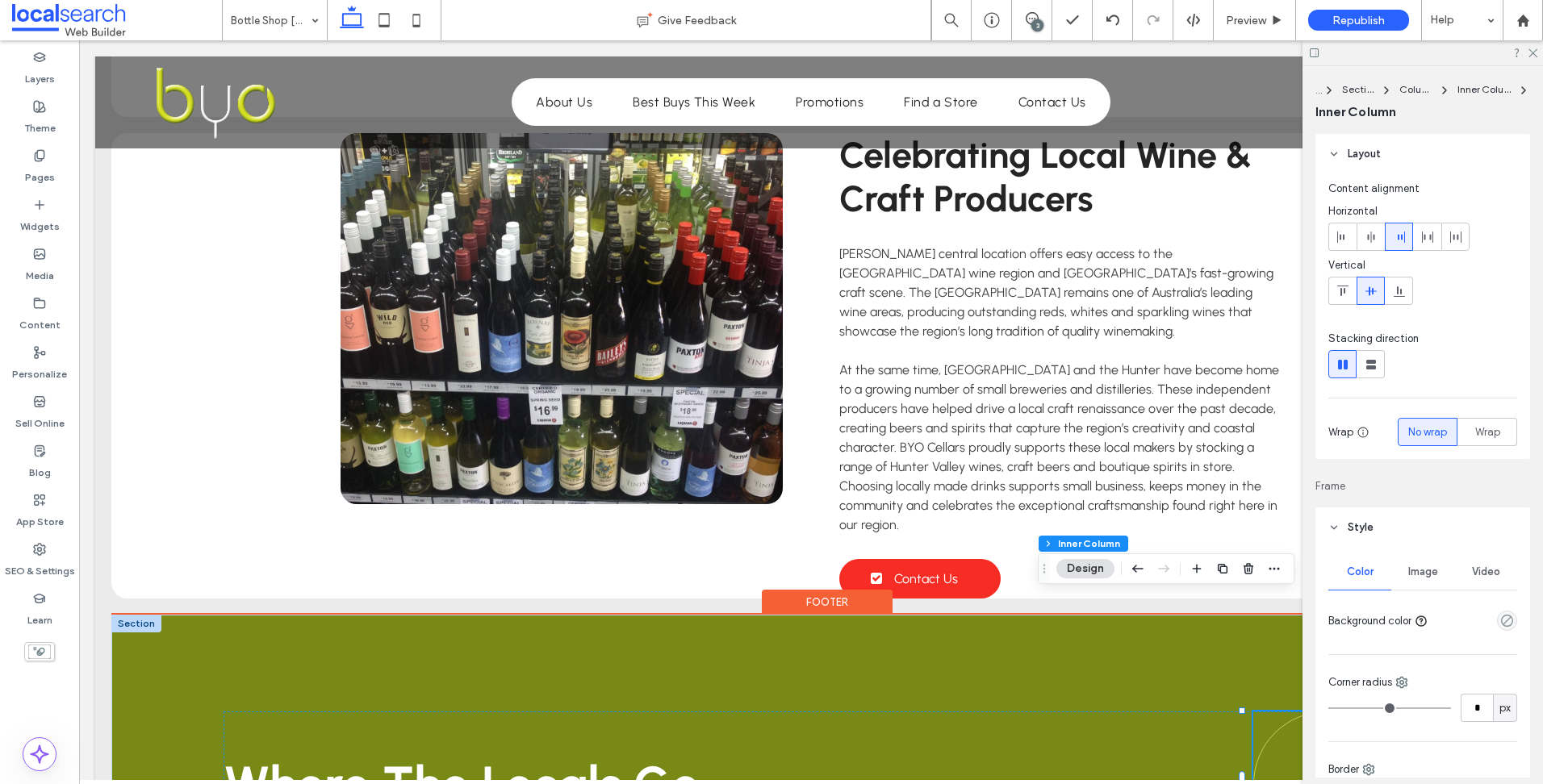
click at [1274, 711] on link "Contact us" at bounding box center [1326, 784] width 145 height 145
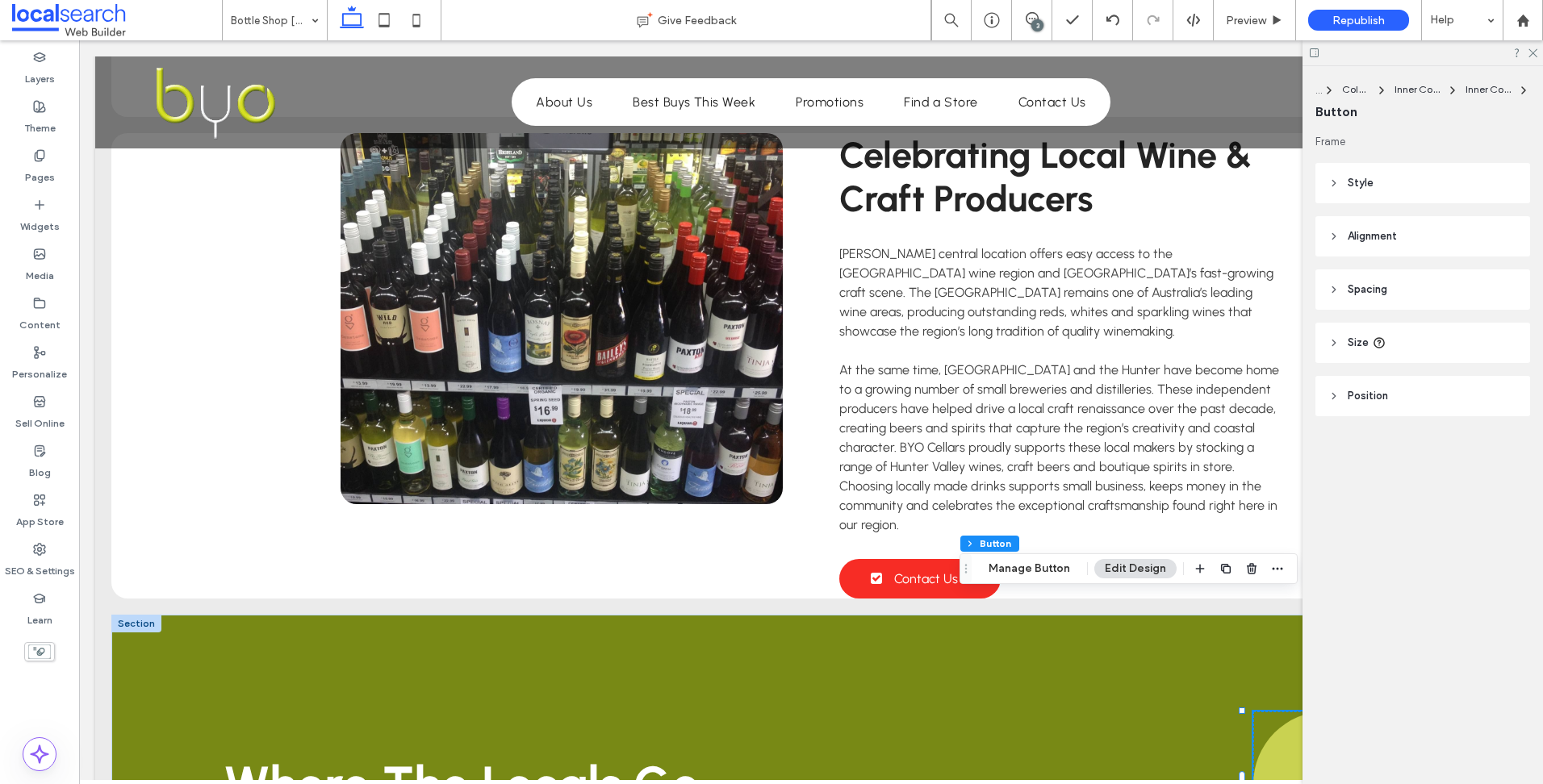
click at [1402, 191] on header "Style" at bounding box center [1423, 183] width 215 height 40
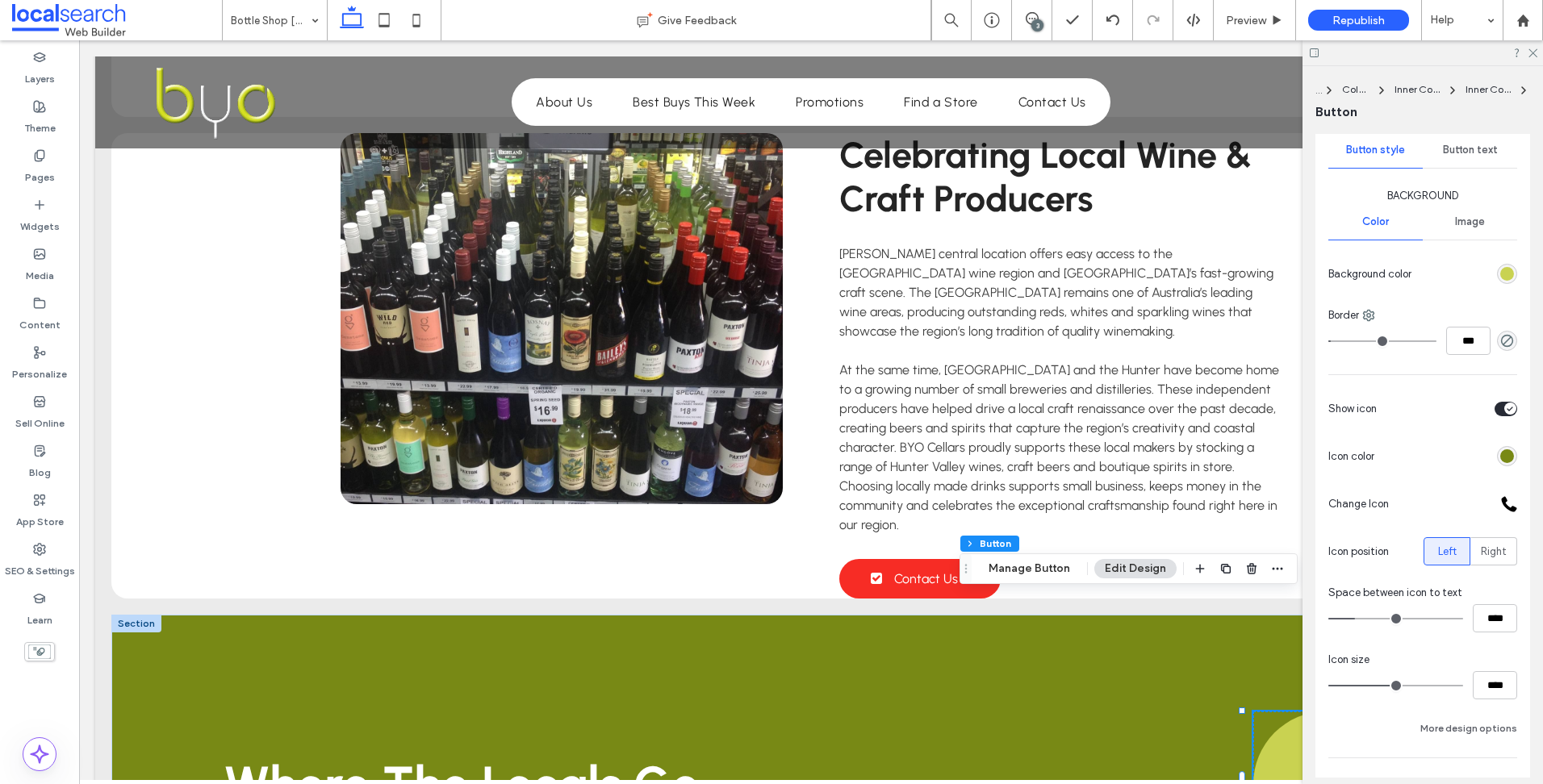
scroll to position [484, 0]
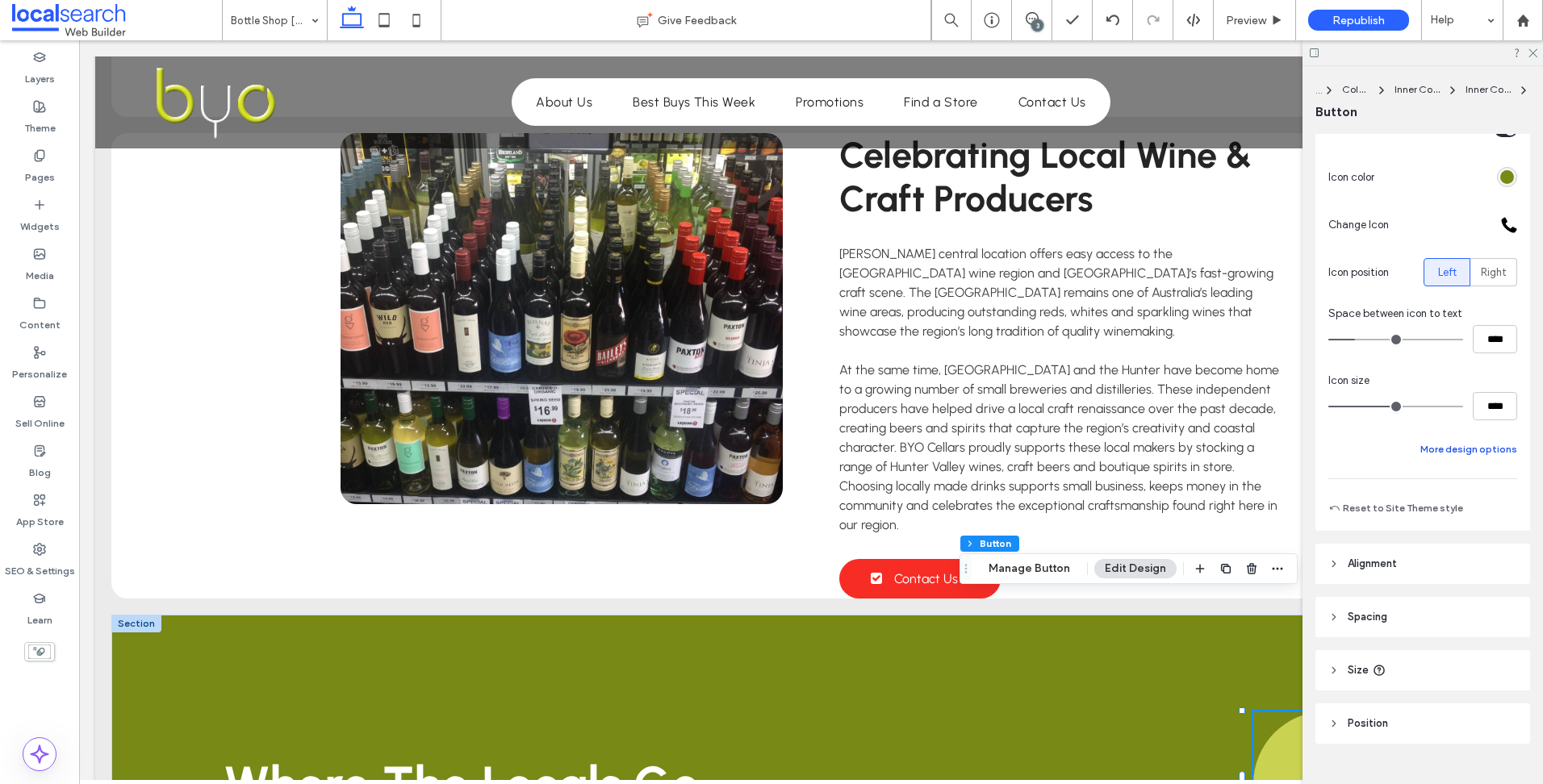
click at [1474, 441] on button "More design options" at bounding box center [1469, 449] width 97 height 19
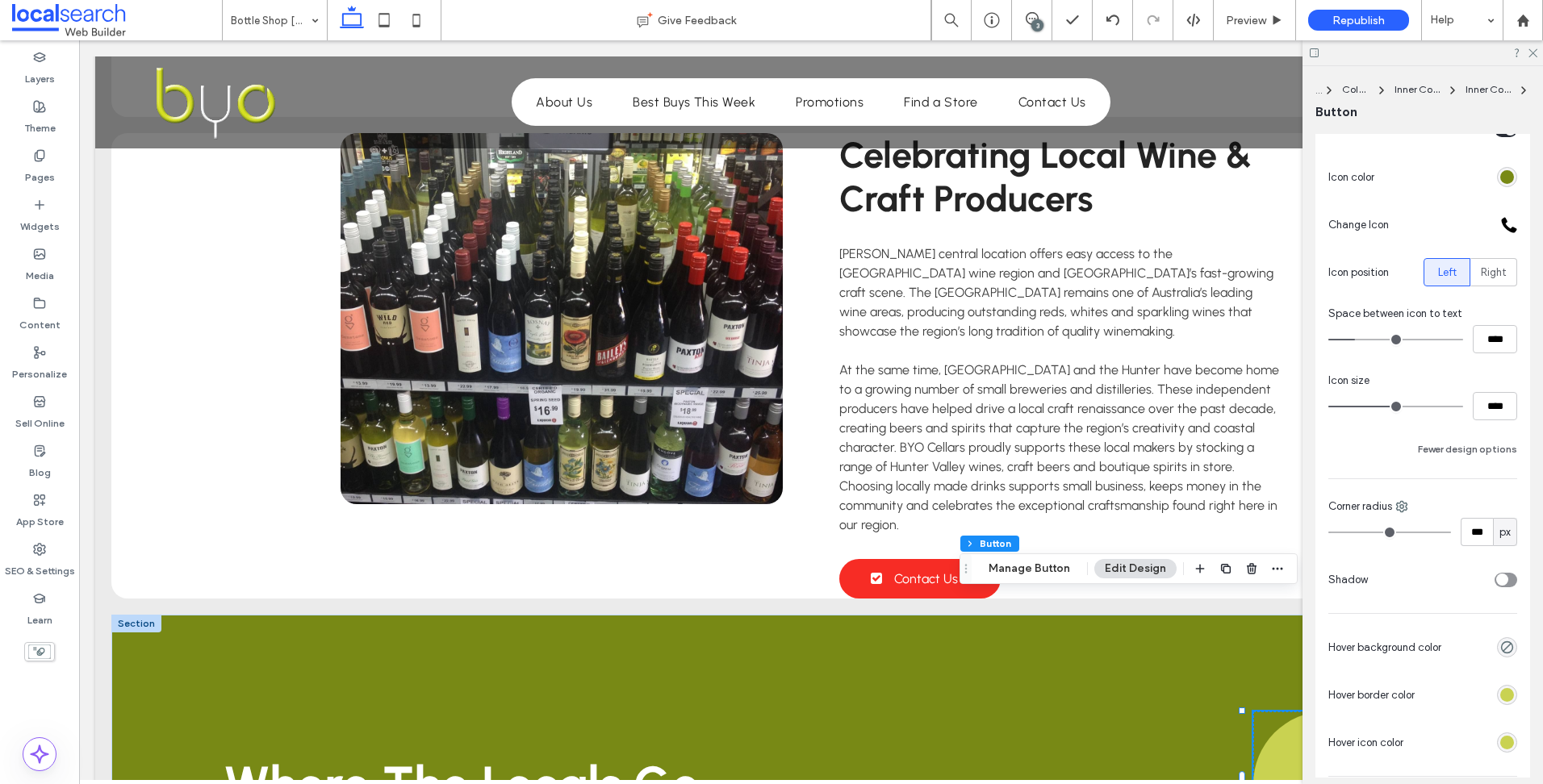
scroll to position [726, 0]
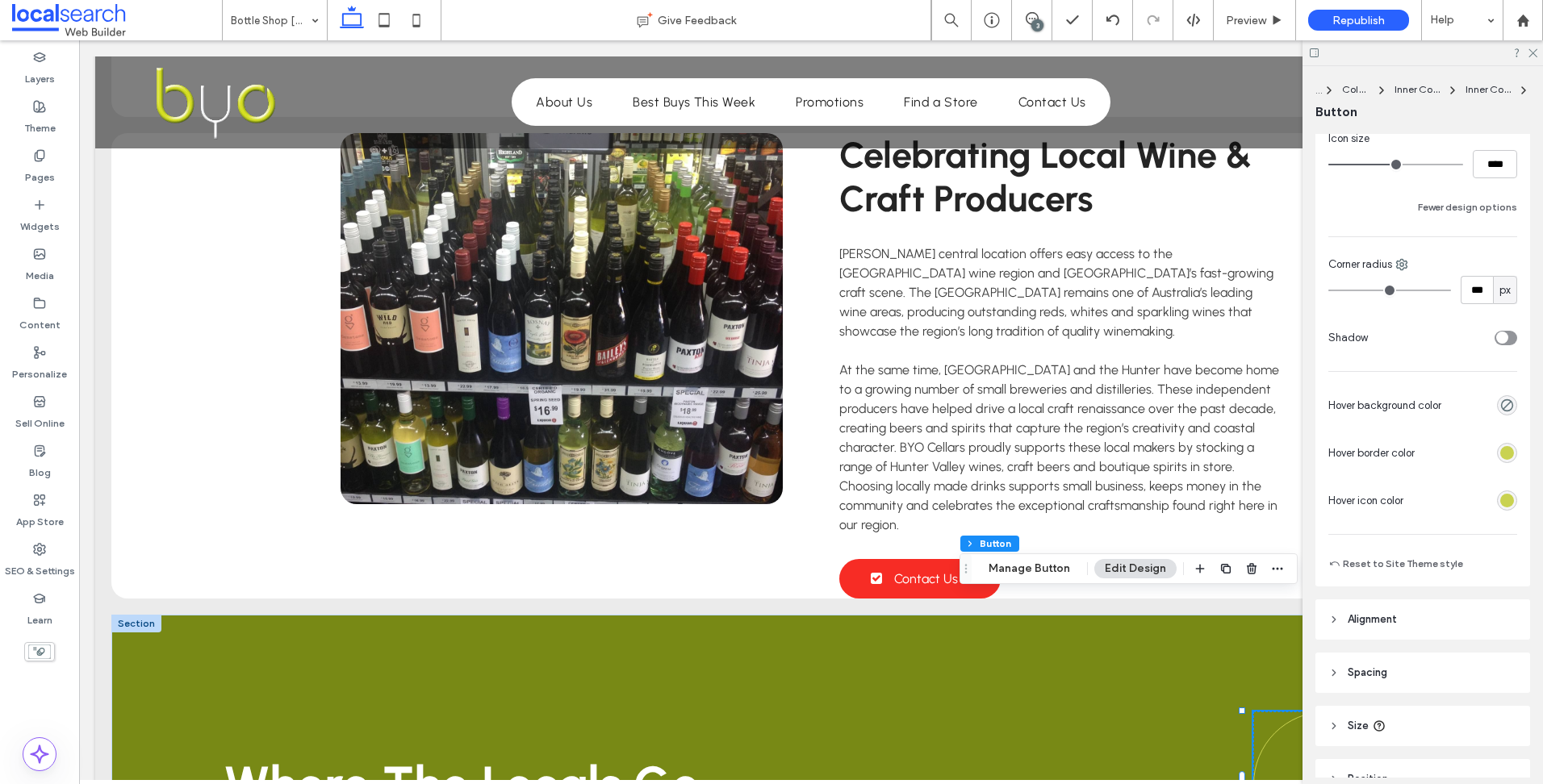
click at [1501, 450] on div "rgb(201, 210, 81)" at bounding box center [1507, 453] width 14 height 14
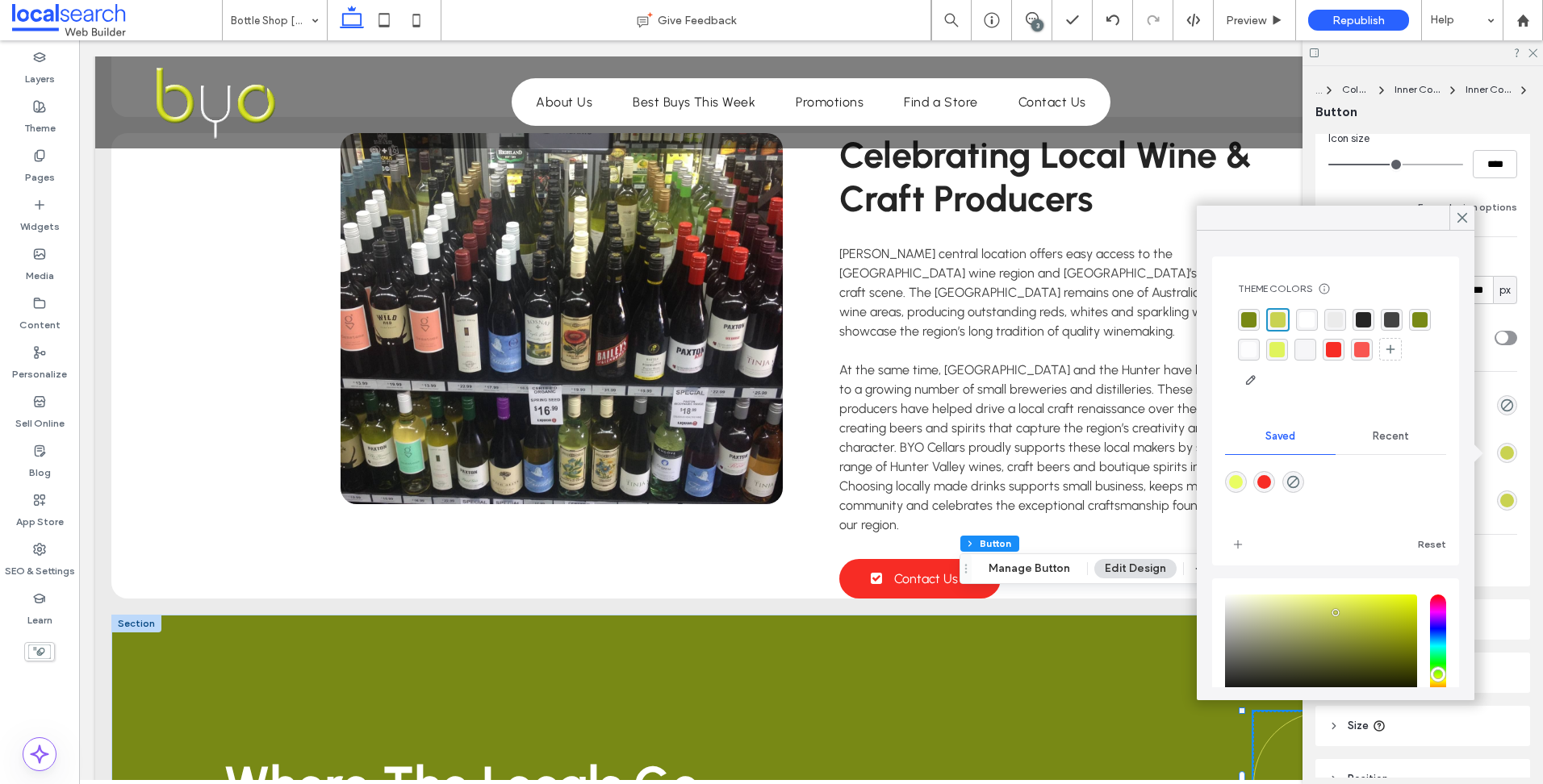
click at [1305, 322] on div "rgba(255, 255, 255, 1)" at bounding box center [1307, 320] width 16 height 16
click at [1509, 501] on div "Primary Secondary Select Layout Button style Button text Background Color Image…" at bounding box center [1423, 31] width 215 height 1109
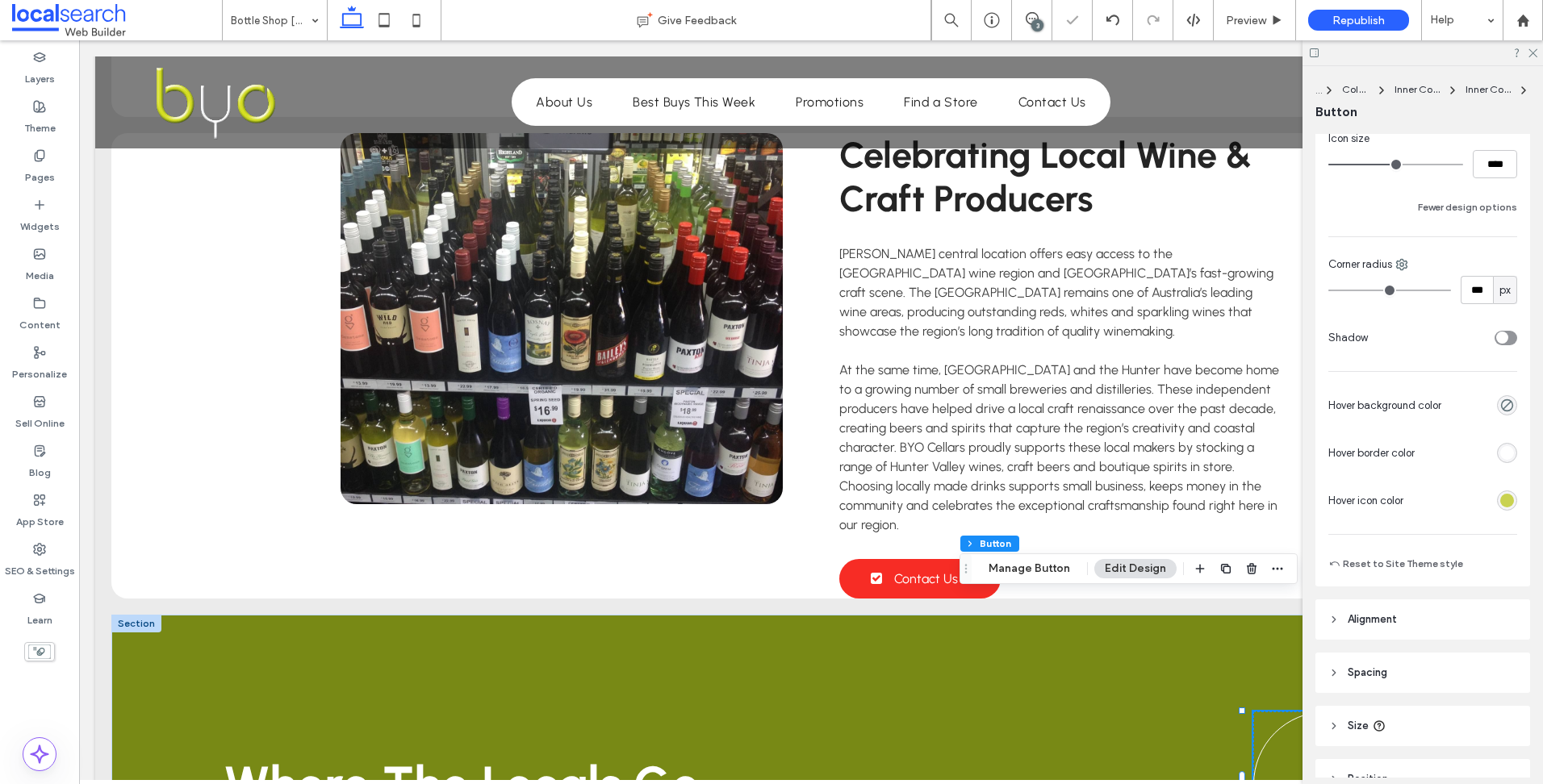
click at [1505, 501] on div "rgb(201, 210, 81)" at bounding box center [1507, 501] width 14 height 14
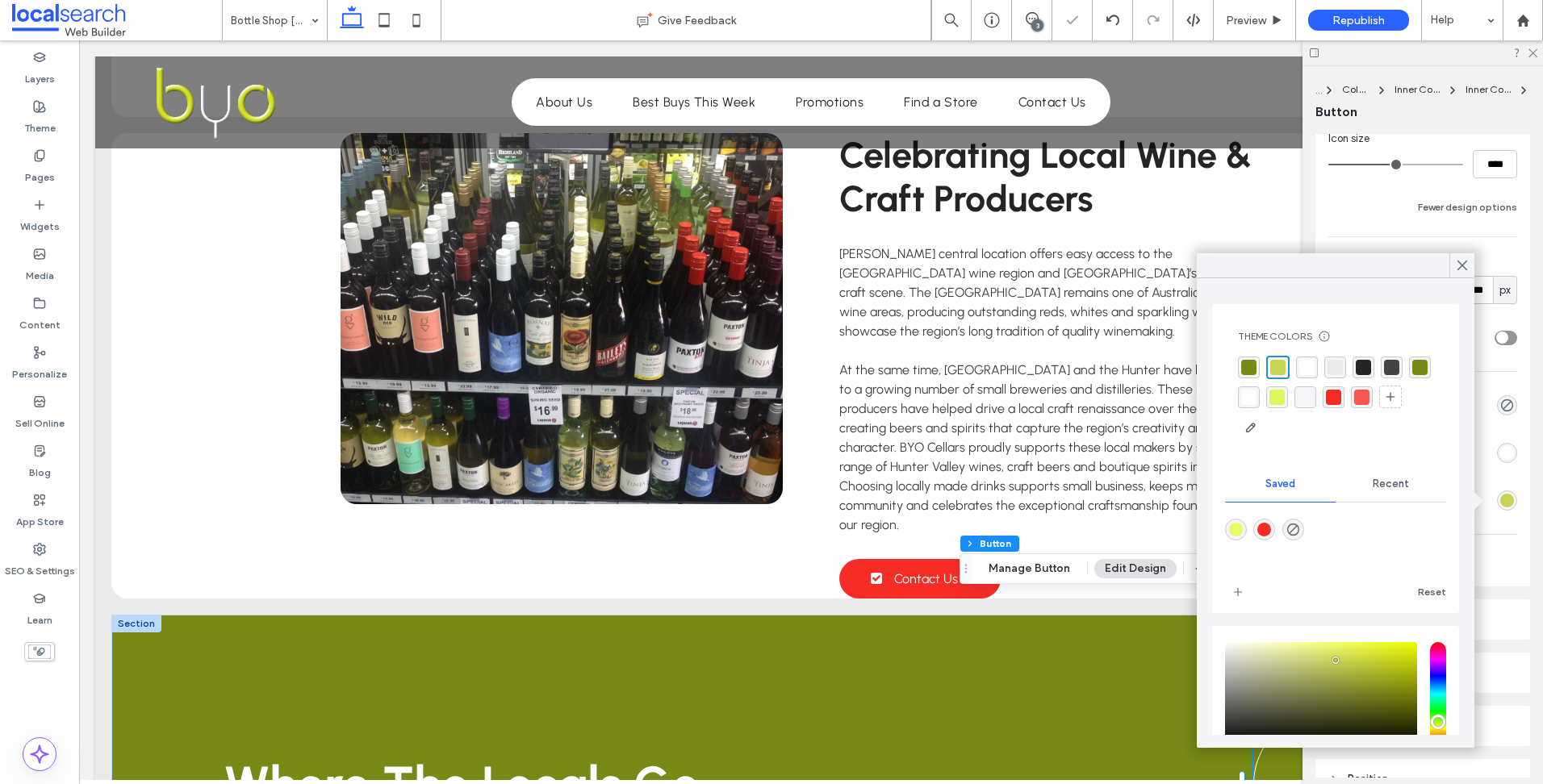
click at [1315, 367] on div "rgba(255, 255, 255, 1)" at bounding box center [1307, 368] width 21 height 21
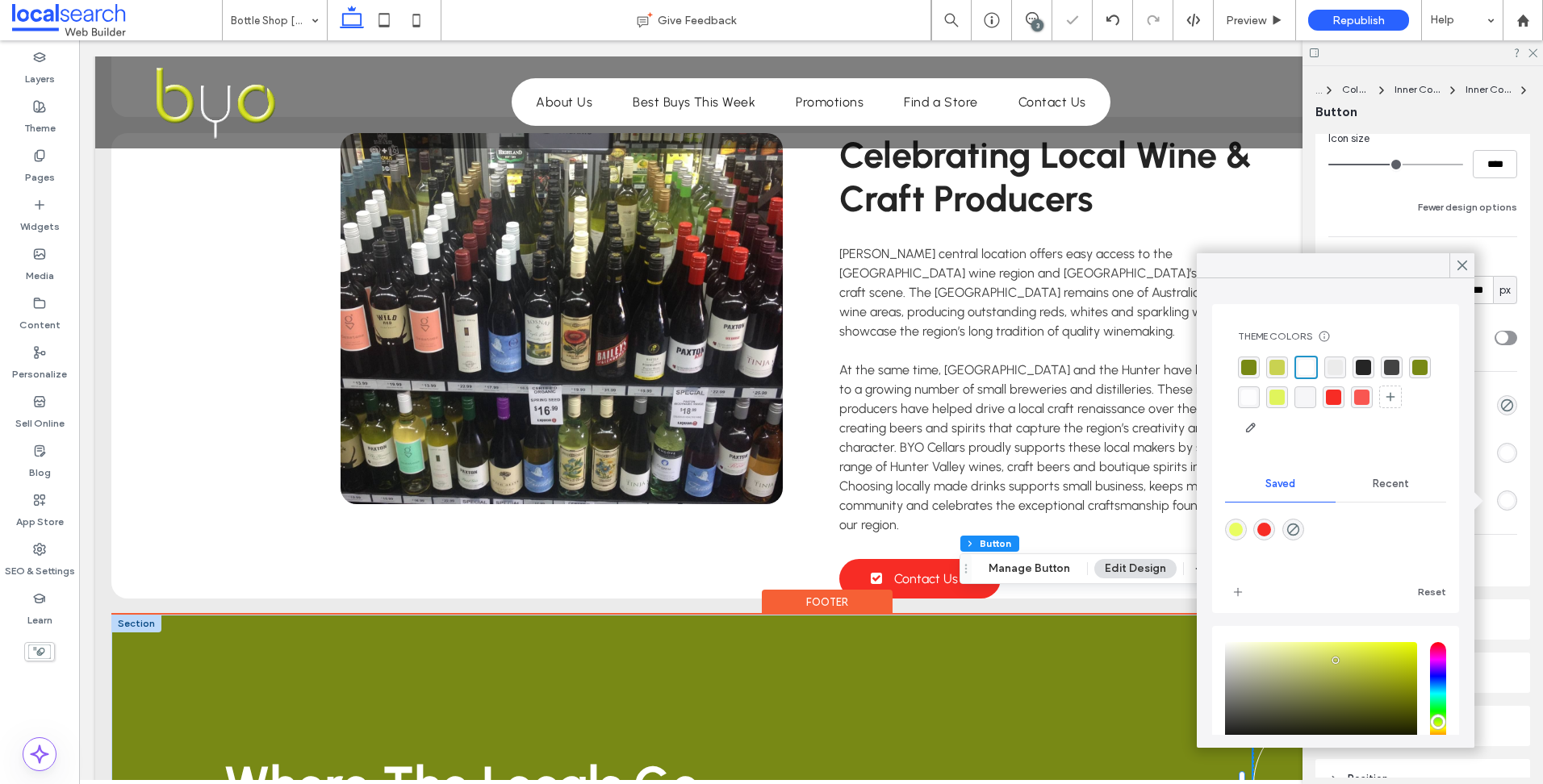
type input "***"
click at [1102, 711] on div "Where The Locals Go. Contact us" at bounding box center [812, 784] width 1176 height 145
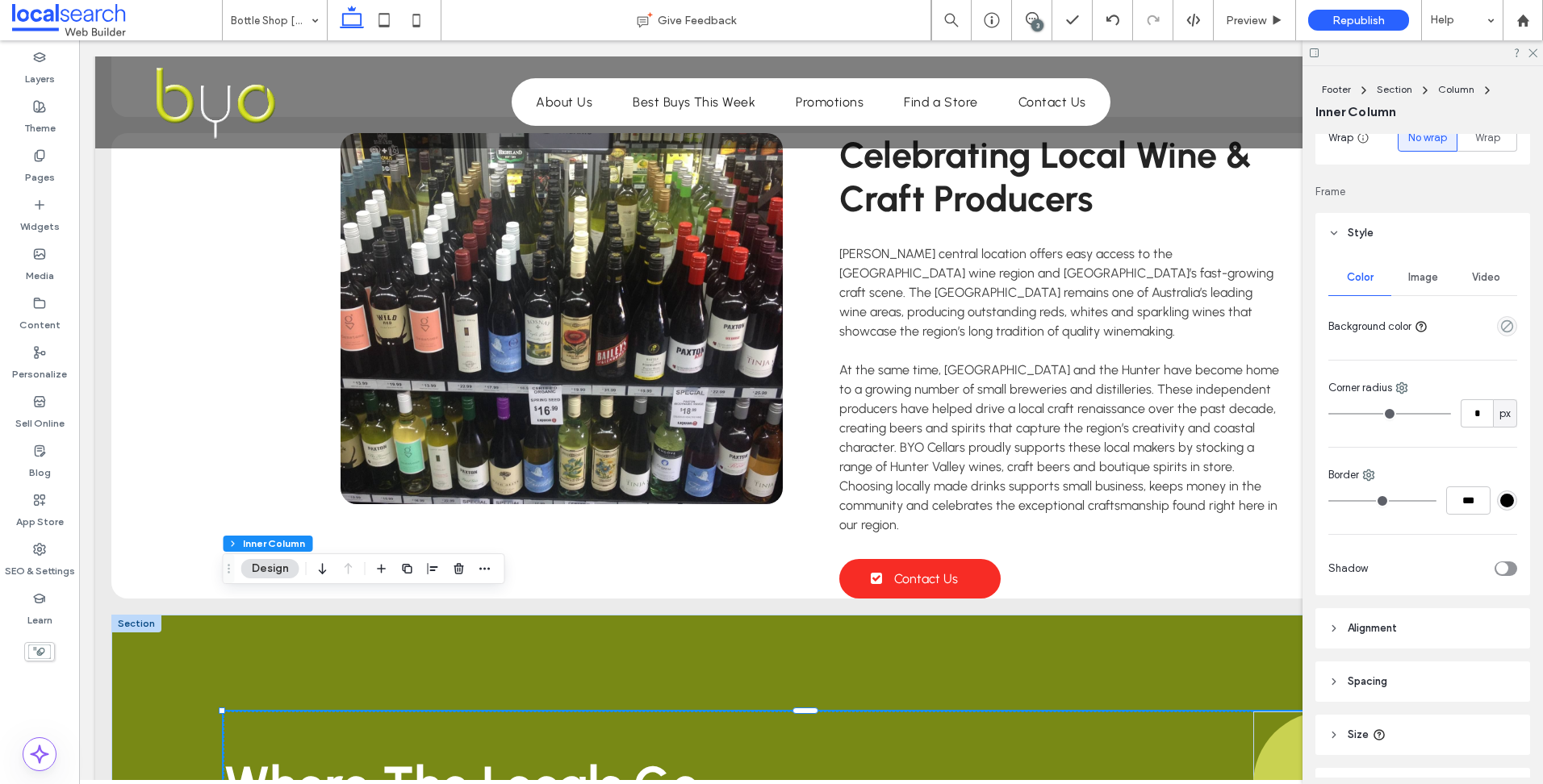
scroll to position [323, 0]
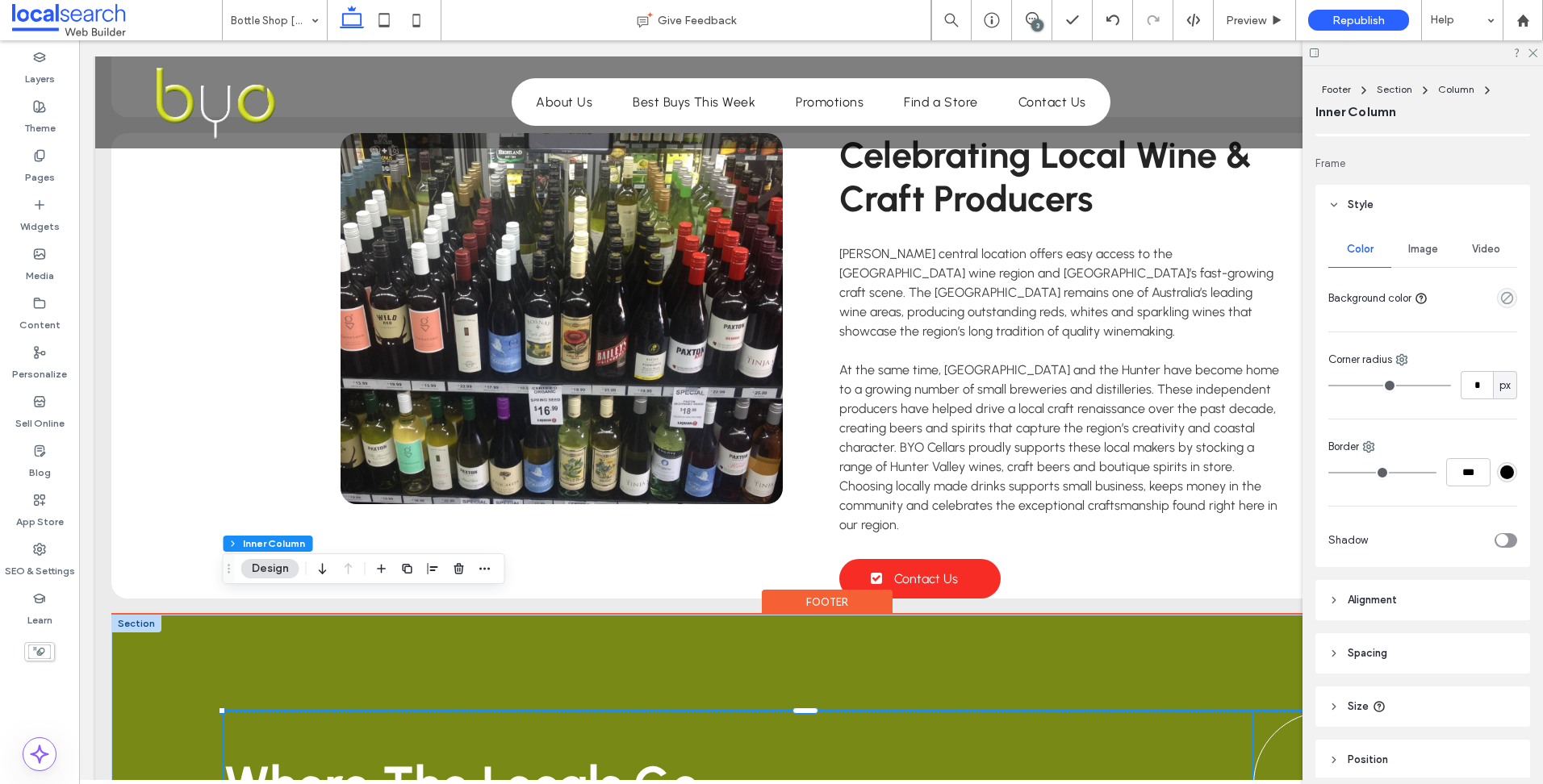
click at [1272, 711] on link "Contact us" at bounding box center [1326, 784] width 145 height 145
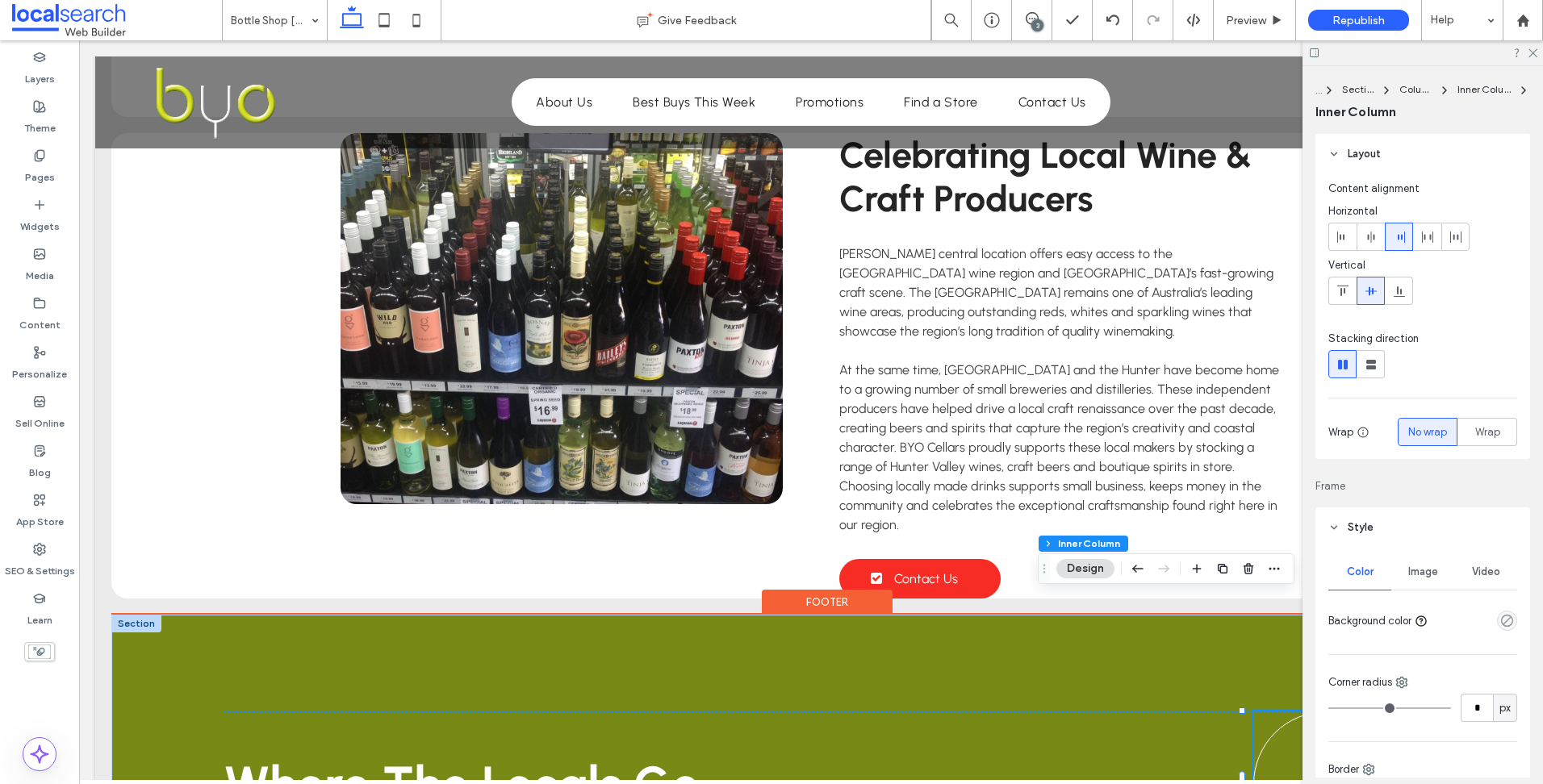
click at [1272, 711] on link "Contact us" at bounding box center [1326, 784] width 145 height 145
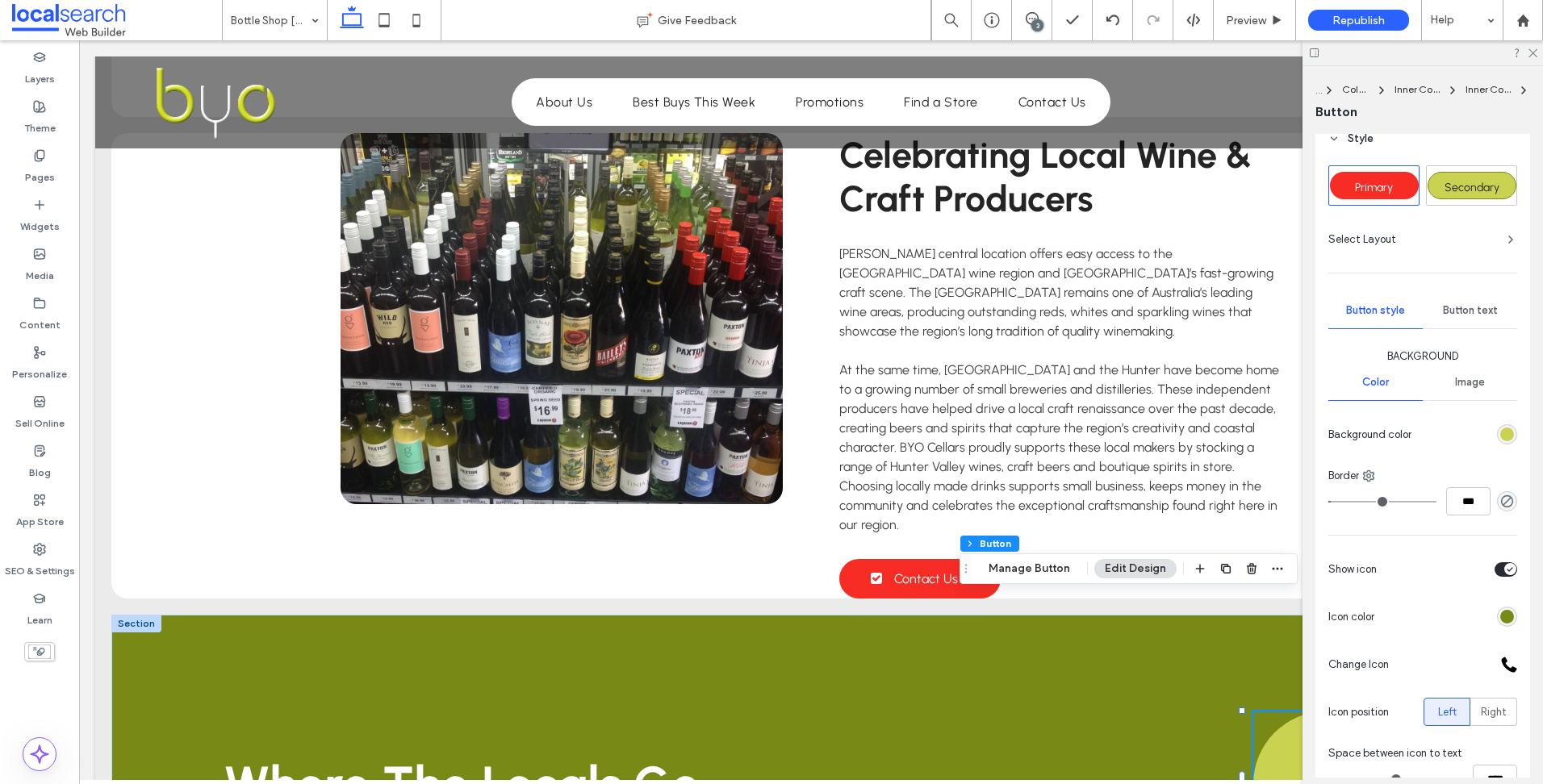
scroll to position [81, 0]
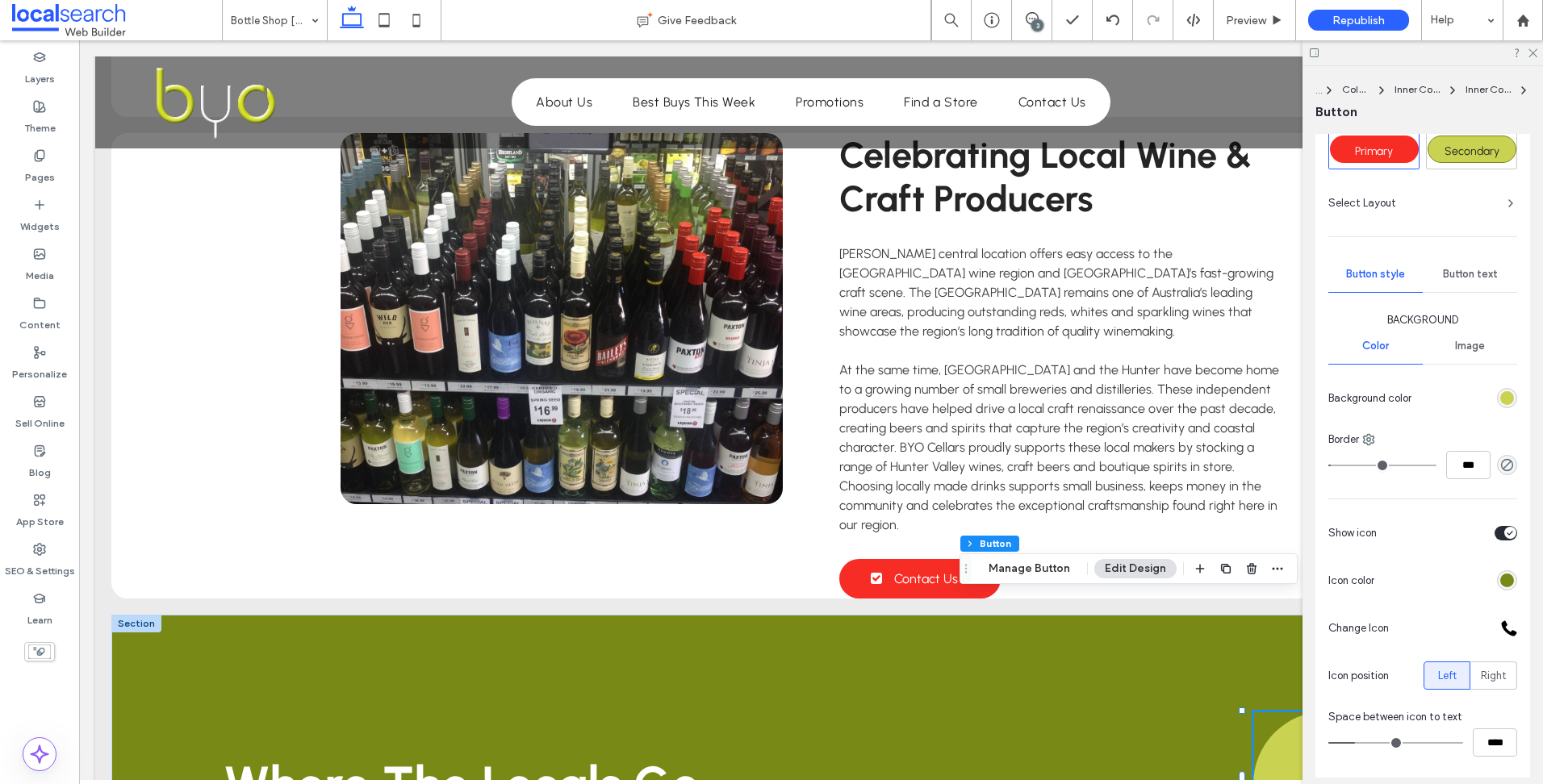
click at [1469, 283] on div "Button text" at bounding box center [1470, 274] width 94 height 36
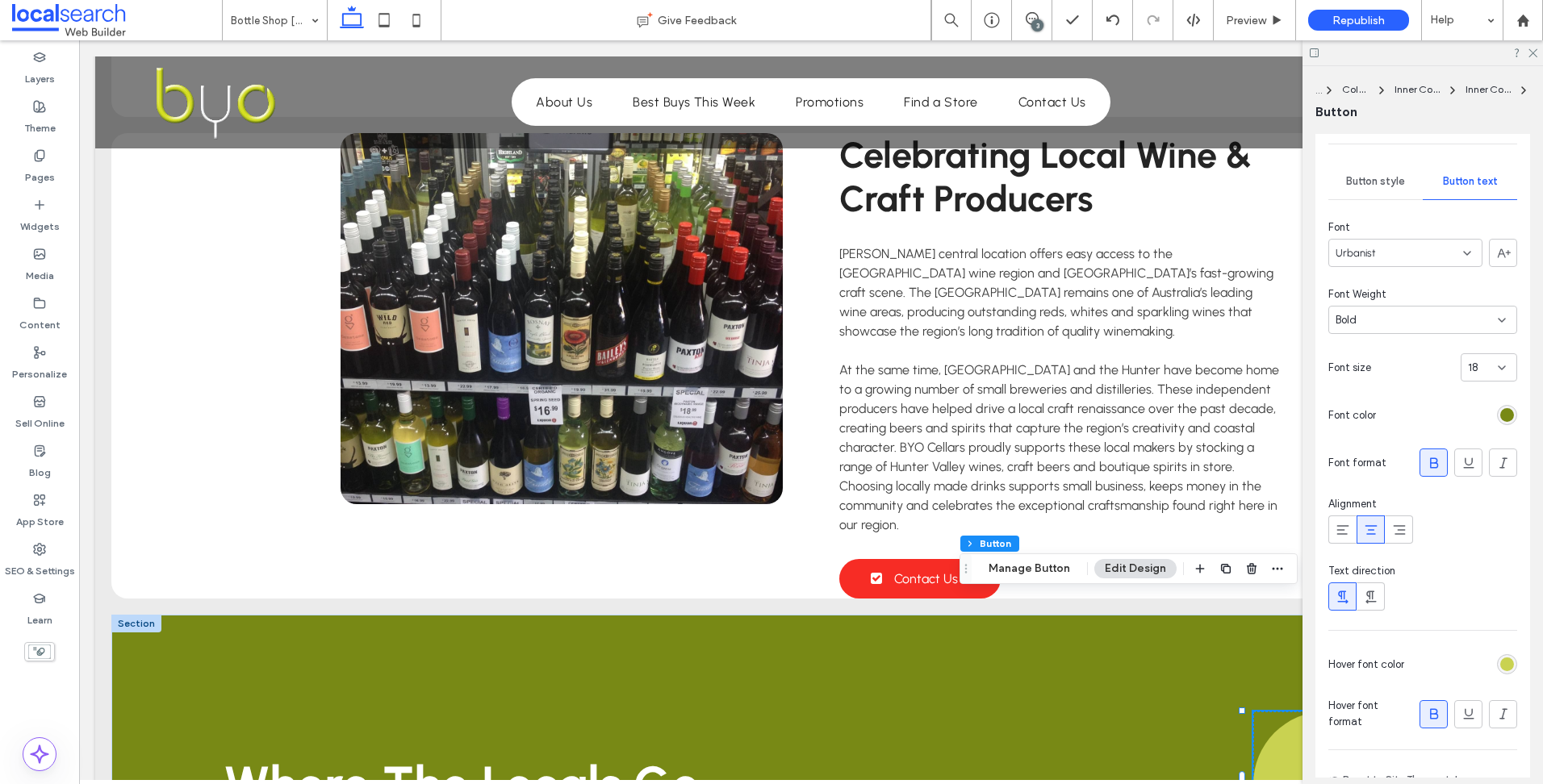
scroll to position [242, 0]
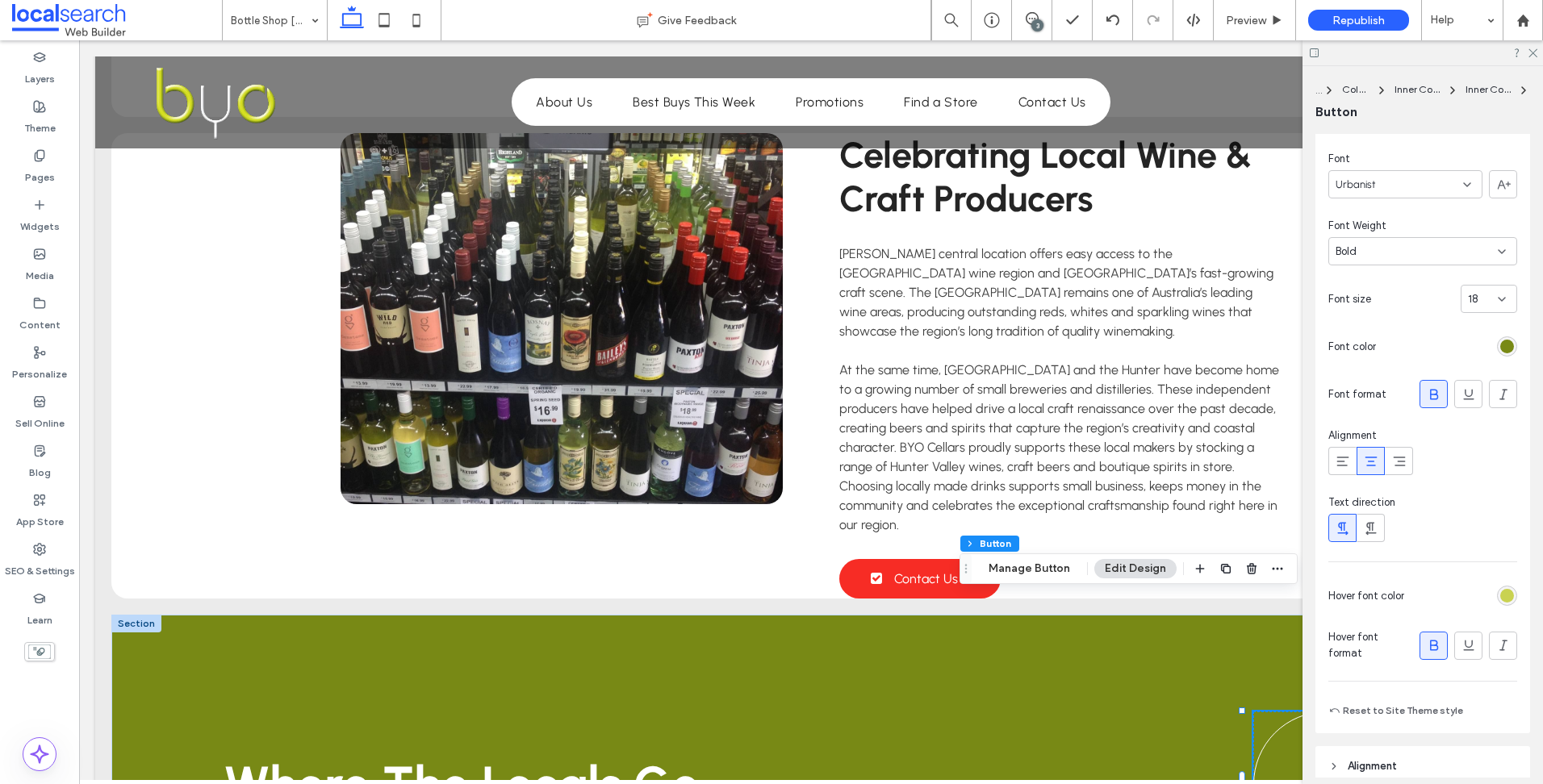
click at [1507, 591] on div "rgb(201, 210, 81)" at bounding box center [1507, 596] width 20 height 20
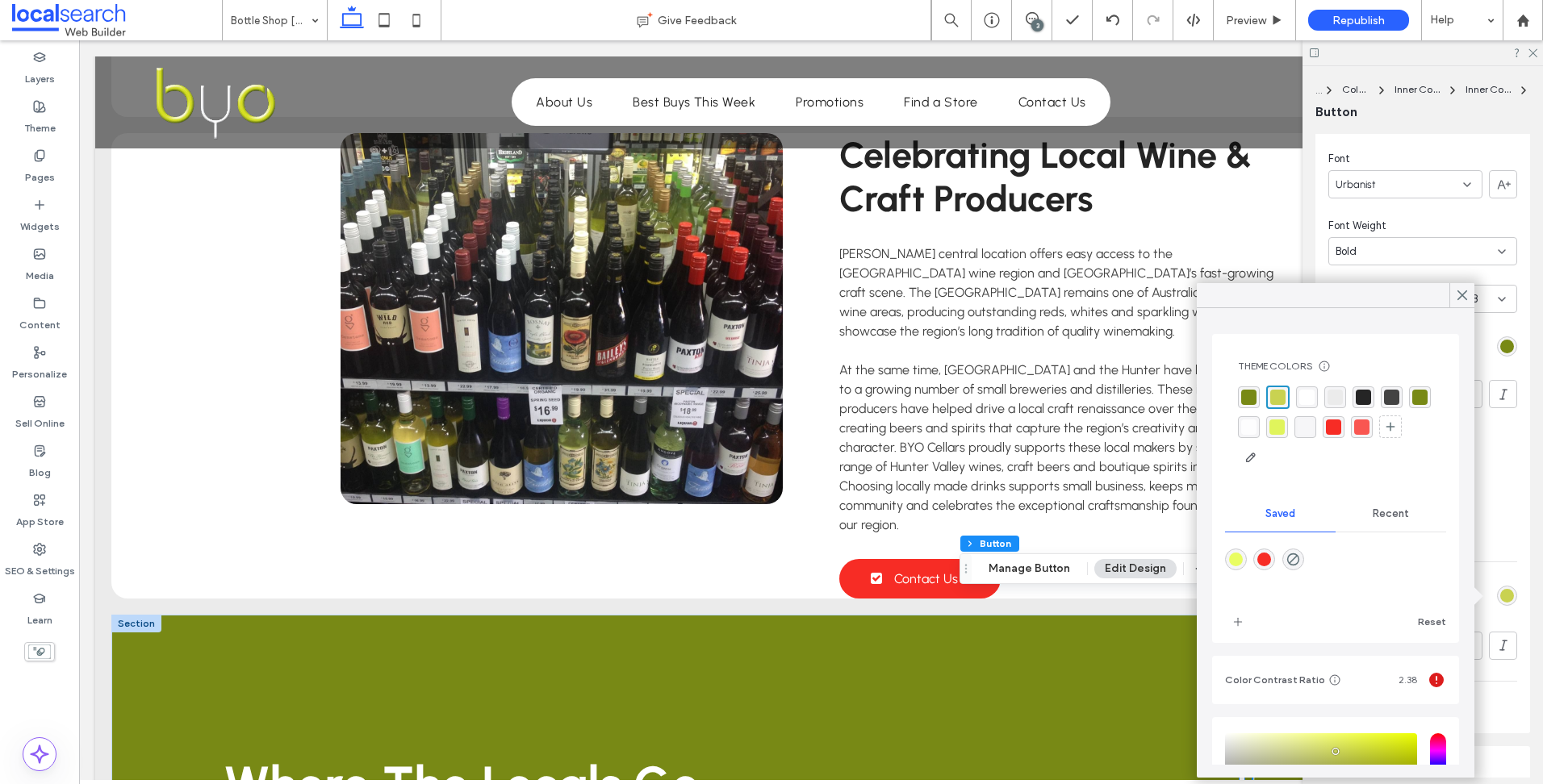
click at [1307, 387] on div "rgba(255, 255, 255, 1)" at bounding box center [1307, 397] width 21 height 21
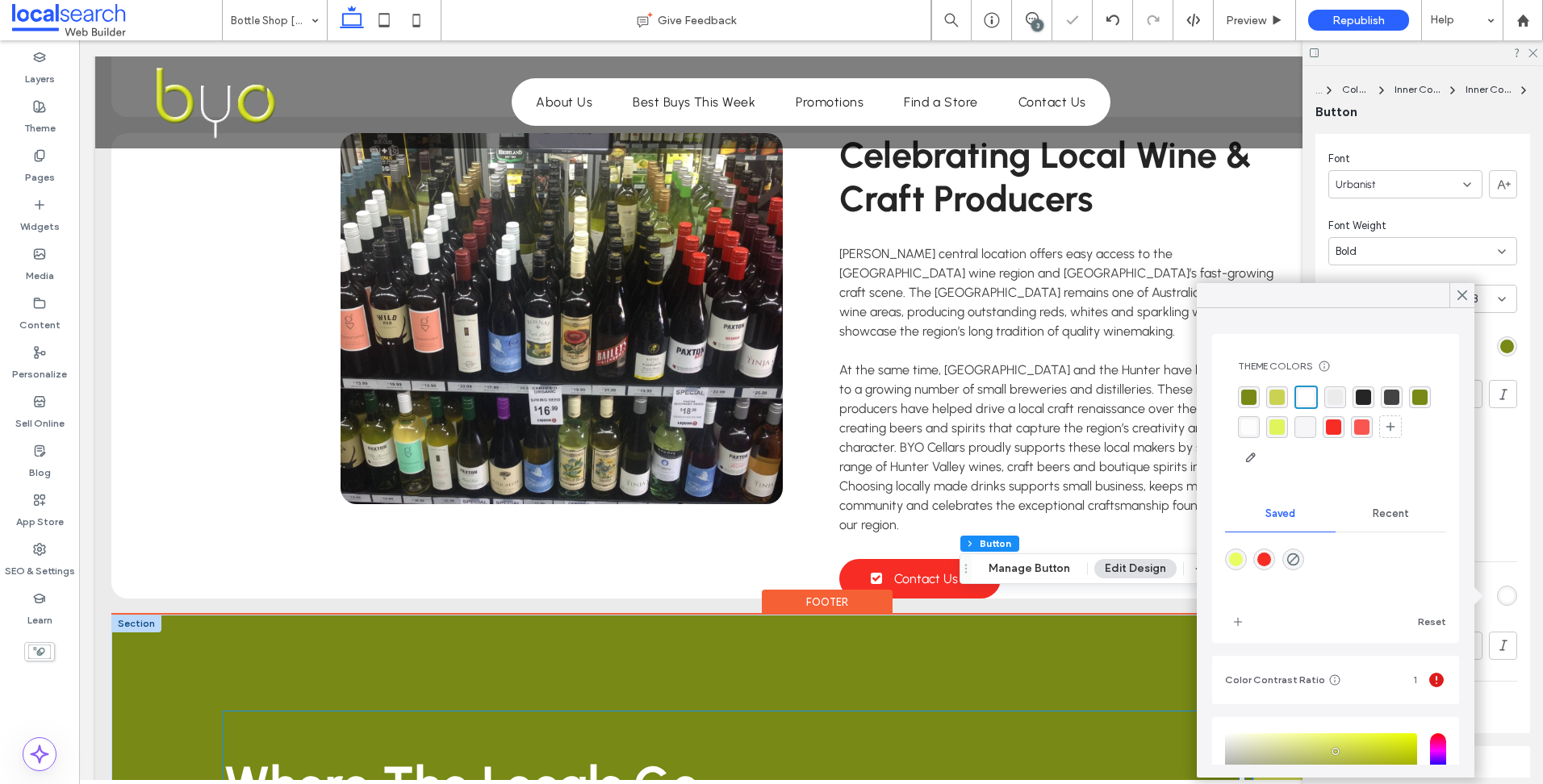
click at [1124, 711] on div "Where The Locals Go. Contact us" at bounding box center [812, 784] width 1176 height 145
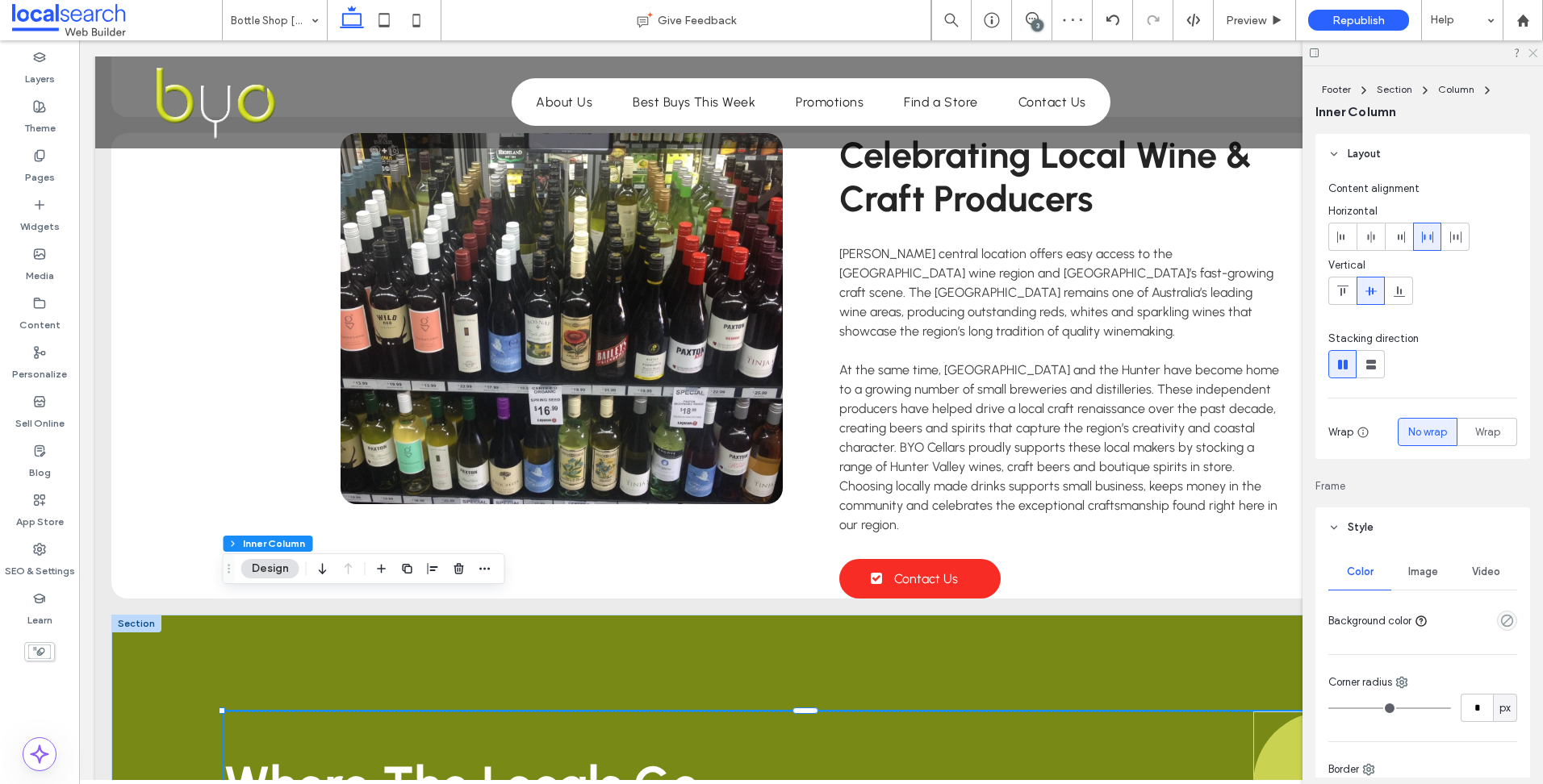
click at [1533, 51] on icon at bounding box center [1532, 52] width 11 height 11
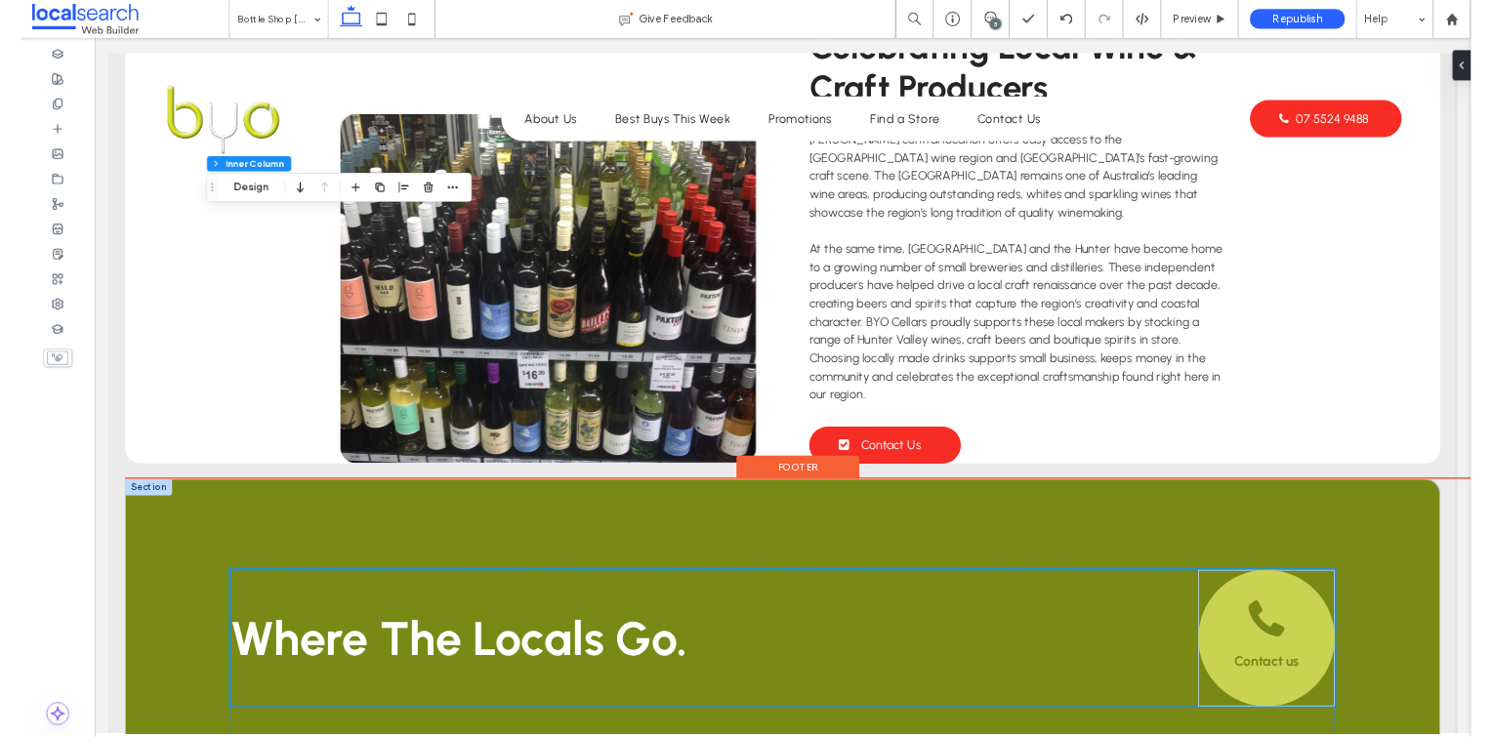
scroll to position [3507, 0]
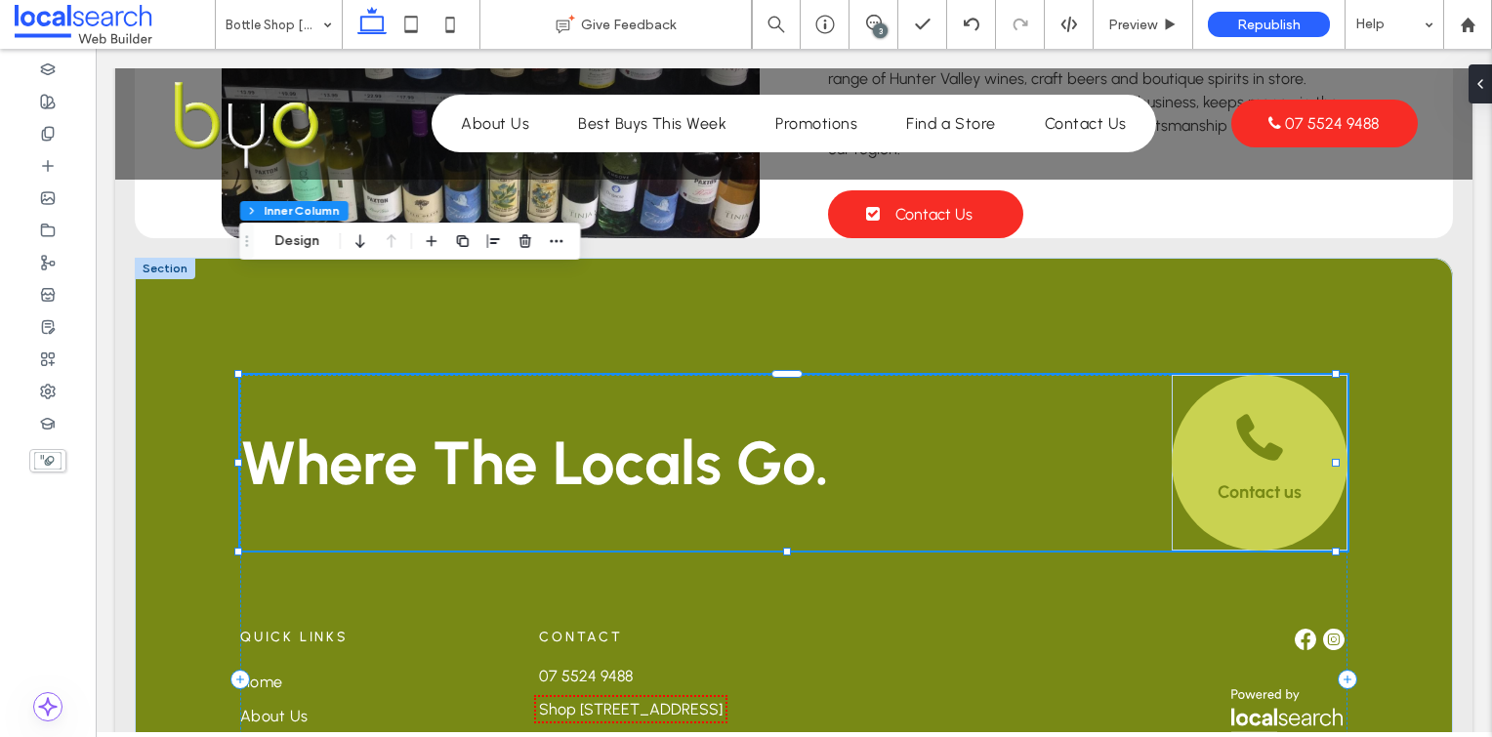
drag, startPoint x: 100, startPoint y: 729, endPoint x: 512, endPoint y: 725, distance: 412.2
